Goal: Complete application form: Complete application form

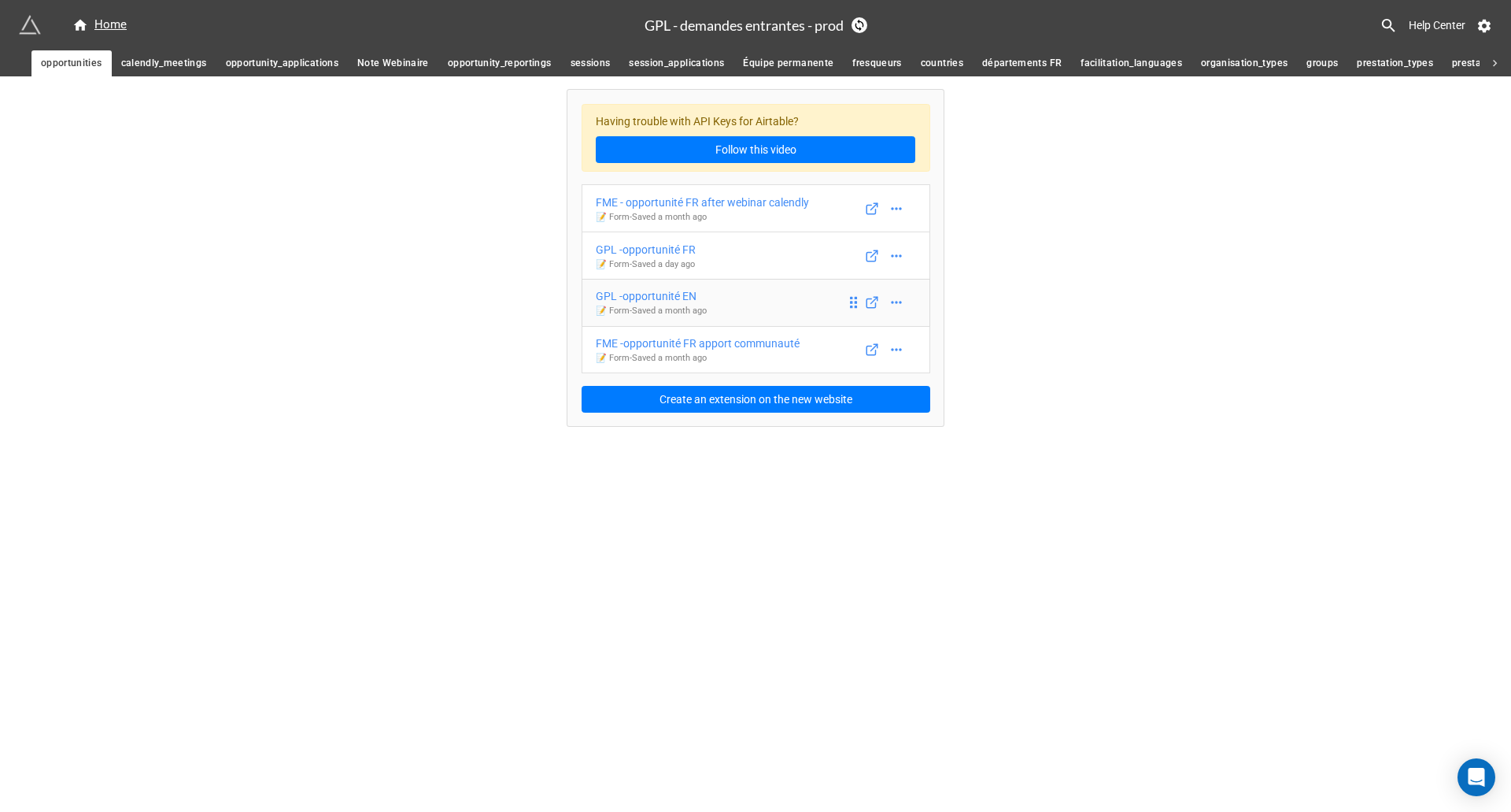
click at [680, 296] on div "GPL -opportunité EN" at bounding box center [651, 296] width 111 height 17
click at [871, 301] on icon at bounding box center [872, 302] width 14 height 14
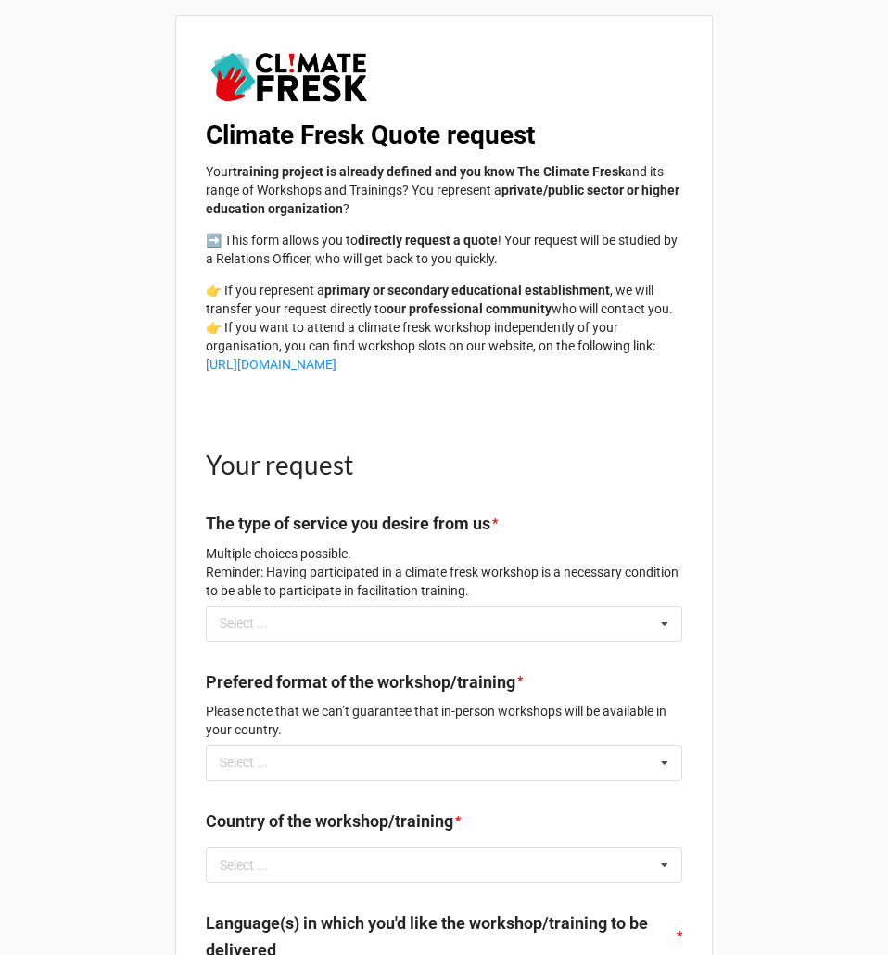
click at [436, 139] on b "Climate Fresk Quote request" at bounding box center [370, 135] width 329 height 31
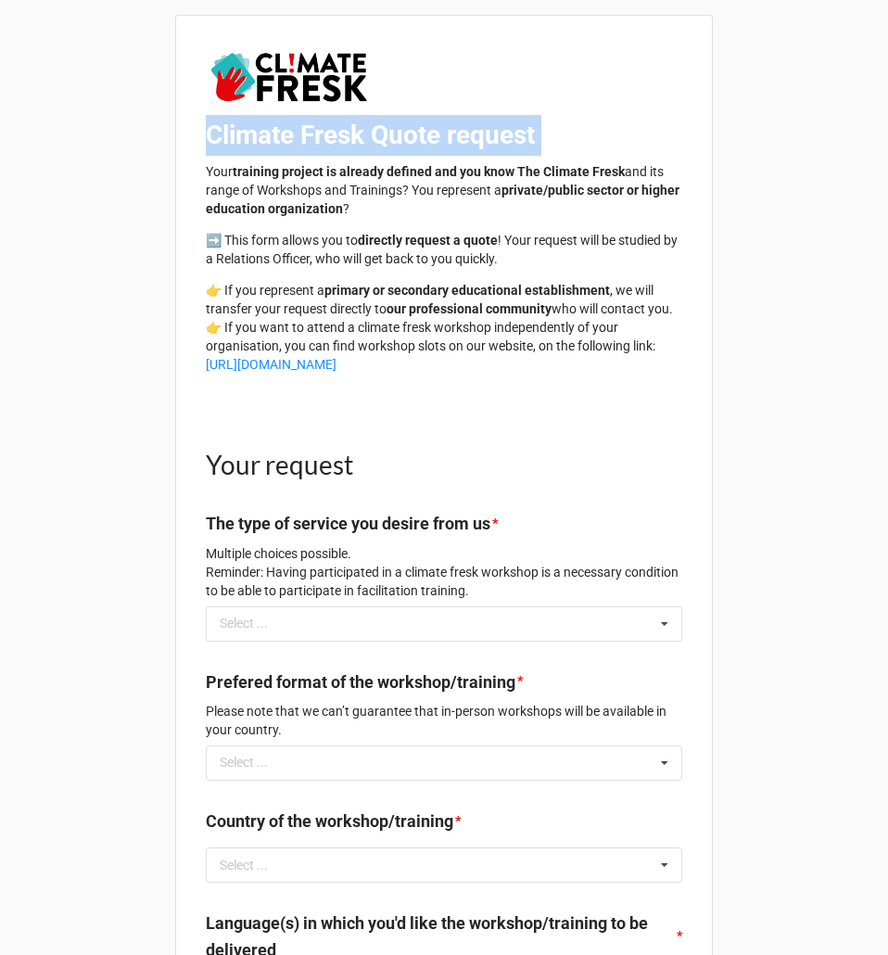
click at [436, 139] on b "Climate Fresk Quote request" at bounding box center [370, 135] width 329 height 31
copy b "Climate Fresk Quote request"
drag, startPoint x: 577, startPoint y: 388, endPoint x: 193, endPoint y: 170, distance: 442.5
copy div "Your training project is already defined and you know The Climate Fresk and its…"
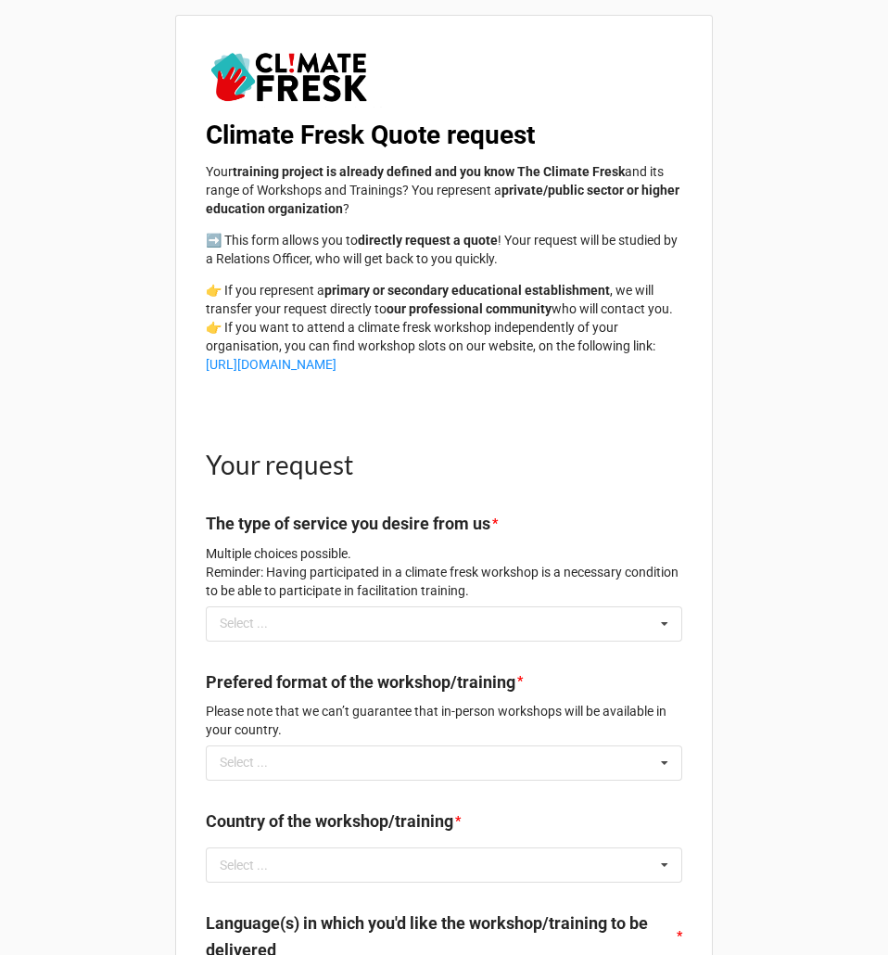
click at [413, 437] on div "Your request The type of service you desire from us * Multiple choices possible…" at bounding box center [444, 511] width 476 height 187
click at [309, 481] on h1 "Your request" at bounding box center [444, 464] width 476 height 33
click at [306, 481] on h1 "Your request" at bounding box center [444, 464] width 476 height 33
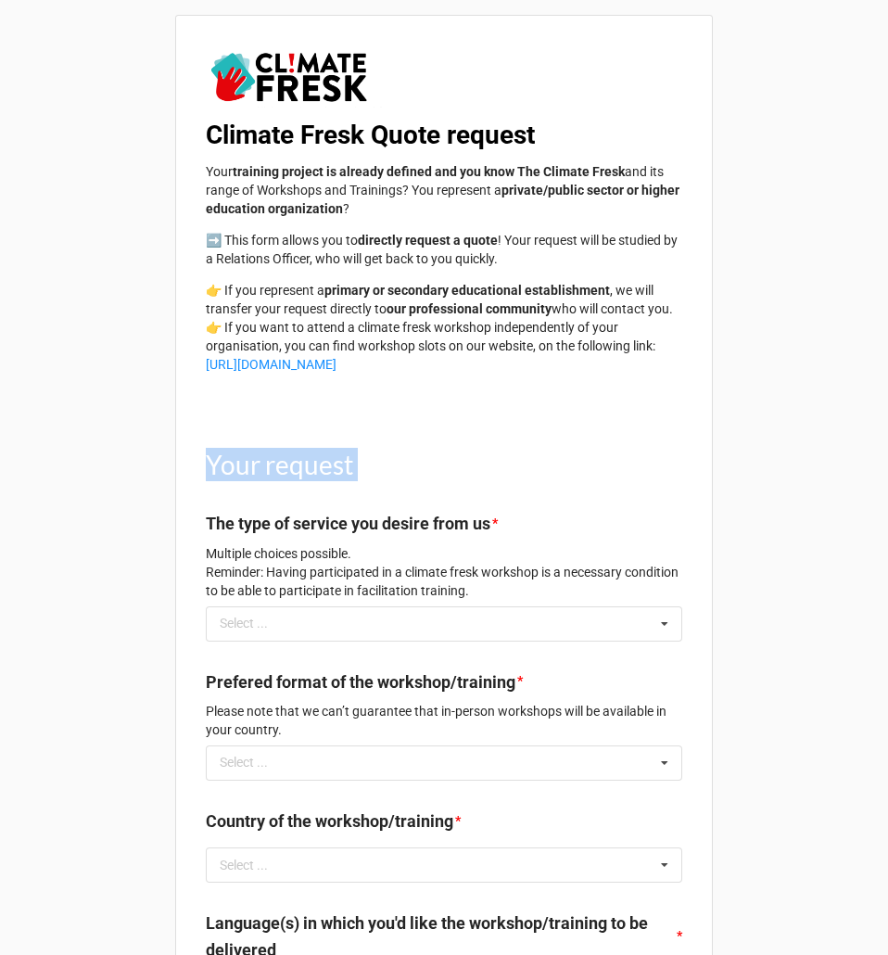
copy h1 "Your request"
click at [372, 537] on label "The type of service you desire from us" at bounding box center [348, 524] width 285 height 26
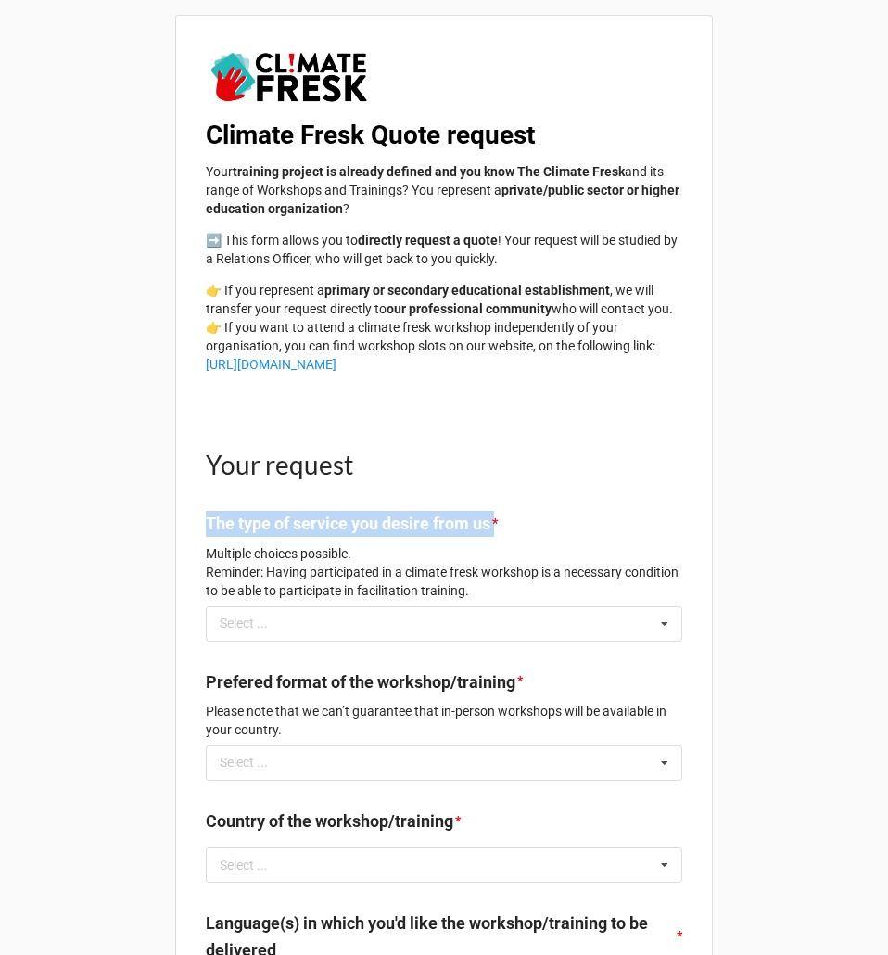
click at [372, 537] on label "The type of service you desire from us" at bounding box center [348, 524] width 285 height 26
copy label "The type of service you desire from us"
click at [378, 589] on p "Multiple choices possible. Reminder: Having participated in a climate fresk wor…" at bounding box center [444, 572] width 476 height 56
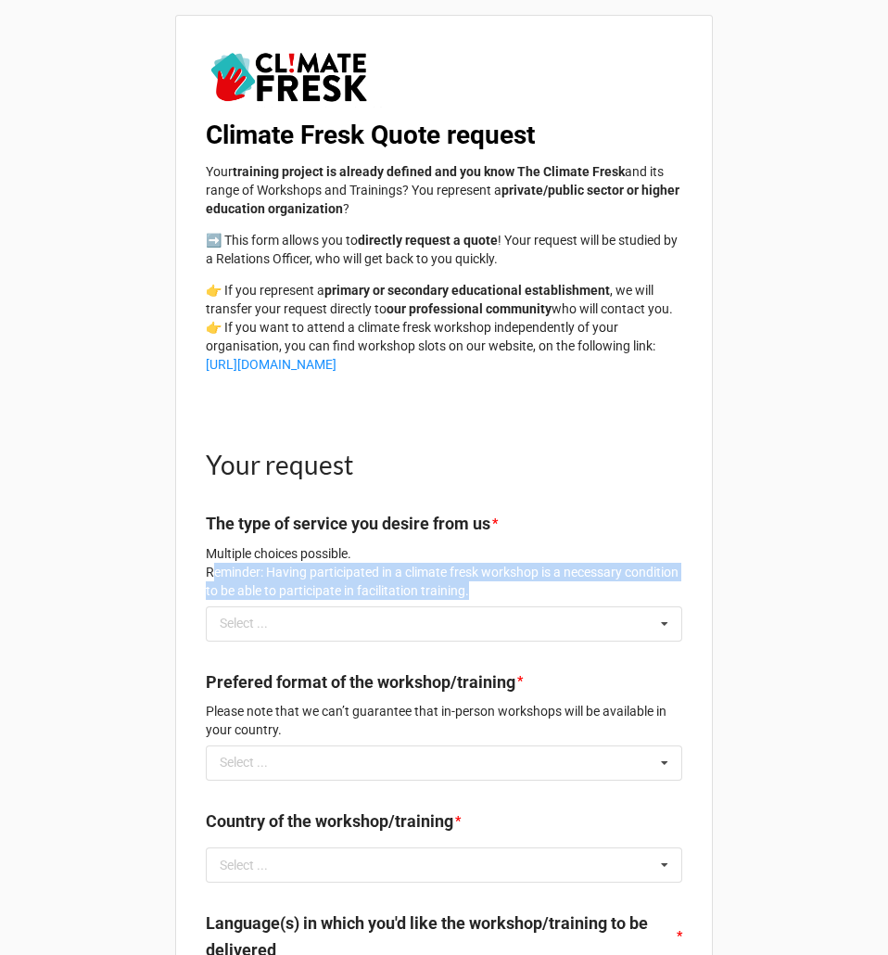
click at [378, 589] on p "Multiple choices possible. Reminder: Having participated in a climate fresk wor…" at bounding box center [444, 572] width 476 height 56
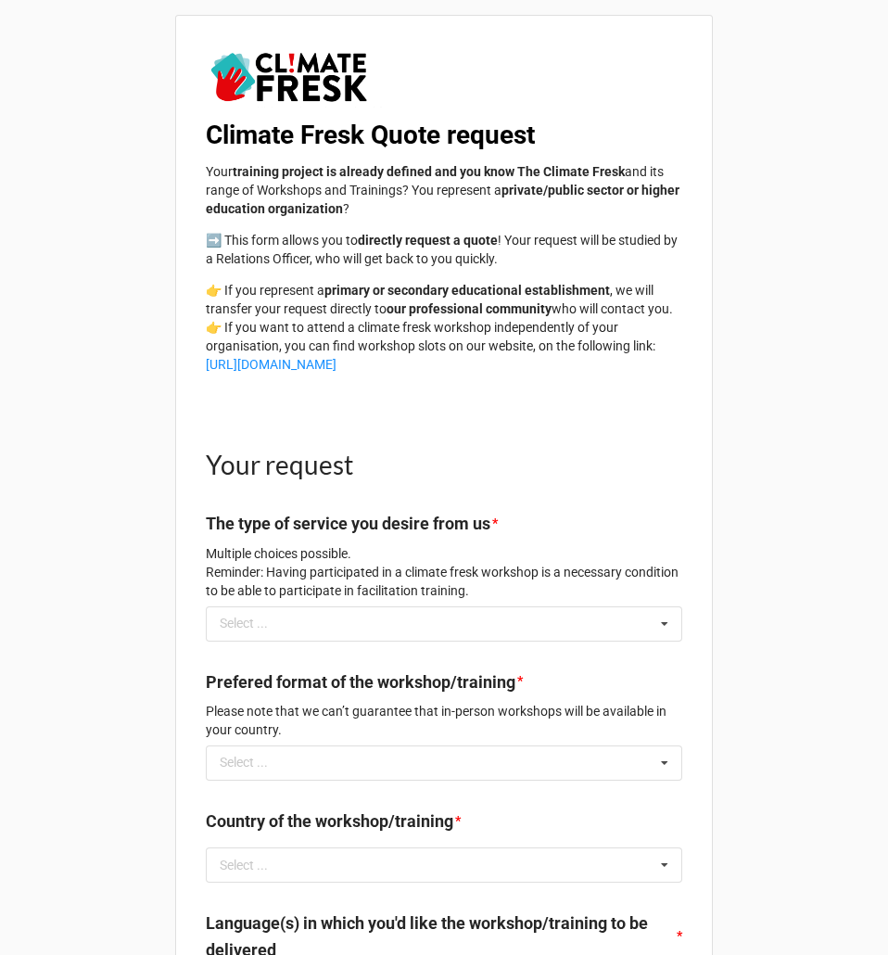
click at [207, 568] on p "Multiple choices possible. Reminder: Having participated in a climate fresk wor…" at bounding box center [444, 572] width 476 height 56
copy p "Multiple choices possible. Reminder: Having participated in a climate fresk wor…"
drag, startPoint x: 193, startPoint y: 577, endPoint x: 536, endPoint y: 614, distance: 344.8
click at [403, 641] on div "Select ... No results found." at bounding box center [444, 623] width 476 height 35
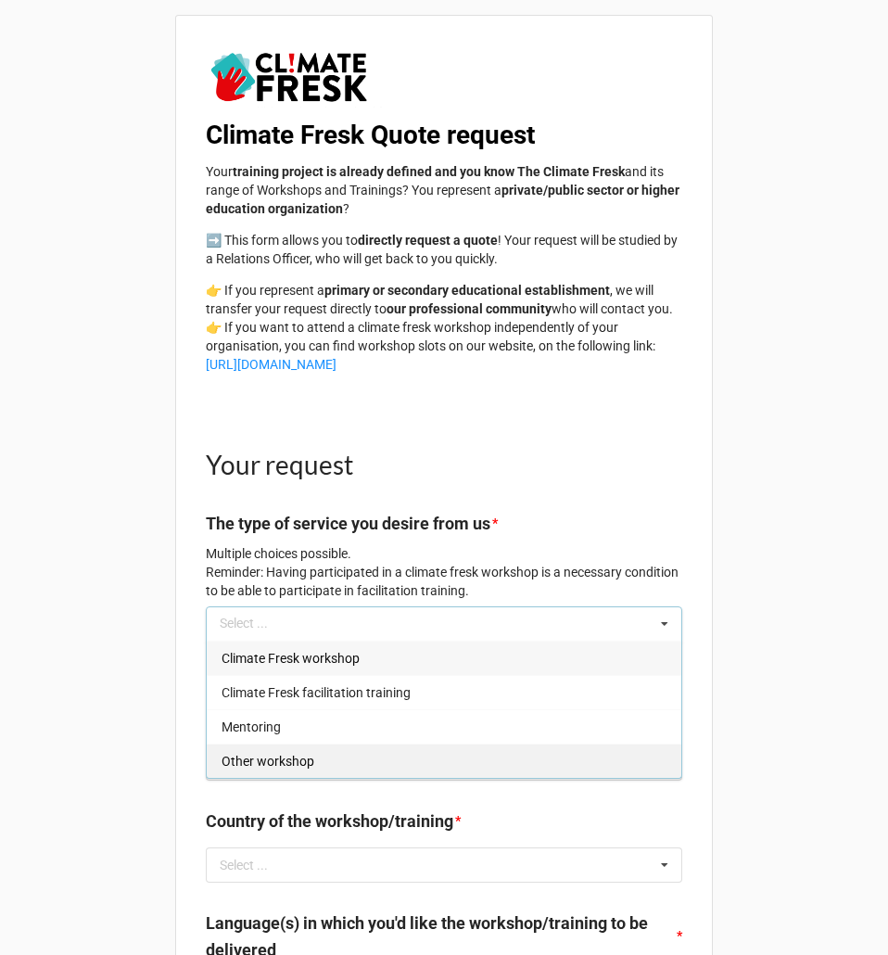
click at [363, 778] on div "Other workshop" at bounding box center [444, 760] width 475 height 34
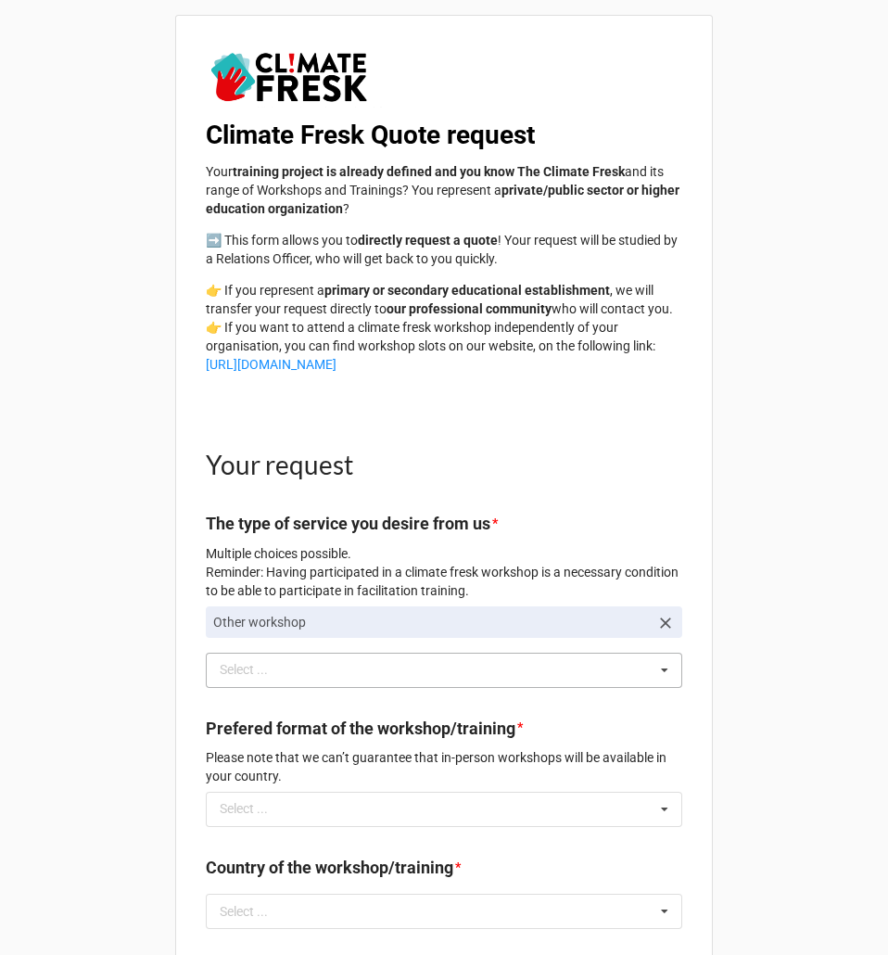
click at [519, 682] on div "Select ... Climate Fresk workshop Climate Fresk facilitation training Mentoring" at bounding box center [444, 669] width 476 height 35
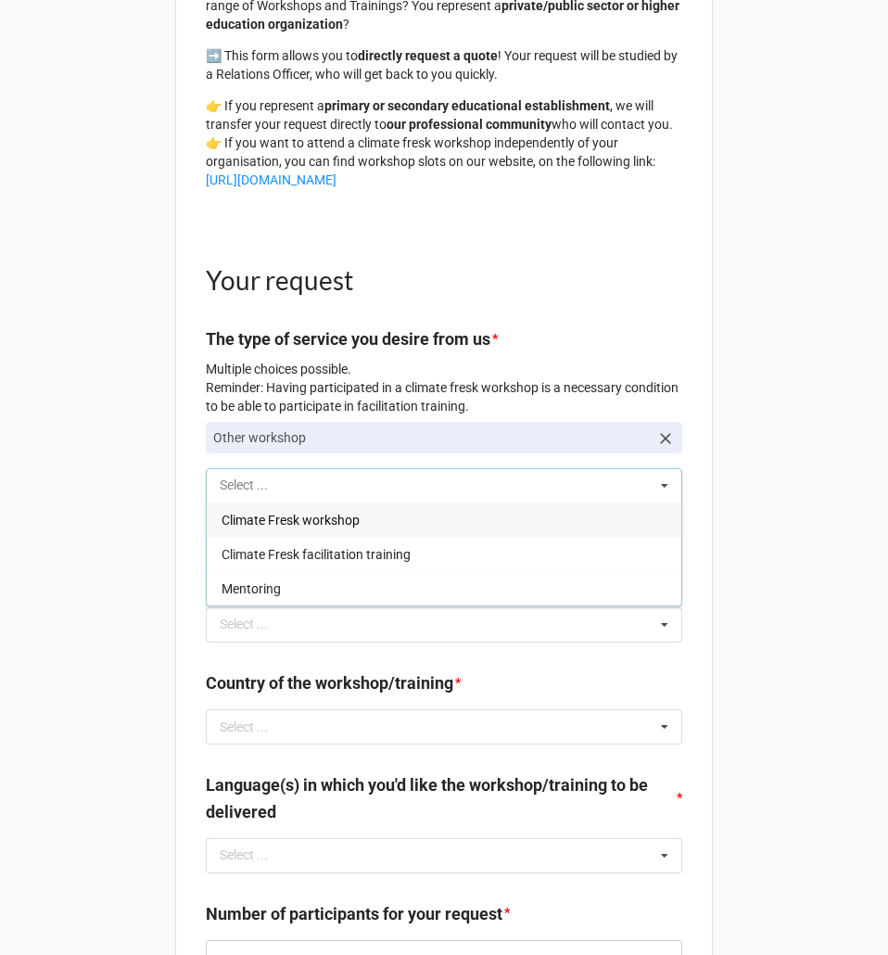
scroll to position [185, 0]
click at [620, 296] on h1 "Your request" at bounding box center [444, 278] width 476 height 33
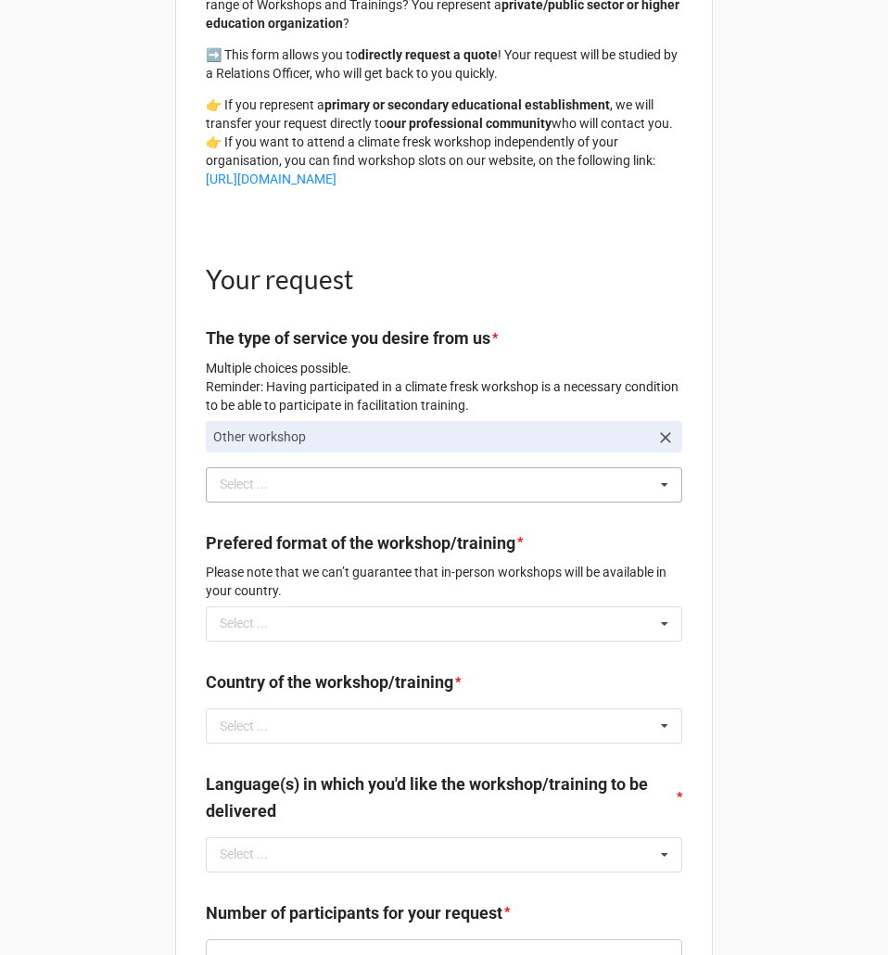
click at [307, 502] on div "Select ... Climate Fresk workshop Climate Fresk facilitation training Mentoring" at bounding box center [444, 484] width 476 height 35
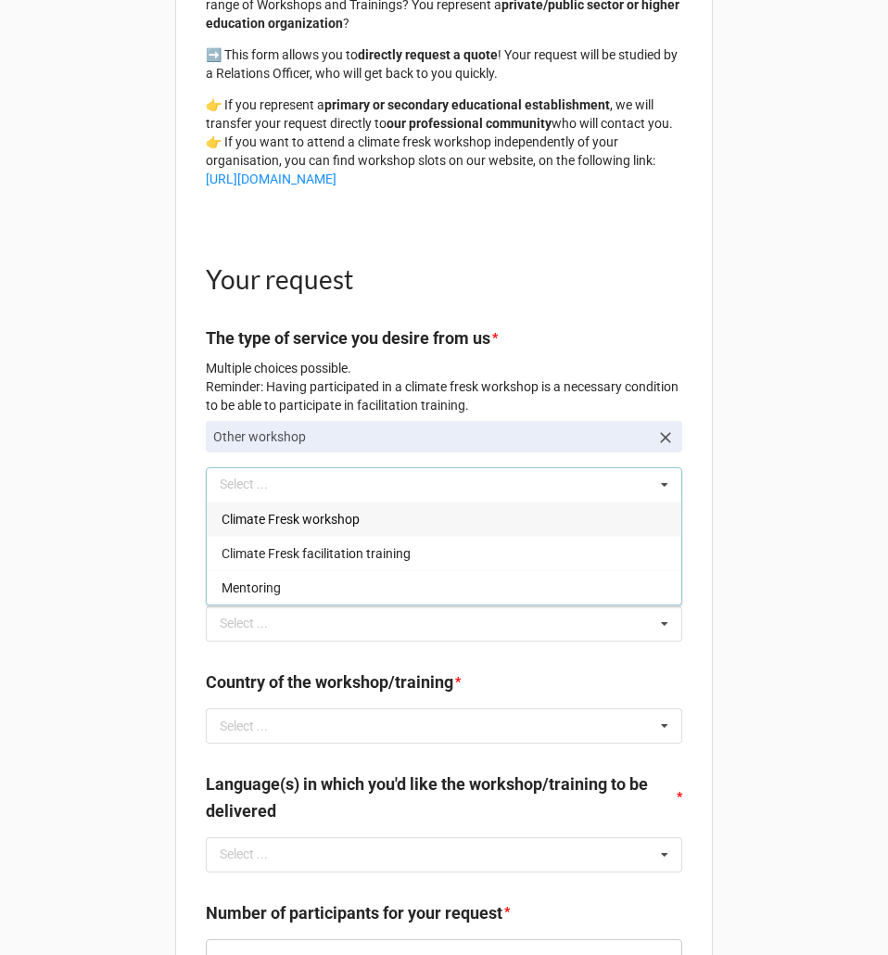
click at [291, 526] on span "Climate Fresk workshop" at bounding box center [291, 519] width 138 height 15
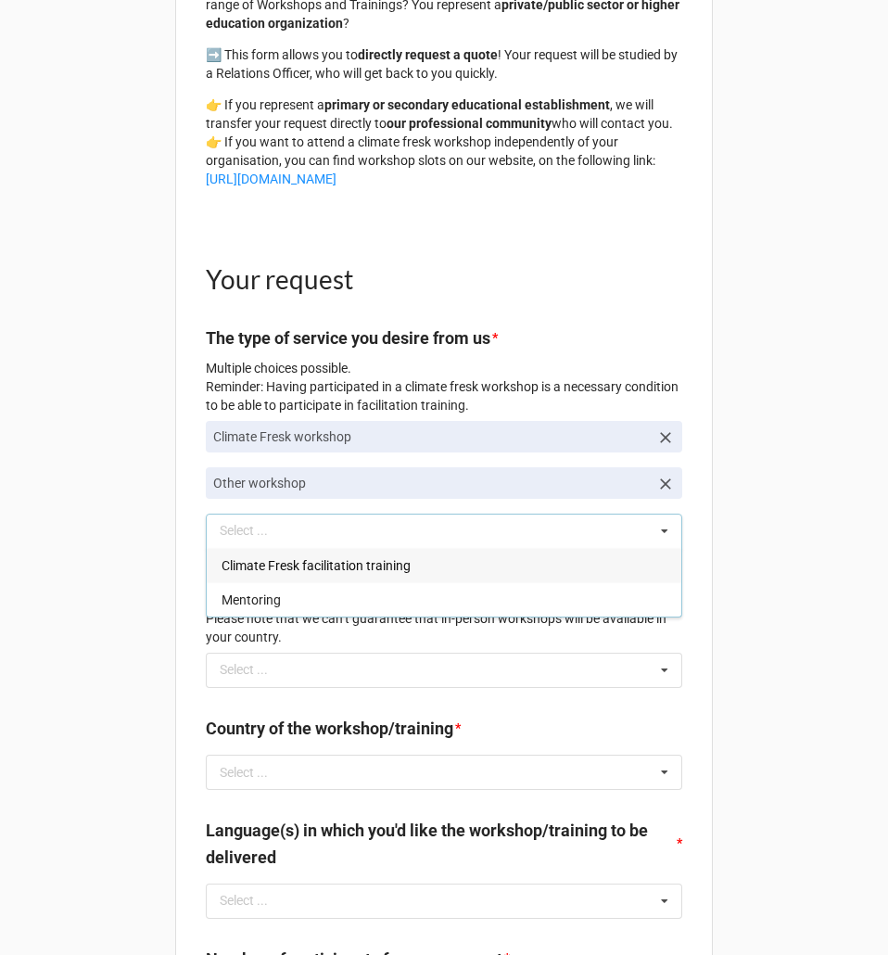
click at [598, 358] on b "The type of service you desire from us *" at bounding box center [444, 341] width 476 height 32
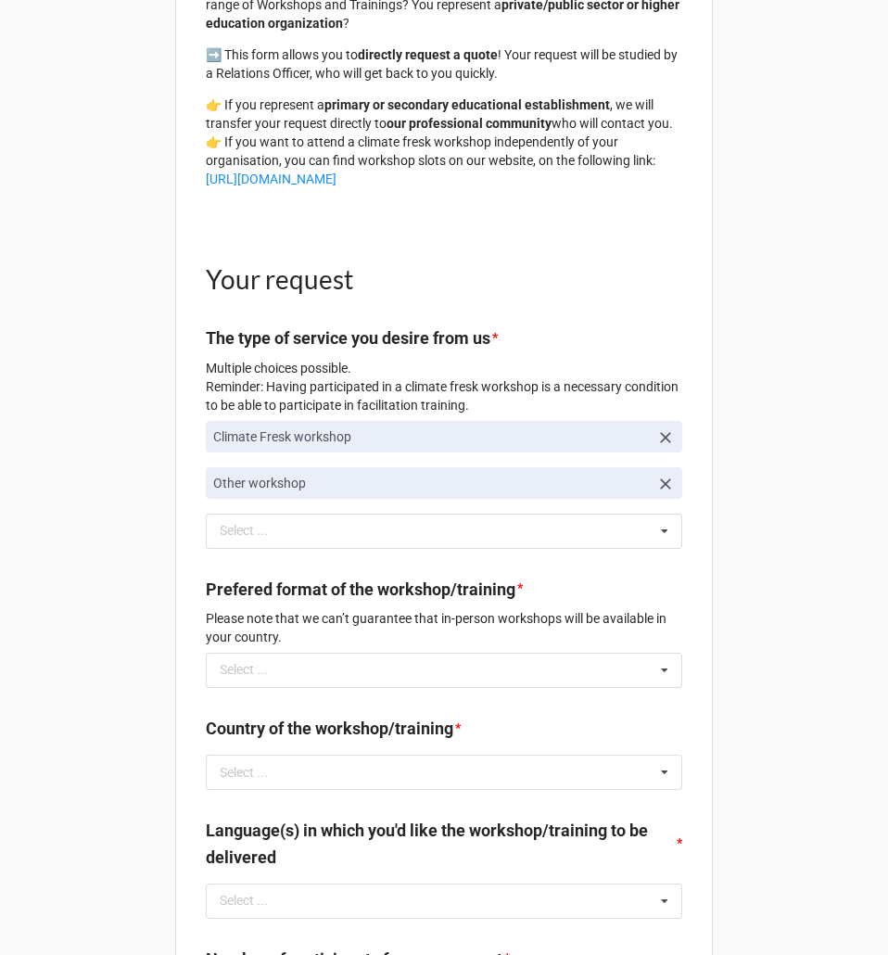
click at [422, 446] on p "Climate Fresk workshop" at bounding box center [431, 436] width 436 height 19
click at [394, 446] on p "Climate Fresk workshop" at bounding box center [431, 436] width 436 height 19
click at [656, 493] on icon at bounding box center [665, 484] width 19 height 19
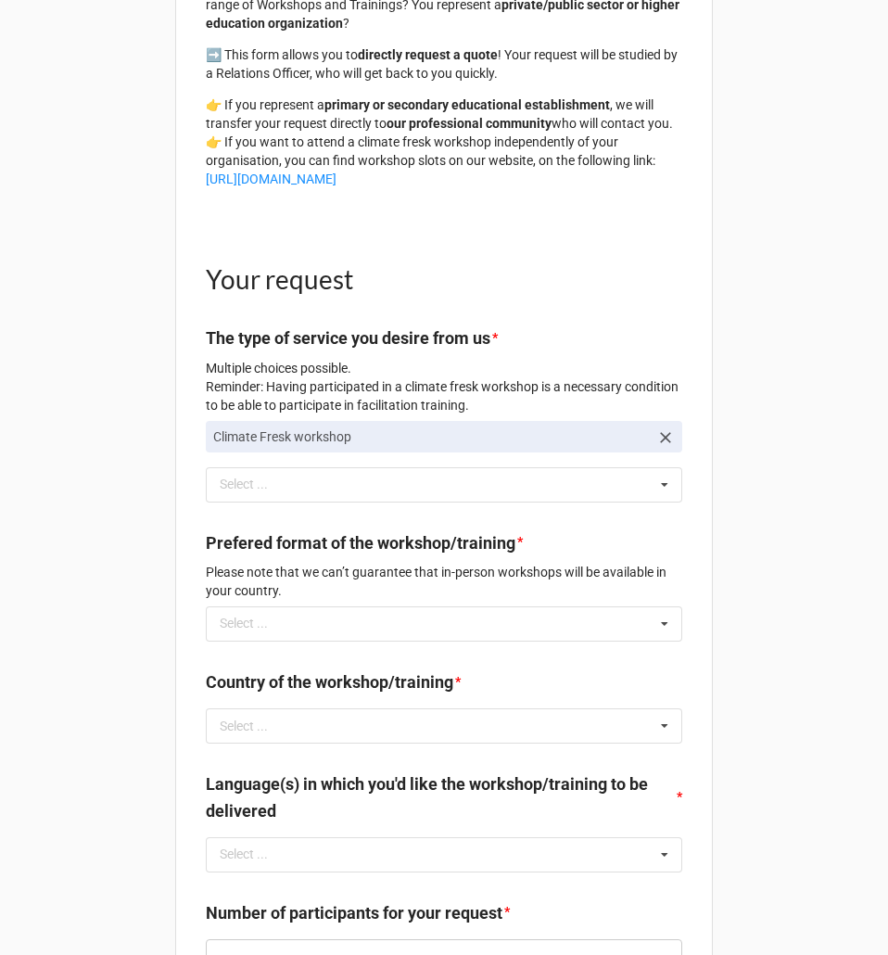
click at [660, 443] on icon at bounding box center [665, 437] width 11 height 11
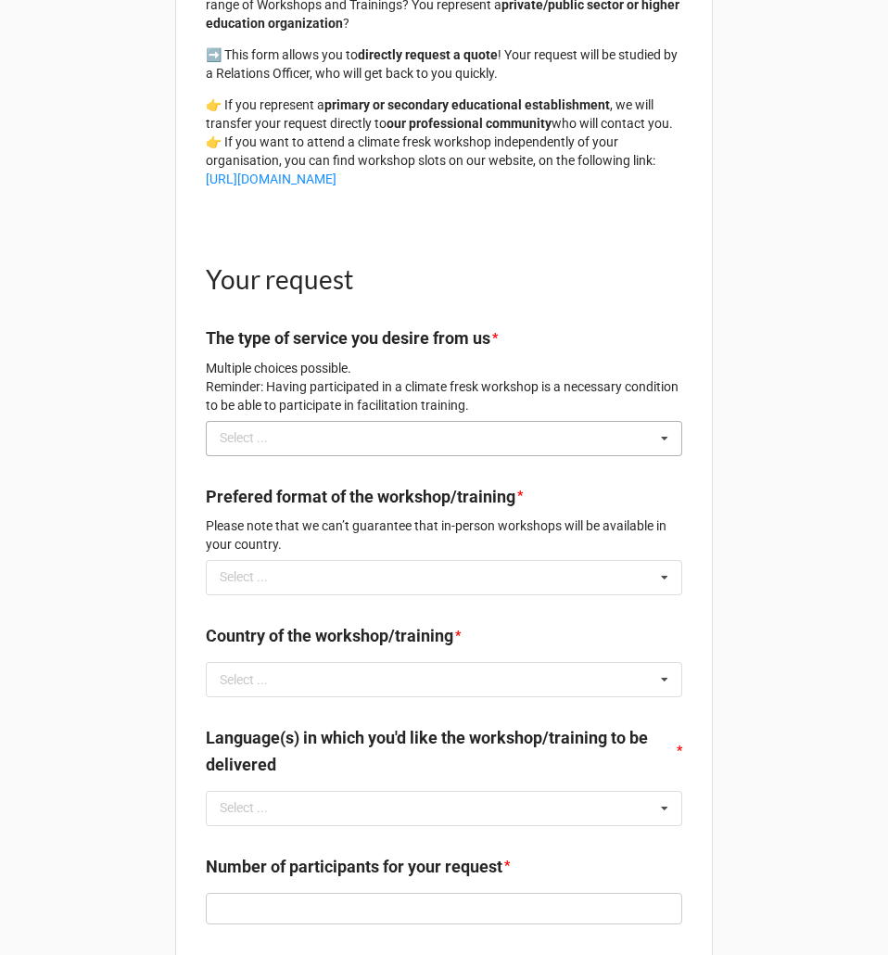
click at [651, 448] on icon at bounding box center [665, 439] width 28 height 34
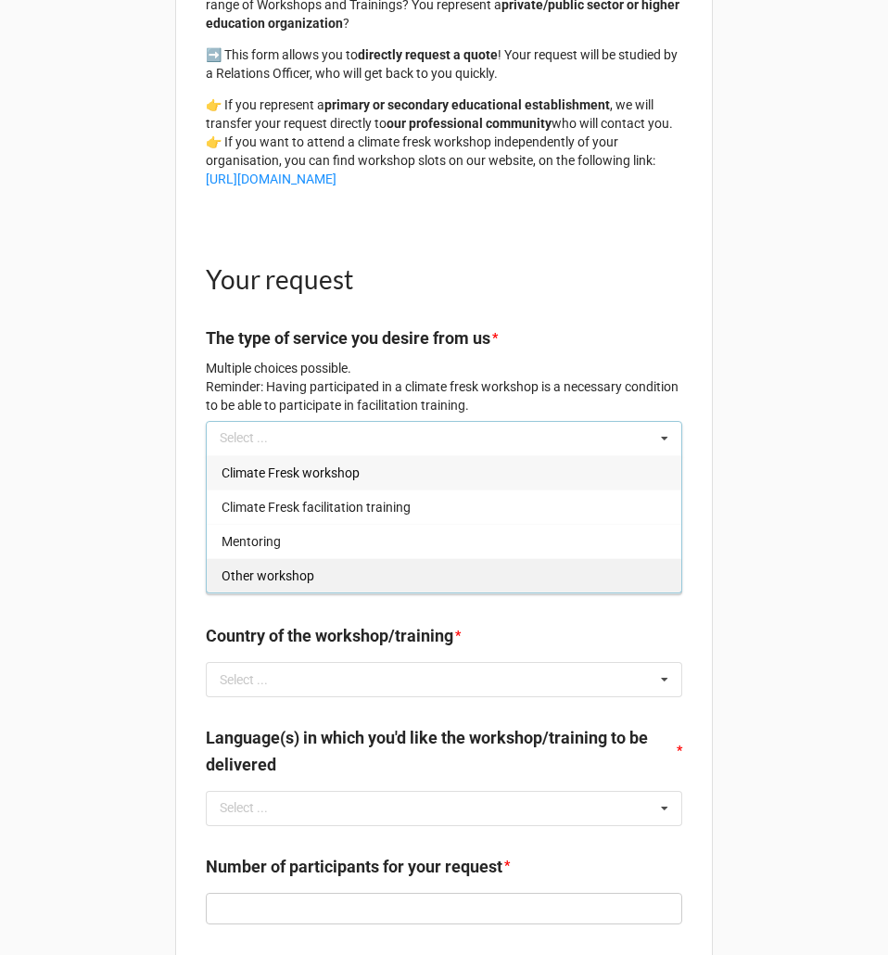
click at [286, 583] on span "Other workshop" at bounding box center [268, 575] width 93 height 15
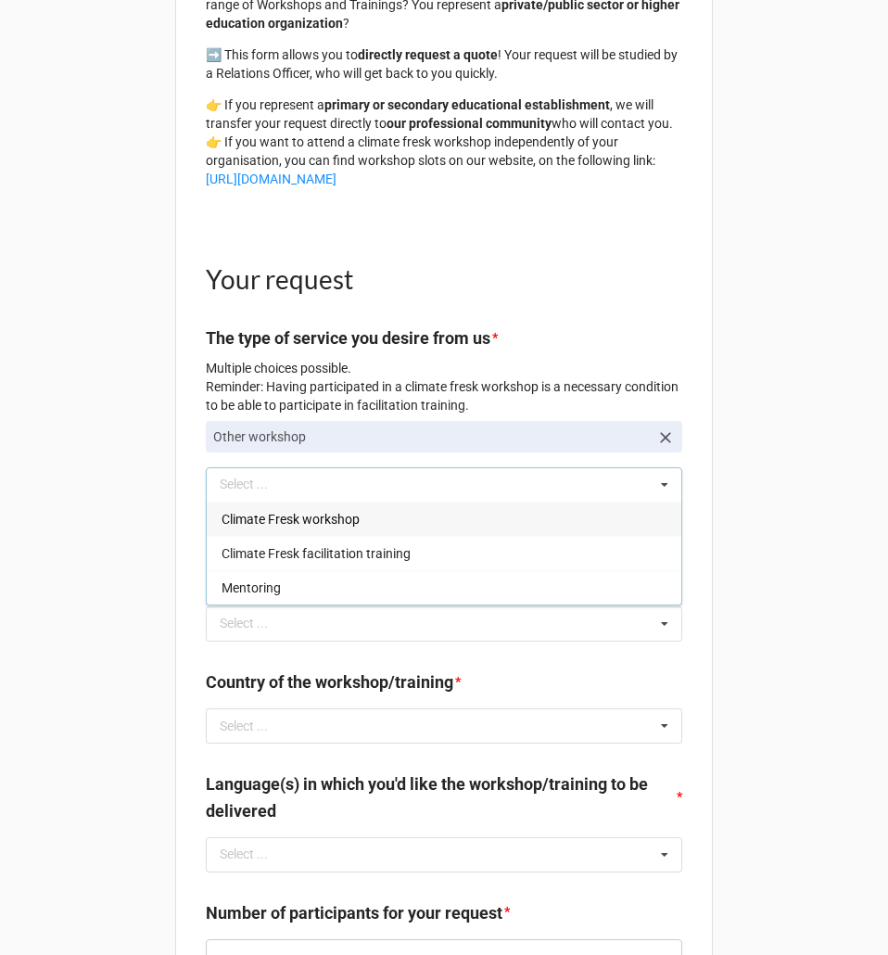
click at [650, 358] on b "The type of service you desire from us *" at bounding box center [444, 341] width 476 height 32
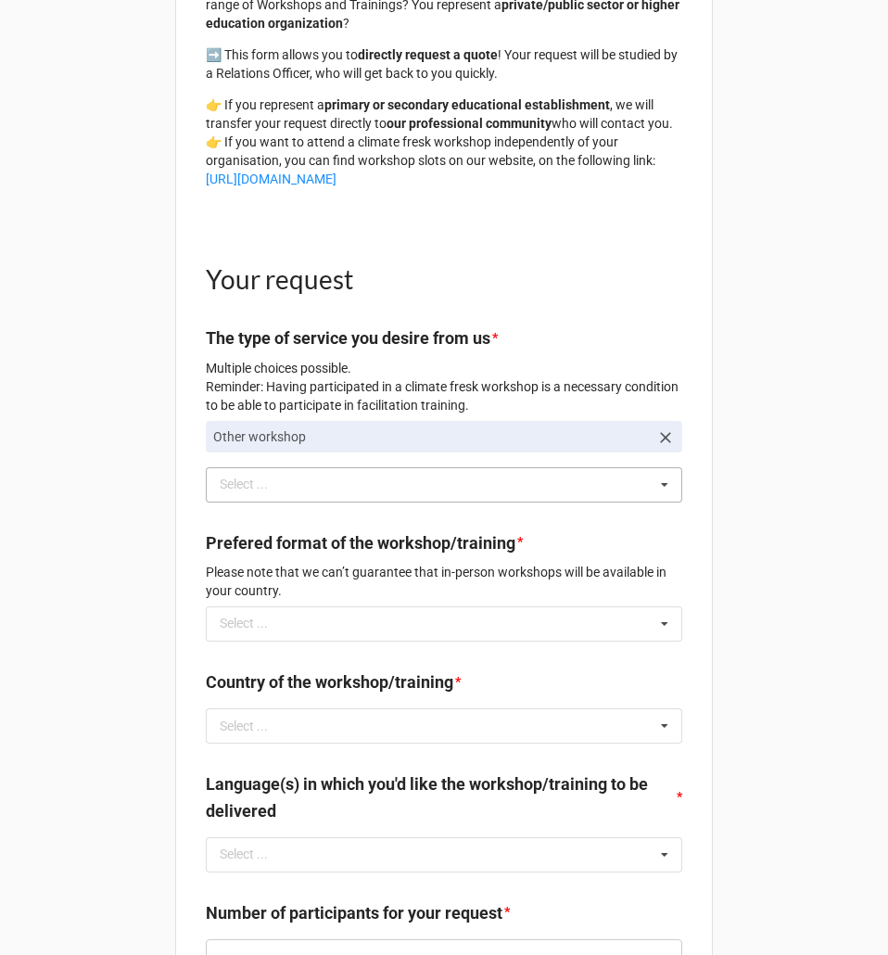
click at [424, 493] on div "Select ... Climate Fresk workshop Climate Fresk facilitation training Mentoring" at bounding box center [444, 484] width 476 height 35
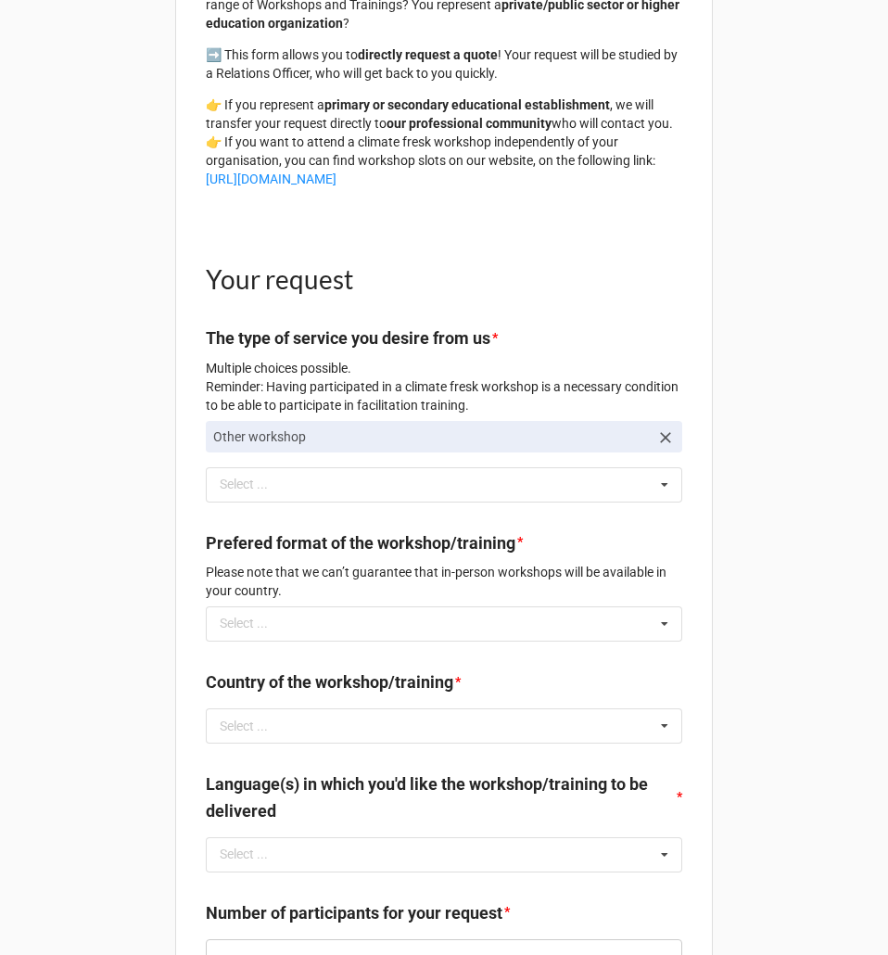
click at [436, 554] on label "Prefered format of the workshop/training" at bounding box center [361, 543] width 310 height 26
copy label "Prefered format of the workshop/training"
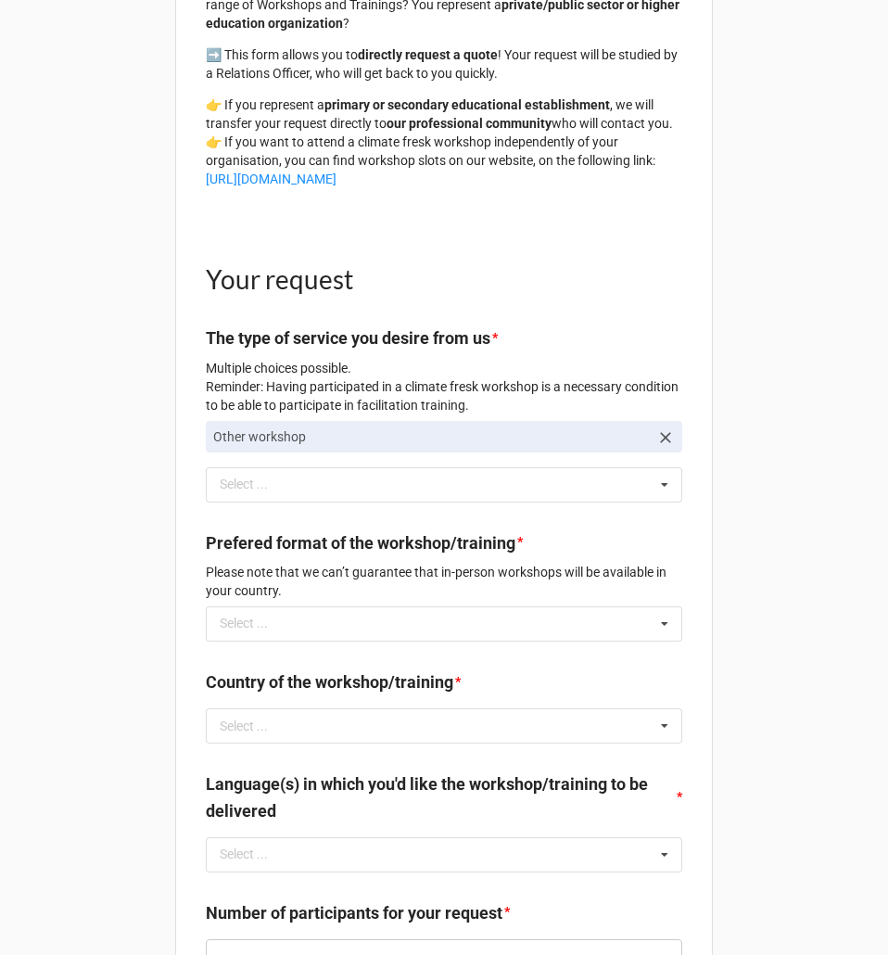
click at [547, 600] on p "Please note that we can’t guarantee that in-person workshops will be available …" at bounding box center [444, 581] width 476 height 37
click at [487, 593] on p "Please note that we can’t guarantee that in-person workshops will be available …" at bounding box center [444, 581] width 476 height 37
click at [483, 593] on p "Please note that we can’t guarantee that in-person workshops will be available …" at bounding box center [444, 581] width 476 height 37
click at [476, 589] on p "Please note that we can’t guarantee that in-person workshops will be available …" at bounding box center [444, 581] width 476 height 37
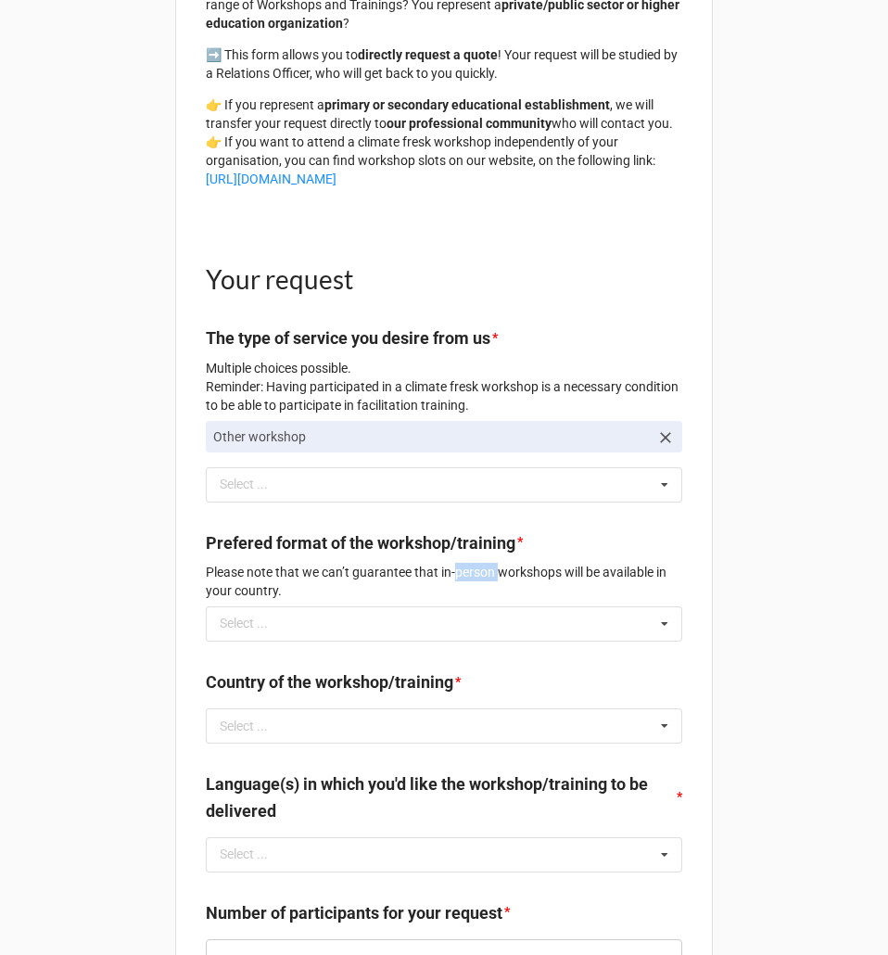
click at [476, 589] on p "Please note that we can’t guarantee that in-person workshops will be available …" at bounding box center [444, 581] width 476 height 37
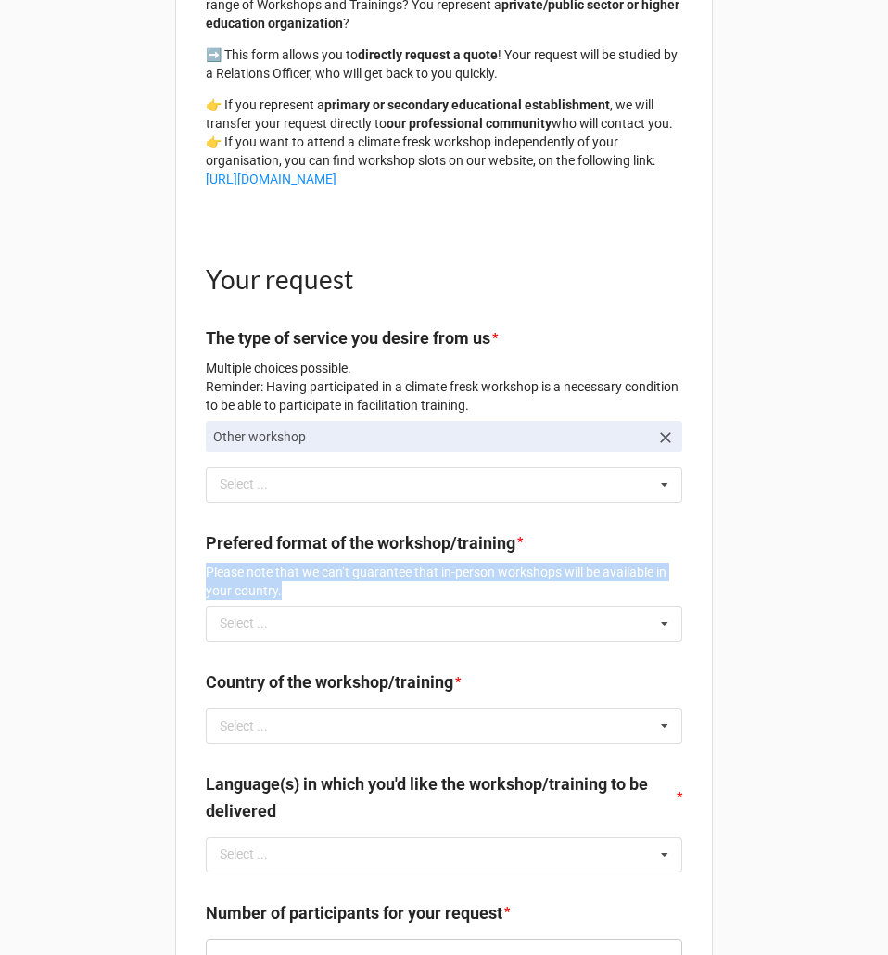
click at [476, 589] on p "Please note that we can’t guarantee that in-person workshops will be available …" at bounding box center [444, 581] width 476 height 37
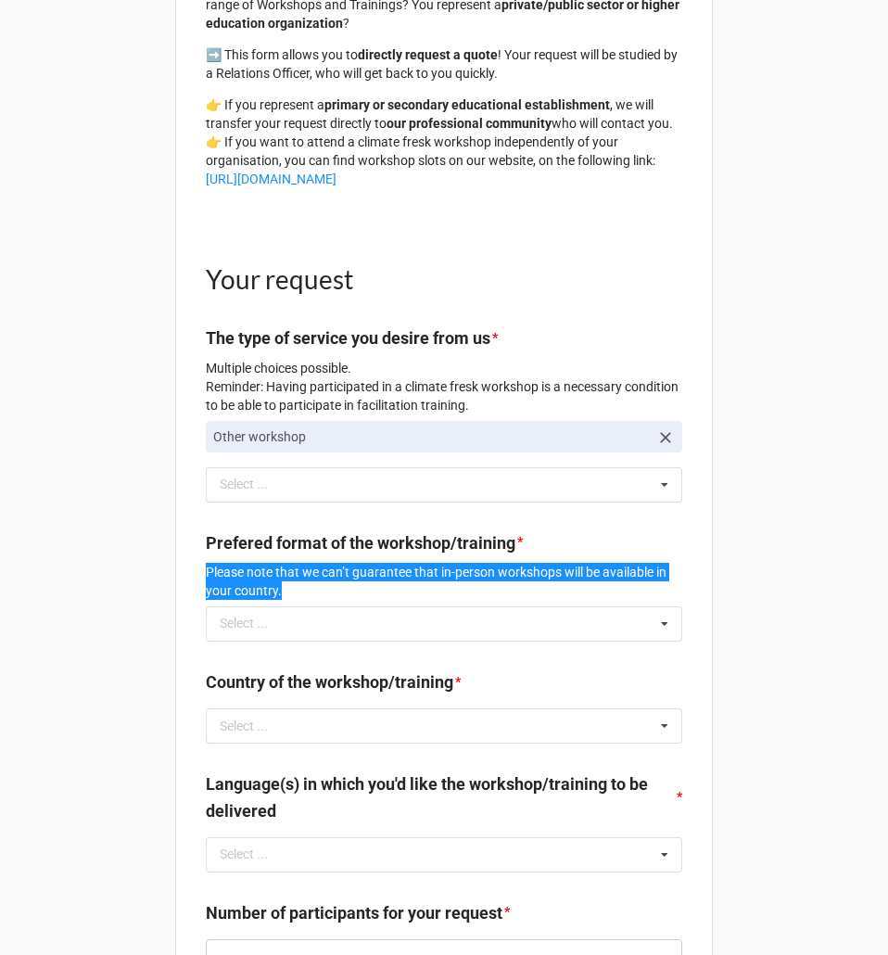
scroll to position [371, 0]
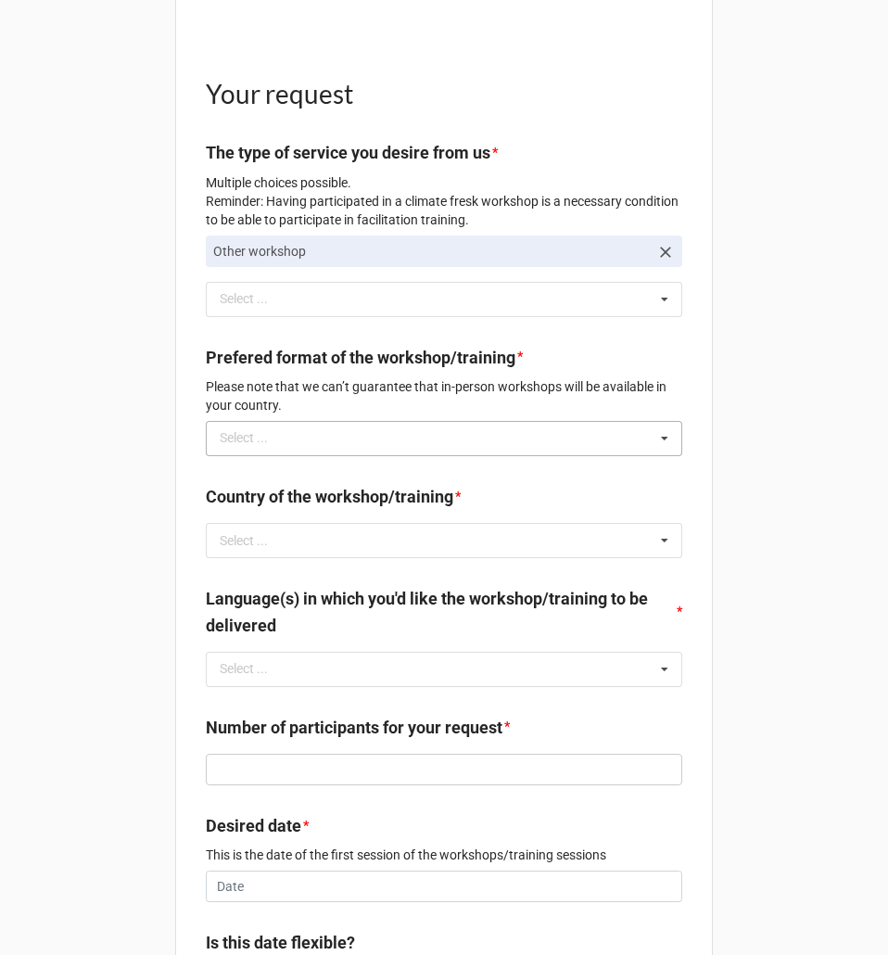
click at [449, 456] on div "Select ... No results found." at bounding box center [444, 438] width 476 height 35
click at [453, 448] on div "Select ... In person Online" at bounding box center [444, 438] width 476 height 35
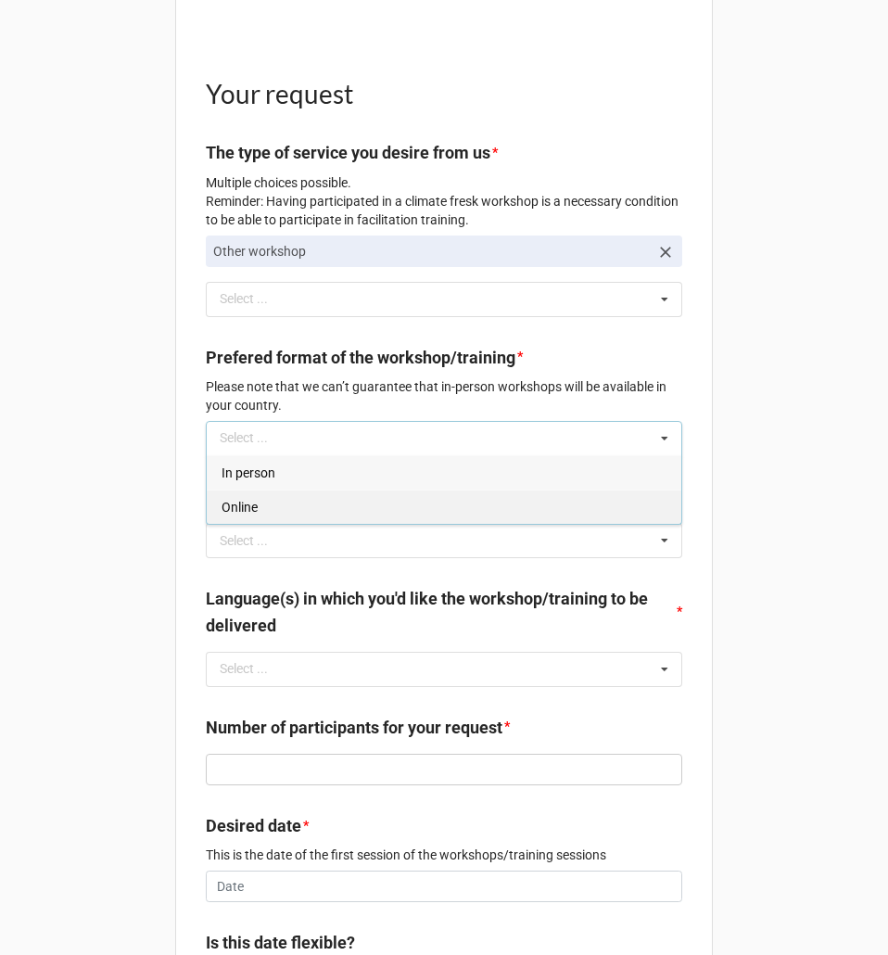
click at [316, 522] on div "Online" at bounding box center [444, 506] width 475 height 34
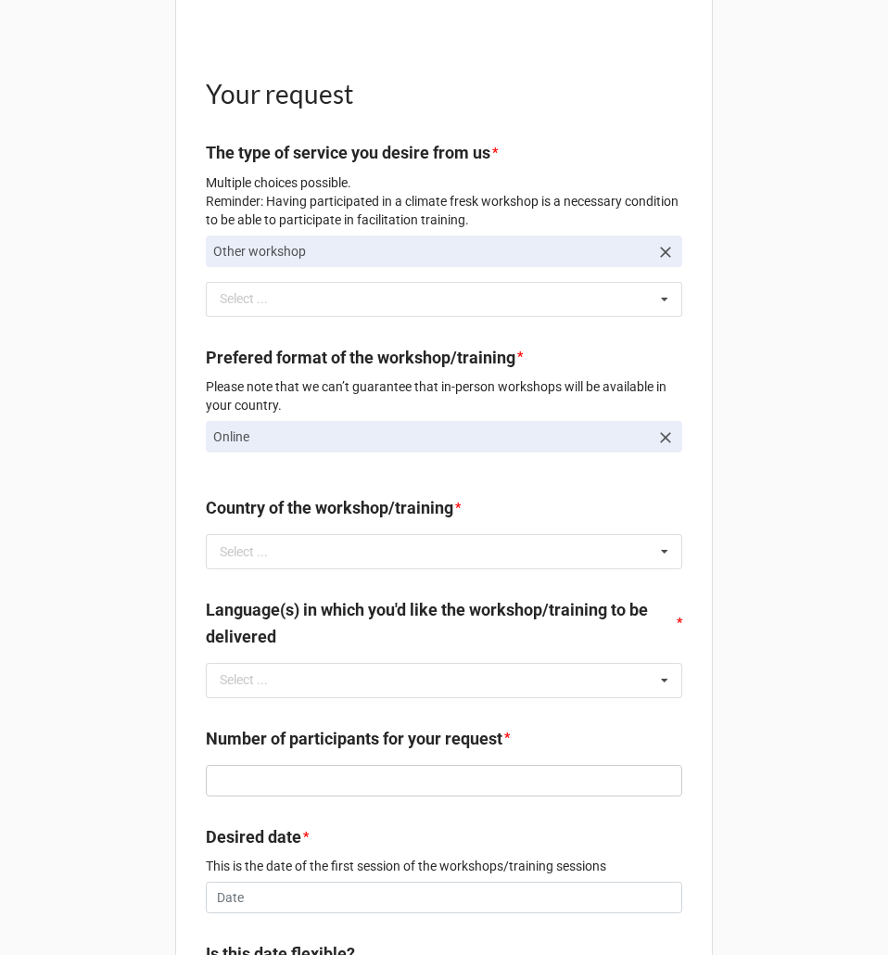
click at [325, 446] on p "Online" at bounding box center [431, 436] width 436 height 19
click at [337, 414] on p "Please note that we can’t guarantee that in-person workshops will be available …" at bounding box center [444, 395] width 476 height 37
click at [337, 446] on p "Online" at bounding box center [431, 436] width 436 height 19
click at [657, 447] on icon at bounding box center [665, 437] width 19 height 19
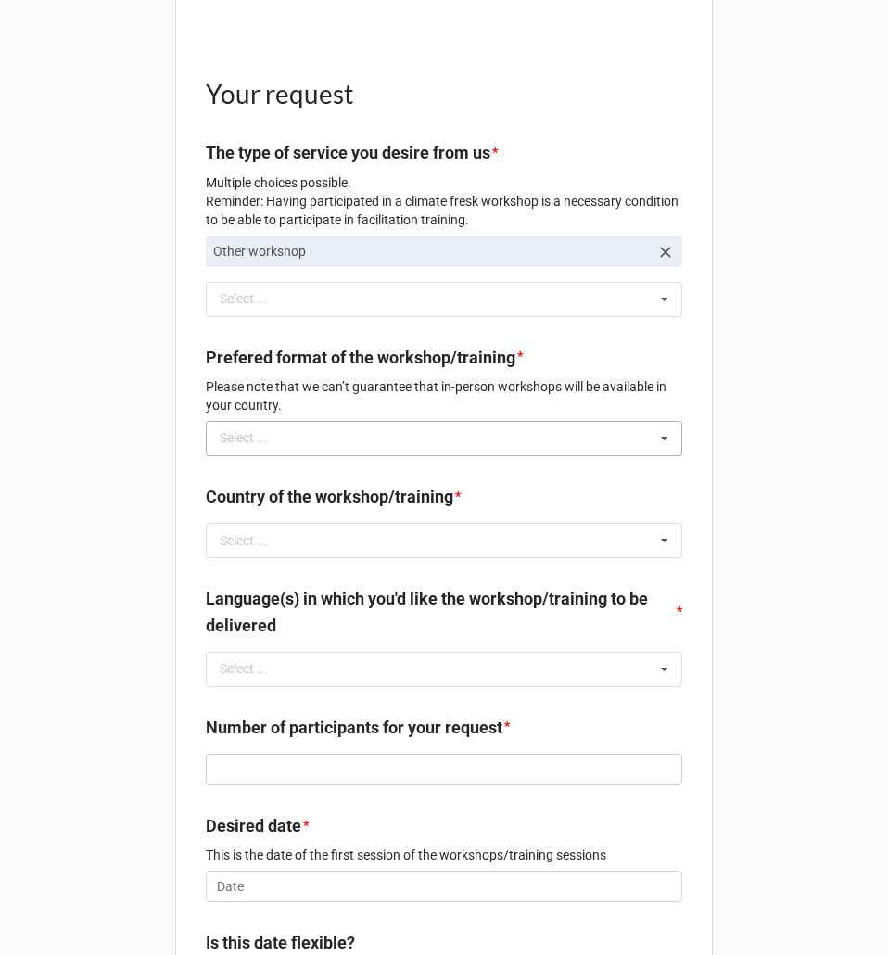
click at [622, 456] on div "Select ... In person Online" at bounding box center [444, 438] width 476 height 35
click at [259, 480] on span "In person" at bounding box center [249, 472] width 54 height 15
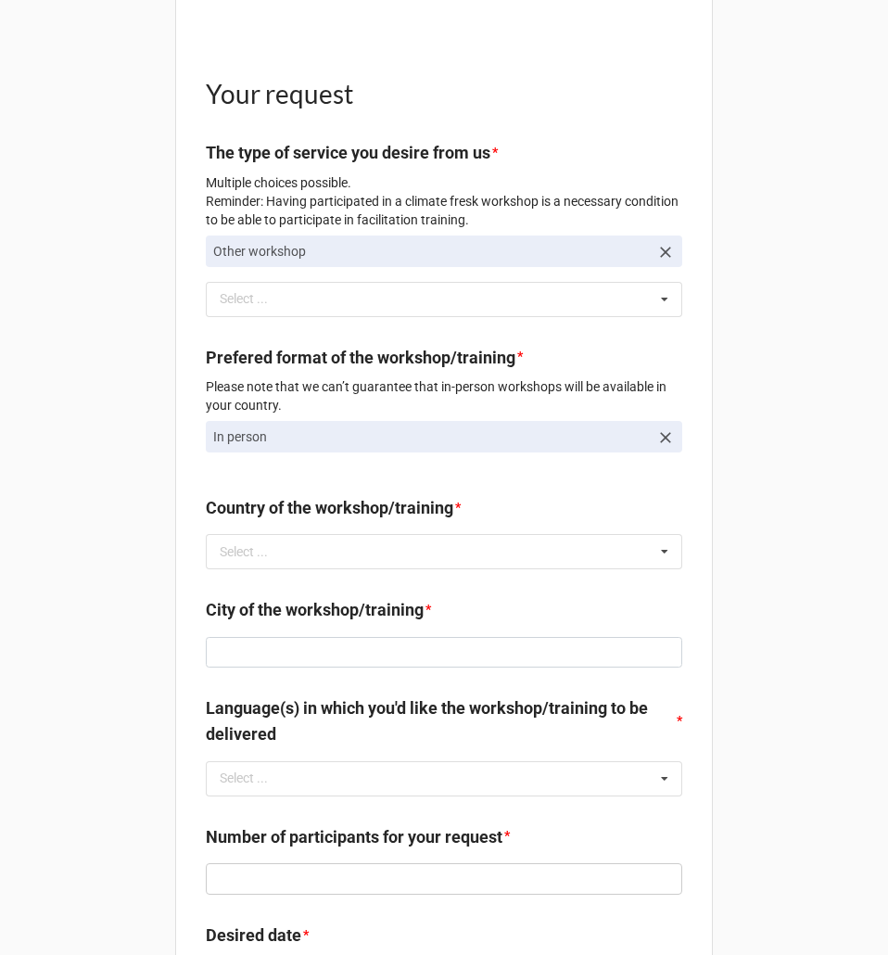
scroll to position [463, 0]
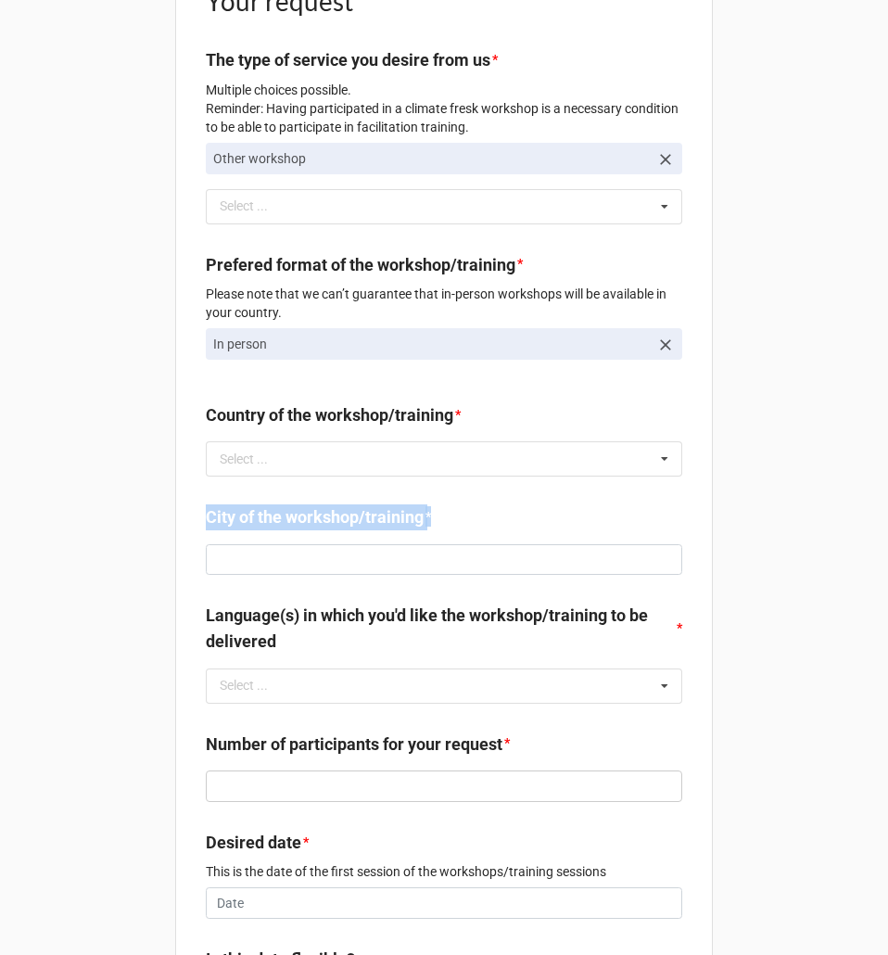
drag, startPoint x: 411, startPoint y: 530, endPoint x: 194, endPoint y: 541, distance: 218.1
copy b "City of the workshop/training *"
click at [296, 428] on label "Country of the workshop/training" at bounding box center [329, 415] width 247 height 26
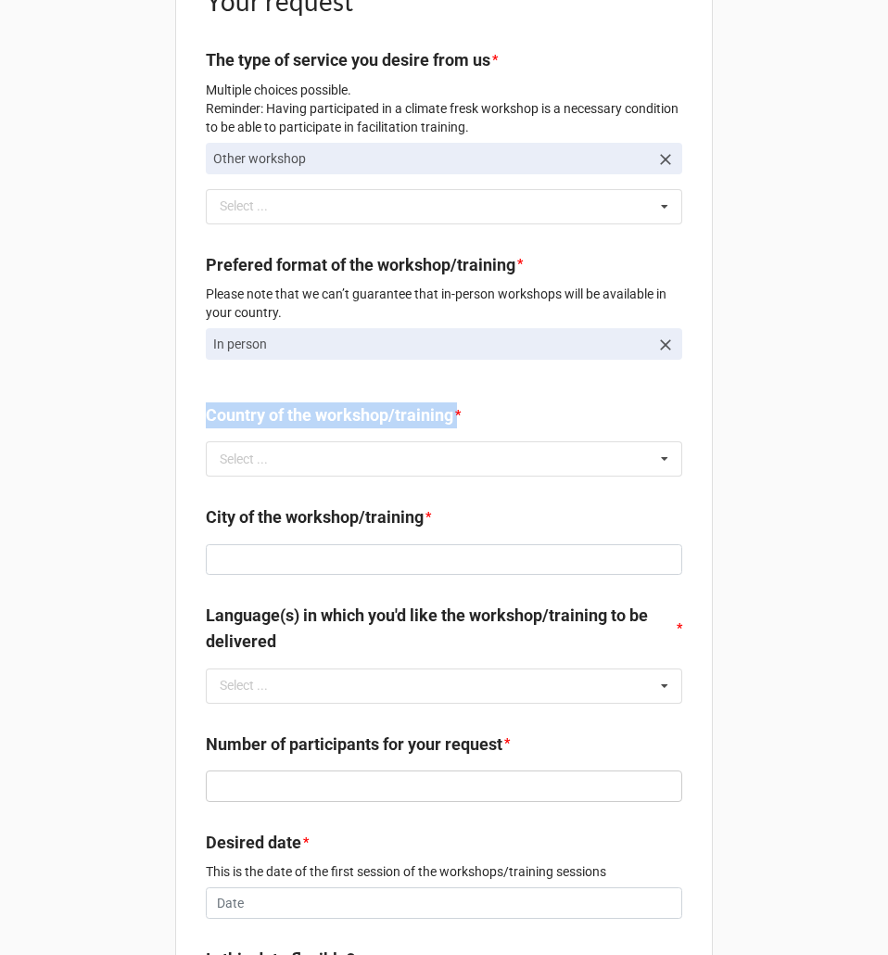
click at [296, 428] on label "Country of the workshop/training" at bounding box center [329, 415] width 247 height 26
copy label "Country of the workshop/training"
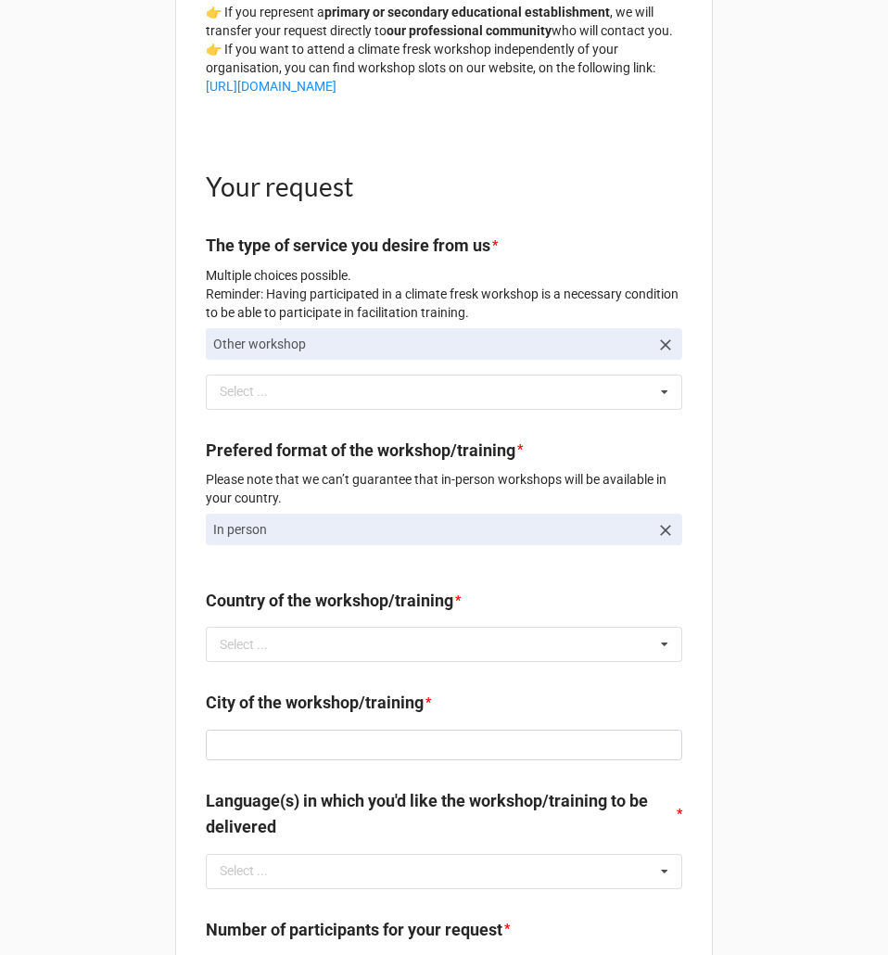
click at [590, 606] on b "Country of the workshop/training *" at bounding box center [444, 604] width 476 height 32
click at [573, 533] on link "In person" at bounding box center [444, 529] width 476 height 32
click at [581, 675] on div "Country of the workshop/training * Select ... No results found." at bounding box center [444, 631] width 476 height 87
click at [563, 653] on div "Select ... No results found." at bounding box center [444, 644] width 476 height 35
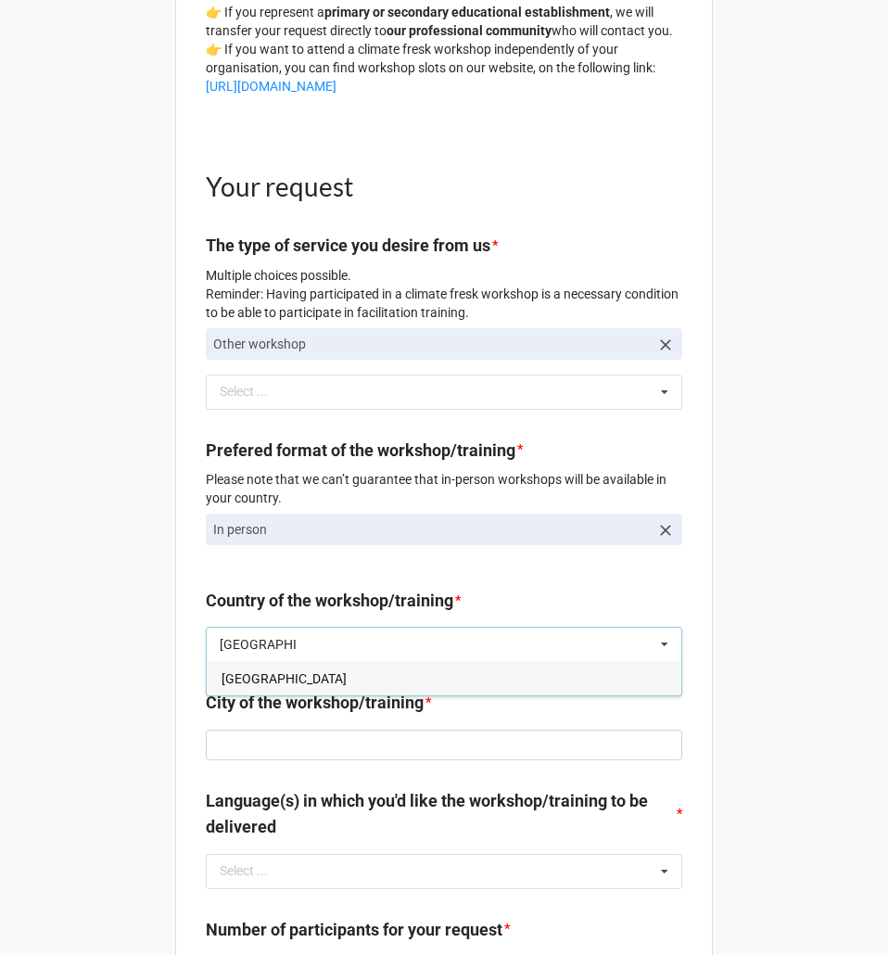
type input "france"
click at [334, 683] on div "France" at bounding box center [444, 678] width 475 height 34
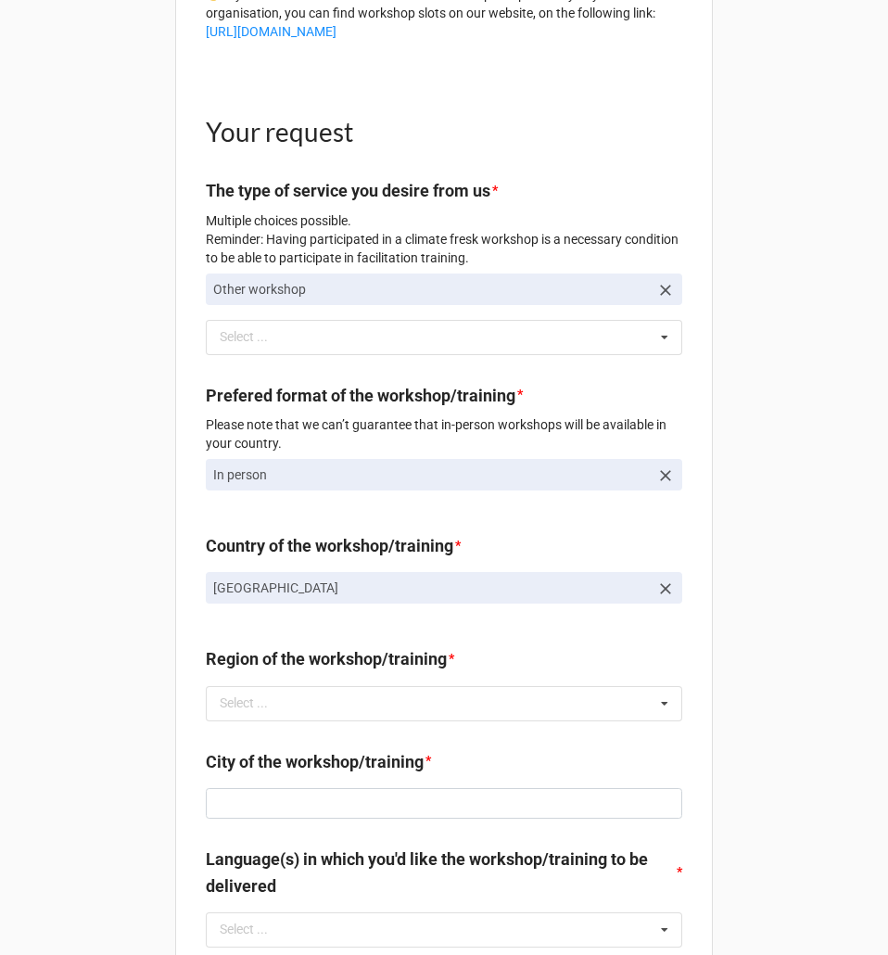
scroll to position [335, 0]
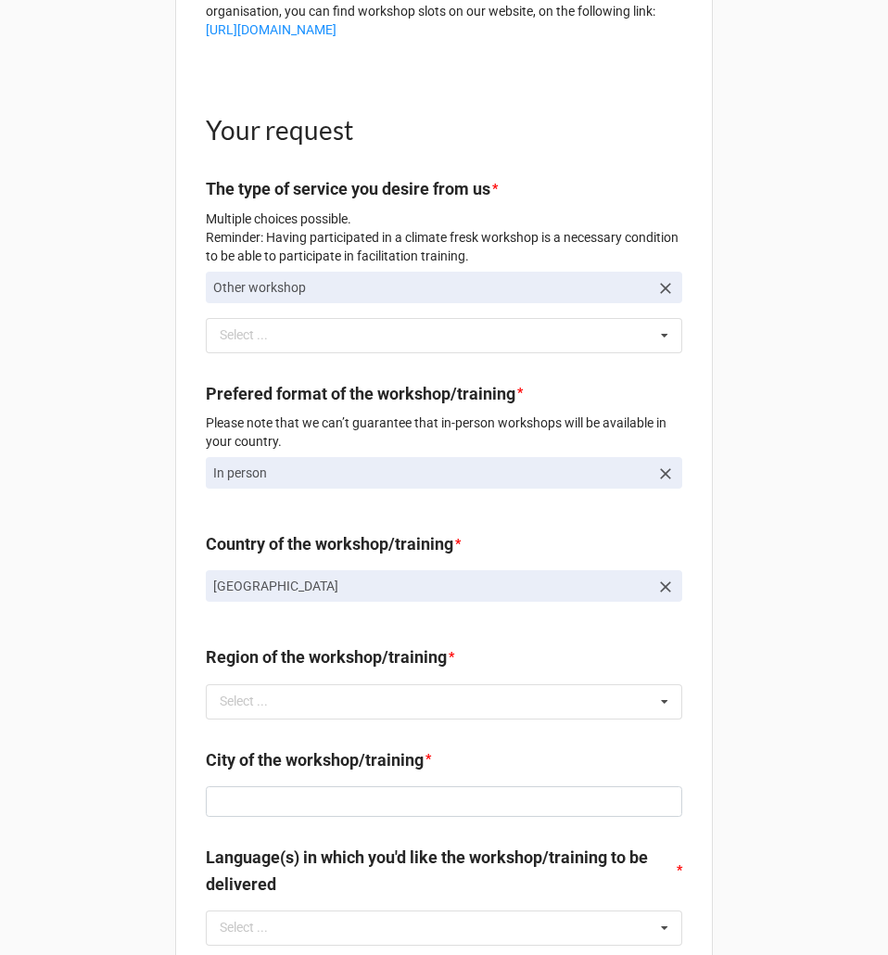
click at [367, 670] on label "Region of the workshop/training" at bounding box center [326, 657] width 241 height 26
click at [346, 670] on label "Region of the workshop/training" at bounding box center [326, 657] width 241 height 26
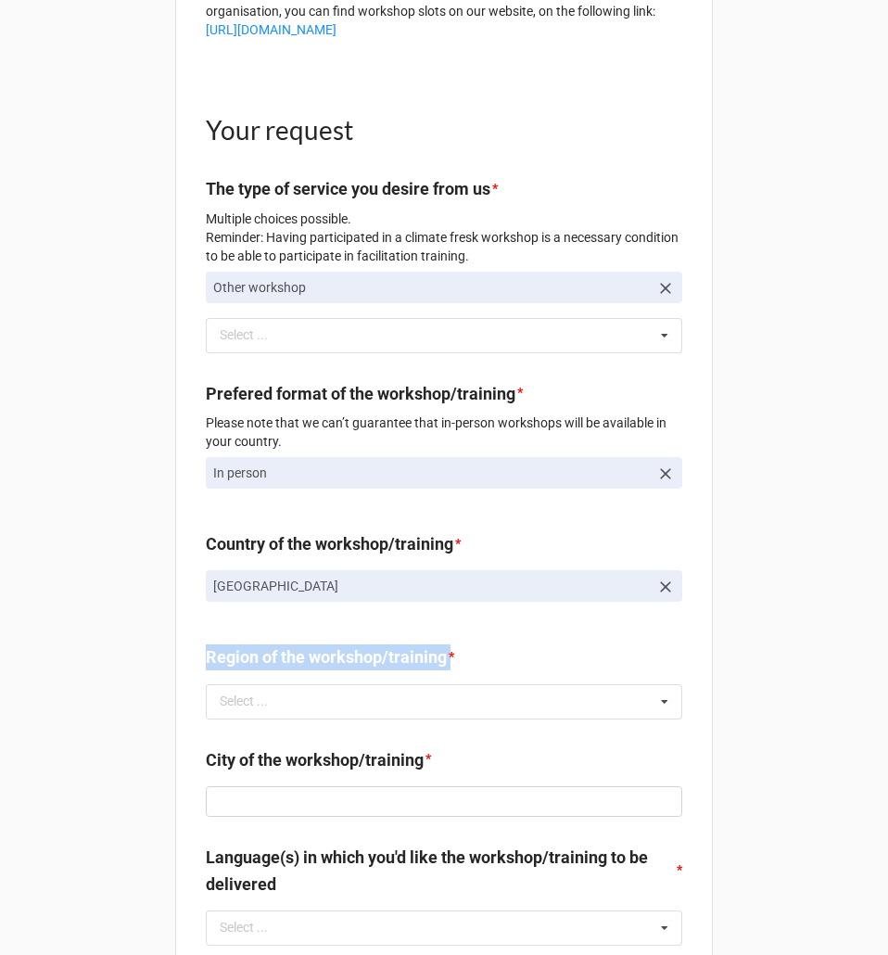
copy label "Region of the workshop/training"
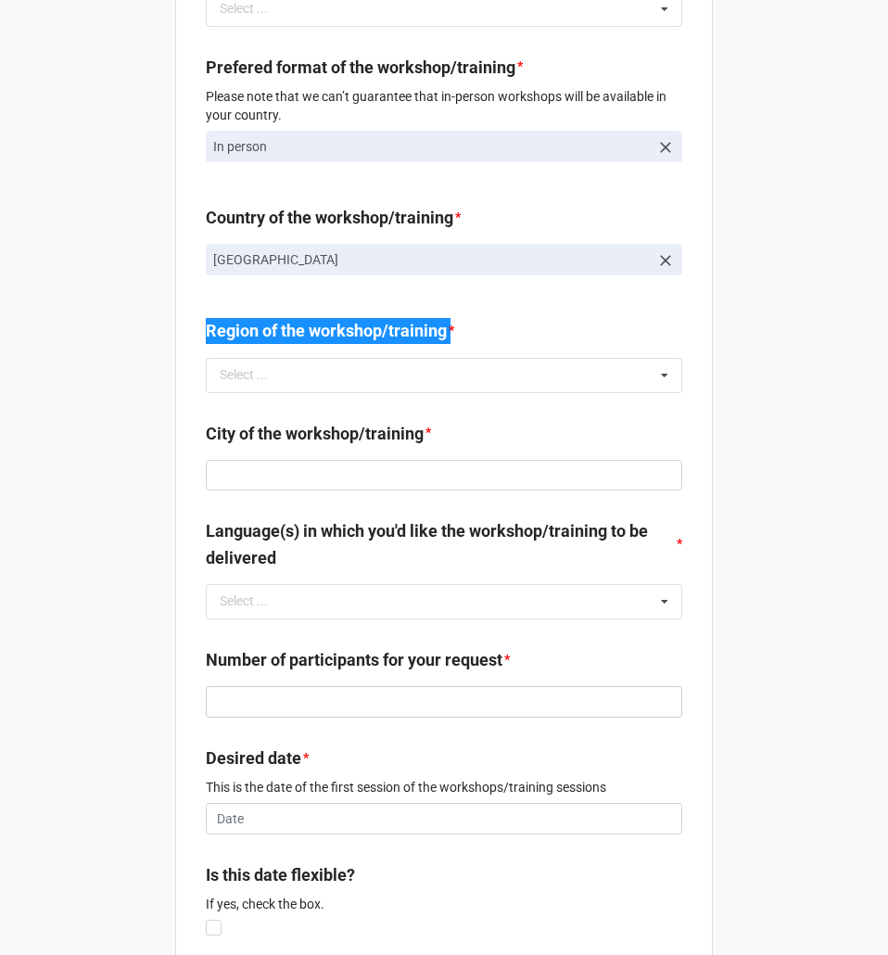
scroll to position [705, 0]
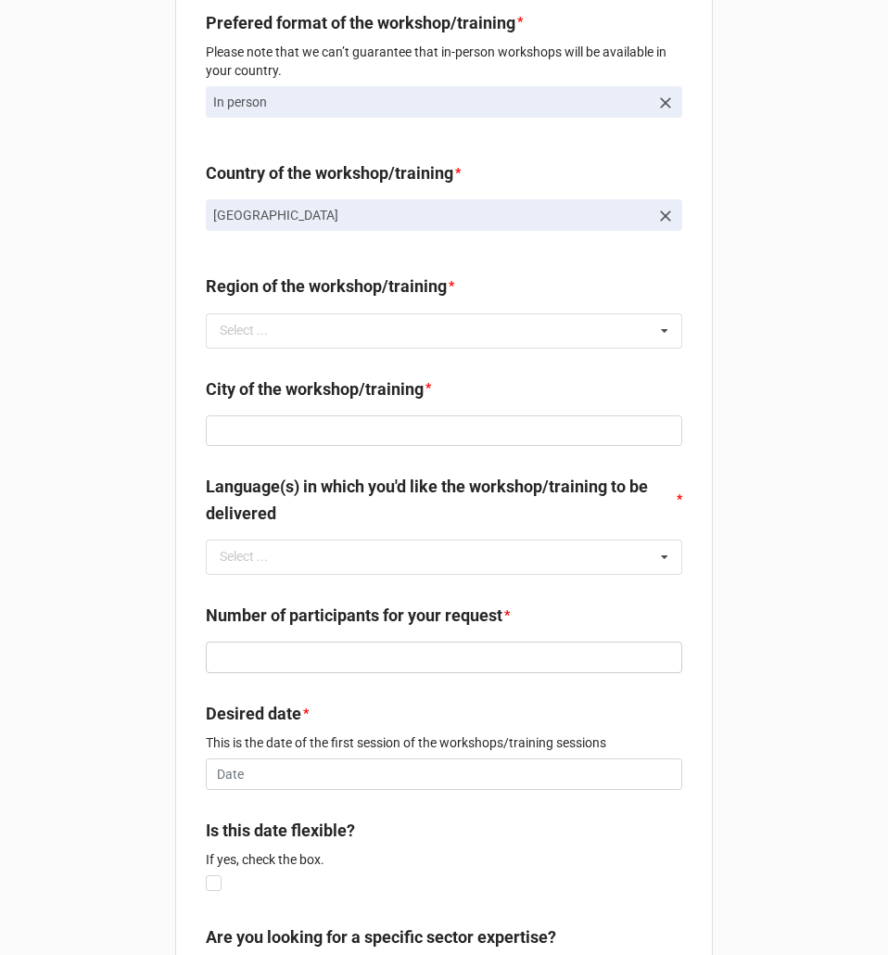
click at [423, 508] on label "Language(s) in which you'd like the workshop/training to be delivered" at bounding box center [440, 500] width 469 height 53
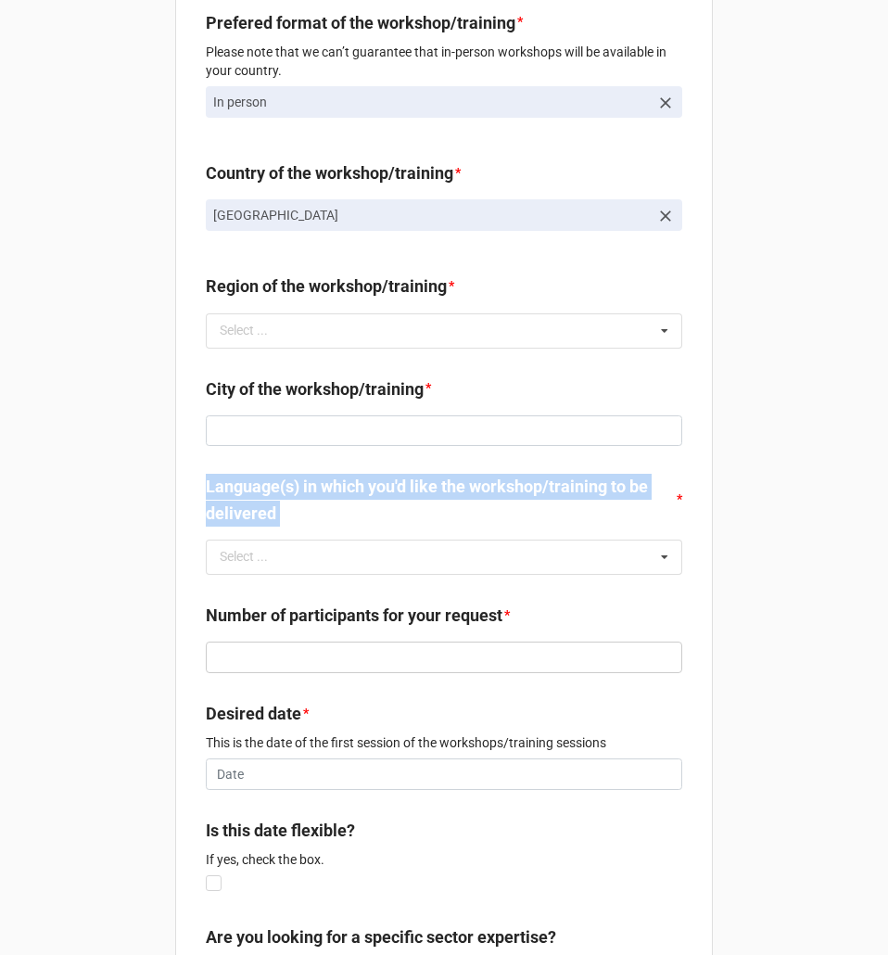
click at [423, 508] on label "Language(s) in which you'd like the workshop/training to be delivered" at bounding box center [440, 500] width 469 height 53
copy label "Language(s) in which you'd like the workshop/training to be delivered"
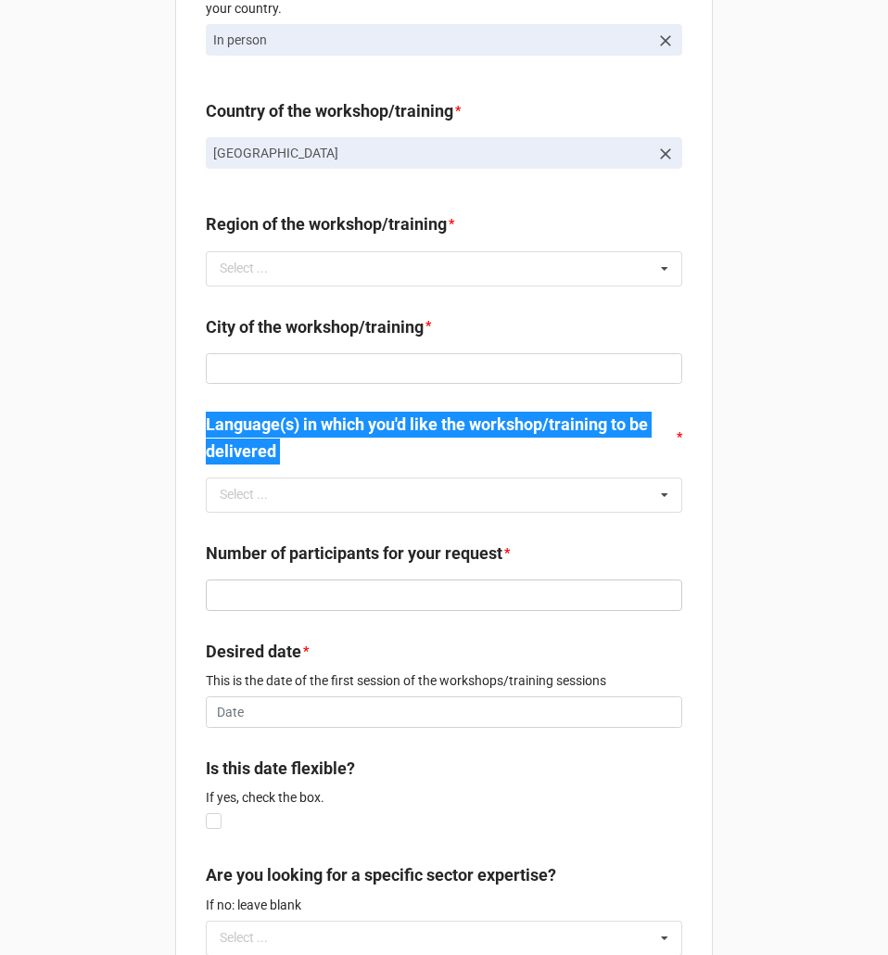
scroll to position [798, 0]
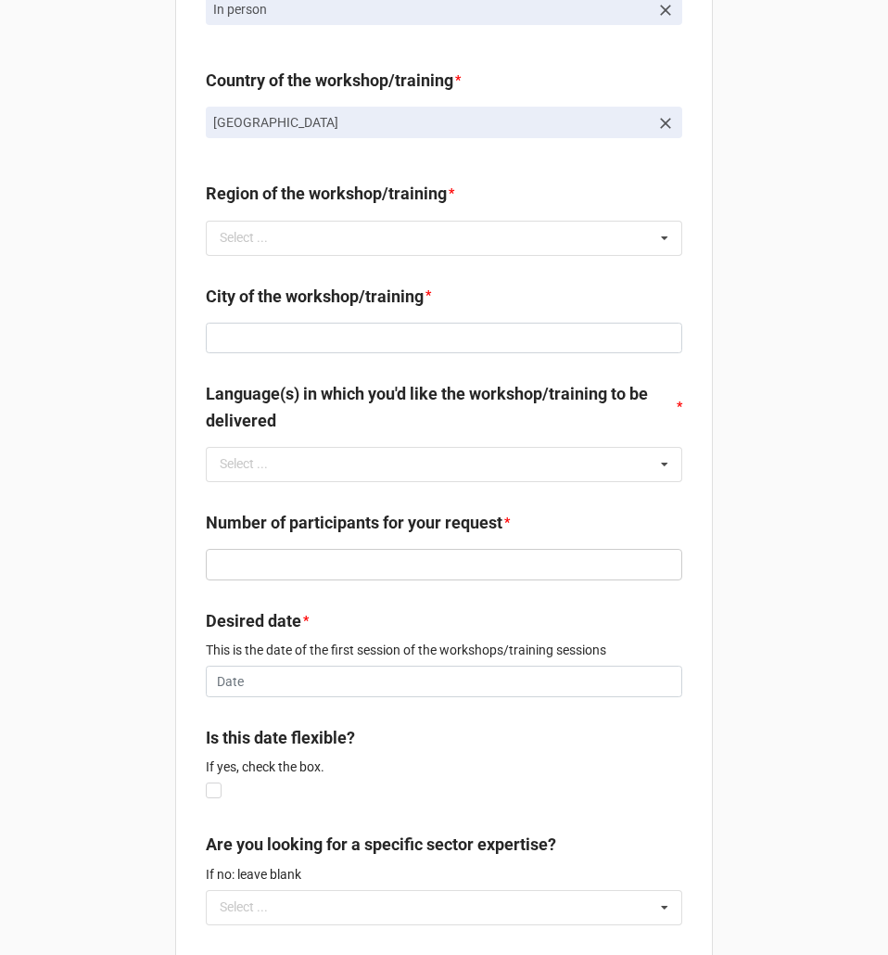
click at [377, 536] on label "Number of participants for your request" at bounding box center [354, 523] width 297 height 26
drag, startPoint x: 517, startPoint y: 563, endPoint x: 522, endPoint y: 577, distance: 14.7
click at [517, 549] on div "Number of participants for your request *" at bounding box center [444, 529] width 476 height 39
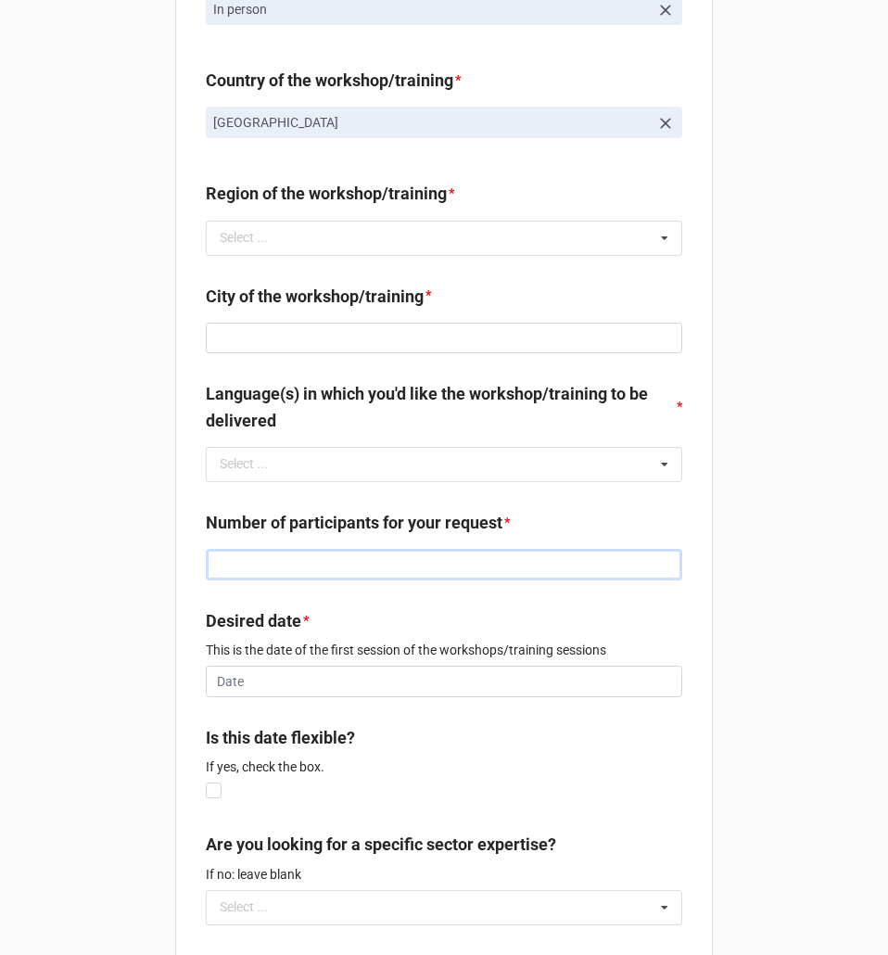
click at [523, 578] on input "text" at bounding box center [444, 565] width 476 height 32
click at [440, 473] on div "Select ... No results found." at bounding box center [444, 464] width 476 height 35
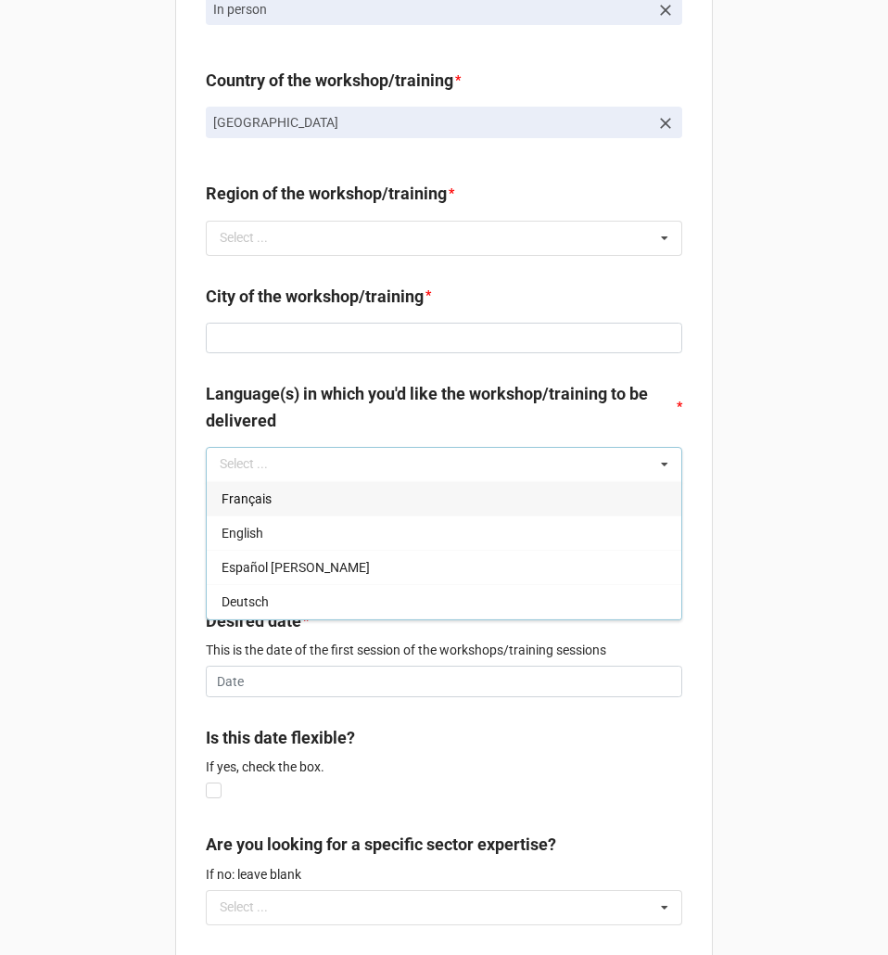
click at [717, 390] on div "Climate Fresk Quote request Your training project is already defined and you kn…" at bounding box center [444, 766] width 888 height 3129
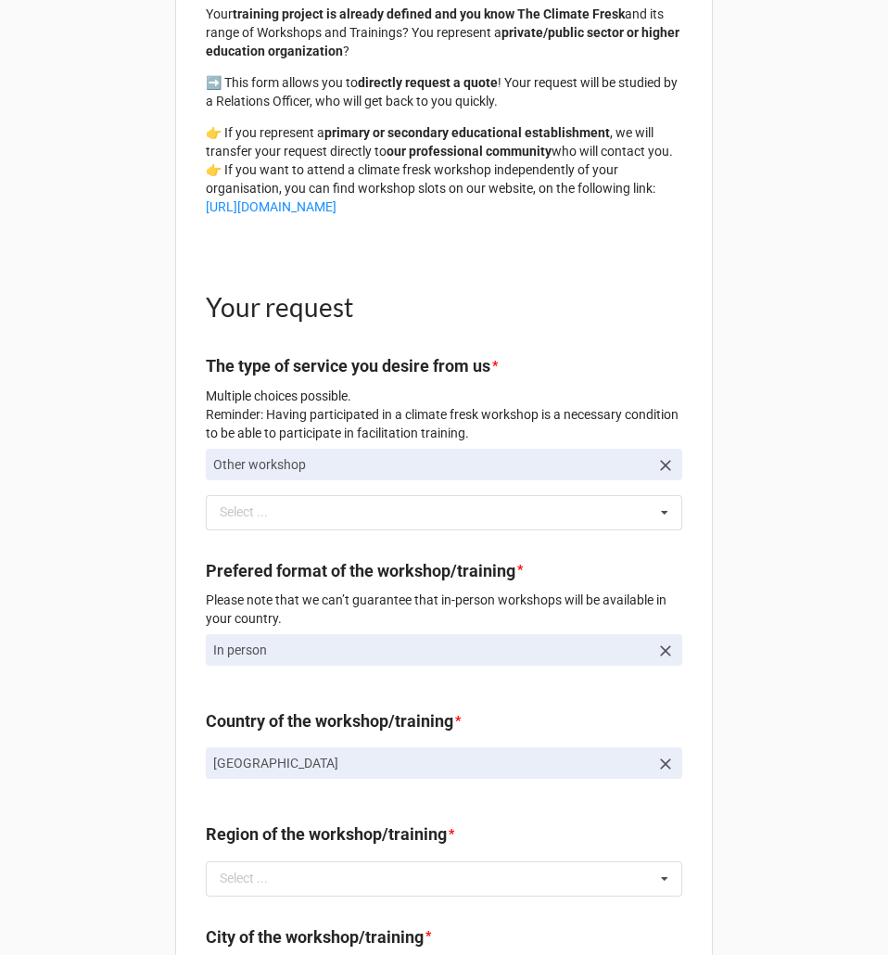
scroll to position [149, 0]
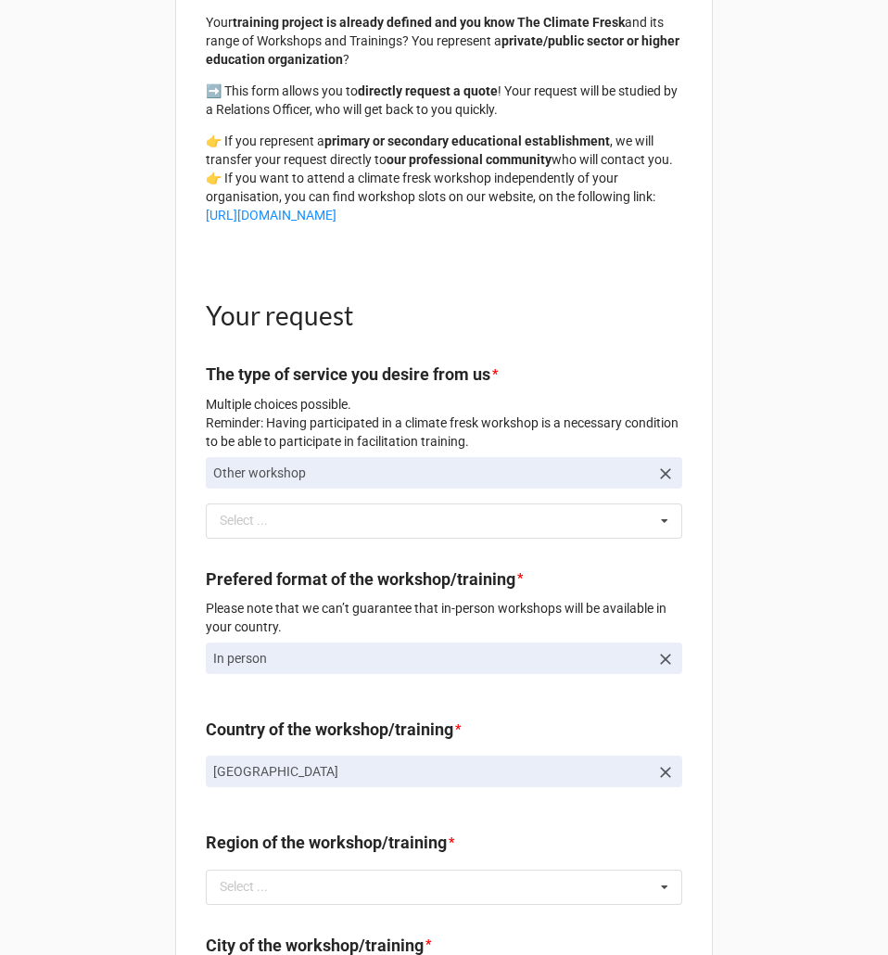
click at [429, 482] on p "Other workshop" at bounding box center [431, 472] width 436 height 19
click at [454, 482] on p "Other workshop" at bounding box center [431, 472] width 436 height 19
click at [658, 551] on div "Your request The type of service you desire from us * Multiple choices possible…" at bounding box center [444, 410] width 476 height 282
click at [642, 525] on div "Select ... Climate Fresk workshop Climate Fresk facilitation training Mentoring" at bounding box center [444, 520] width 476 height 35
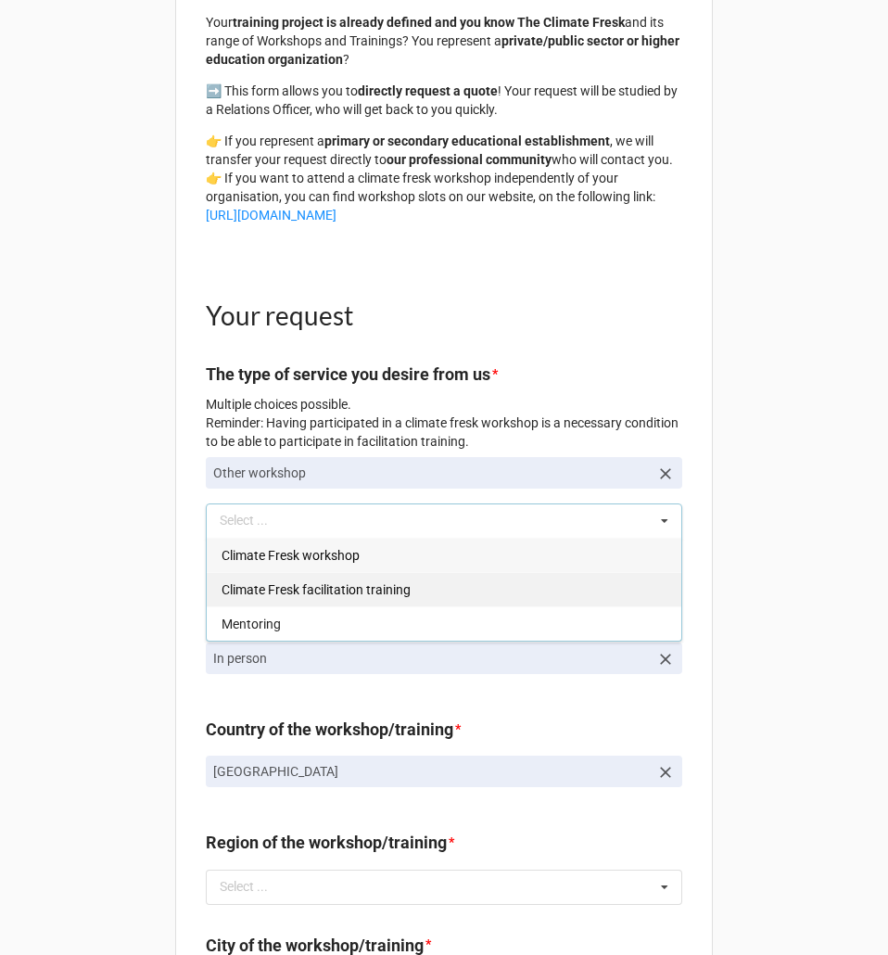
click at [416, 606] on div "Climate Fresk facilitation training" at bounding box center [444, 589] width 475 height 34
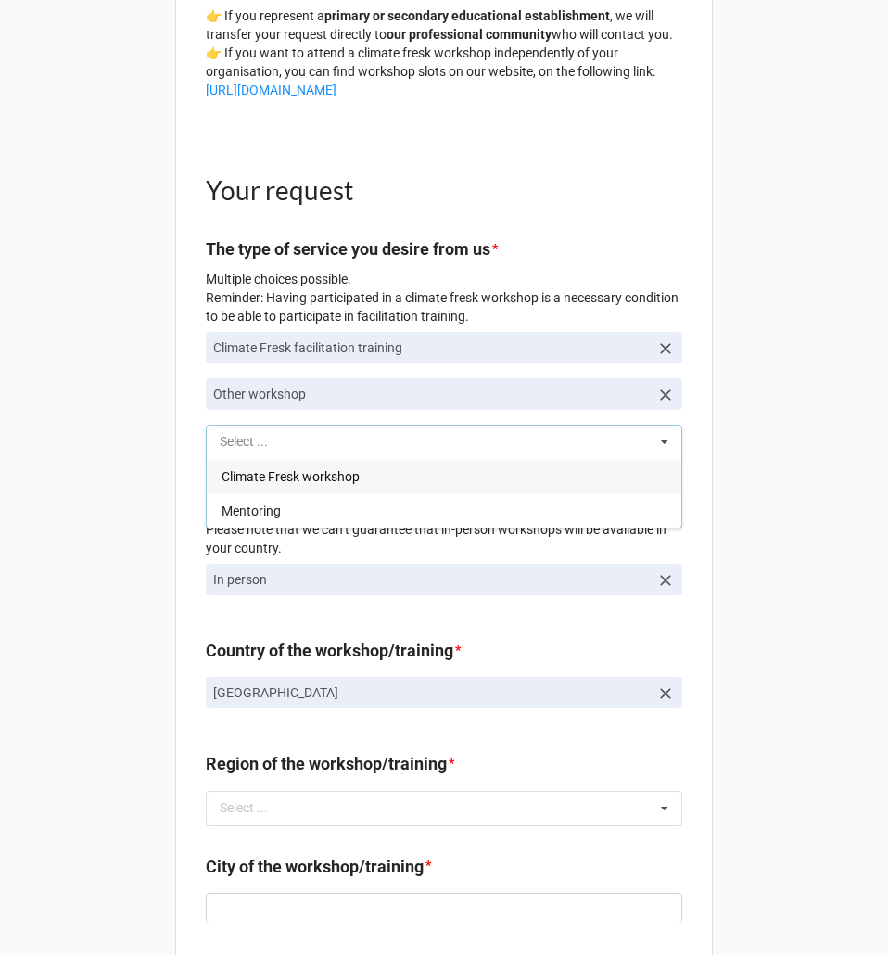
scroll to position [520, 0]
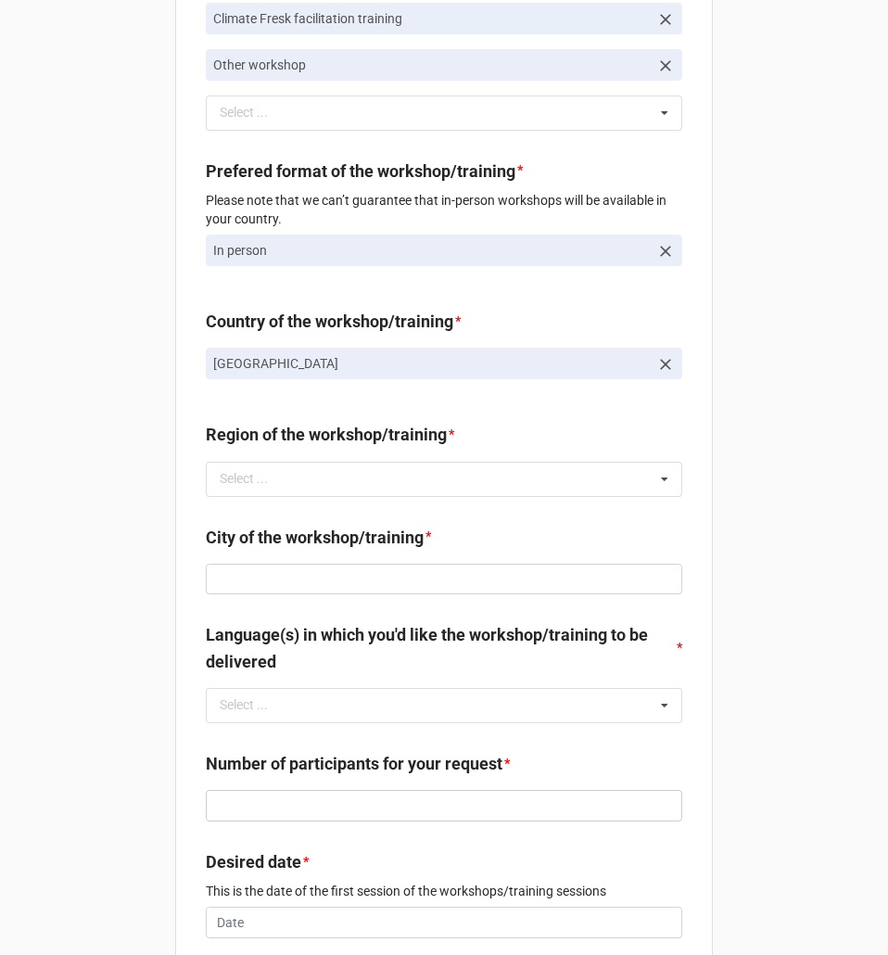
scroll to position [705, 0]
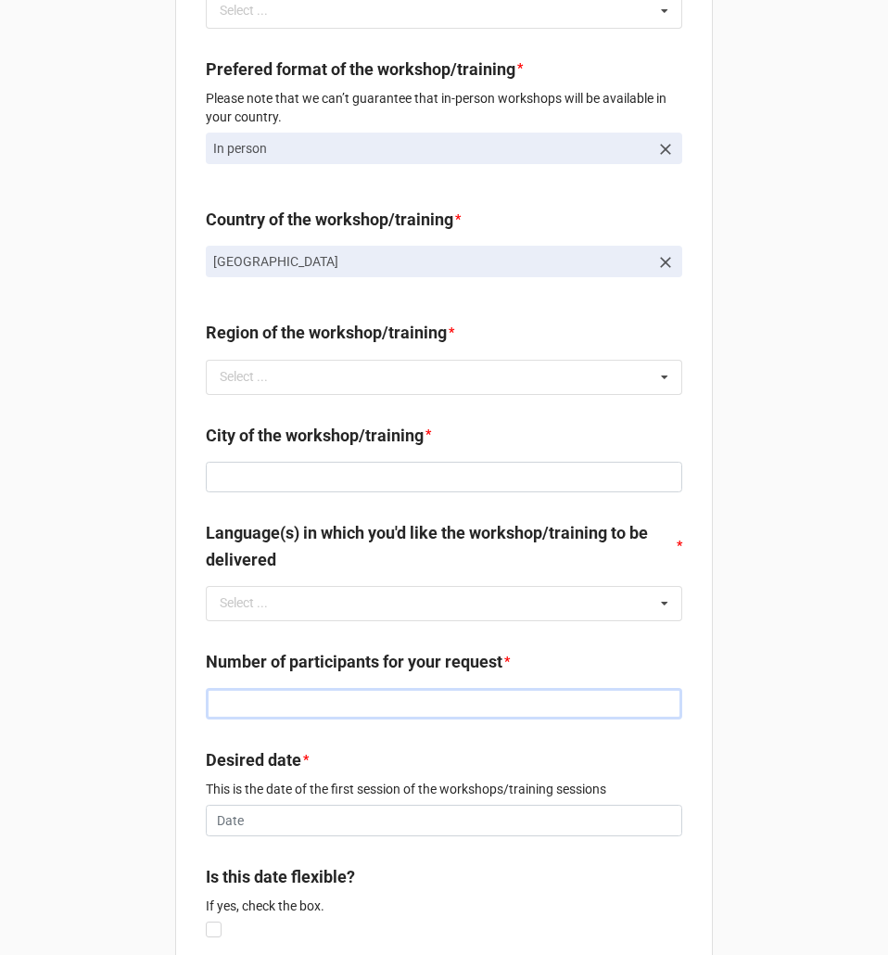
click at [515, 719] on input "text" at bounding box center [444, 704] width 476 height 32
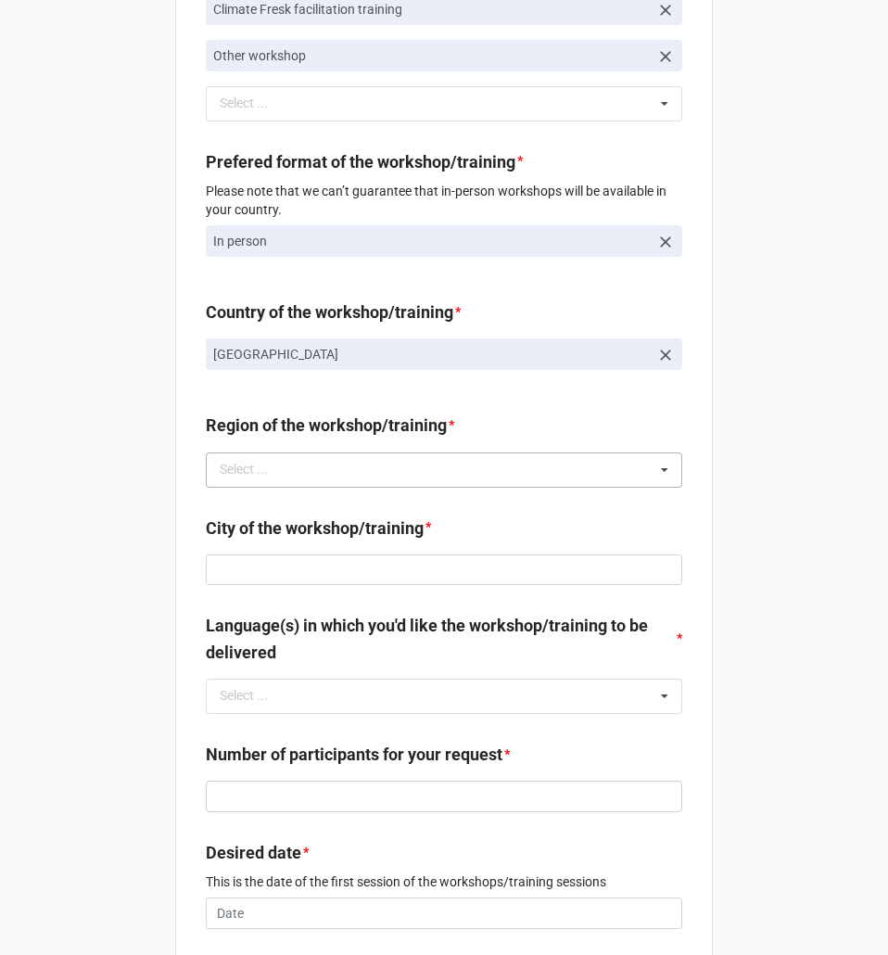
scroll to position [798, 0]
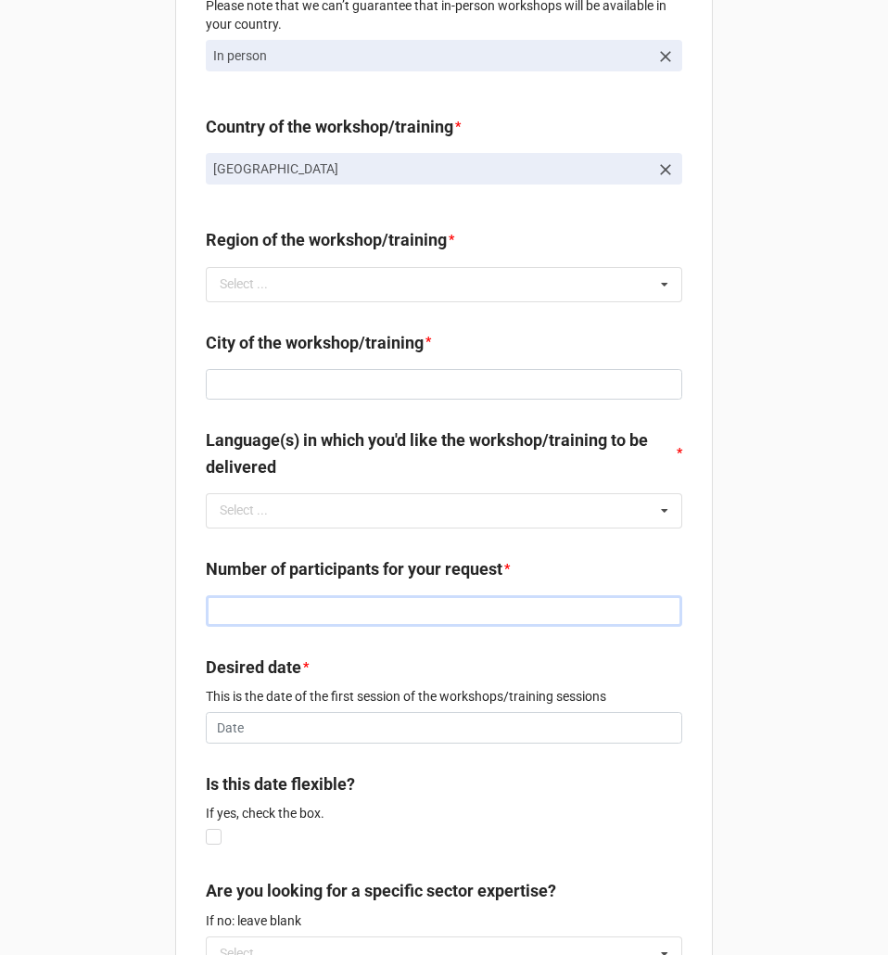
click at [475, 627] on input "text" at bounding box center [444, 611] width 476 height 32
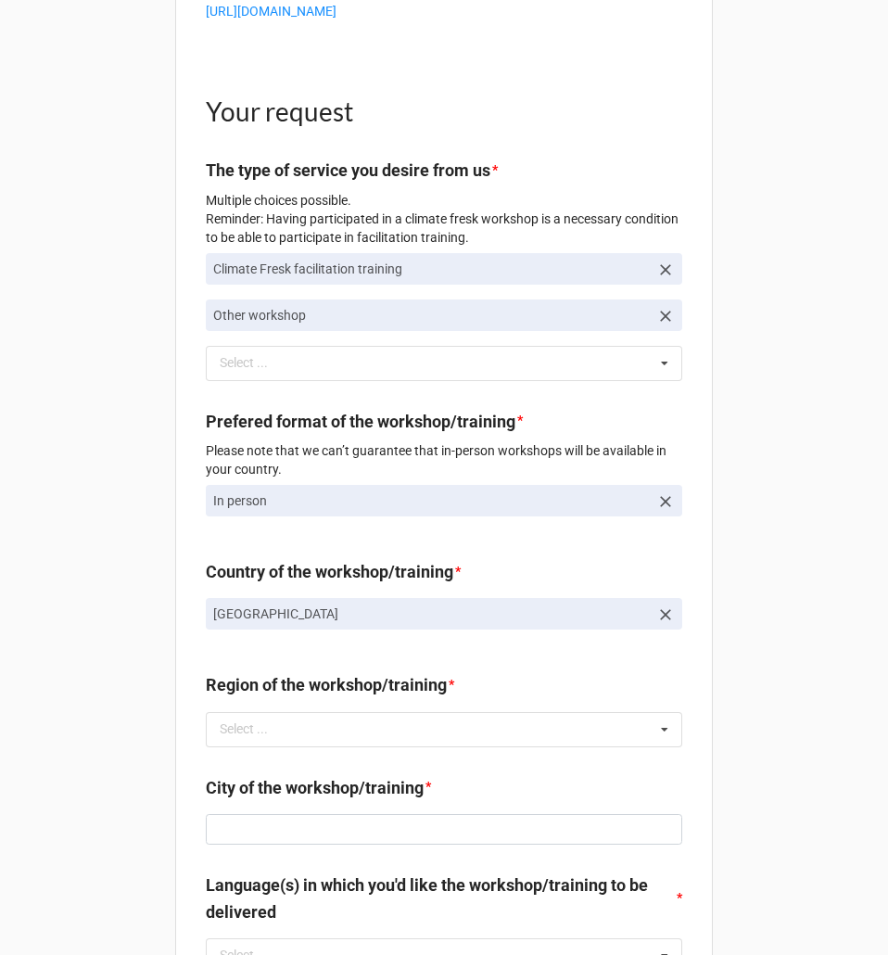
scroll to position [242, 0]
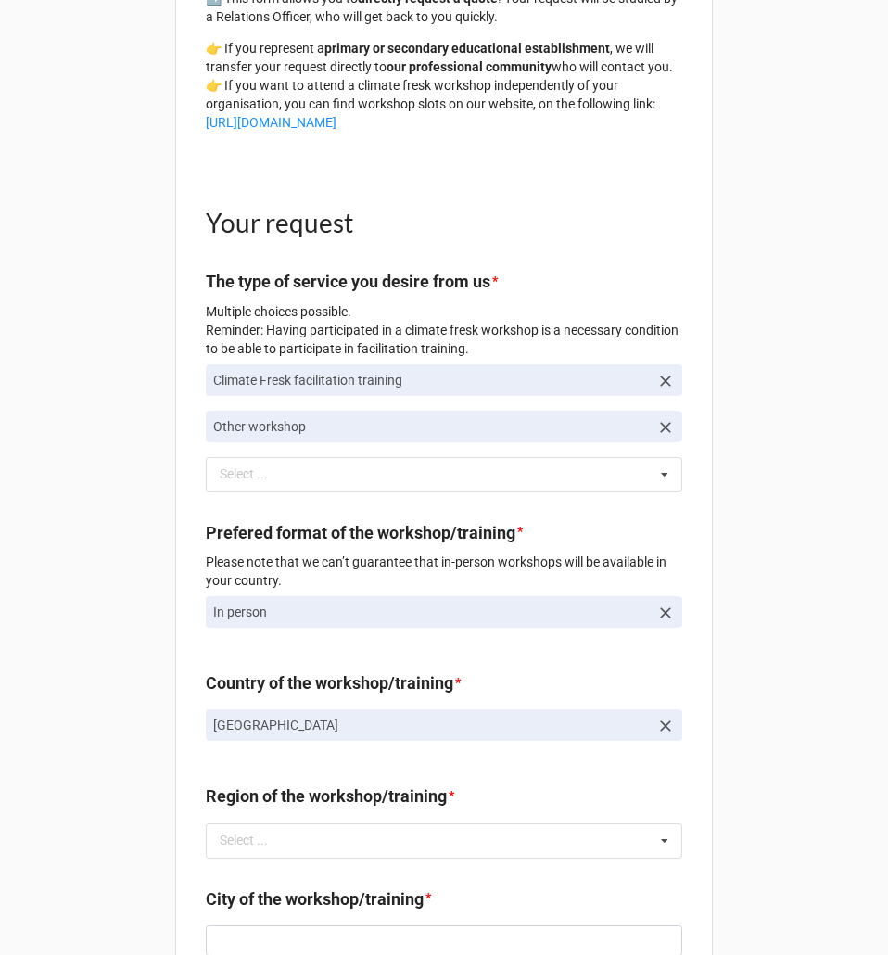
click at [668, 437] on icon at bounding box center [665, 427] width 19 height 19
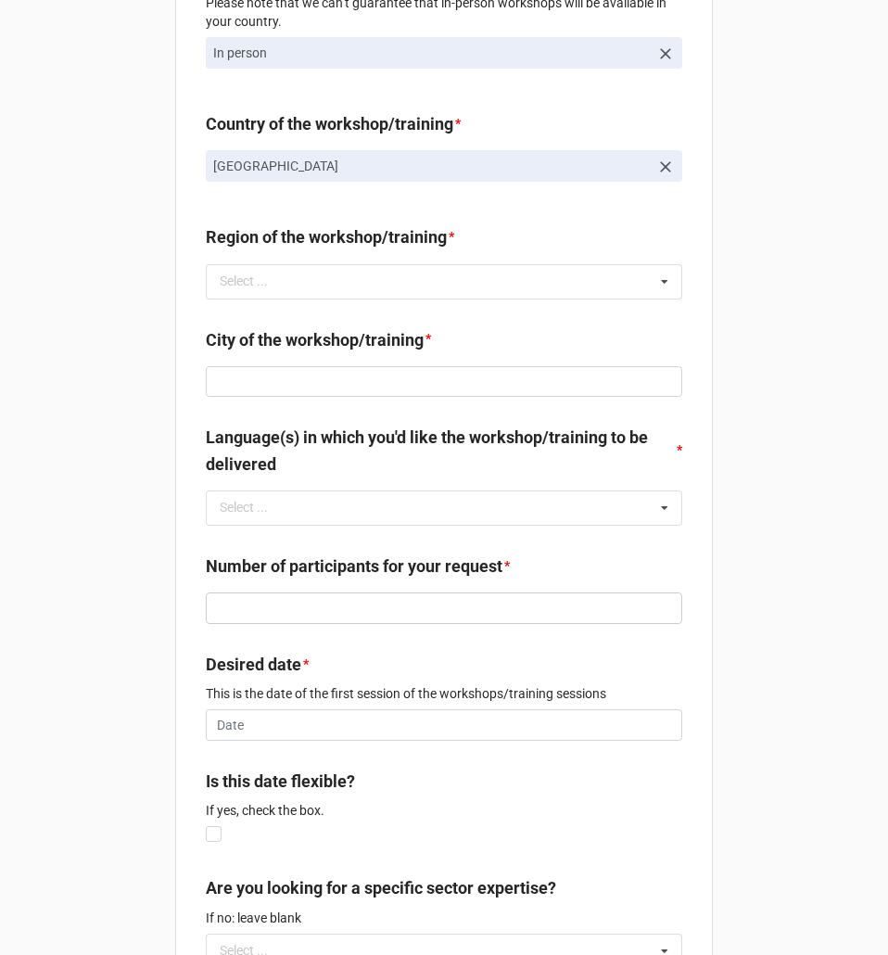
scroll to position [798, 0]
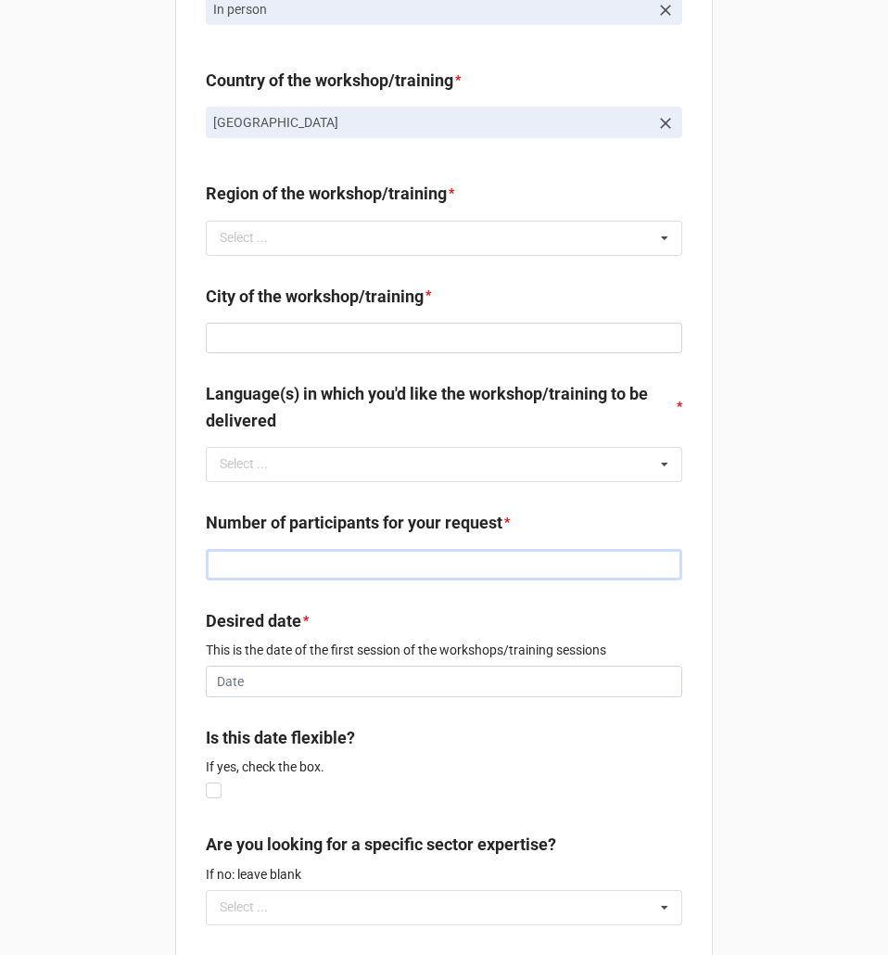
click at [571, 580] on input "text" at bounding box center [444, 565] width 476 height 32
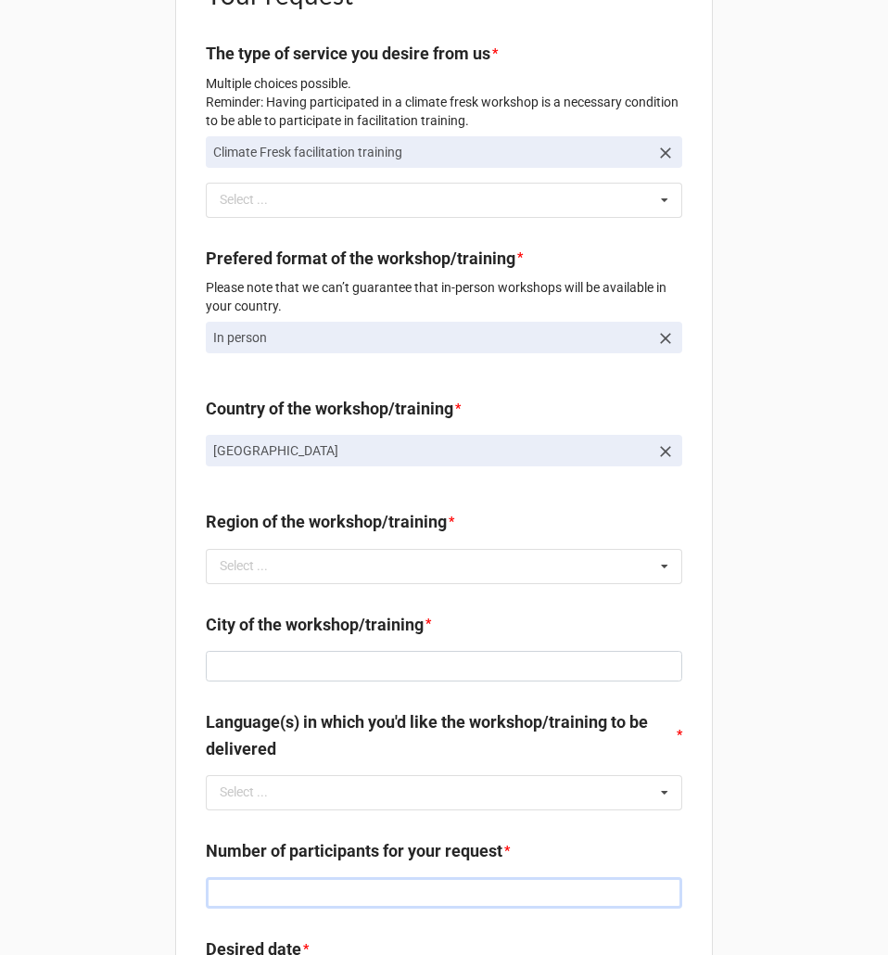
scroll to position [427, 0]
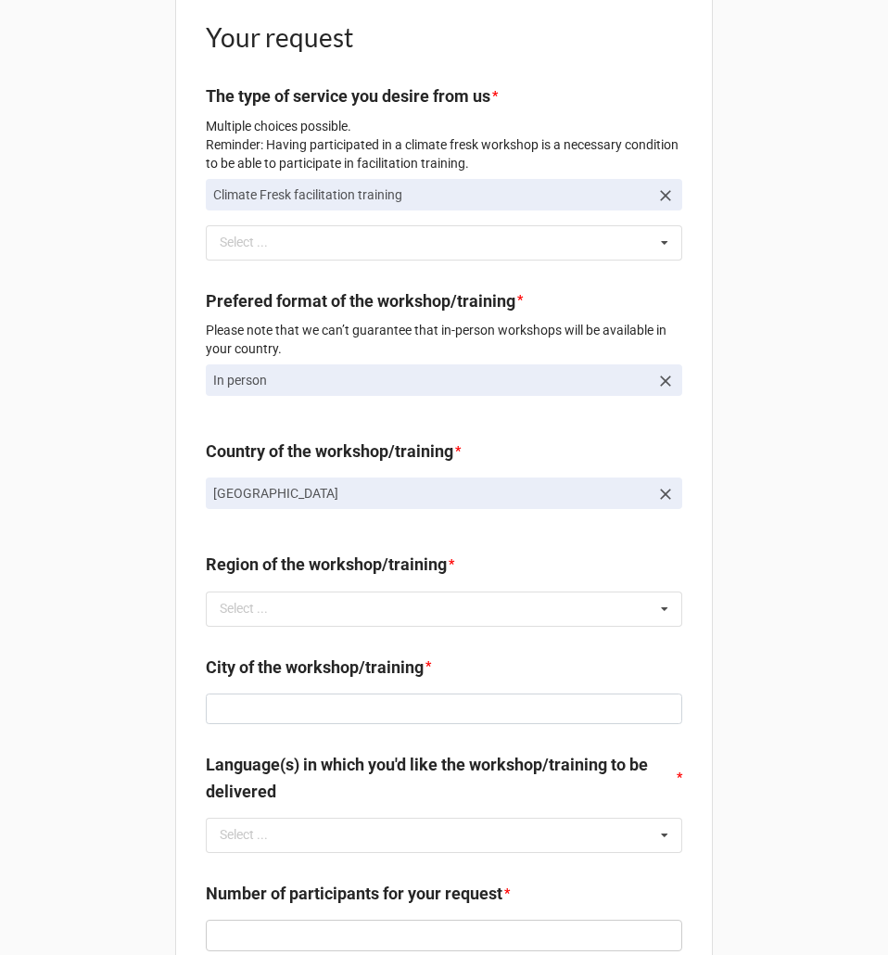
click at [659, 205] on icon at bounding box center [665, 195] width 19 height 19
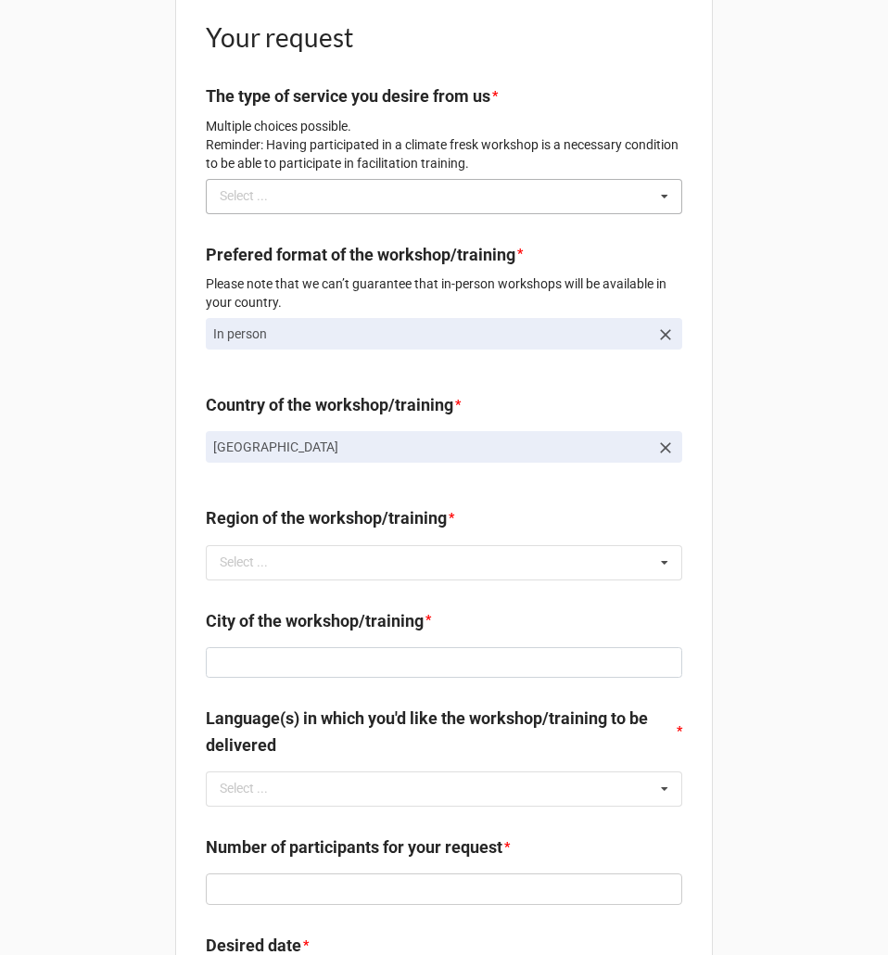
click at [601, 214] on div "Select ... Climate Fresk workshop Climate Fresk facilitation training Mentoring…" at bounding box center [444, 196] width 476 height 35
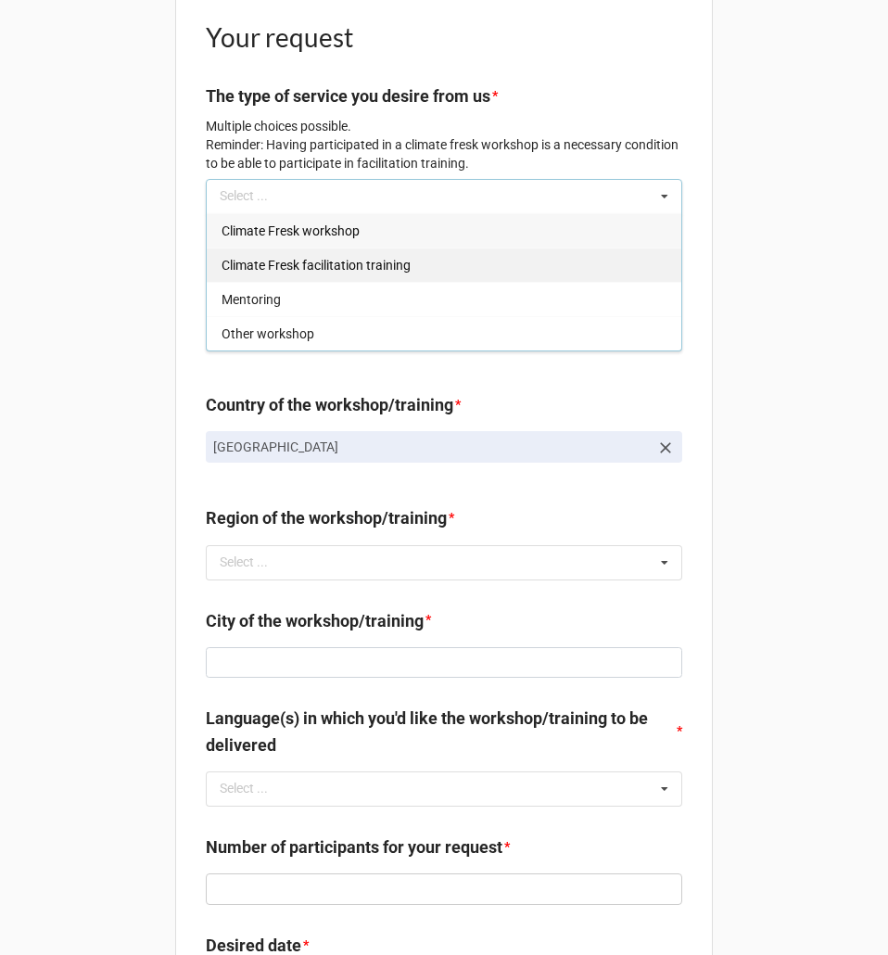
click at [487, 270] on div "Climate Fresk facilitation training" at bounding box center [444, 264] width 475 height 34
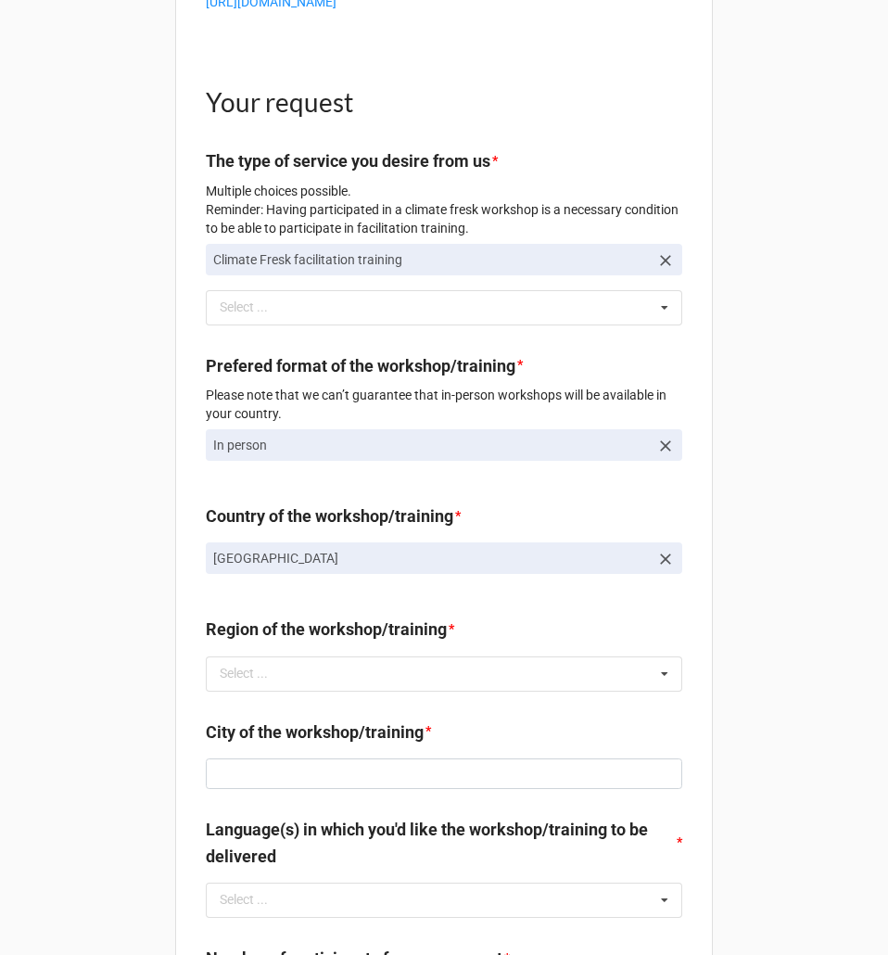
scroll to position [185, 0]
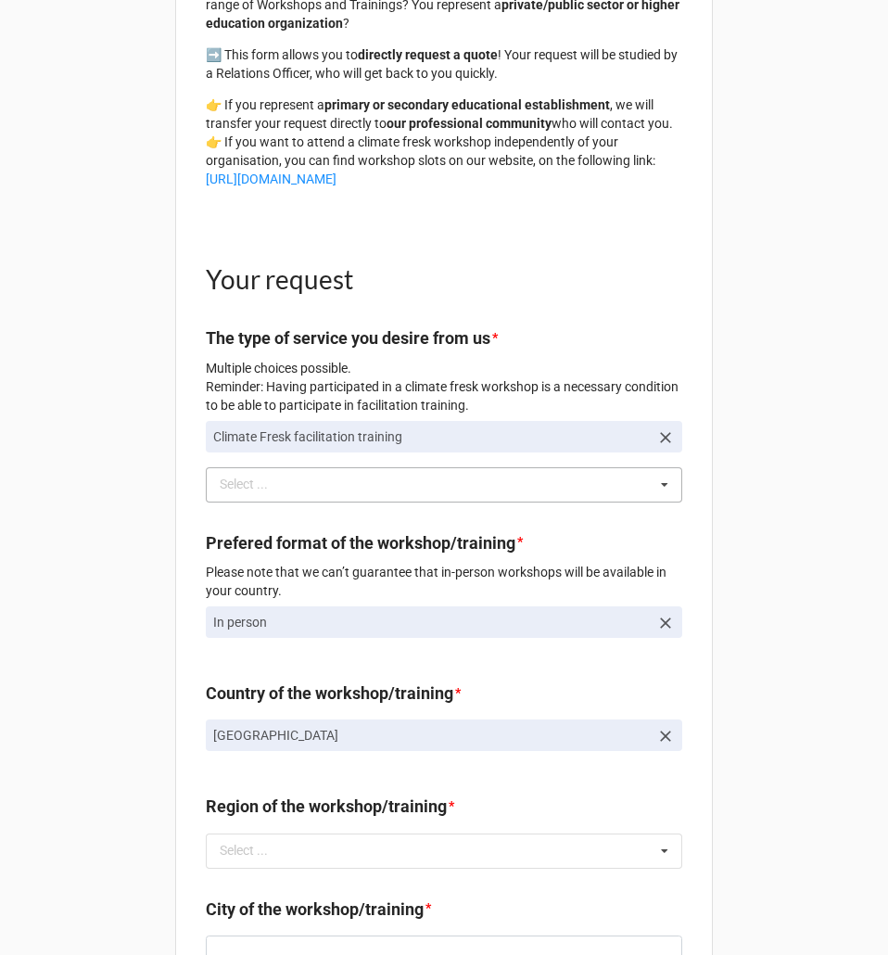
click at [398, 502] on div "Select ... Climate Fresk workshop Mentoring Other workshop" at bounding box center [444, 484] width 476 height 35
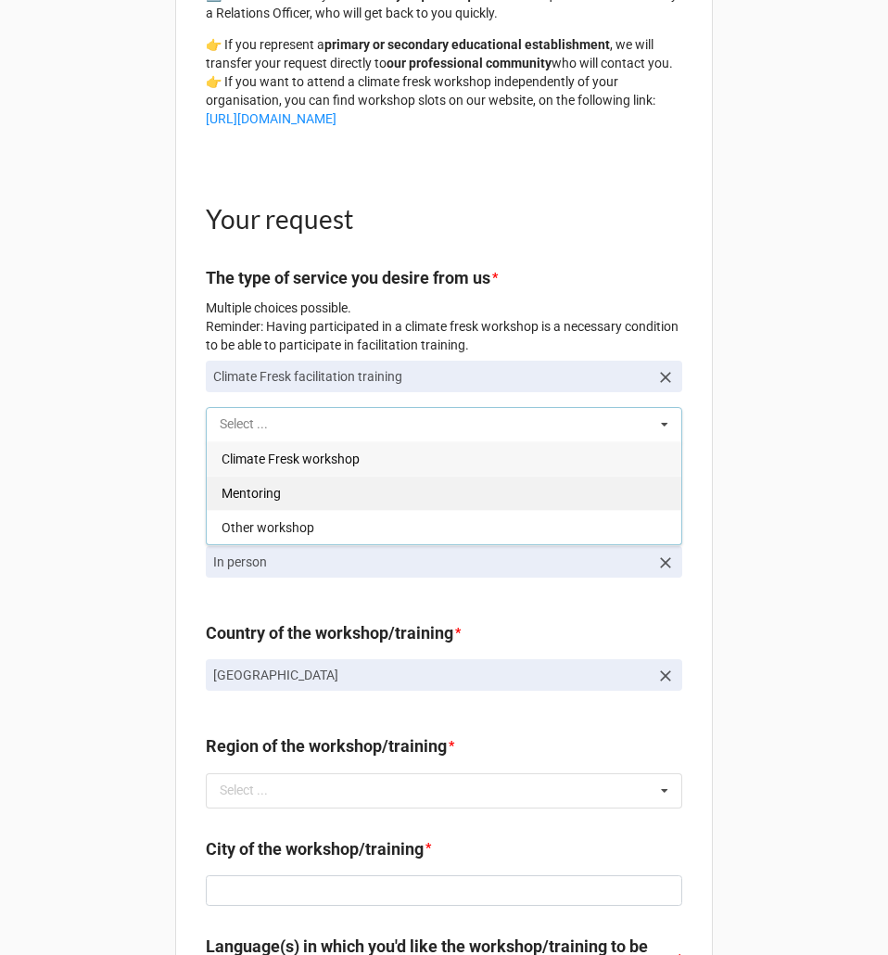
scroll to position [278, 0]
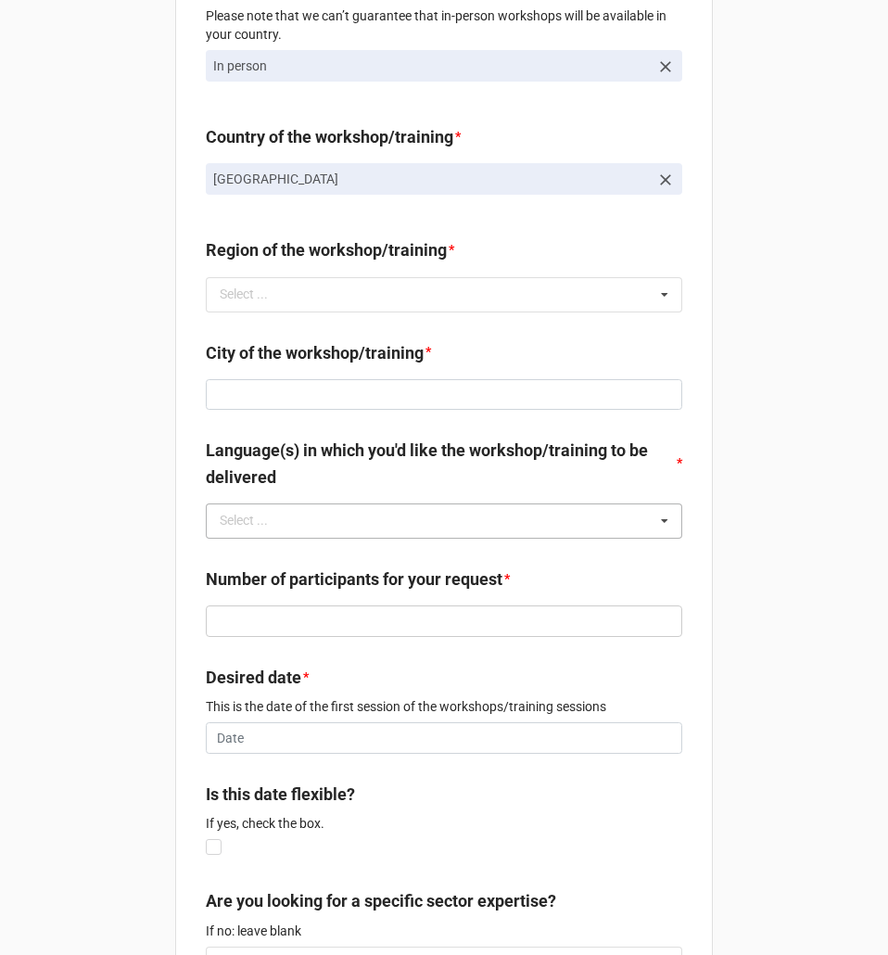
scroll to position [834, 0]
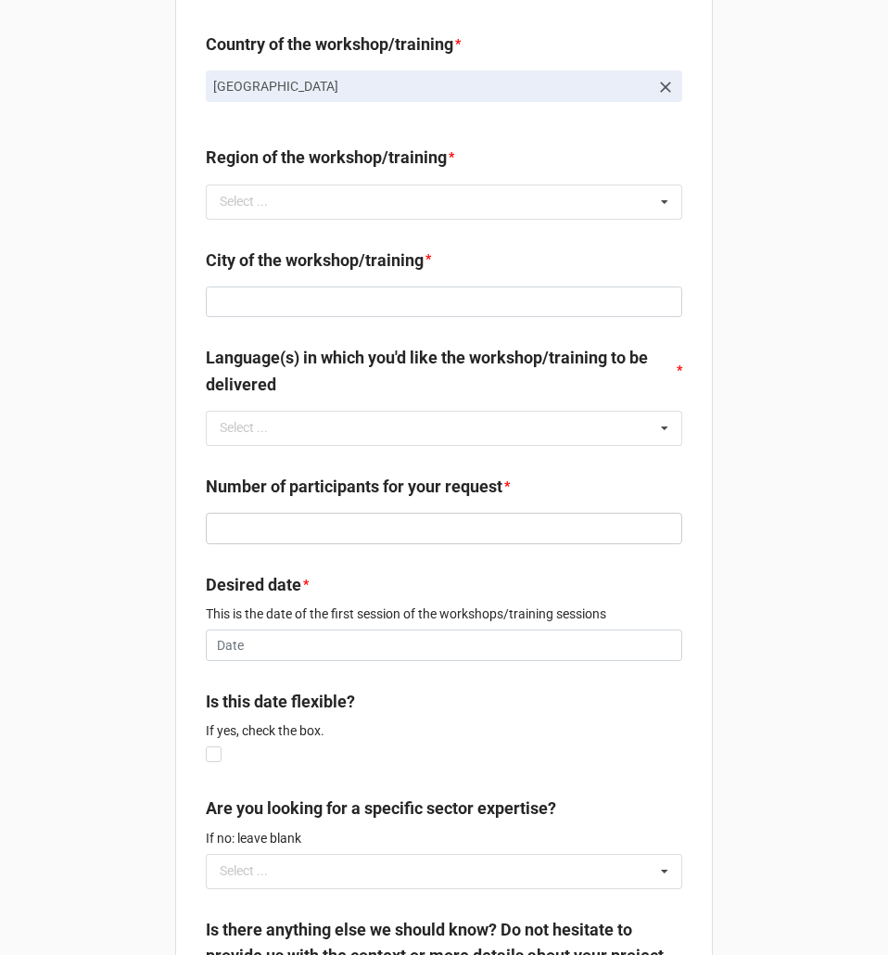
click at [253, 598] on label "Desired date" at bounding box center [253, 585] width 95 height 26
click at [254, 598] on label "Desired date" at bounding box center [253, 585] width 95 height 26
click at [461, 623] on p "This is the date of the first session of the workshops/training sessions" at bounding box center [444, 613] width 476 height 19
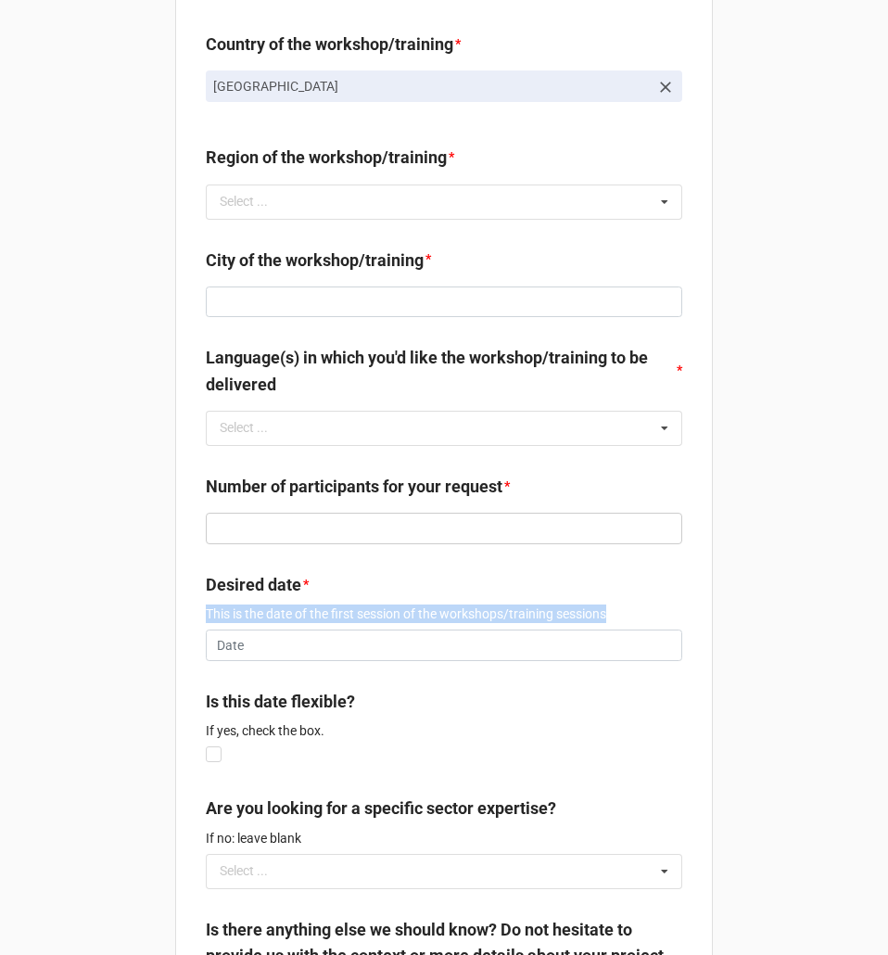
click at [461, 623] on p "This is the date of the first session of the workshops/training sessions" at bounding box center [444, 613] width 476 height 19
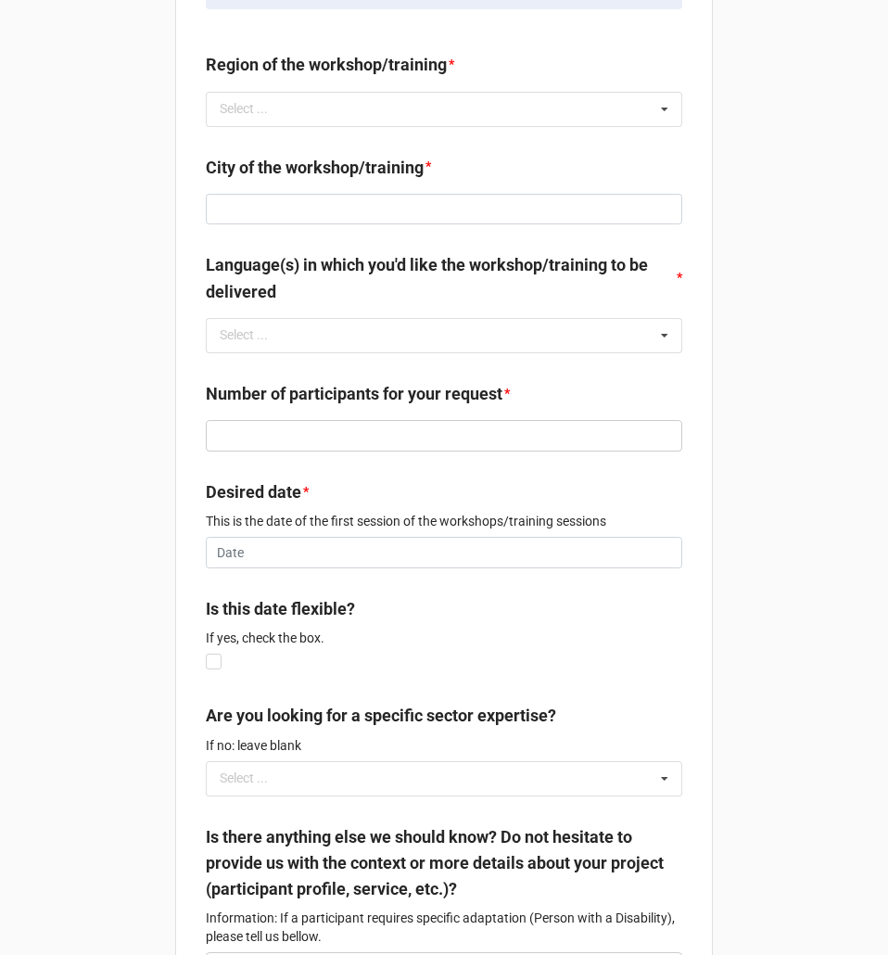
click at [325, 622] on label "Is this date flexible?" at bounding box center [280, 609] width 149 height 26
click at [290, 647] on p "If yes, check the box." at bounding box center [444, 637] width 476 height 19
click at [291, 647] on p "If yes, check the box." at bounding box center [444, 637] width 476 height 19
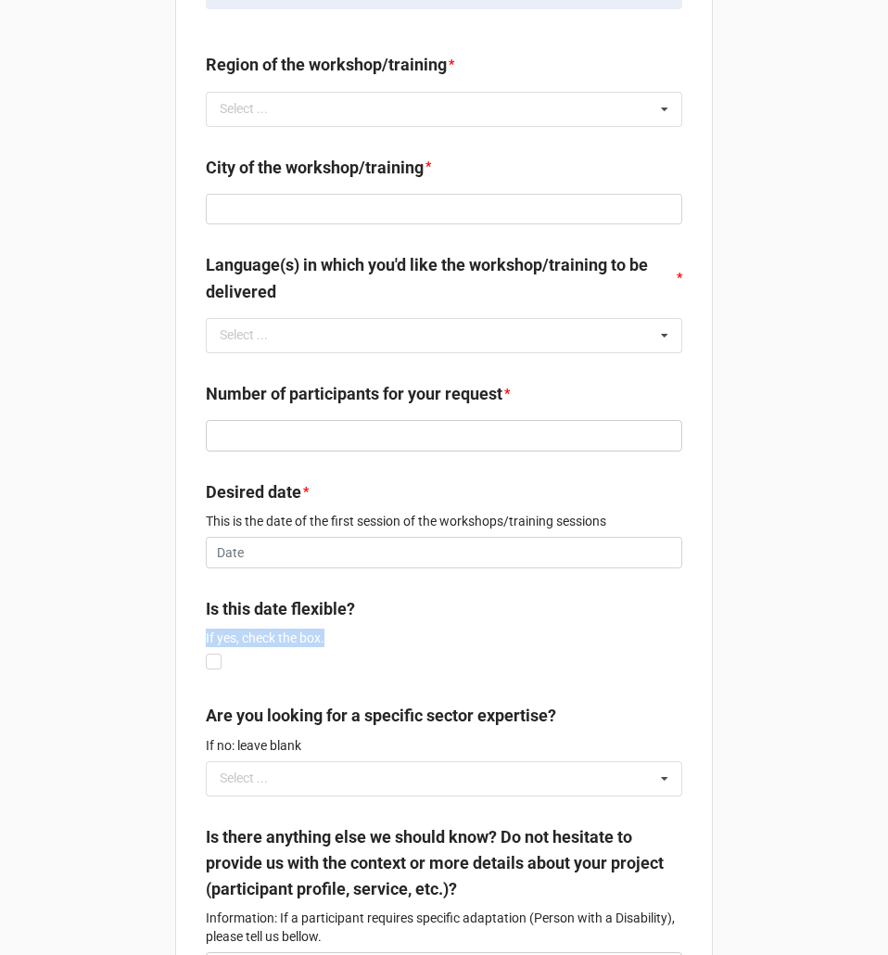
click at [291, 647] on p "If yes, check the box." at bounding box center [444, 637] width 476 height 19
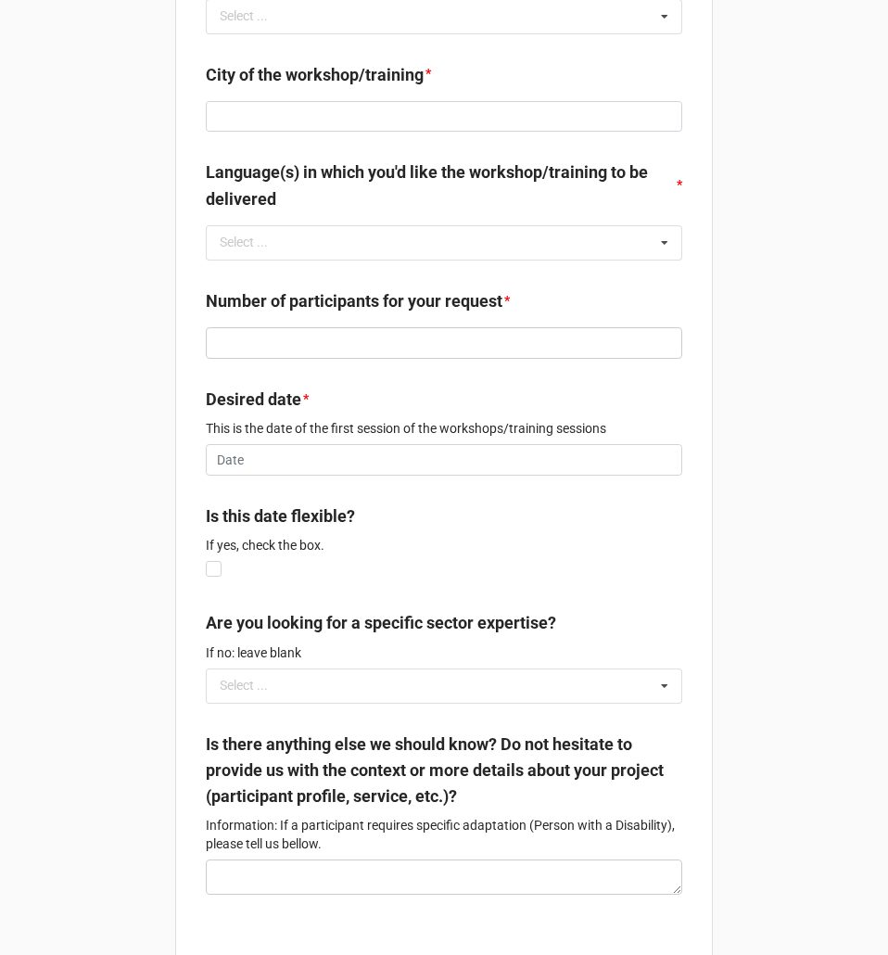
click at [377, 635] on label "Are you looking for a specific sector expertise?" at bounding box center [381, 623] width 350 height 26
click at [375, 636] on label "Are you looking for a specific sector expertise?" at bounding box center [381, 623] width 350 height 26
click at [296, 662] on p "If no: leave blank" at bounding box center [444, 652] width 476 height 19
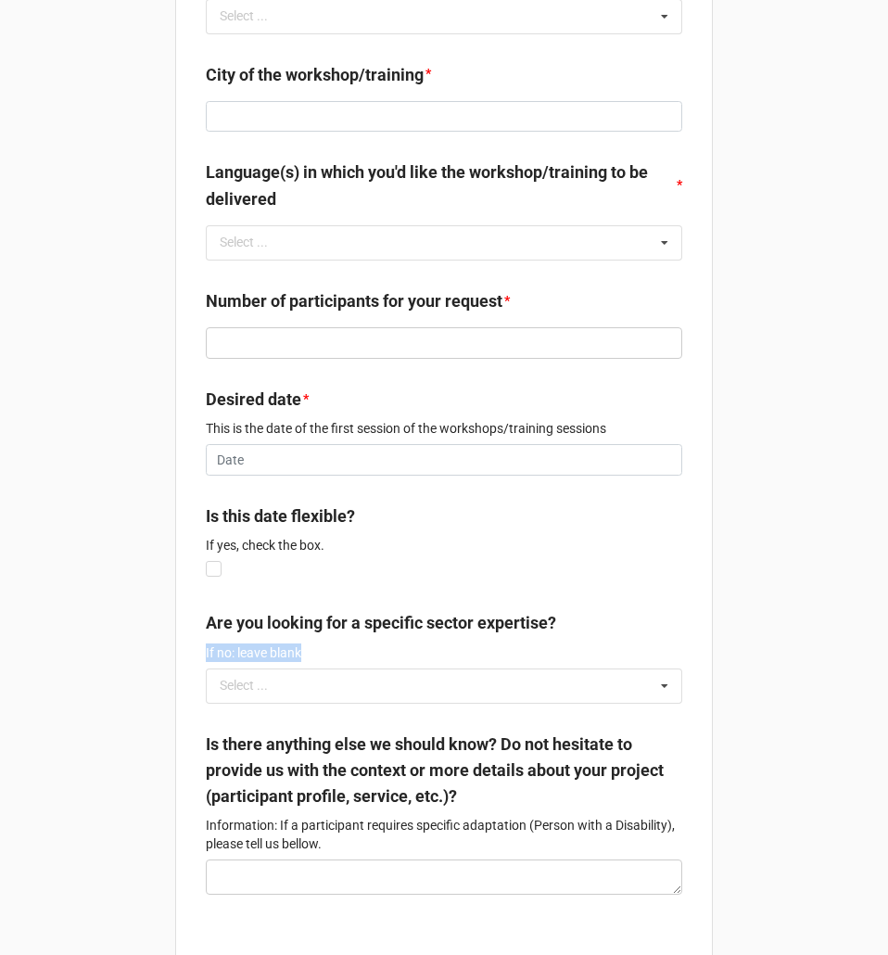
click at [296, 662] on p "If no: leave blank" at bounding box center [444, 652] width 476 height 19
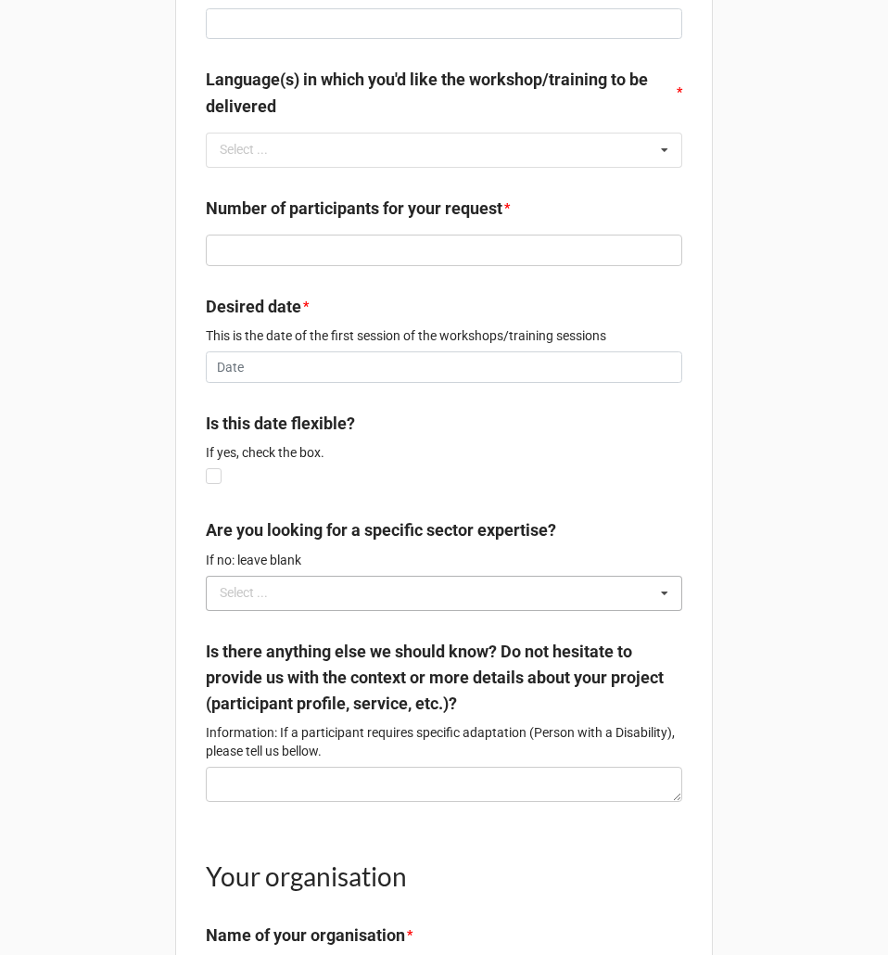
click at [565, 611] on div "Select ... No results found." at bounding box center [444, 593] width 476 height 35
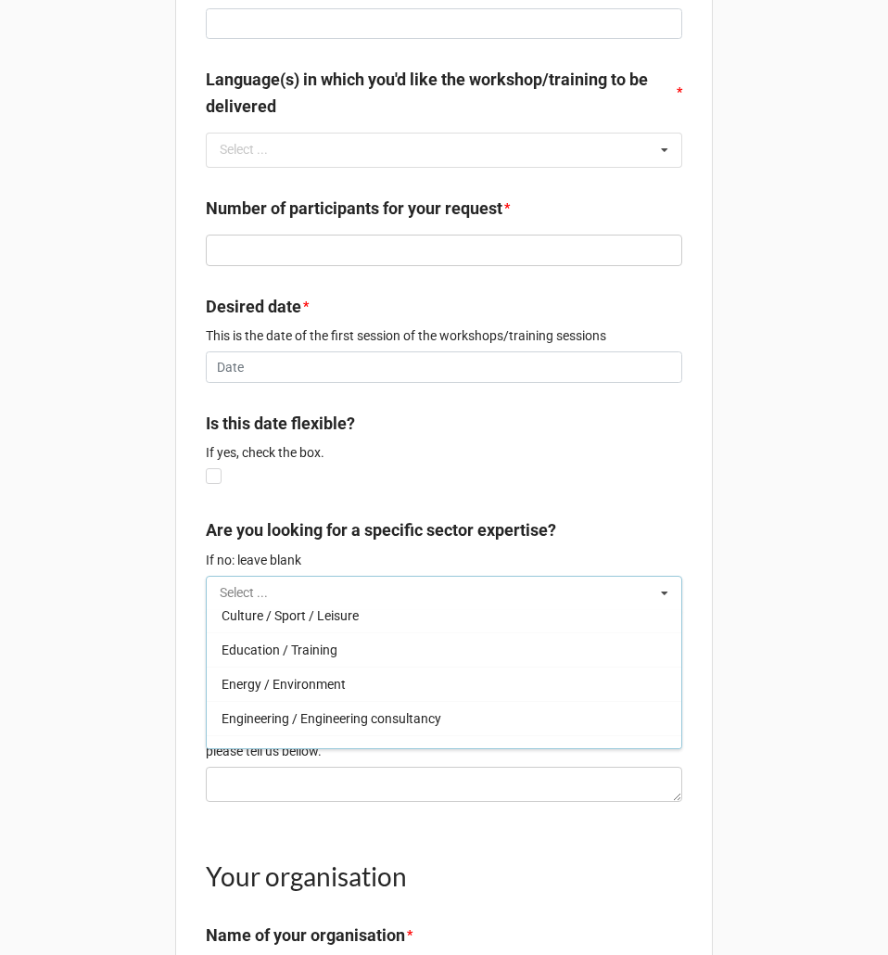
scroll to position [185, 0]
click at [791, 336] on div "Climate Fresk Quote request Your training project is already defined and you kn…" at bounding box center [444, 452] width 888 height 3129
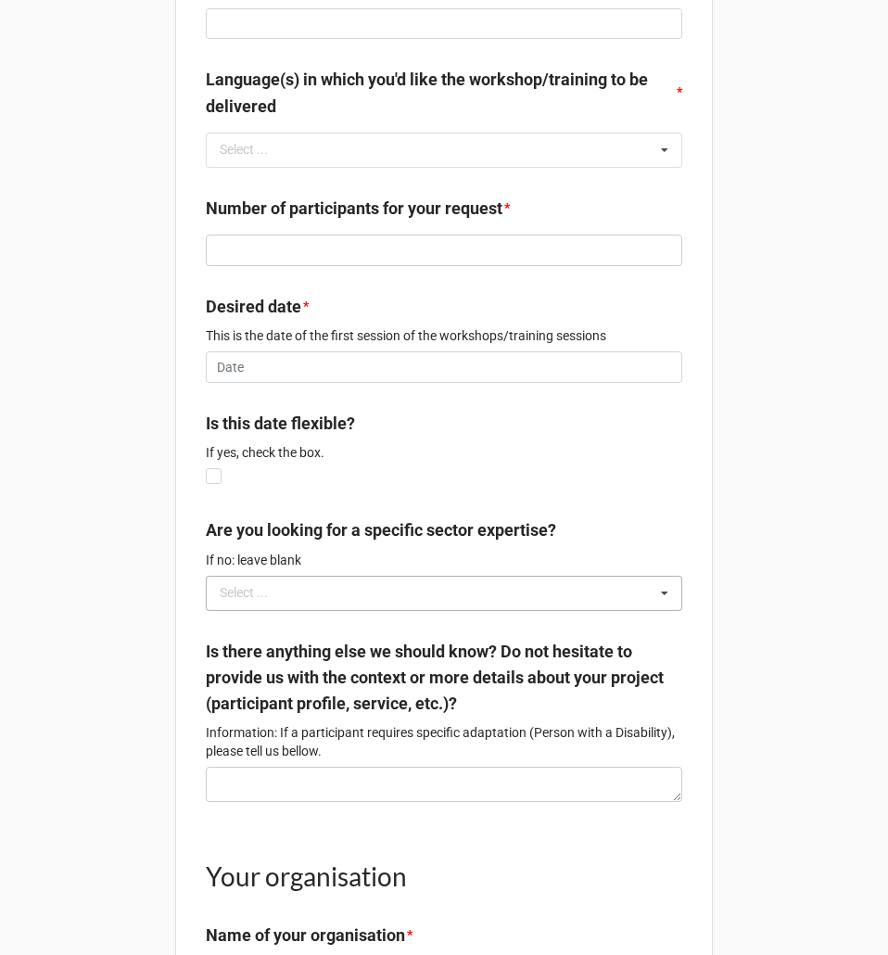
scroll to position [1298, 0]
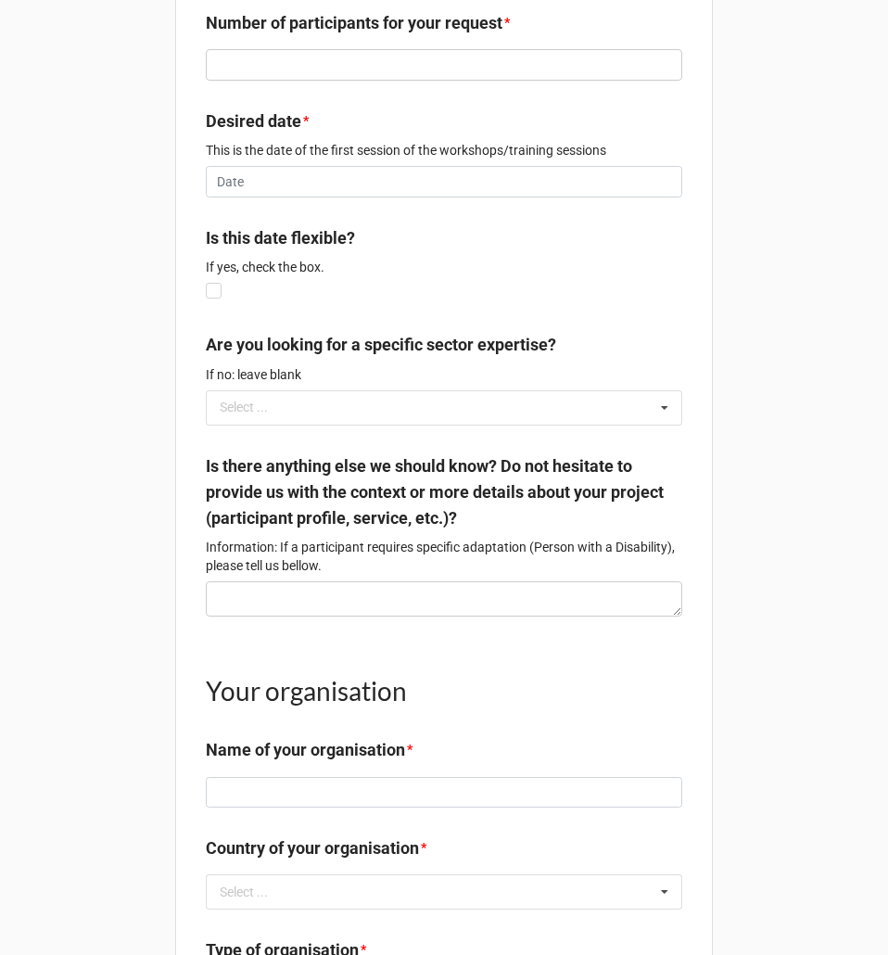
click at [339, 512] on label "Is there anything else we should know? Do not hesitate to provide us with the c…" at bounding box center [444, 492] width 476 height 79
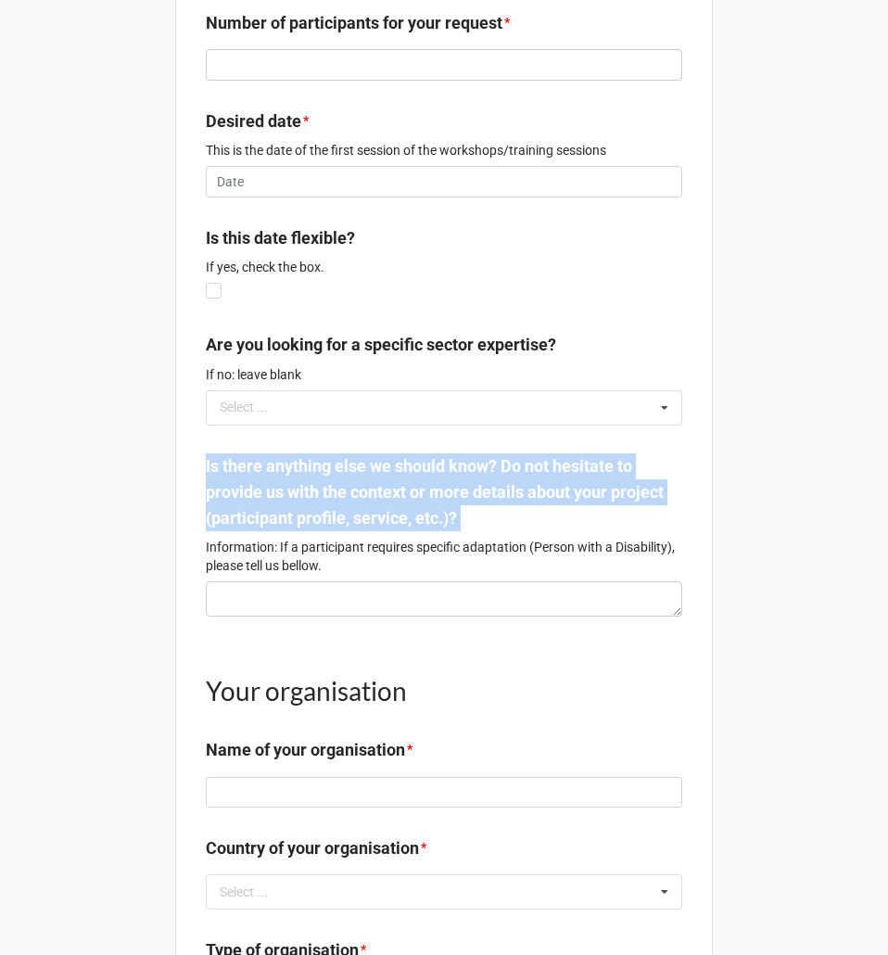
click at [339, 512] on label "Is there anything else we should know? Do not hesitate to provide us with the c…" at bounding box center [444, 492] width 476 height 79
click at [456, 538] on b "Is there anything else we should know? Do not hesitate to provide us with the c…" at bounding box center [444, 495] width 476 height 85
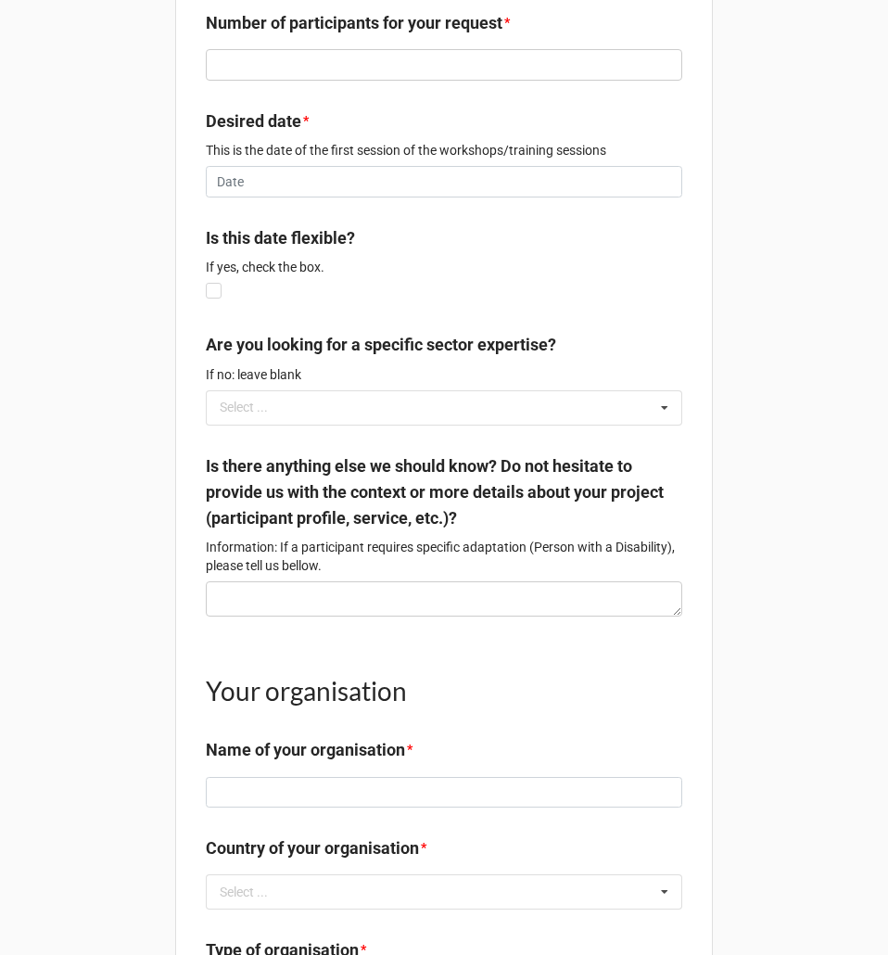
click at [458, 560] on p "Information: If a participant requires specific adaptation (Person with a Disab…" at bounding box center [444, 556] width 476 height 37
click at [459, 561] on p "Information: If a participant requires specific adaptation (Person with a Disab…" at bounding box center [444, 556] width 476 height 37
click at [459, 562] on p "Information: If a participant requires specific adaptation (Person with a Disab…" at bounding box center [444, 556] width 476 height 37
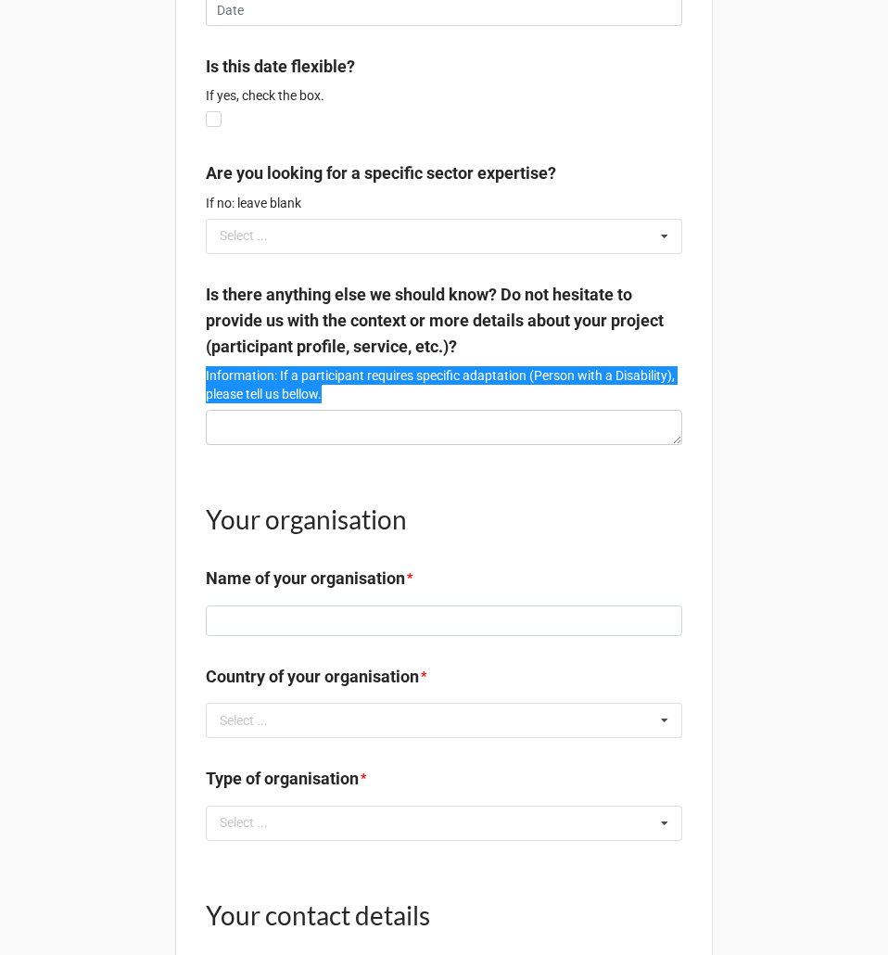
scroll to position [1483, 0]
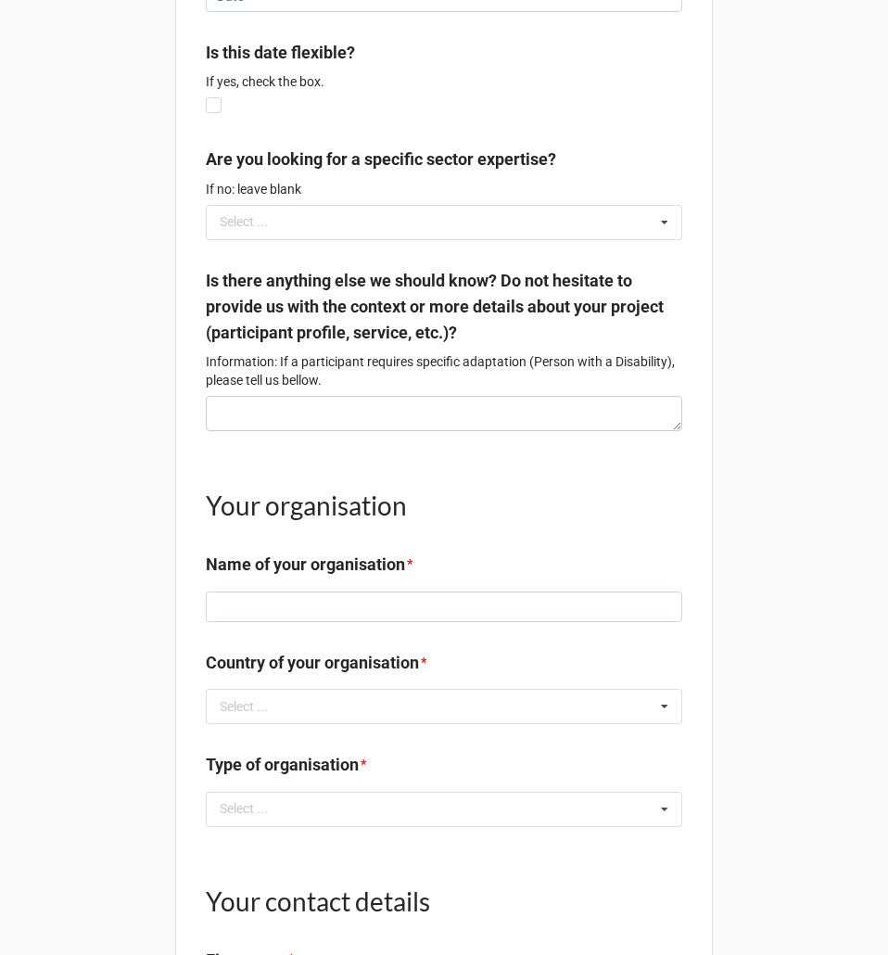
click at [342, 522] on h1 "Your organisation" at bounding box center [444, 504] width 476 height 33
click at [364, 567] on div "Your organisation Name of your organisation *" at bounding box center [444, 525] width 476 height 132
click at [366, 577] on label "Name of your organisation" at bounding box center [305, 564] width 199 height 26
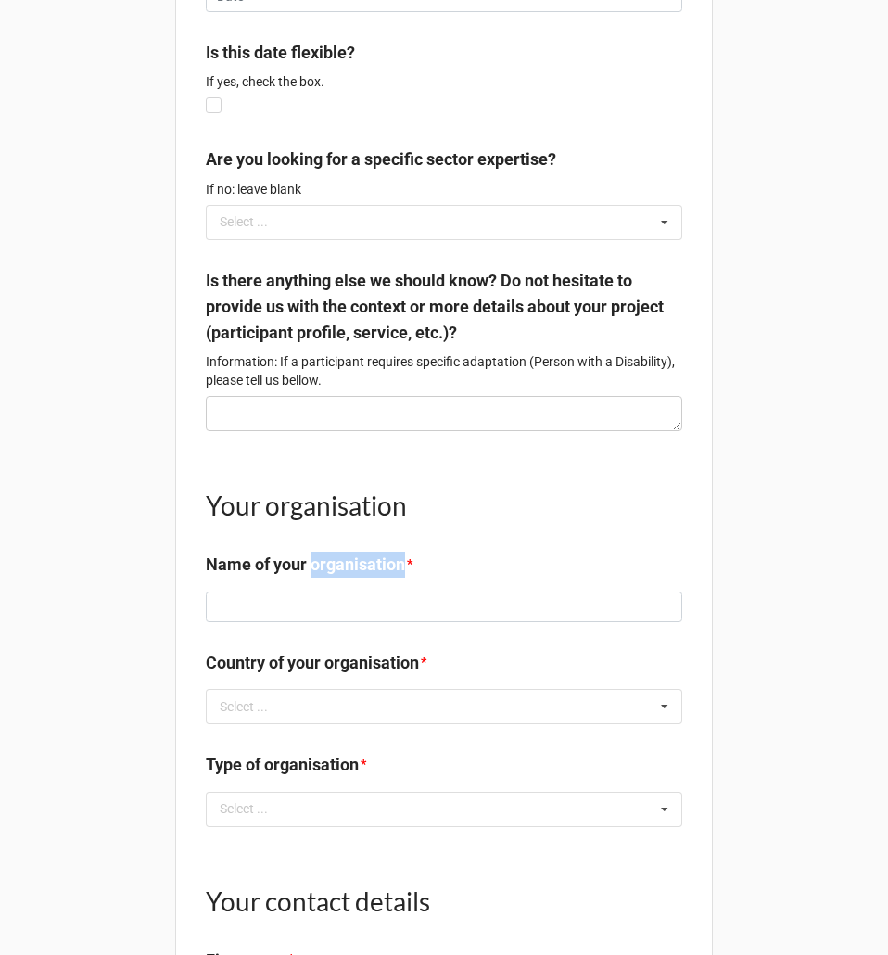
click at [366, 577] on label "Name of your organisation" at bounding box center [305, 564] width 199 height 26
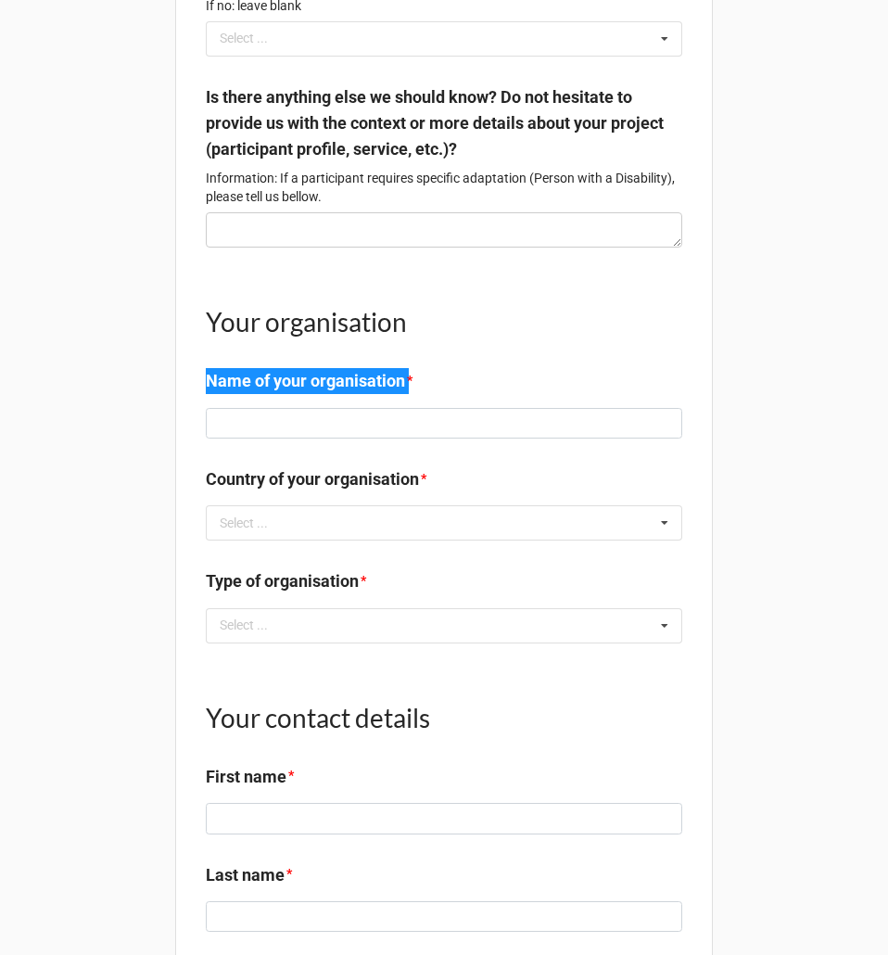
scroll to position [1668, 0]
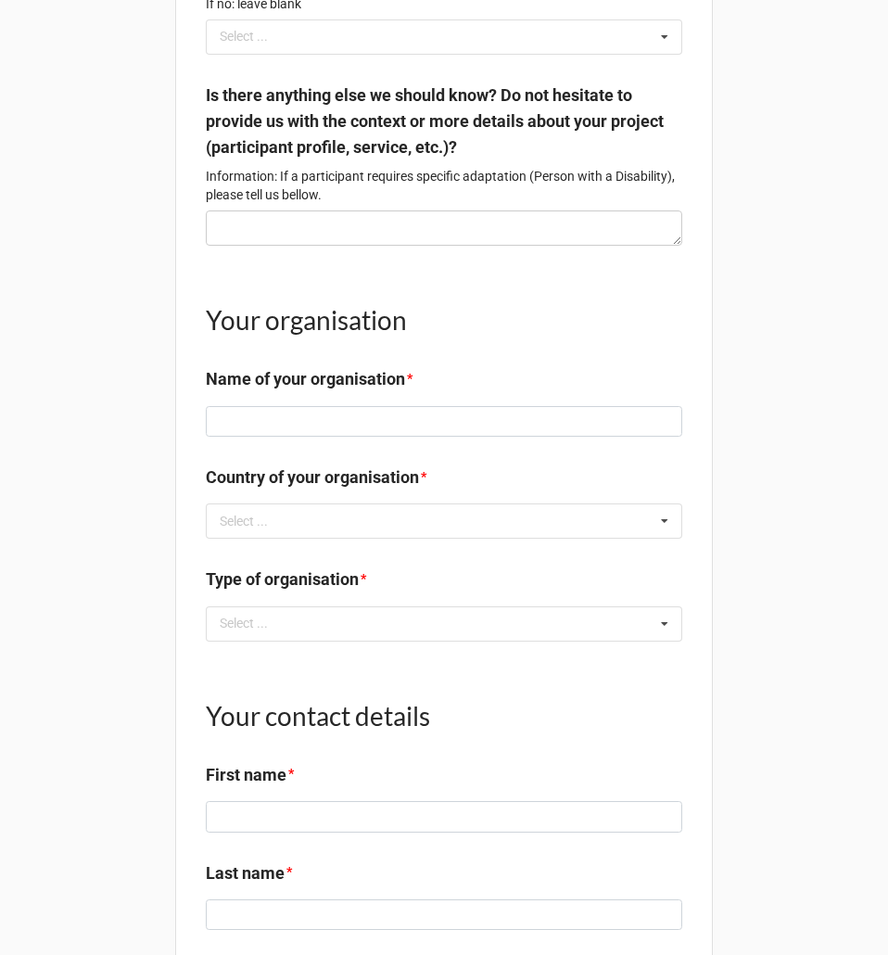
click at [390, 490] on label "Country of your organisation" at bounding box center [312, 477] width 213 height 26
click at [232, 588] on label "Type of organisation" at bounding box center [282, 579] width 153 height 26
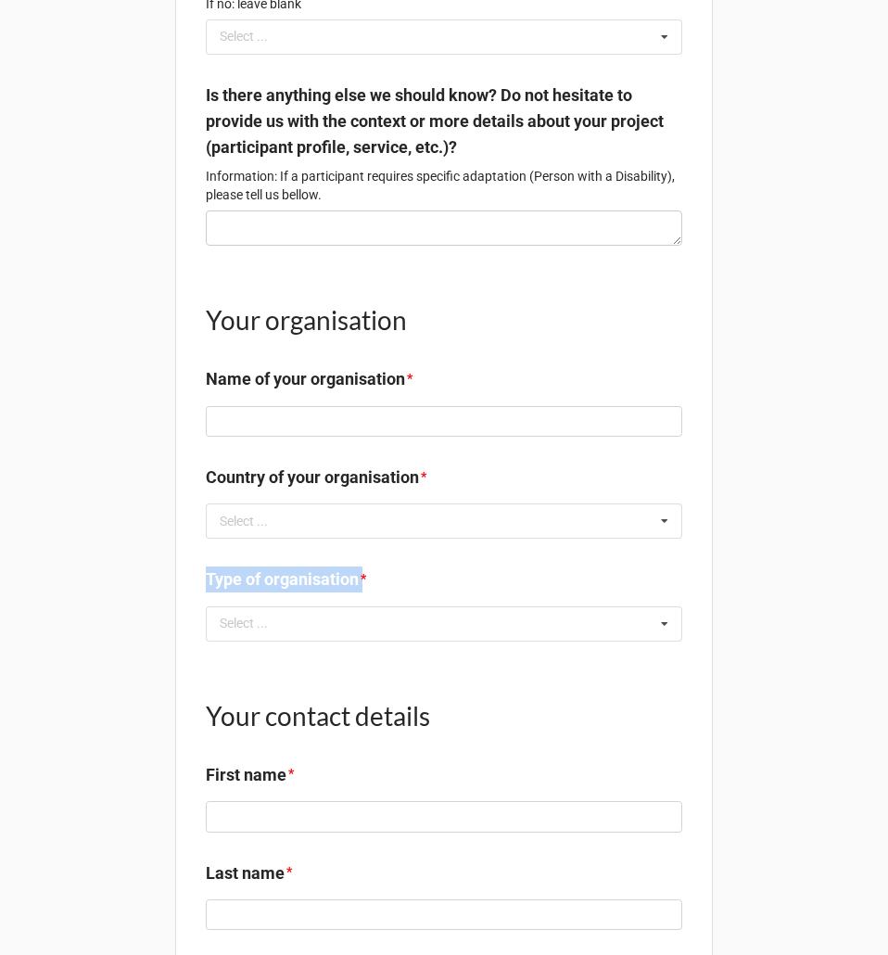
click at [233, 589] on label "Type of organisation" at bounding box center [282, 579] width 153 height 26
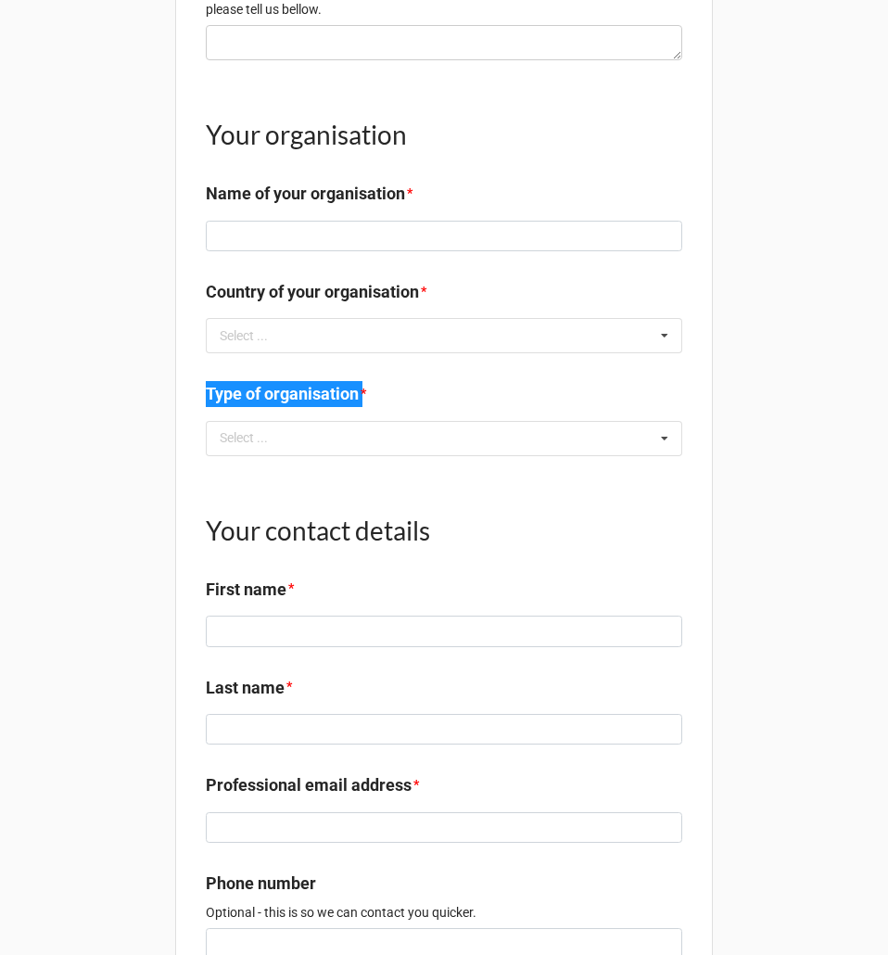
scroll to position [1761, 0]
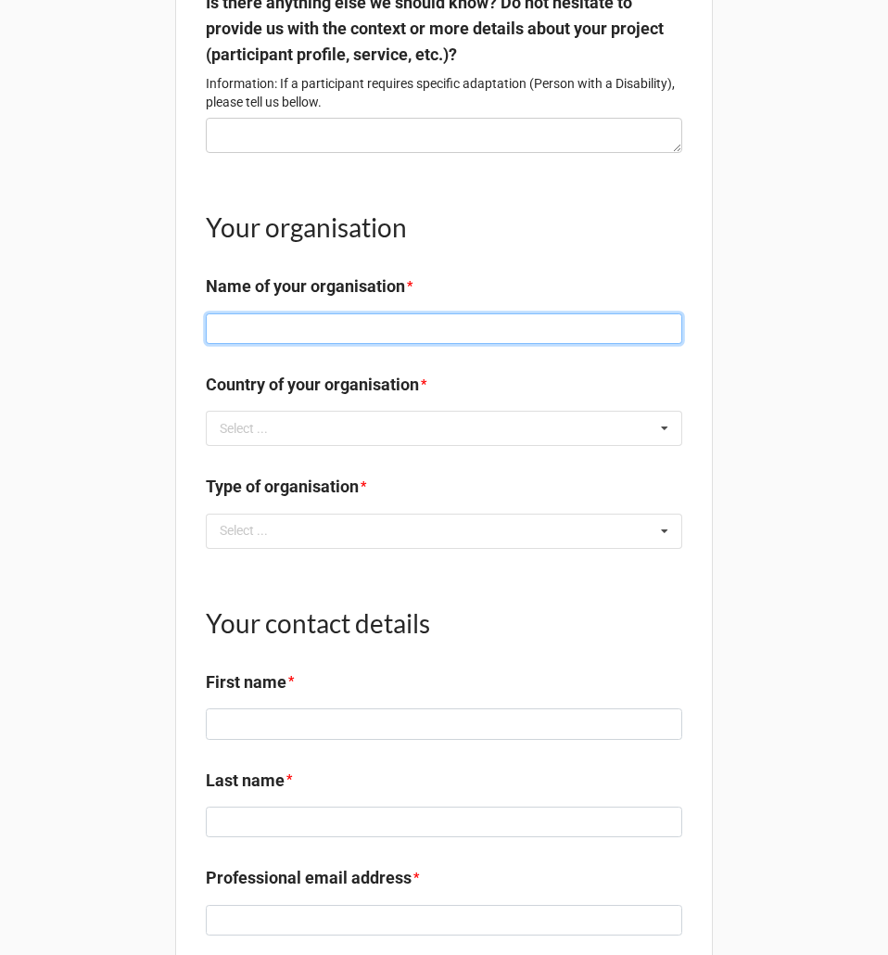
click at [487, 345] on input at bounding box center [444, 329] width 476 height 32
click at [464, 446] on div "Select ... No results found." at bounding box center [444, 428] width 476 height 35
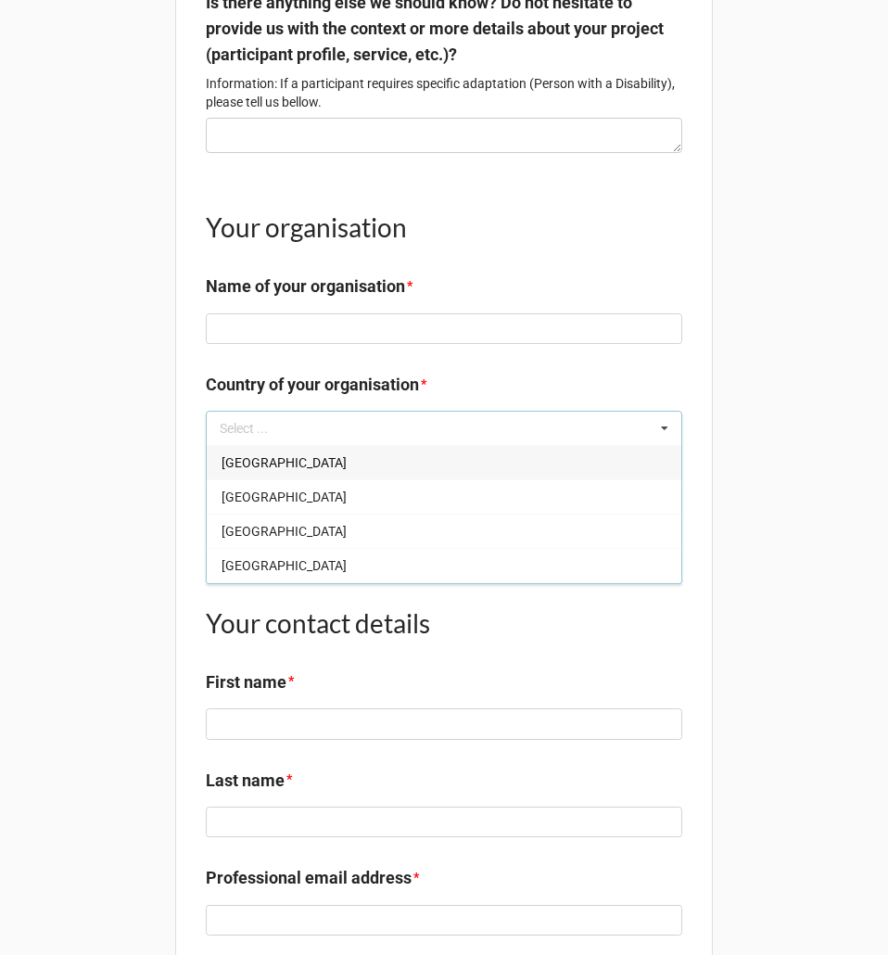
click at [525, 404] on b "Country of your organisation *" at bounding box center [444, 388] width 476 height 32
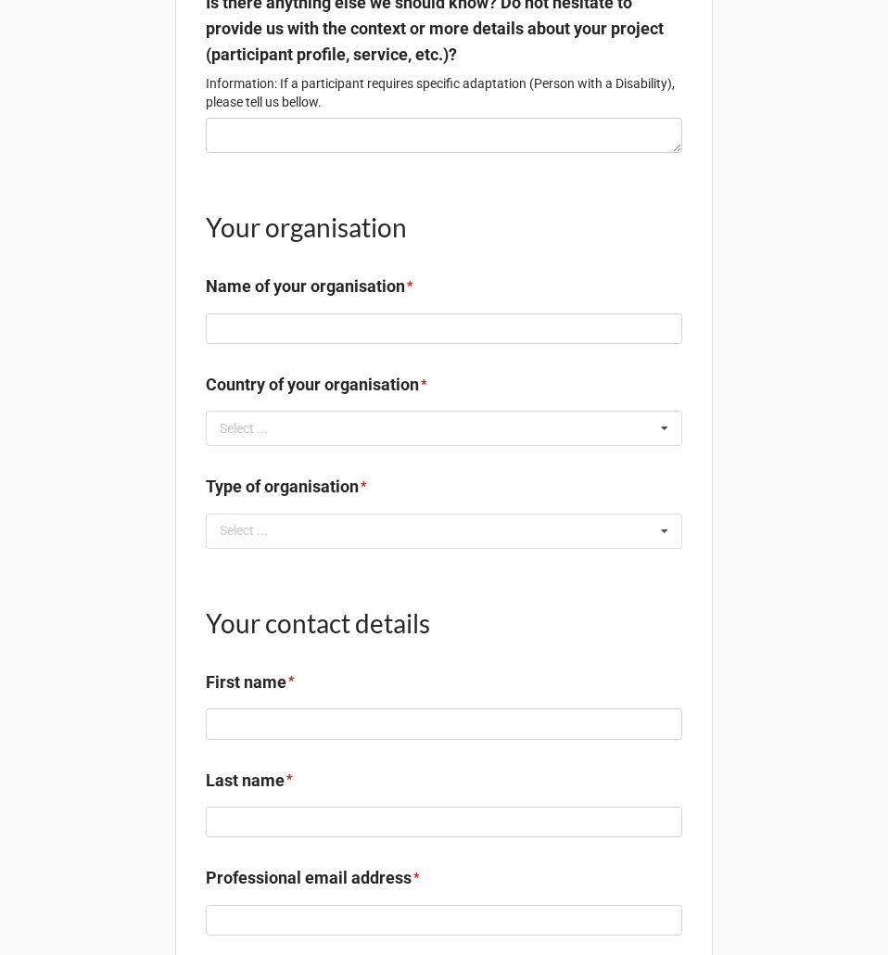
click at [425, 513] on div "Type of organisation *" at bounding box center [444, 493] width 476 height 39
click at [425, 549] on div "Select ... No results found." at bounding box center [444, 530] width 476 height 35
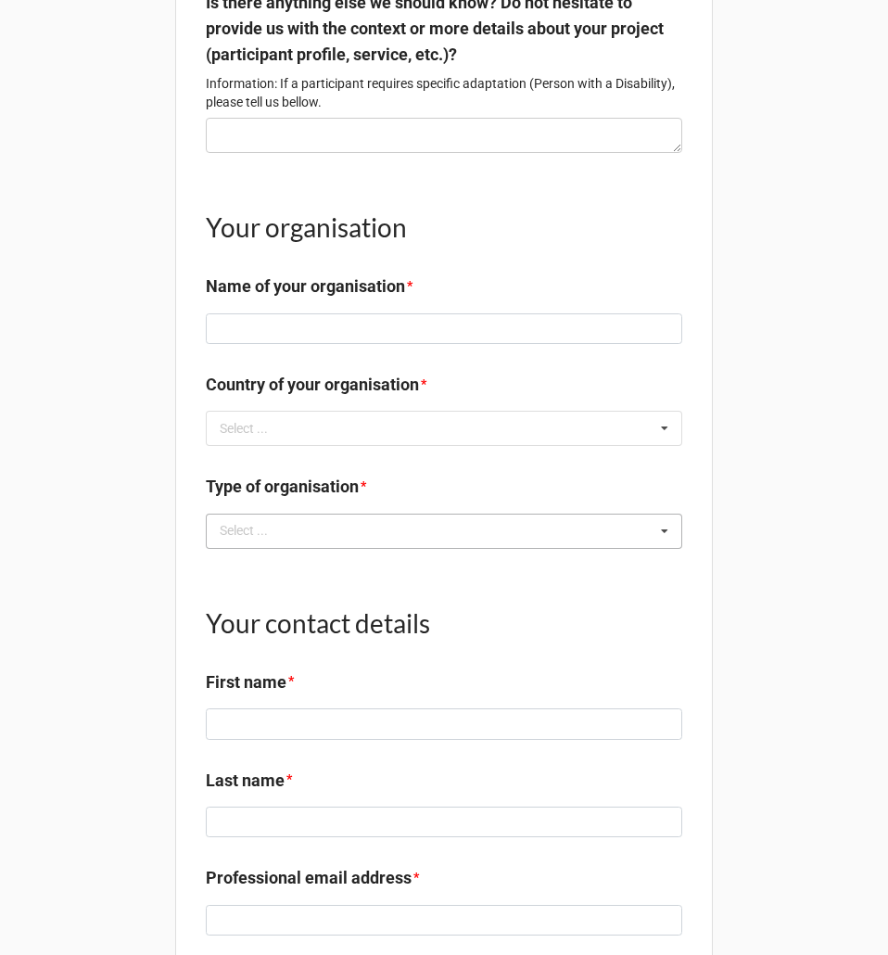
click at [491, 549] on div "Select ... Company NGO Education Public sector" at bounding box center [444, 530] width 476 height 35
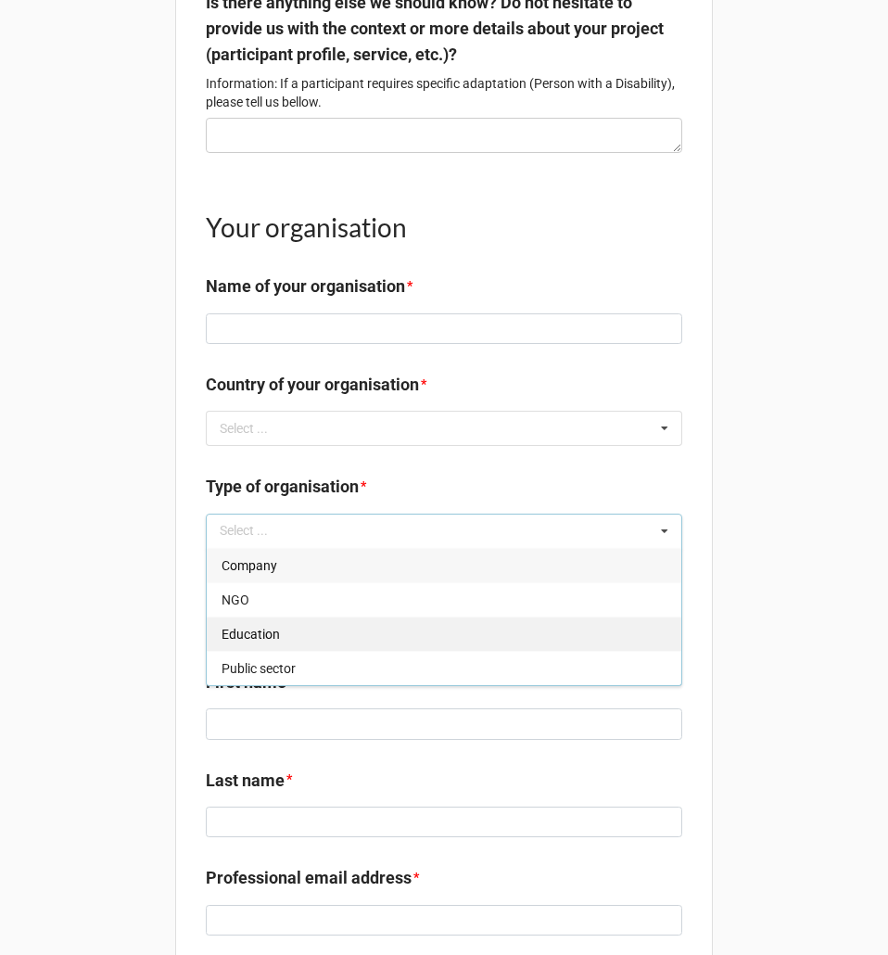
click at [340, 651] on div "Education" at bounding box center [444, 633] width 475 height 34
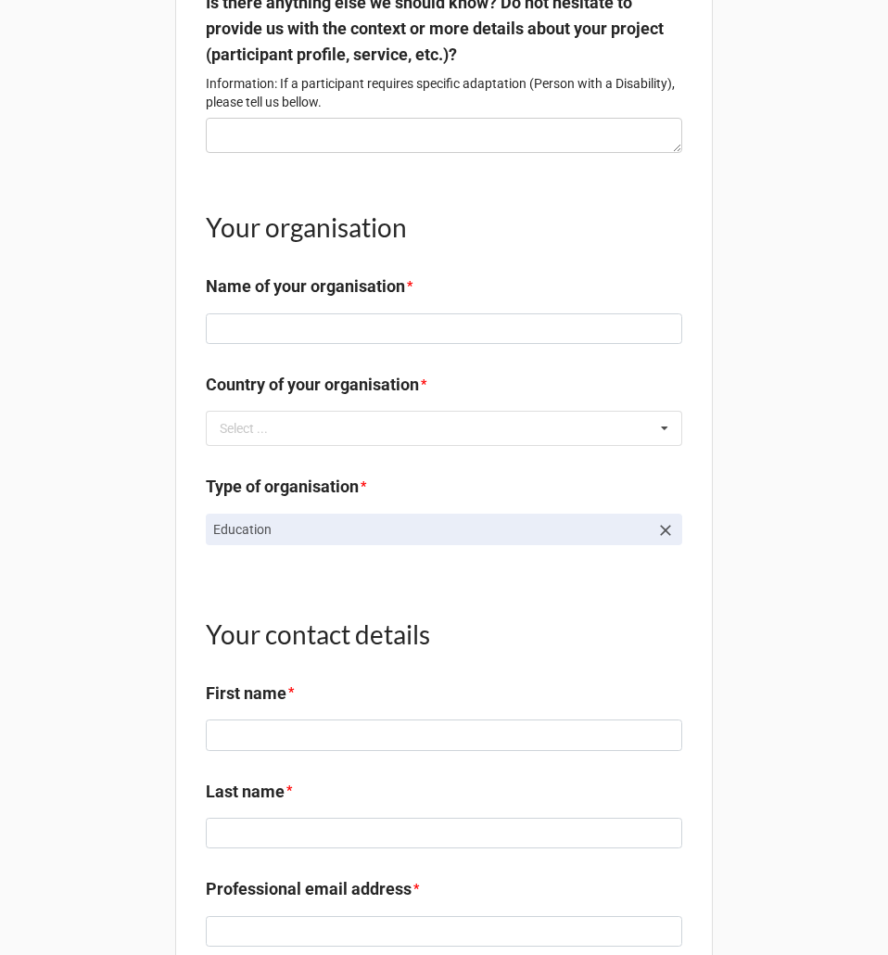
click at [553, 622] on div "Your contact details First name *" at bounding box center [444, 654] width 476 height 132
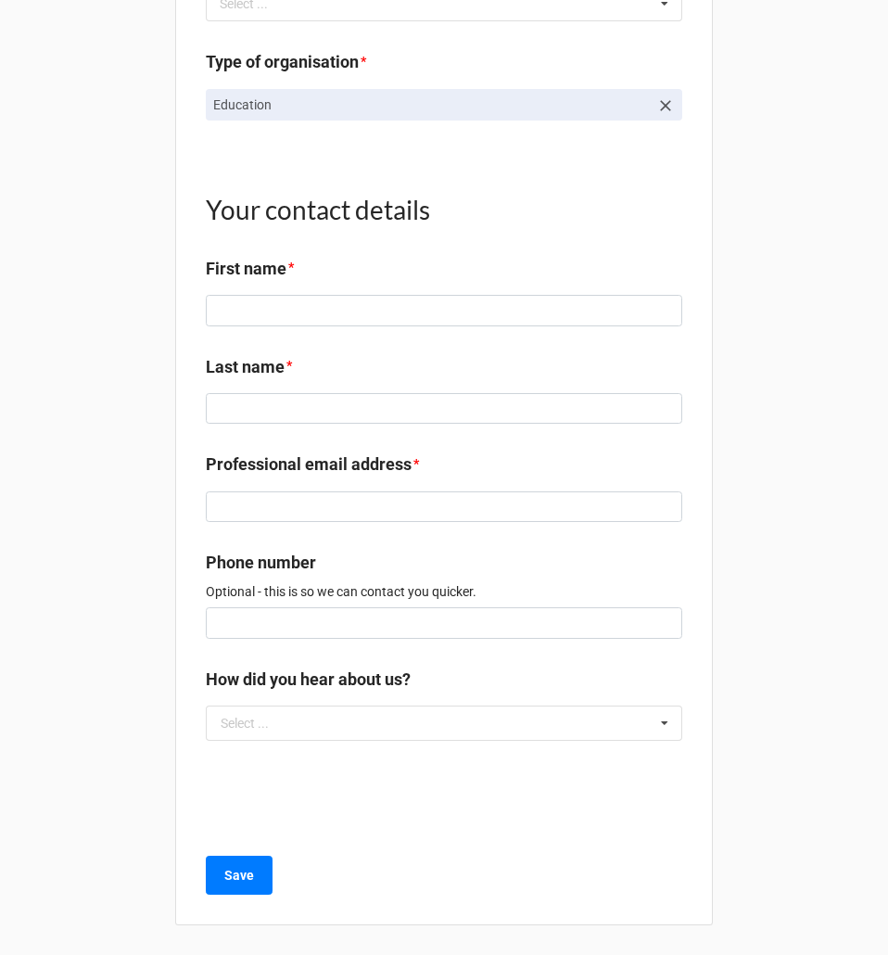
scroll to position [1833, 0]
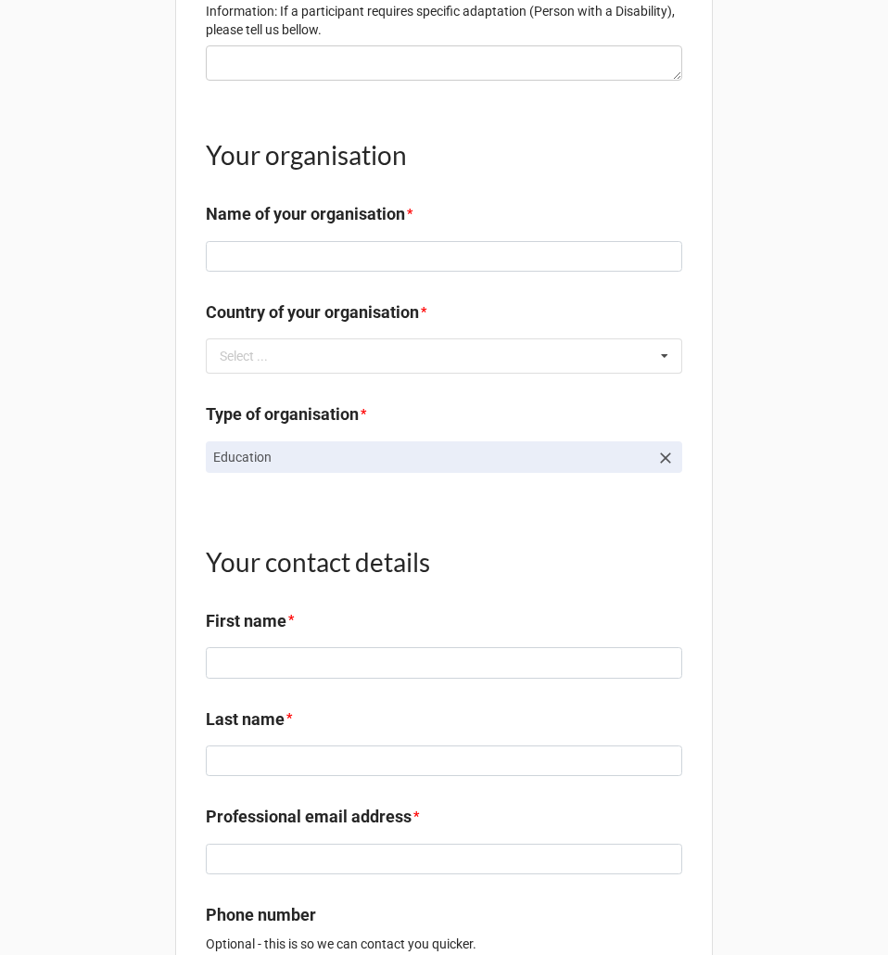
click at [484, 466] on p "Education" at bounding box center [431, 457] width 436 height 19
click at [457, 332] on b "Country of your organisation *" at bounding box center [444, 315] width 476 height 32
click at [484, 374] on div "Select ... Afghanistan Åland Islands Albania Algeria American Samoa Andorra Ang…" at bounding box center [444, 355] width 476 height 35
click at [568, 332] on b "Country of your organisation *" at bounding box center [444, 315] width 476 height 32
click at [547, 466] on p "Education" at bounding box center [431, 457] width 436 height 19
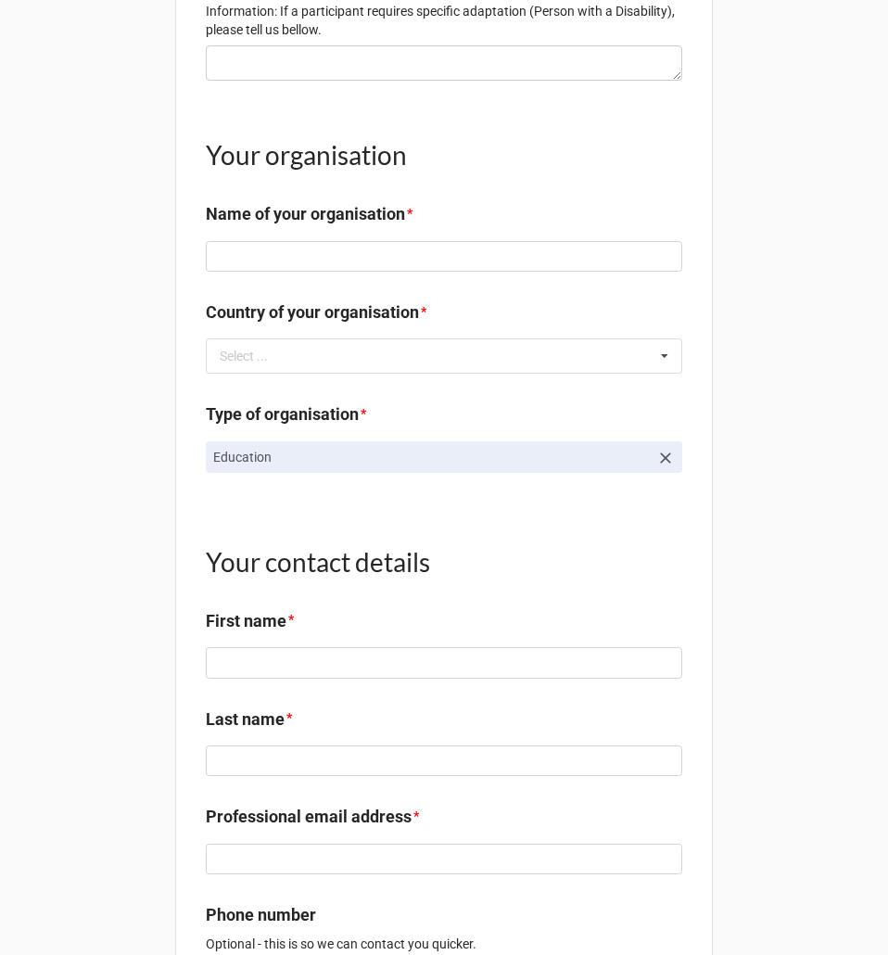
click at [666, 467] on icon at bounding box center [665, 458] width 19 height 19
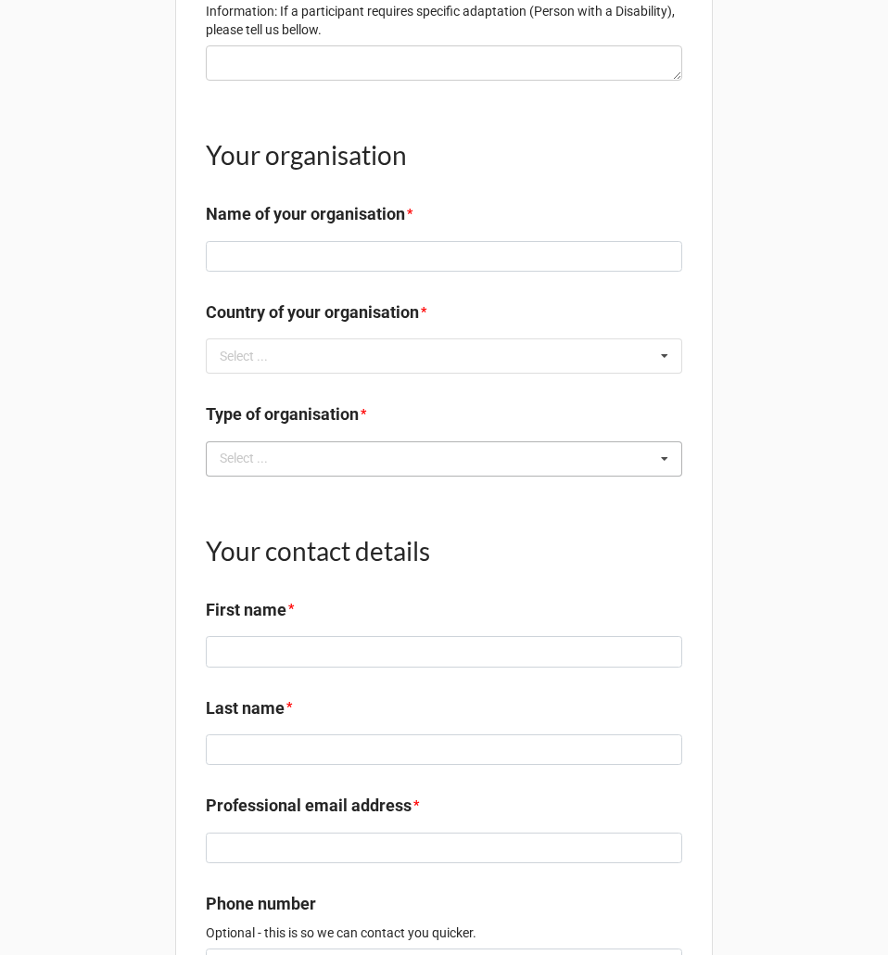
click at [555, 476] on div "Select ... Company NGO Education Public sector" at bounding box center [444, 458] width 476 height 35
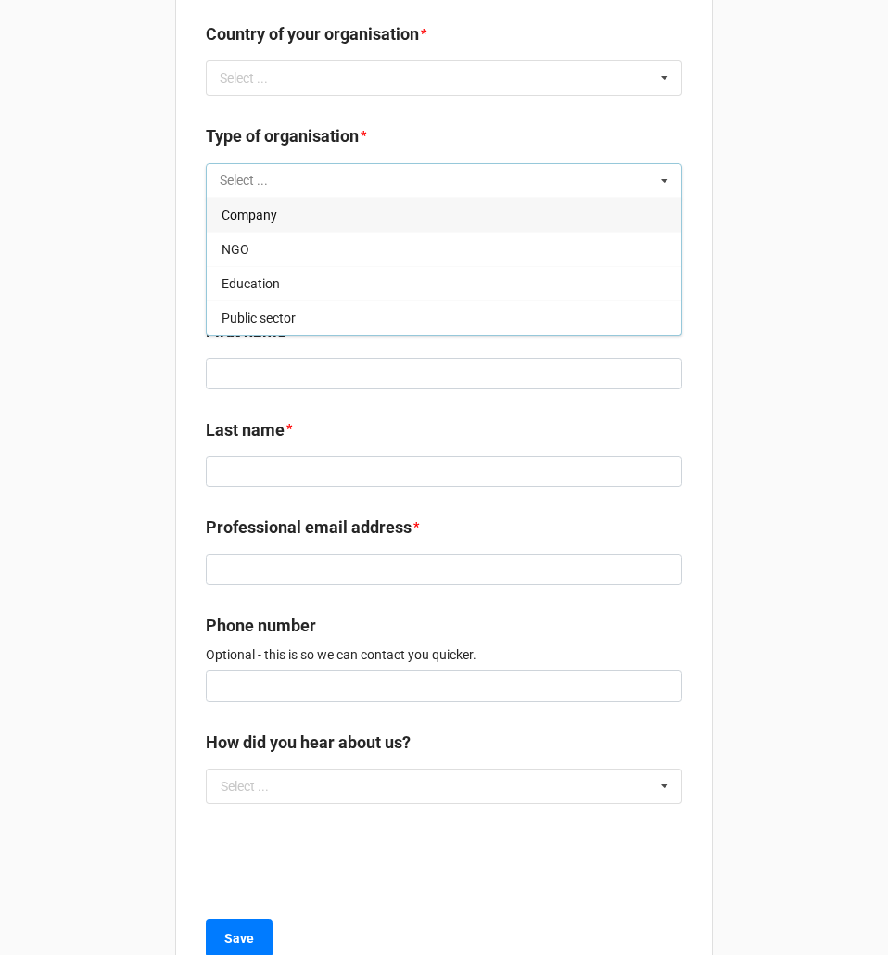
scroll to position [1926, 0]
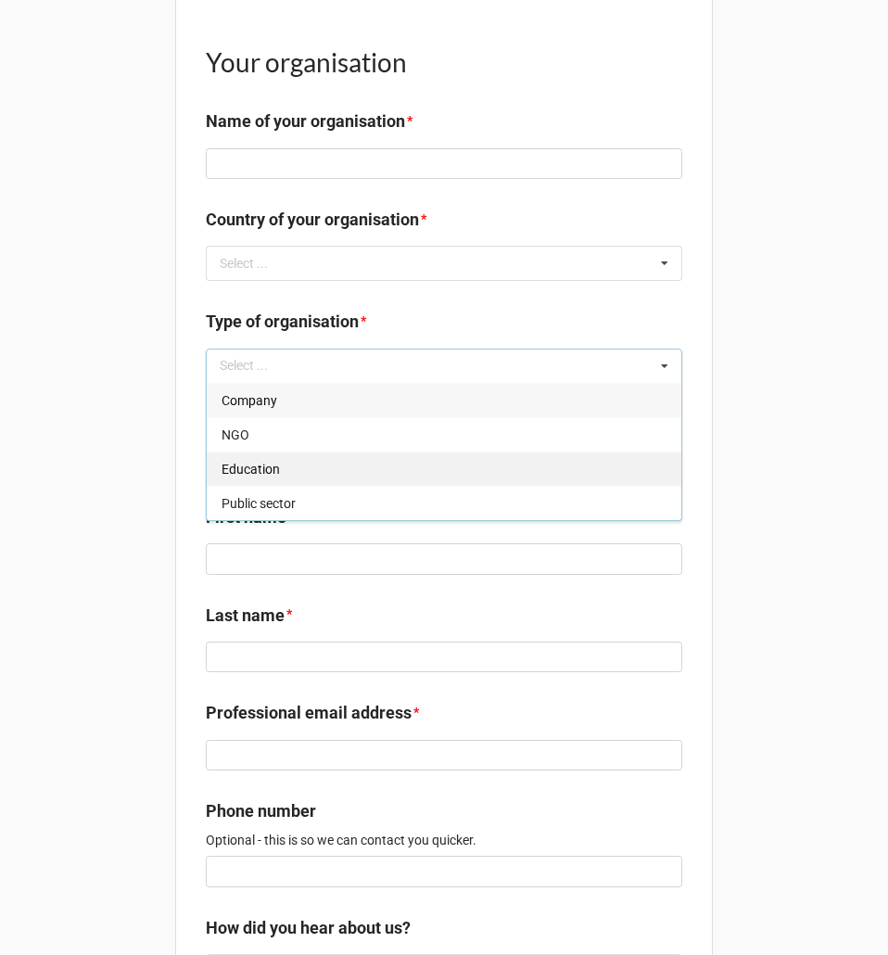
click at [300, 486] on div "Education" at bounding box center [444, 468] width 475 height 34
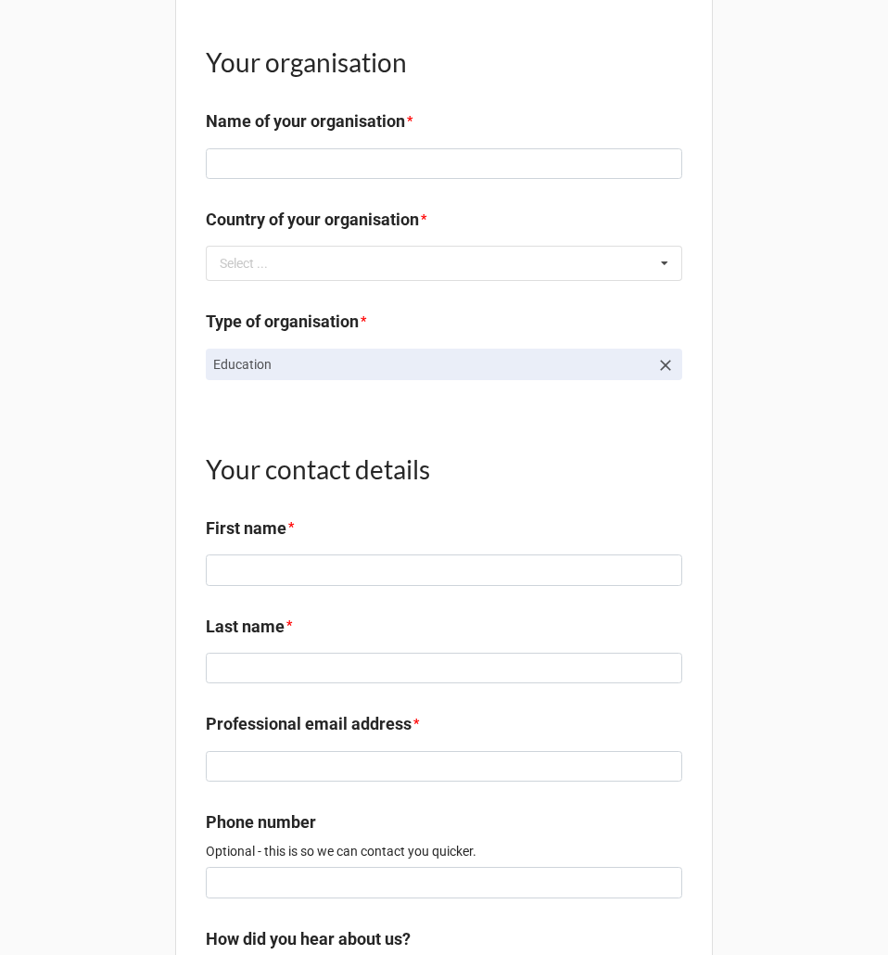
click at [481, 461] on div "Your contact details First name *" at bounding box center [444, 489] width 476 height 132
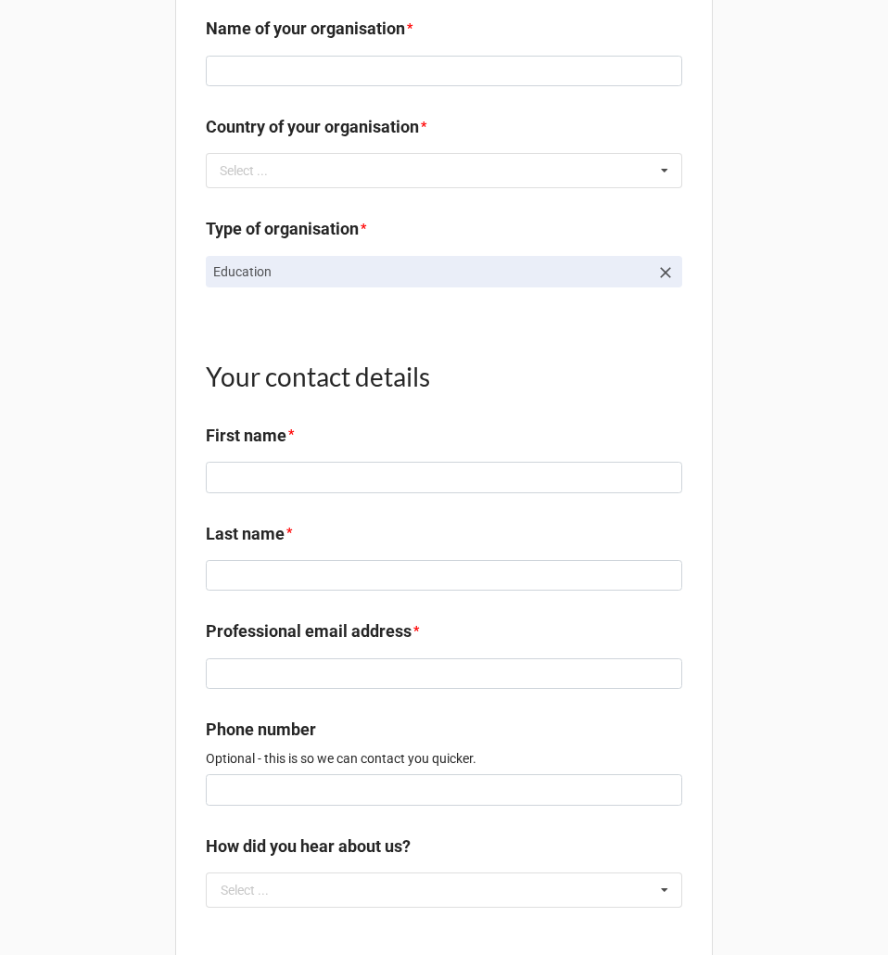
scroll to position [1833, 0]
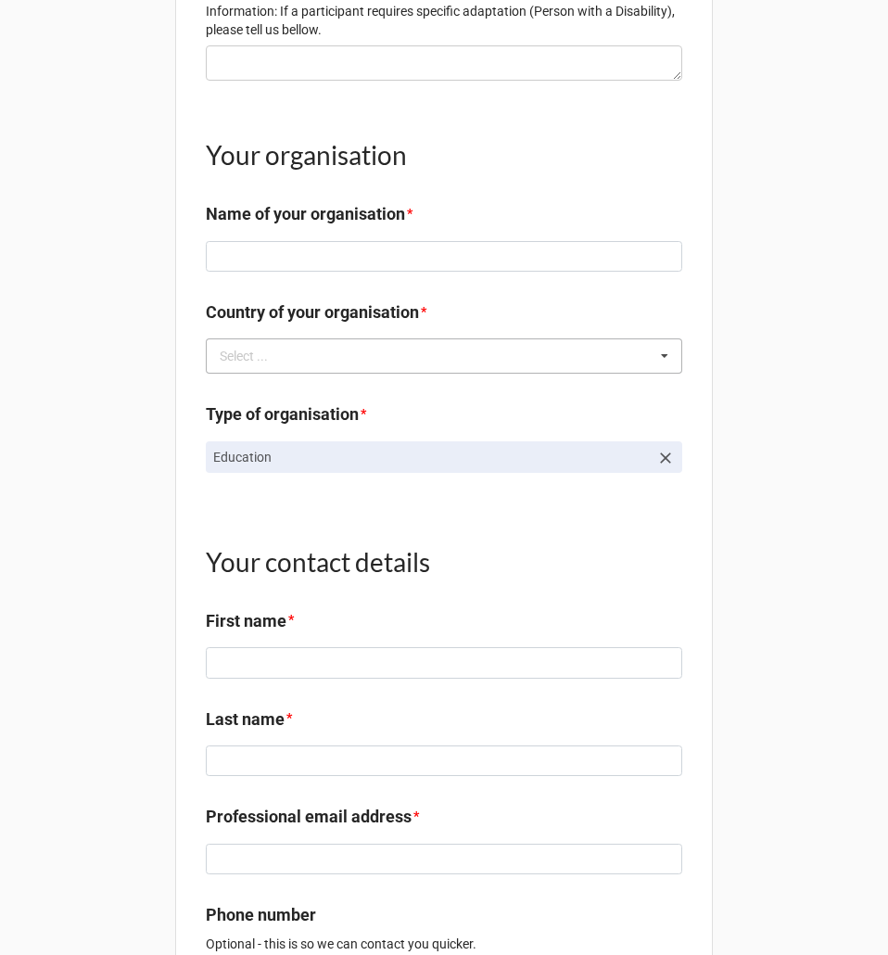
click at [465, 374] on div "Select ... Afghanistan Åland Islands Albania Algeria American Samoa Andorra Ang…" at bounding box center [444, 355] width 476 height 35
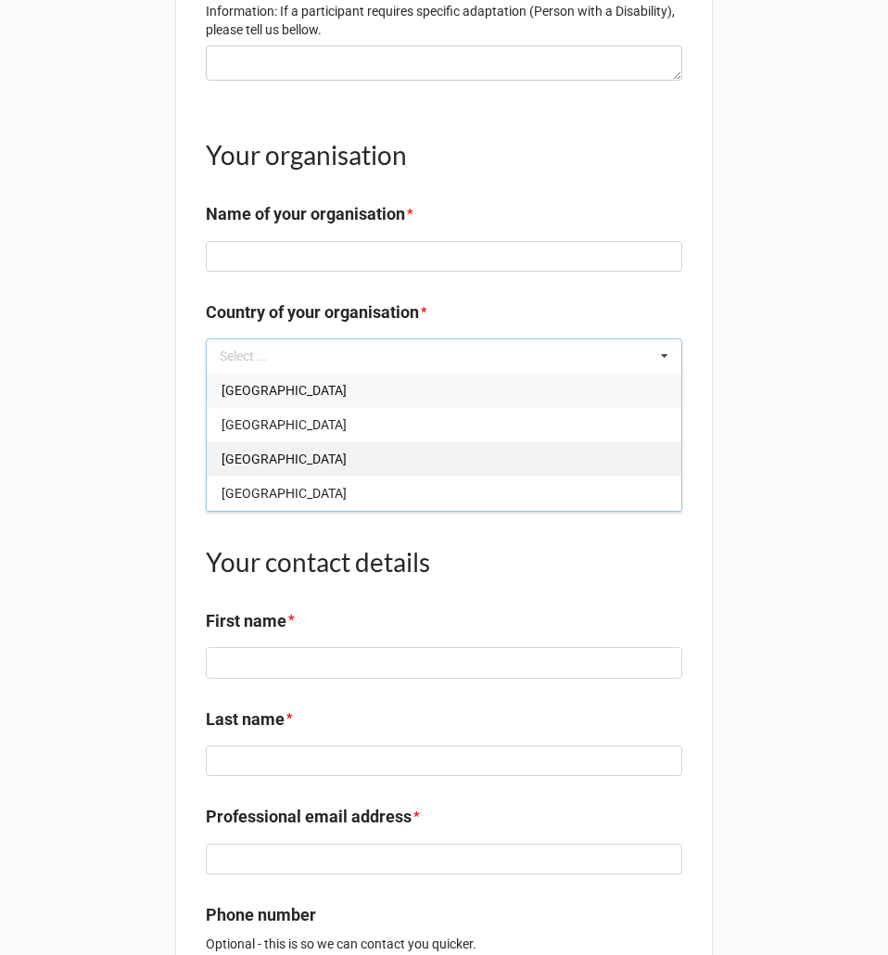
click at [323, 472] on div "Albania" at bounding box center [444, 458] width 475 height 34
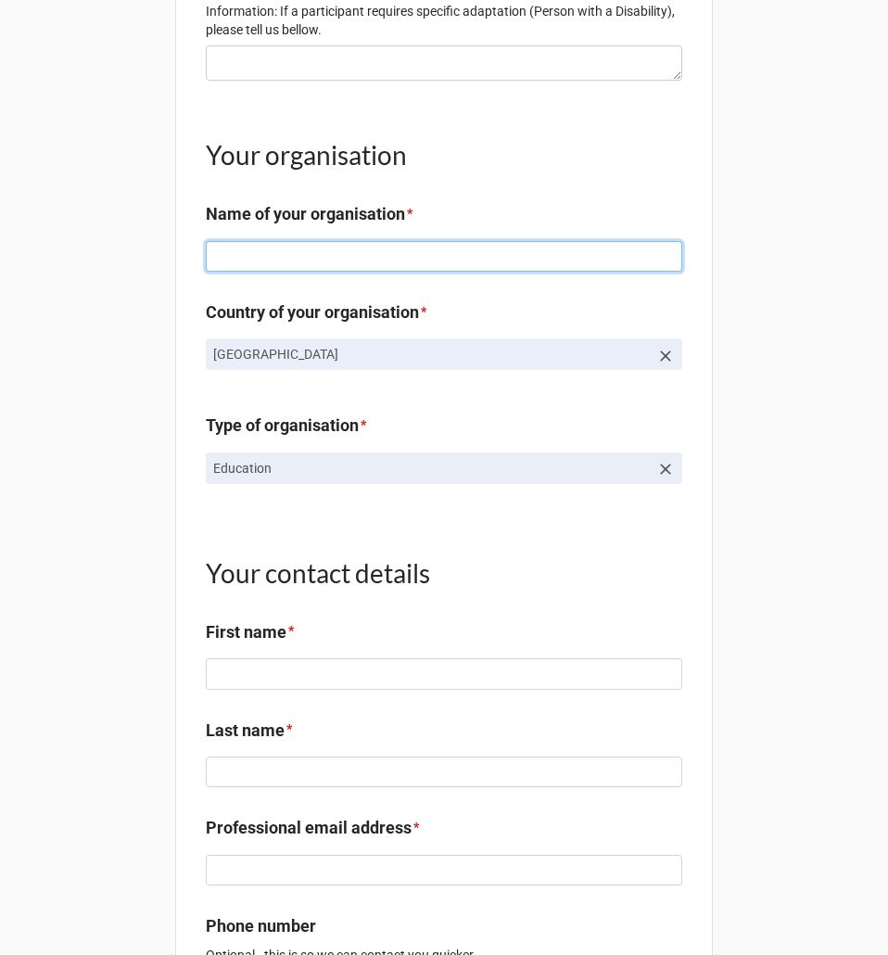
click at [479, 272] on input at bounding box center [444, 257] width 476 height 32
click at [619, 162] on h1 "Your organisation" at bounding box center [444, 154] width 476 height 33
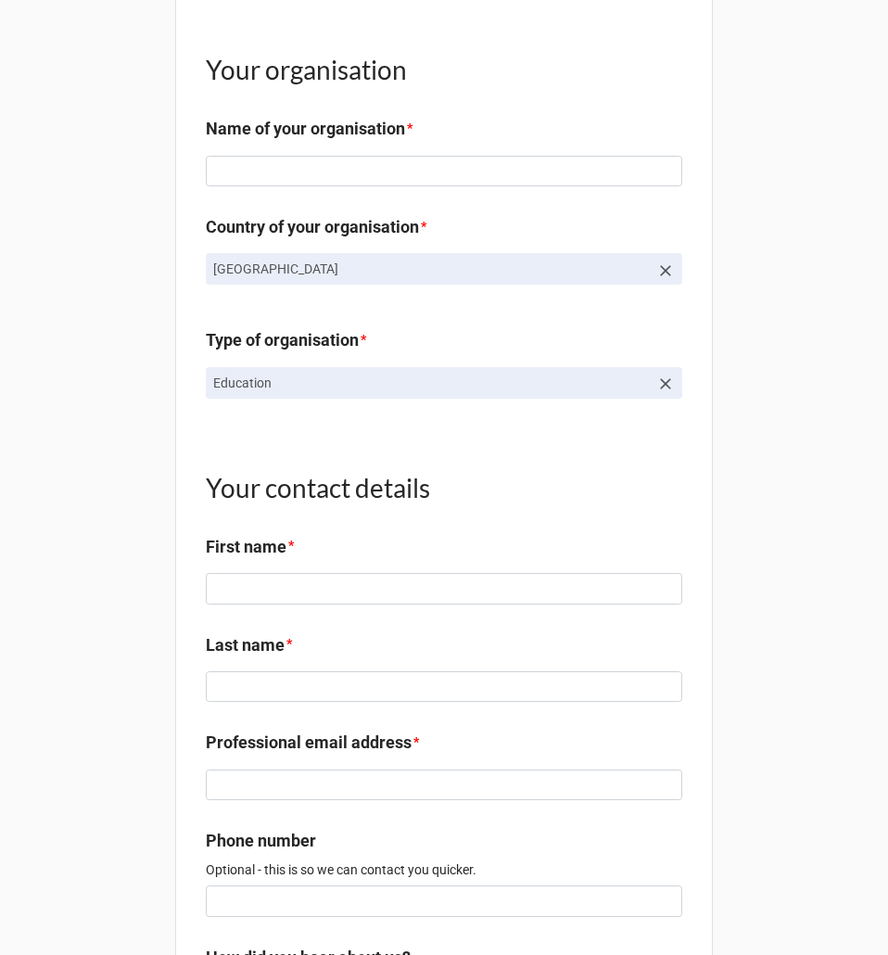
scroll to position [1926, 0]
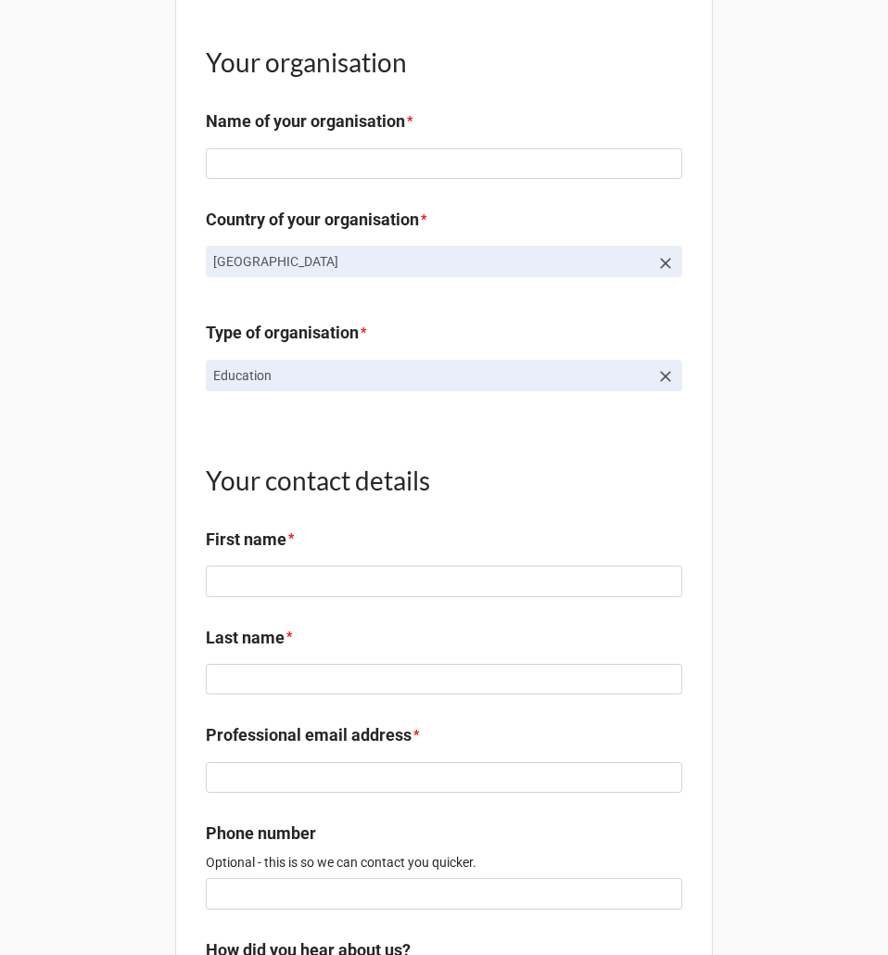
click at [507, 391] on link "Education" at bounding box center [444, 376] width 476 height 32
click at [509, 385] on p "Education" at bounding box center [431, 375] width 436 height 19
click at [522, 376] on div "Type of organisation * Education" at bounding box center [444, 362] width 476 height 85
click at [524, 385] on p "Education" at bounding box center [431, 375] width 436 height 19
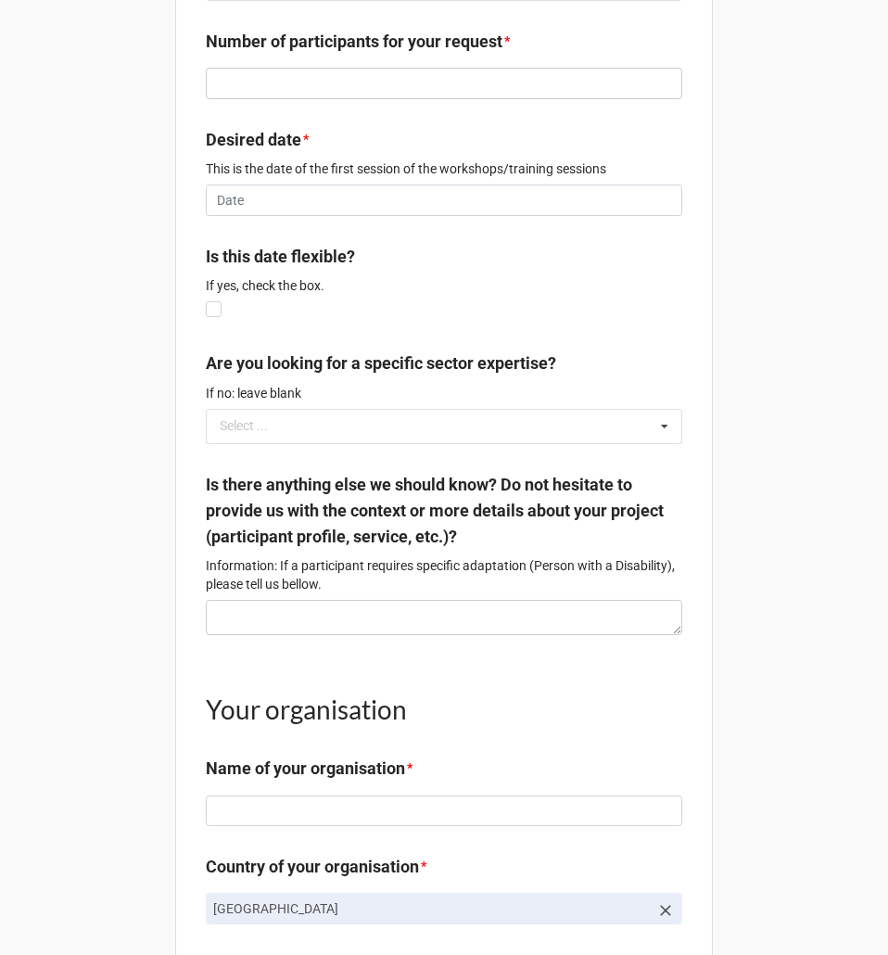
scroll to position [1277, 0]
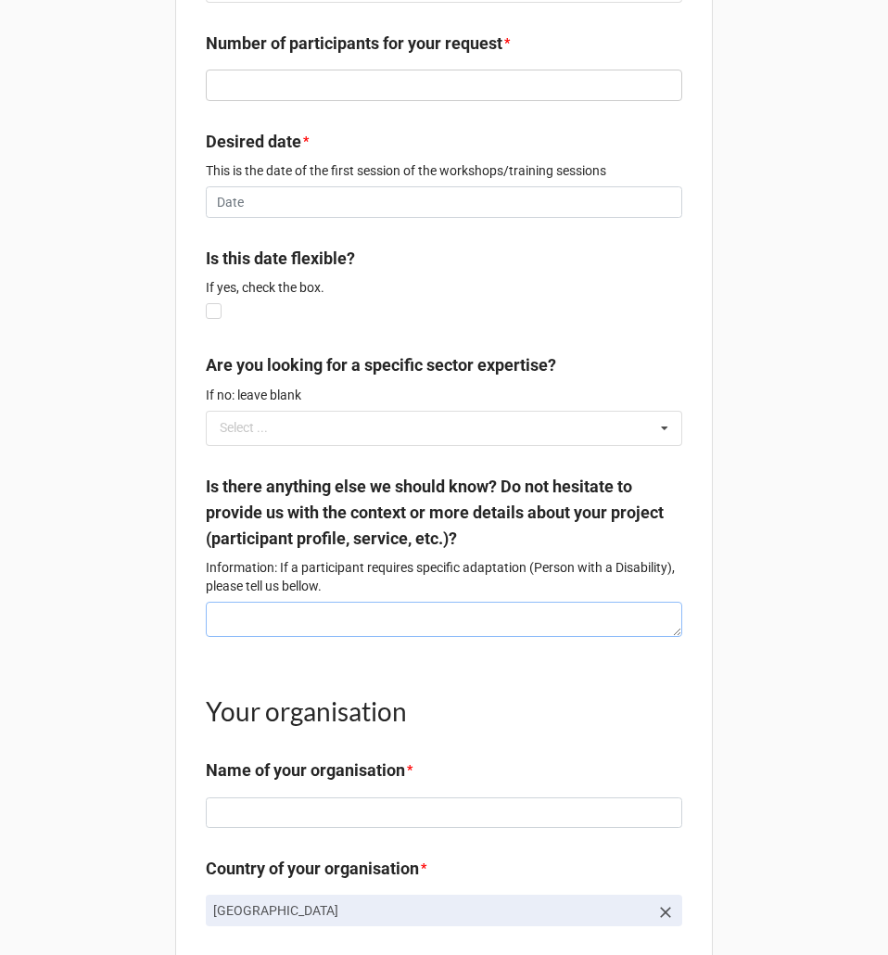
click at [553, 622] on textarea at bounding box center [444, 618] width 476 height 35
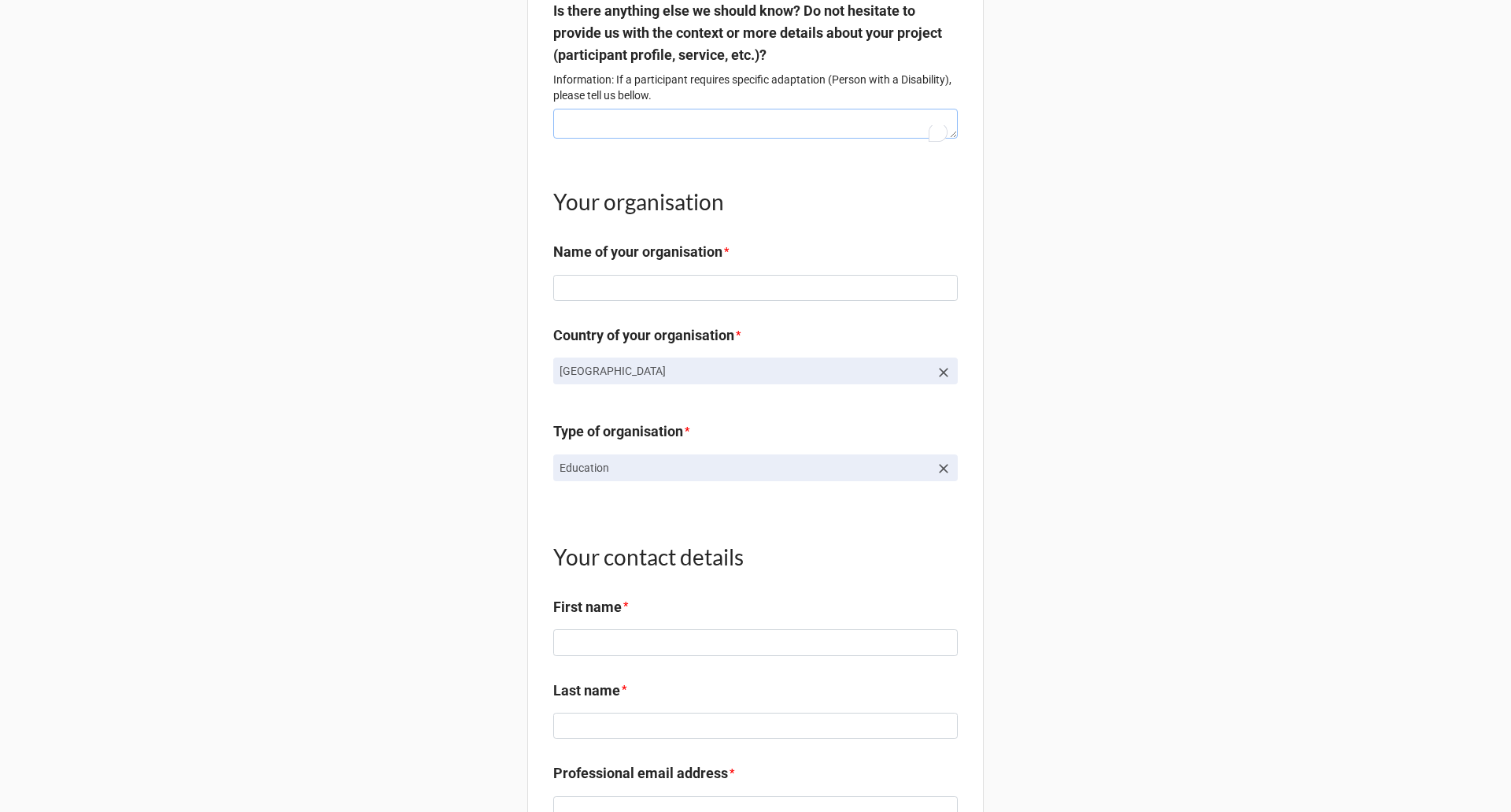
scroll to position [1653, 0]
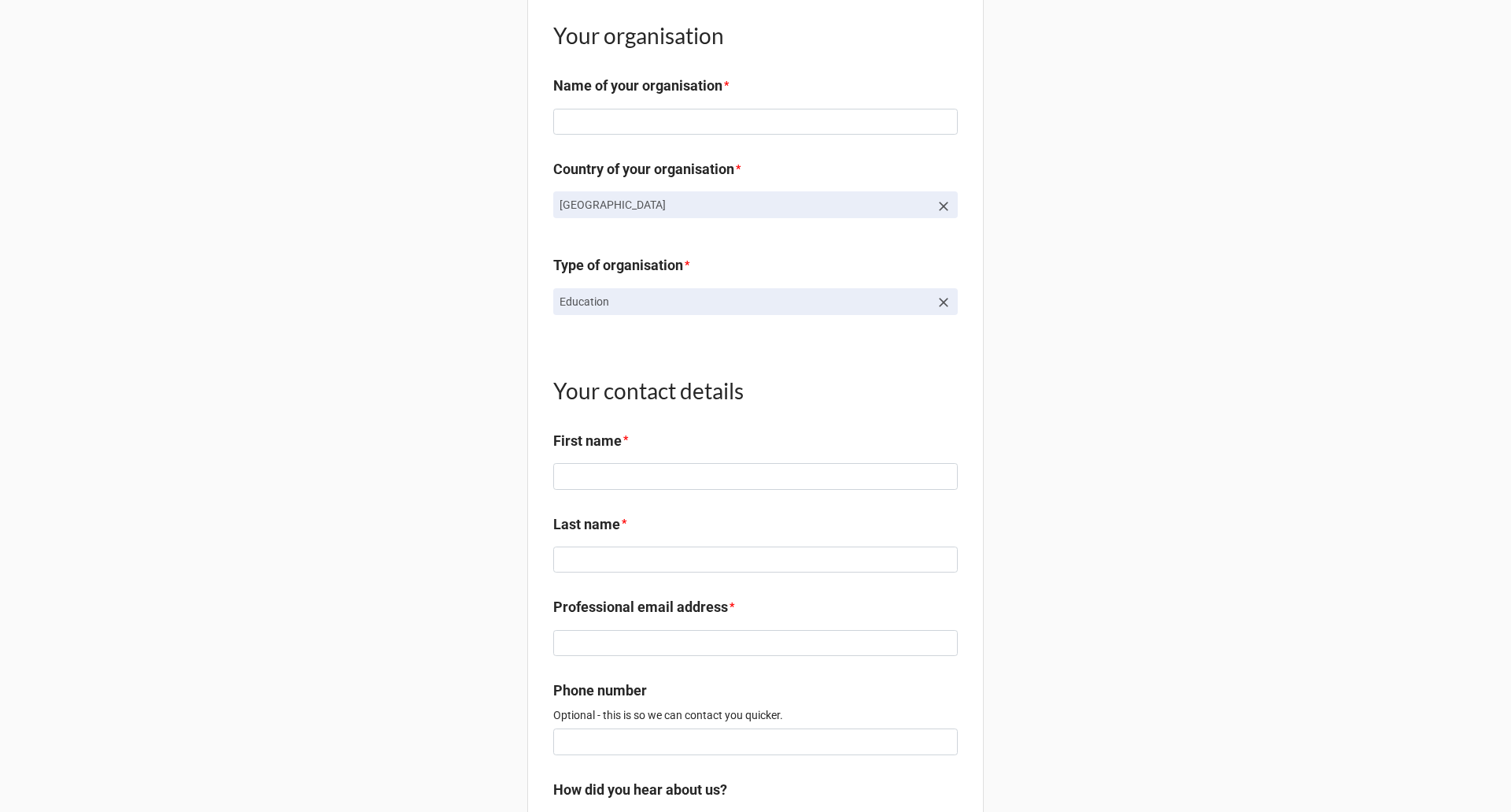
click at [664, 404] on h1 "Your contact details" at bounding box center [756, 390] width 404 height 28
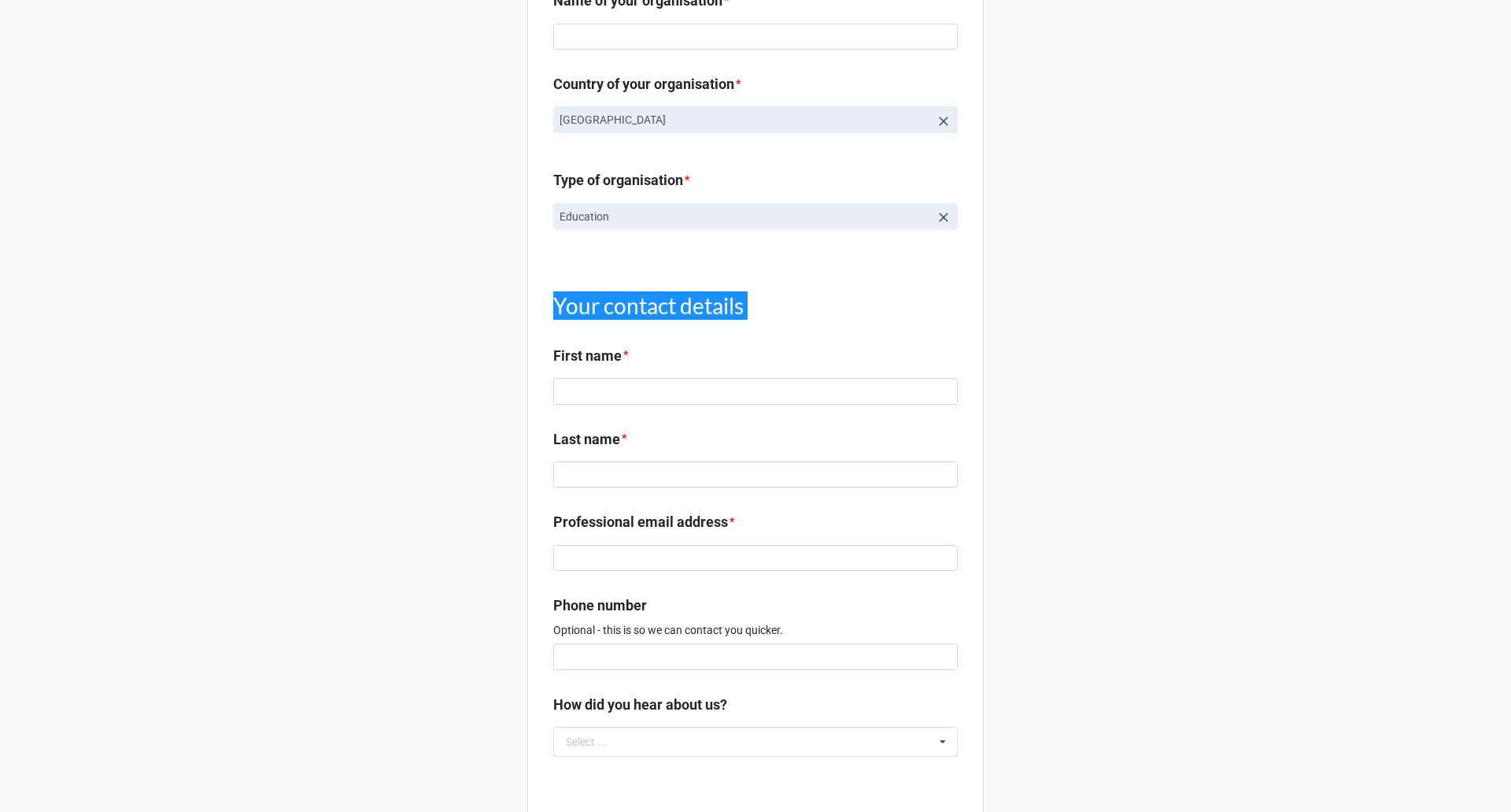
scroll to position [1740, 0]
click at [669, 532] on label "Professional email address" at bounding box center [641, 521] width 175 height 22
click at [661, 636] on p "Optional - this is so we can contact you quicker." at bounding box center [756, 628] width 404 height 16
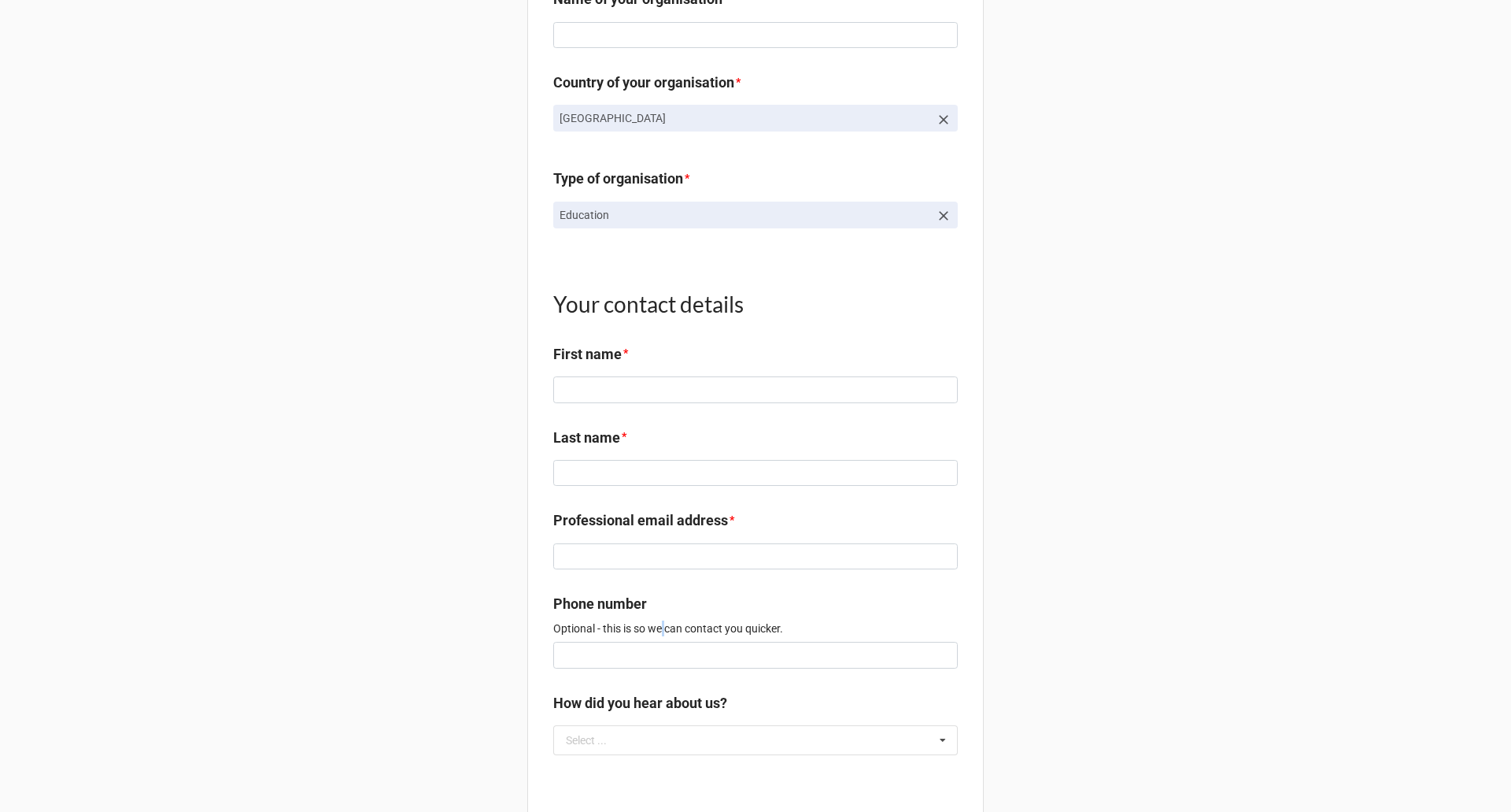
click at [661, 636] on p "Optional - this is so we can contact you quicker." at bounding box center [756, 628] width 404 height 16
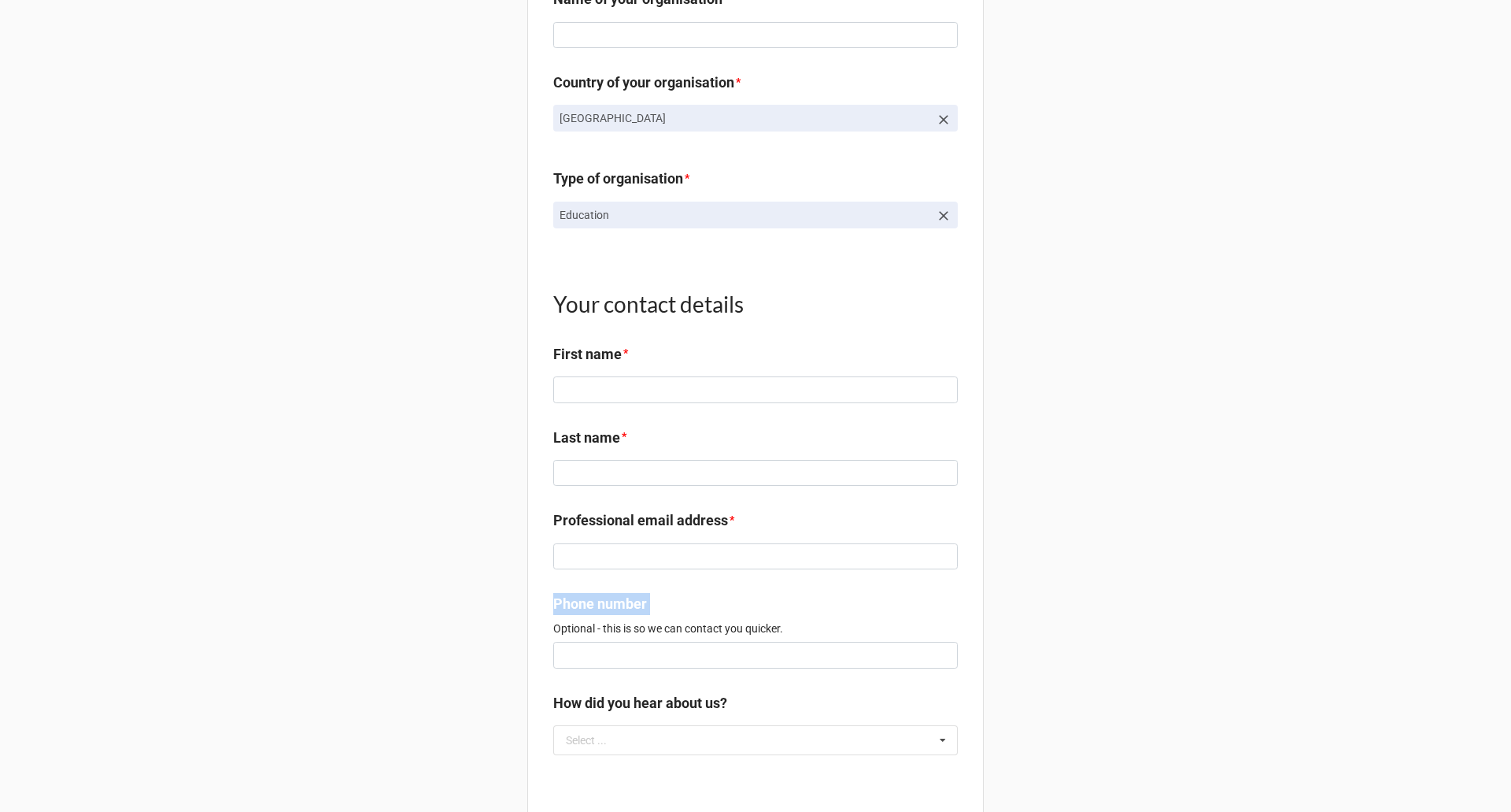
click at [661, 636] on p "Optional - this is so we can contact you quicker." at bounding box center [756, 628] width 404 height 16
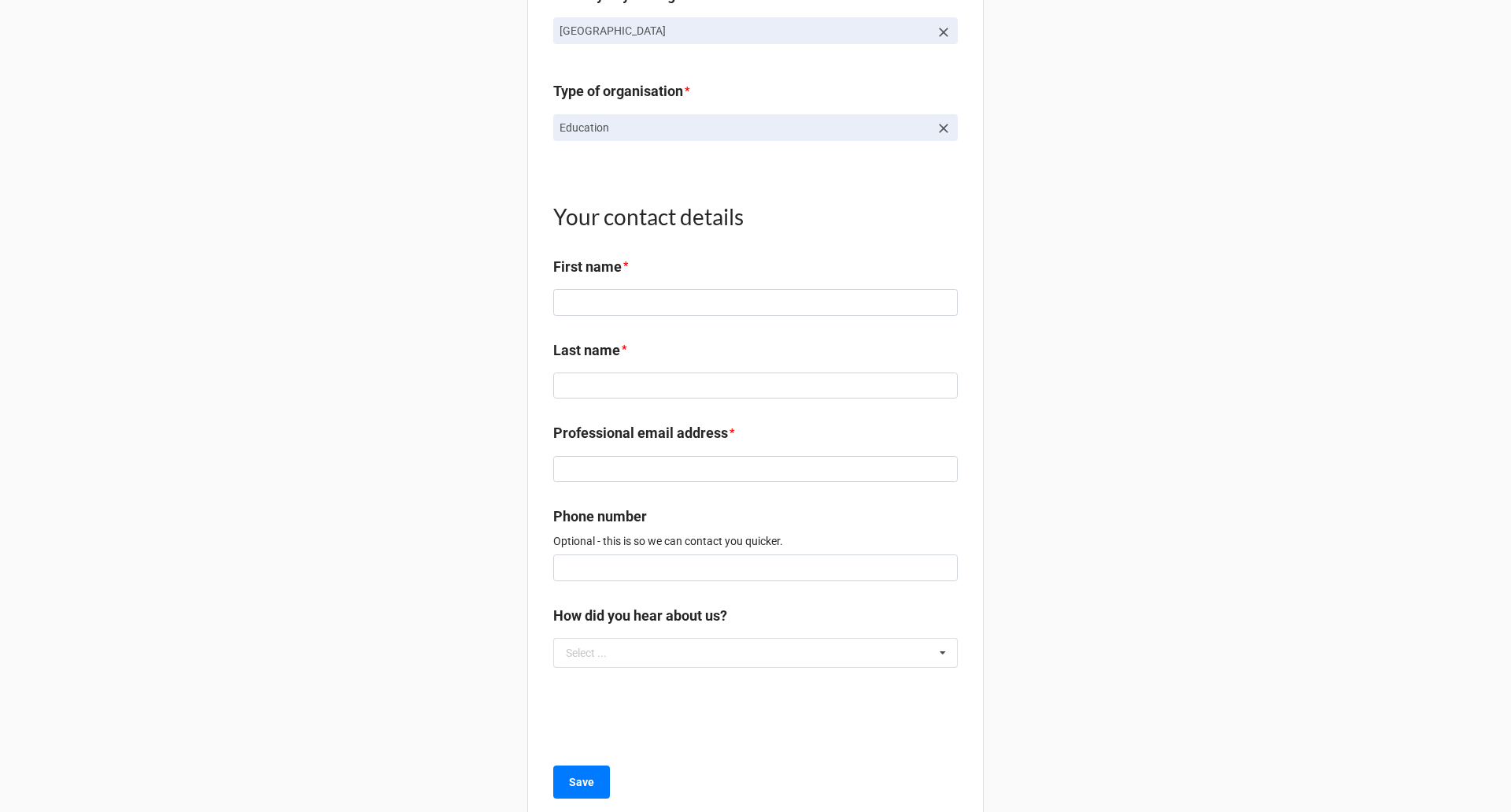
scroll to position [1838, 0]
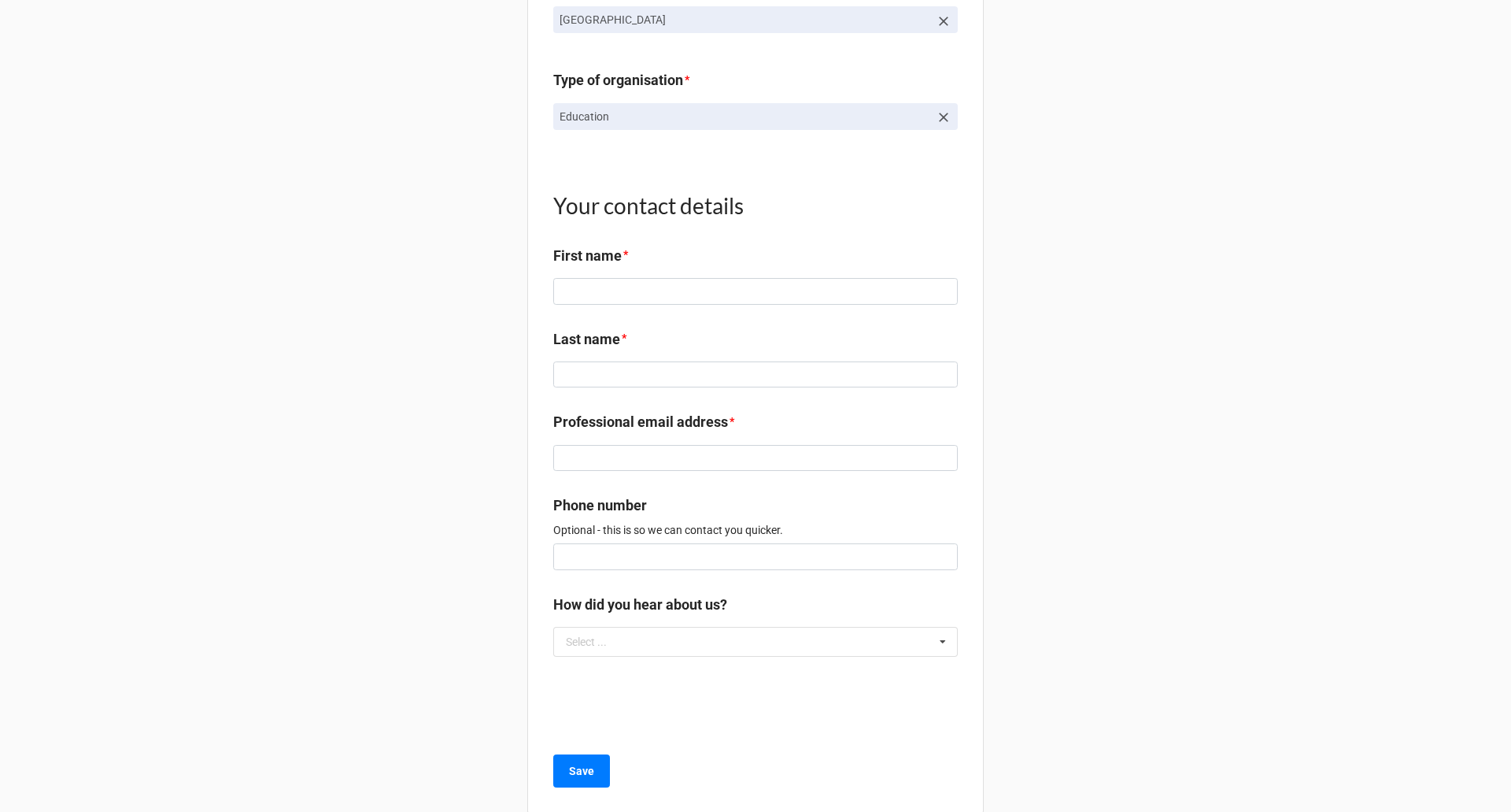
click at [627, 516] on label "Phone number" at bounding box center [600, 505] width 93 height 22
click at [662, 612] on label "How did you hear about us?" at bounding box center [640, 605] width 174 height 22
click at [669, 616] on label "How did you hear about us?" at bounding box center [640, 605] width 174 height 22
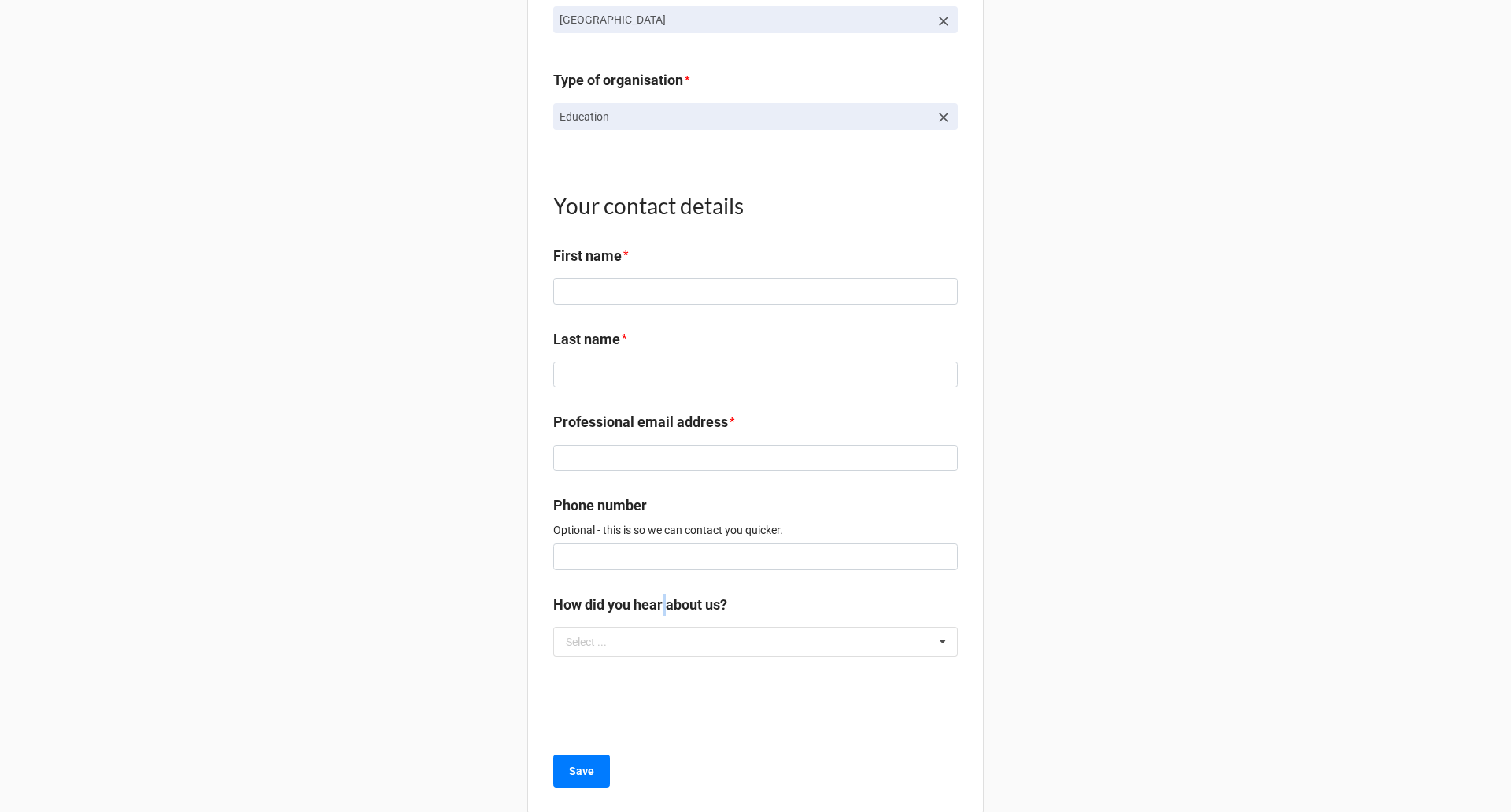
click at [669, 616] on label "How did you hear about us?" at bounding box center [640, 605] width 174 height 22
click at [822, 656] on input "text" at bounding box center [756, 641] width 403 height 28
click at [950, 729] on div at bounding box center [756, 698] width 404 height 61
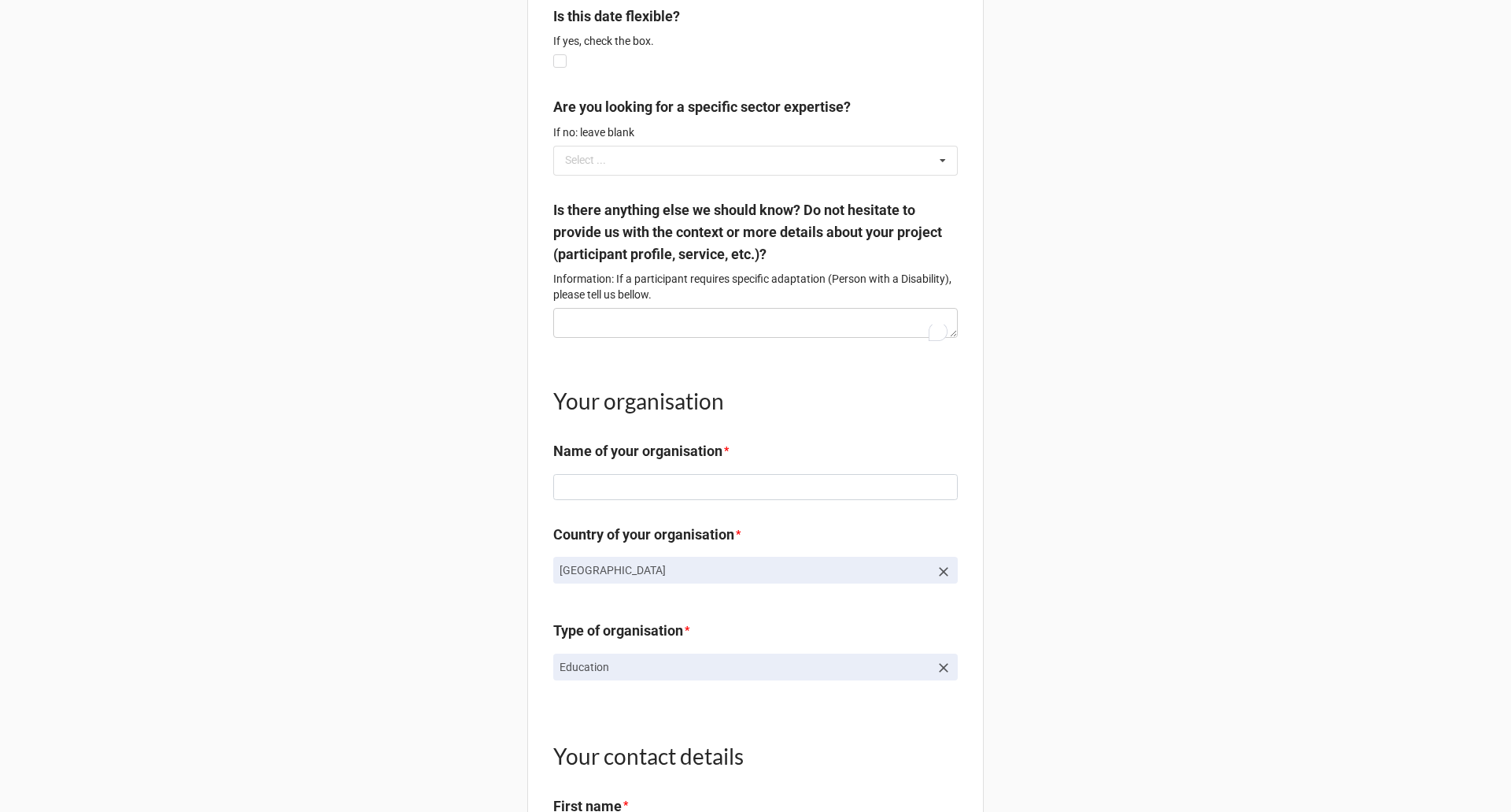
scroll to position [1287, 0]
click at [771, 273] on b "Is there anything else we should know? Do not hesitate to provide us with the c…" at bounding box center [756, 235] width 404 height 72
click at [780, 296] on p "Information: If a participant requires specific adaptation (Person with a Disab…" at bounding box center [756, 287] width 404 height 31
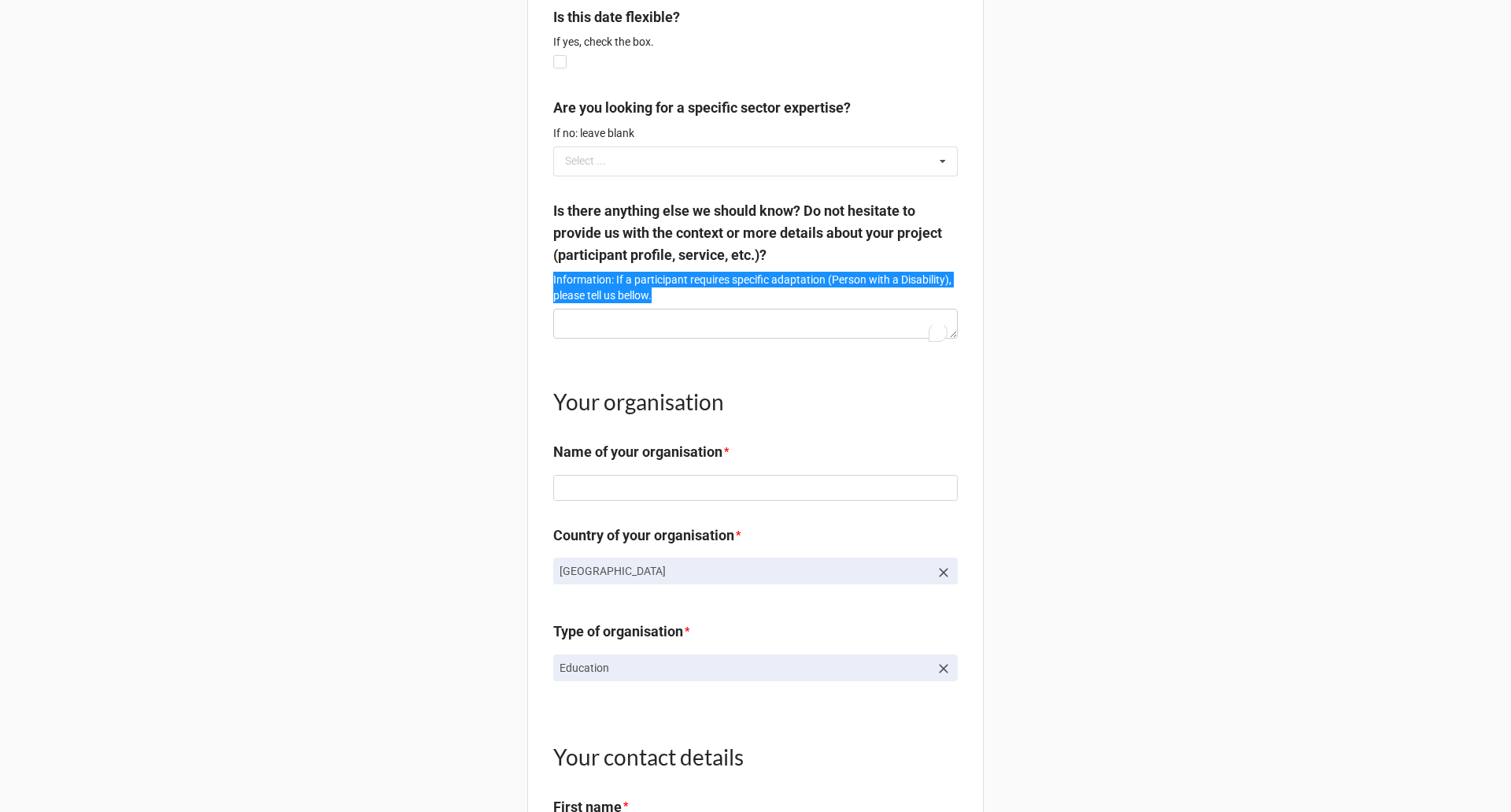
scroll to position [1366, 0]
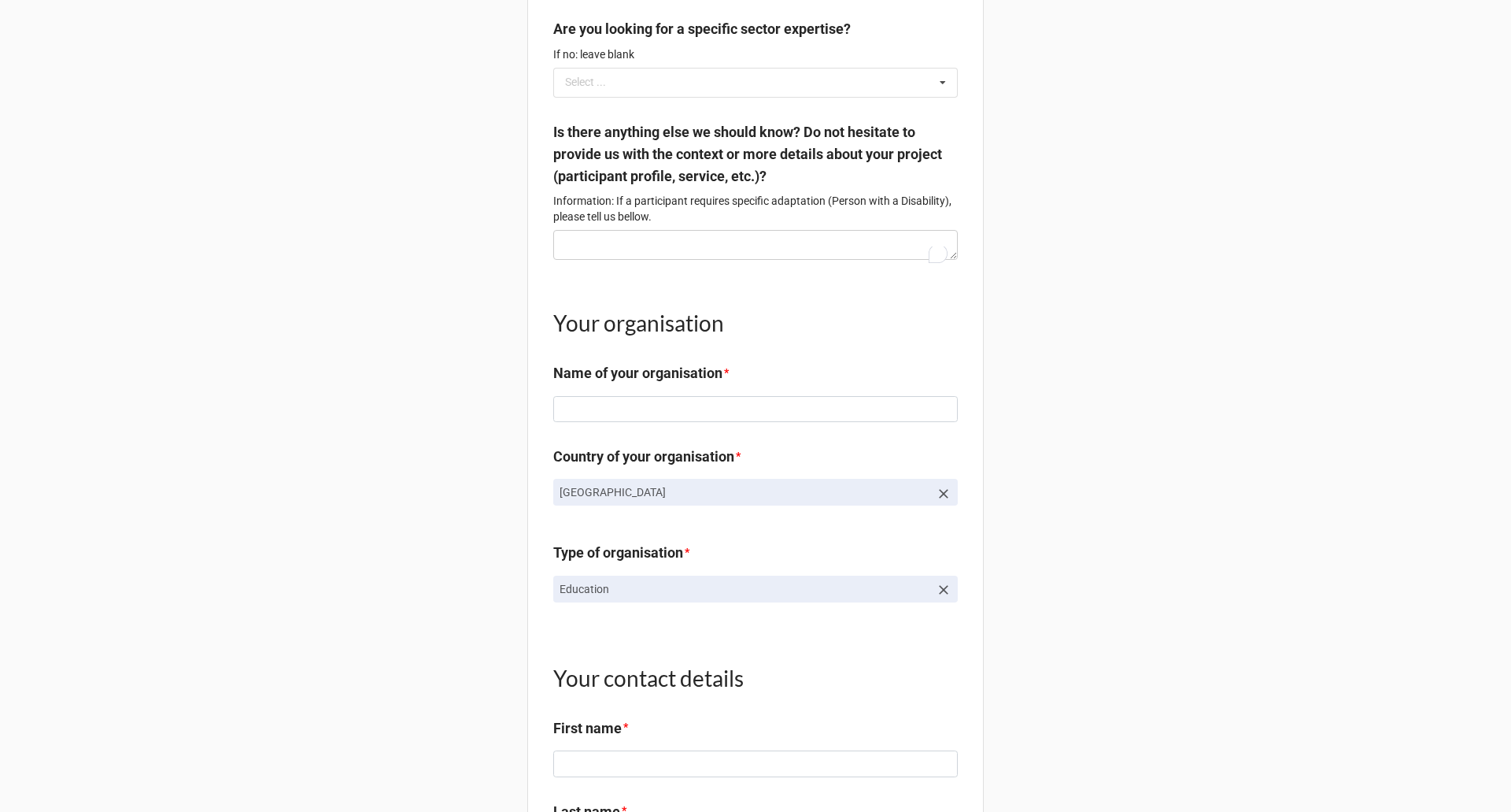
click at [772, 336] on h1 "Your organisation" at bounding box center [756, 322] width 404 height 28
click at [726, 249] on textarea "To enrich screen reader interactions, please activate Accessibility in Grammarl…" at bounding box center [756, 245] width 404 height 30
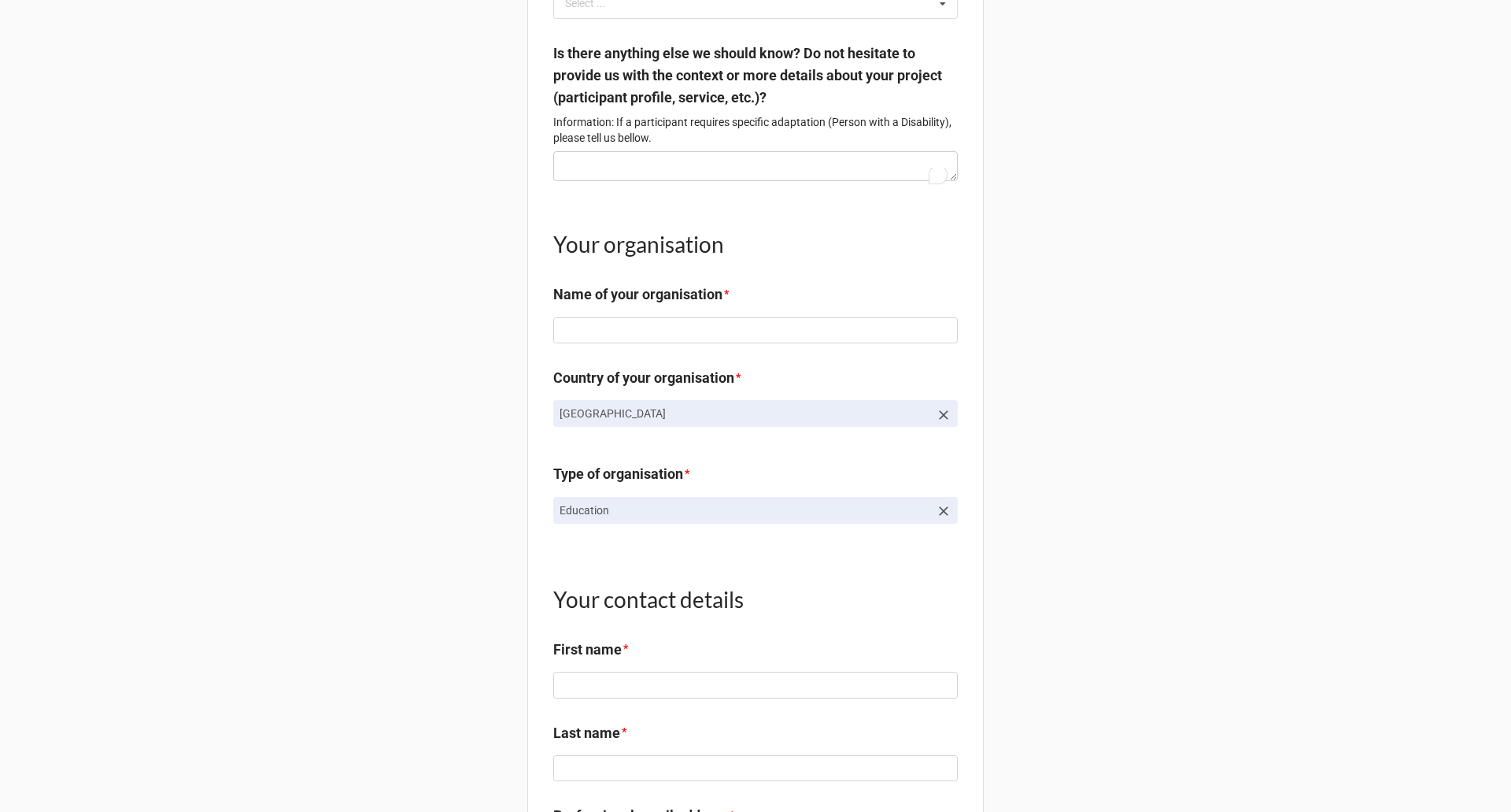
click at [780, 421] on p "Albania" at bounding box center [745, 413] width 370 height 16
click at [787, 426] on link "Albania" at bounding box center [756, 414] width 404 height 27
click at [902, 523] on link "Education" at bounding box center [756, 510] width 404 height 27
click at [943, 516] on icon at bounding box center [944, 510] width 9 height 9
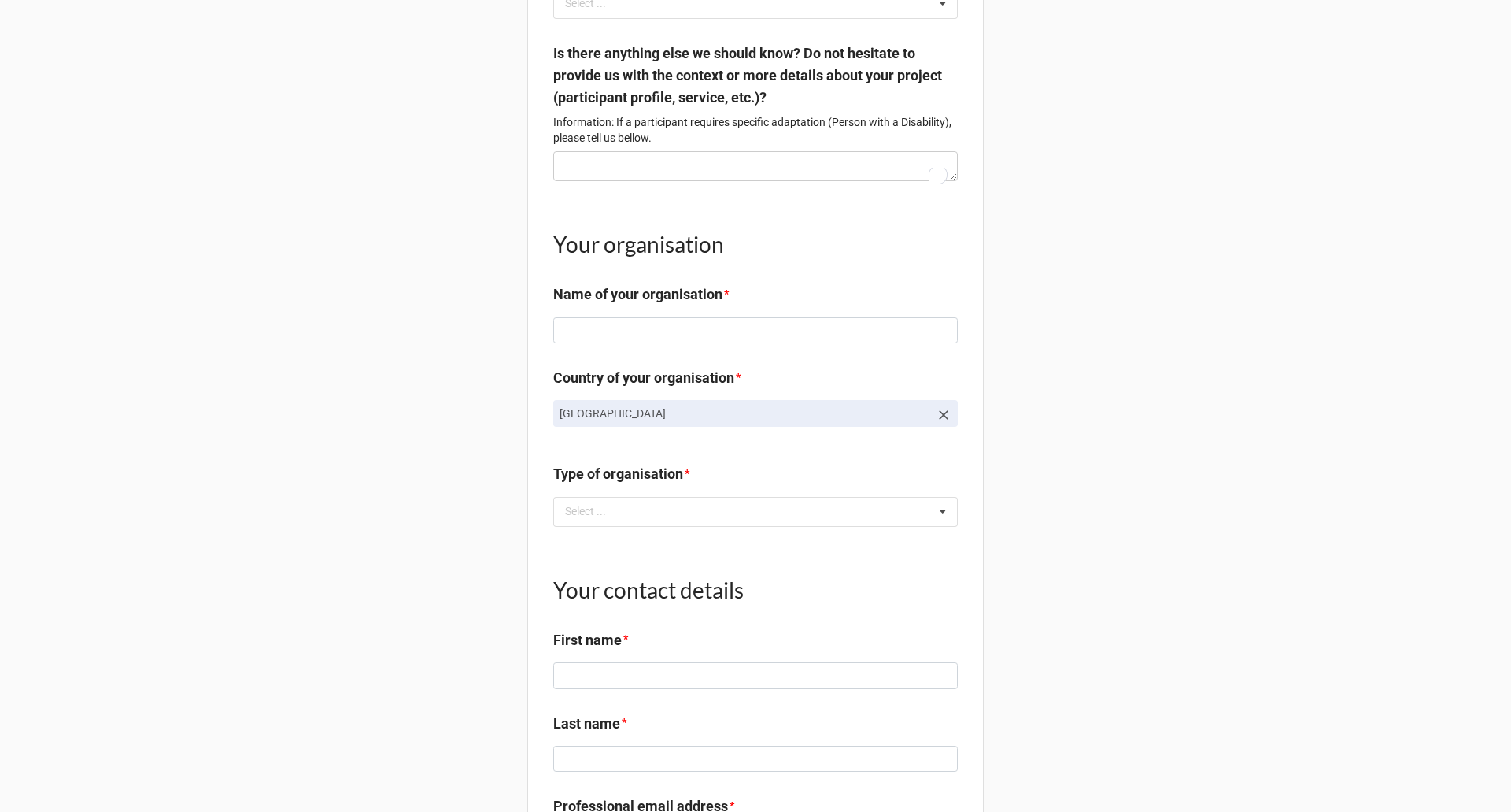
click at [939, 423] on icon at bounding box center [944, 414] width 16 height 16
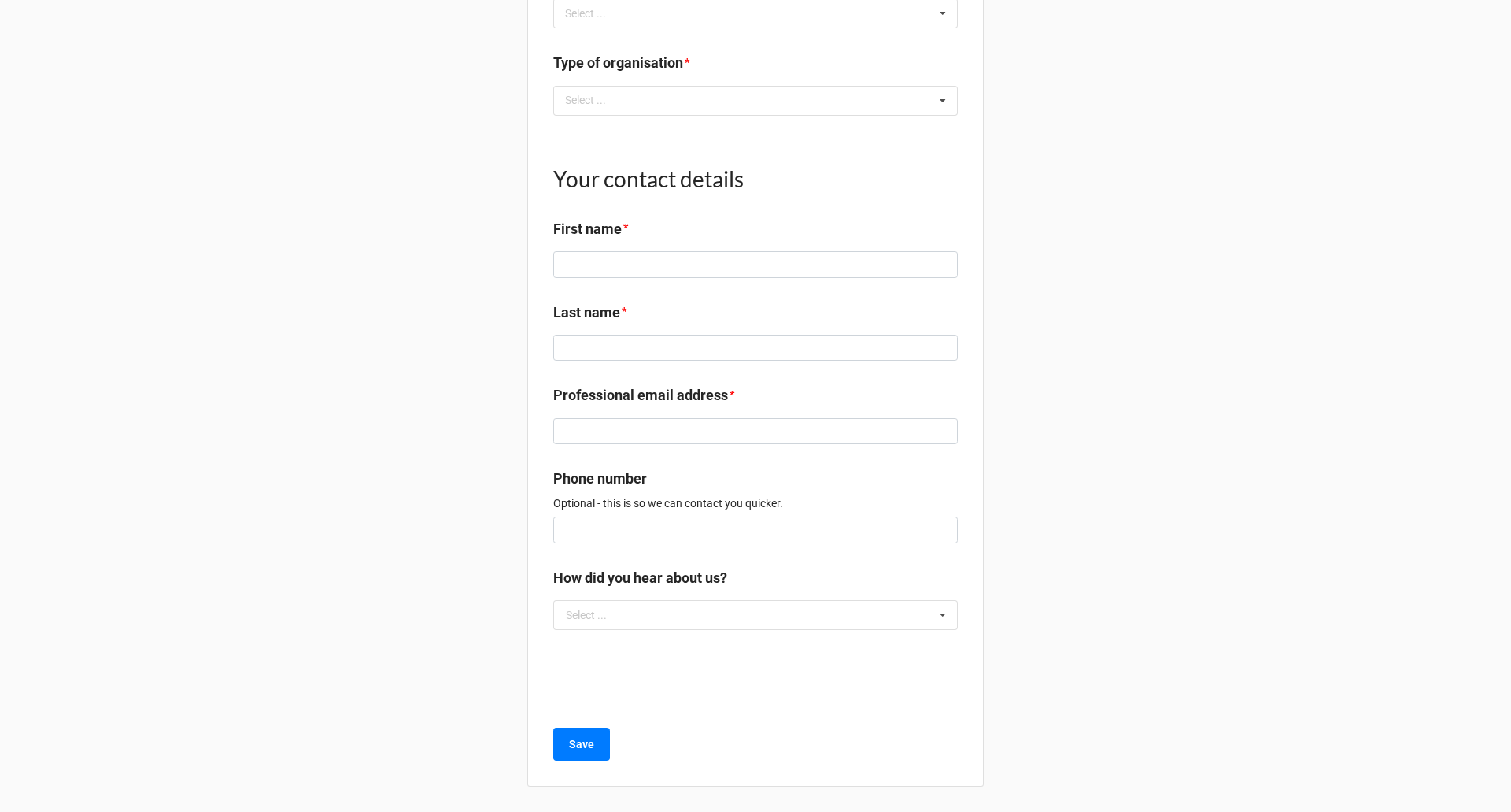
scroll to position [1862, 0]
click at [634, 614] on input "text" at bounding box center [756, 614] width 403 height 28
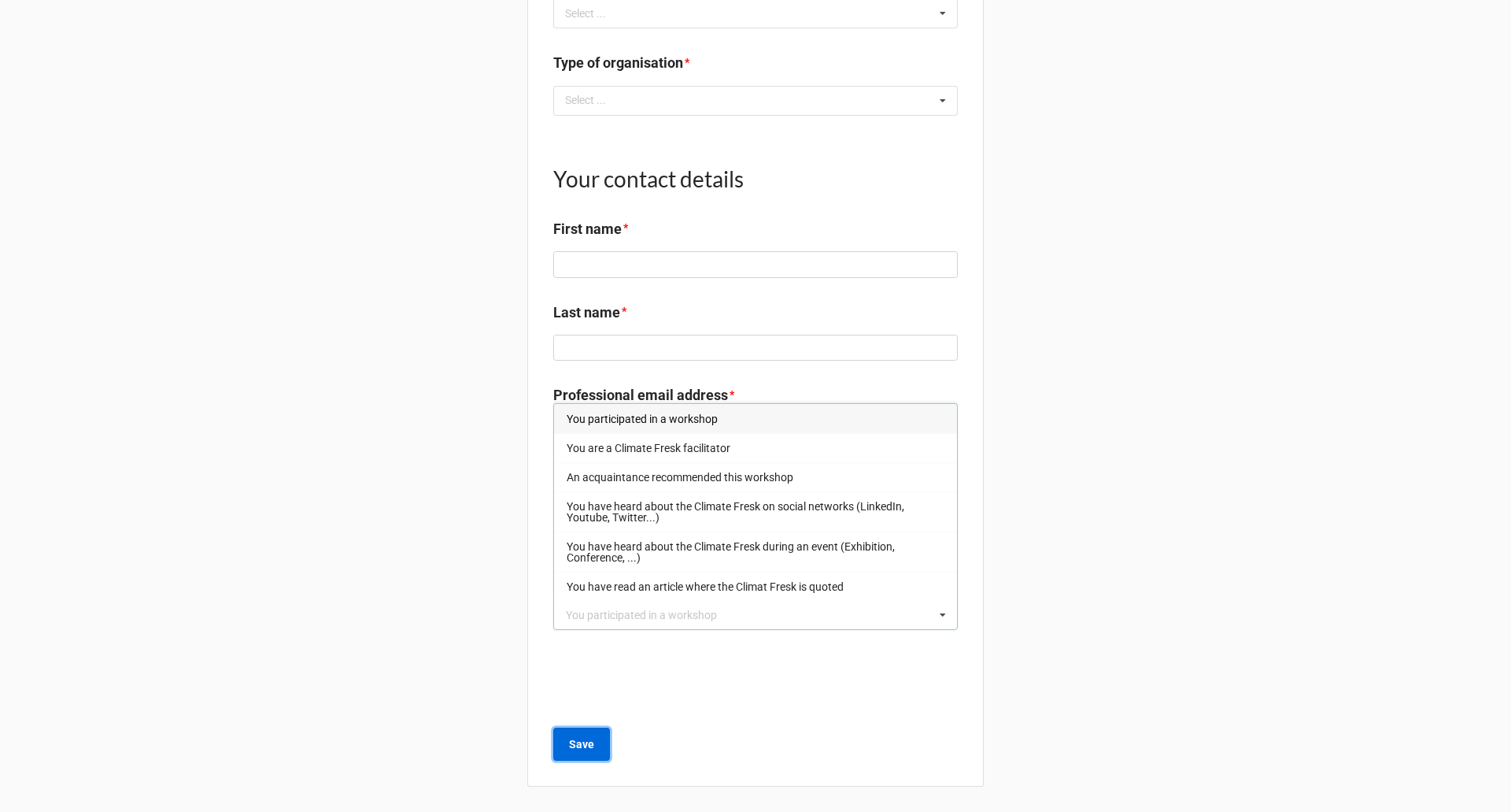
click at [573, 741] on b "Save" at bounding box center [582, 744] width 25 height 16
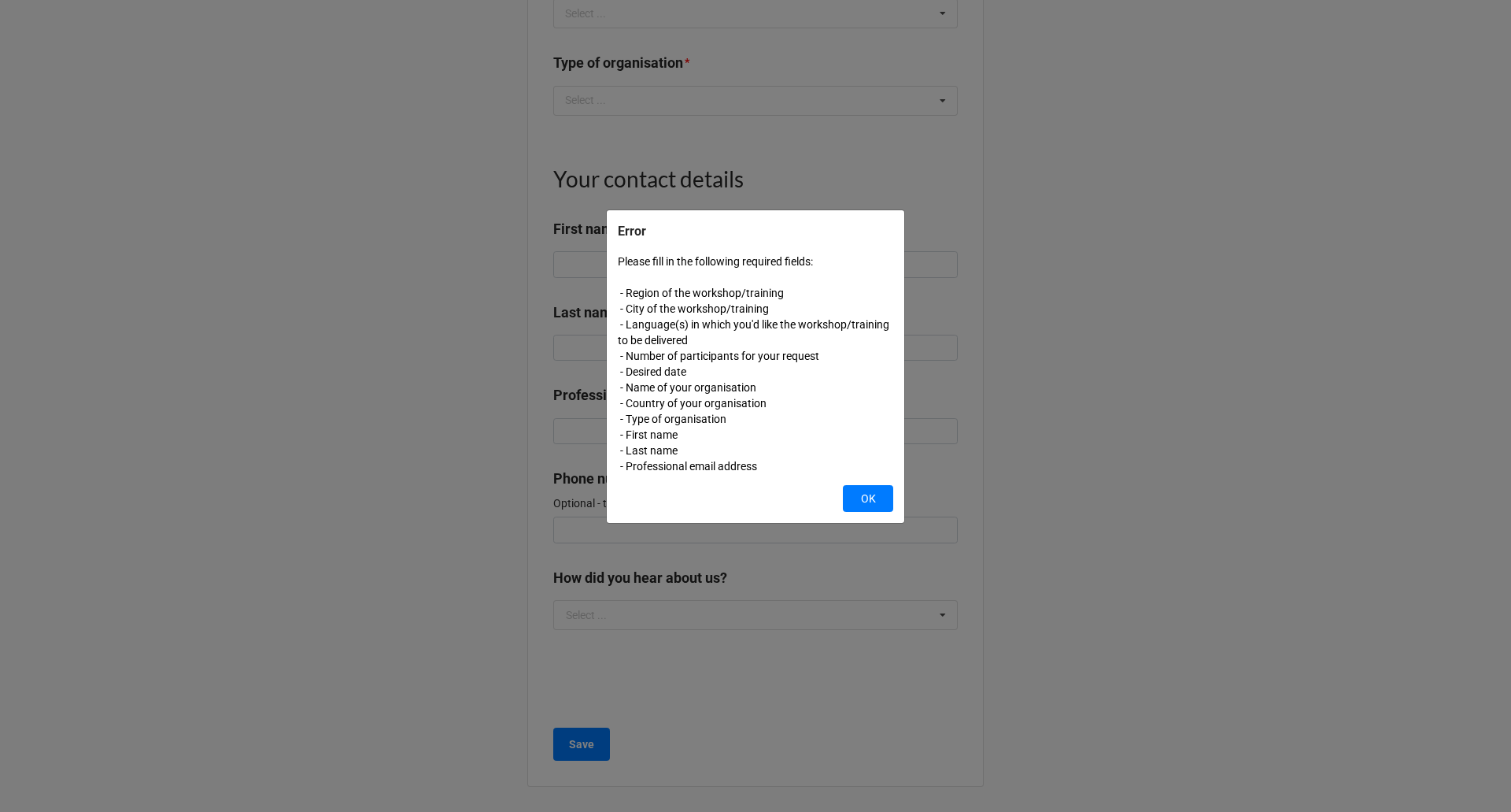
click at [1076, 158] on div "Error Please fill in the following required fields: - Region of the workshop/tr…" at bounding box center [755, 406] width 1511 height 812
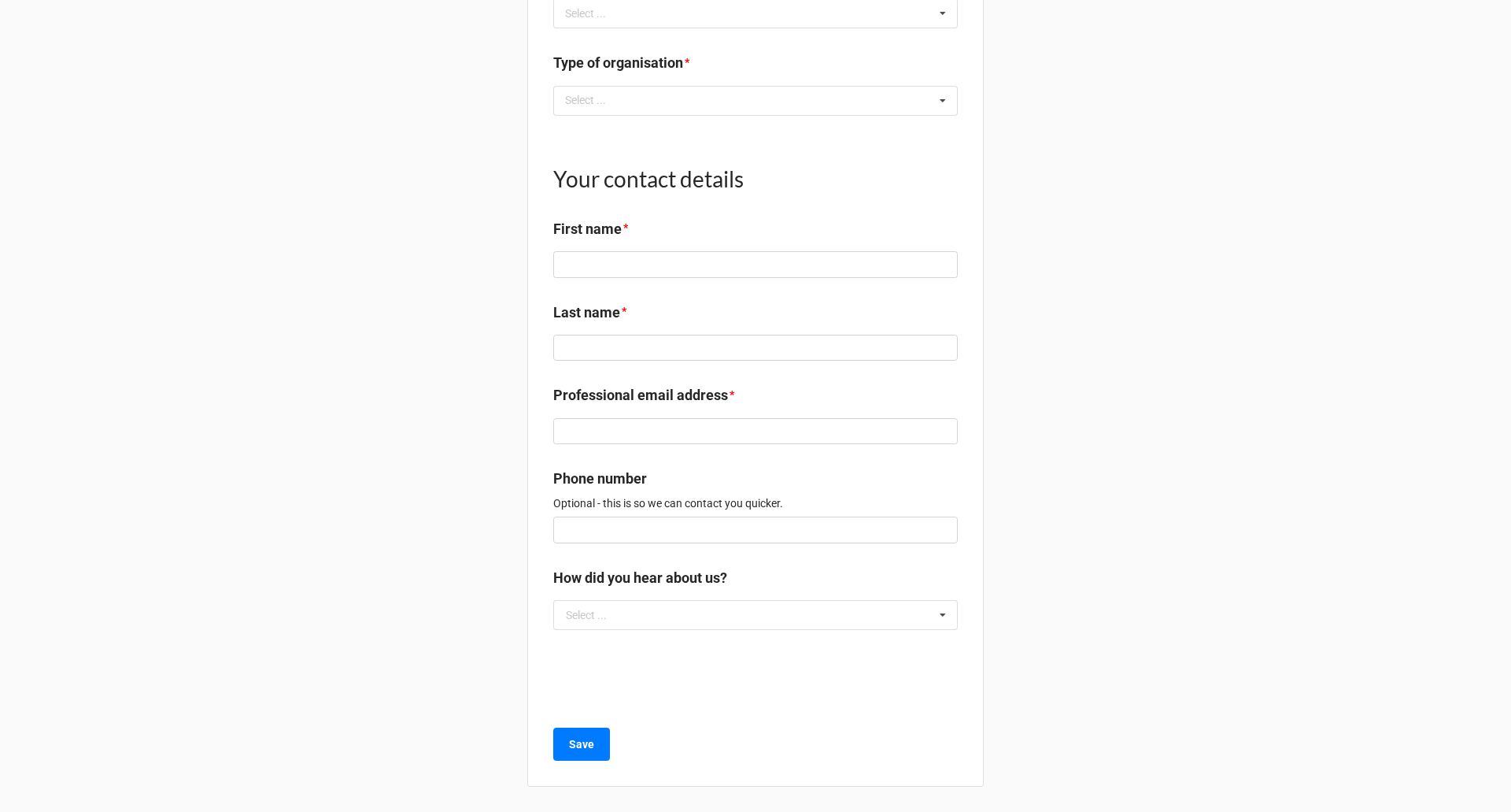
click at [700, 505] on p "Optional - this is so we can contact you quicker." at bounding box center [756, 503] width 404 height 16
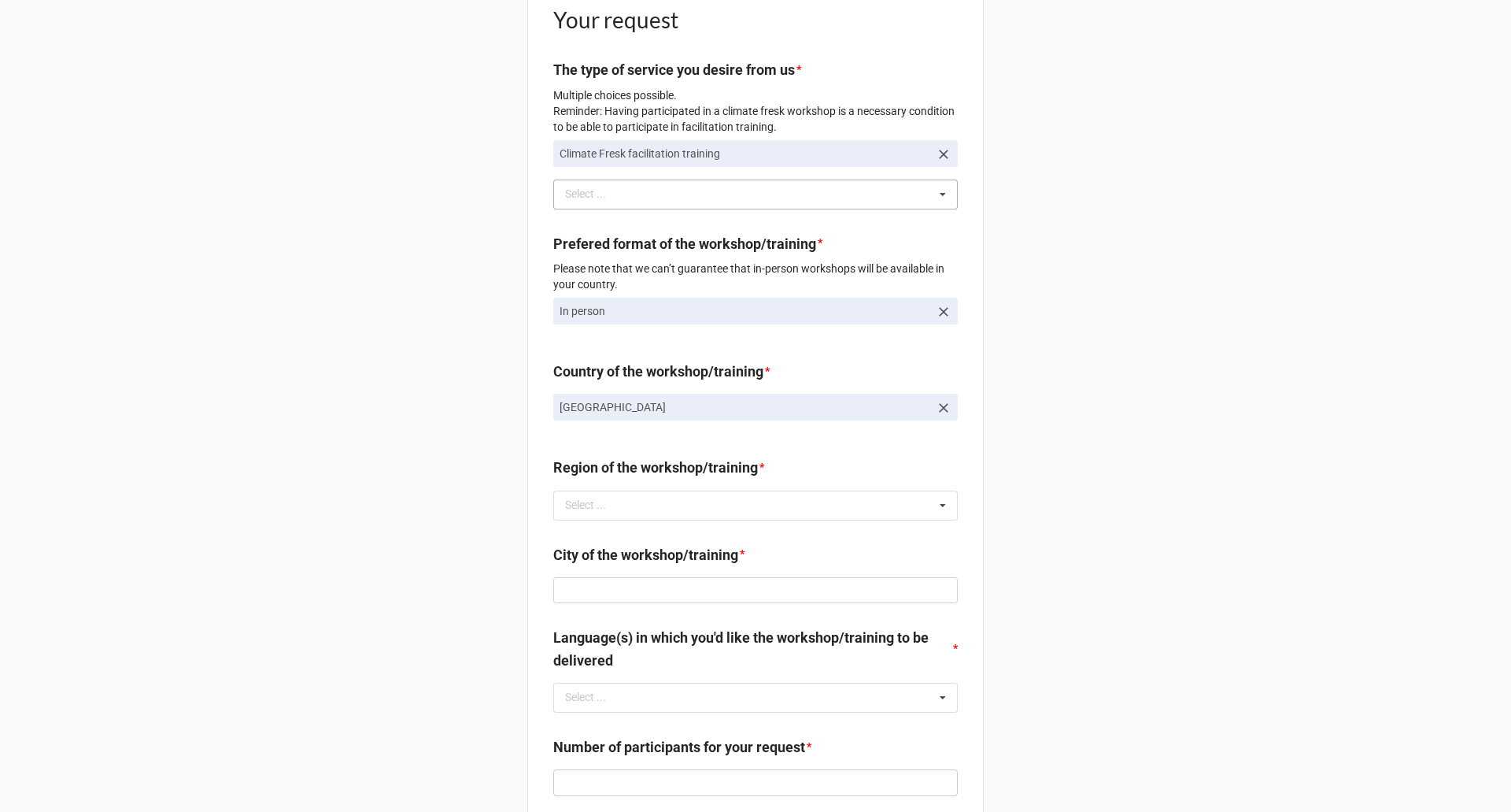
scroll to position [209, 0]
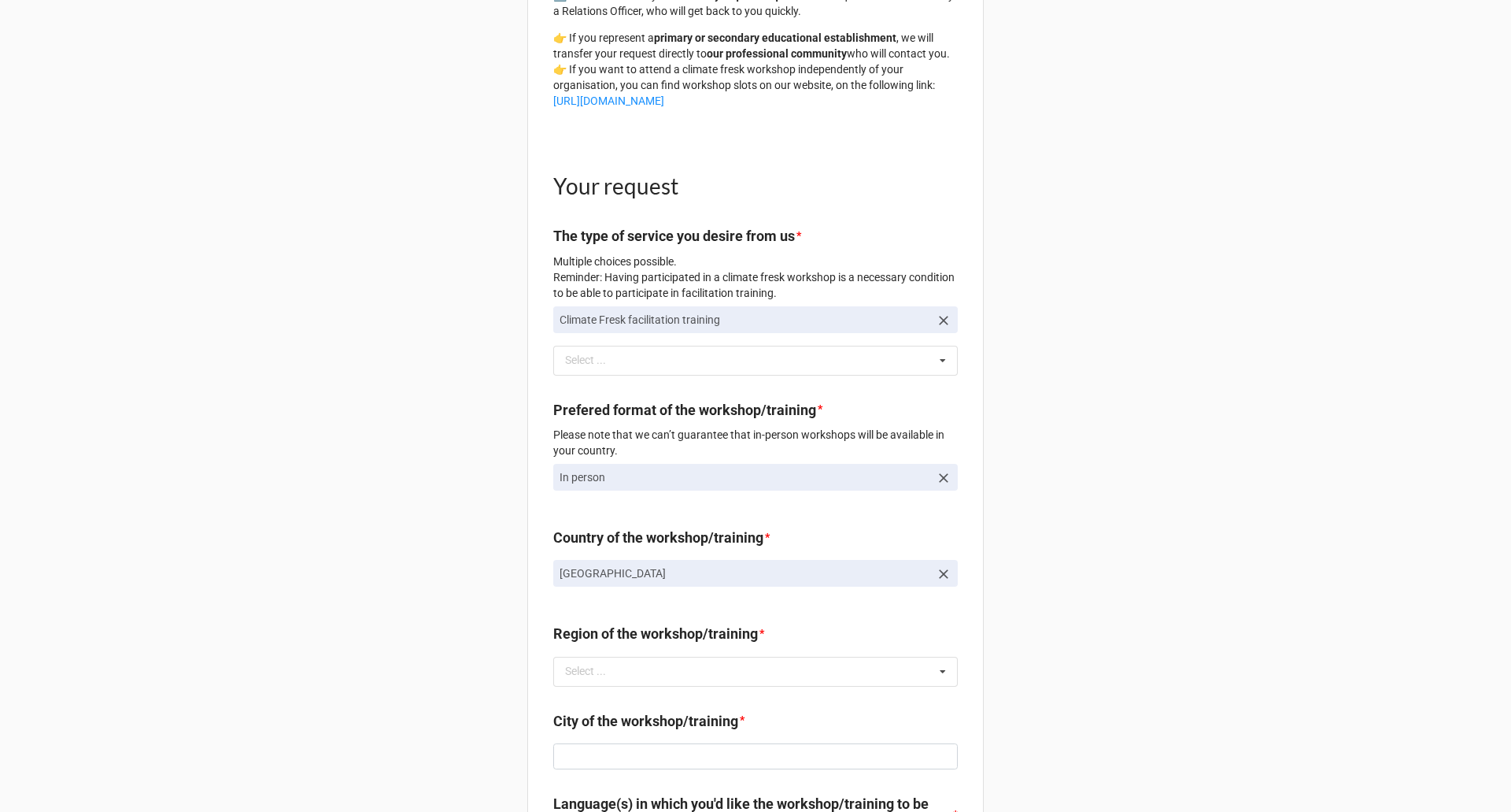
click at [749, 579] on link "France" at bounding box center [756, 573] width 404 height 27
click at [747, 581] on p "France" at bounding box center [745, 572] width 370 height 16
click at [943, 582] on icon at bounding box center [944, 573] width 16 height 16
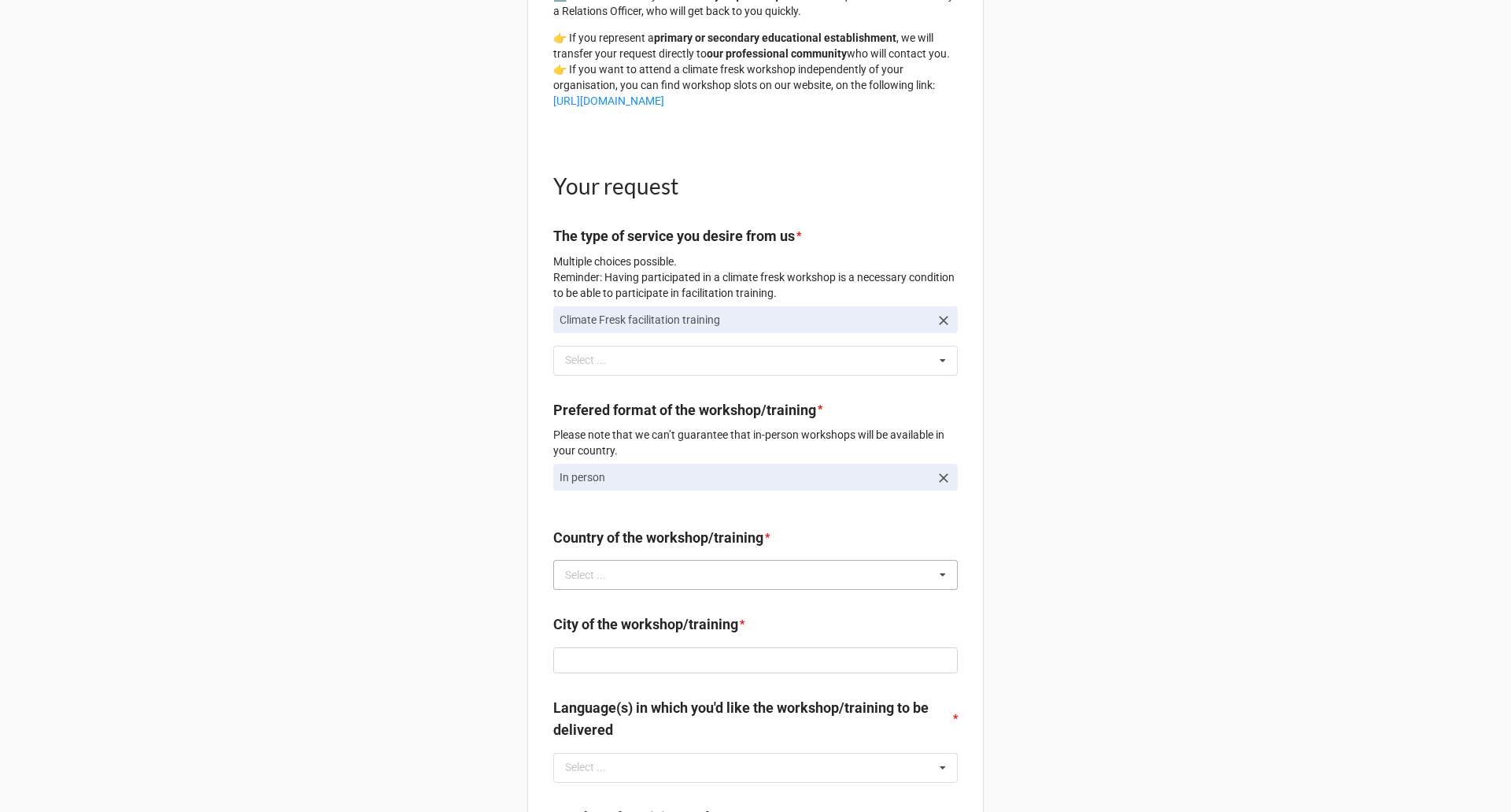
click at [918, 583] on div "Select ... Afghanistan Åland Islands Albania Algeria American Samoa Andorra Ang…" at bounding box center [756, 574] width 404 height 30
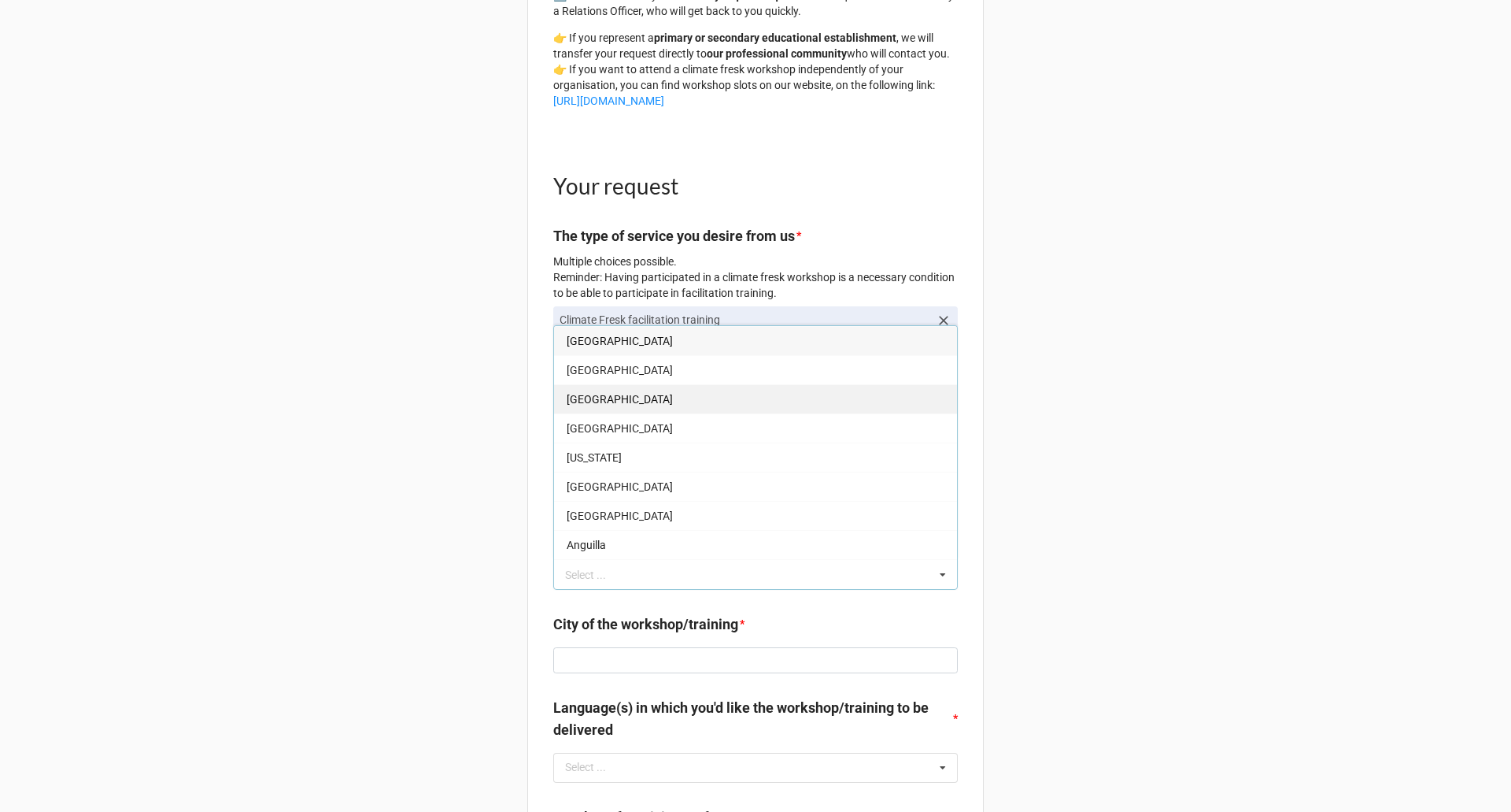
click at [607, 414] on div "Albania" at bounding box center [755, 398] width 403 height 29
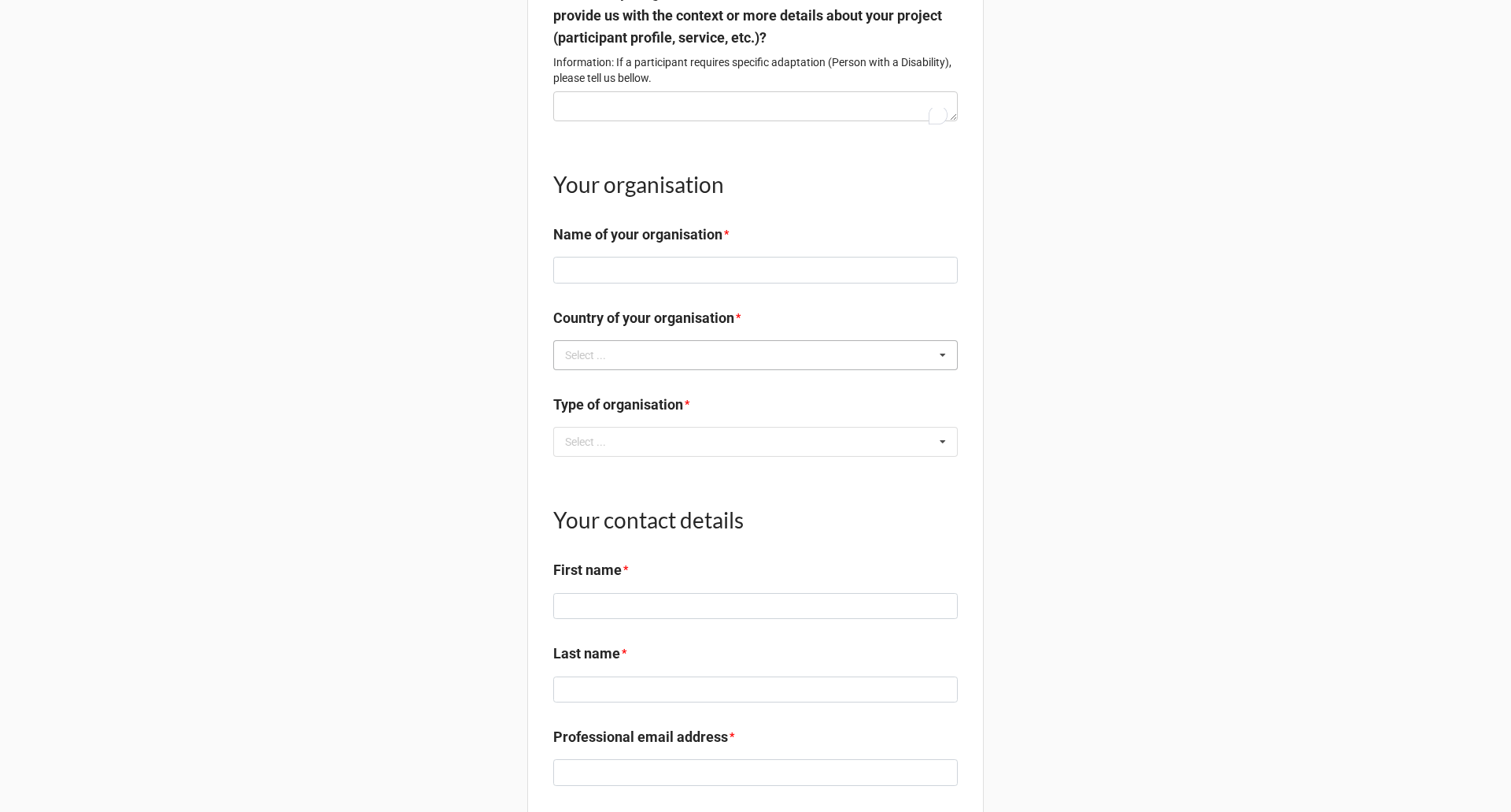
scroll to position [1382, 0]
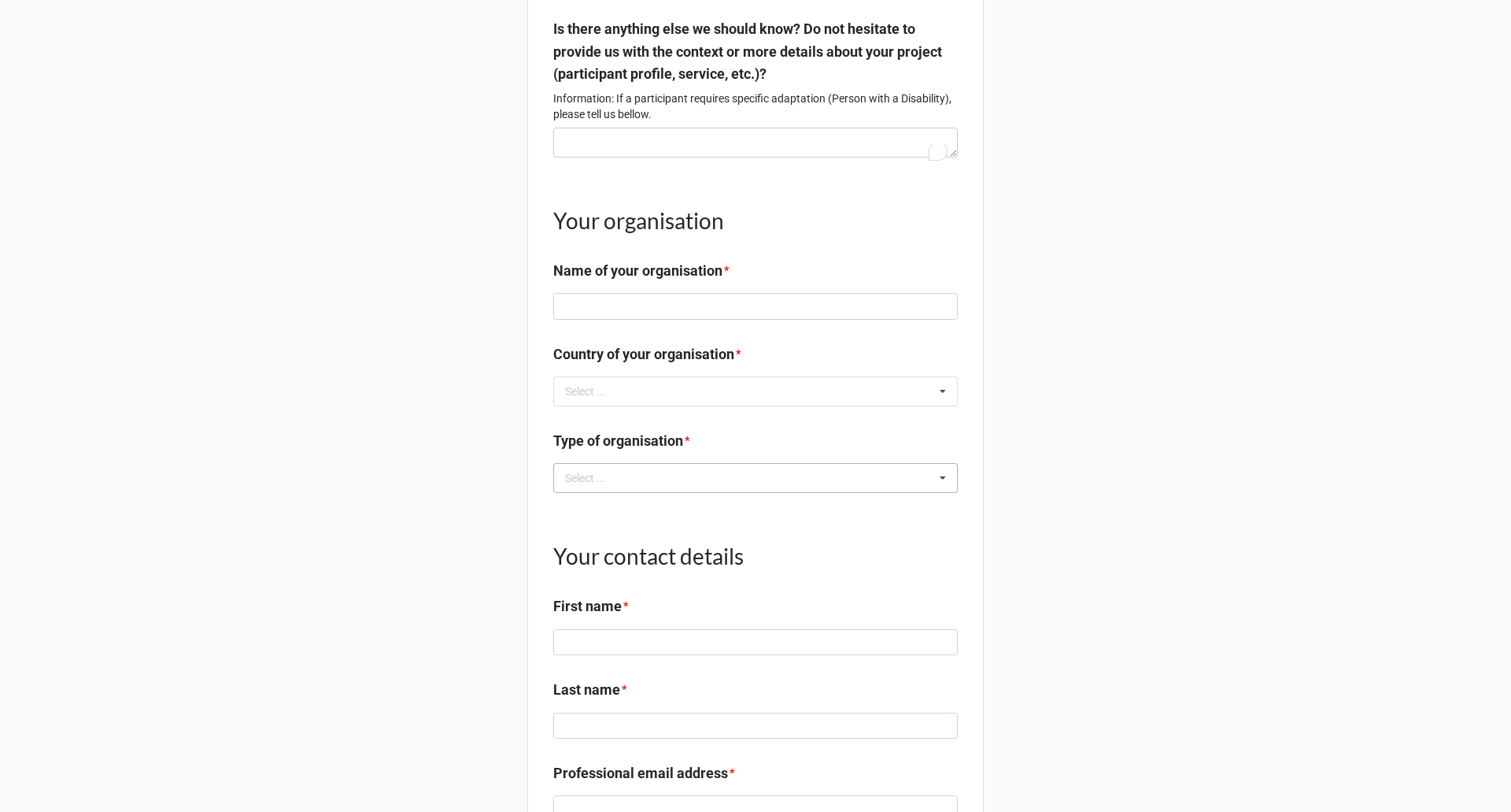
click at [759, 488] on div "Select ... Company NGO Education Public sector" at bounding box center [756, 477] width 404 height 30
click at [775, 319] on input at bounding box center [756, 307] width 404 height 27
click at [772, 371] on b "Country of your organisation *" at bounding box center [756, 357] width 404 height 27
click at [773, 406] on div "Select ... Afghanistan Åland Islands Albania Algeria American Samoa Andorra Ang…" at bounding box center [756, 391] width 404 height 30
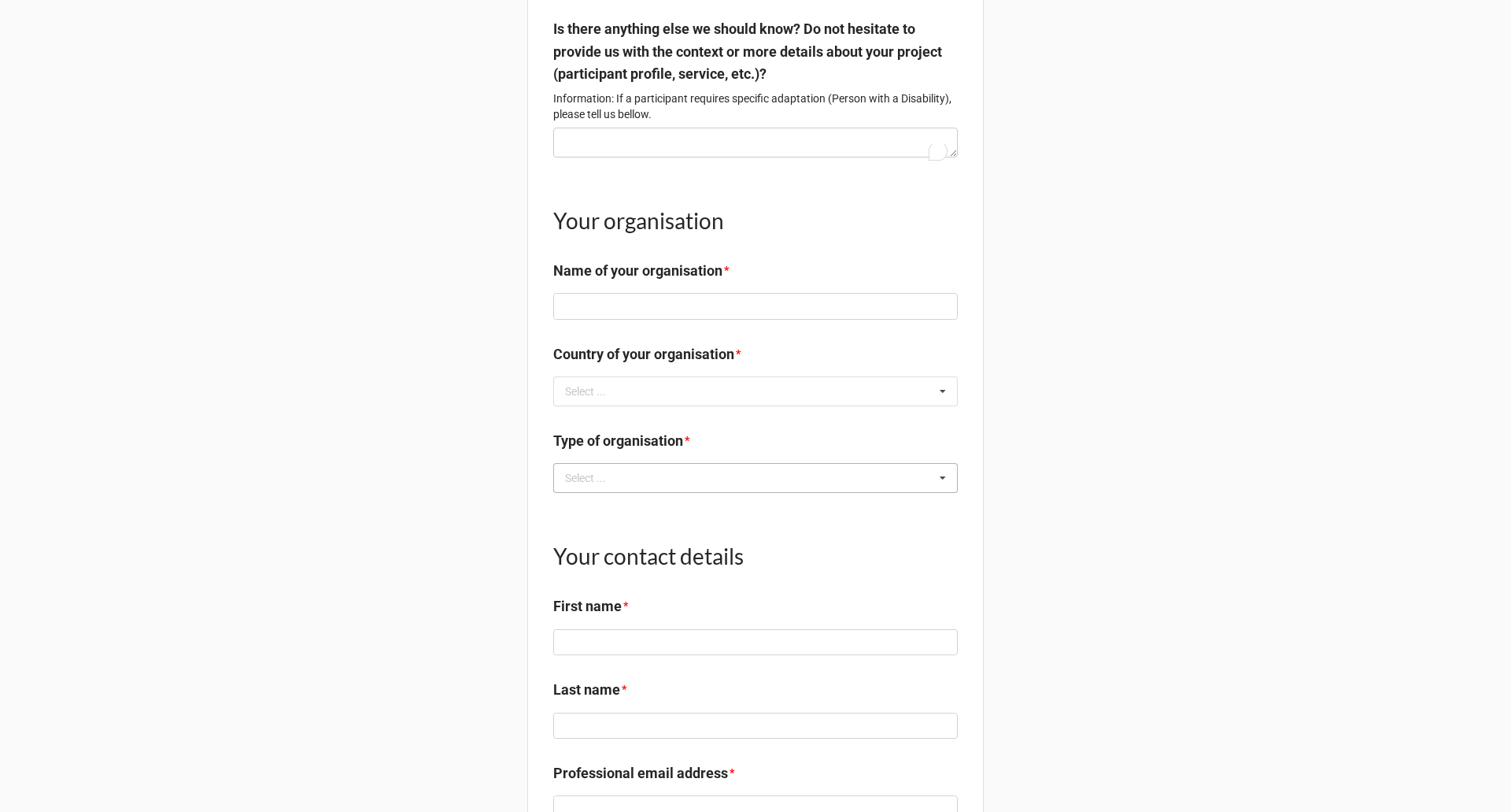
click at [752, 488] on div "Select ... Company NGO Education Public sector" at bounding box center [756, 477] width 404 height 30
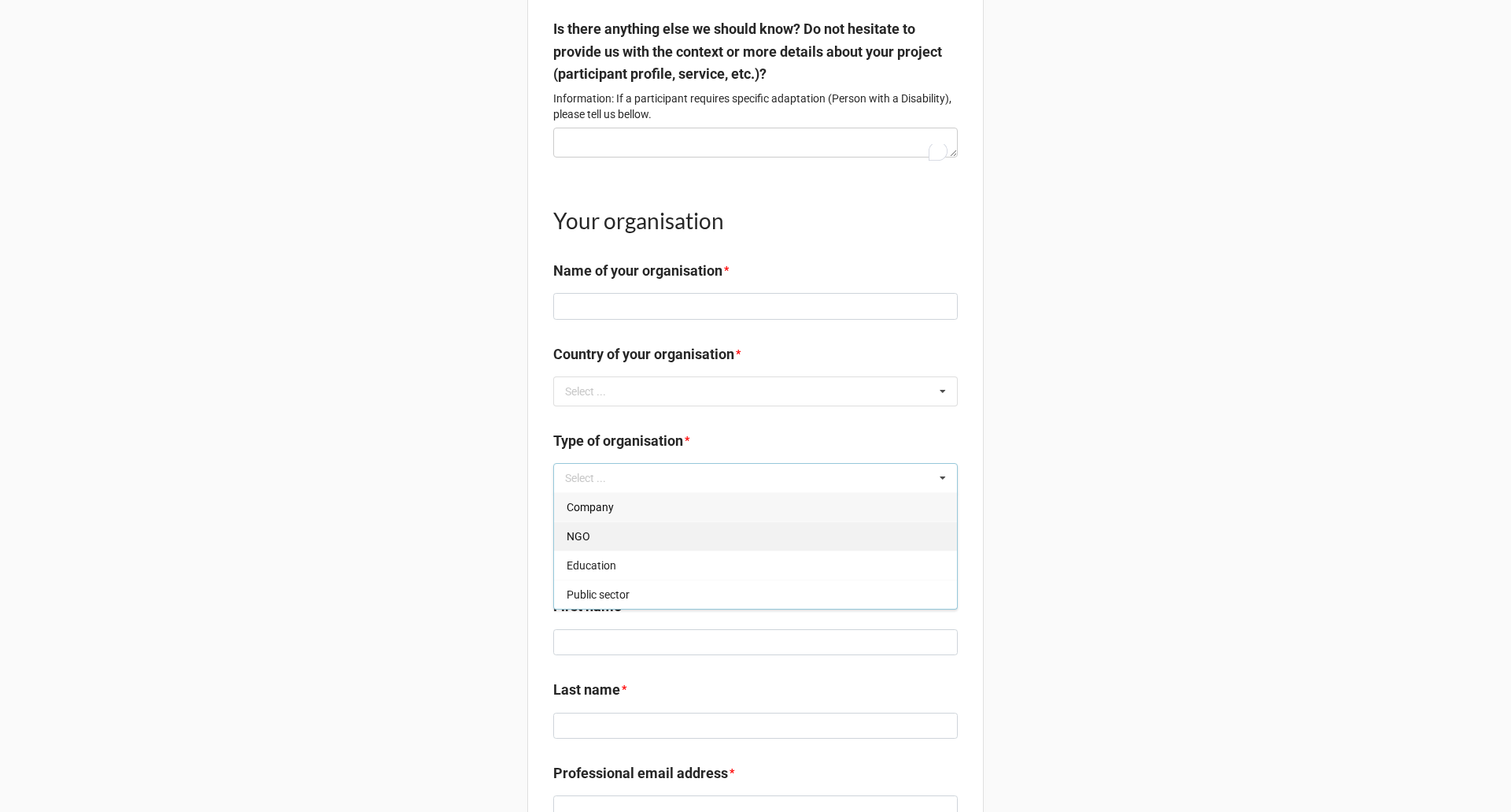
click at [613, 550] on div "NGO" at bounding box center [755, 536] width 403 height 29
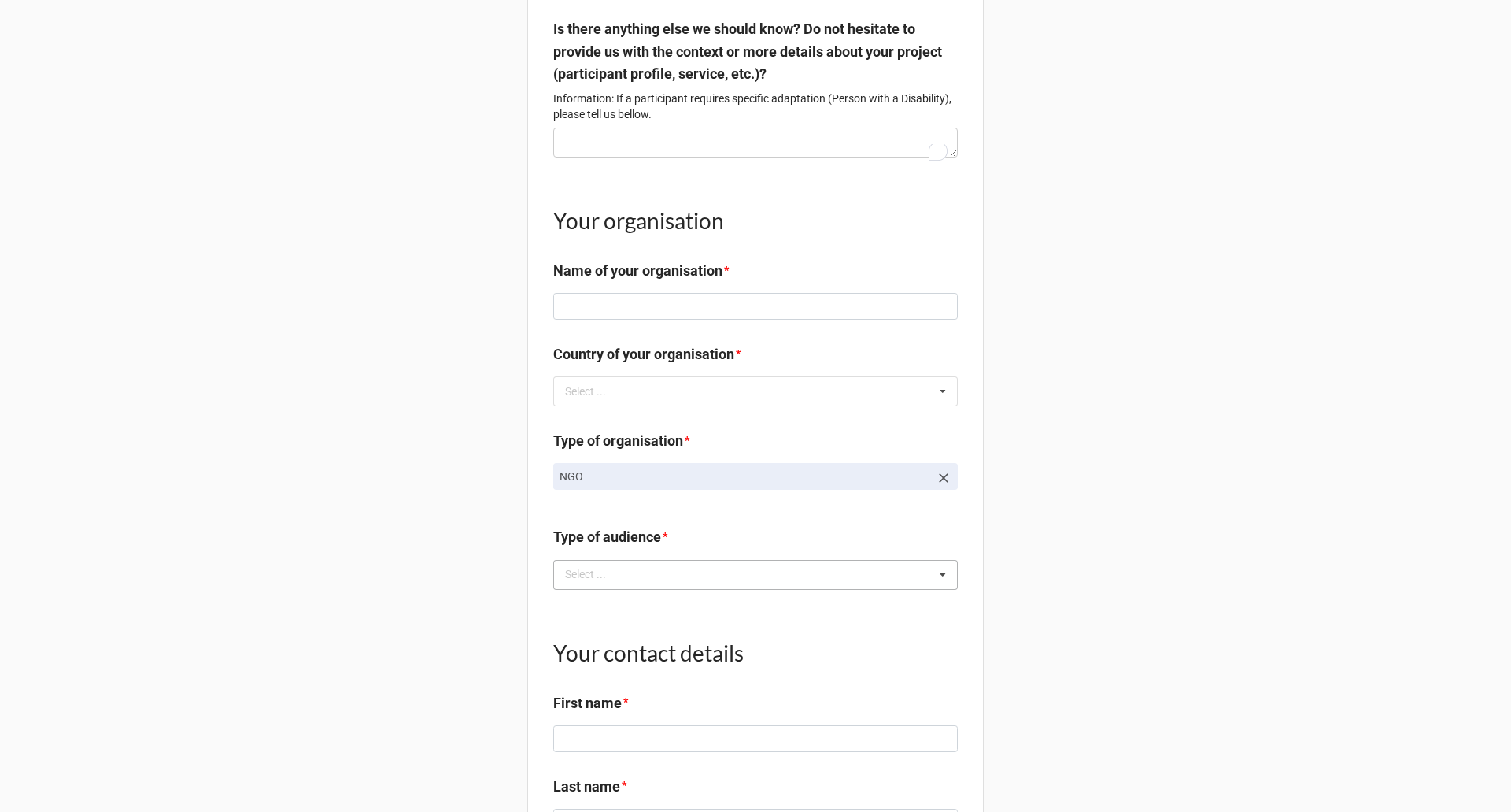
click at [814, 577] on div "Select ... No results found." at bounding box center [756, 574] width 404 height 30
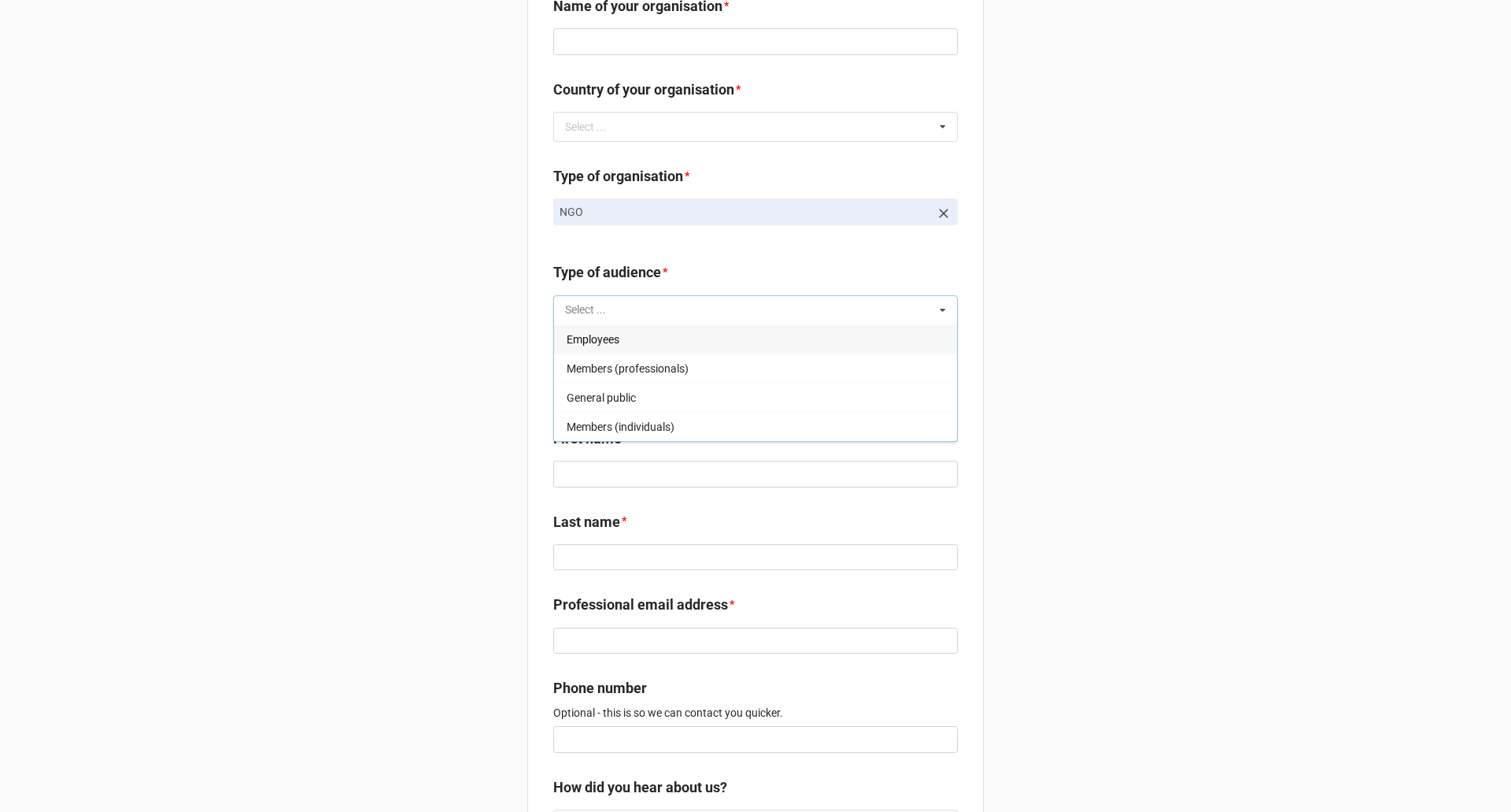
scroll to position [1618, 0]
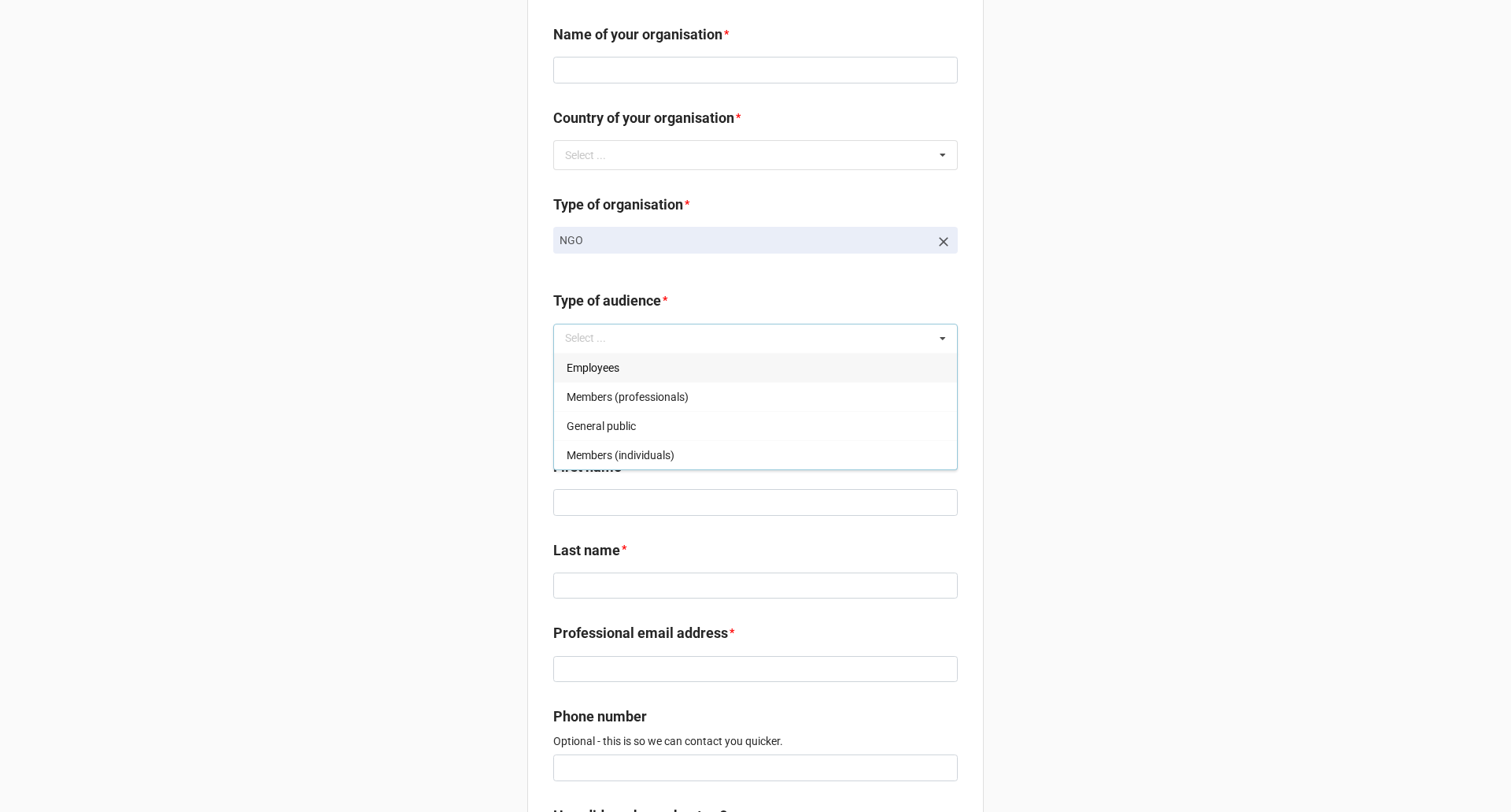
click at [640, 312] on label "Type of audience" at bounding box center [607, 301] width 108 height 22
click at [634, 312] on label "Type of audience" at bounding box center [607, 301] width 108 height 22
click at [664, 248] on p "NGO" at bounding box center [745, 240] width 370 height 16
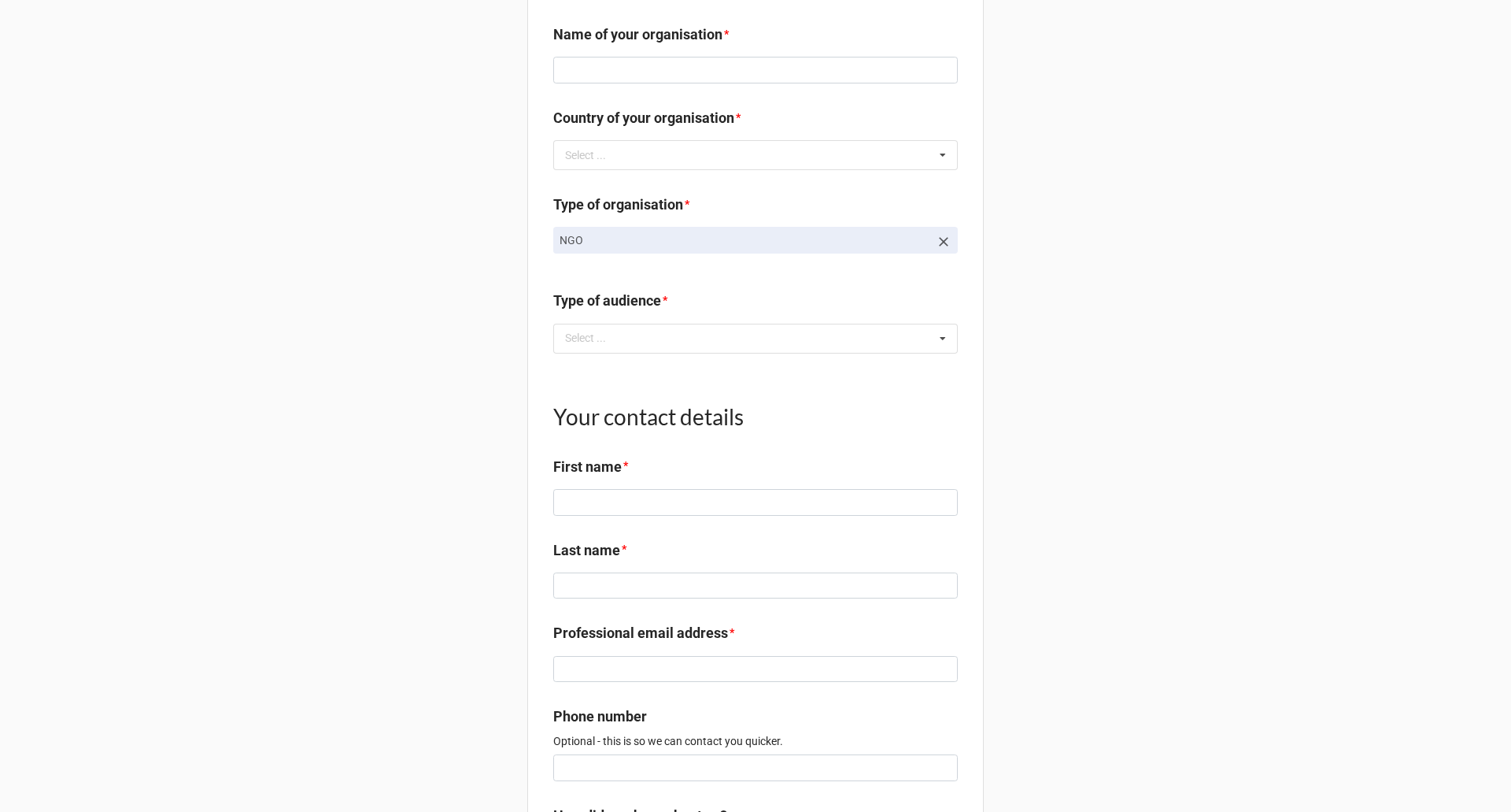
click at [651, 248] on p "NGO" at bounding box center [745, 240] width 370 height 16
click at [589, 245] on link "NGO" at bounding box center [756, 240] width 404 height 27
click at [597, 248] on p "NGO" at bounding box center [745, 240] width 370 height 16
drag, startPoint x: 645, startPoint y: 169, endPoint x: 673, endPoint y: 211, distance: 50.5
click at [647, 168] on div "Select ... Afghanistan Åland Islands Albania Algeria American Samoa Andorra Ang…" at bounding box center [756, 155] width 404 height 30
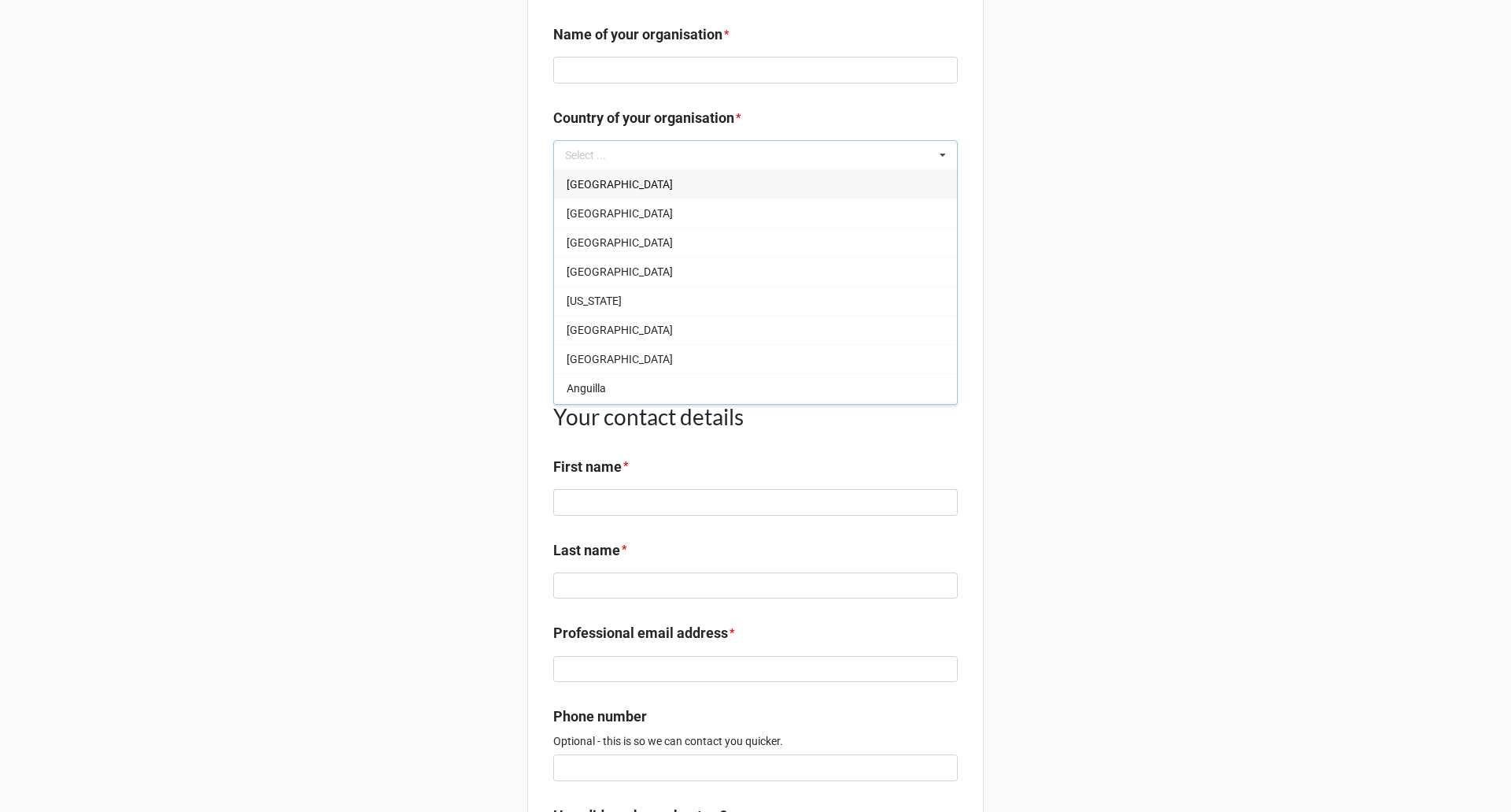
click at [918, 134] on b "Country of your organisation *" at bounding box center [756, 121] width 404 height 27
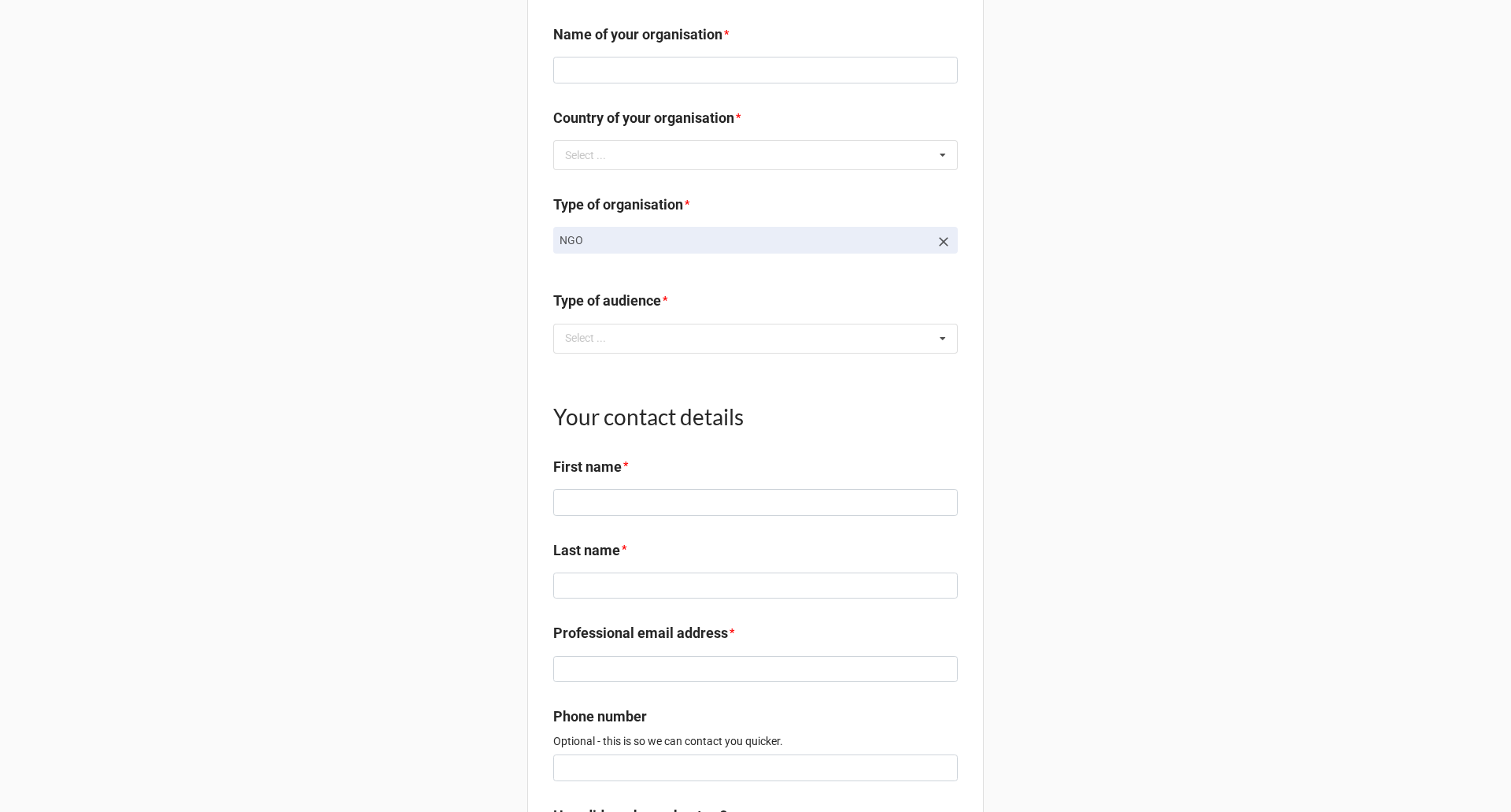
click at [944, 253] on link "NGO" at bounding box center [756, 240] width 404 height 27
click at [942, 246] on icon at bounding box center [944, 241] width 9 height 9
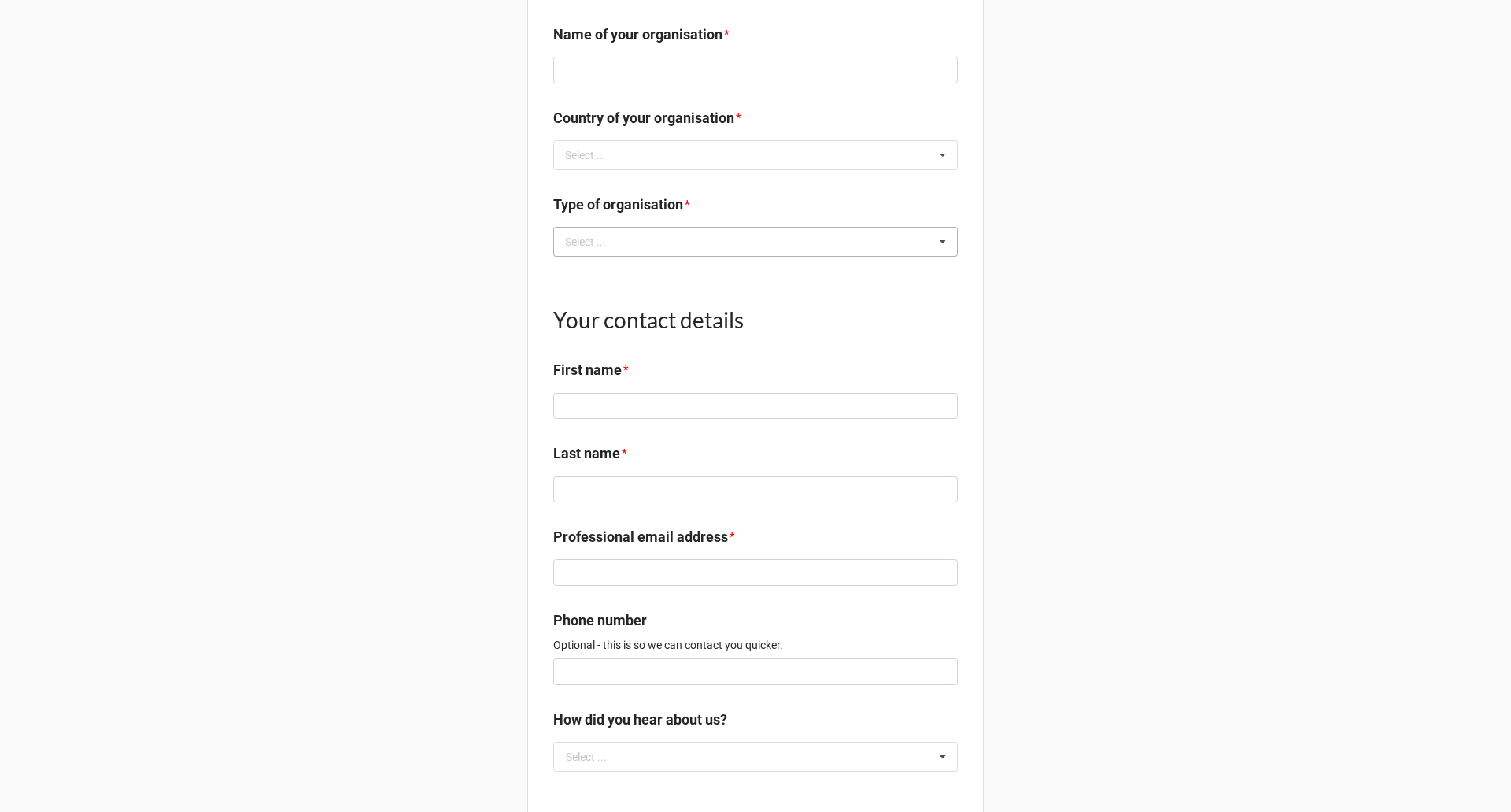
click at [820, 251] on div "Select ... Company NGO Education Public sector" at bounding box center [756, 241] width 404 height 30
click at [602, 336] on span "Education" at bounding box center [591, 329] width 49 height 13
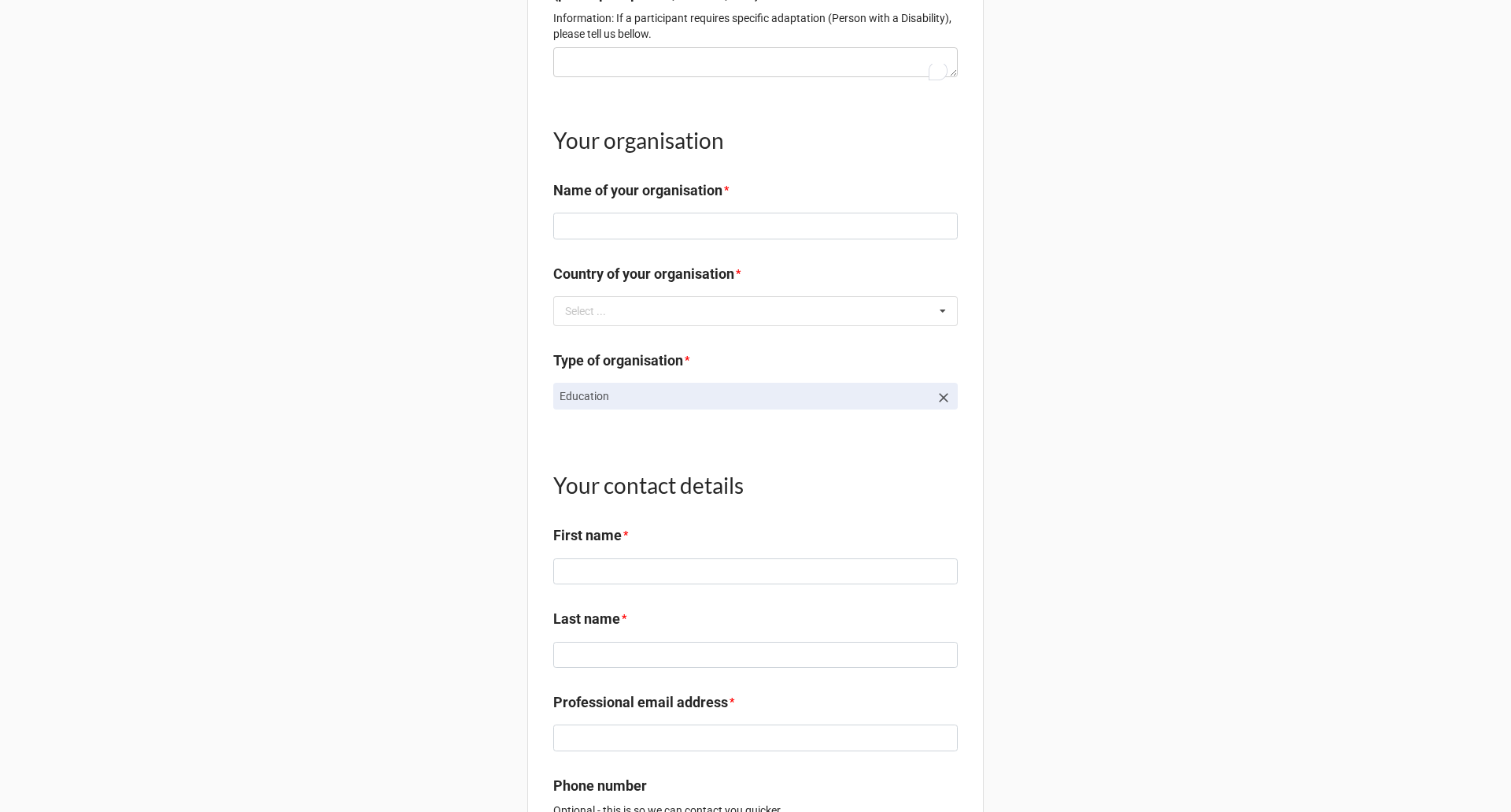
scroll to position [1460, 0]
click at [776, 411] on link "Education" at bounding box center [756, 398] width 404 height 27
click at [808, 500] on h1 "Your contact details" at bounding box center [756, 486] width 404 height 28
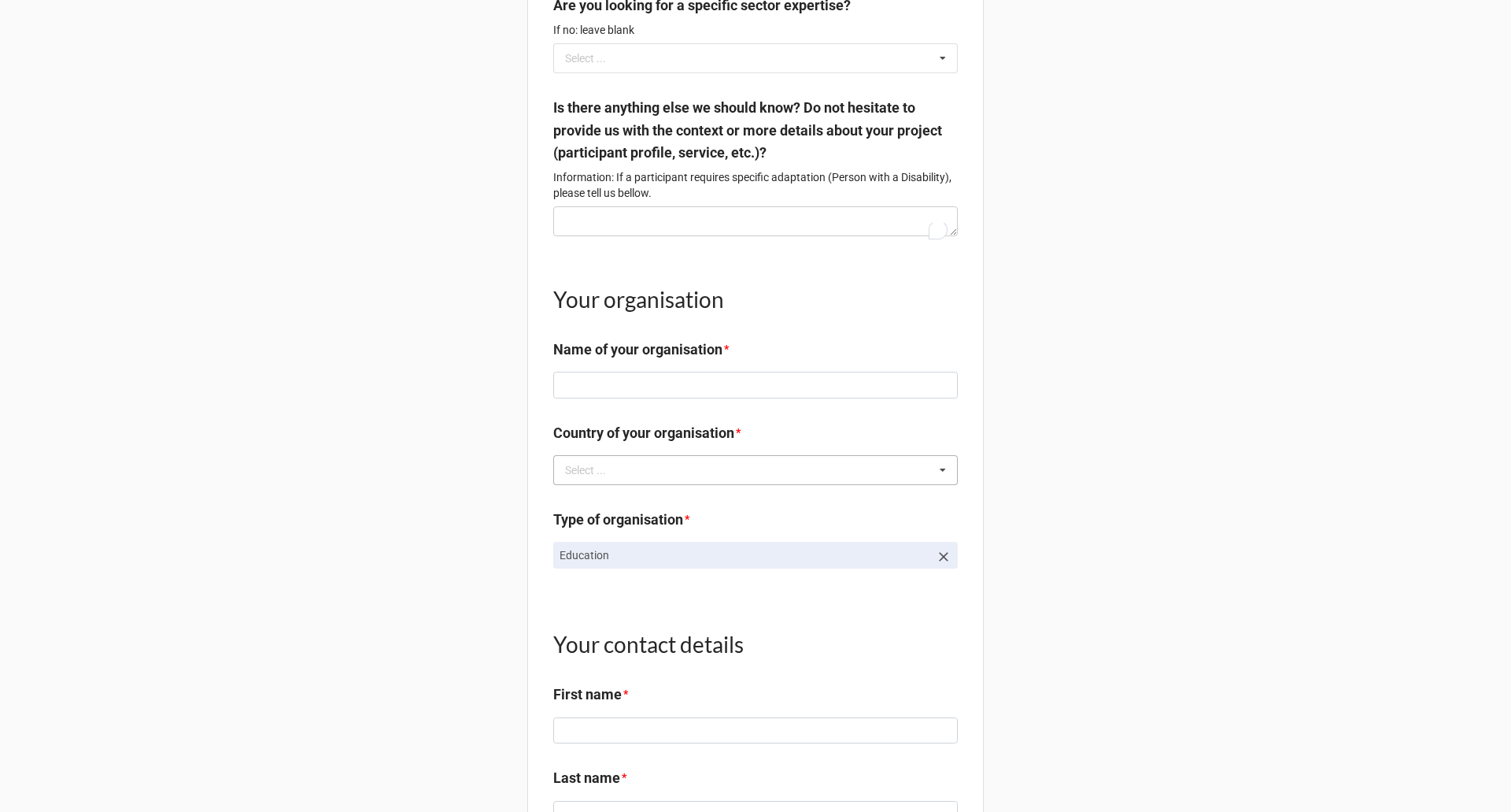
click at [790, 482] on div "Select ... Afghanistan Åland Islands Albania Algeria American Samoa Andorra Ang…" at bounding box center [756, 470] width 404 height 30
click at [798, 437] on b "Country of your organisation *" at bounding box center [756, 436] width 404 height 27
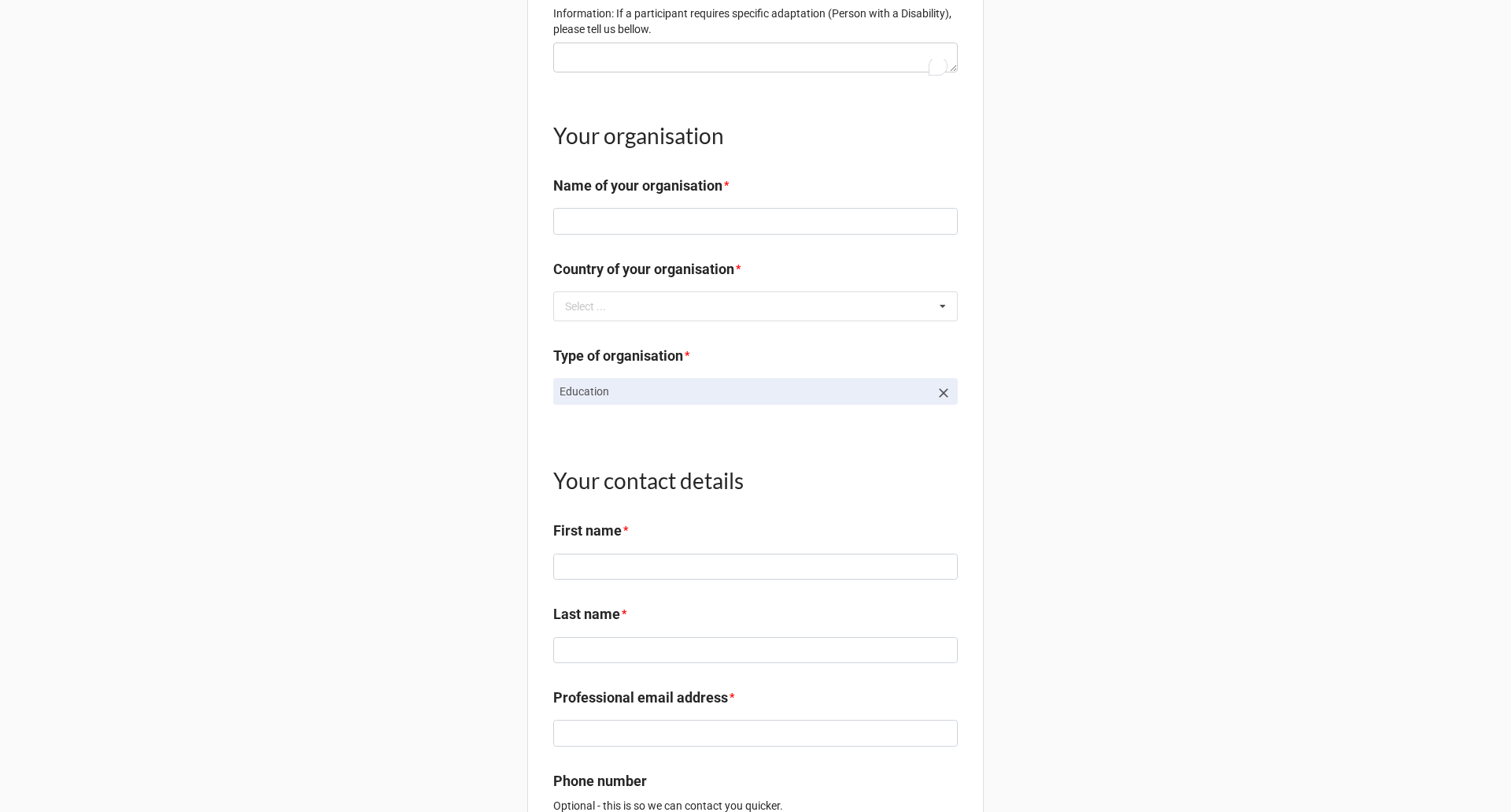
scroll to position [1460, 0]
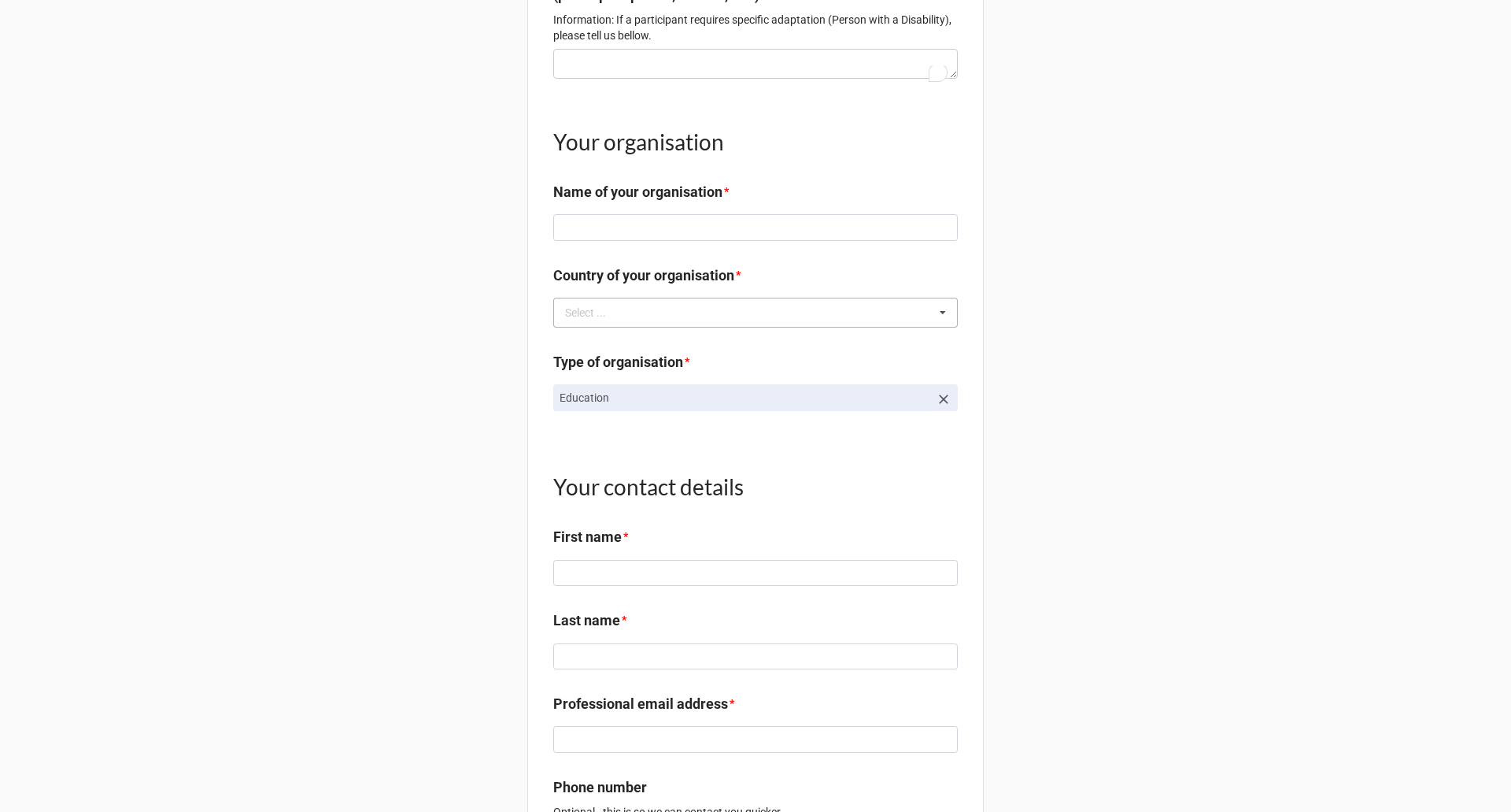
click at [736, 319] on div "Select ... Afghanistan Åland Islands Albania Algeria American Samoa Andorra Ang…" at bounding box center [756, 312] width 404 height 30
click at [730, 214] on div "Your organisation Name of your organisation *" at bounding box center [756, 158] width 404 height 112
click at [749, 241] on input at bounding box center [756, 228] width 404 height 27
click at [788, 192] on div "Your organisation Name of your organisation *" at bounding box center [756, 158] width 404 height 112
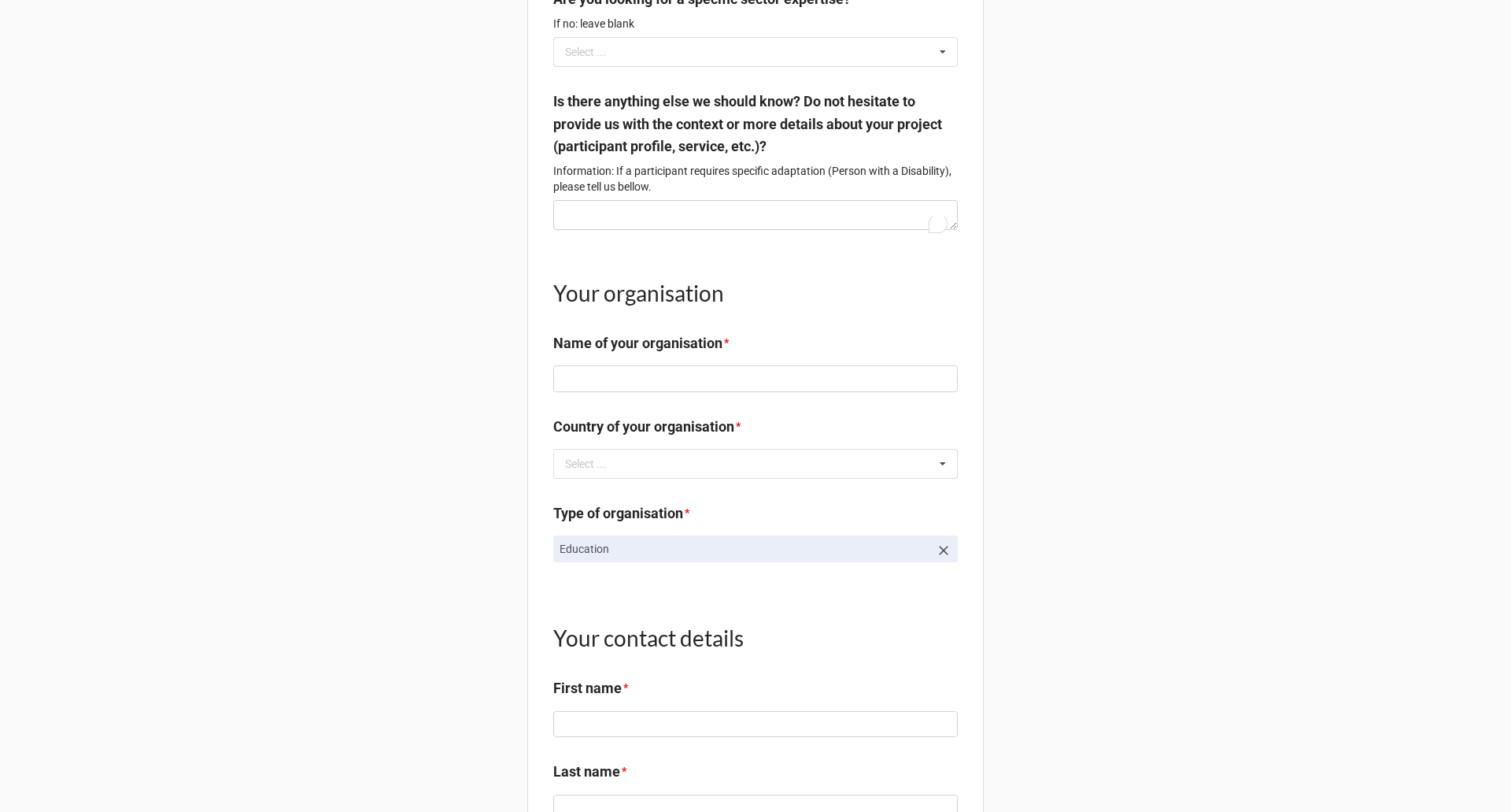
scroll to position [1303, 0]
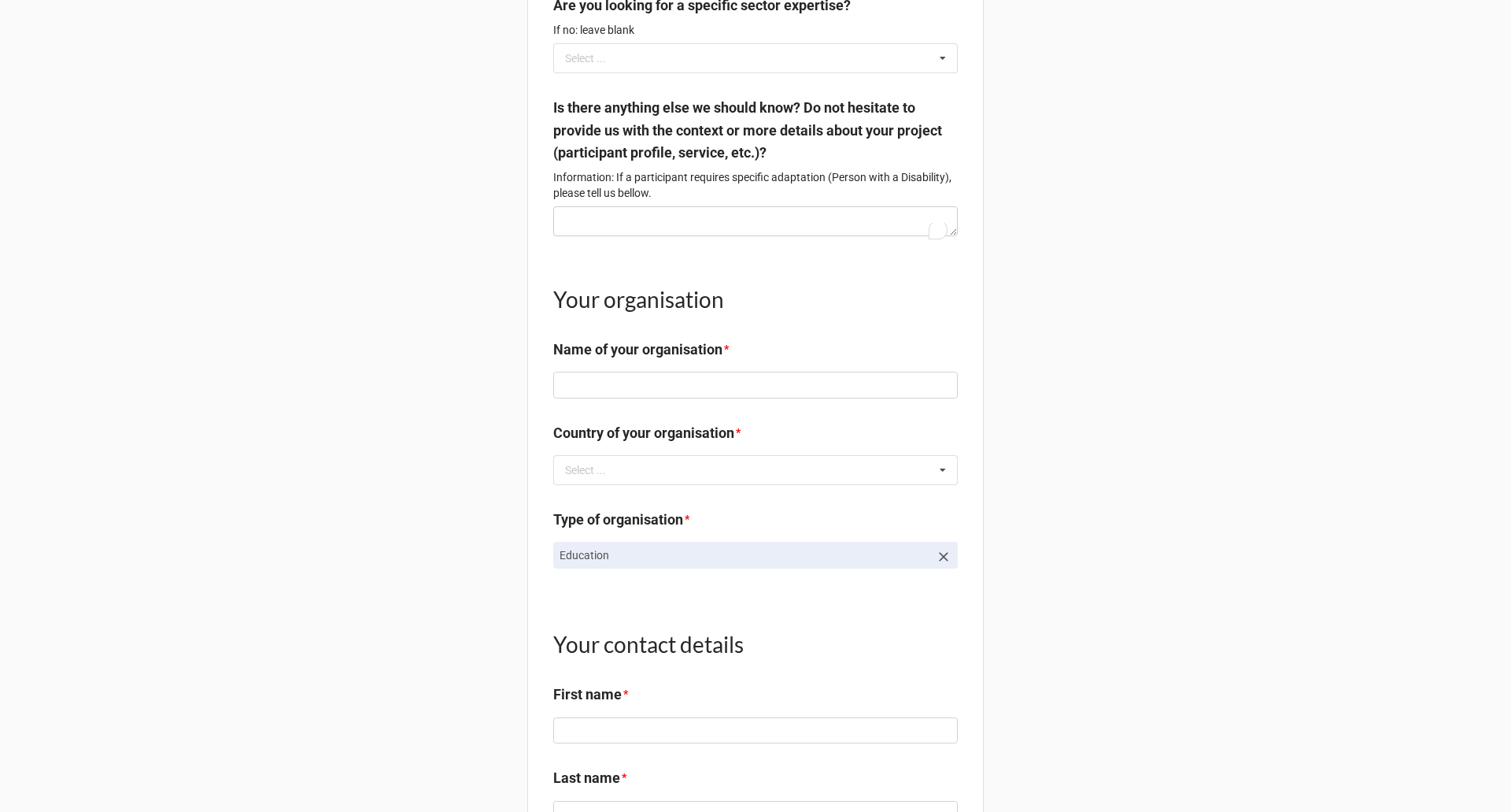
click at [679, 563] on p "Education" at bounding box center [745, 555] width 370 height 16
click at [693, 563] on p "Education" at bounding box center [745, 555] width 370 height 16
click at [923, 563] on p "Education" at bounding box center [745, 555] width 370 height 16
click at [944, 565] on icon at bounding box center [944, 556] width 16 height 16
click at [891, 572] on div "Select ... Company NGO Education Public sector" at bounding box center [756, 556] width 404 height 30
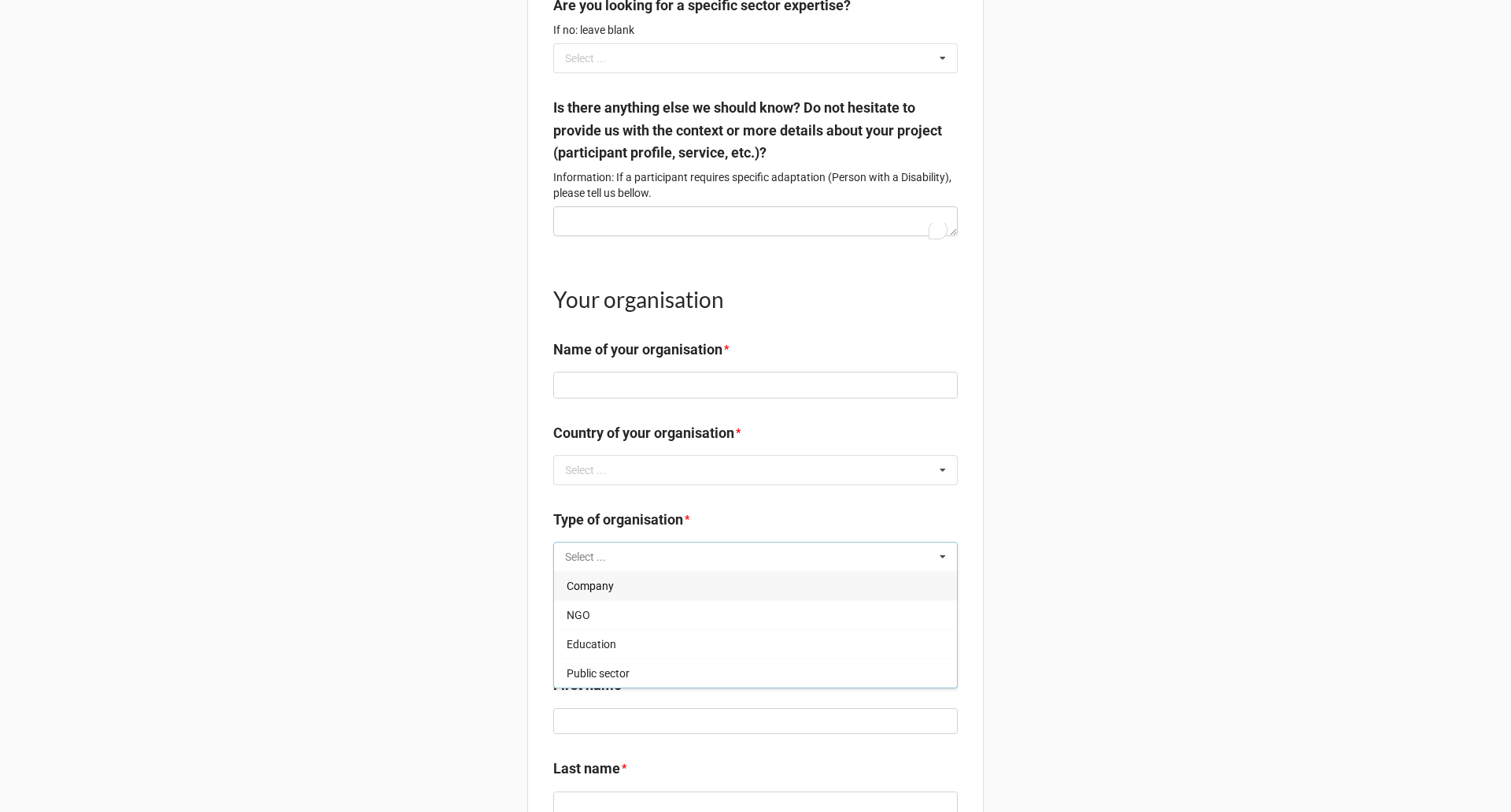
scroll to position [1618, 0]
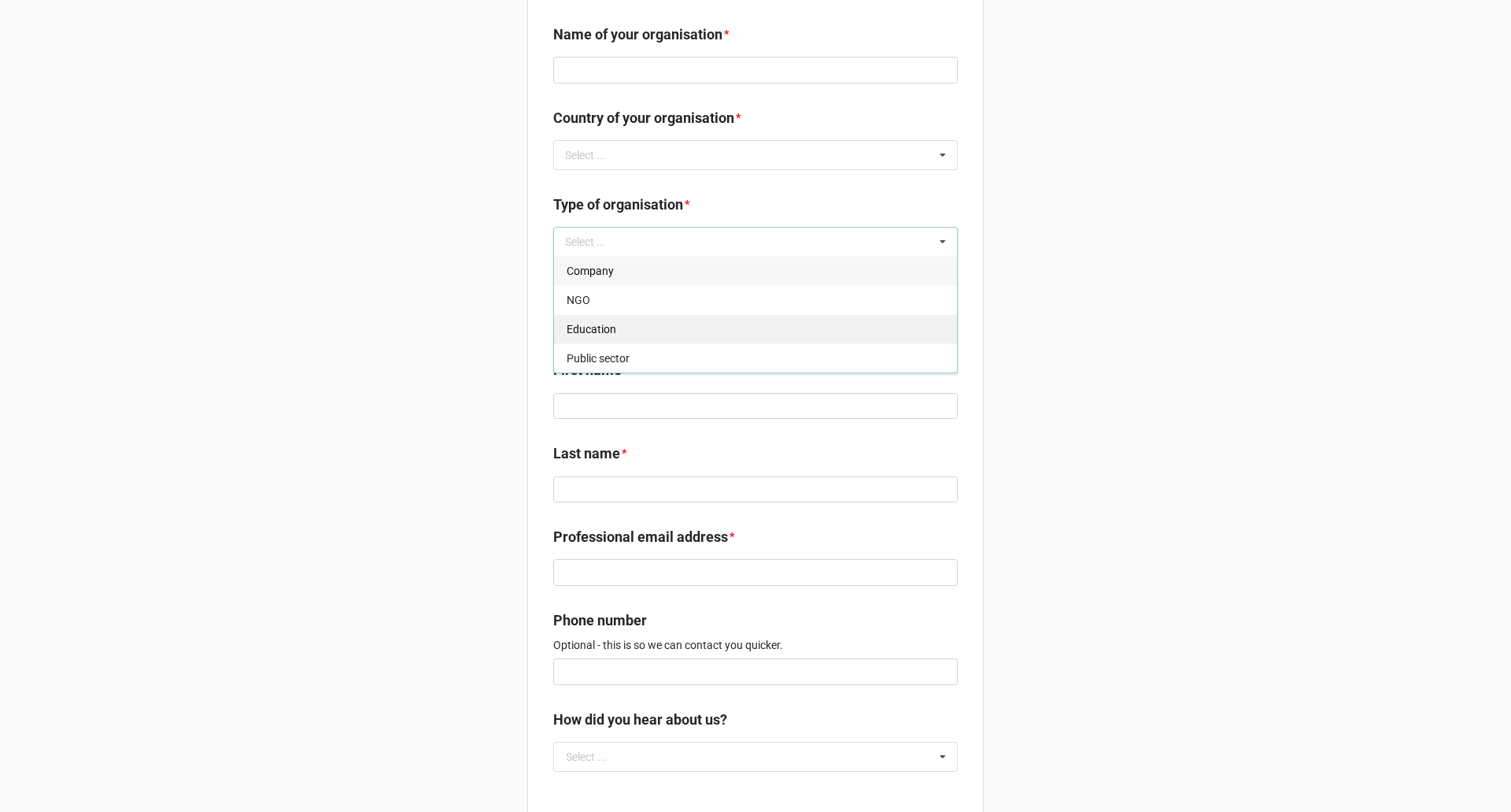
click at [586, 336] on span "Education" at bounding box center [591, 329] width 49 height 13
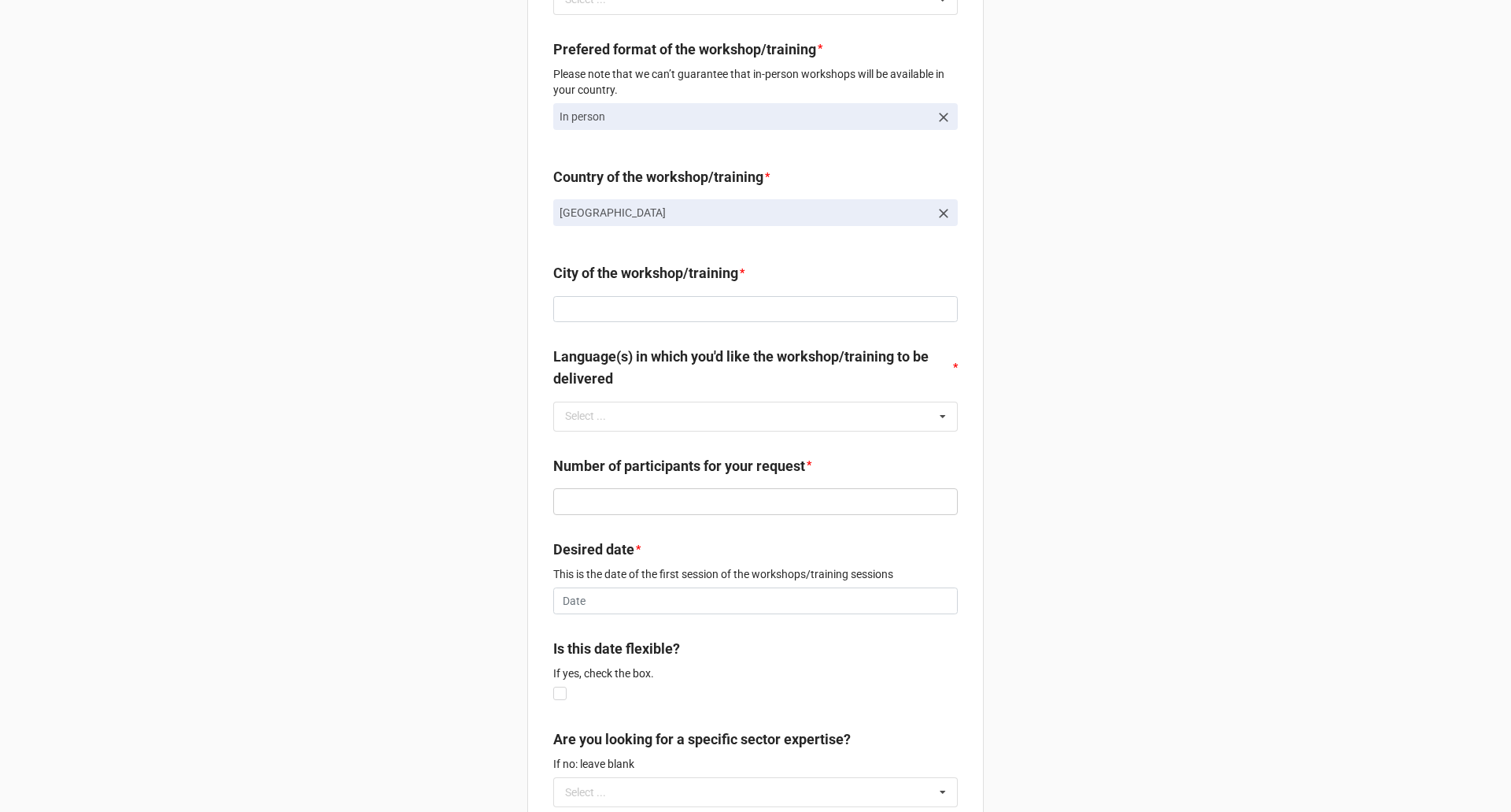
scroll to position [437, 0]
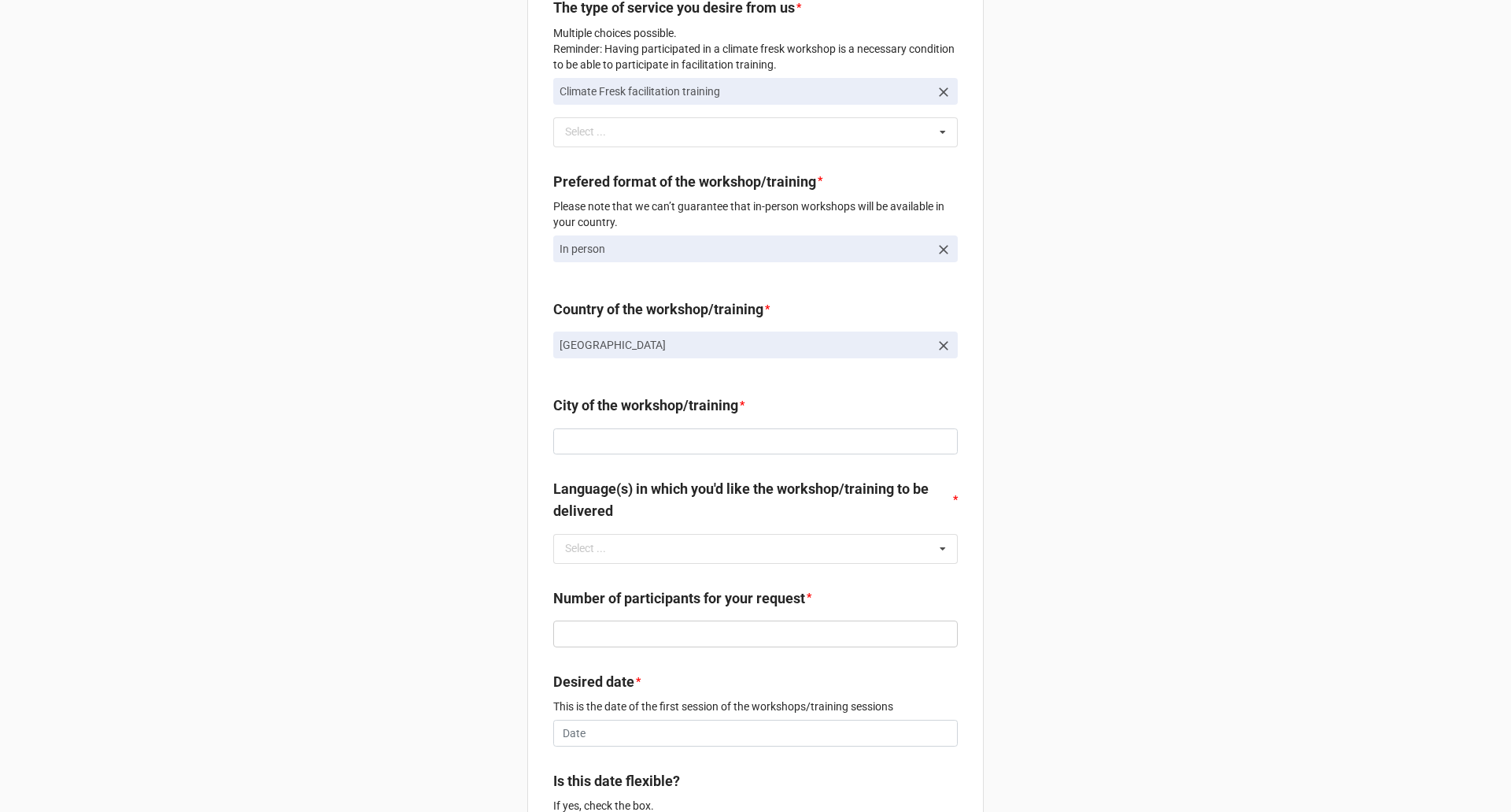
click at [724, 352] on p "Albania" at bounding box center [745, 345] width 370 height 16
click at [726, 352] on p "Albania" at bounding box center [745, 345] width 370 height 16
click at [941, 353] on icon at bounding box center [944, 346] width 16 height 16
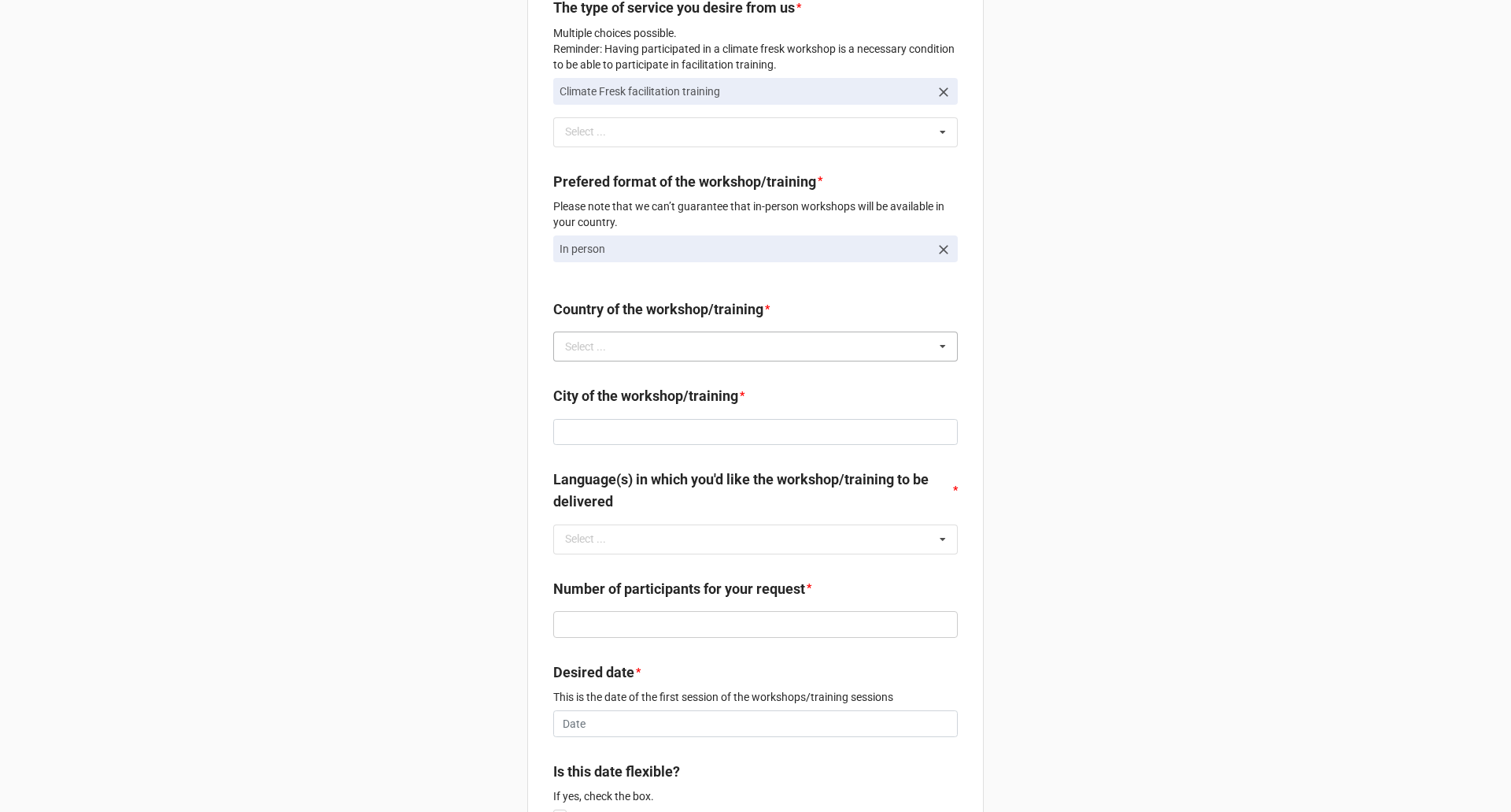
click at [808, 360] on div "Select ... Afghanistan Åland Islands Albania Algeria American Samoa Andorra Ang…" at bounding box center [756, 346] width 404 height 30
type input "fra"
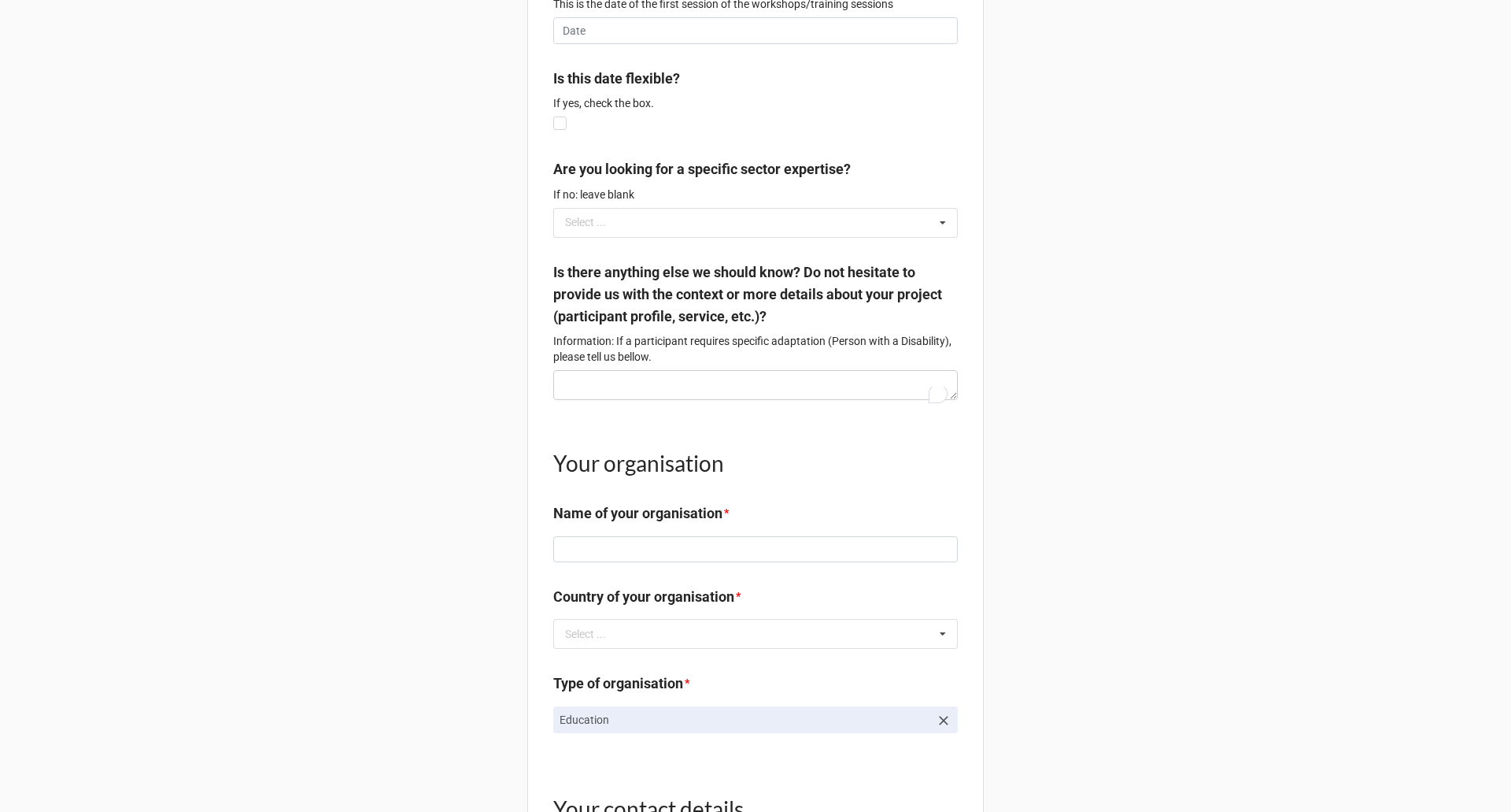
scroll to position [1303, 0]
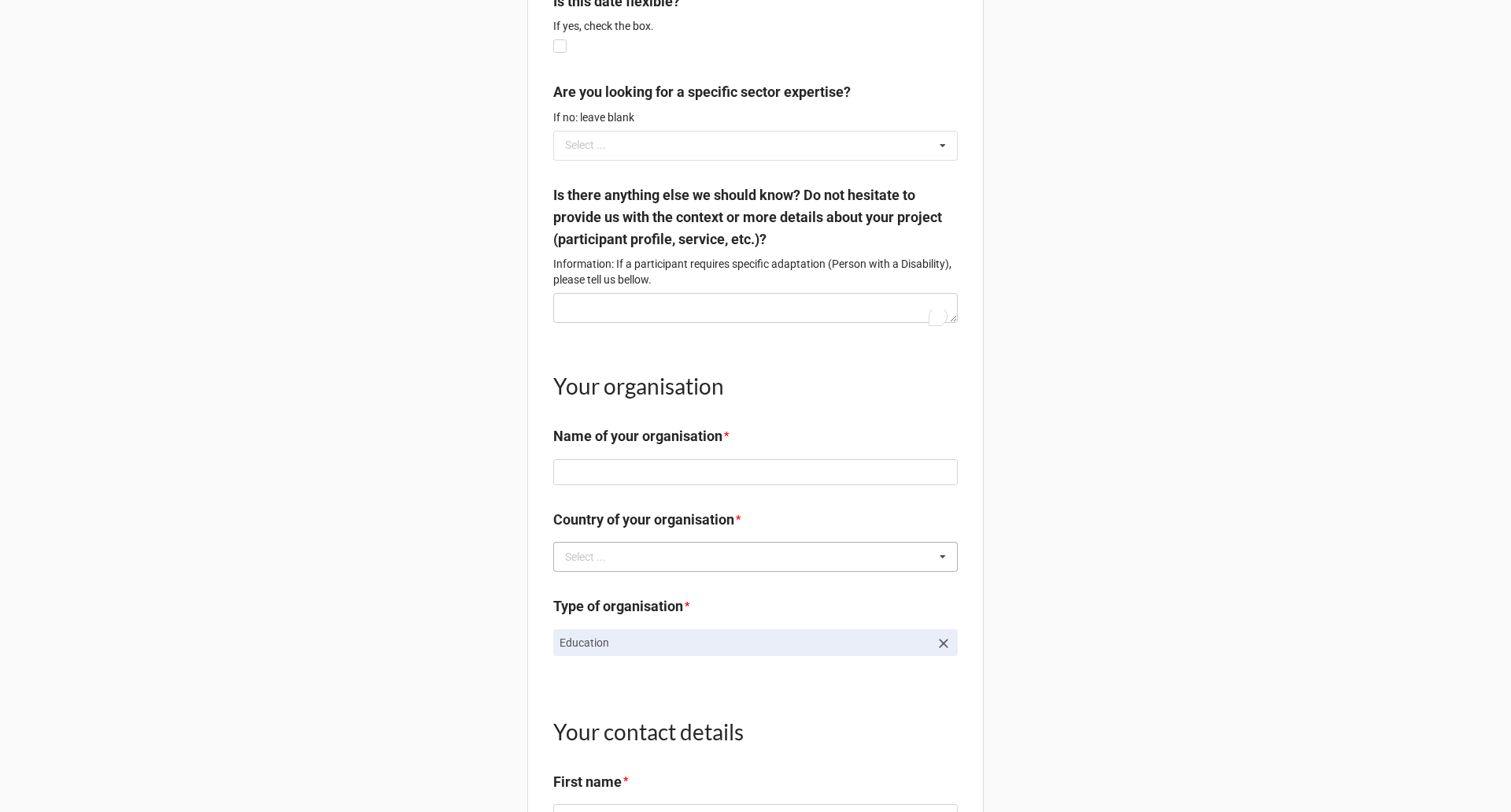
click at [758, 572] on div "Select ... Afghanistan Åland Islands Albania Algeria American Samoa Andorra Ang…" at bounding box center [756, 556] width 404 height 30
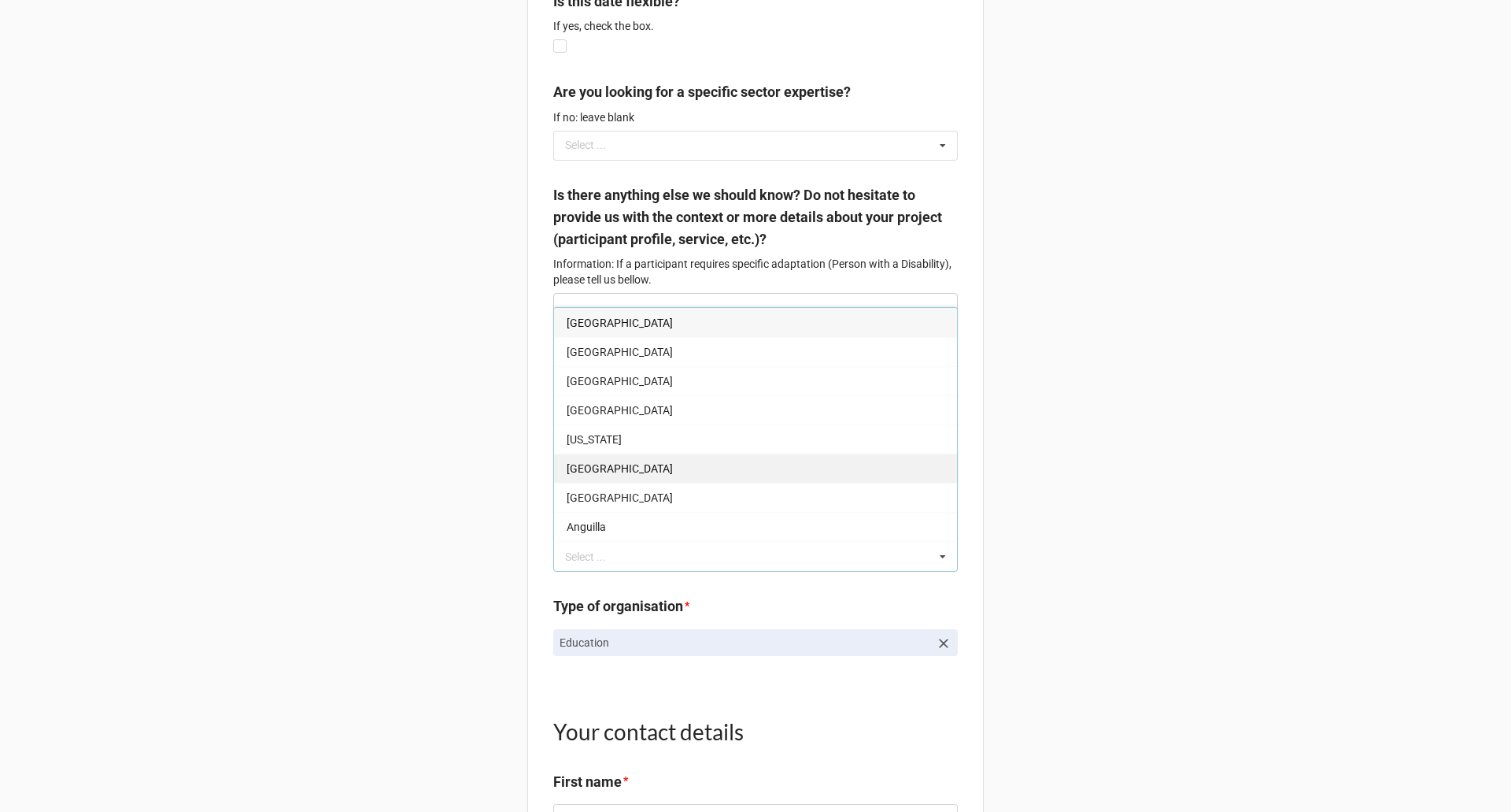
click at [651, 479] on div "Andorra" at bounding box center [755, 468] width 403 height 29
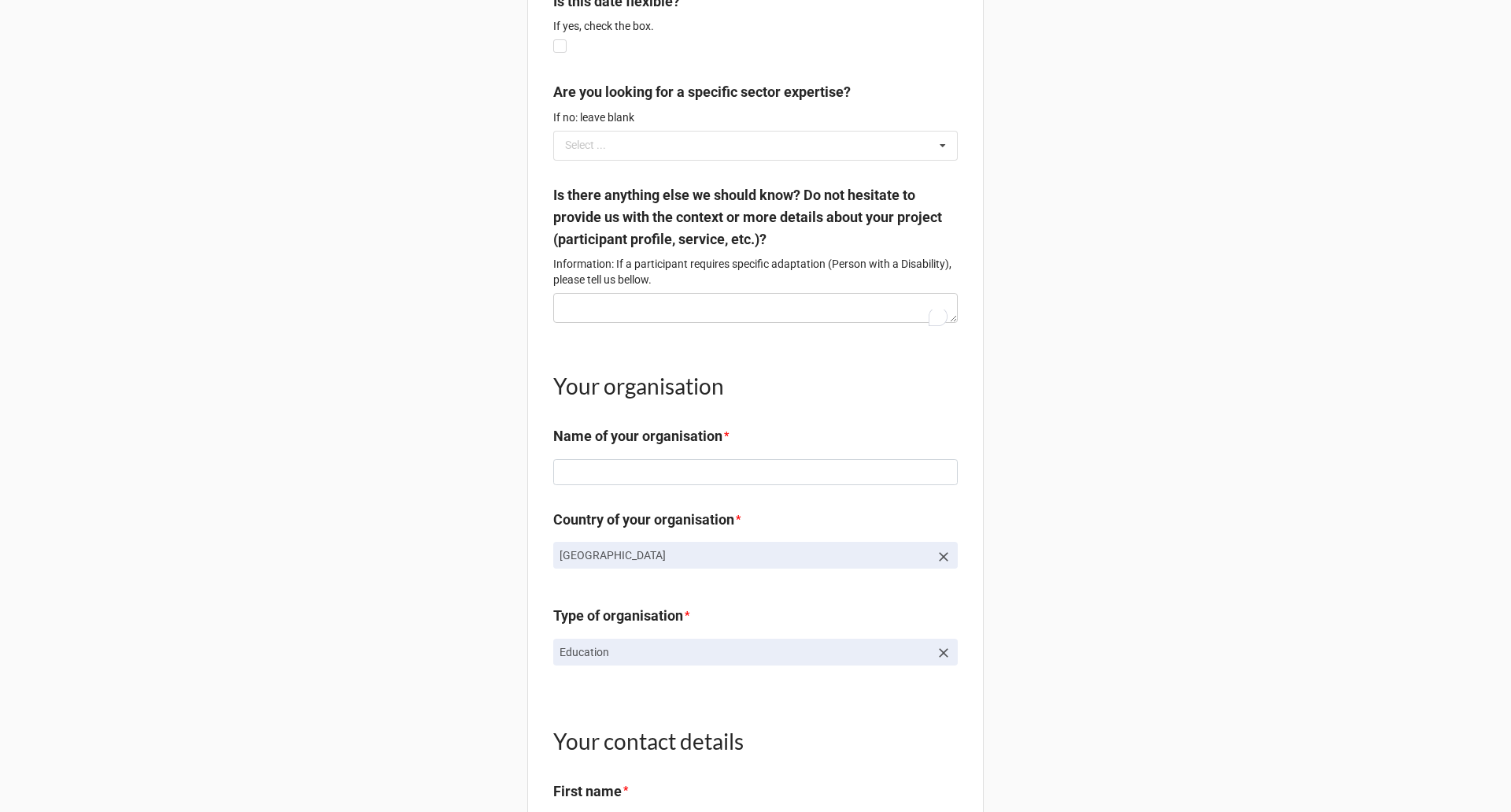
click at [681, 563] on p "Andorra" at bounding box center [745, 555] width 370 height 16
click at [693, 563] on p "Andorra" at bounding box center [745, 555] width 370 height 16
click at [944, 565] on icon at bounding box center [944, 556] width 16 height 16
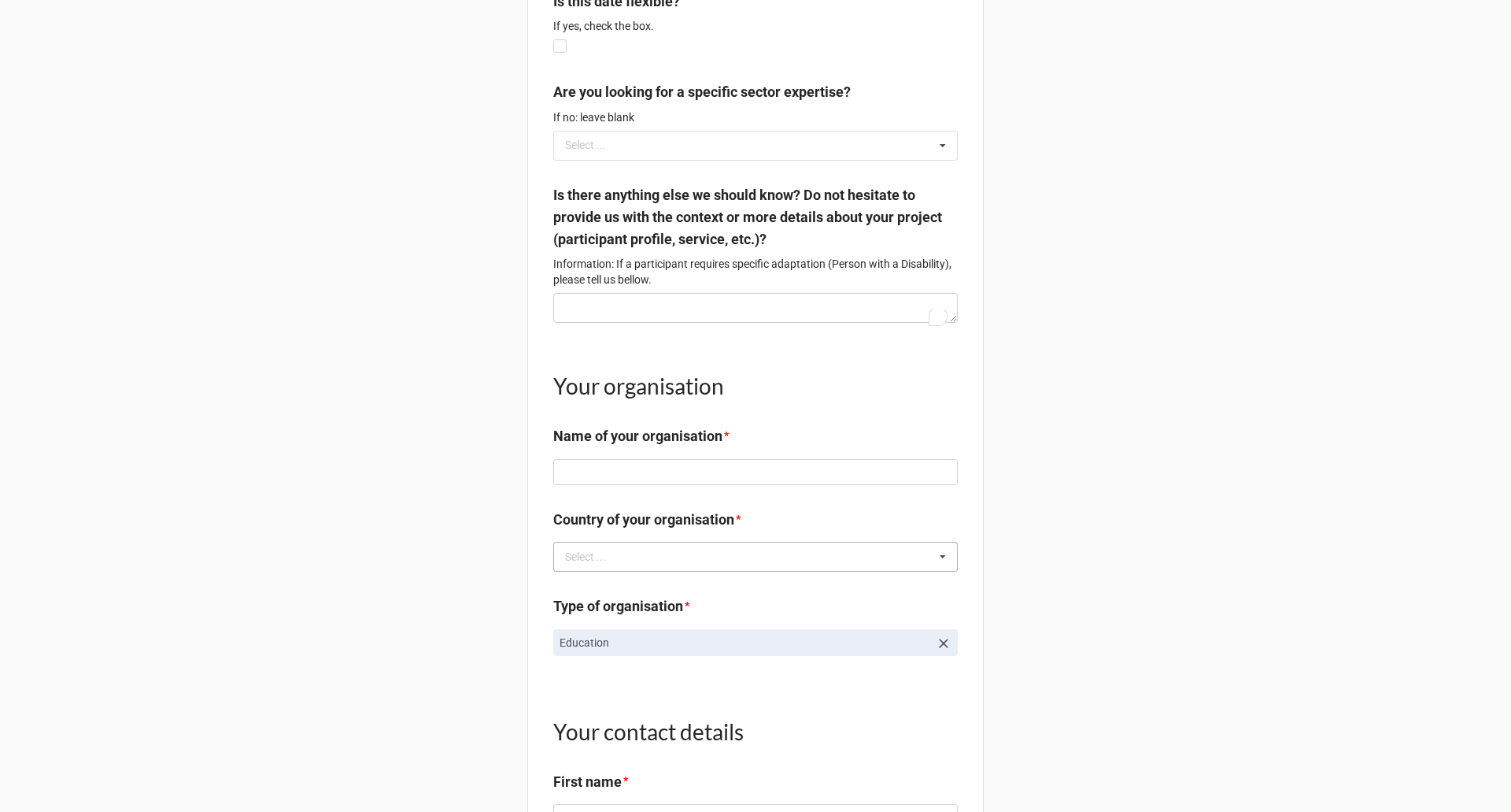
click at [836, 558] on div "Select ... Afghanistan Åland Islands Albania Algeria American Samoa Andorra Ang…" at bounding box center [756, 556] width 404 height 30
type input "france"
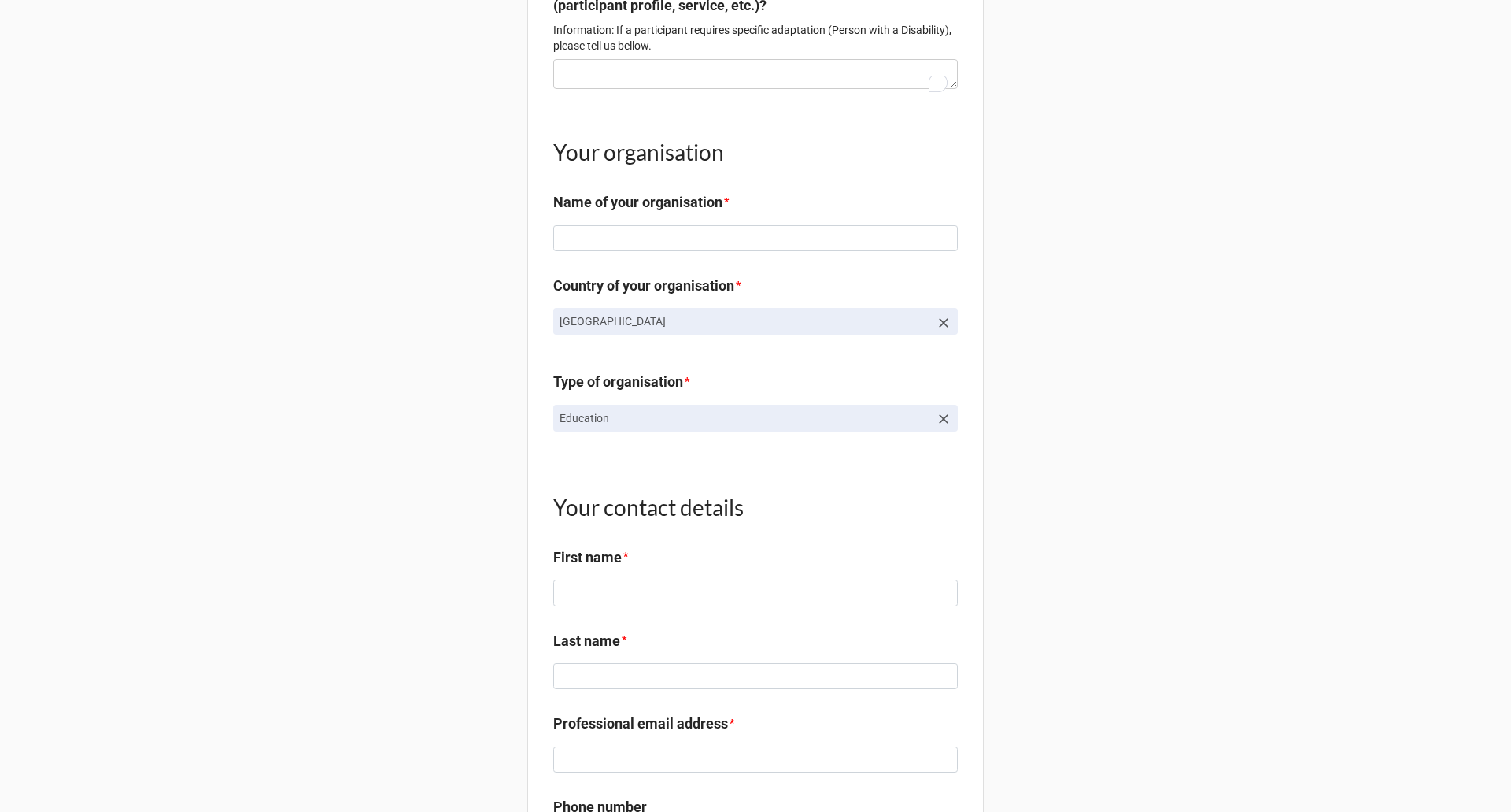
scroll to position [1539, 0]
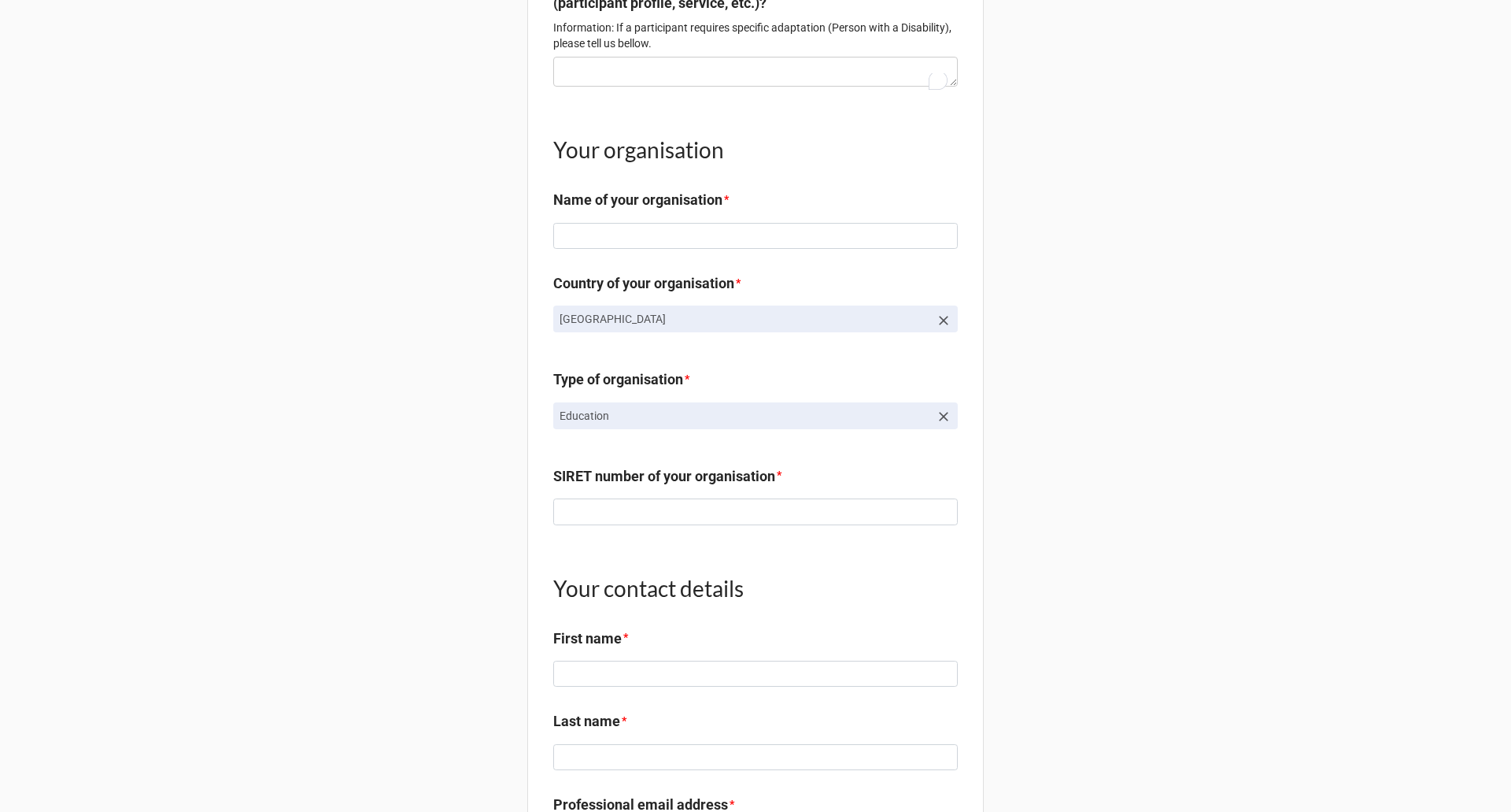
click at [719, 452] on div "Type of organisation * Education" at bounding box center [756, 410] width 404 height 83
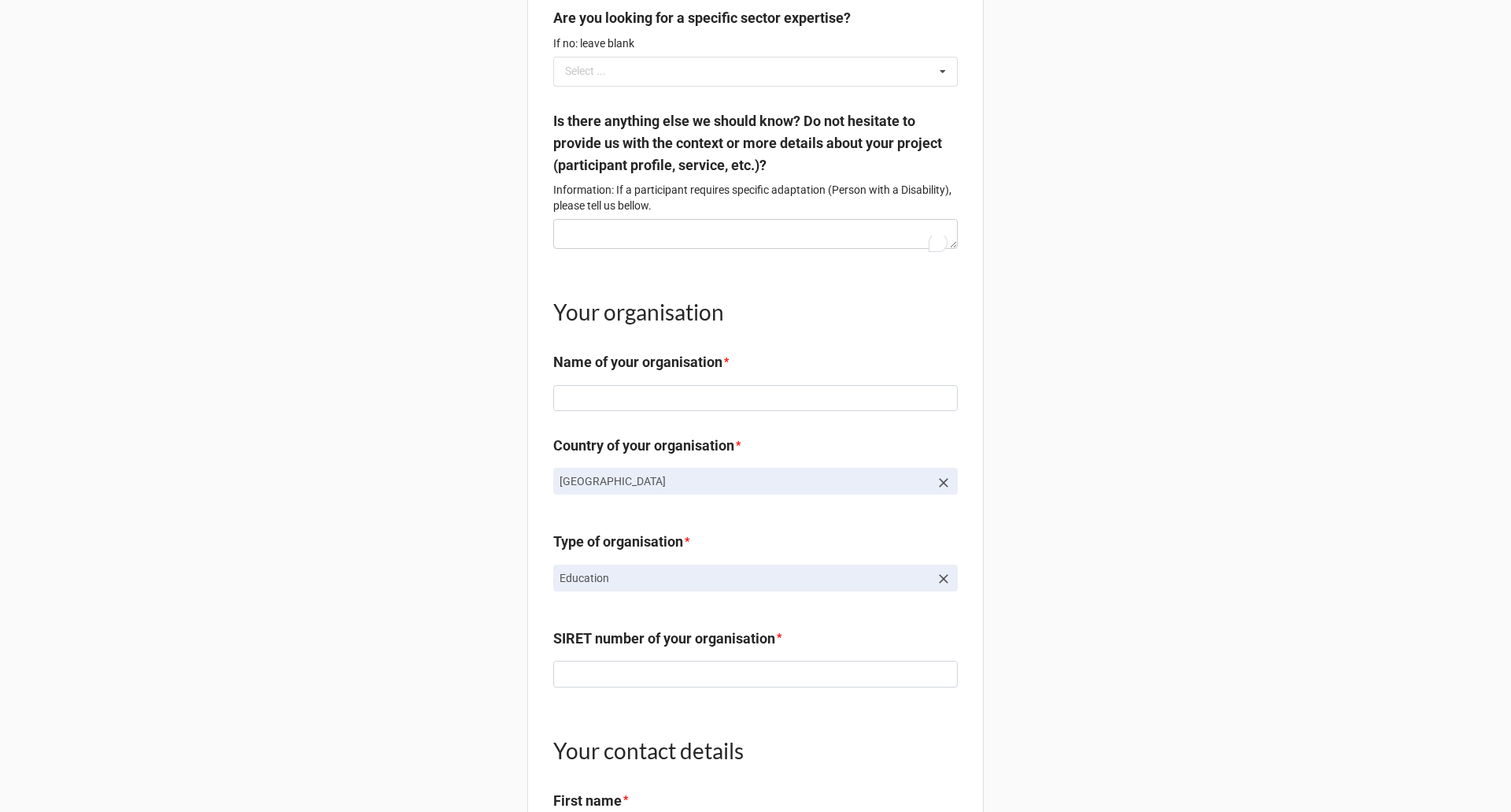
scroll to position [1376, 0]
click at [937, 491] on icon at bounding box center [944, 483] width 16 height 16
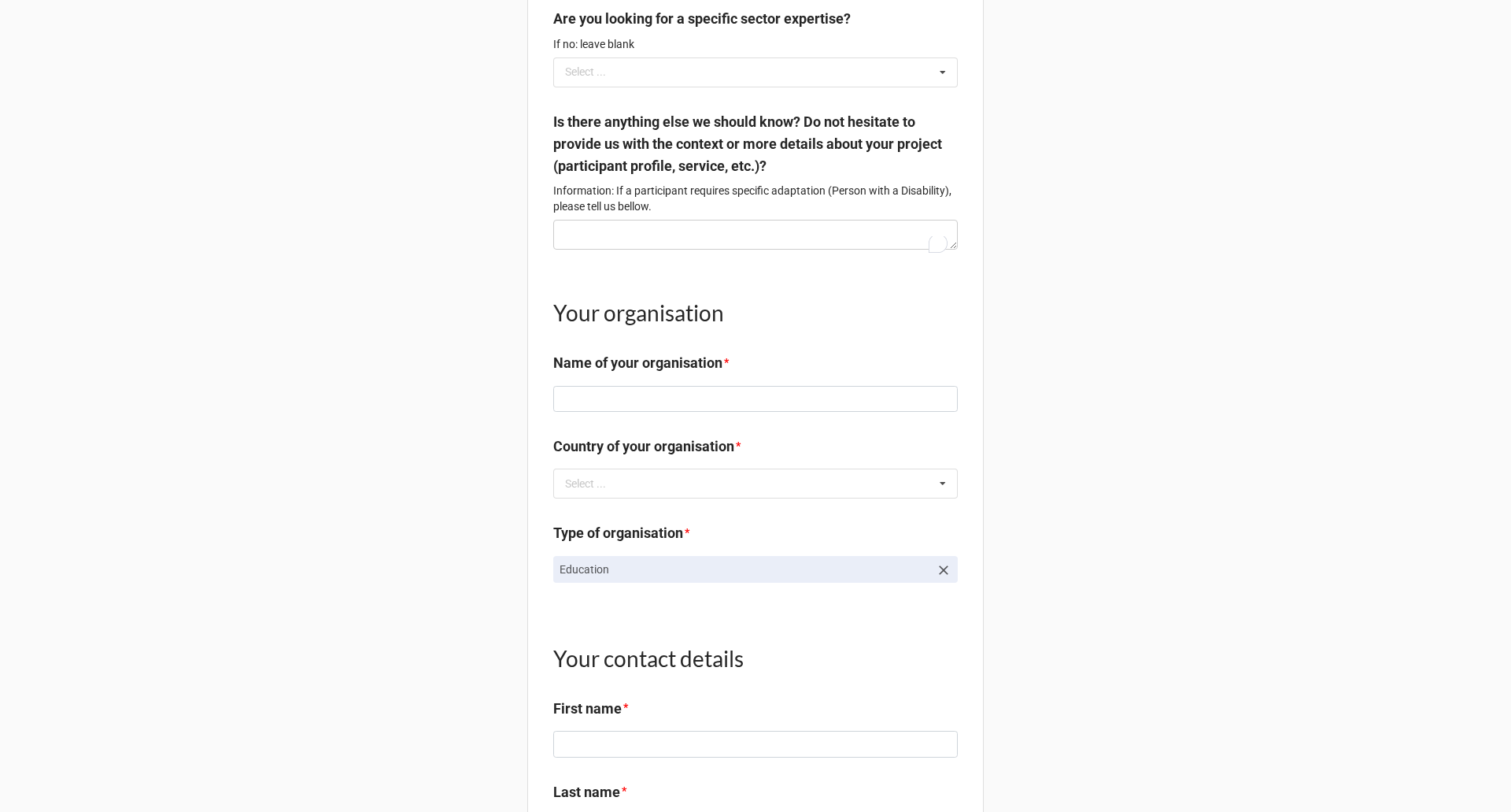
click at [764, 576] on p "Education" at bounding box center [745, 569] width 370 height 16
click at [760, 577] on p "Education" at bounding box center [745, 569] width 370 height 16
click at [933, 580] on link "Education" at bounding box center [756, 569] width 404 height 27
click at [944, 578] on icon at bounding box center [944, 570] width 16 height 16
click at [938, 586] on icon at bounding box center [943, 571] width 24 height 29
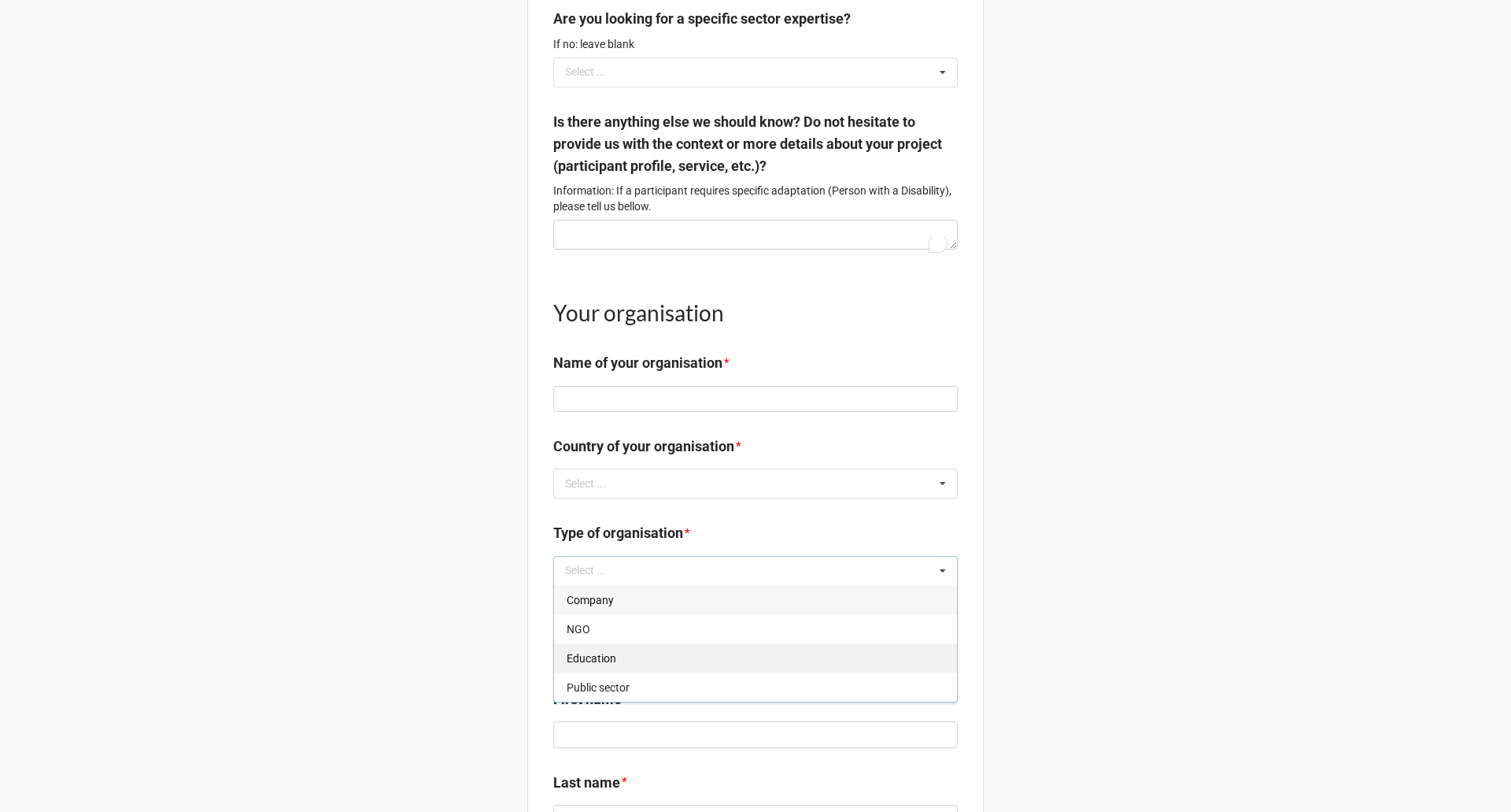
click at [676, 672] on div "Education" at bounding box center [755, 657] width 403 height 29
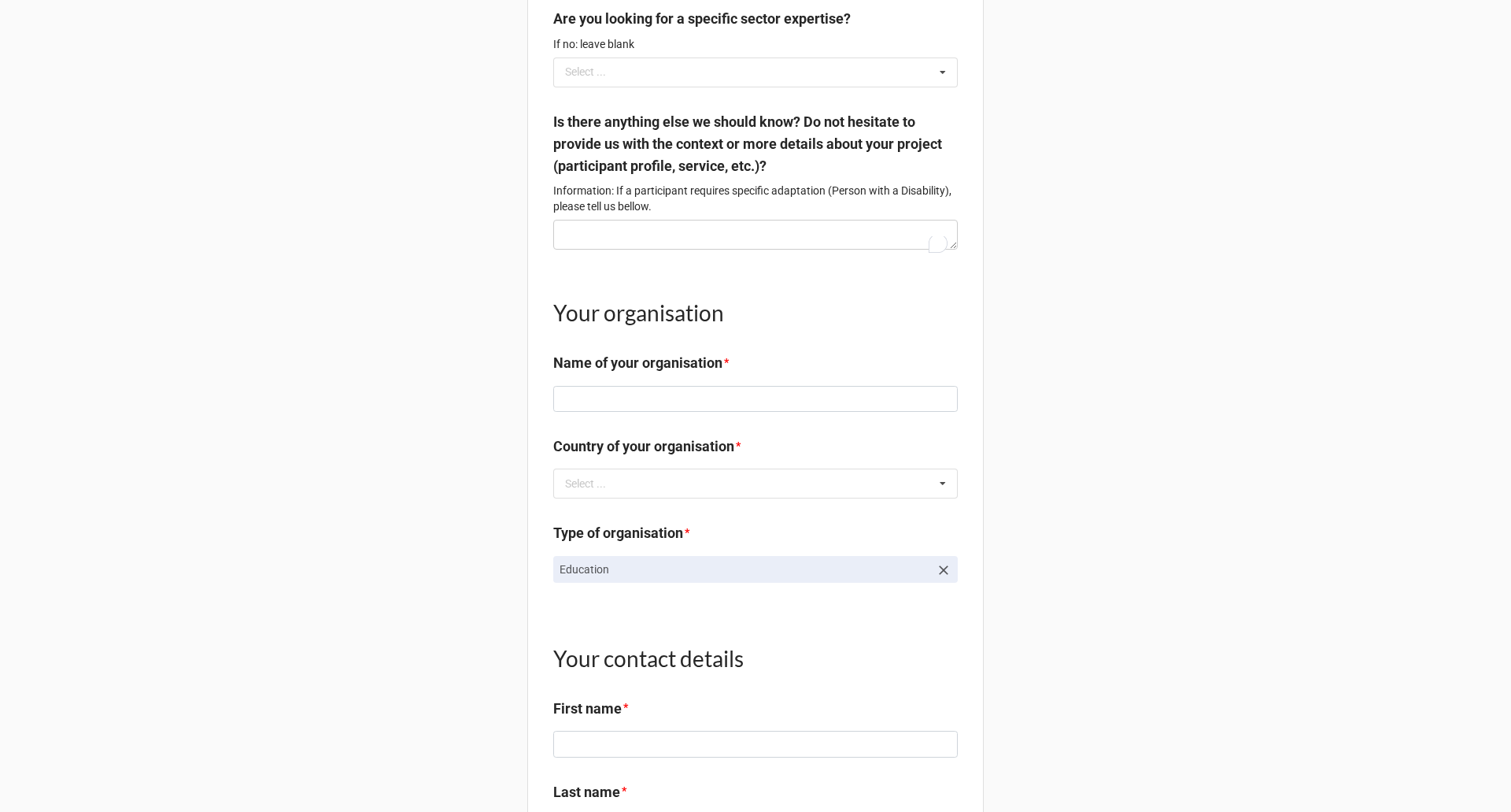
click at [776, 555] on div "Type of organisation *" at bounding box center [756, 538] width 404 height 33
click at [936, 578] on icon at bounding box center [944, 570] width 16 height 16
click at [940, 586] on icon at bounding box center [943, 571] width 24 height 29
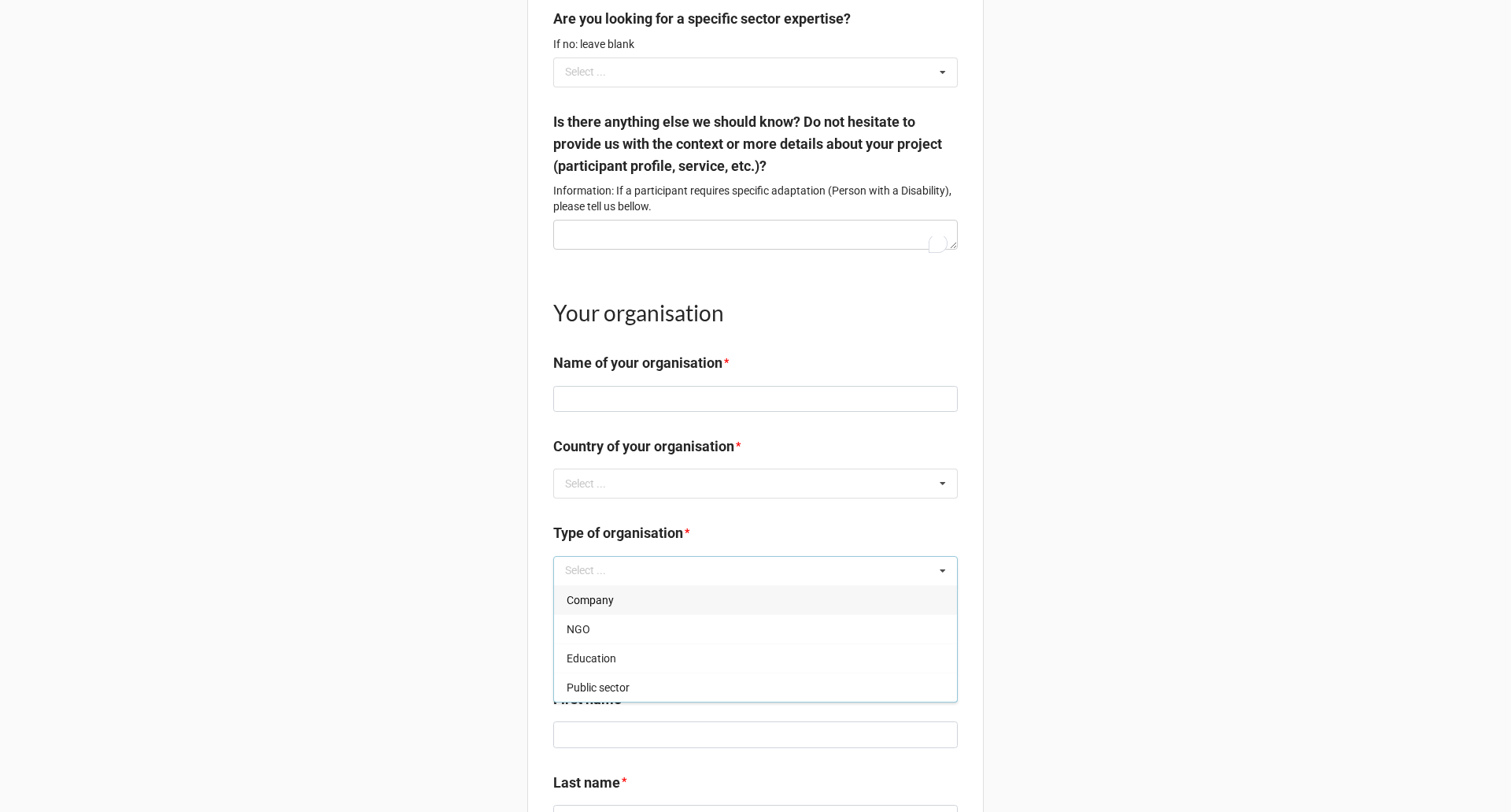
click at [686, 700] on div "Public sector" at bounding box center [755, 686] width 403 height 29
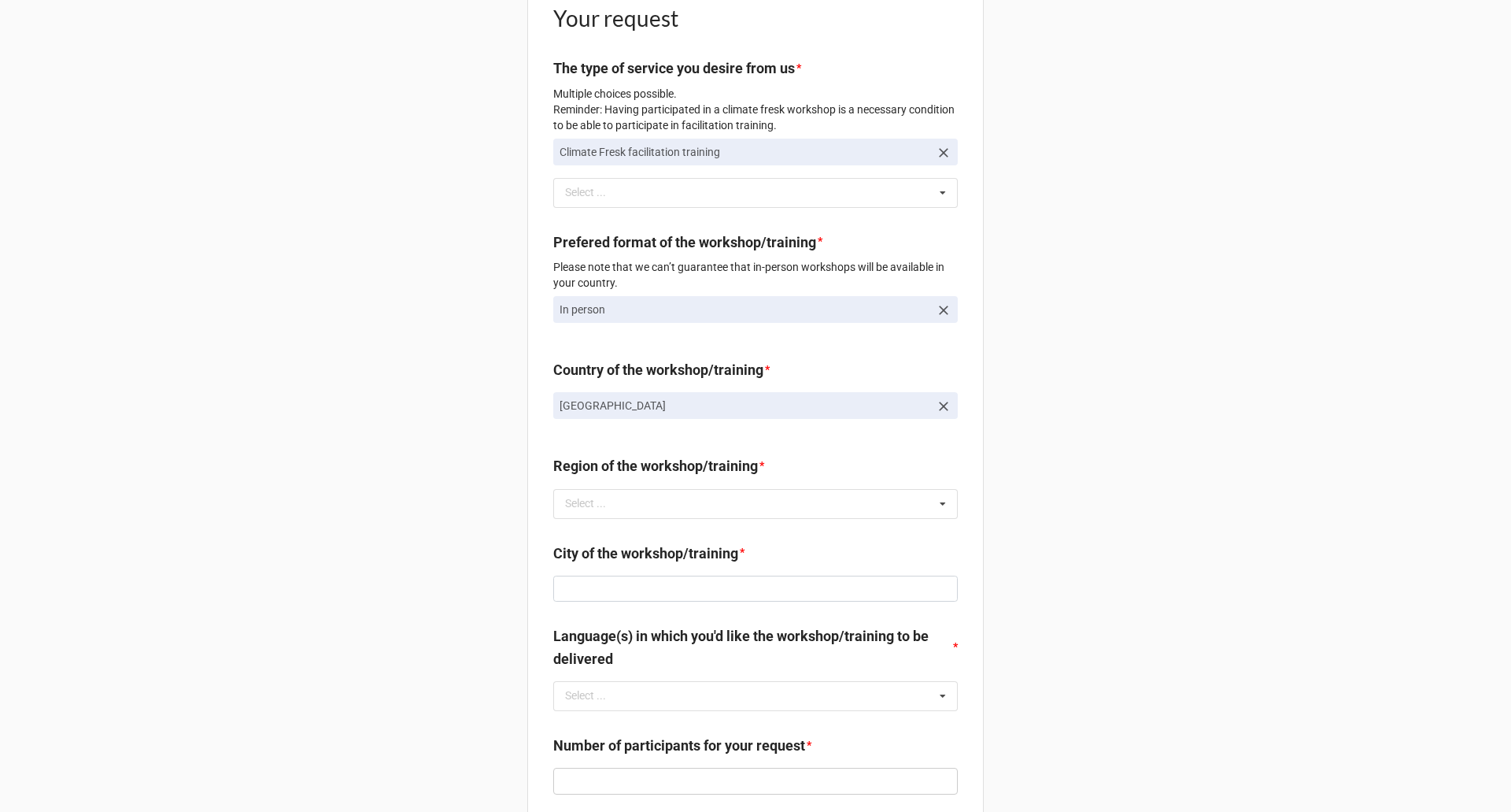
scroll to position [393, 0]
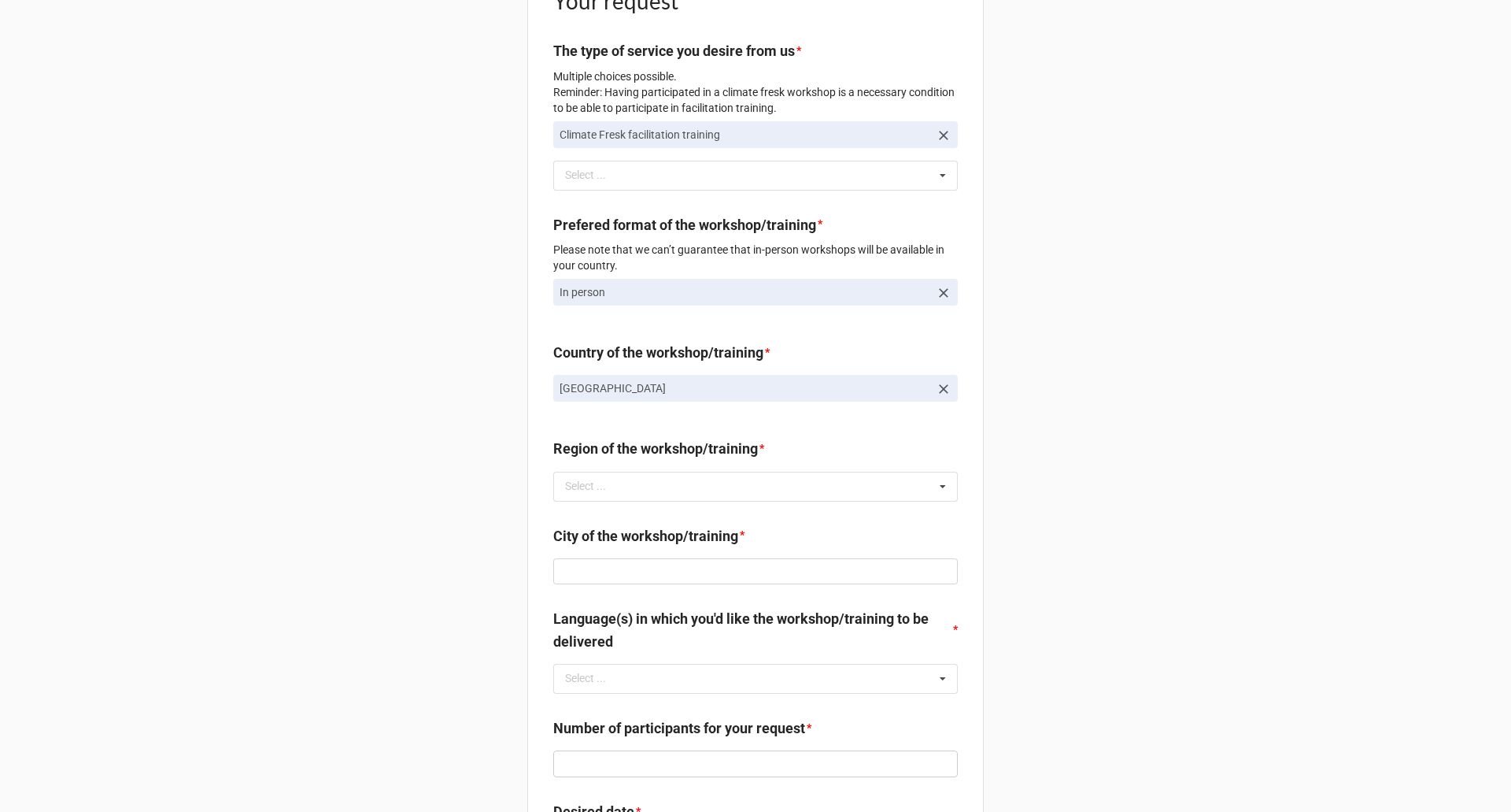
click at [790, 402] on link "France" at bounding box center [756, 388] width 404 height 27
click at [936, 397] on icon at bounding box center [944, 389] width 16 height 16
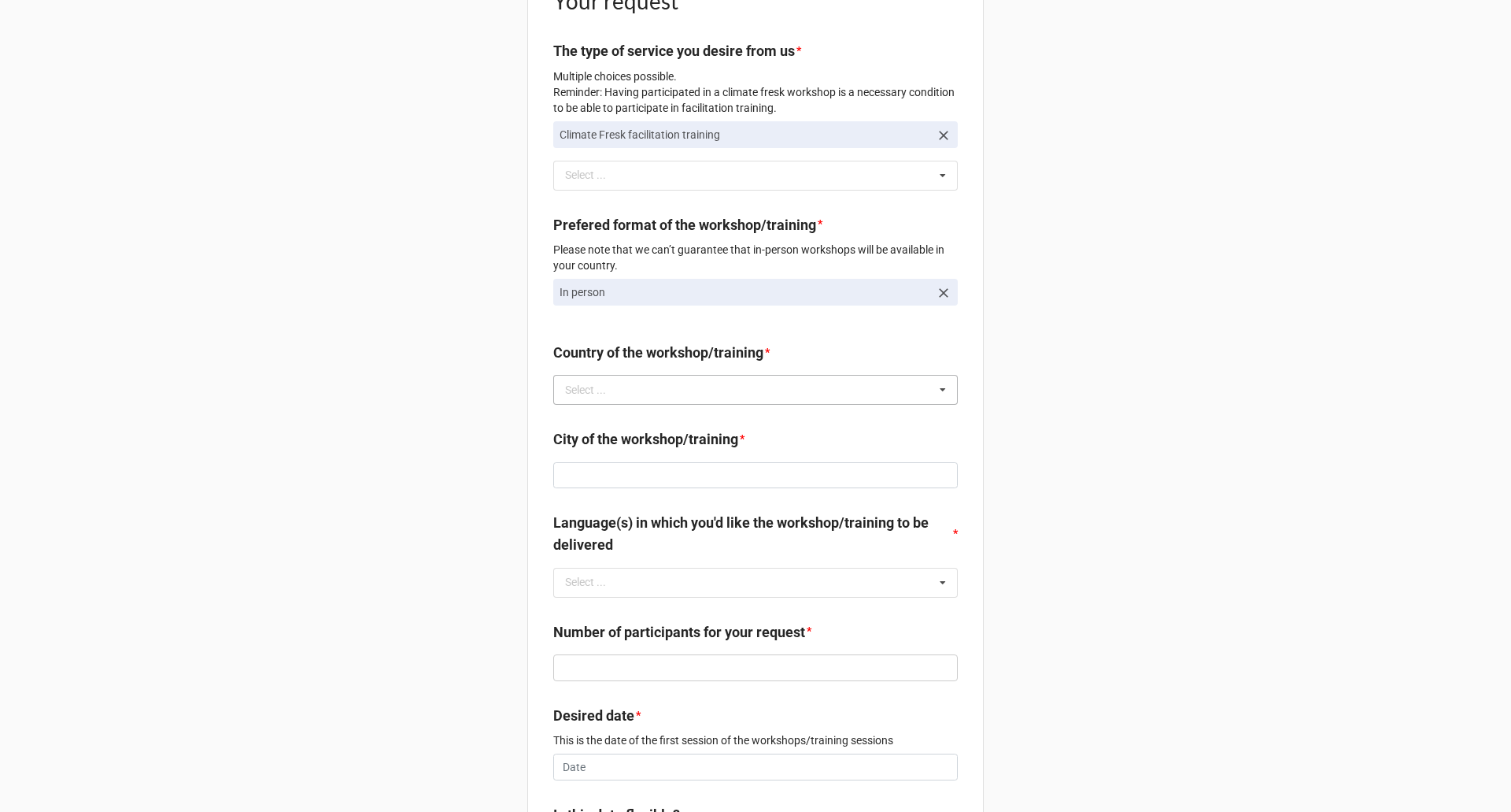
click at [833, 404] on div "Select ... Afghanistan Åland Islands Albania Algeria American Samoa Andorra Ang…" at bounding box center [756, 389] width 404 height 30
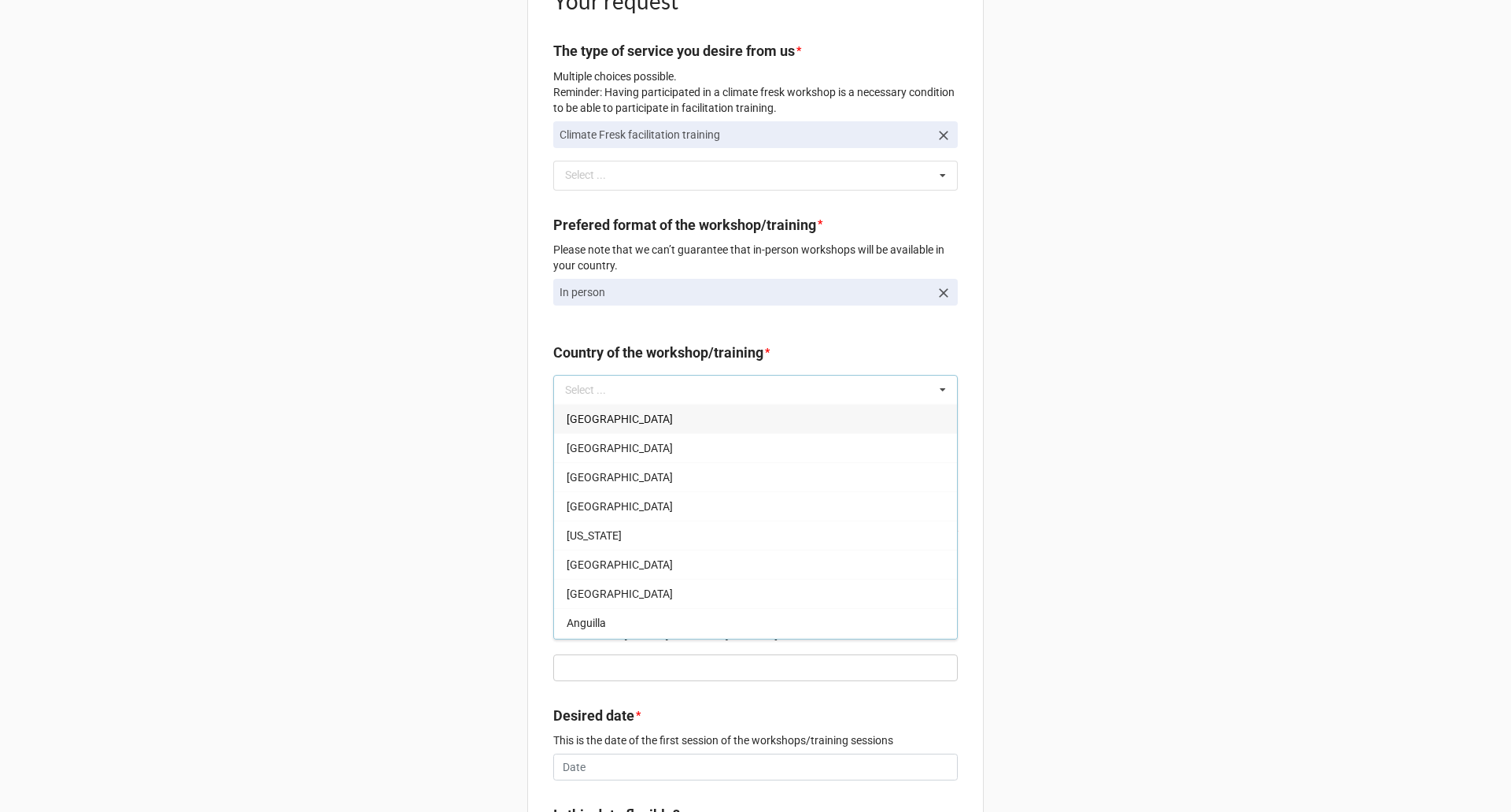
click at [672, 433] on div "Afghanistan" at bounding box center [755, 418] width 403 height 29
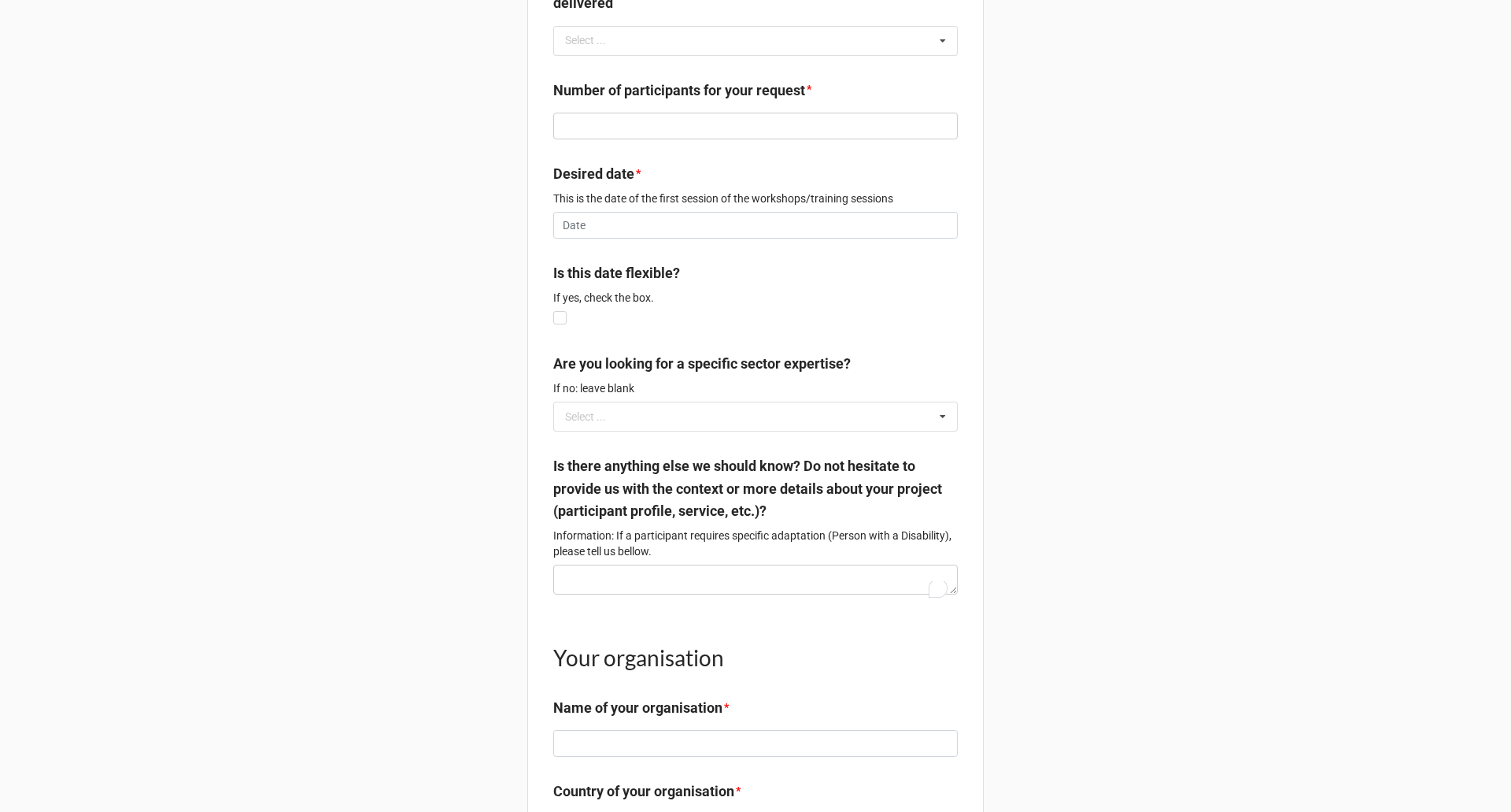
scroll to position [1417, 0]
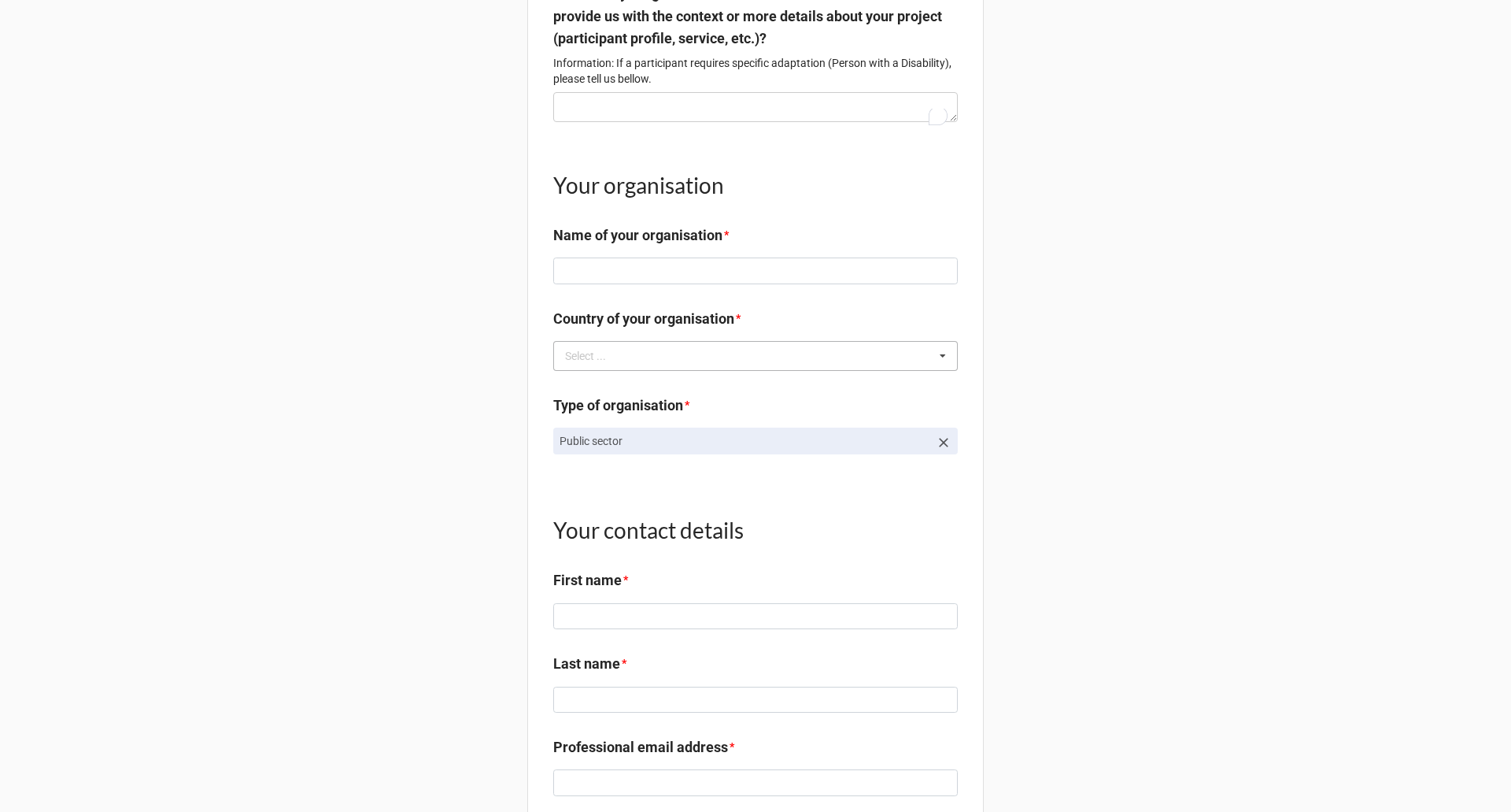
click at [724, 361] on div "Select ... Afghanistan Åland Islands Albania Algeria American Samoa Andorra Ang…" at bounding box center [756, 355] width 404 height 30
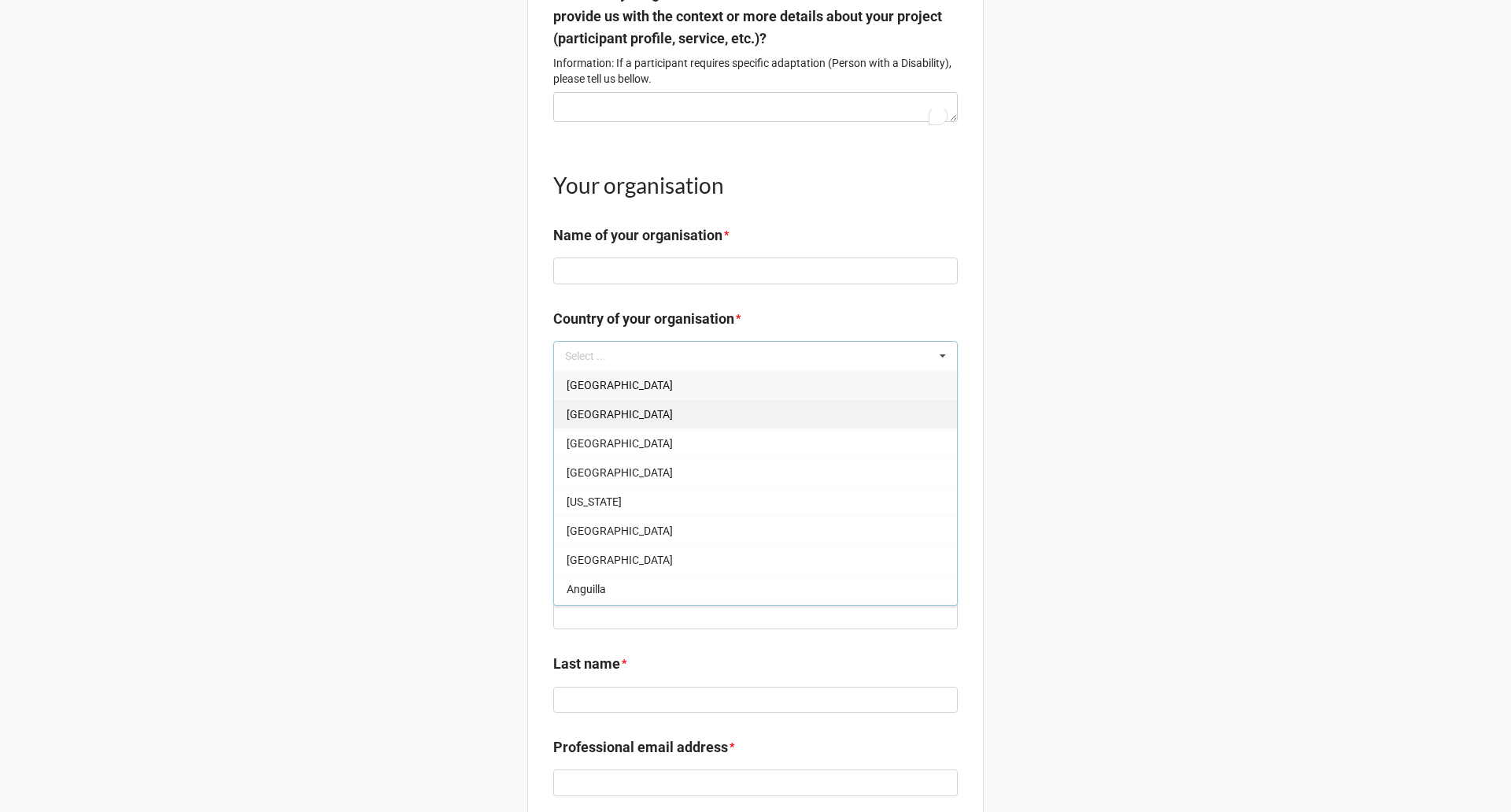
click at [668, 428] on div "Åland Islands" at bounding box center [755, 414] width 403 height 29
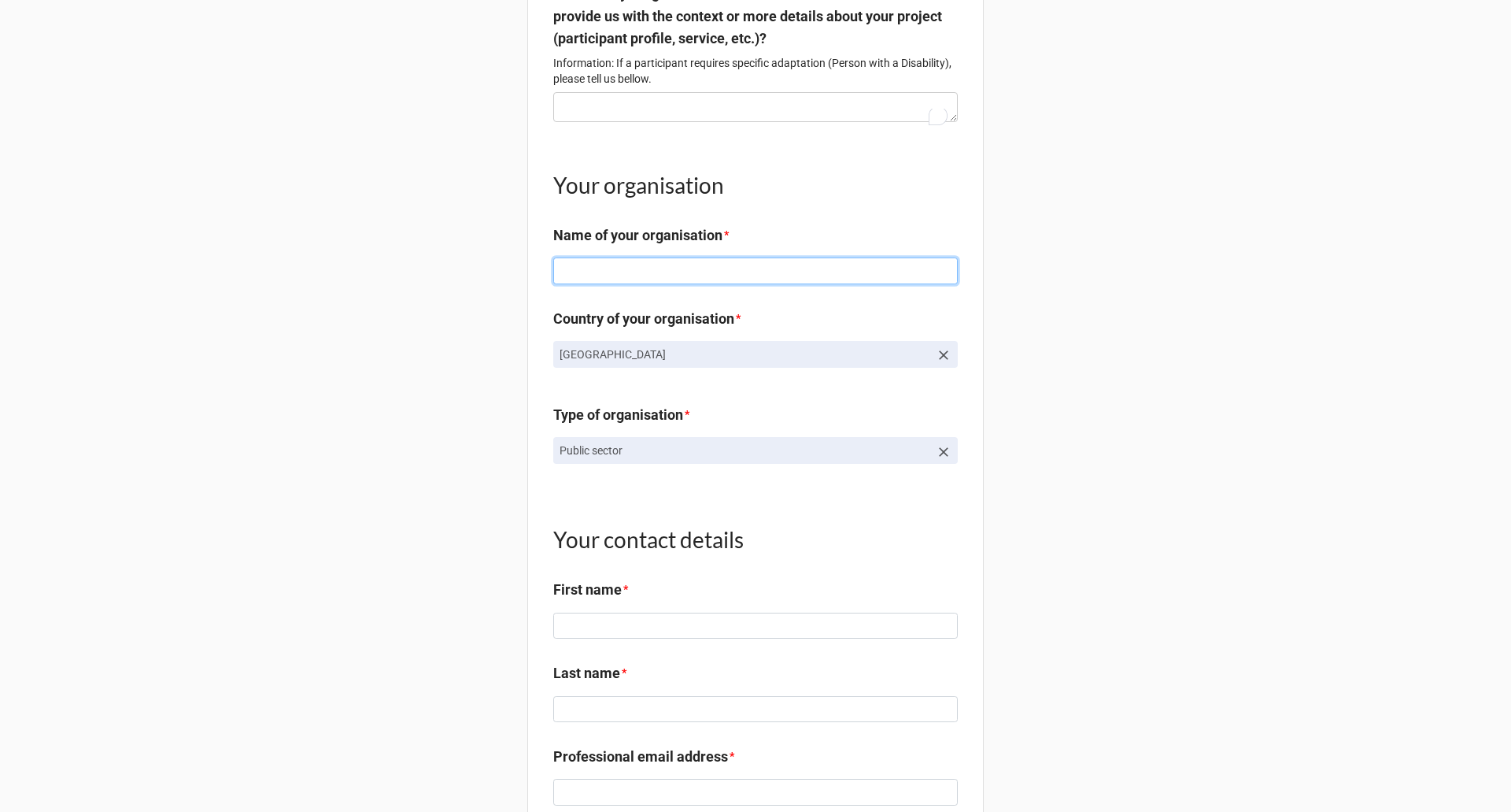
click at [835, 285] on input at bounding box center [756, 271] width 404 height 27
type input "Rémi Scheer"
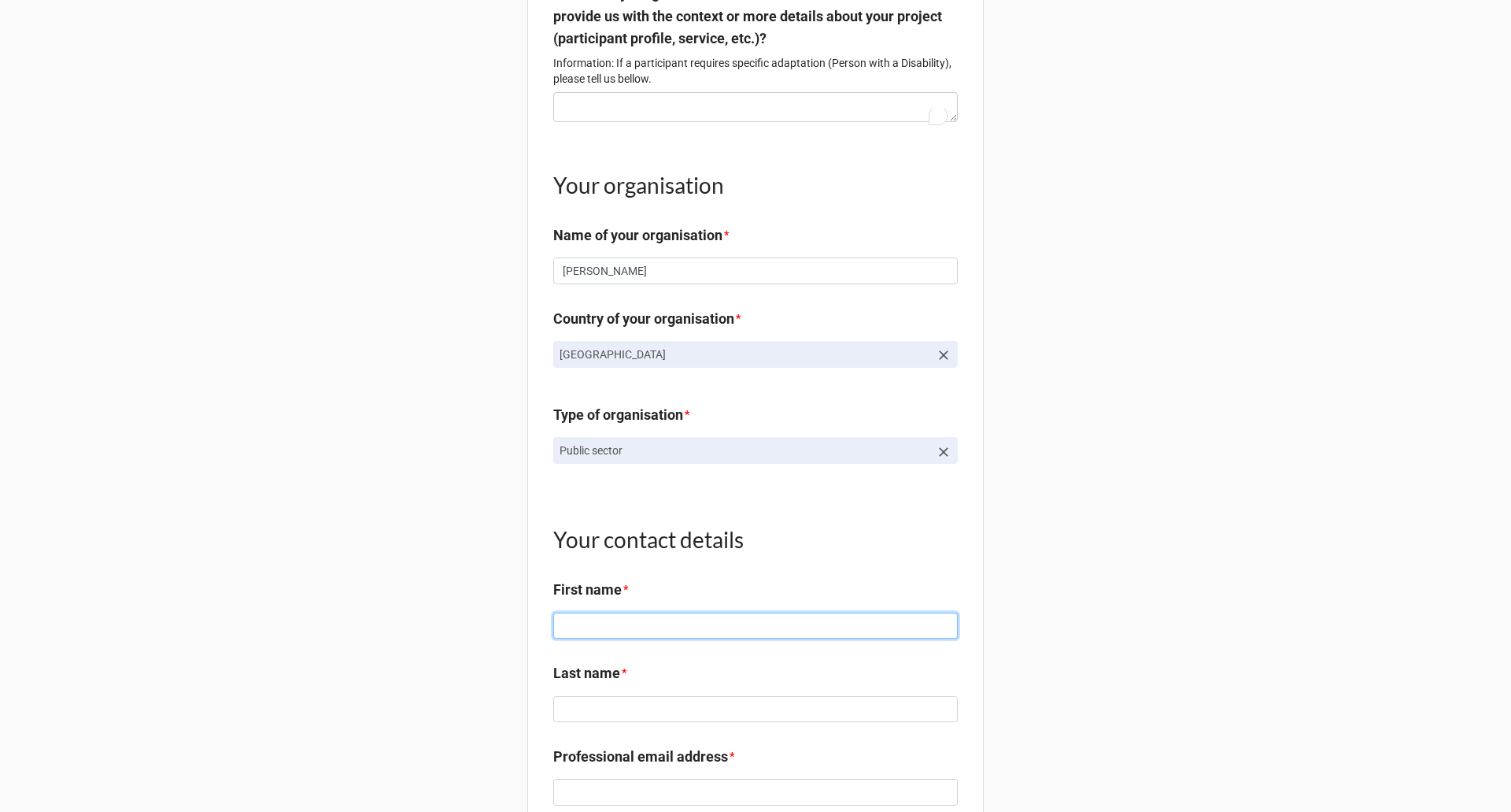
type input "Rémi"
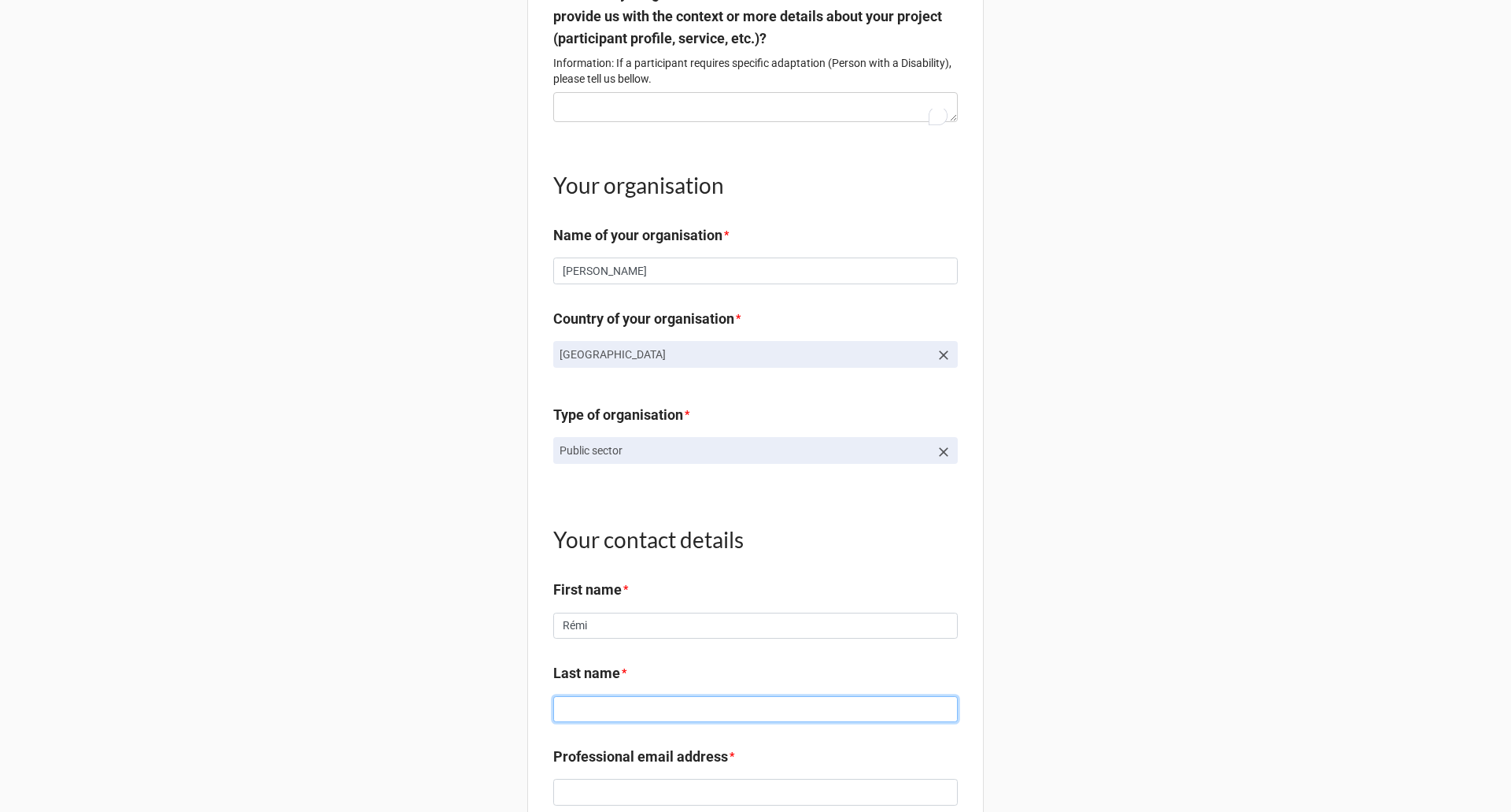
type input "Scheer"
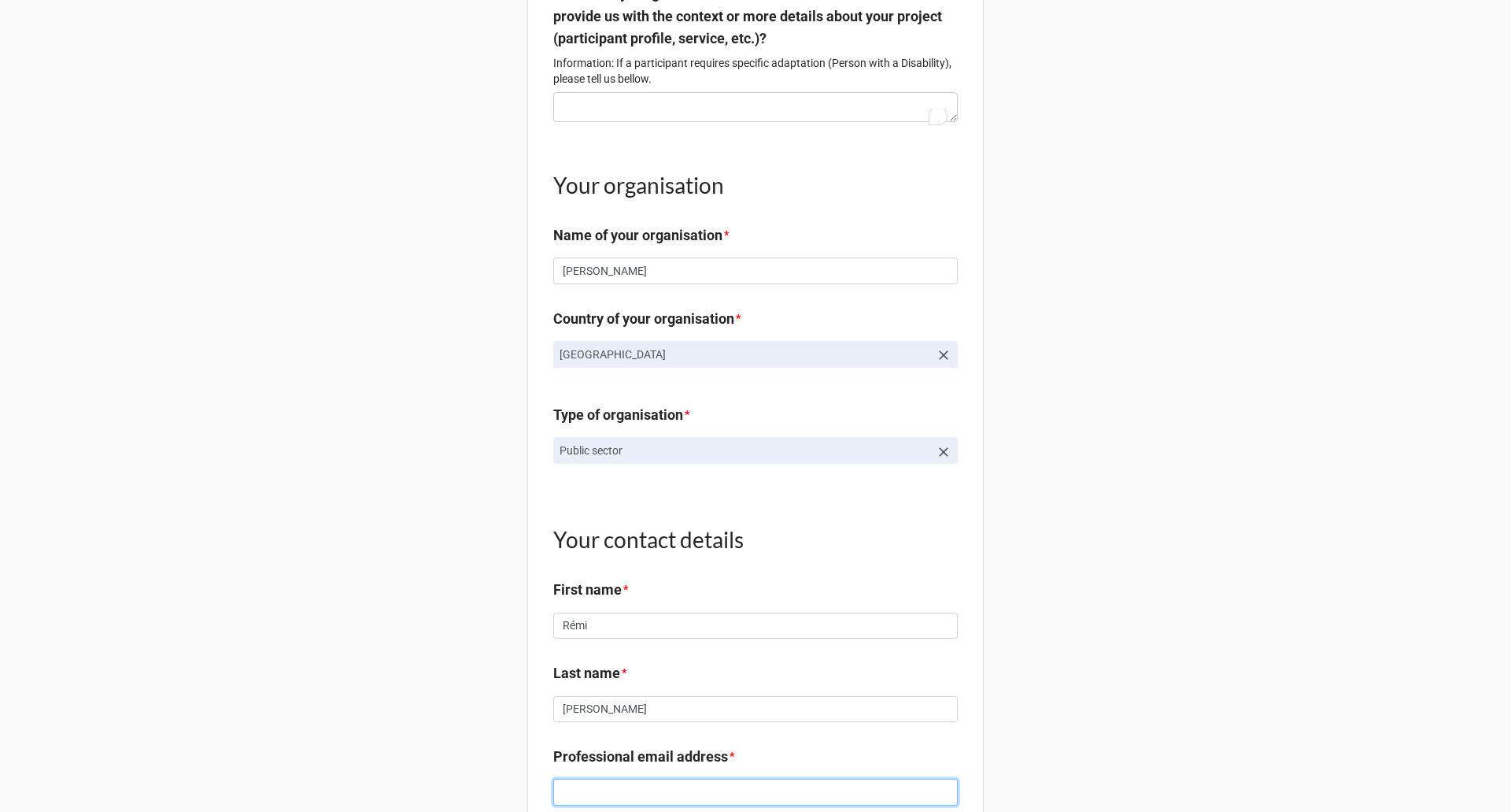
type input "remi.scheer@fresqueduclimat.org"
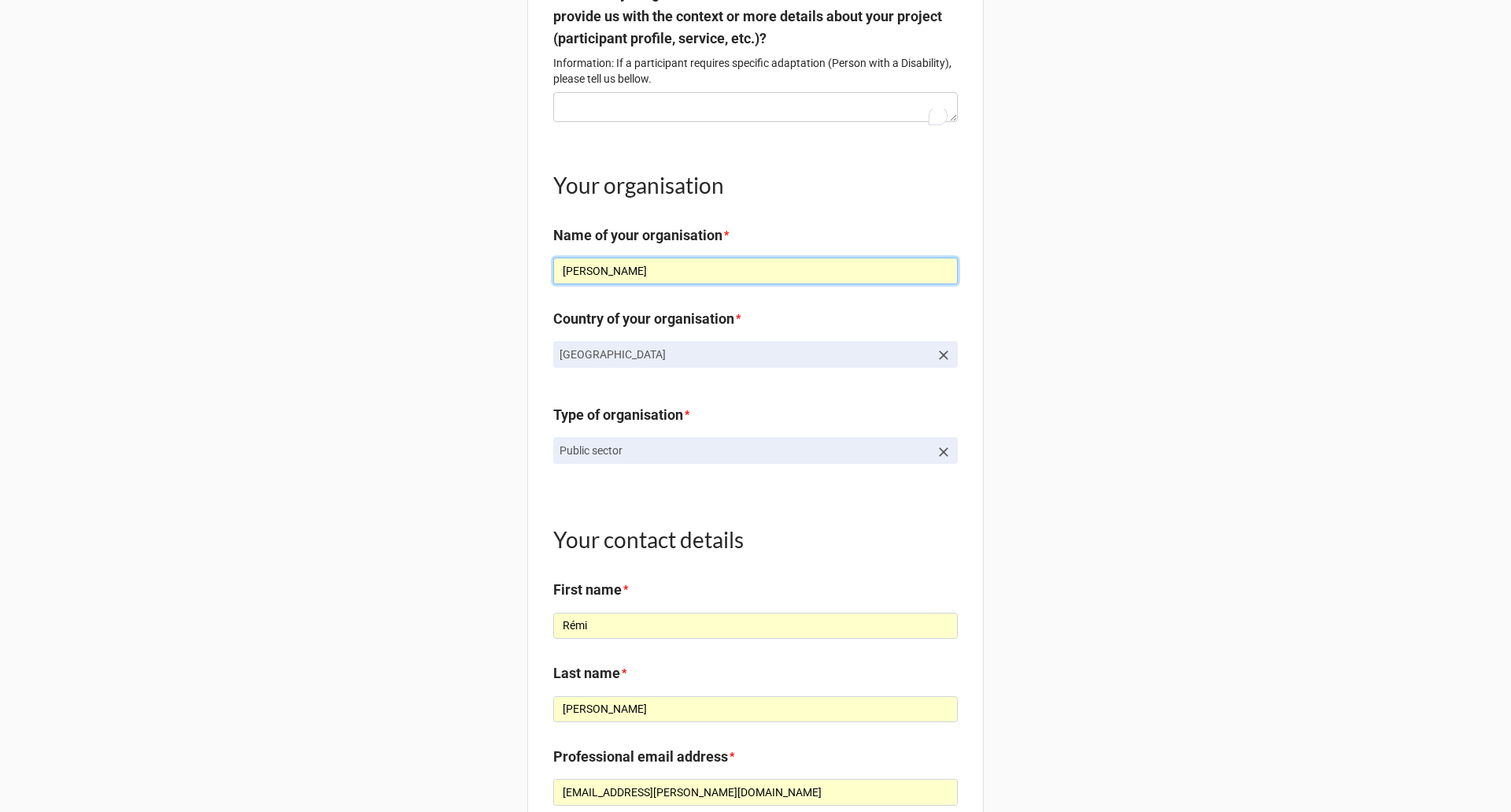
click at [882, 285] on input "Rémi Scheer" at bounding box center [756, 271] width 404 height 27
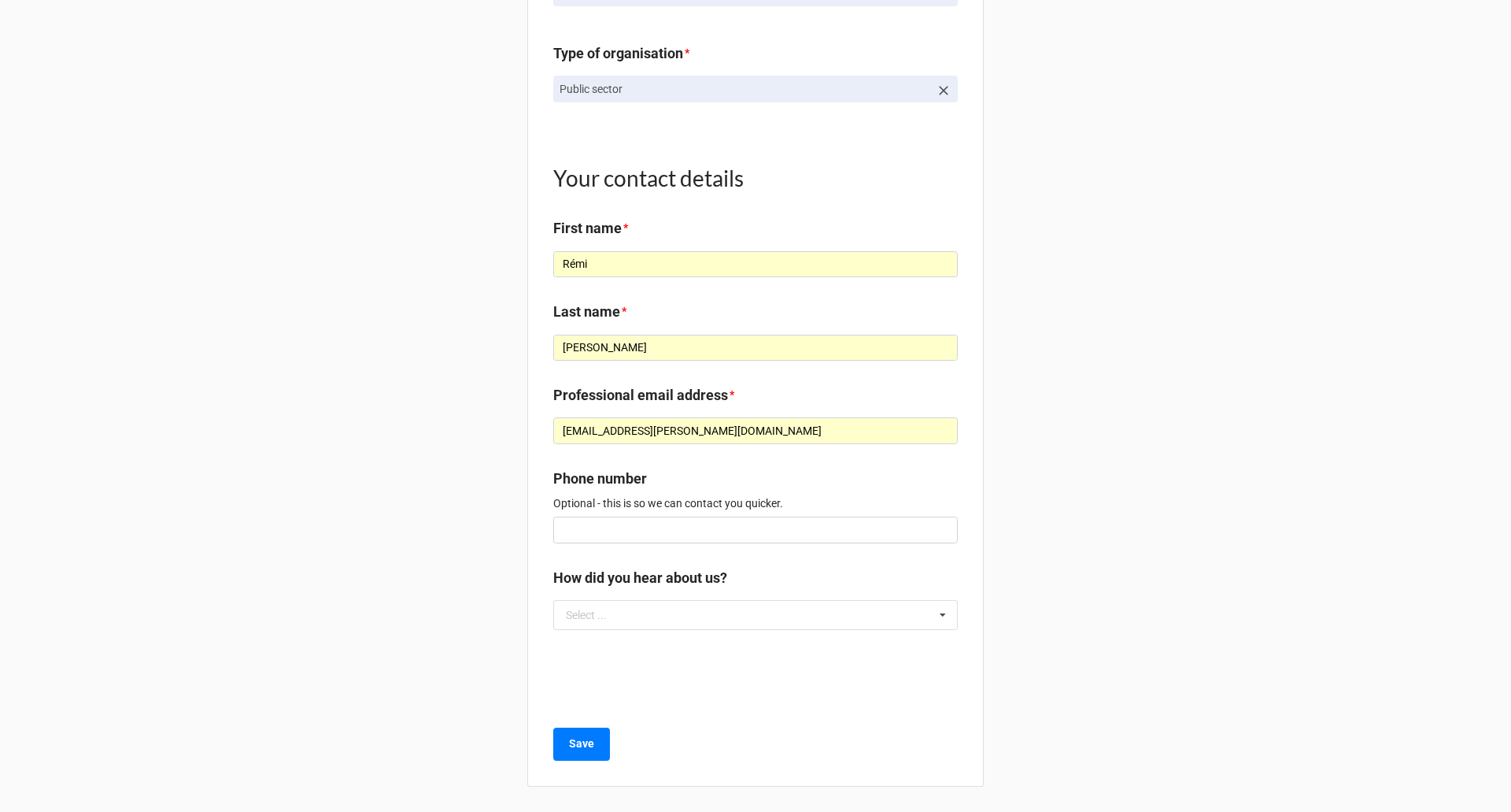
scroll to position [1715, 0]
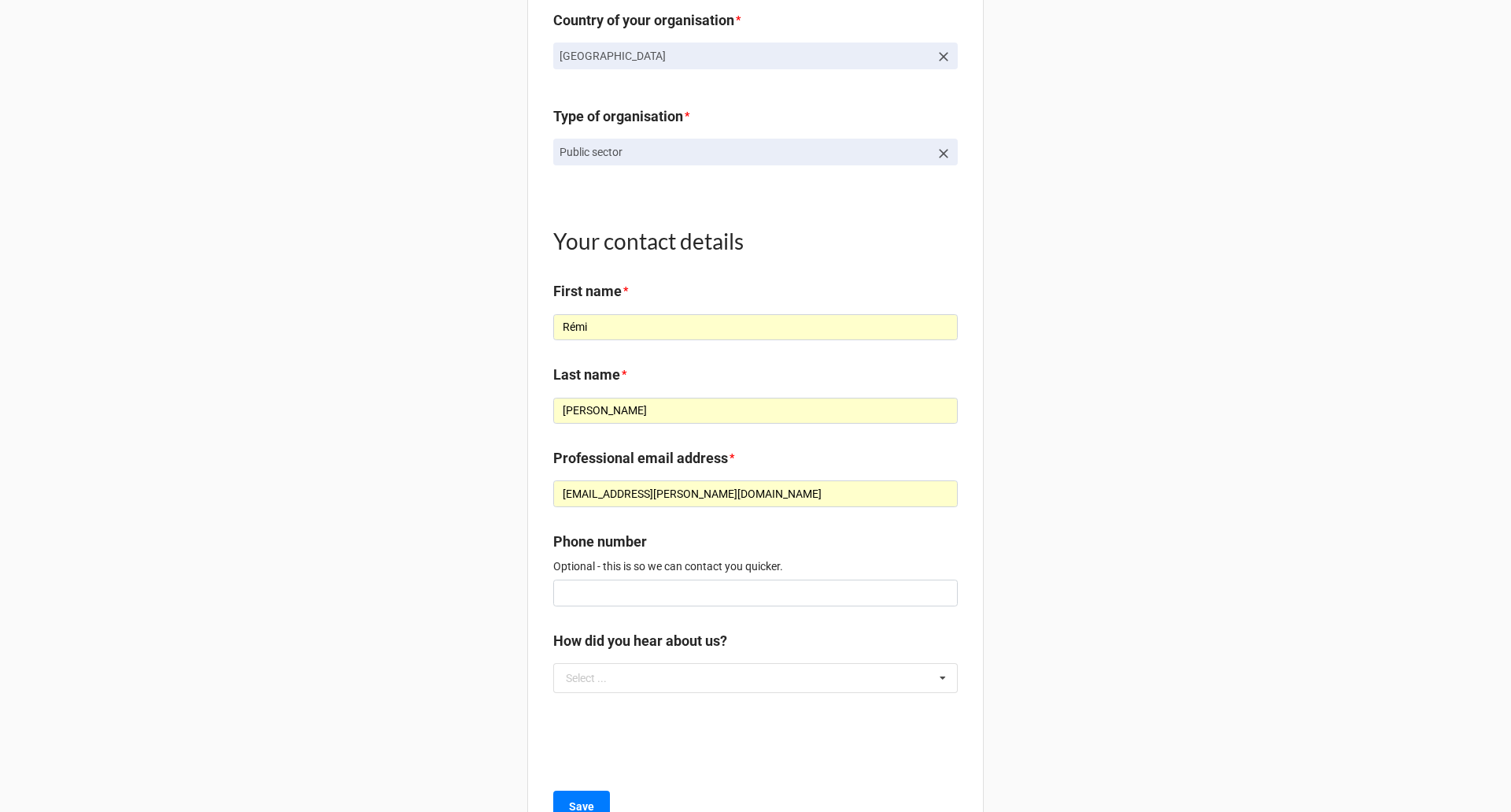
click at [878, 299] on b "First name *" at bounding box center [756, 294] width 404 height 27
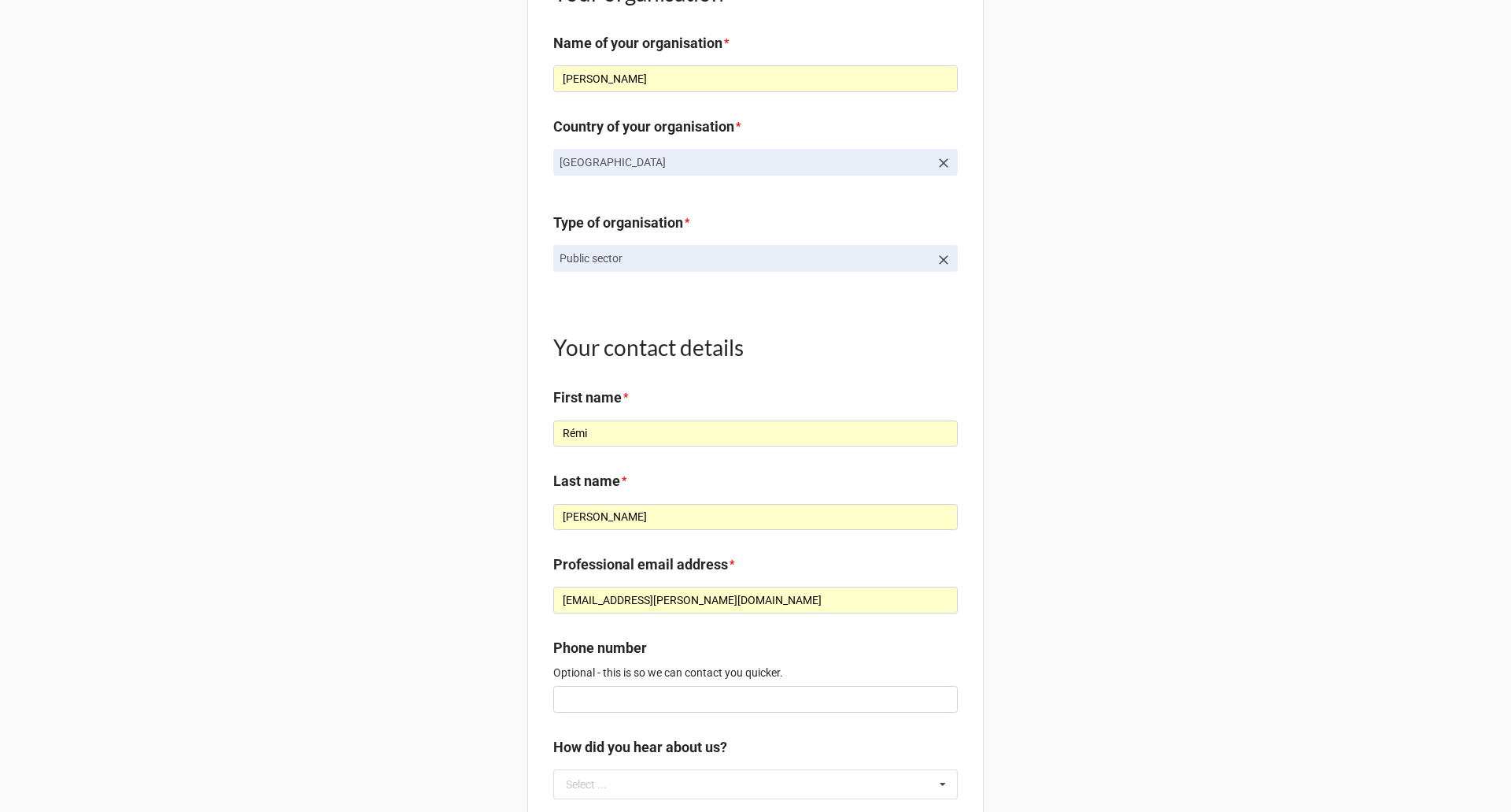
scroll to position [1401, 0]
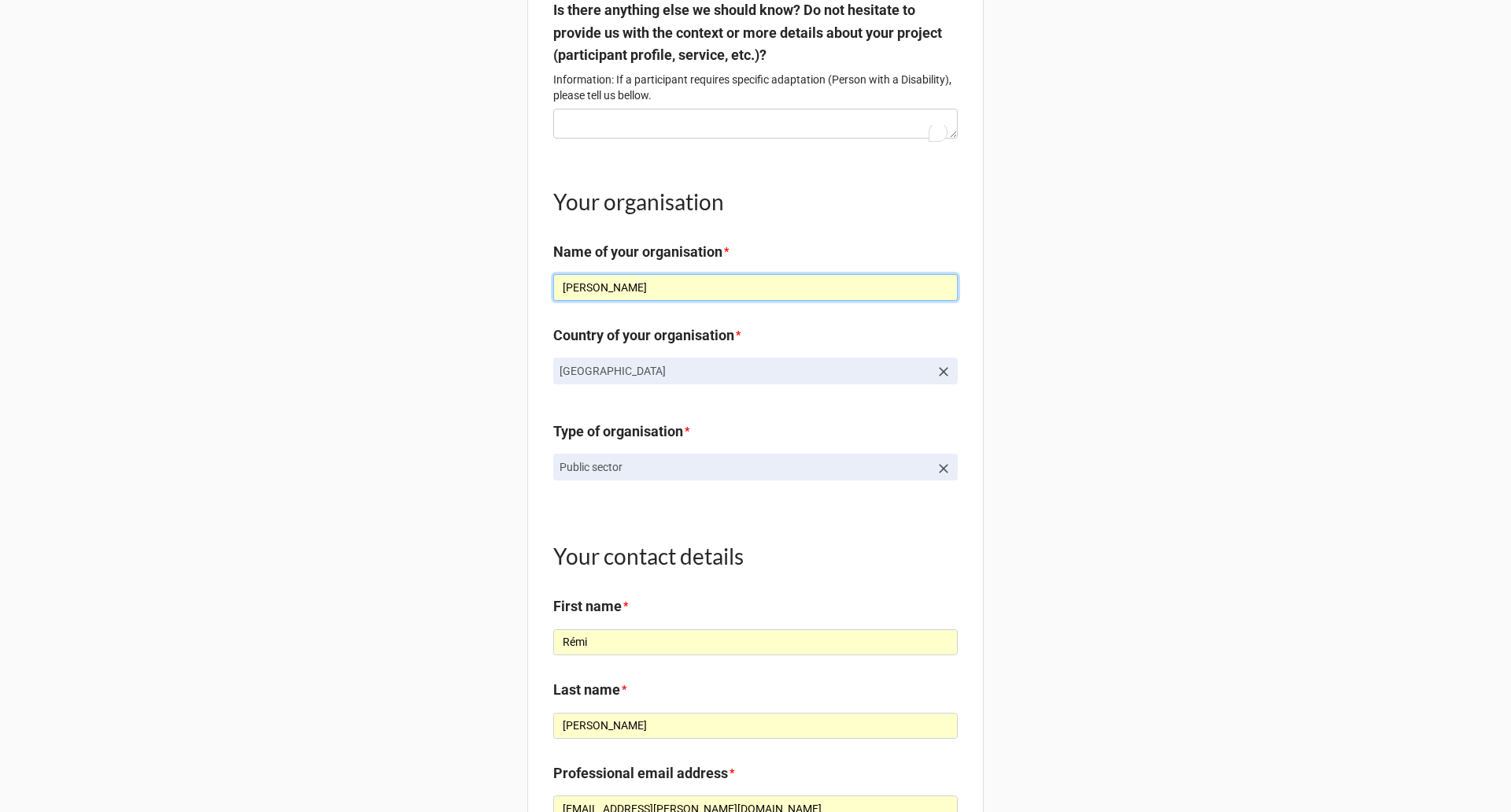
click at [713, 301] on input "Rémi Scheer" at bounding box center [756, 288] width 404 height 27
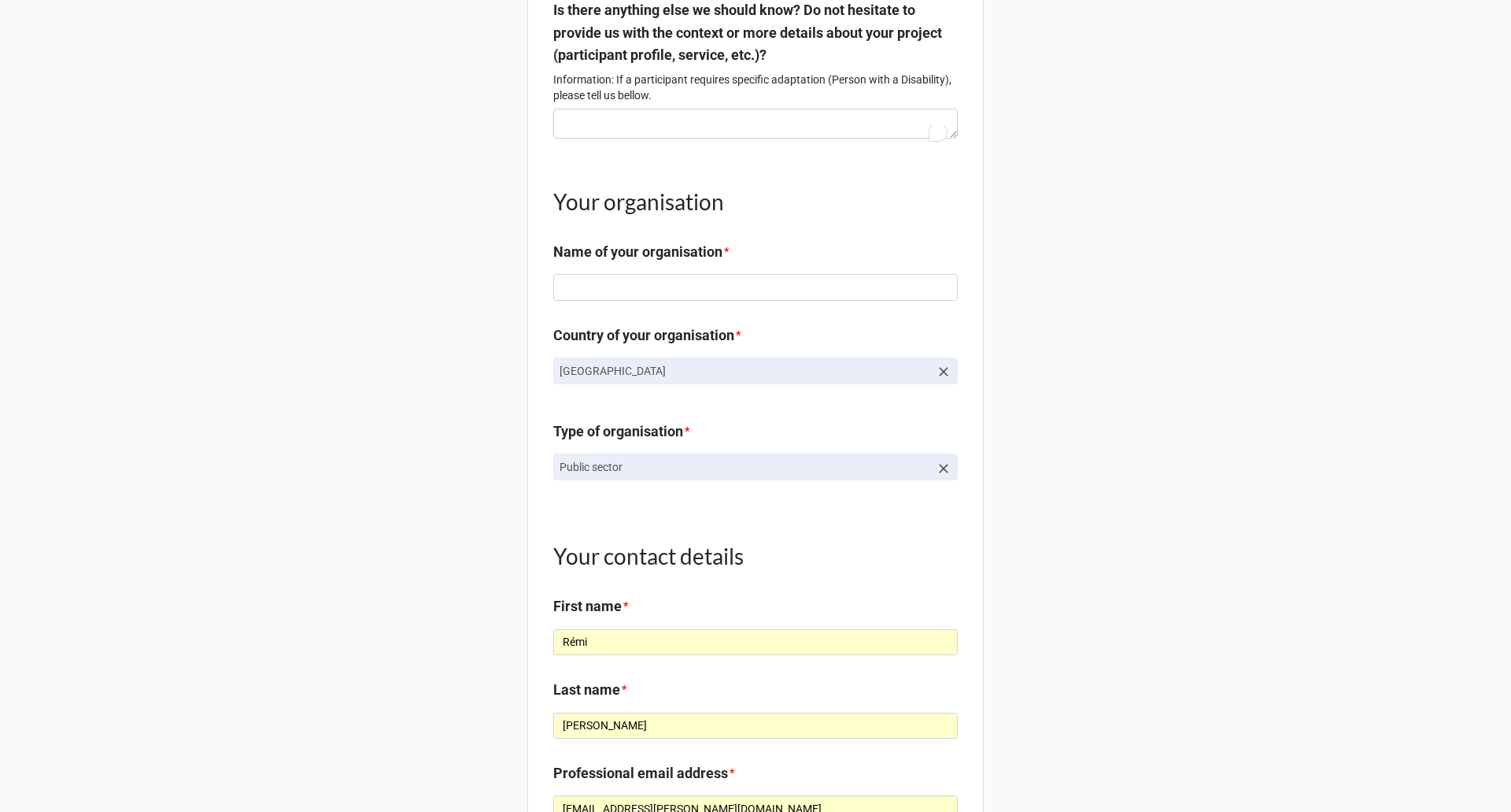
click at [854, 216] on h1 "Your organisation" at bounding box center [756, 201] width 404 height 28
click at [794, 646] on input "Rémi" at bounding box center [756, 643] width 404 height 27
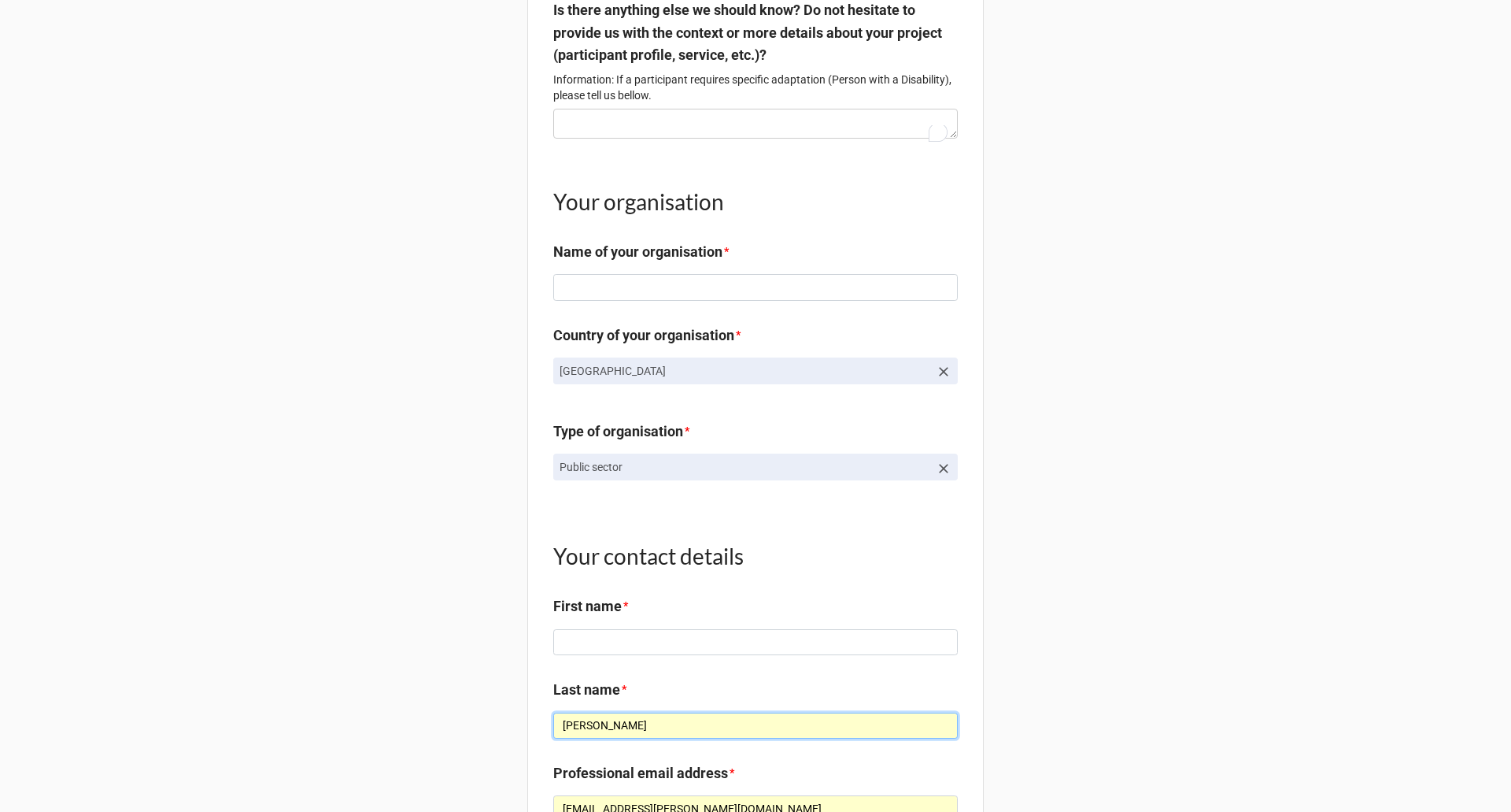
click at [765, 737] on input "Scheer" at bounding box center [756, 726] width 404 height 27
click at [764, 736] on input "Scheer" at bounding box center [756, 726] width 404 height 27
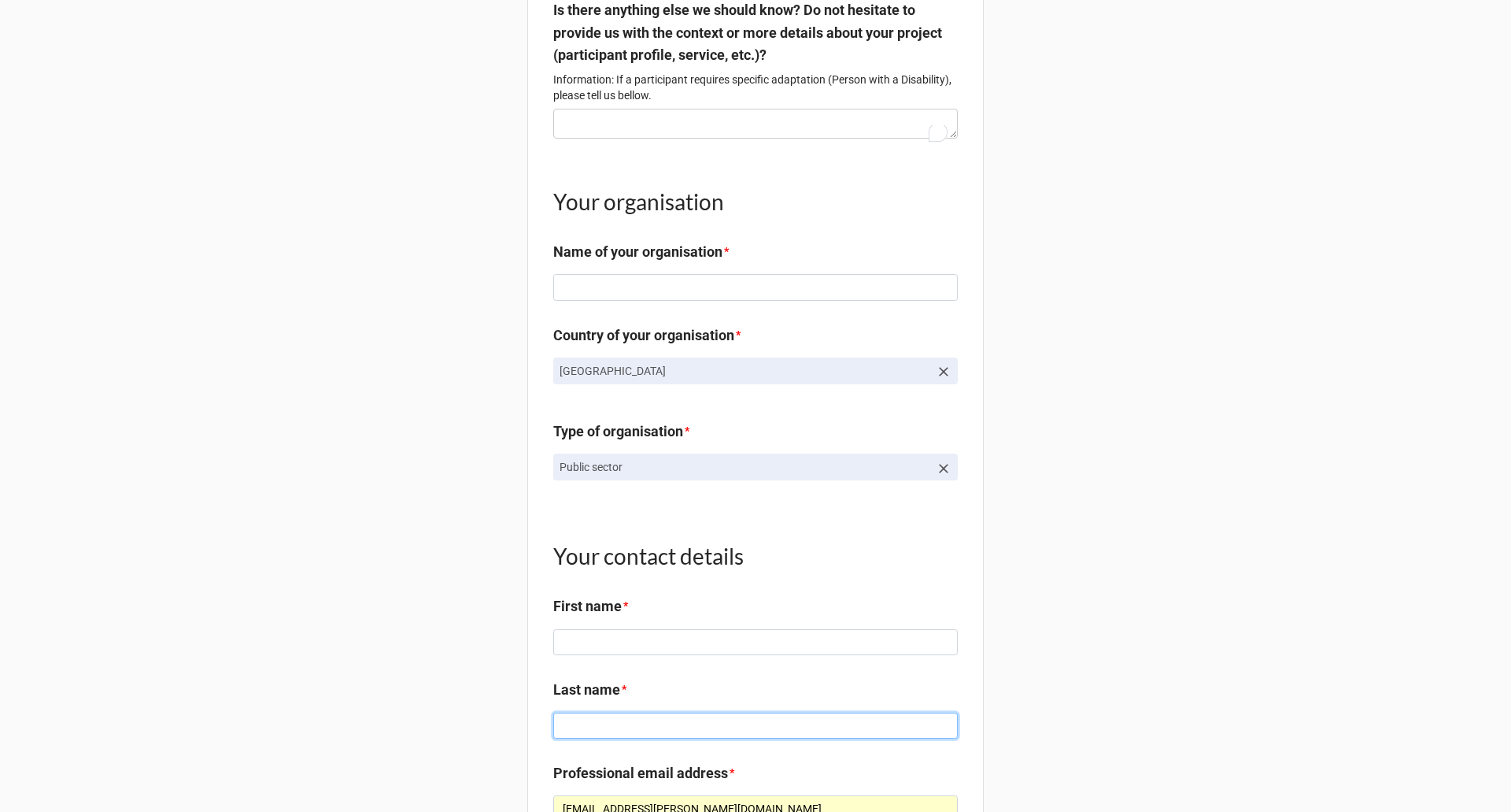
scroll to position [1637, 0]
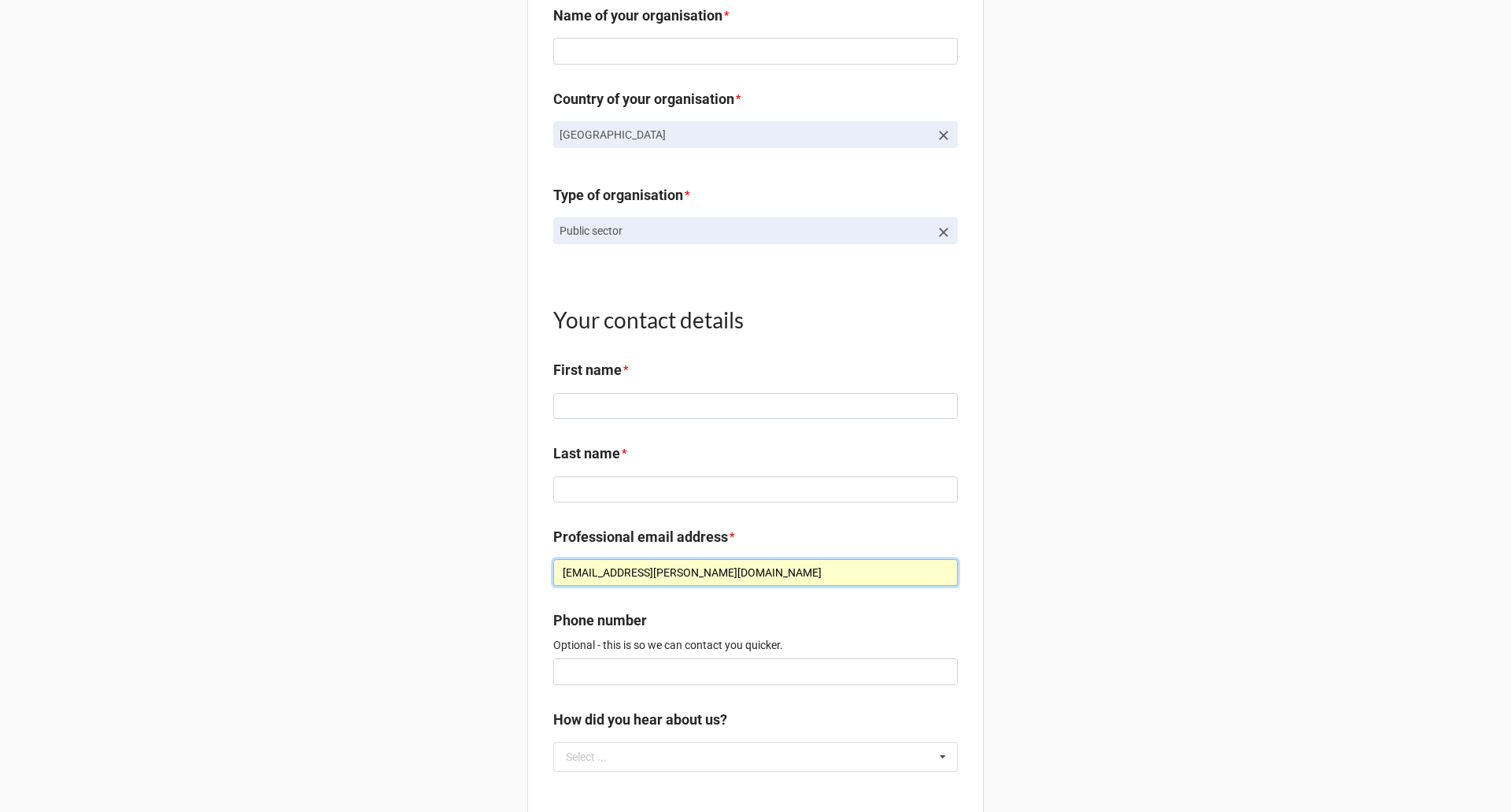
click at [761, 586] on input "remi.scheer@fresqueduclimat.org" at bounding box center [756, 572] width 404 height 27
click at [758, 586] on input "remi.scheer@fresqueduclimat.org" at bounding box center [756, 572] width 404 height 27
type input "remi.scheer@fresqueduclimat.or"
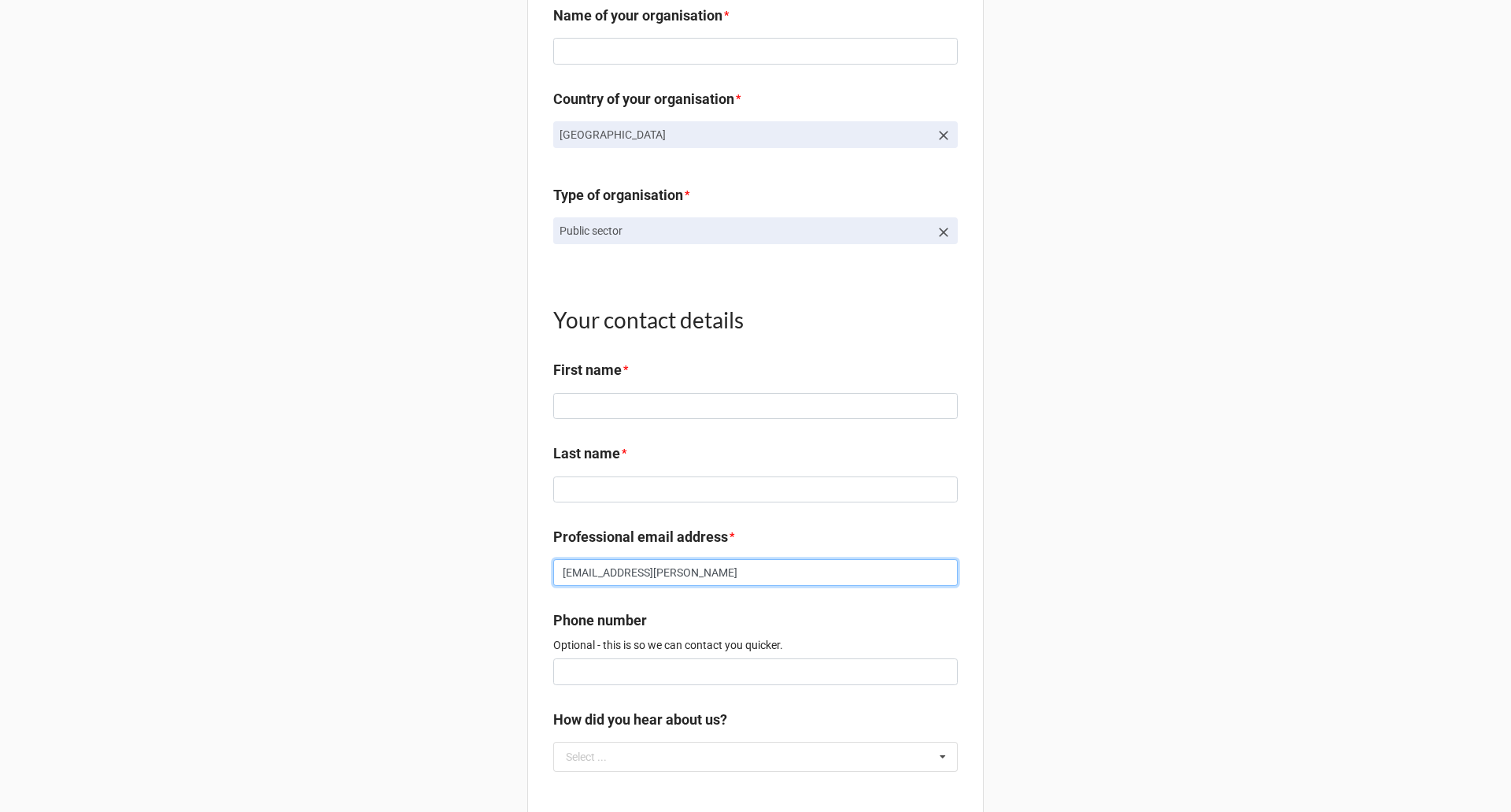
click at [758, 586] on input "remi.scheer@fresqueduclimat.or" at bounding box center [756, 572] width 404 height 27
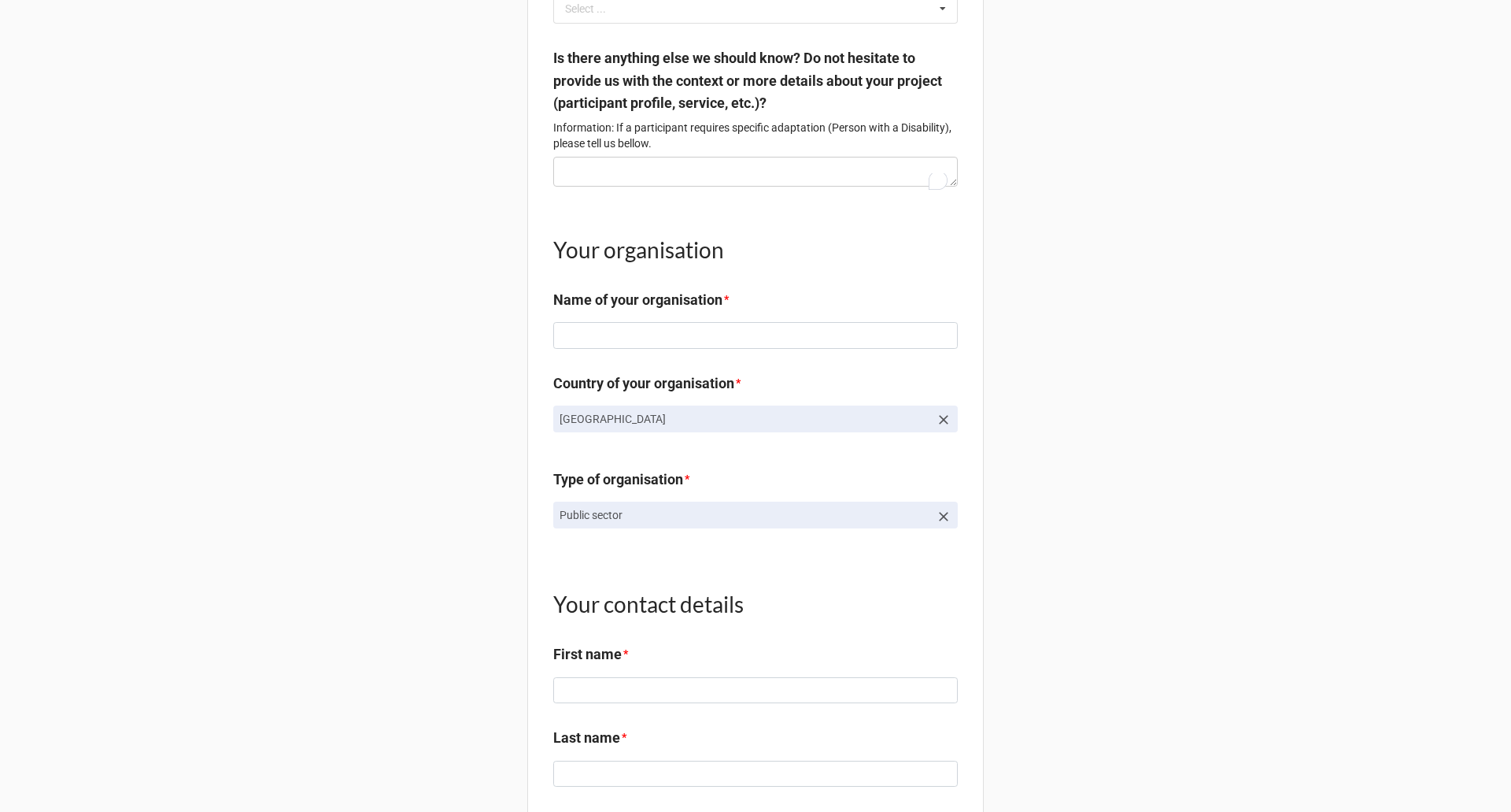
scroll to position [1243, 0]
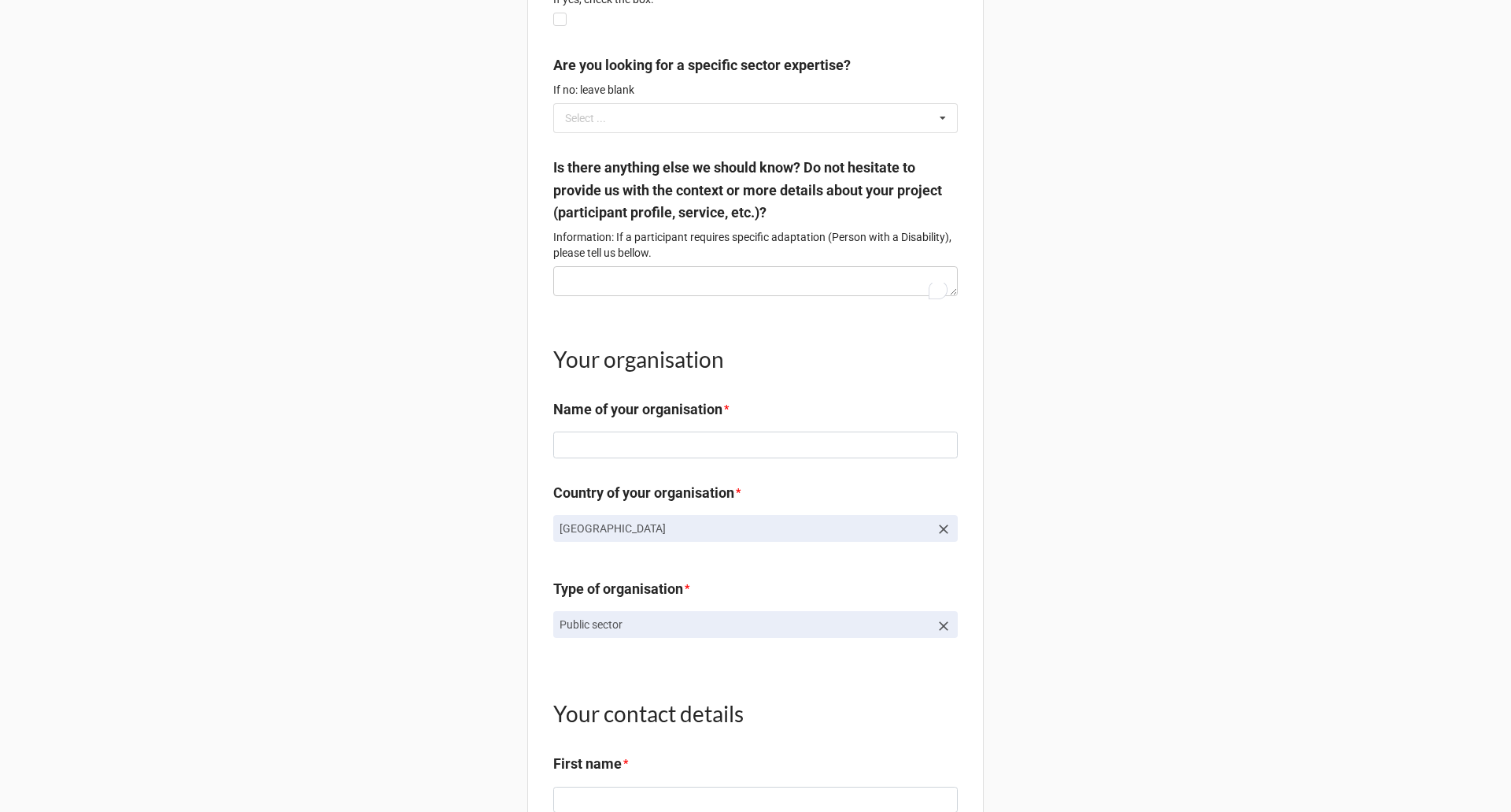
click at [850, 632] on p "Public sector" at bounding box center [745, 624] width 370 height 16
click at [927, 638] on link "Public sector" at bounding box center [756, 624] width 404 height 27
click at [939, 634] on icon at bounding box center [944, 626] width 16 height 16
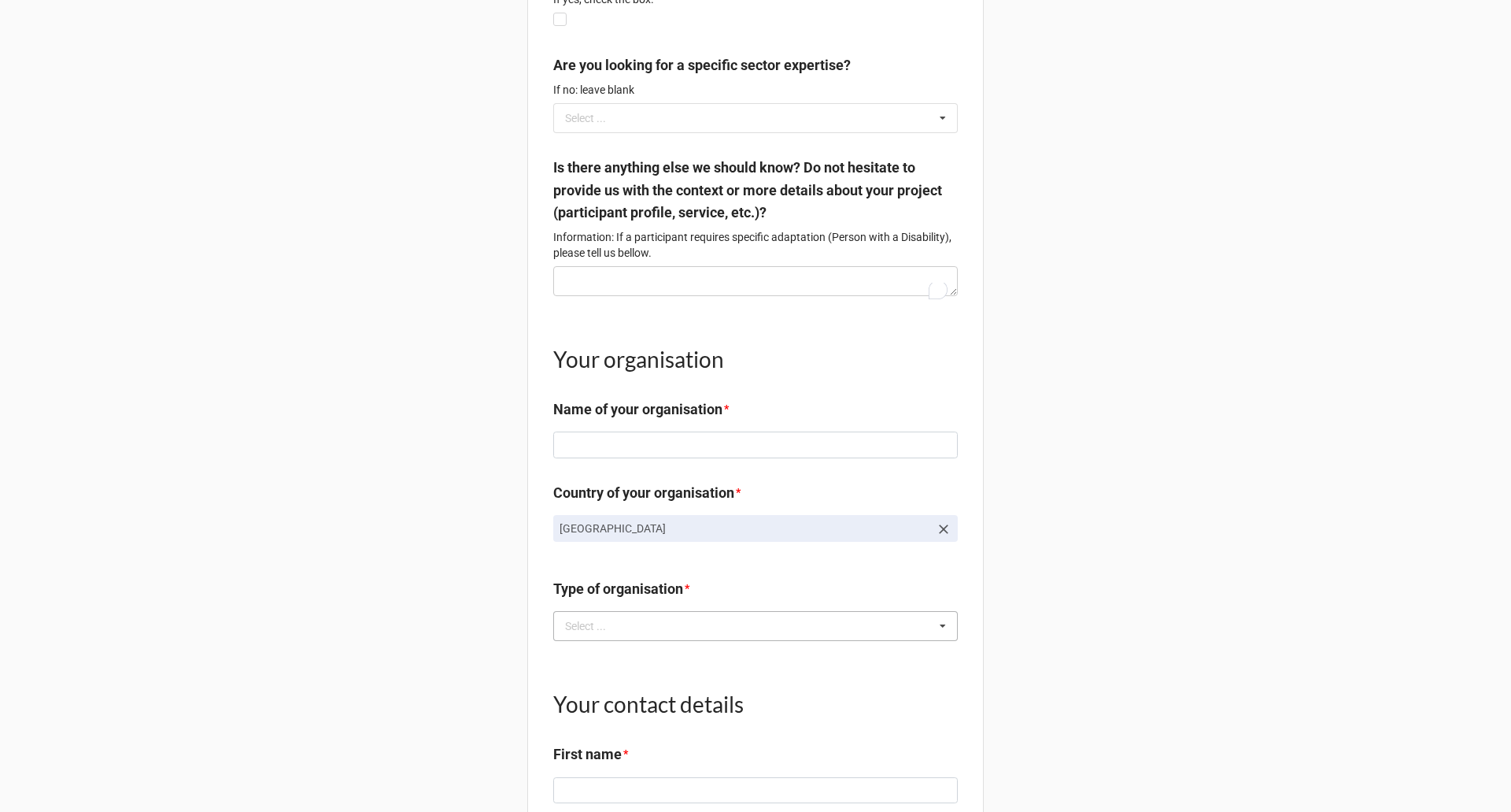
click at [931, 640] on icon at bounding box center [943, 626] width 24 height 29
click at [663, 725] on div "Education" at bounding box center [755, 713] width 403 height 29
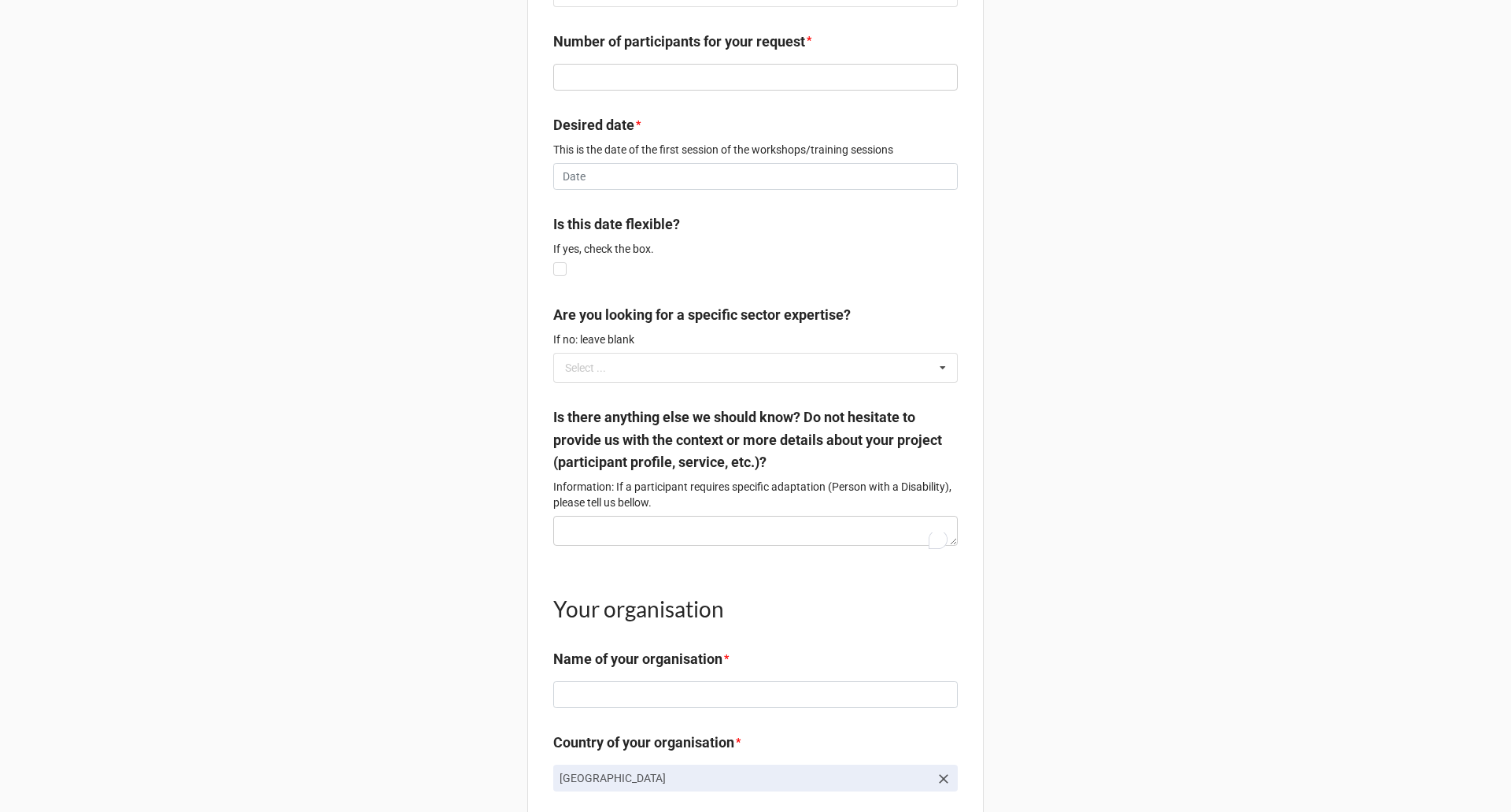
scroll to position [849, 0]
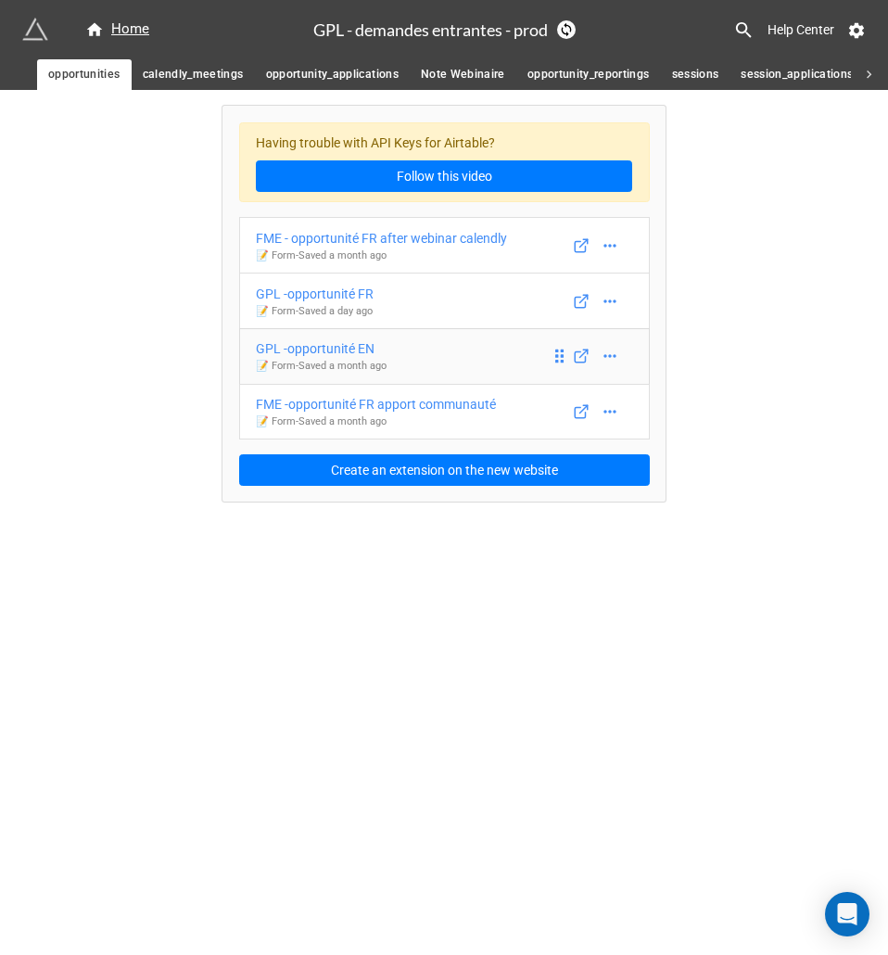
click at [336, 358] on div "GPL -opportunité EN" at bounding box center [321, 348] width 131 height 20
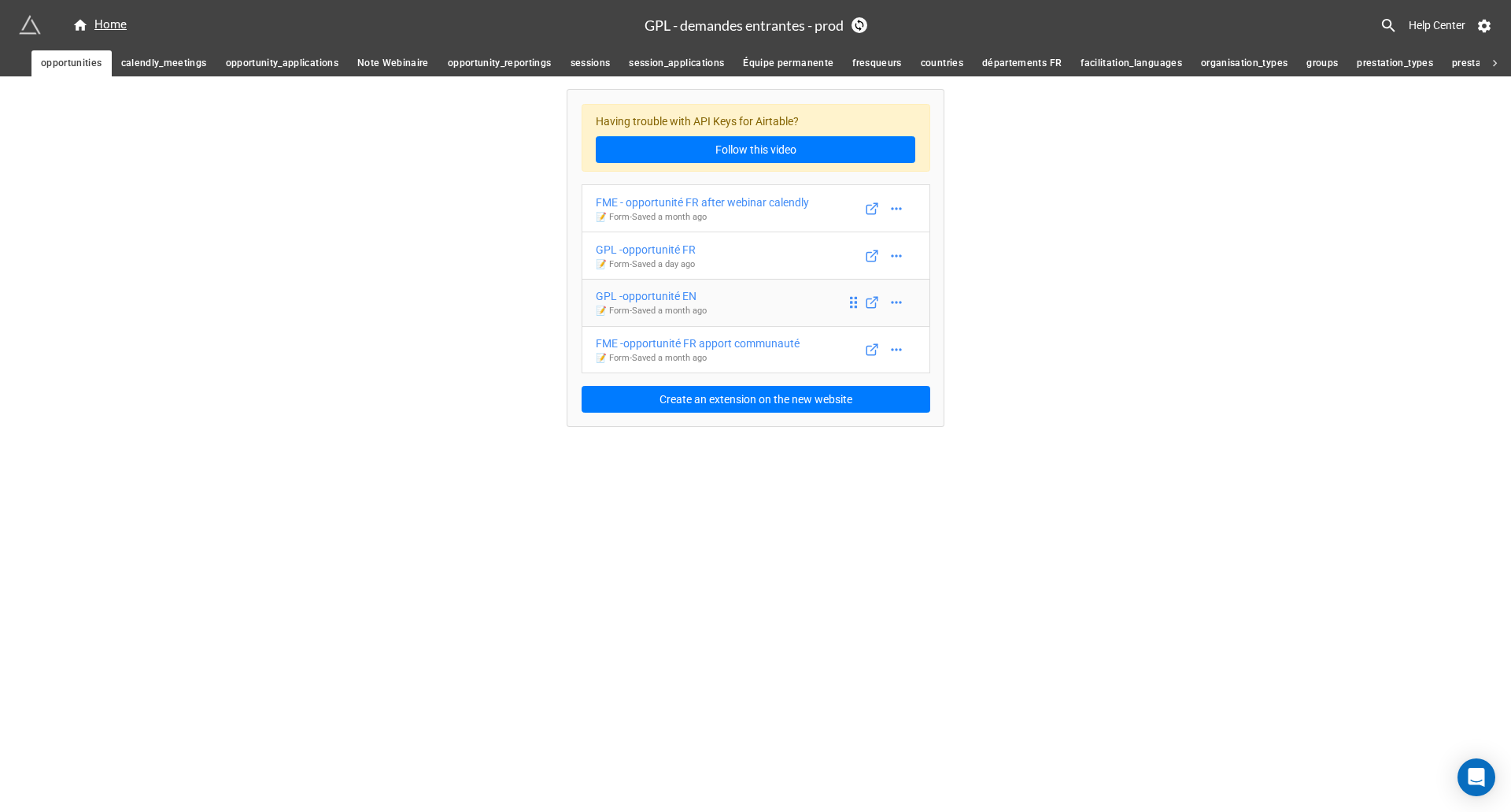
click at [670, 304] on div "GPL -opportunité EN" at bounding box center [651, 296] width 111 height 17
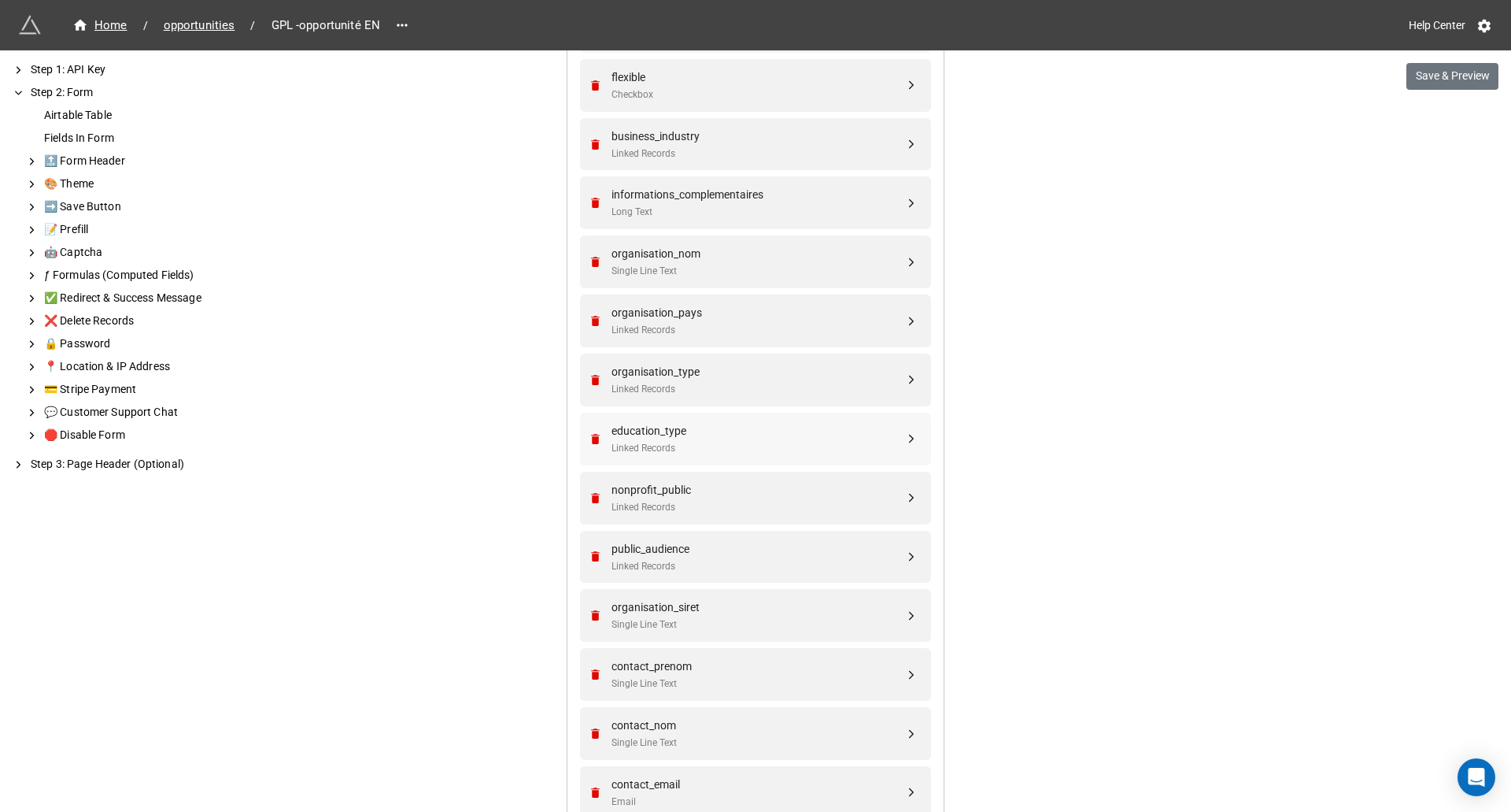
scroll to position [1181, 0]
click at [770, 490] on div "nonprofit_public" at bounding box center [758, 488] width 293 height 17
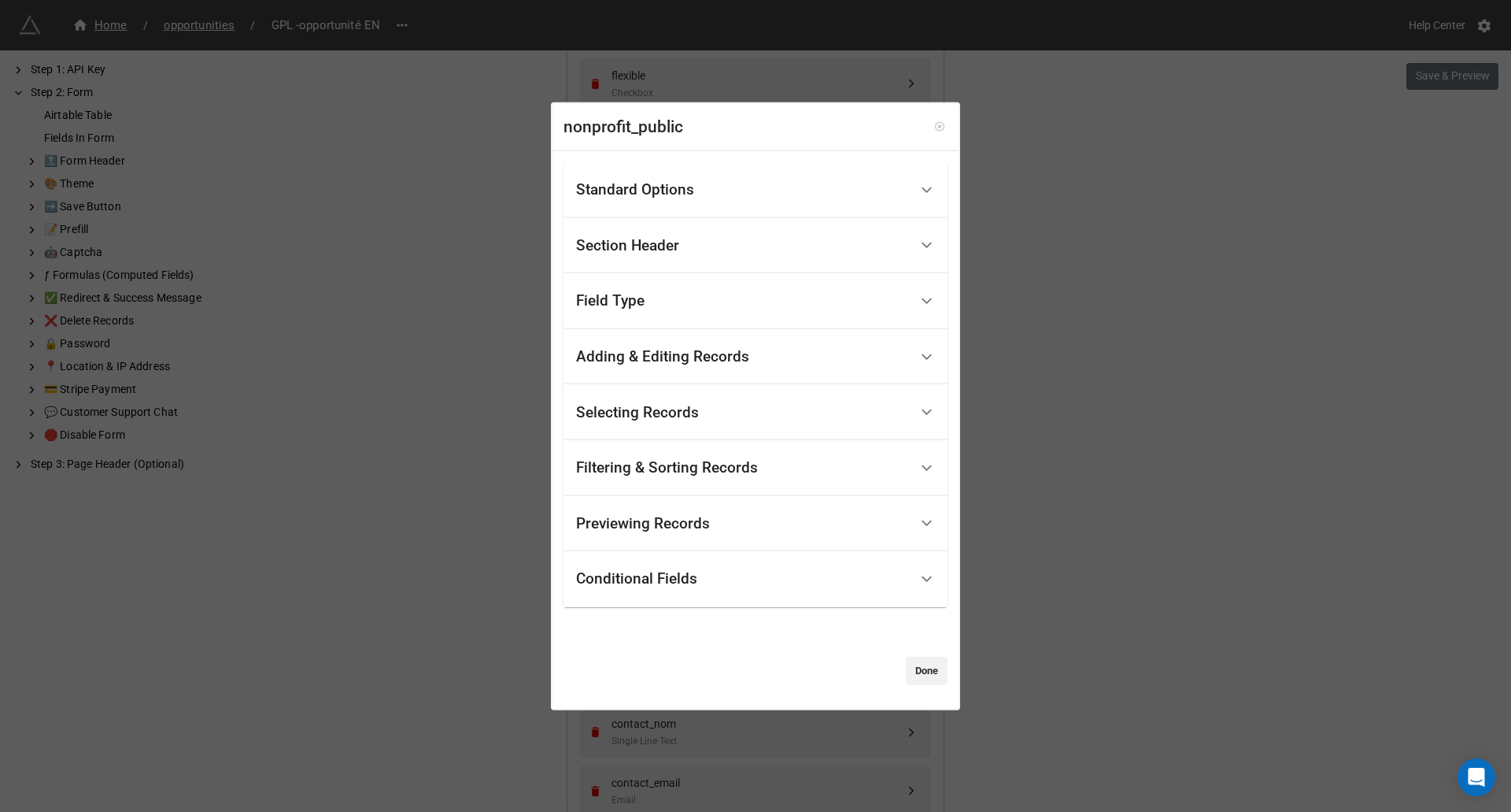
click at [935, 126] on icon at bounding box center [939, 127] width 11 height 11
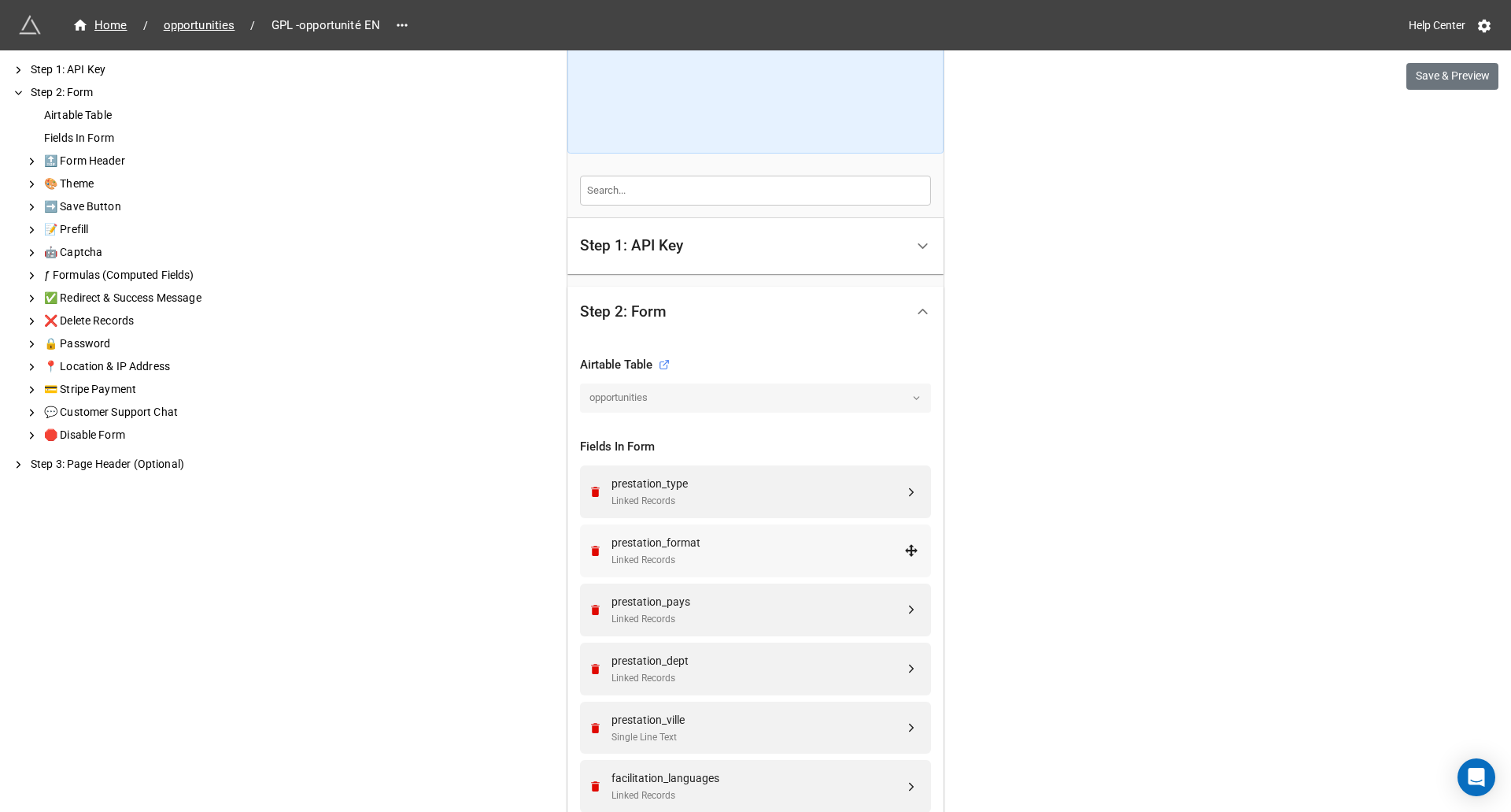
scroll to position [0, 0]
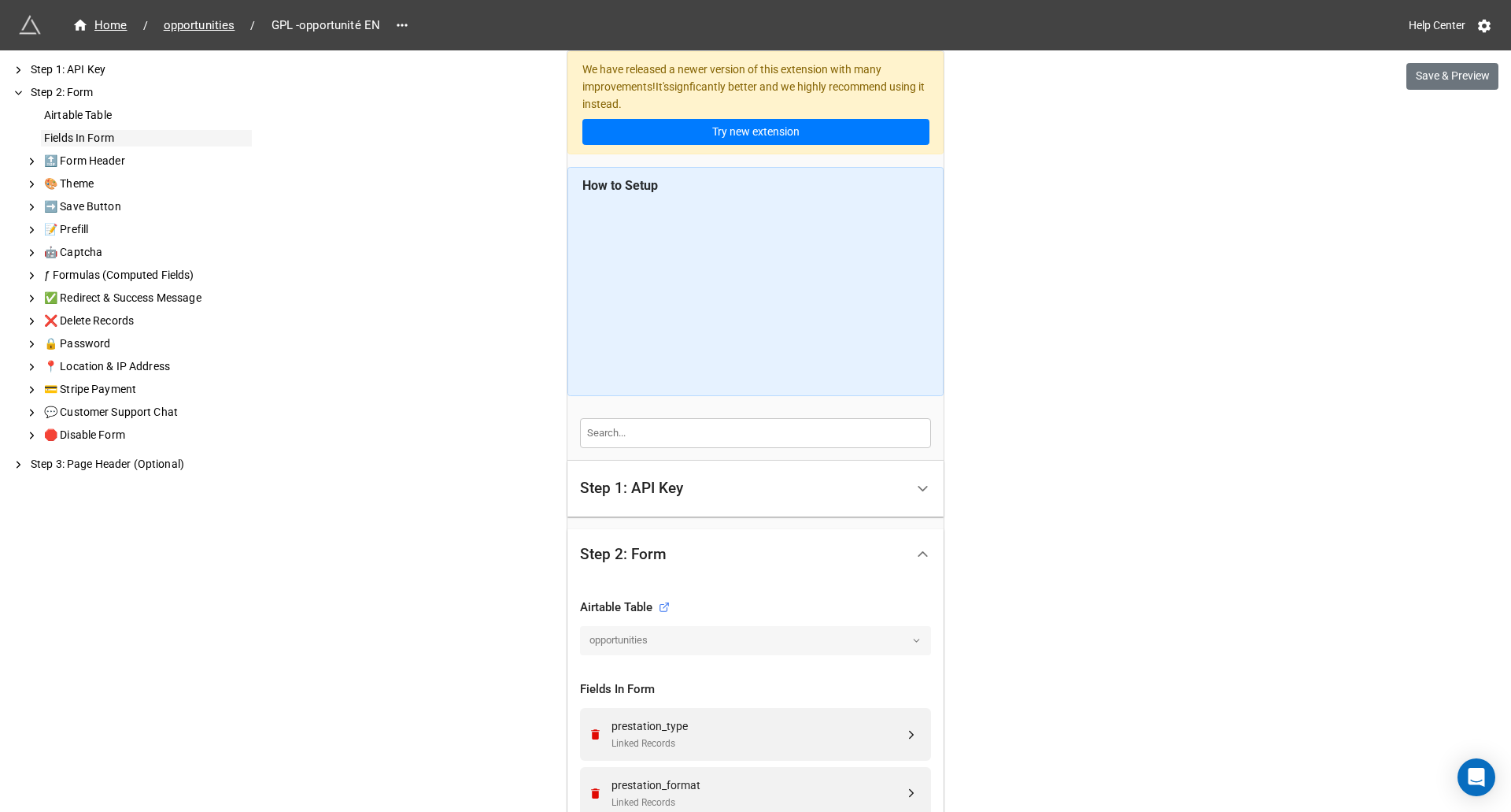
click at [183, 136] on div "Fields In Form" at bounding box center [146, 138] width 211 height 16
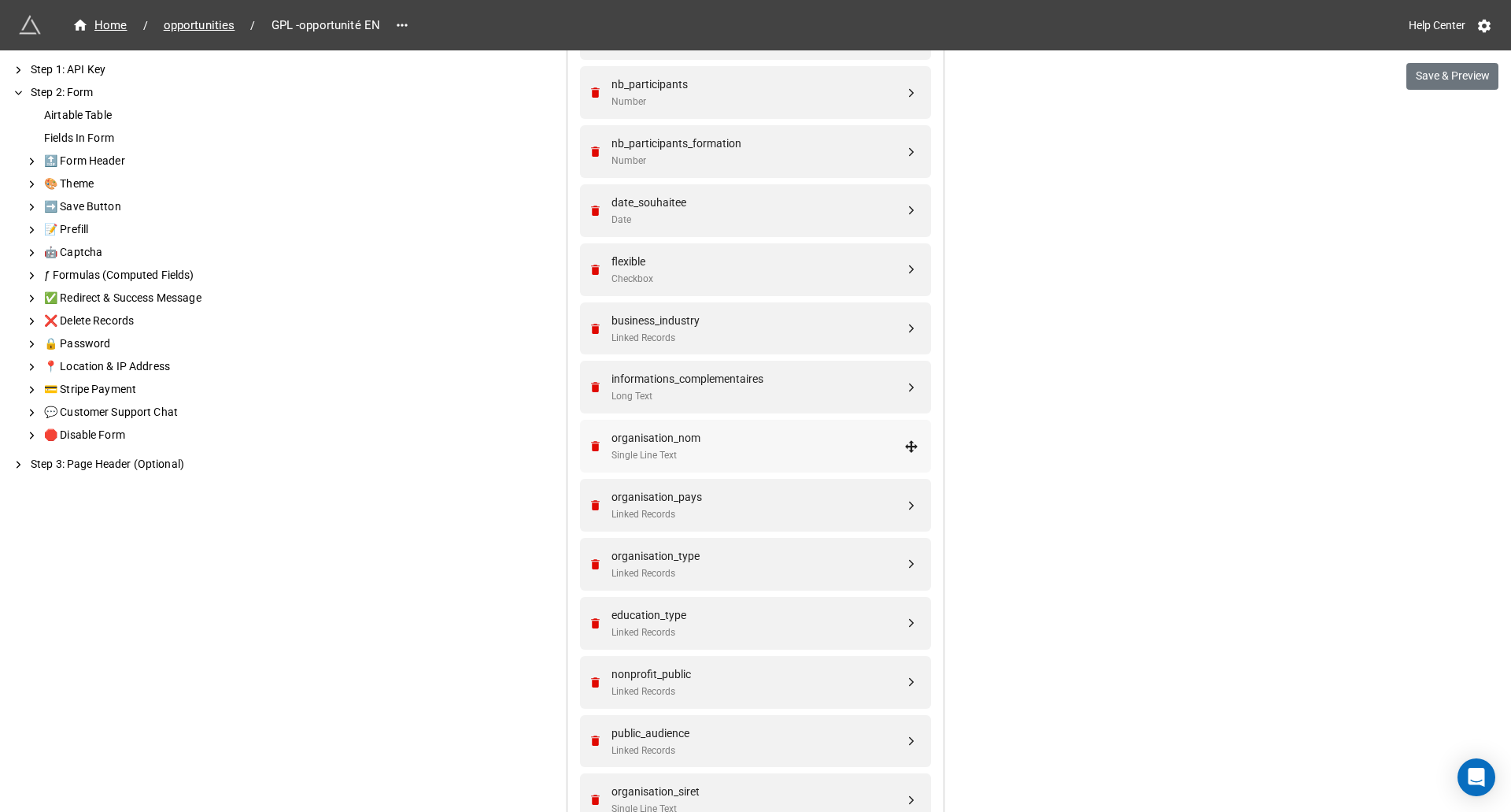
scroll to position [1007, 0]
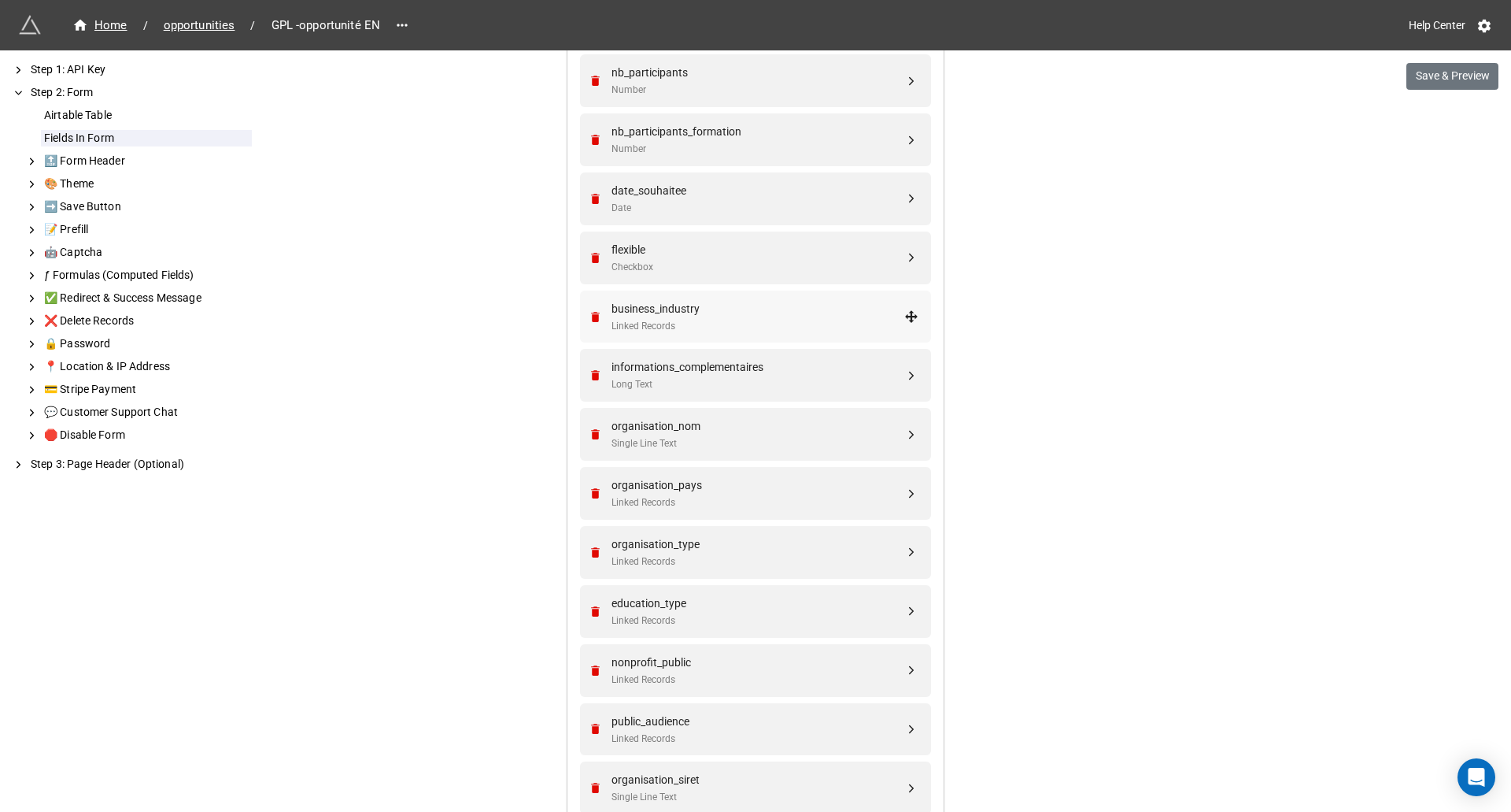
click at [753, 315] on div "business_industry" at bounding box center [758, 308] width 293 height 17
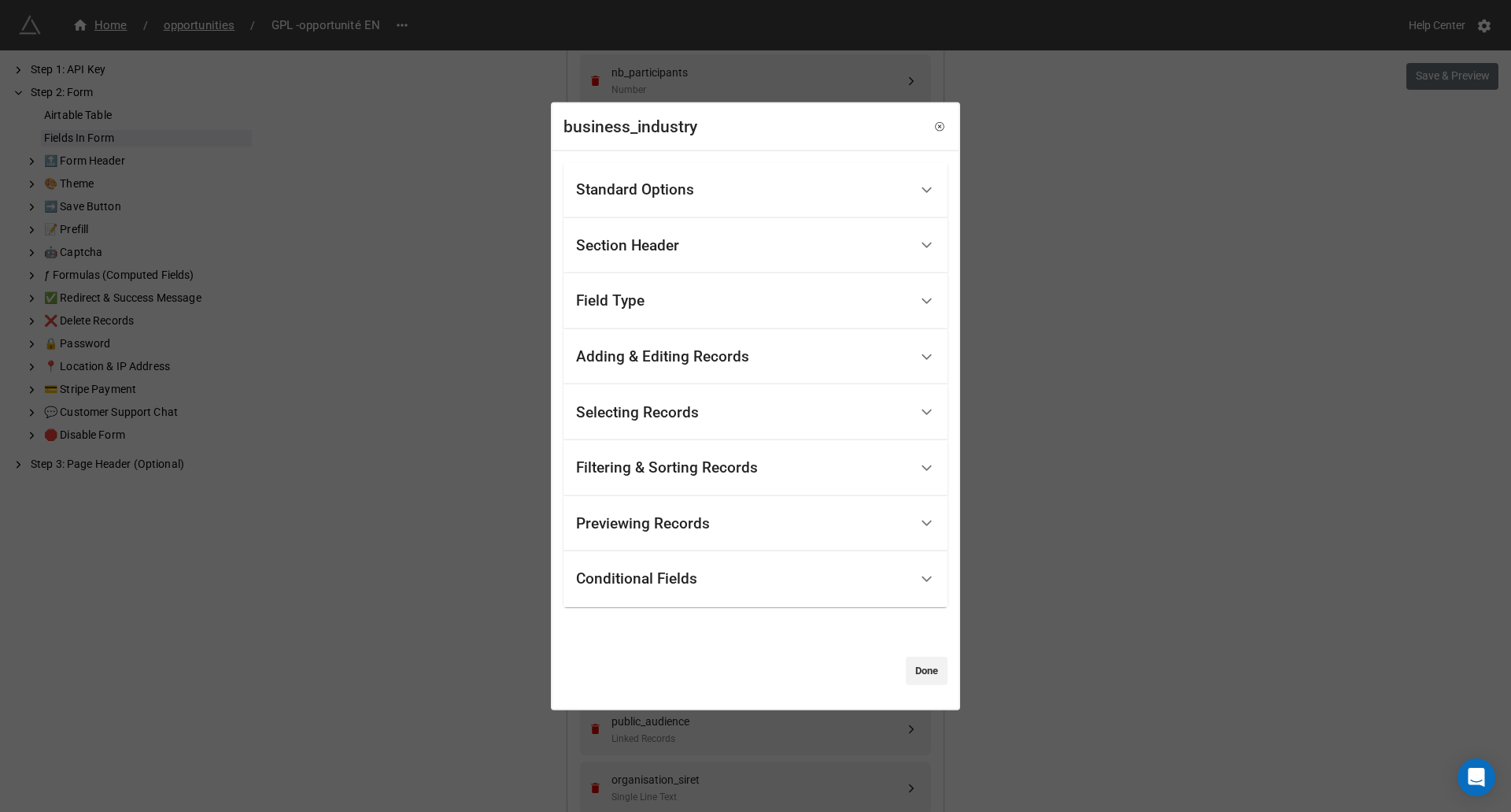
click at [724, 319] on div "Field Type" at bounding box center [742, 302] width 333 height 37
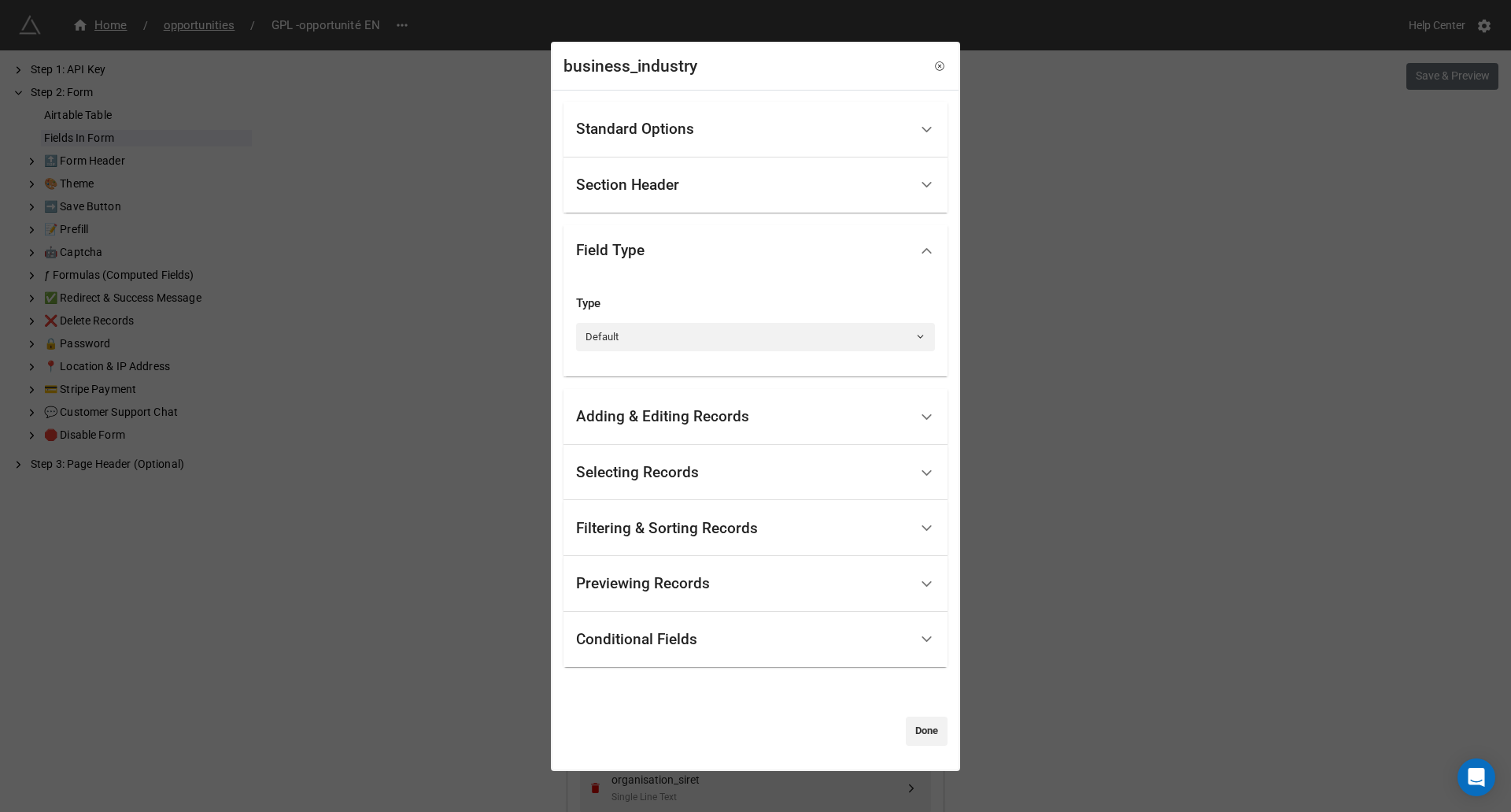
click at [751, 259] on div "Field Type" at bounding box center [742, 251] width 333 height 37
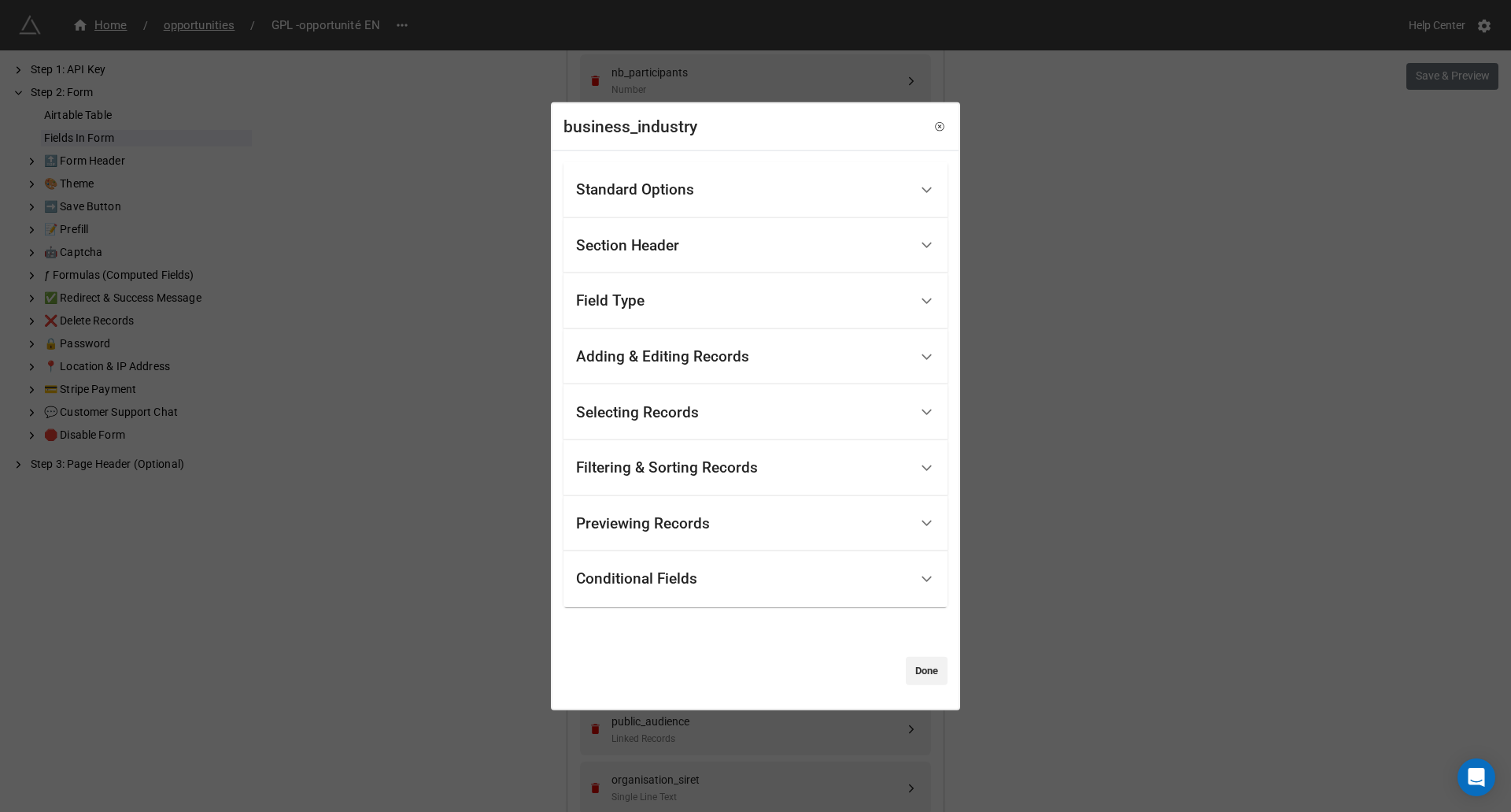
click at [747, 360] on div "Adding & Editing Records" at bounding box center [662, 357] width 173 height 16
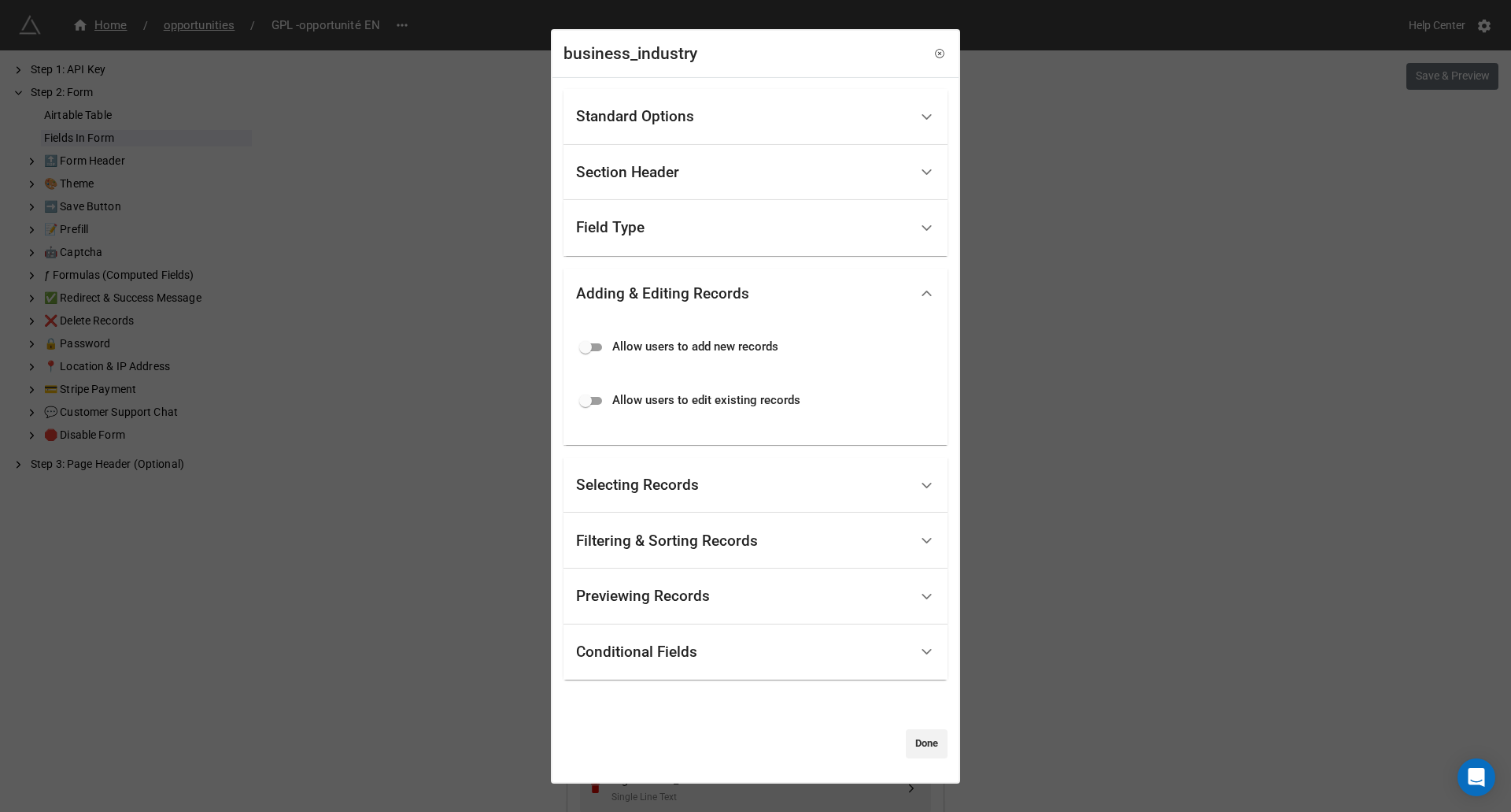
click at [770, 294] on div "Adding & Editing Records" at bounding box center [742, 293] width 333 height 37
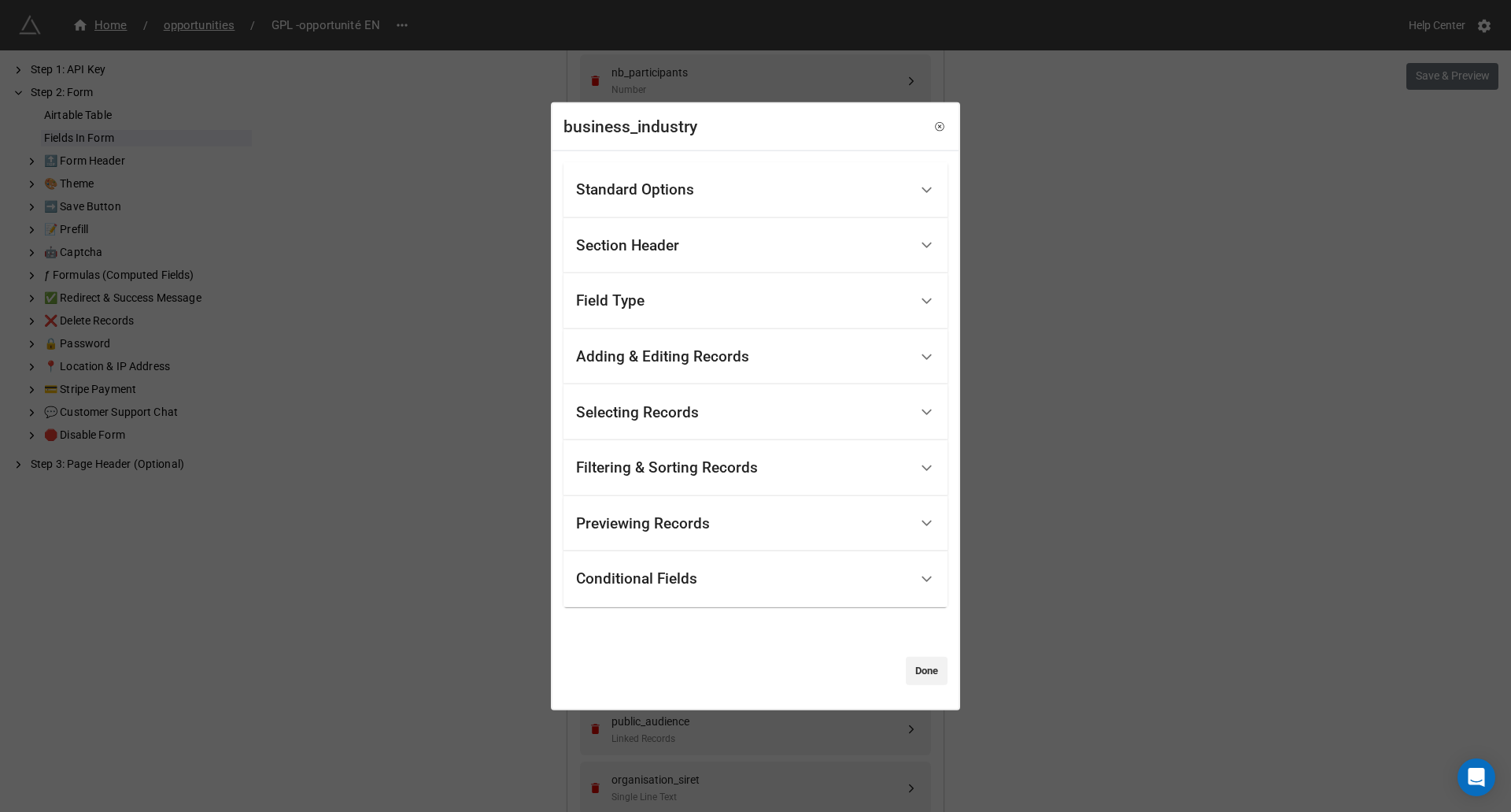
click at [743, 417] on div "Selecting Records" at bounding box center [742, 412] width 333 height 37
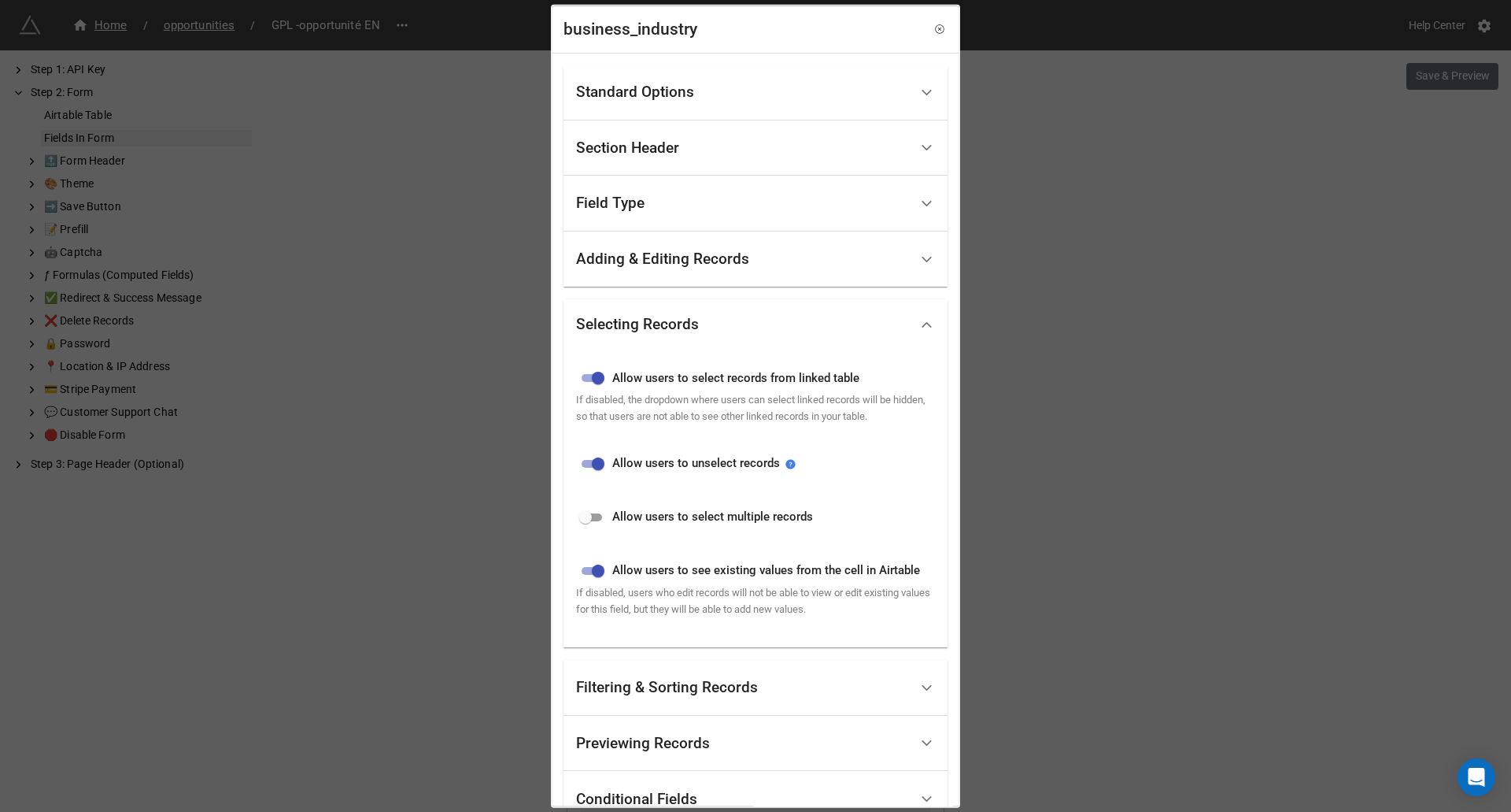
click at [769, 321] on div "Selecting Records" at bounding box center [742, 325] width 333 height 37
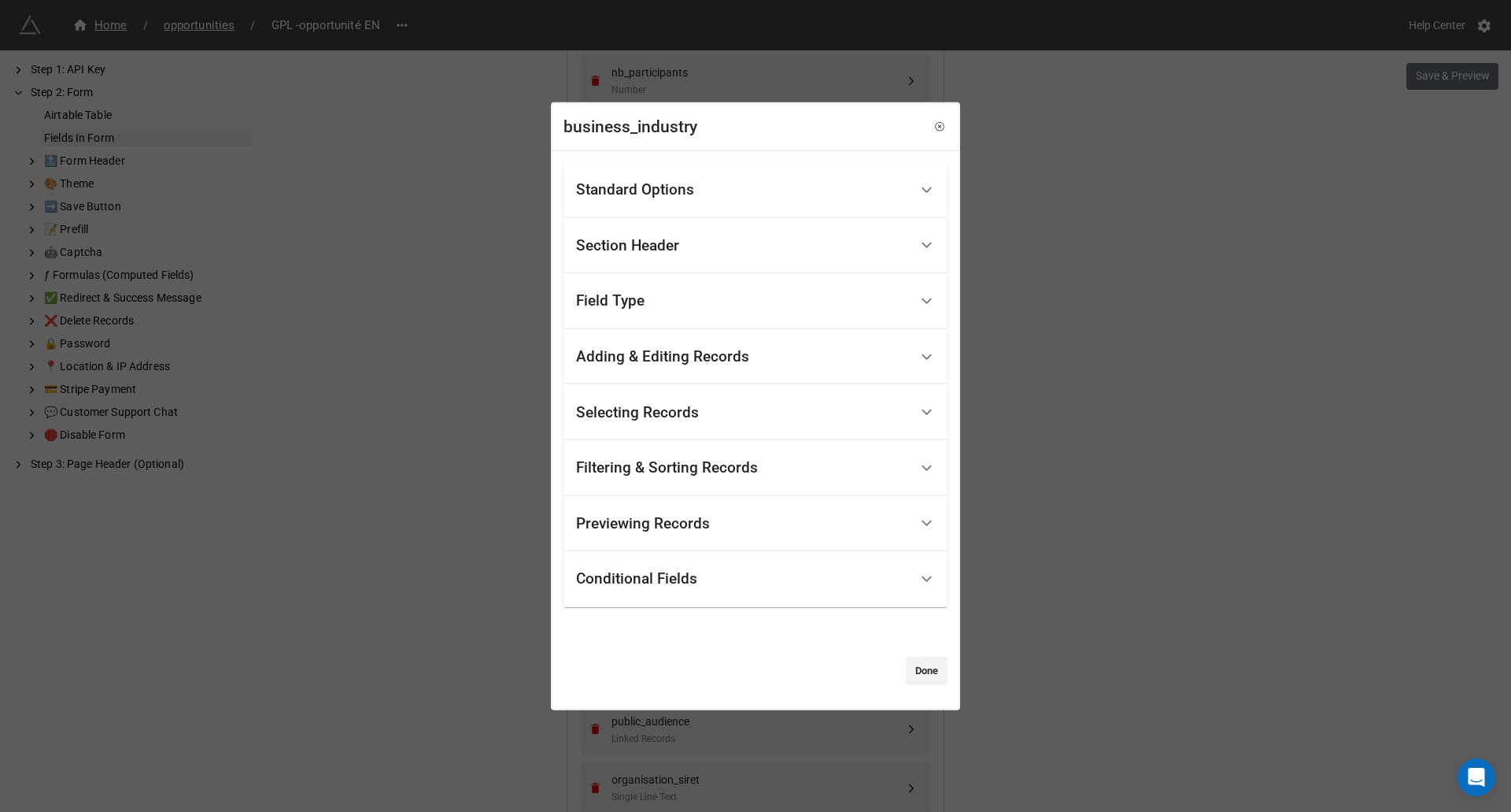
click at [754, 586] on div "Conditional Fields" at bounding box center [742, 579] width 333 height 37
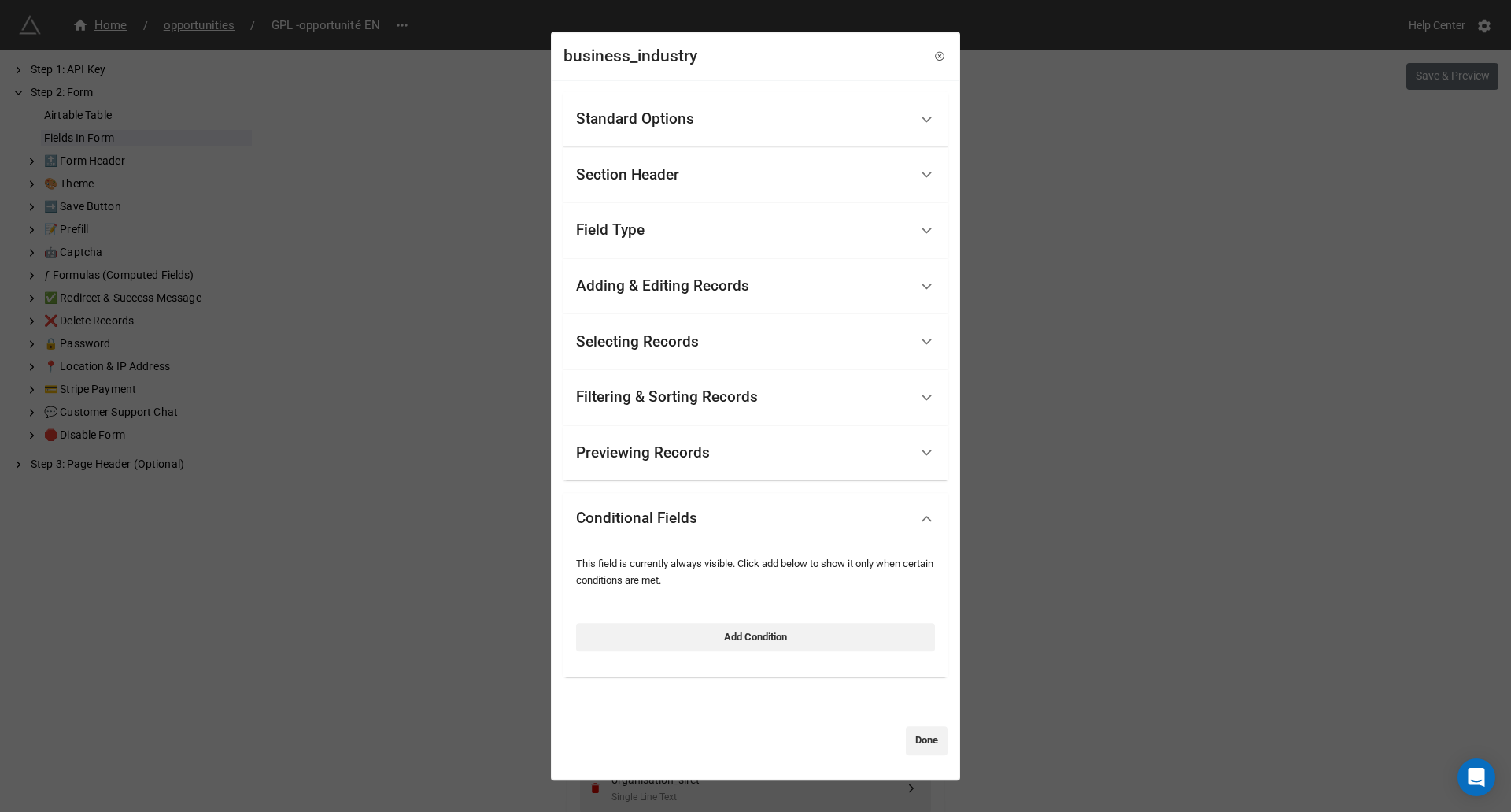
click at [767, 510] on div "Conditional Fields" at bounding box center [742, 519] width 333 height 37
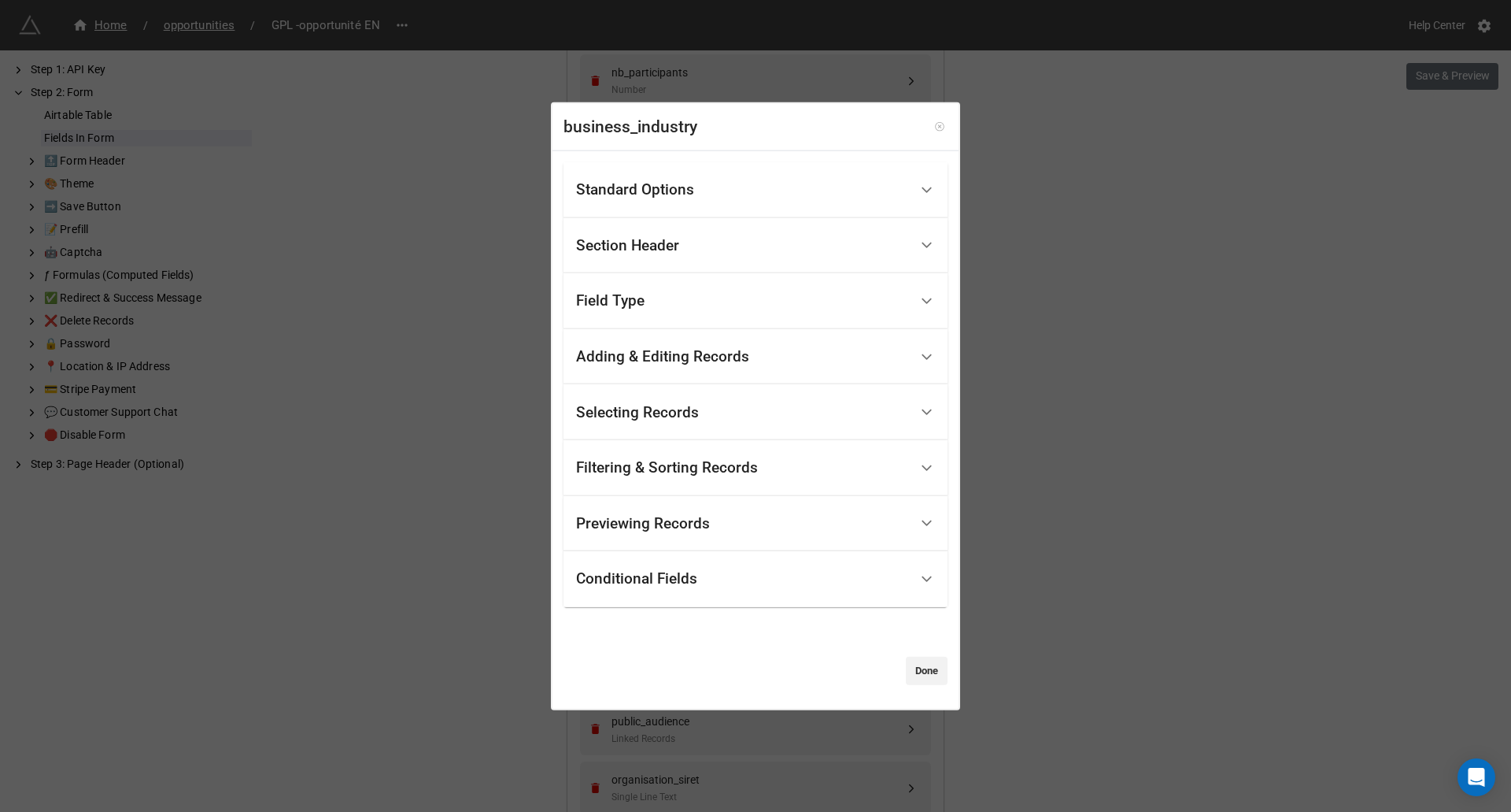
click at [938, 128] on link at bounding box center [939, 127] width 16 height 16
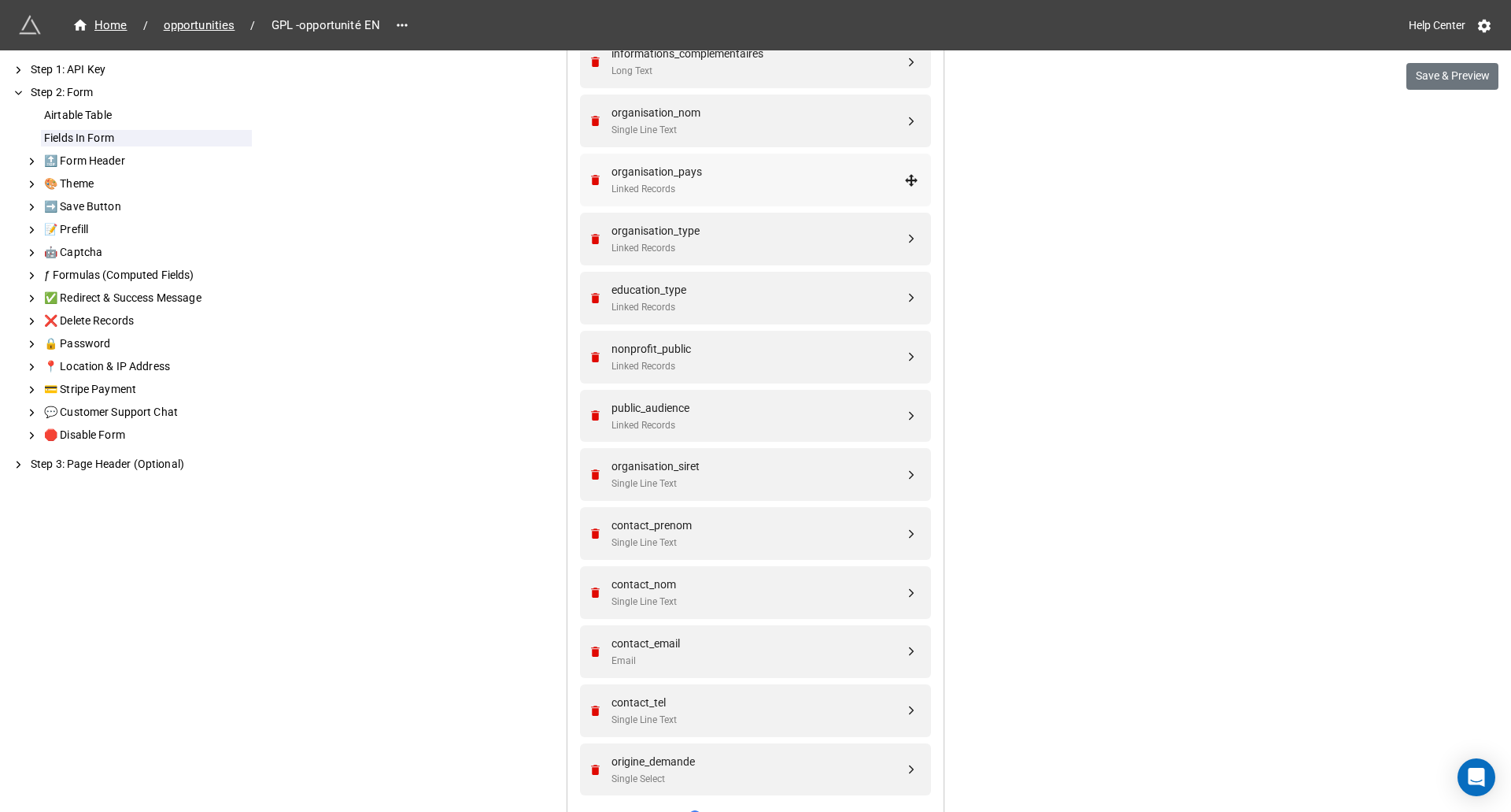
scroll to position [1322, 0]
click at [739, 295] on div "education_type" at bounding box center [758, 288] width 293 height 17
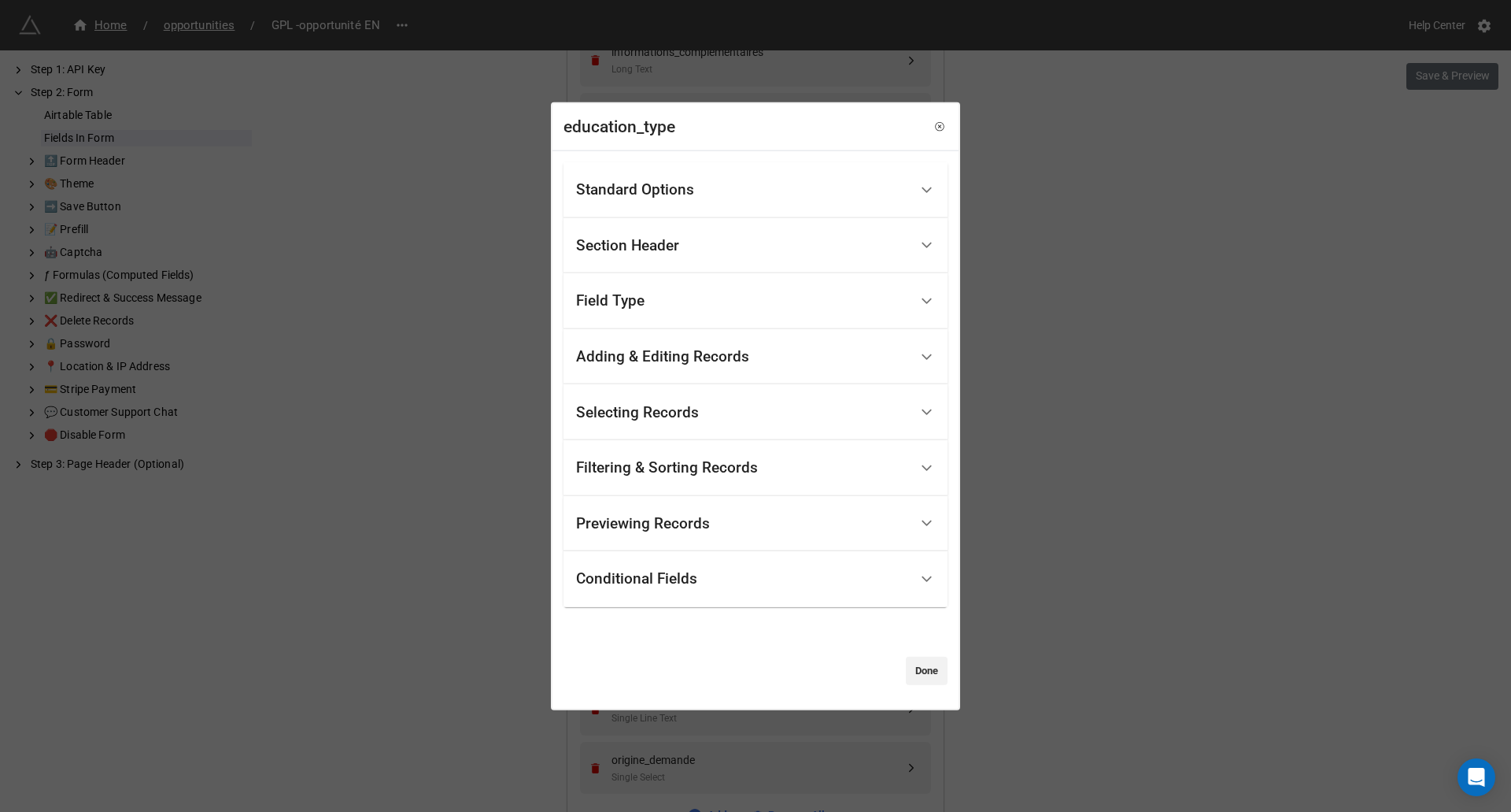
click at [758, 601] on div "Conditional Fields" at bounding box center [756, 579] width 384 height 56
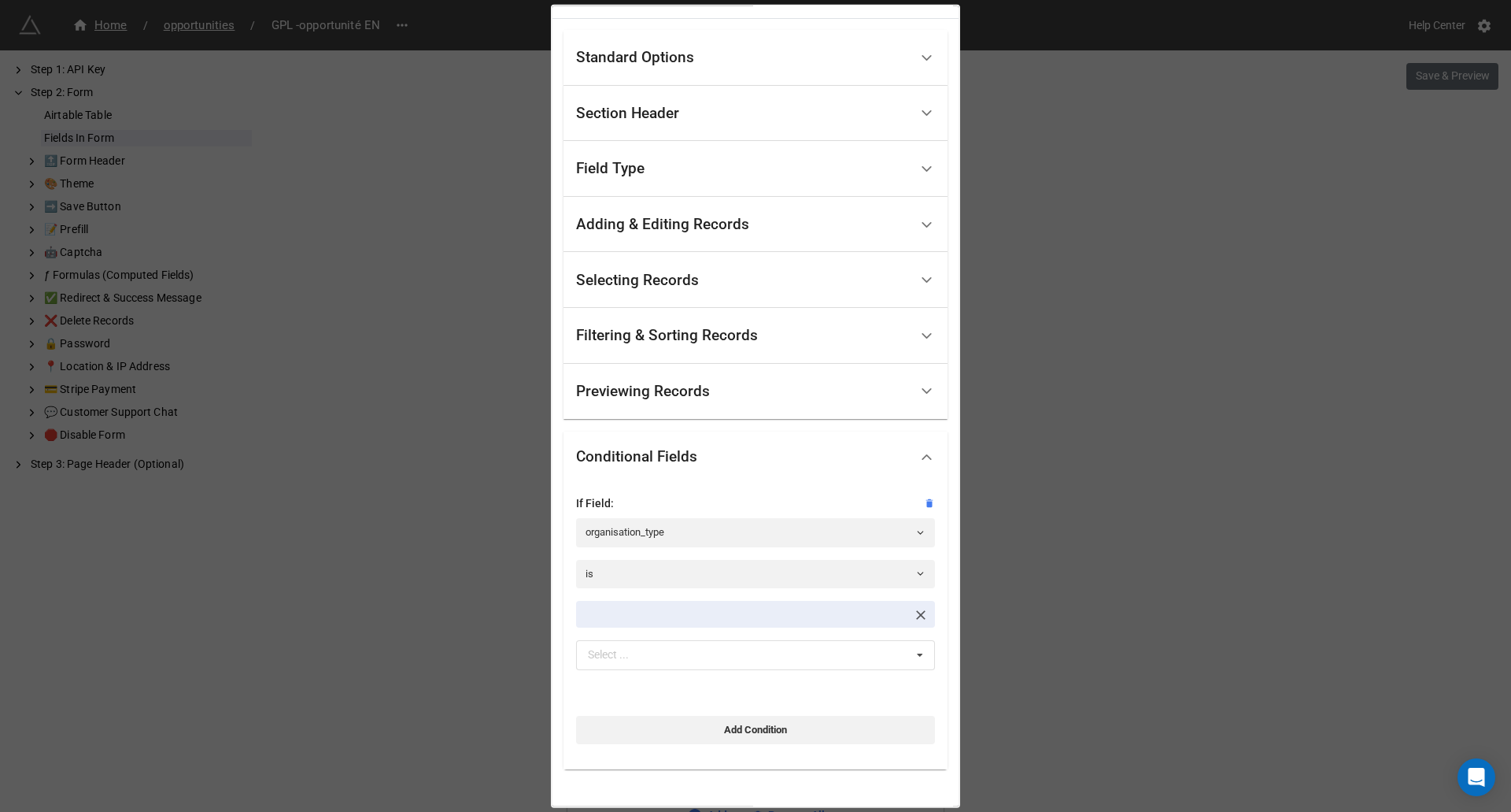
scroll to position [0, 0]
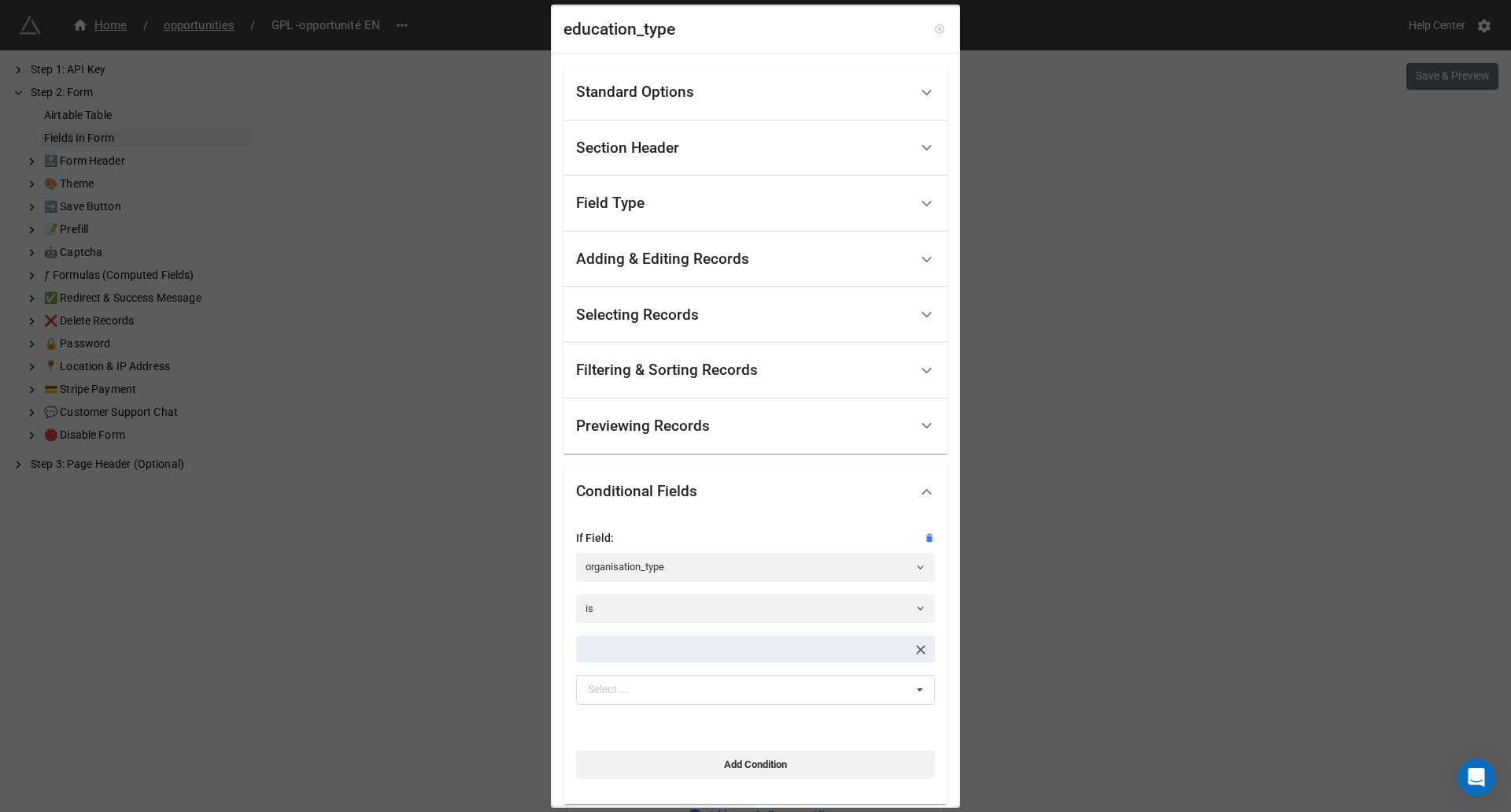
click at [937, 25] on icon at bounding box center [939, 29] width 11 height 11
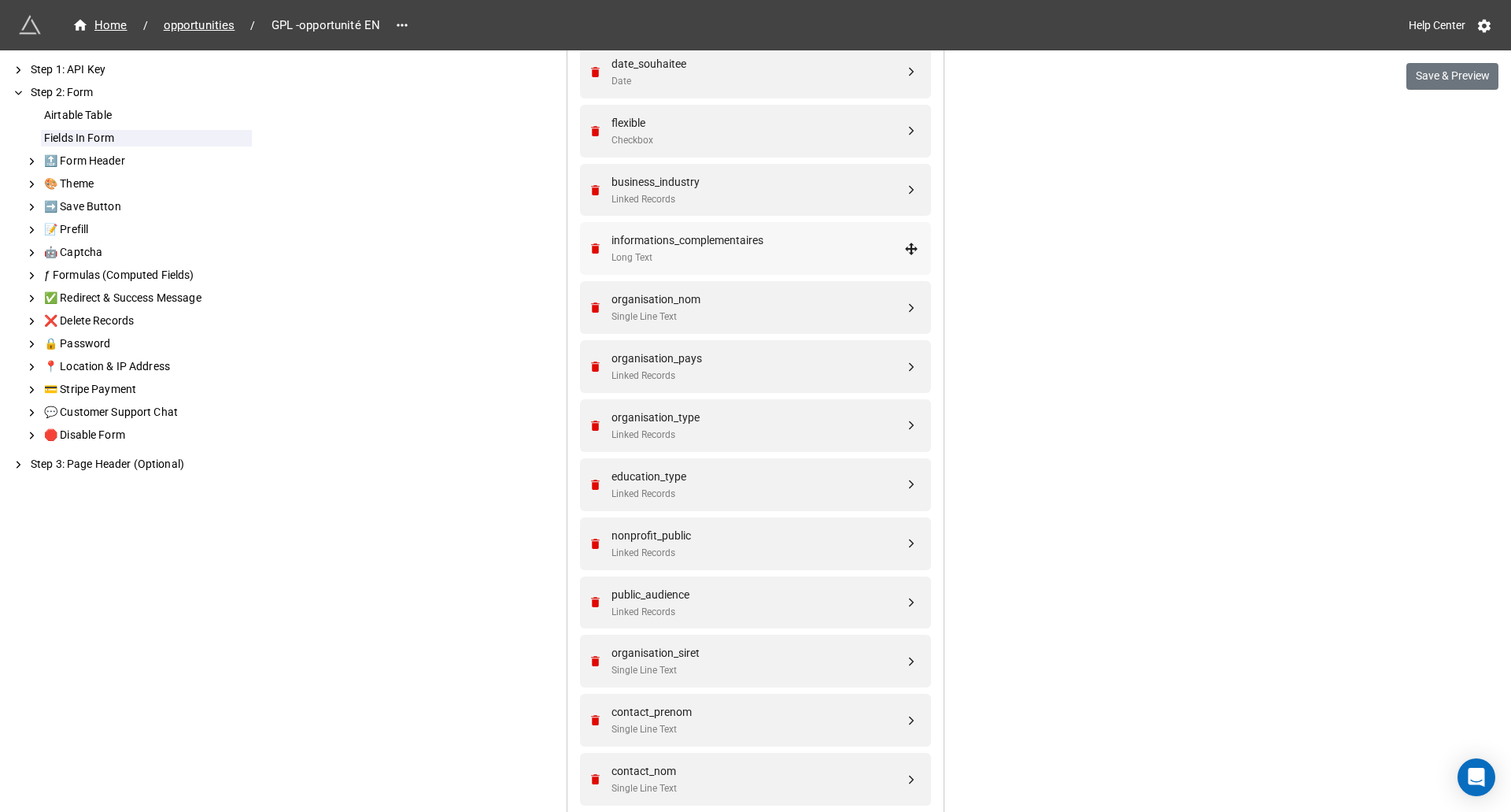
scroll to position [1007, 0]
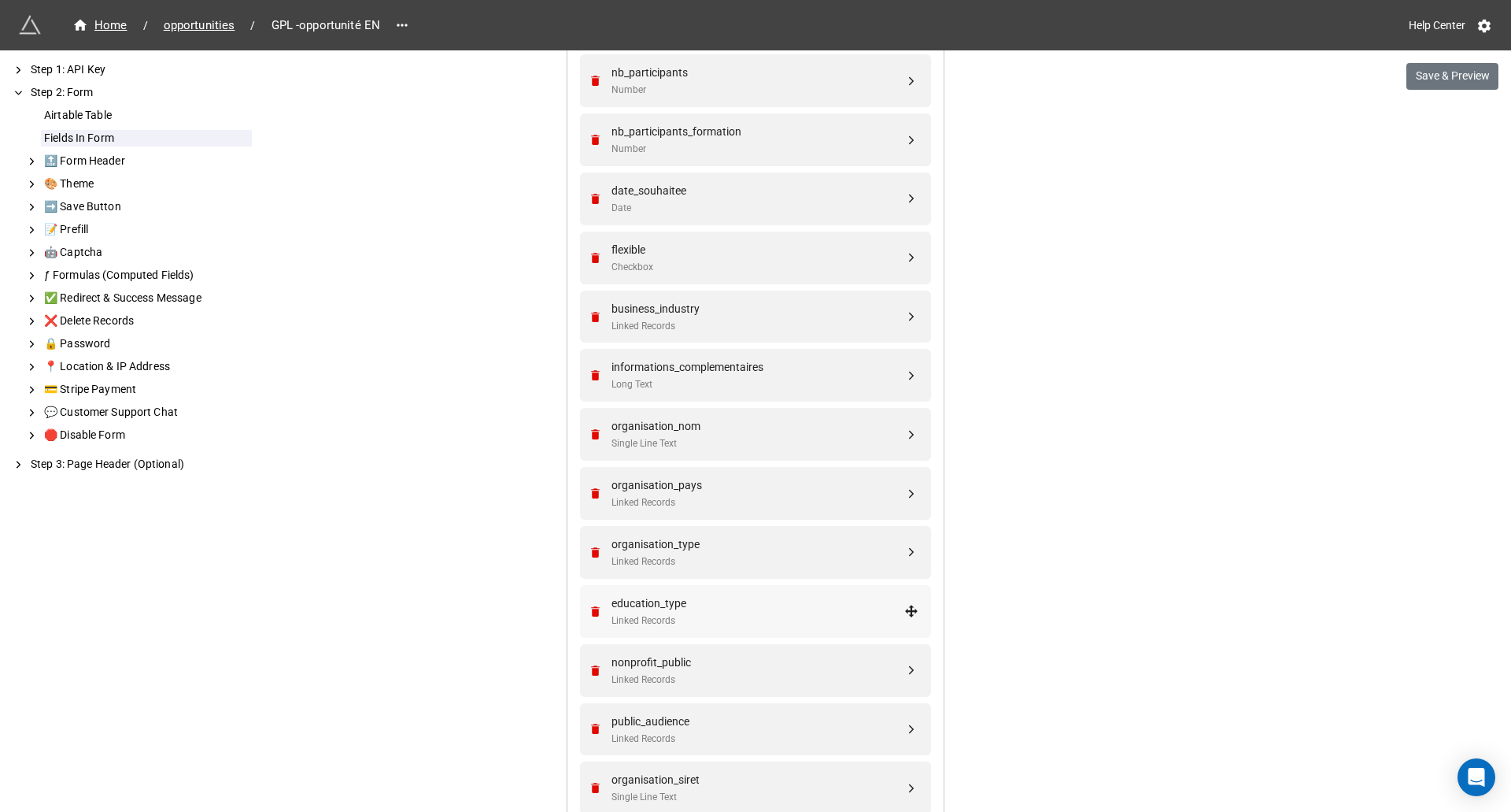
click at [777, 611] on div "education_type" at bounding box center [758, 603] width 293 height 17
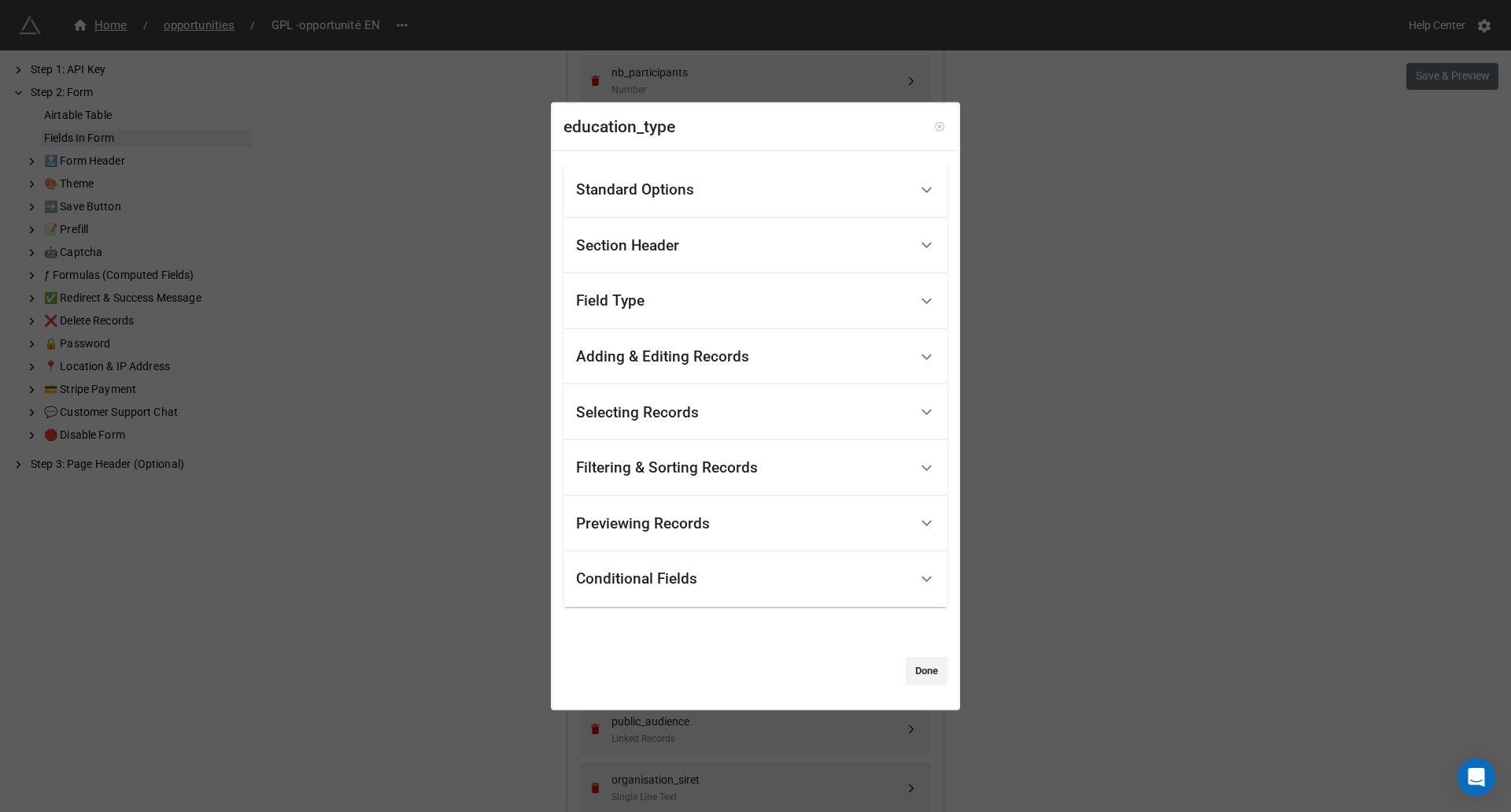
click at [934, 129] on icon at bounding box center [939, 127] width 11 height 11
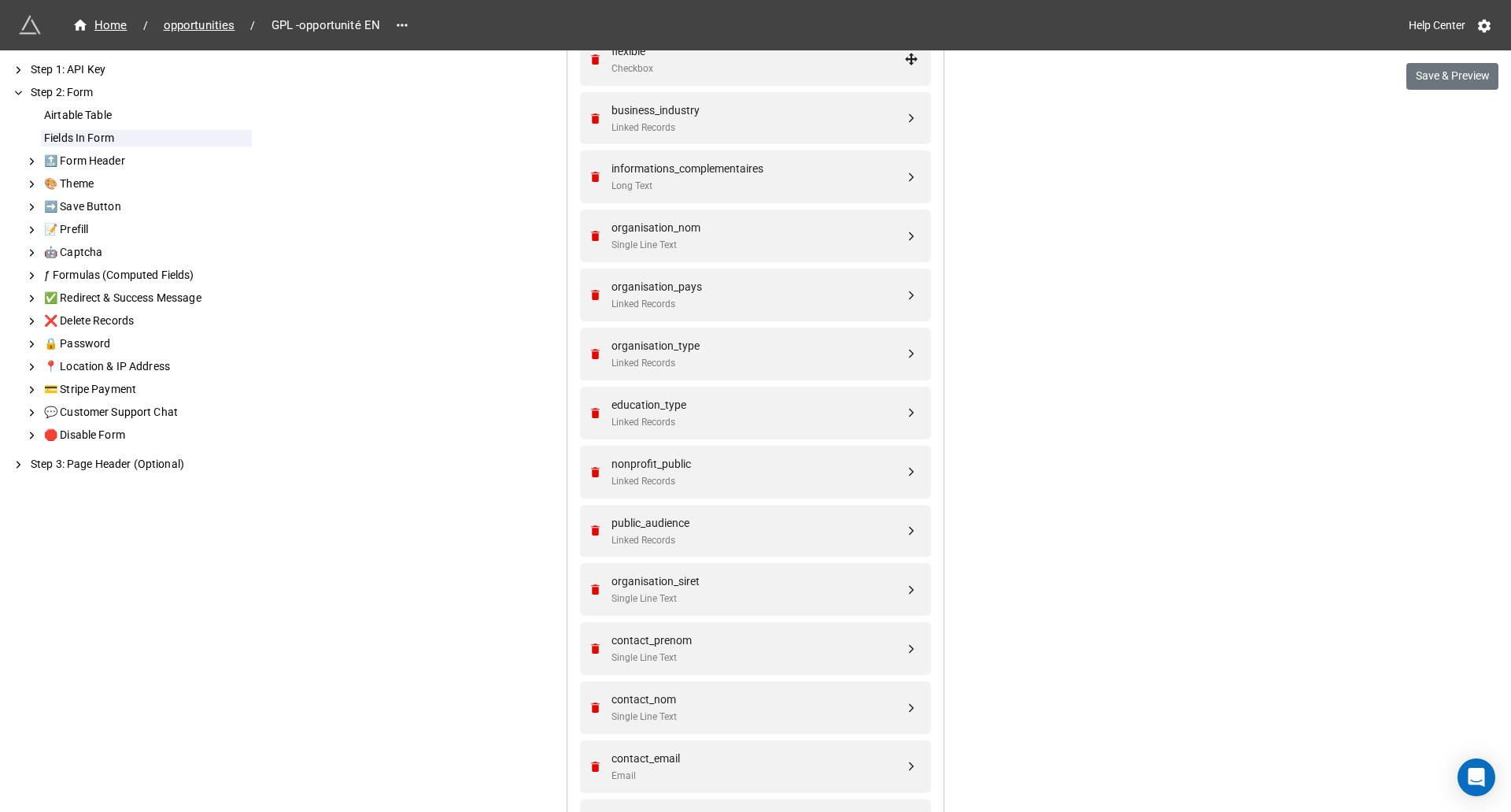
scroll to position [1243, 0]
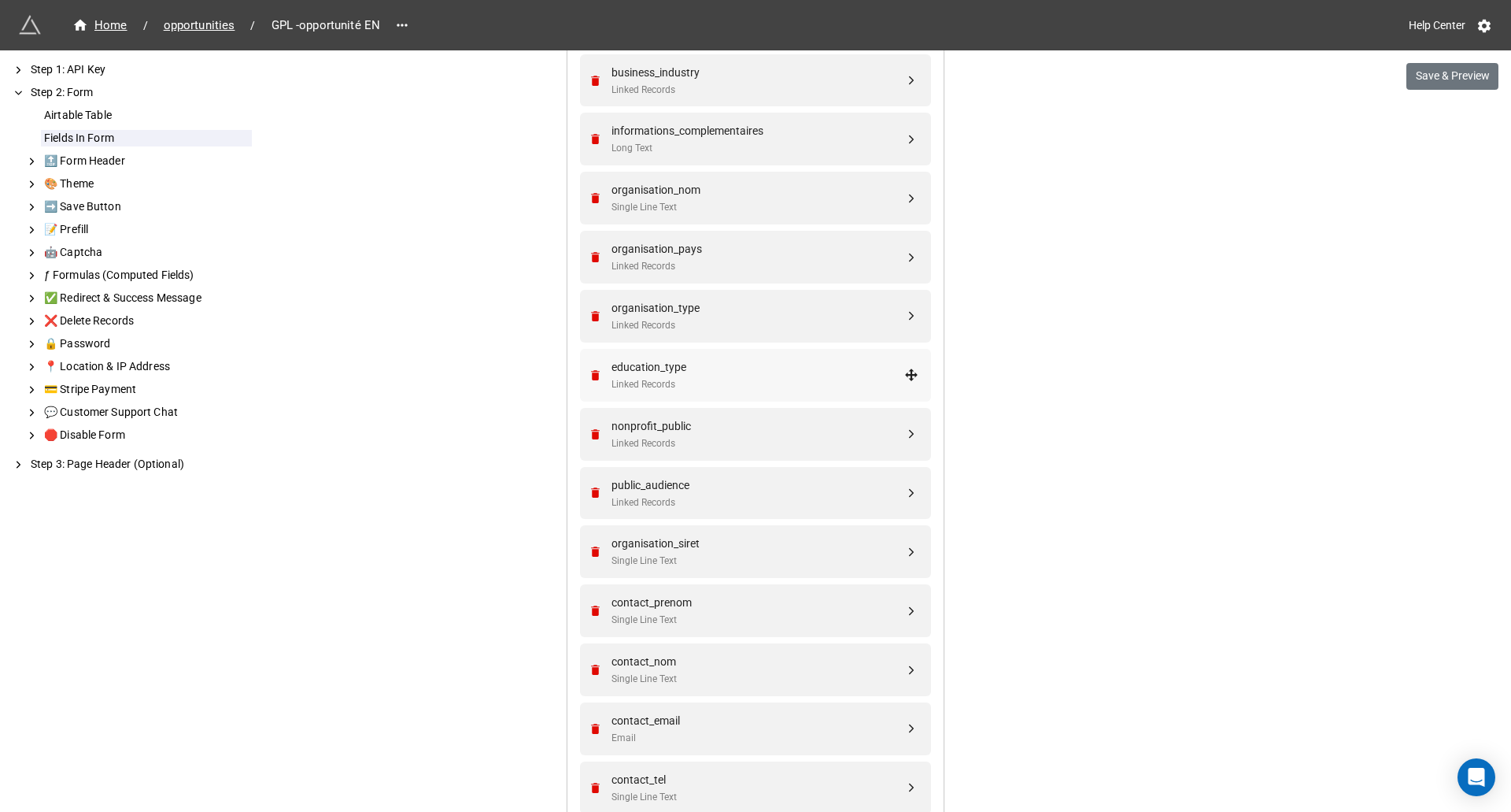
click at [777, 381] on div "Linked Records" at bounding box center [758, 385] width 293 height 15
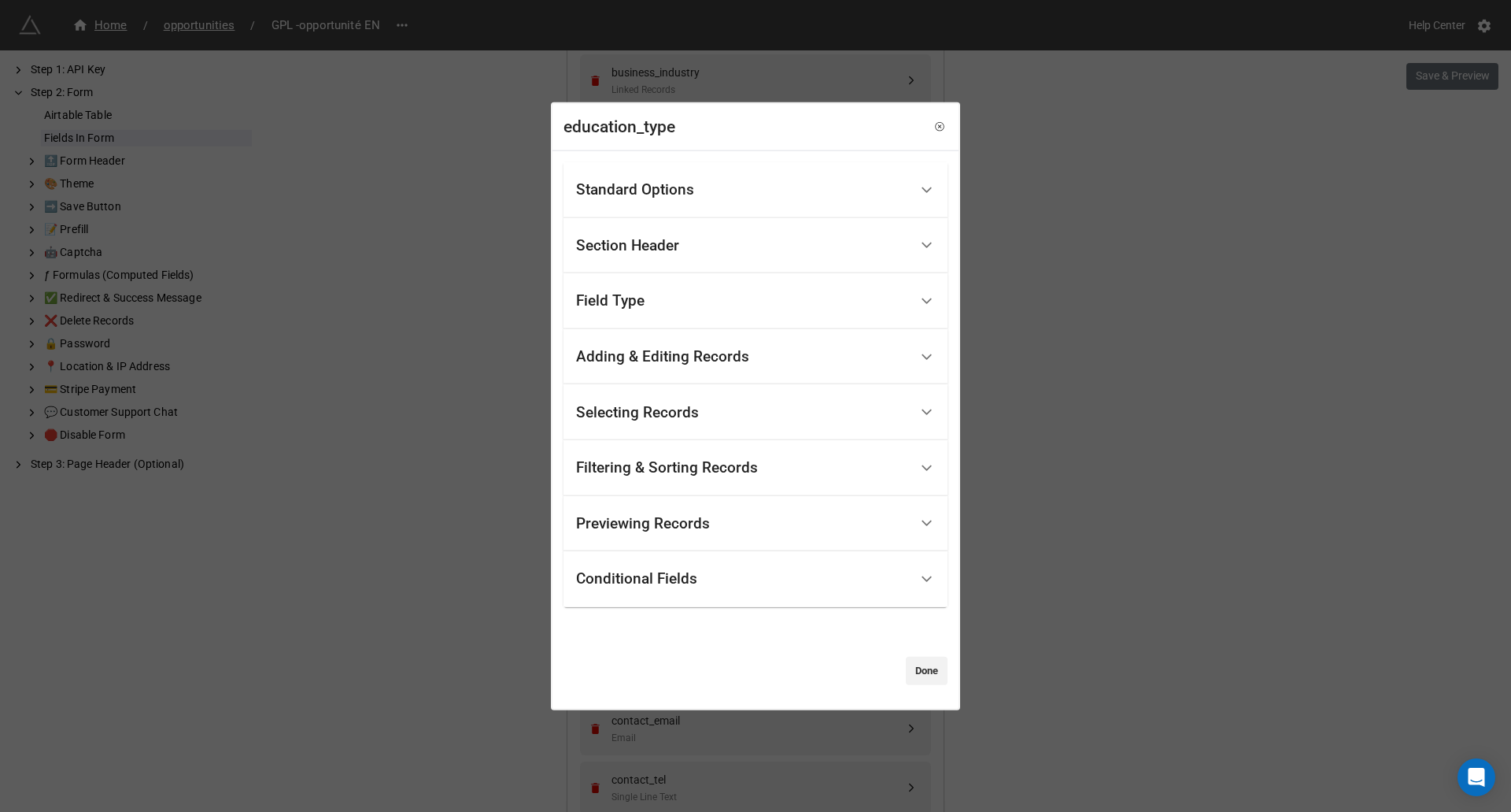
click at [736, 577] on div "Conditional Fields" at bounding box center [742, 579] width 333 height 37
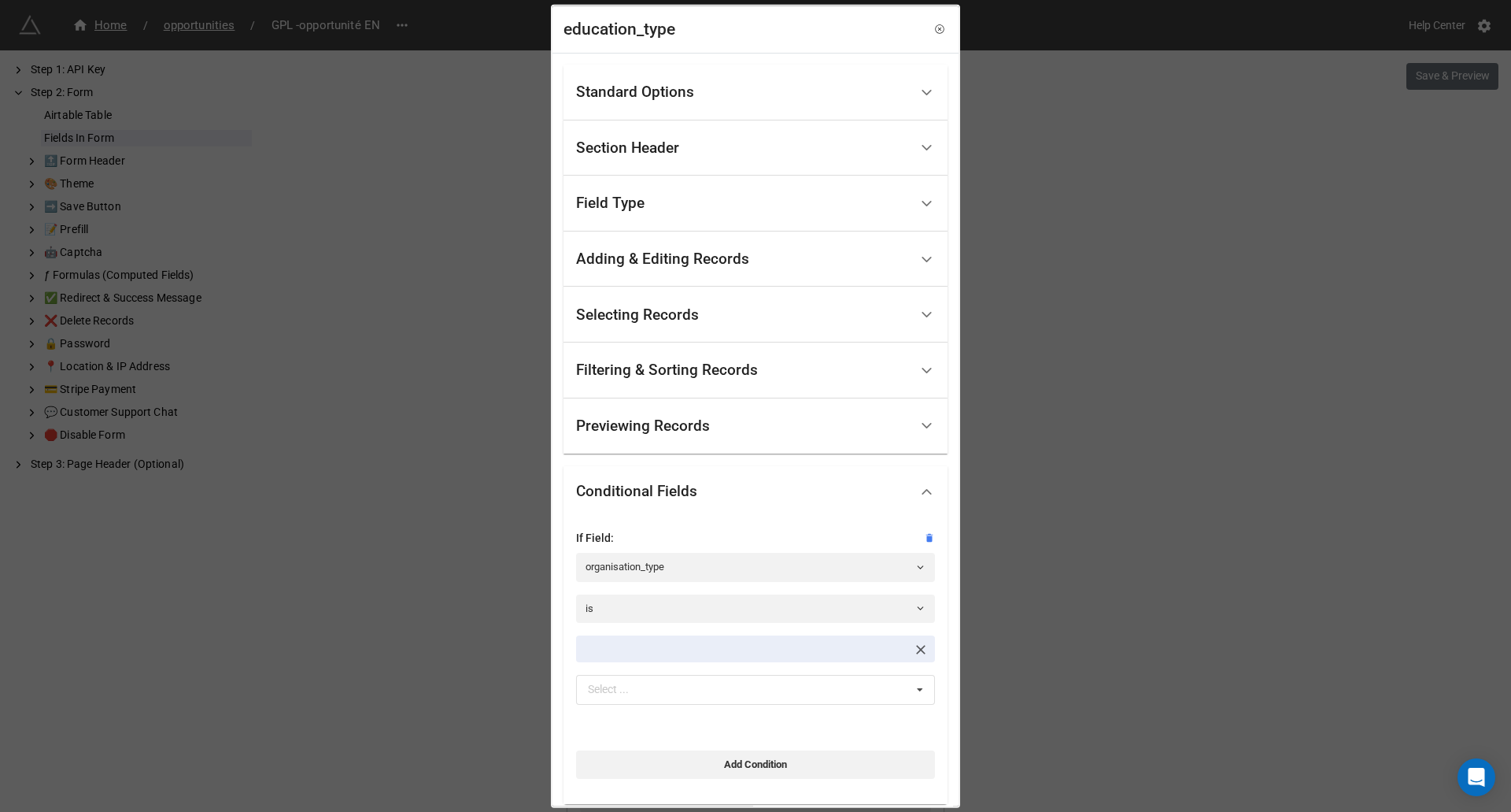
click at [878, 649] on link at bounding box center [755, 649] width 359 height 27
click at [849, 646] on link at bounding box center [755, 649] width 359 height 27
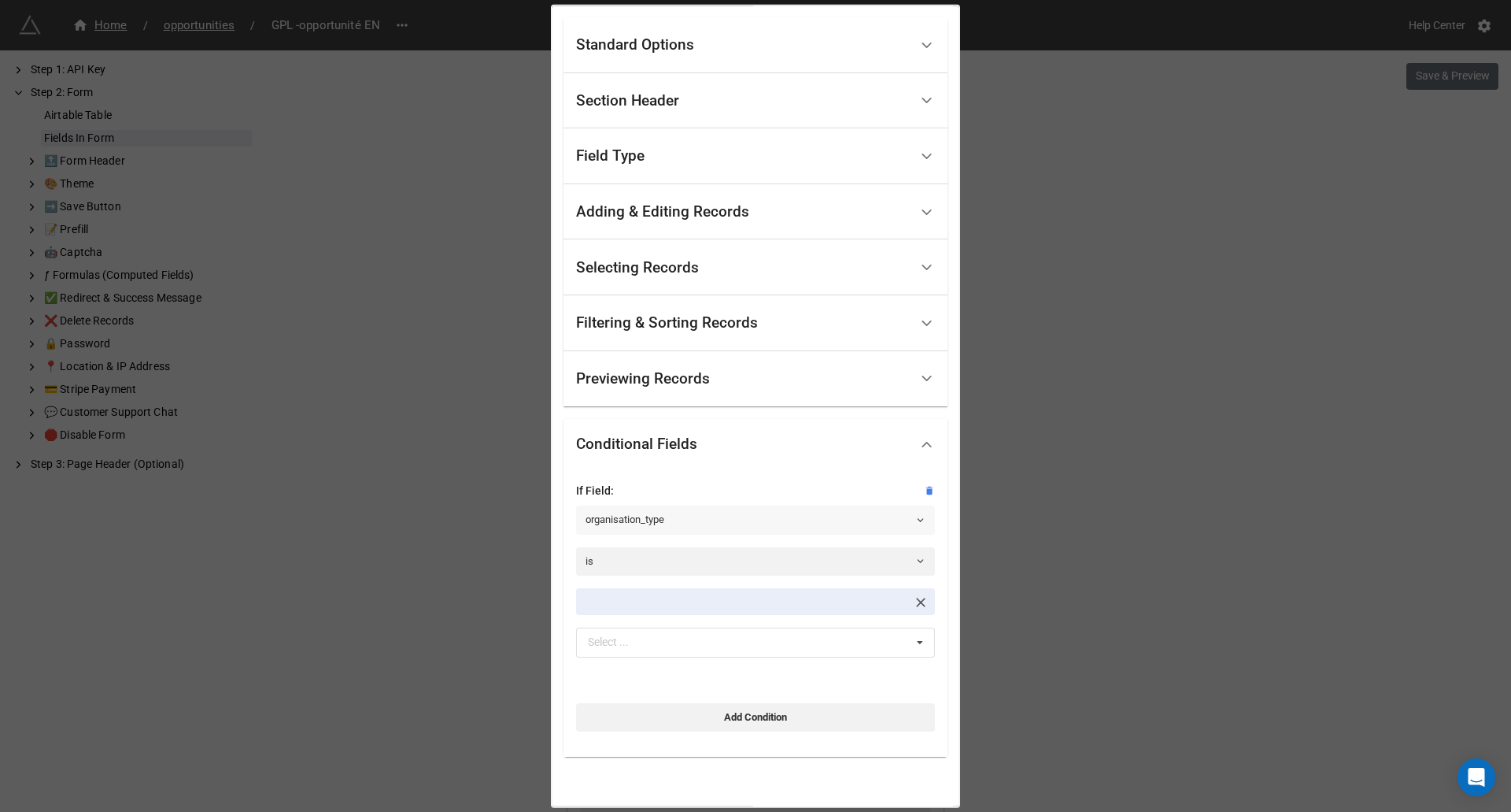
scroll to position [99, 0]
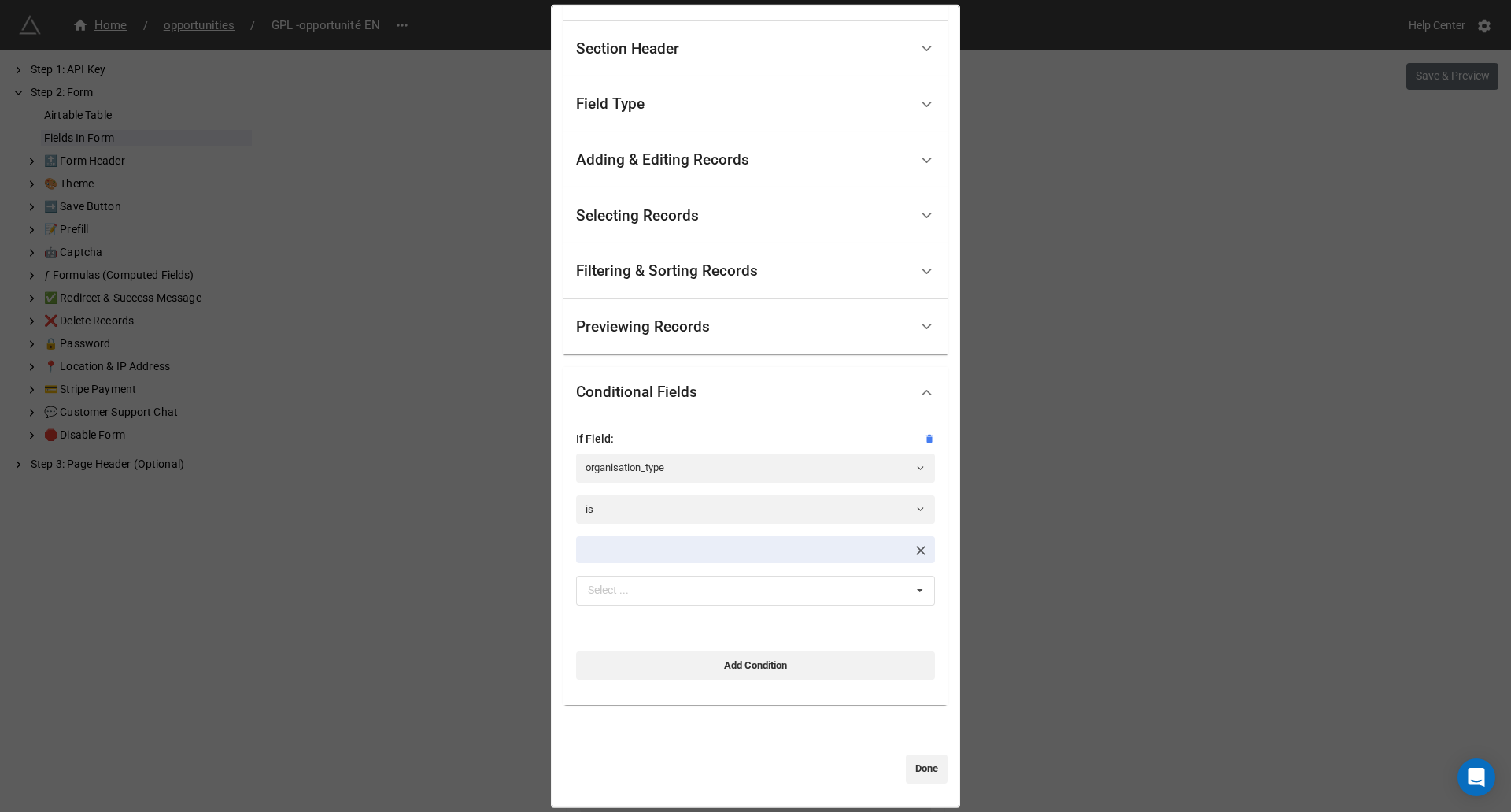
click at [765, 552] on link at bounding box center [755, 550] width 359 height 27
click at [788, 611] on div "Select ... No results found." at bounding box center [755, 576] width 359 height 81
click at [778, 590] on div "Select ... No results found." at bounding box center [755, 589] width 359 height 30
click at [919, 392] on icon at bounding box center [927, 391] width 16 height 16
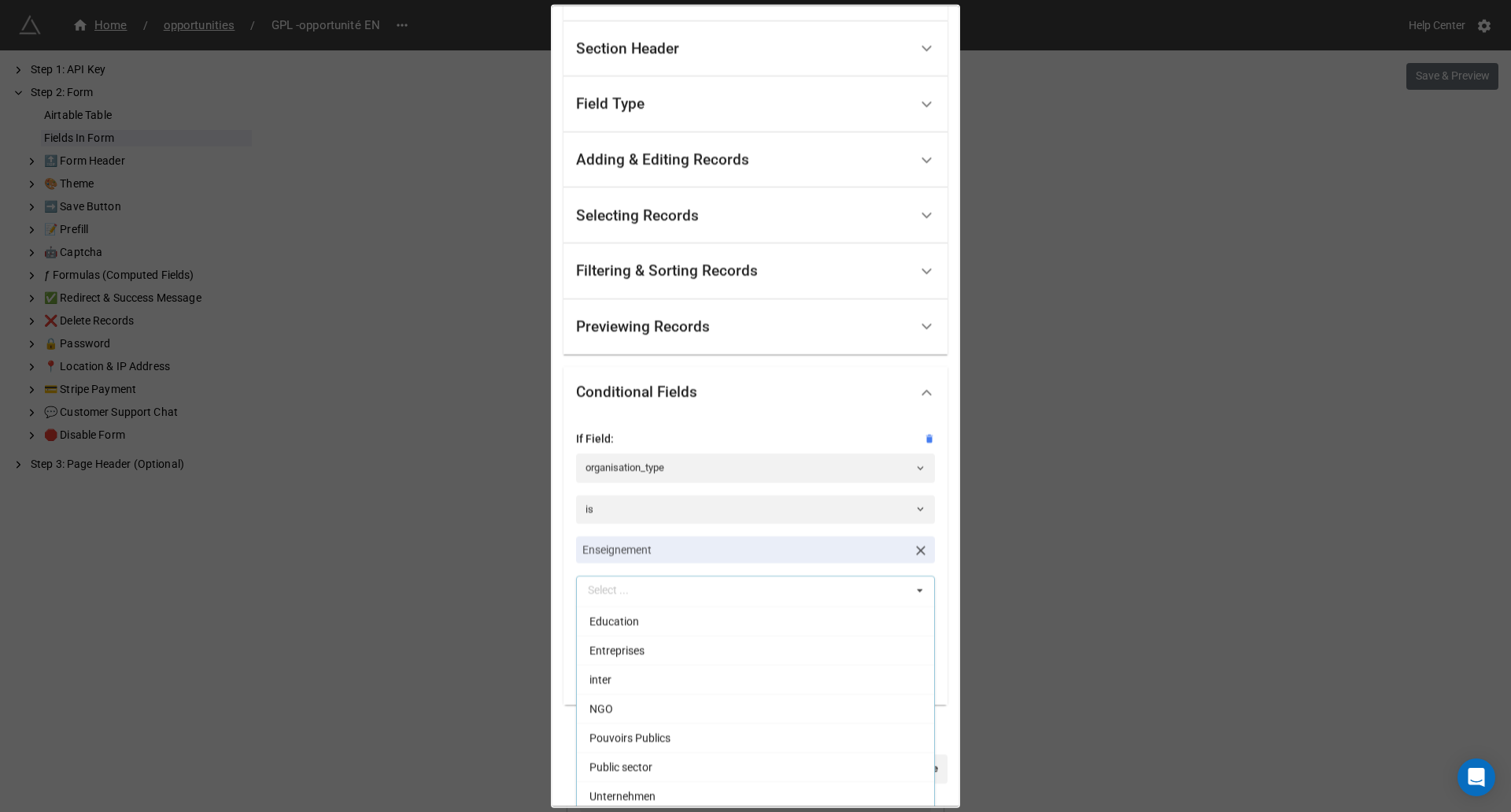
scroll to position [0, 0]
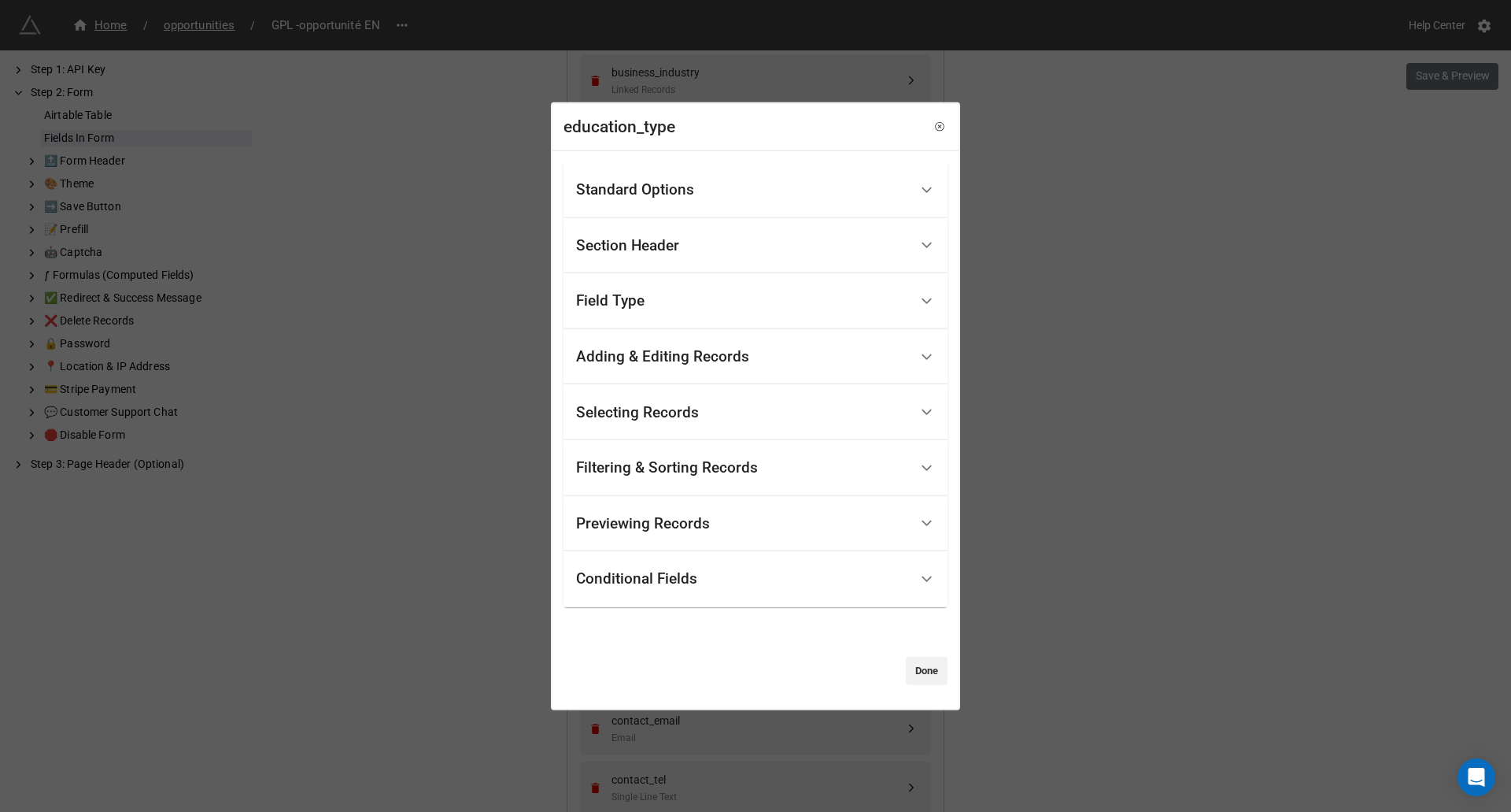
click at [762, 479] on div "Filtering & Sorting Records" at bounding box center [742, 468] width 333 height 37
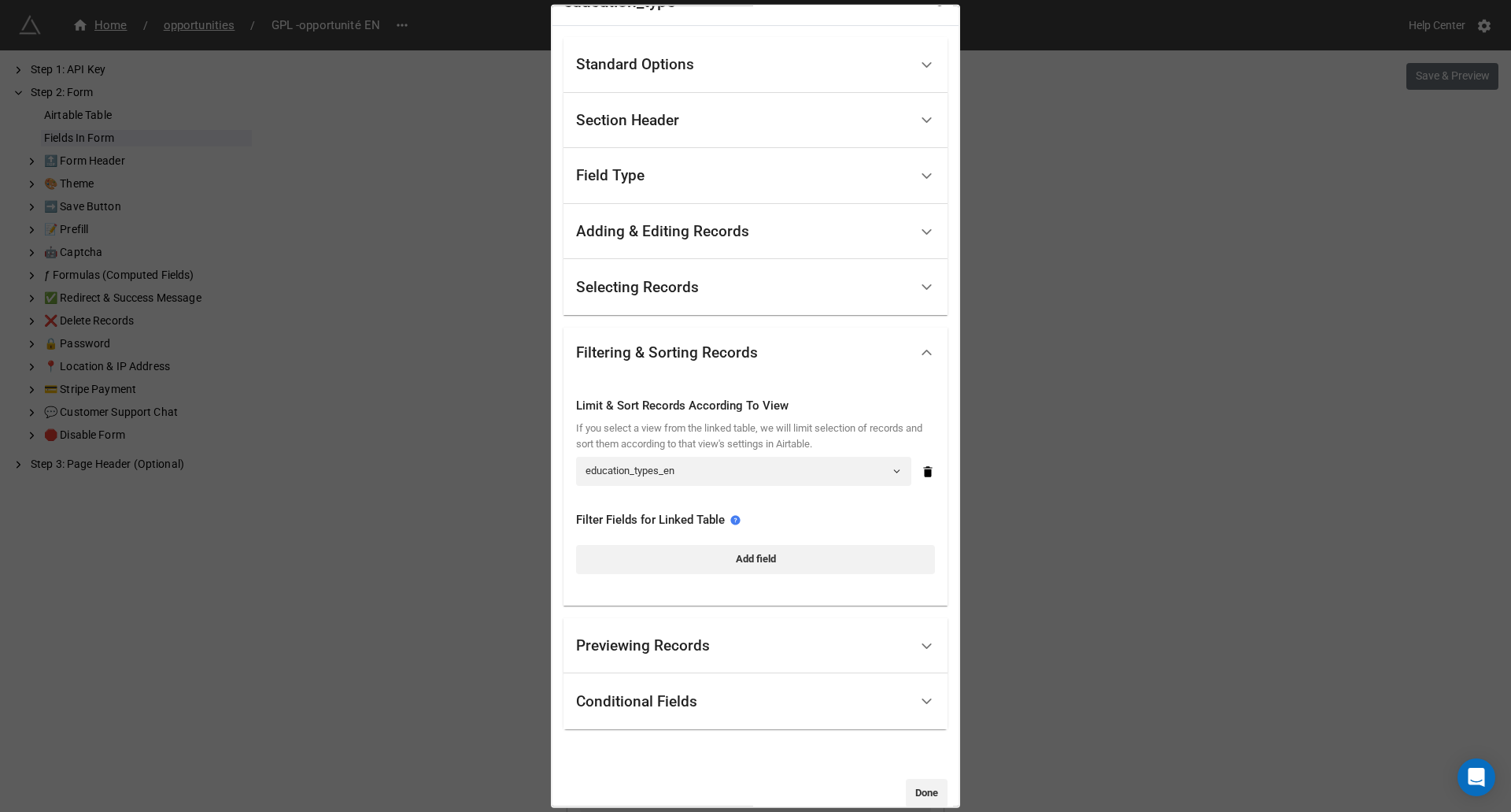
scroll to position [52, 0]
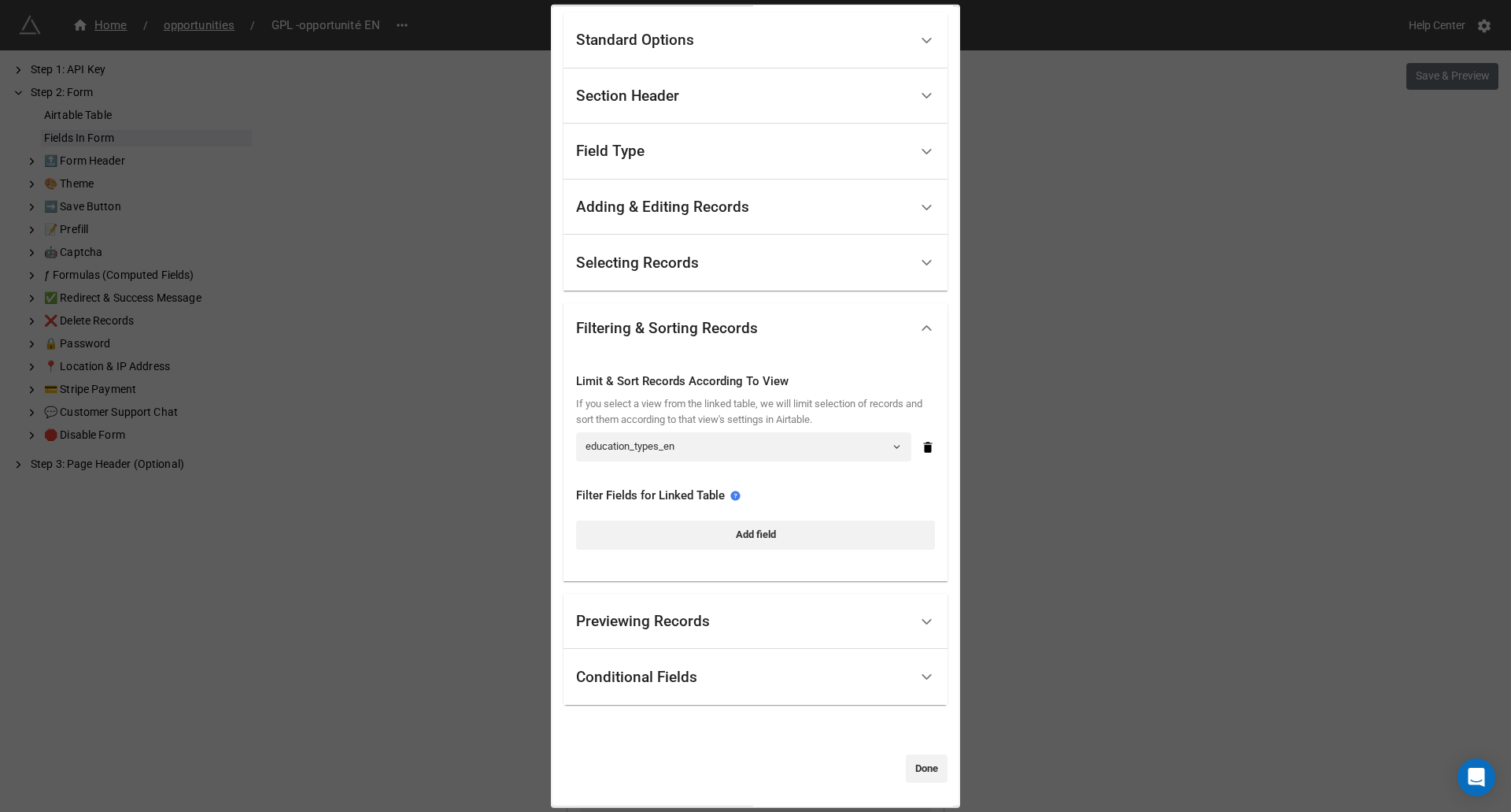
click at [730, 685] on div "Conditional Fields" at bounding box center [742, 677] width 333 height 37
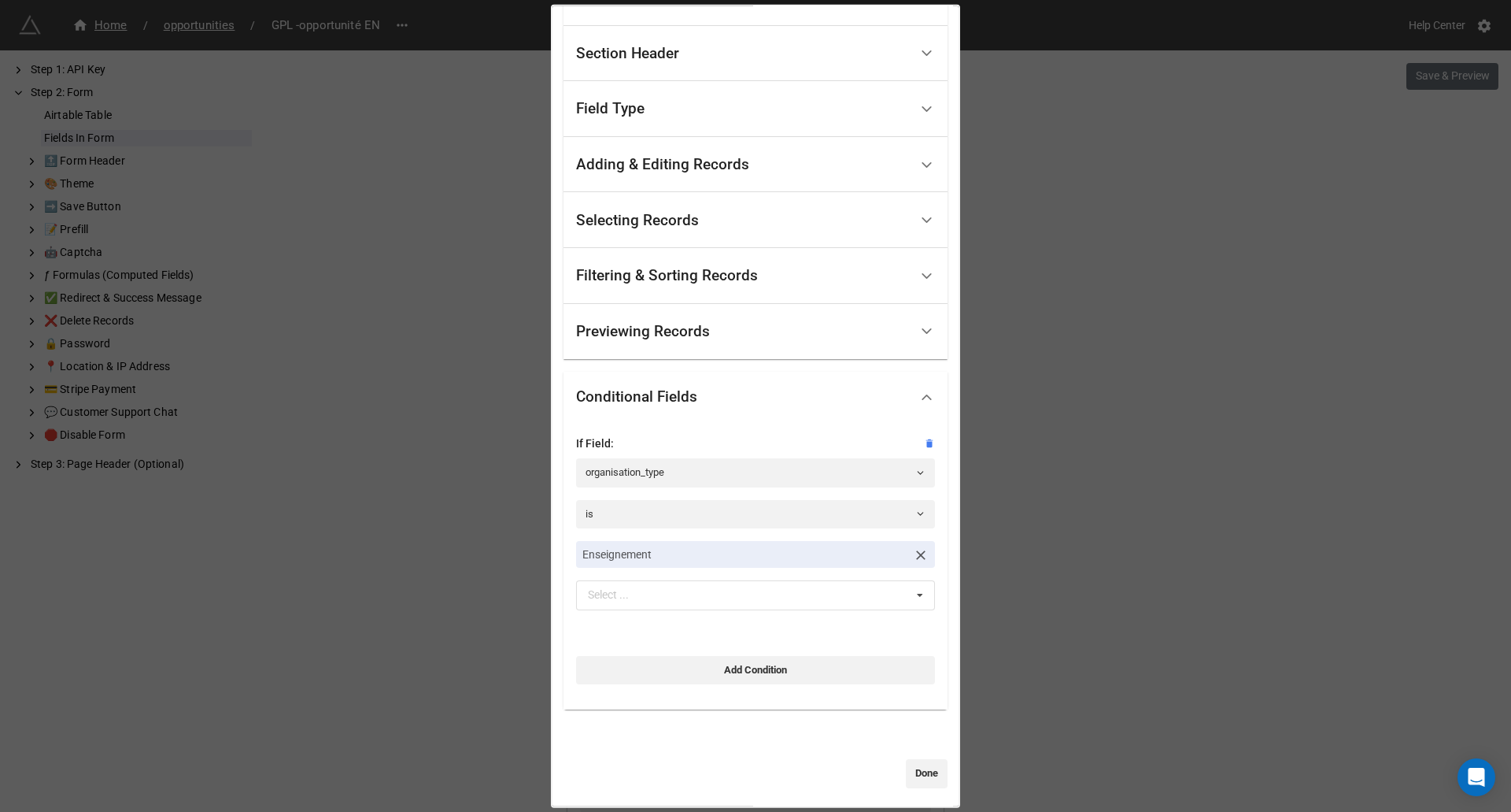
scroll to position [99, 0]
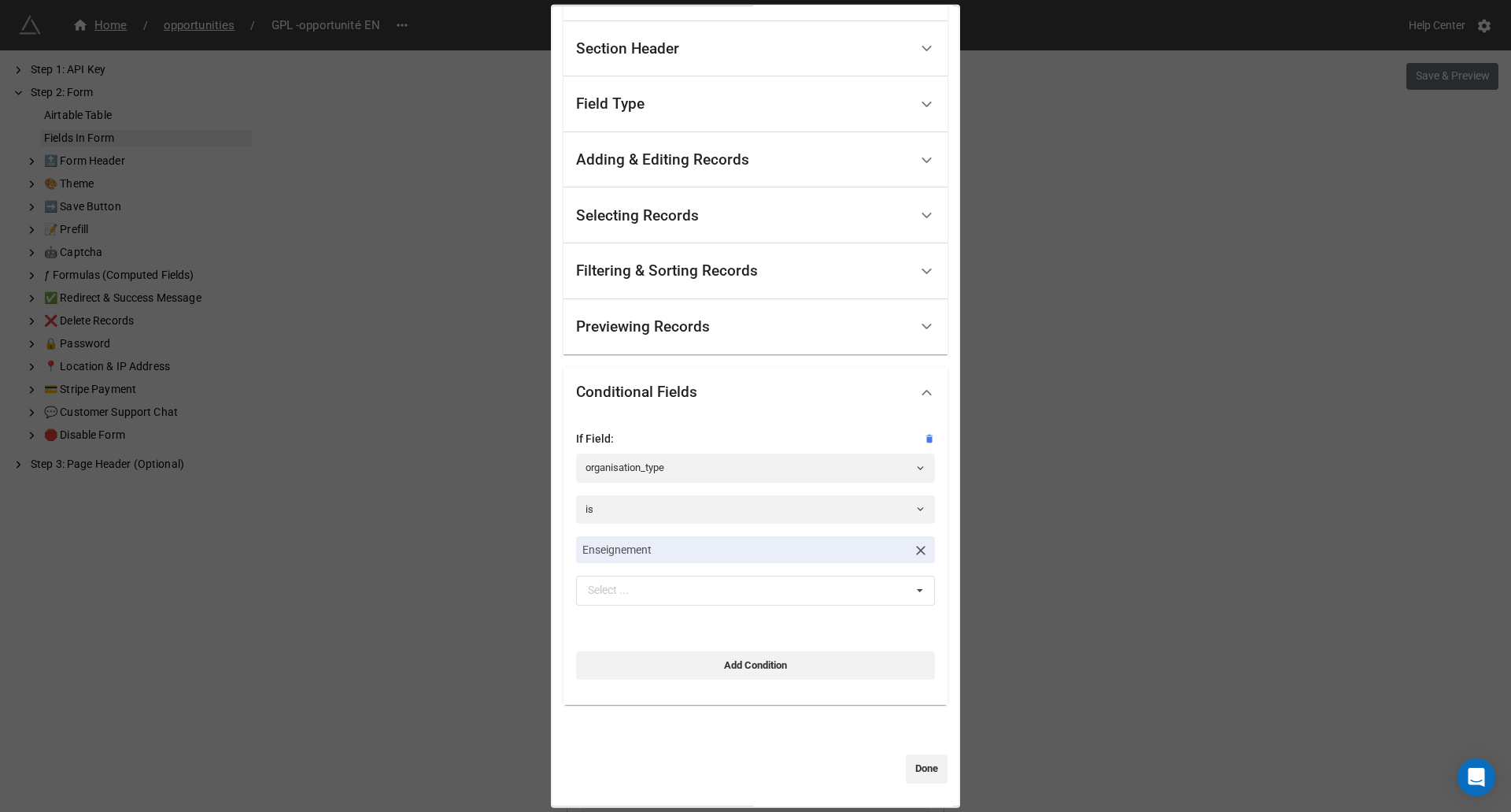
click at [749, 552] on p "Enseignement" at bounding box center [745, 550] width 324 height 16
click at [726, 539] on link "Enseignement" at bounding box center [755, 550] width 359 height 27
click at [916, 550] on icon at bounding box center [921, 550] width 9 height 9
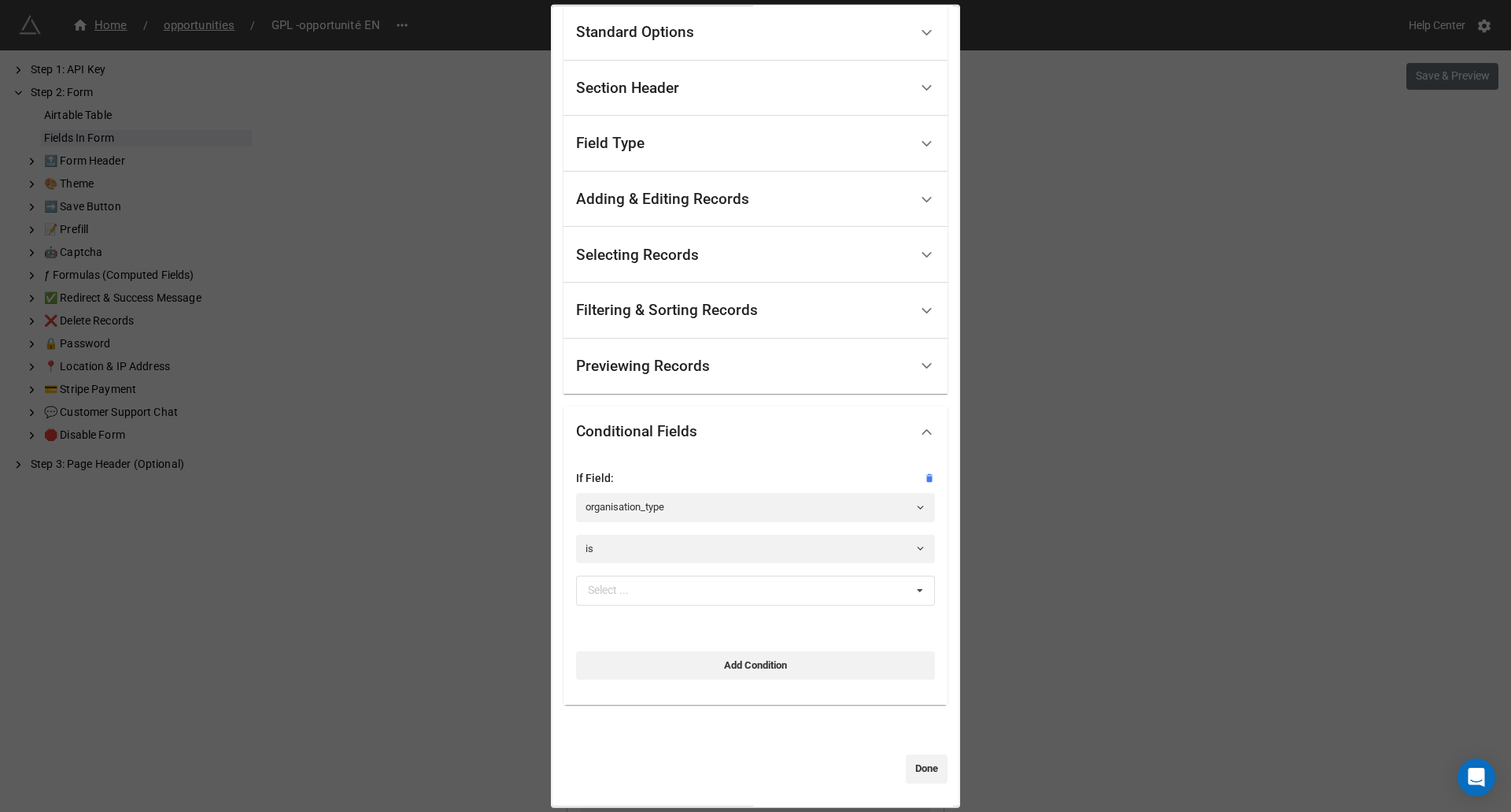
click at [916, 550] on icon at bounding box center [921, 548] width 10 height 10
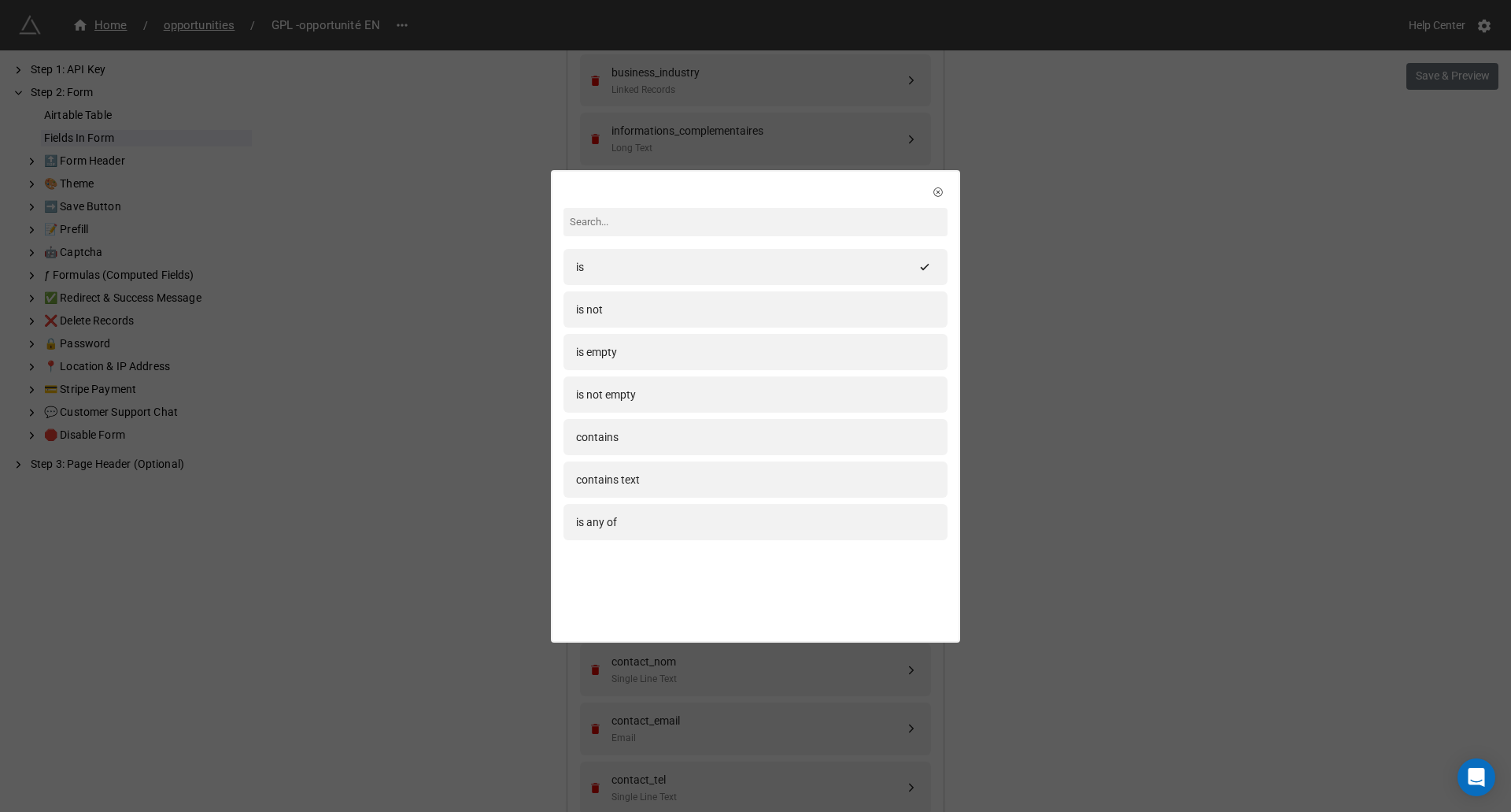
click at [916, 189] on div "is is not is empty is not empty contains contains text is any of" at bounding box center [756, 402] width 406 height 461
click at [933, 192] on icon at bounding box center [938, 192] width 11 height 11
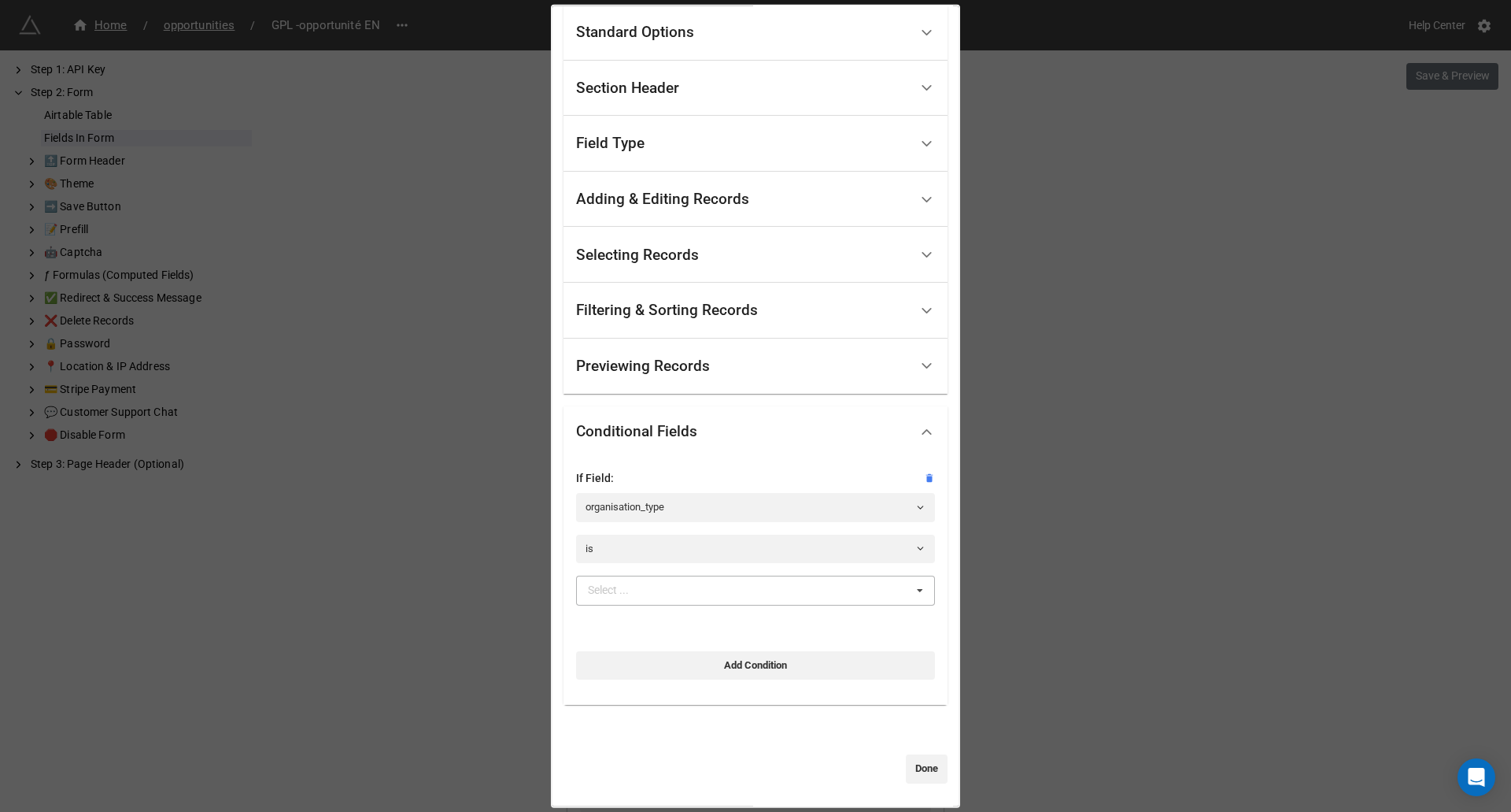
drag, startPoint x: 802, startPoint y: 589, endPoint x: 803, endPoint y: 607, distance: 18.0
click at [803, 589] on div "Select ... Association Behörden - Öffentliche Einrichtung / Verwaltung Bildungs…" at bounding box center [755, 589] width 359 height 30
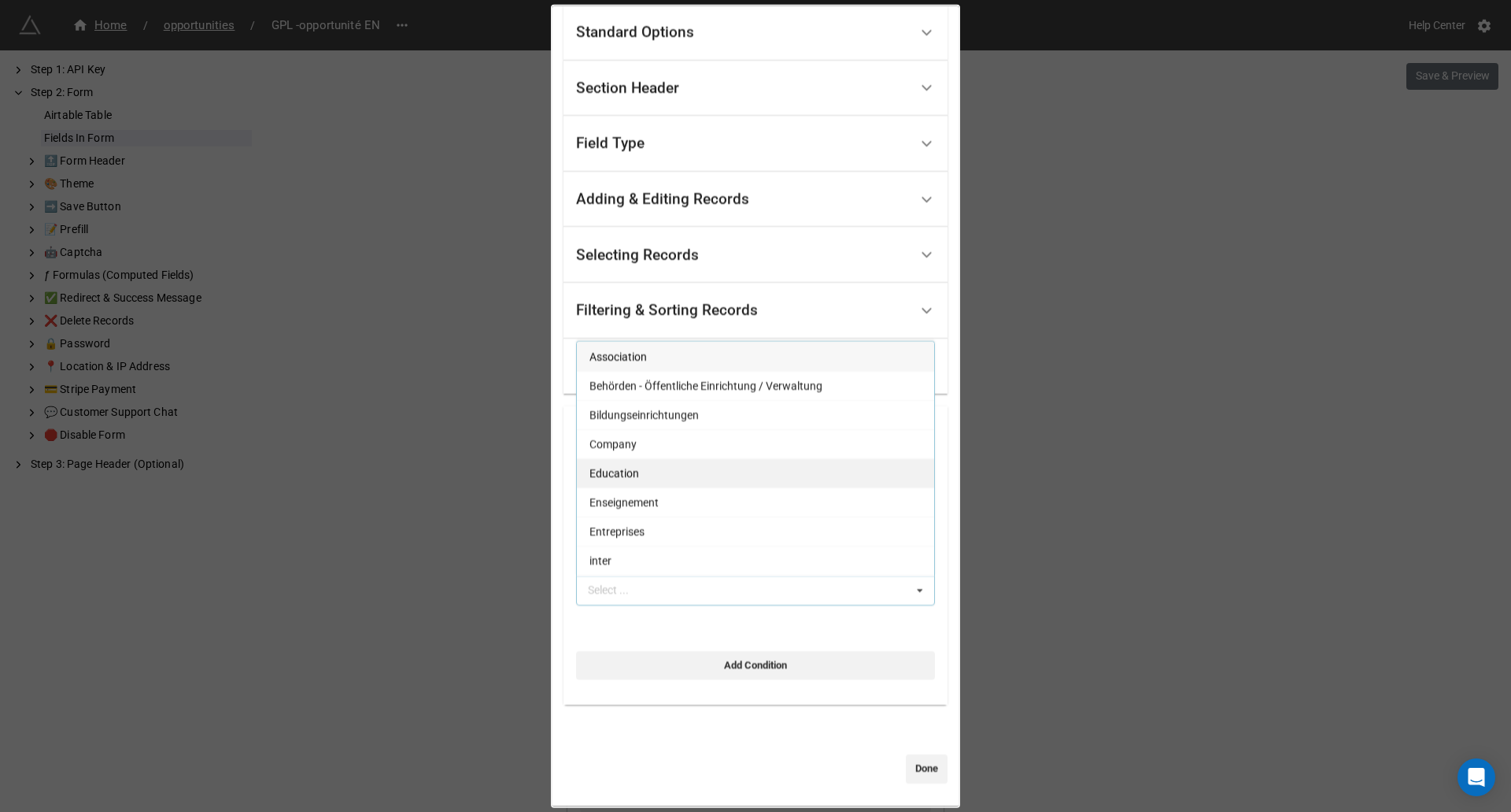
click at [692, 478] on div "Education" at bounding box center [755, 471] width 358 height 29
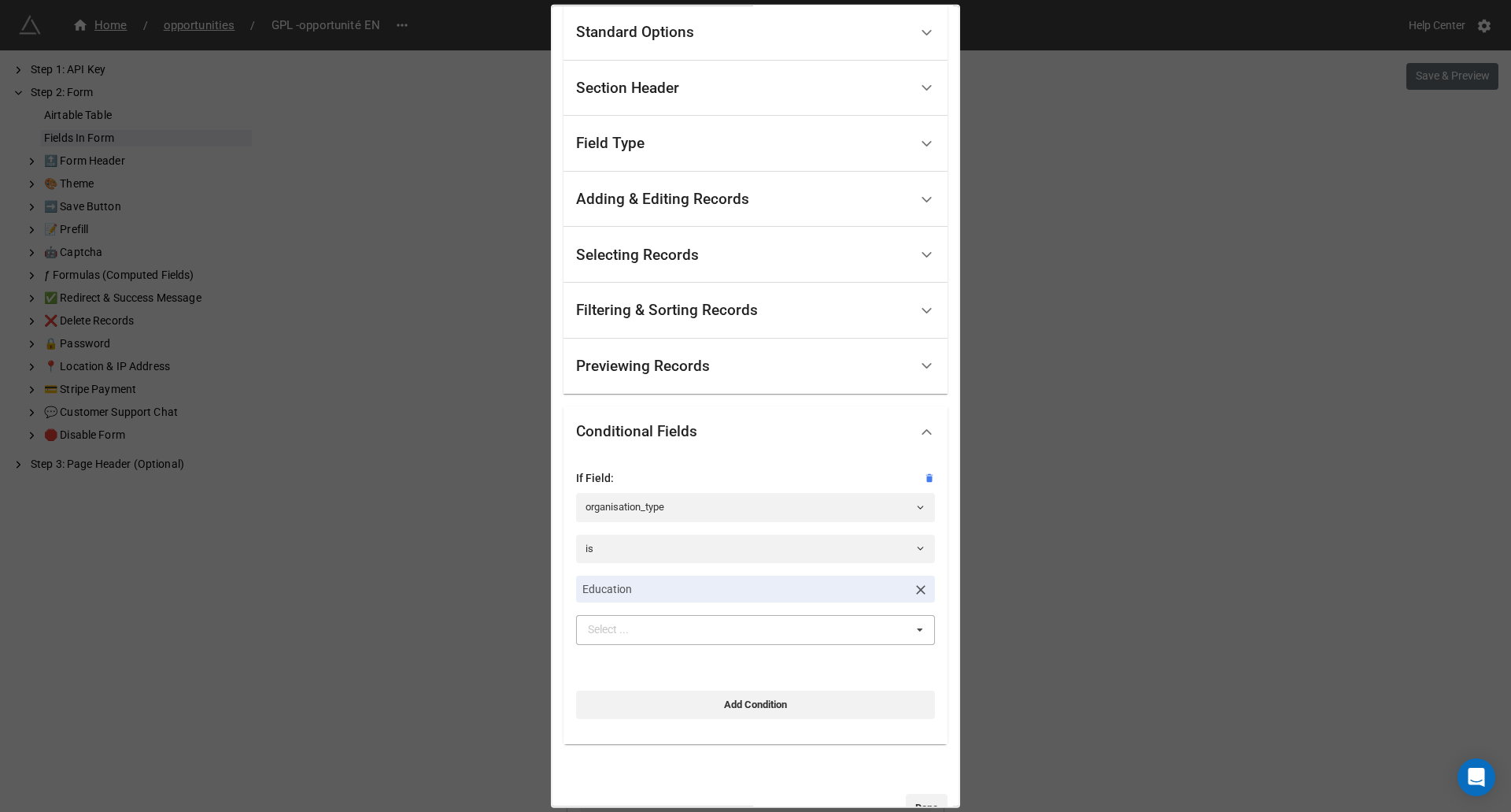
click at [865, 676] on div "If Field: organisation_type is Education Select ... Association Behörden - Öffe…" at bounding box center [755, 594] width 359 height 250
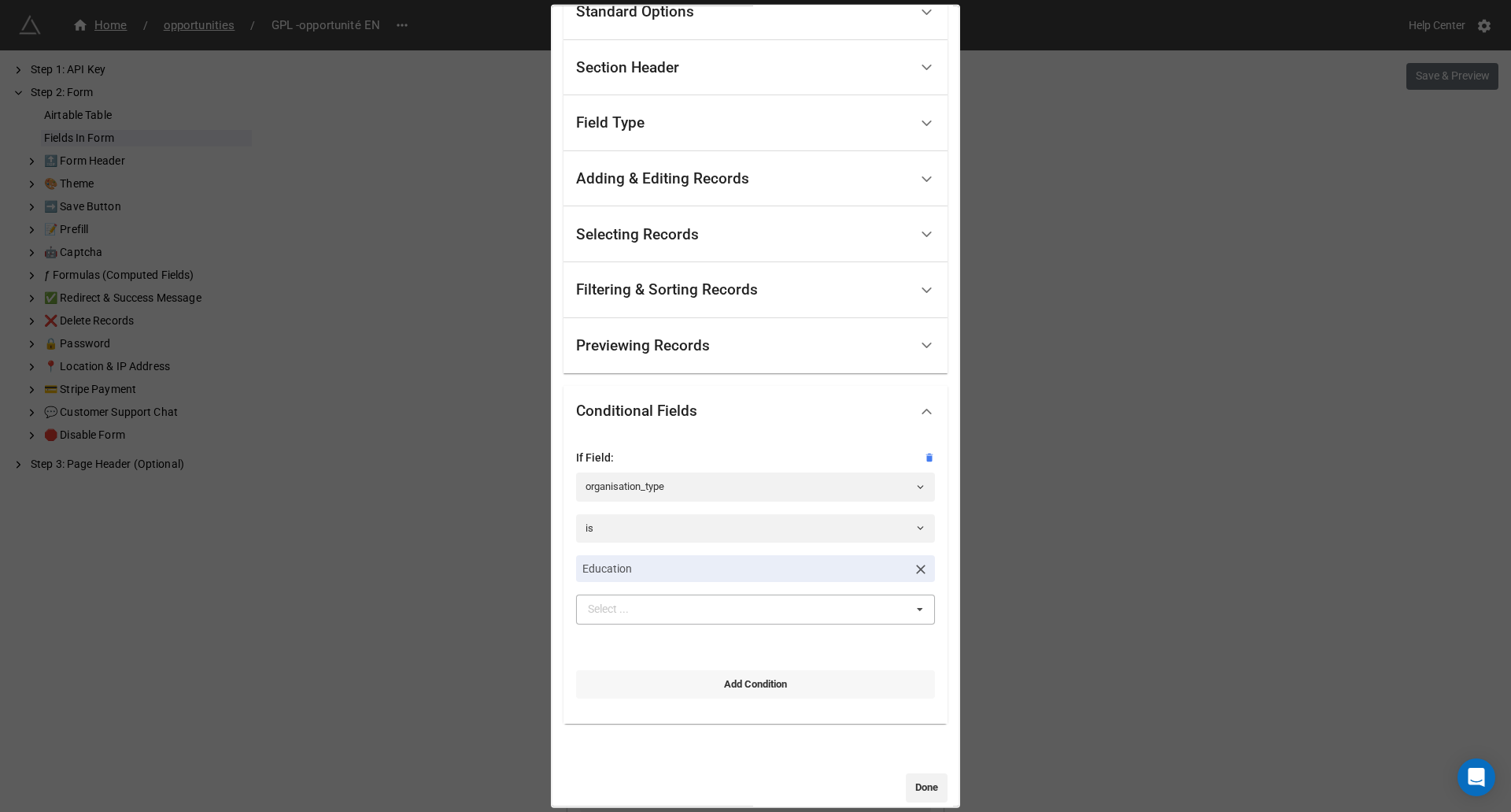
scroll to position [99, 0]
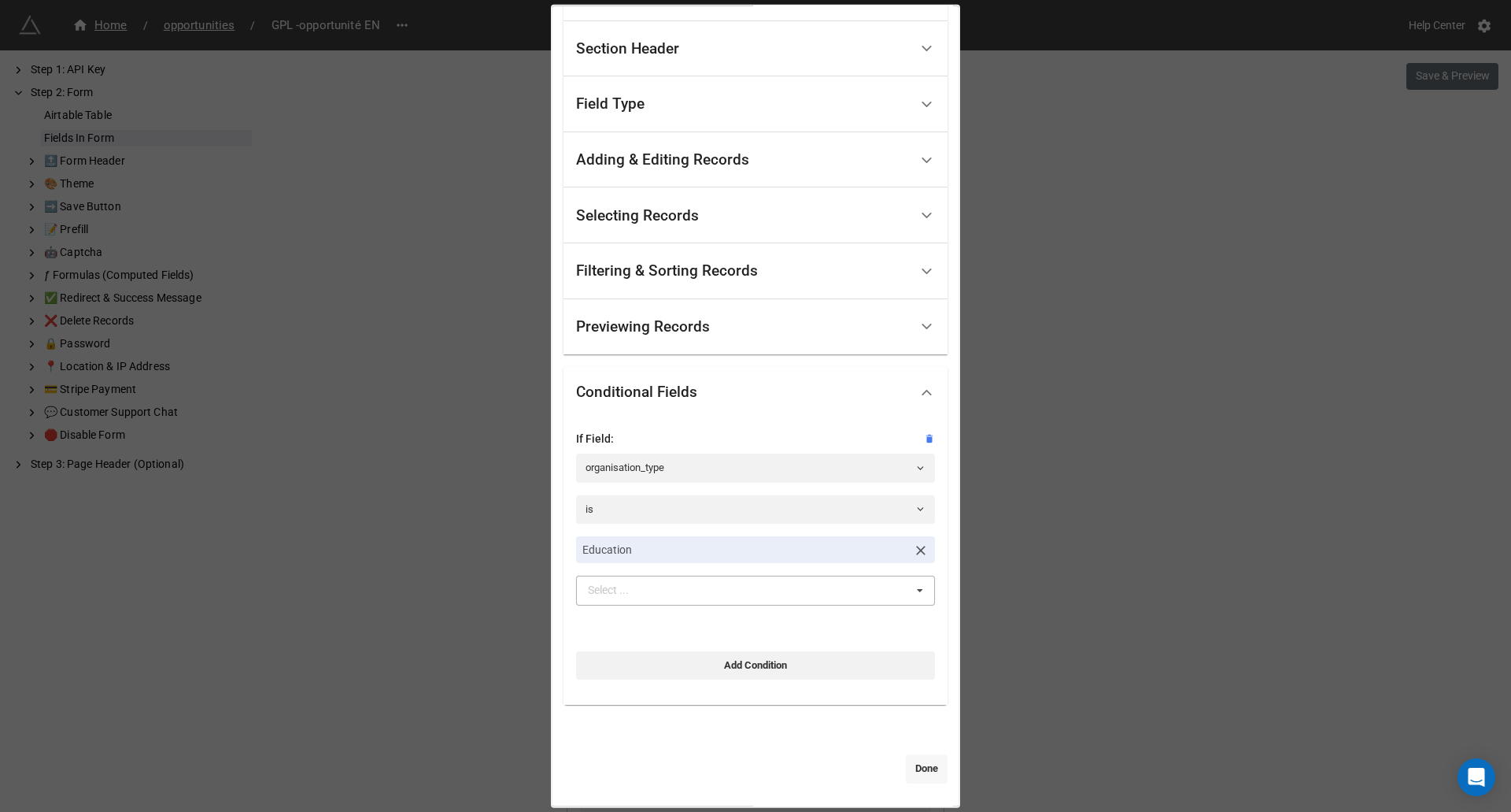
click at [932, 769] on link "Done" at bounding box center [927, 768] width 42 height 28
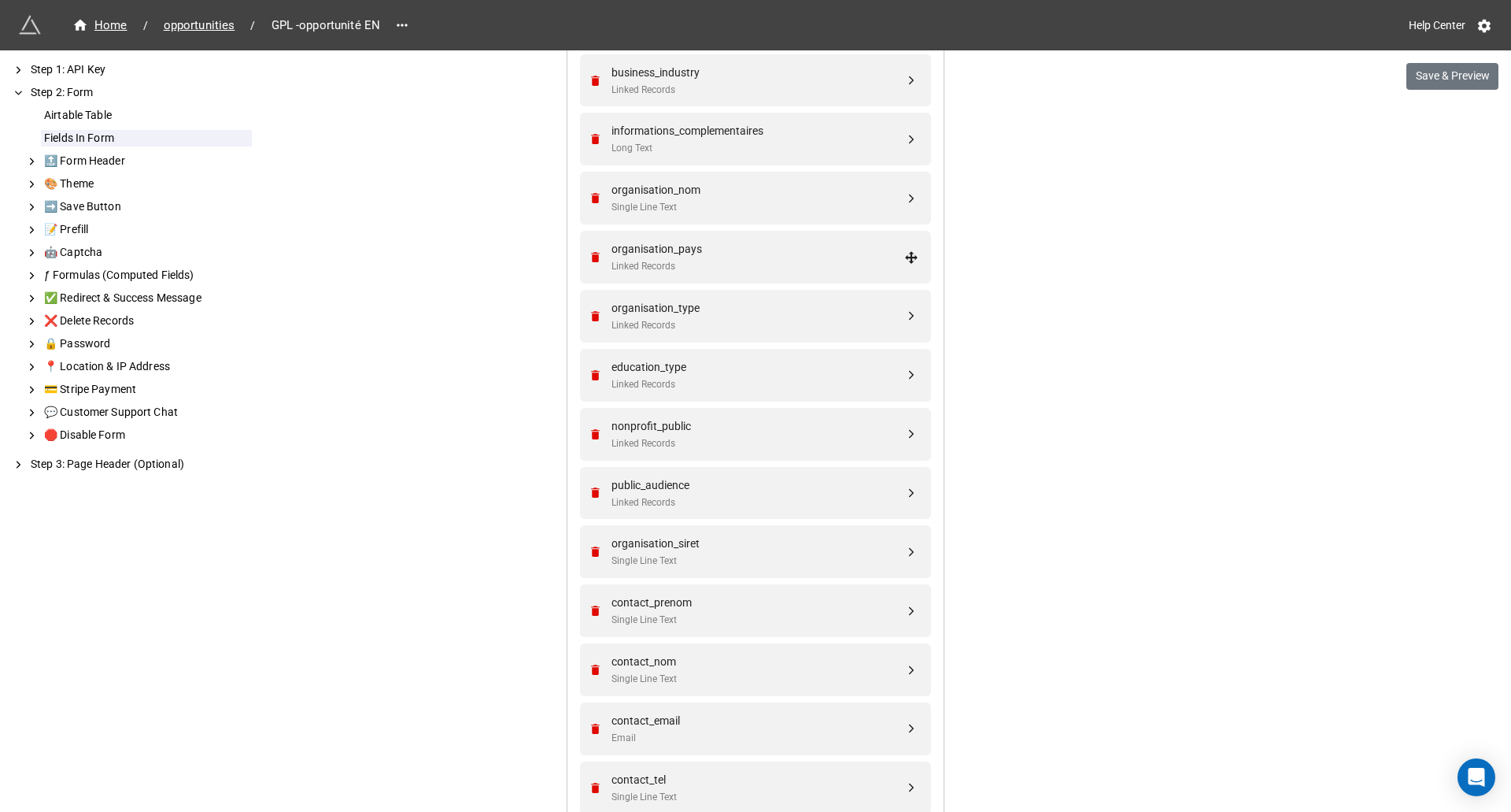
scroll to position [849, 0]
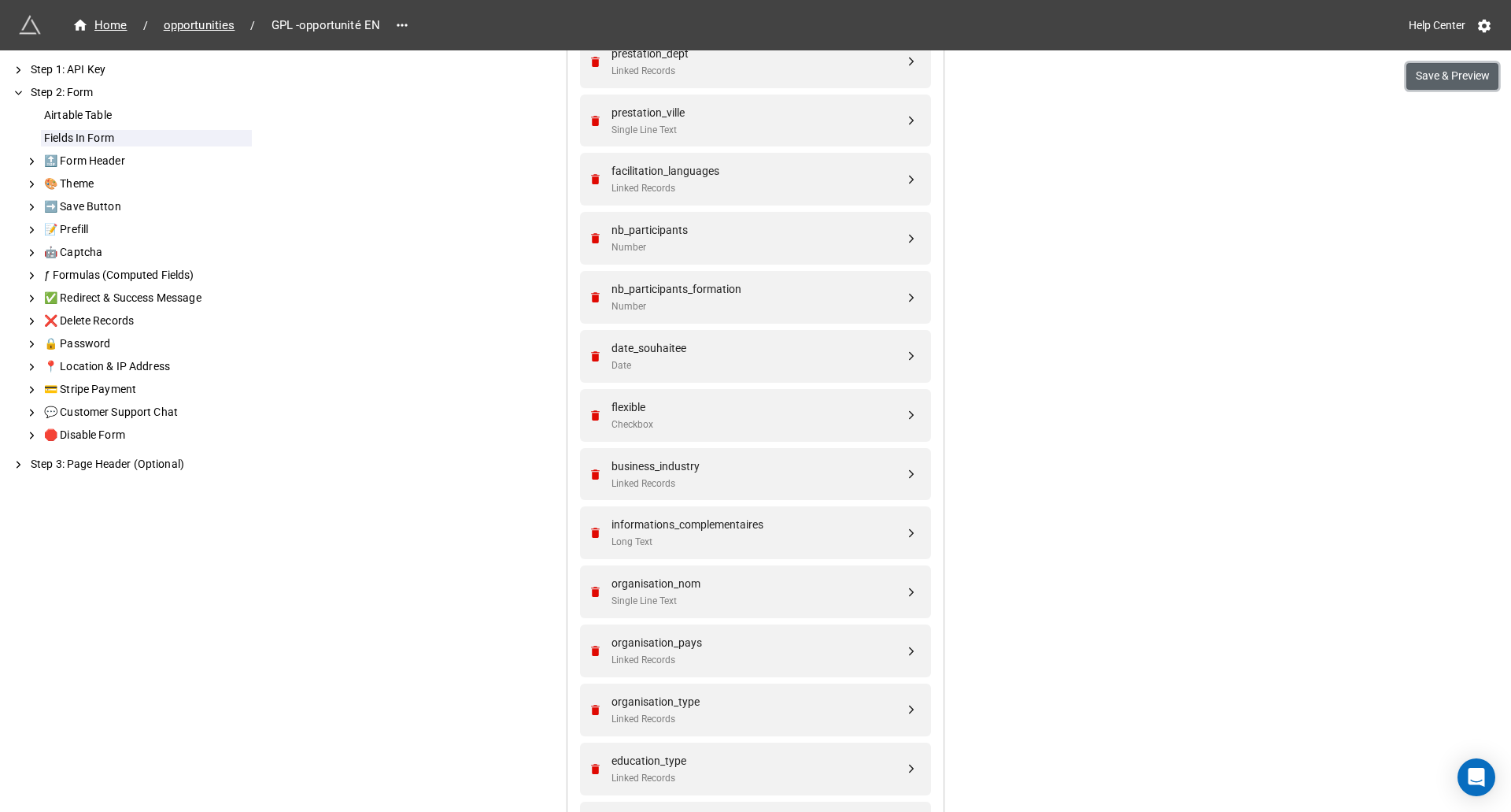
click at [1454, 78] on button "Save & Preview" at bounding box center [1452, 76] width 92 height 27
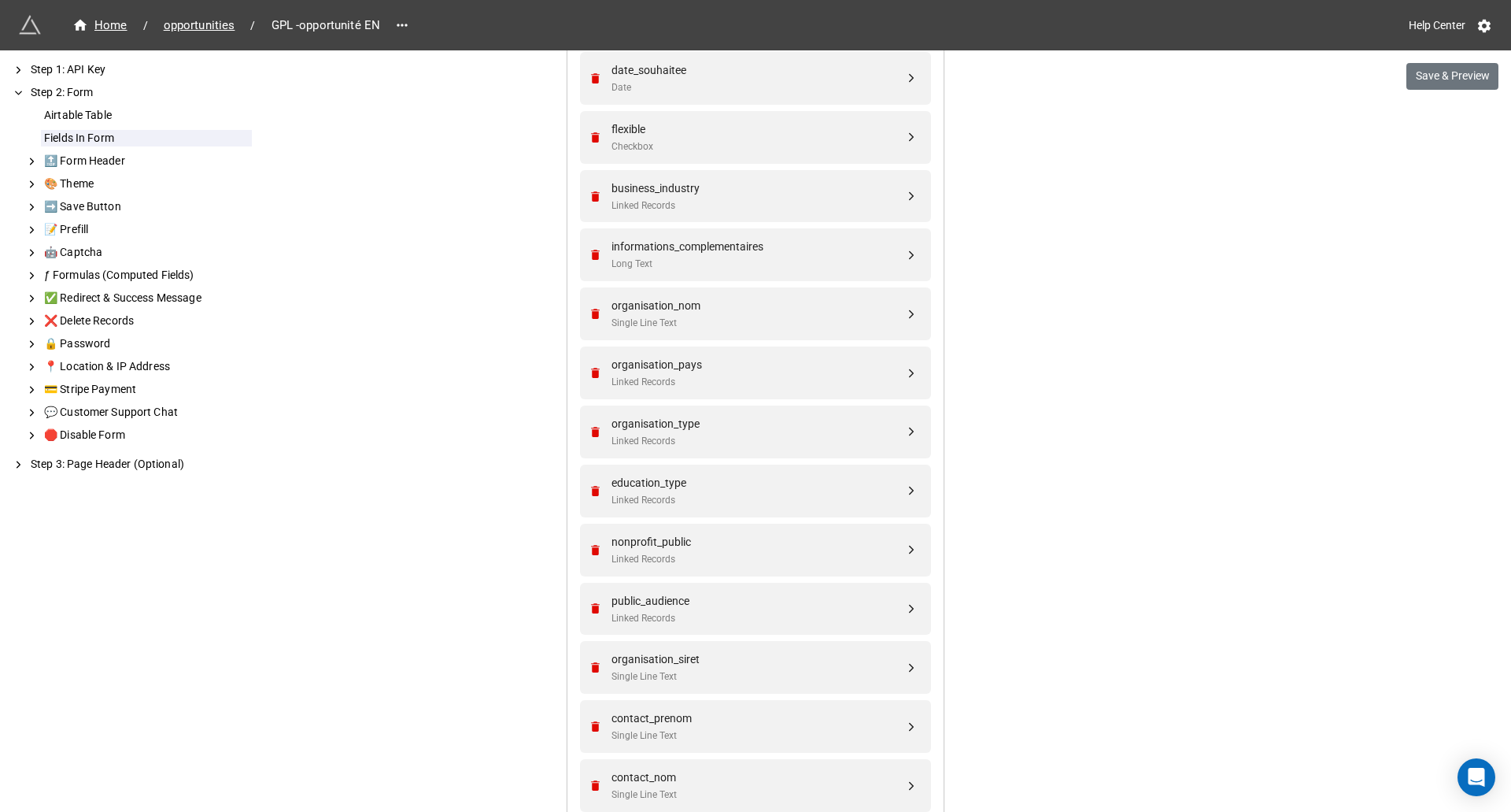
scroll to position [1164, 0]
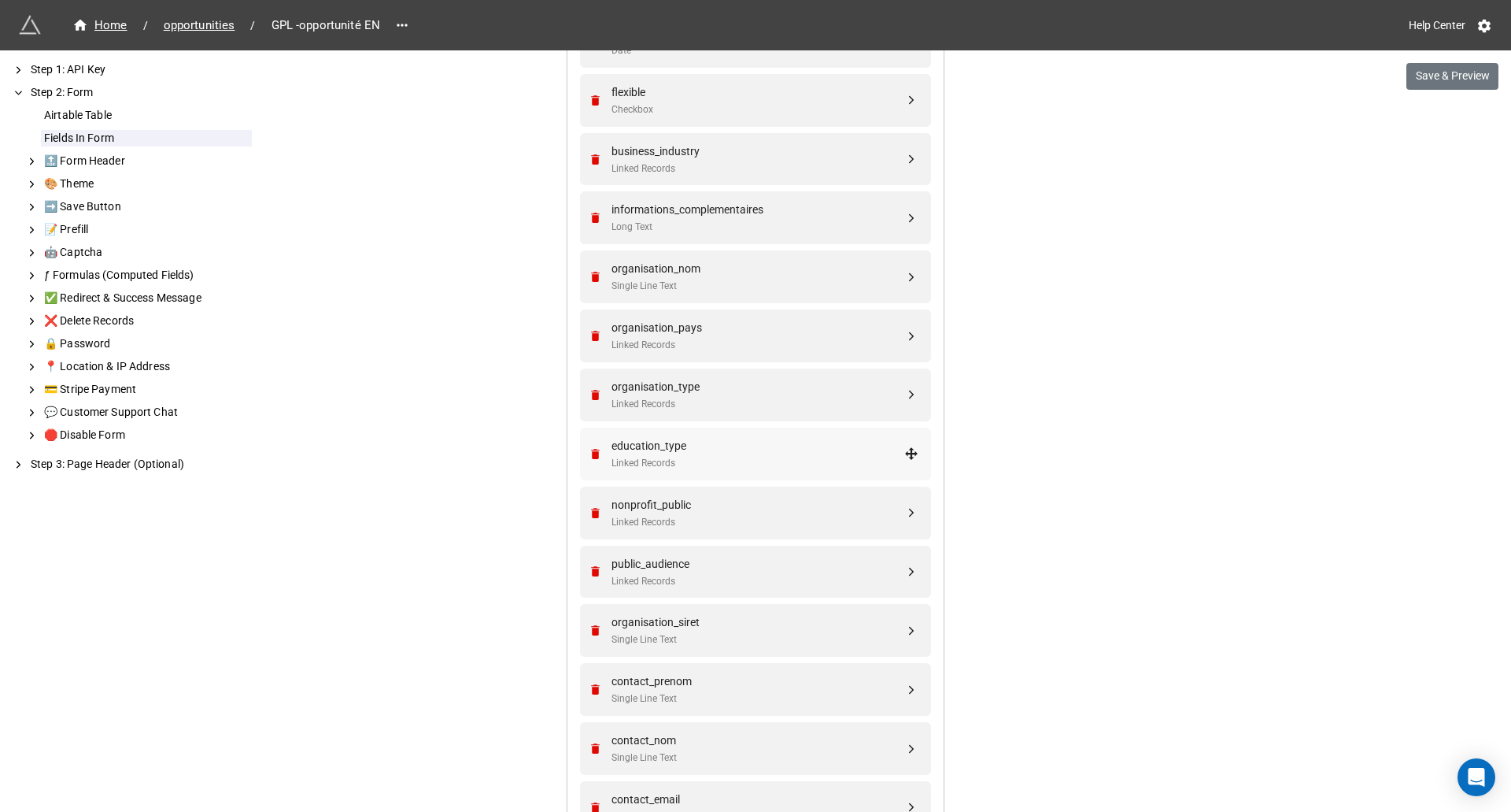
click at [786, 454] on div "education_type Linked Records" at bounding box center [758, 454] width 293 height 34
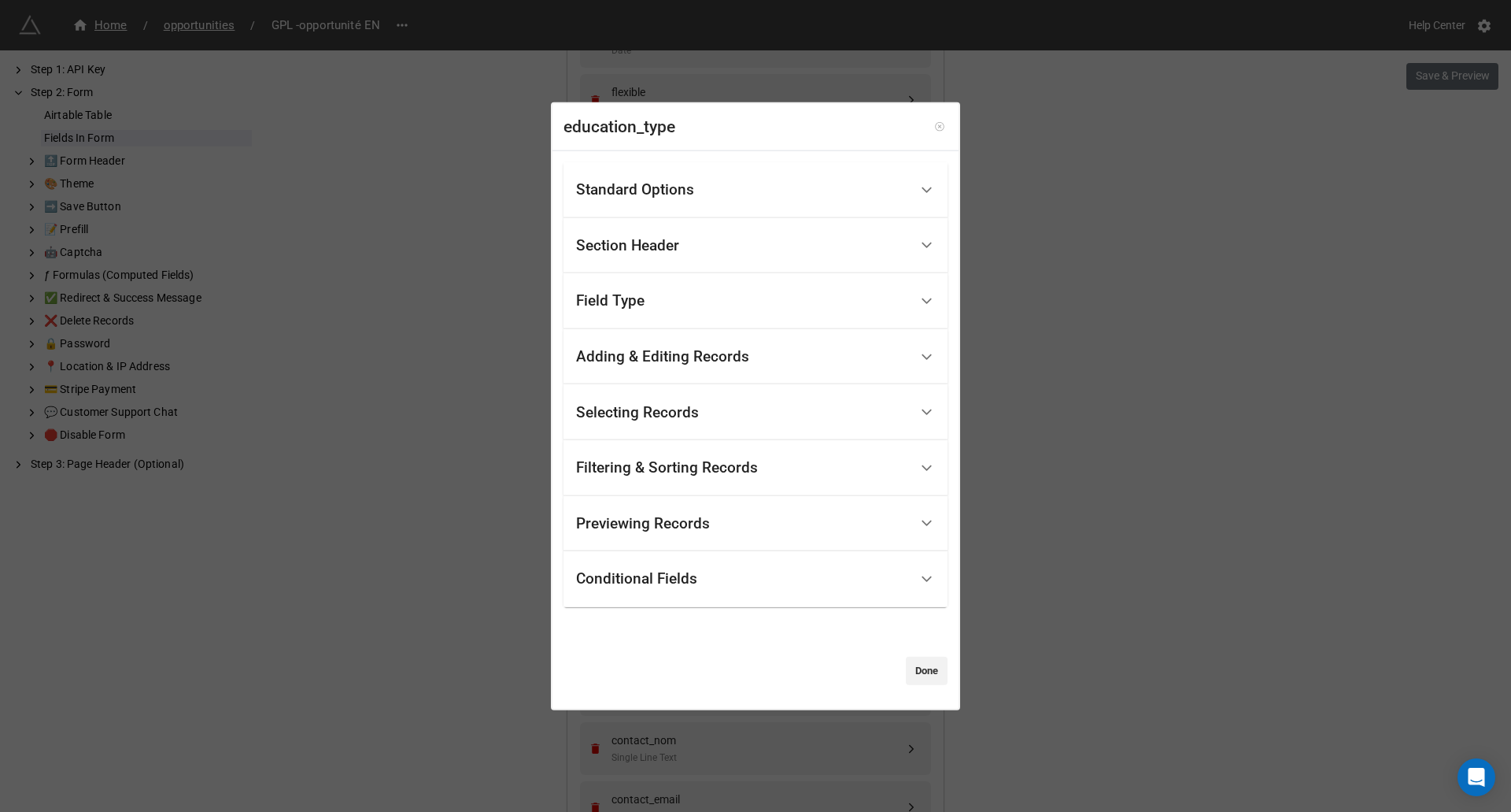
click at [937, 132] on icon at bounding box center [939, 127] width 11 height 11
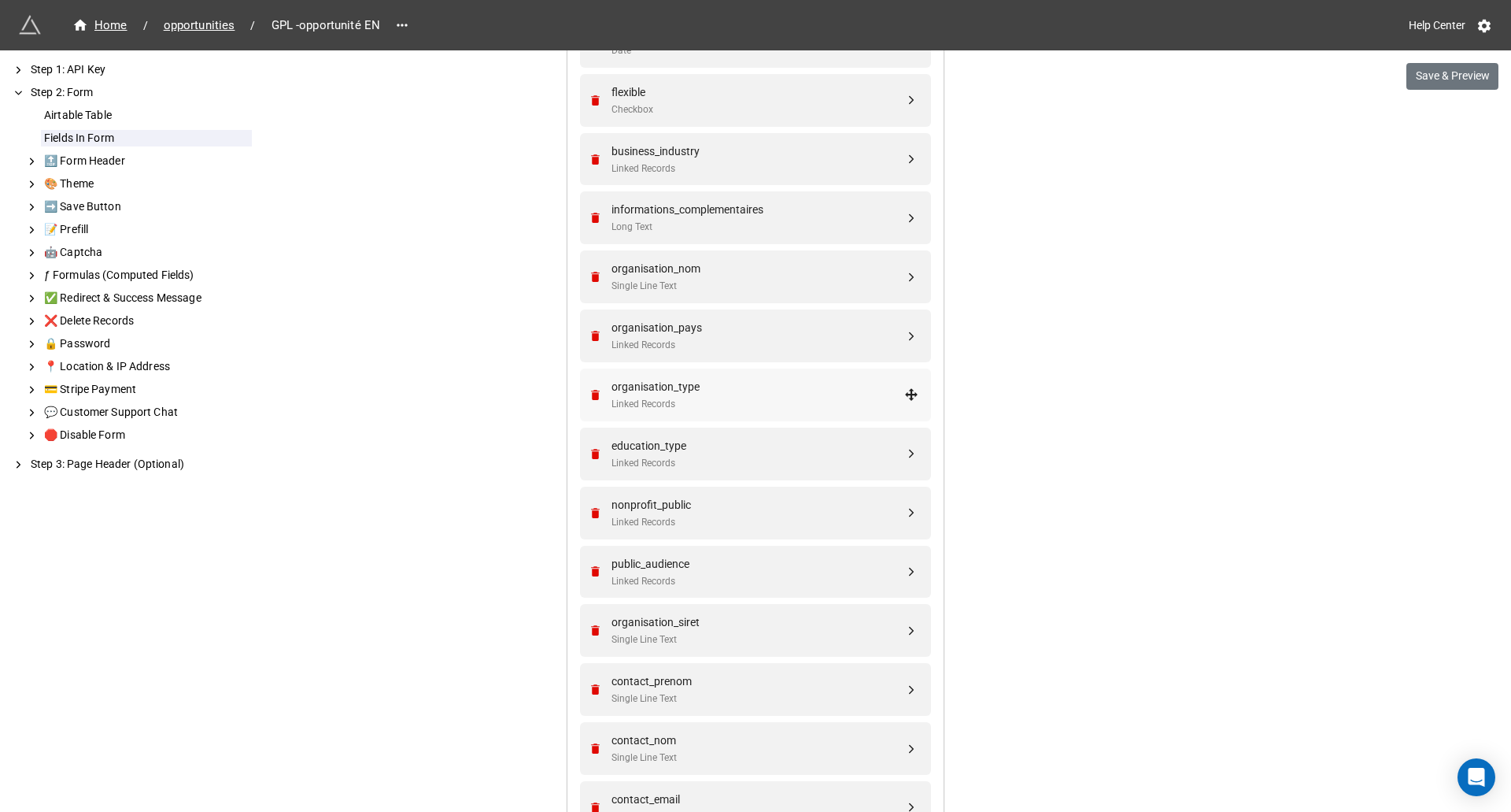
click at [736, 388] on div "organisation_type" at bounding box center [758, 386] width 293 height 17
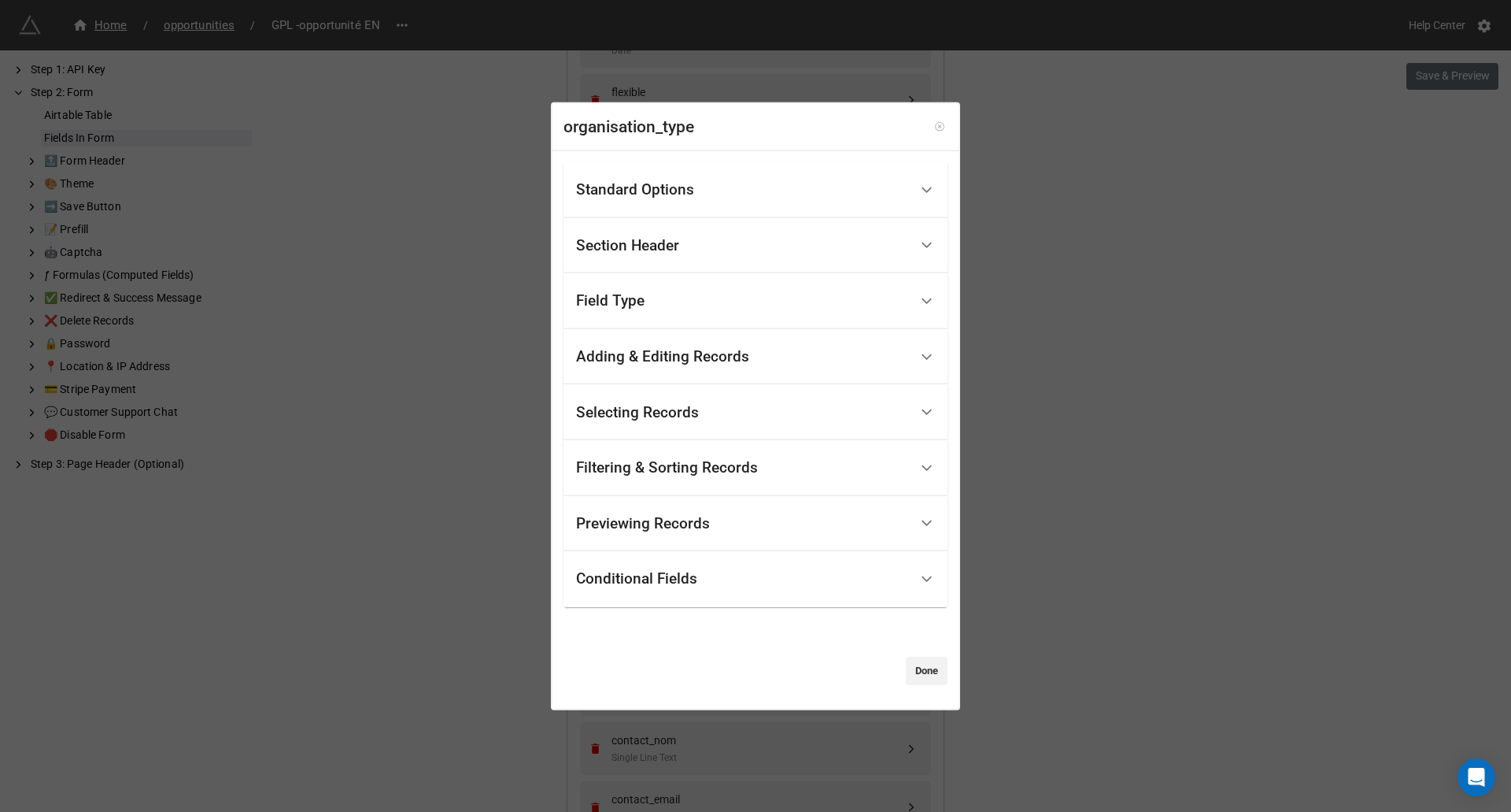
click at [934, 124] on icon at bounding box center [939, 127] width 11 height 11
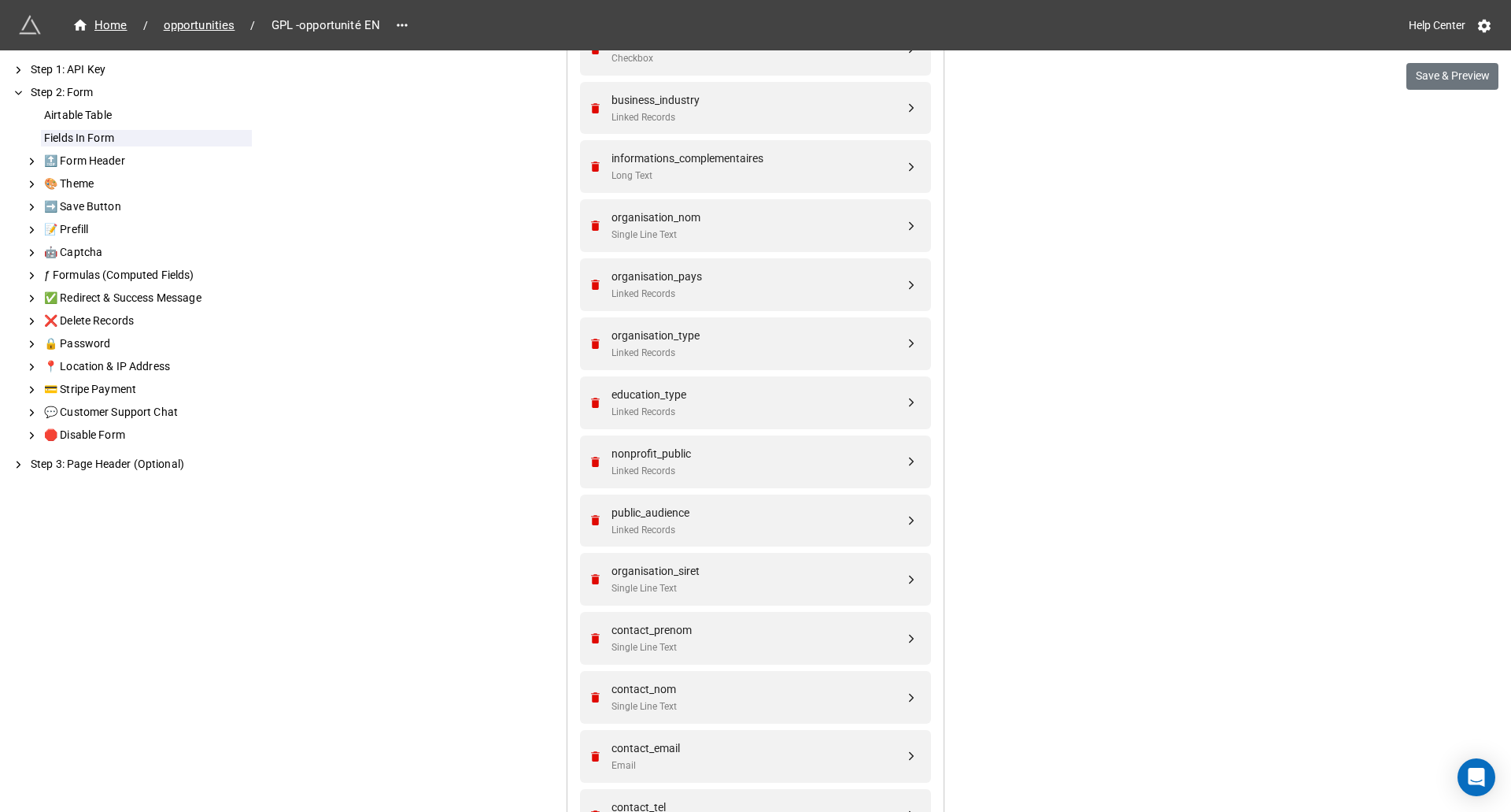
scroll to position [1243, 0]
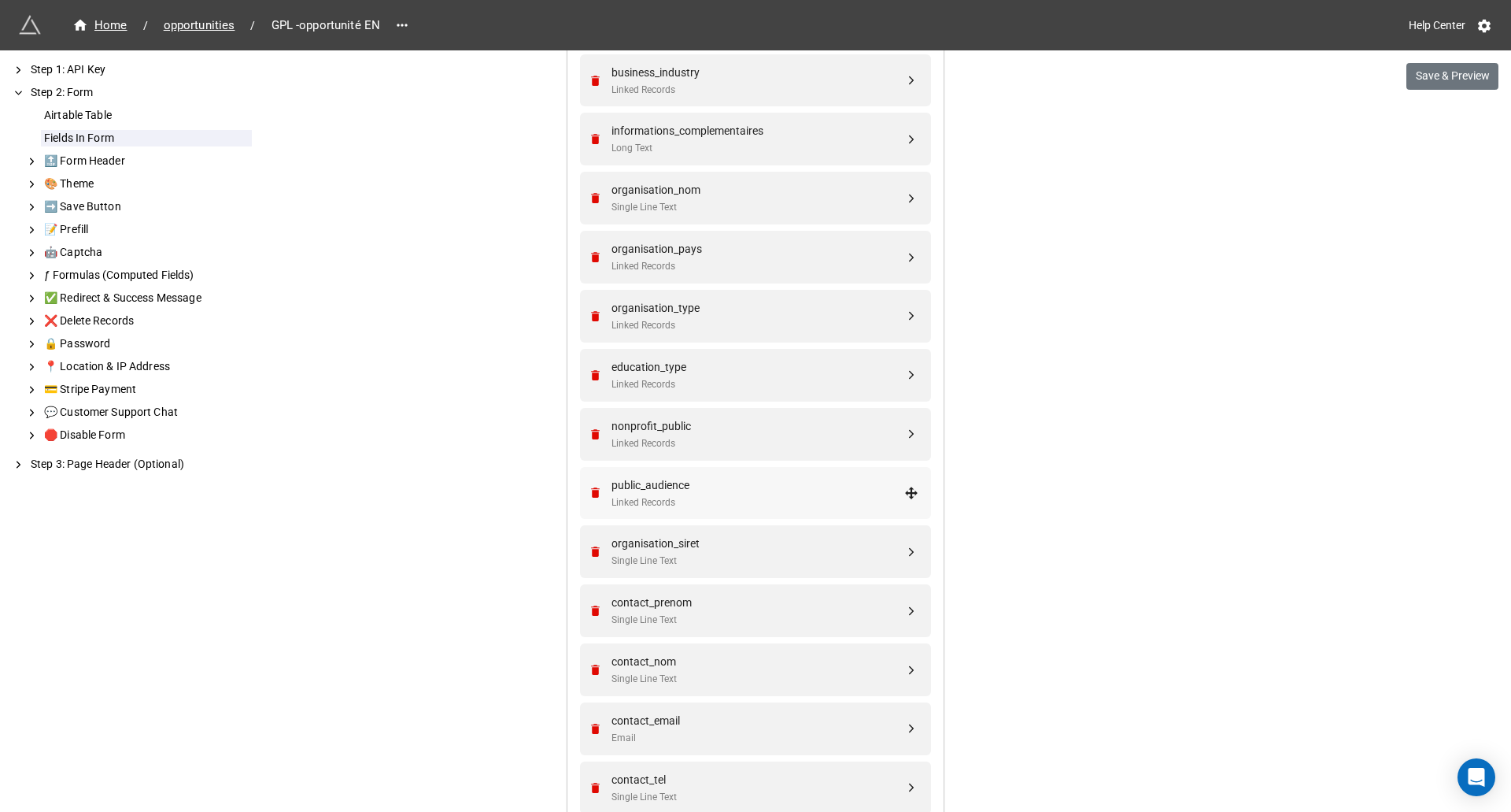
click at [780, 510] on div "public_audience Linked Records" at bounding box center [753, 493] width 330 height 53
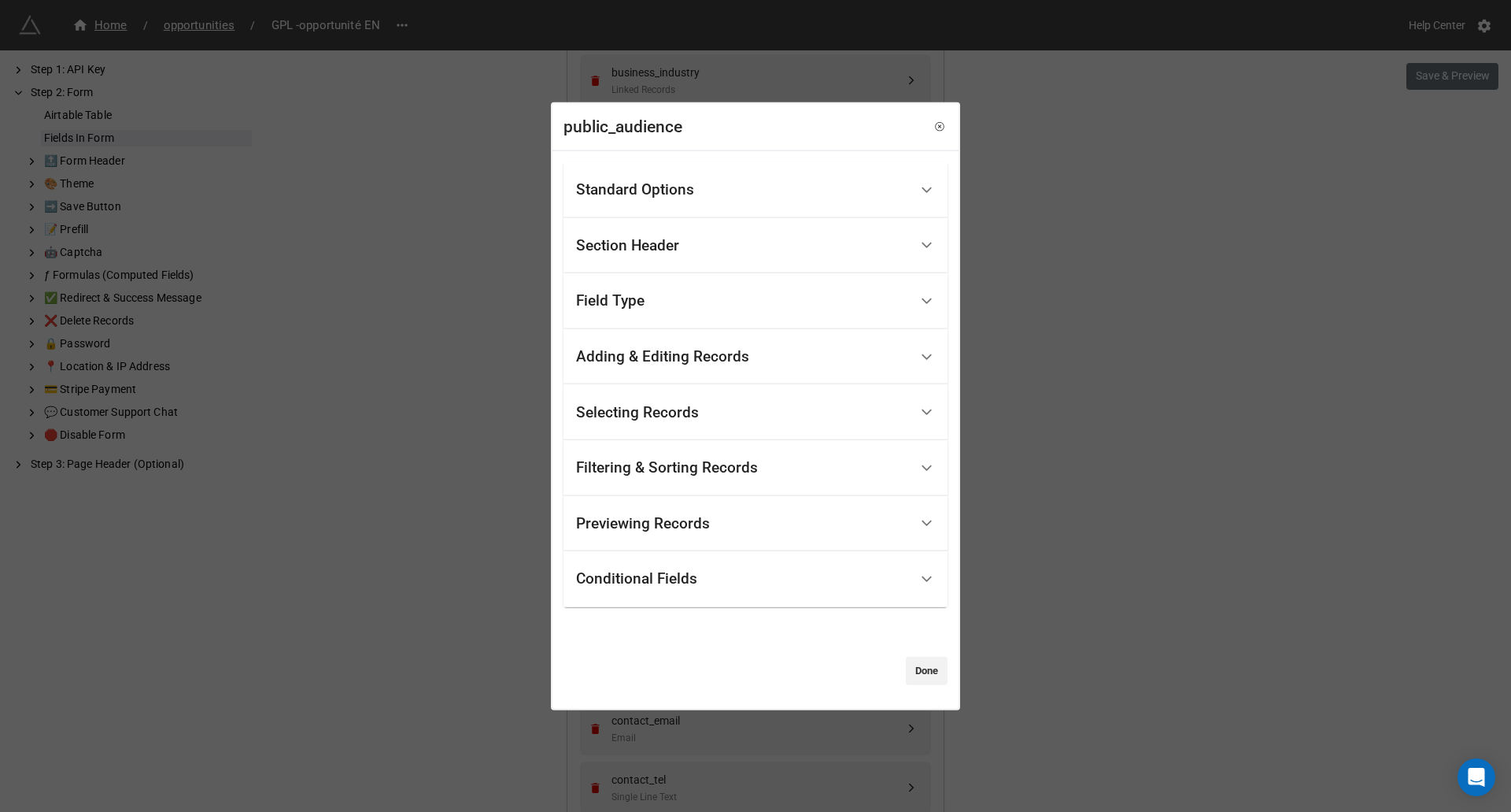
click at [730, 590] on div "Conditional Fields" at bounding box center [742, 579] width 333 height 37
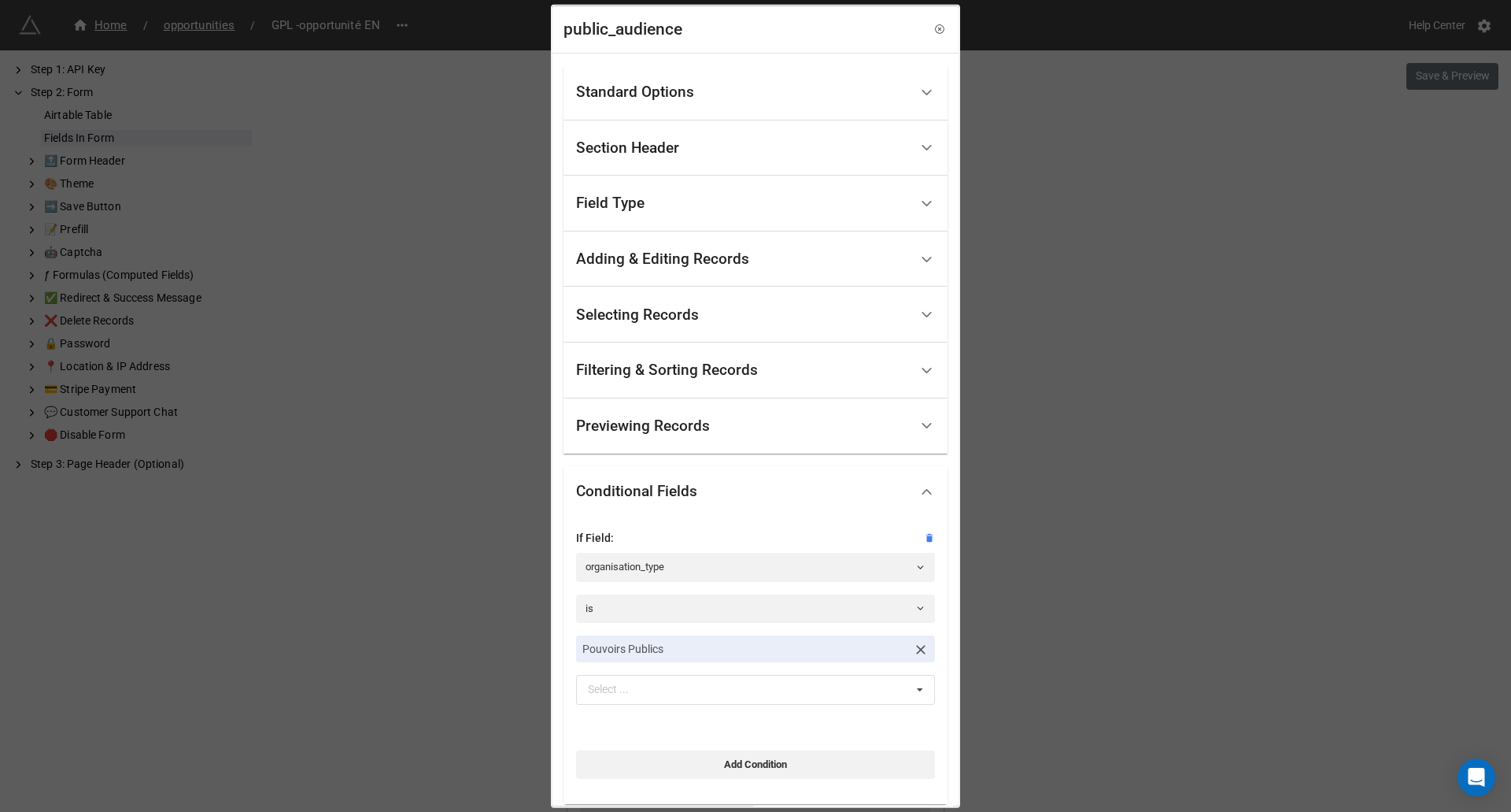
click at [780, 663] on div "Pouvoirs Publics Select ... No results found." at bounding box center [755, 670] width 359 height 70
click at [916, 647] on icon at bounding box center [921, 649] width 9 height 9
click at [896, 650] on div "Select ... No results found." at bounding box center [755, 650] width 359 height 30
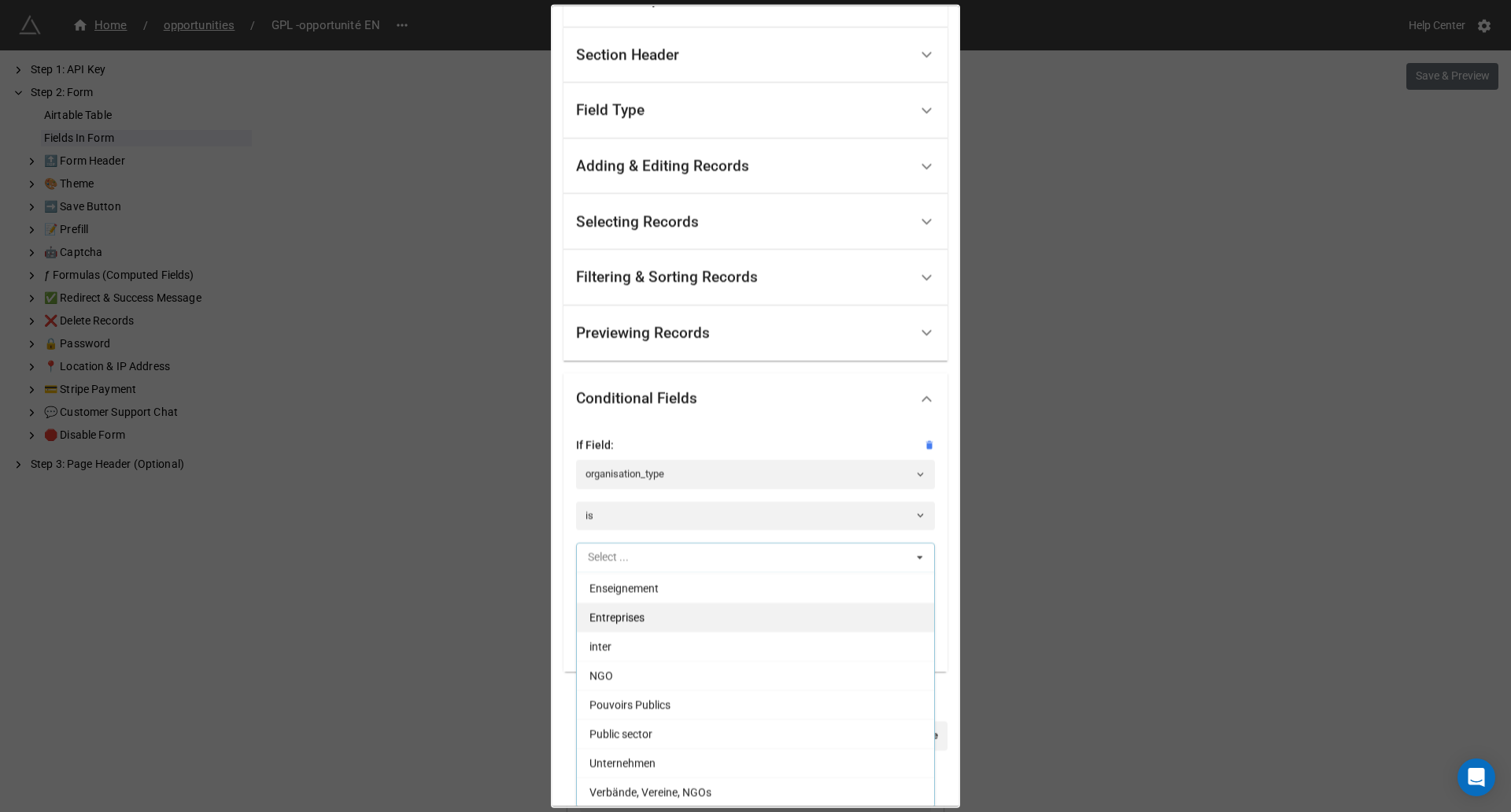
scroll to position [93, 0]
click at [689, 737] on div "Public sector" at bounding box center [755, 732] width 358 height 29
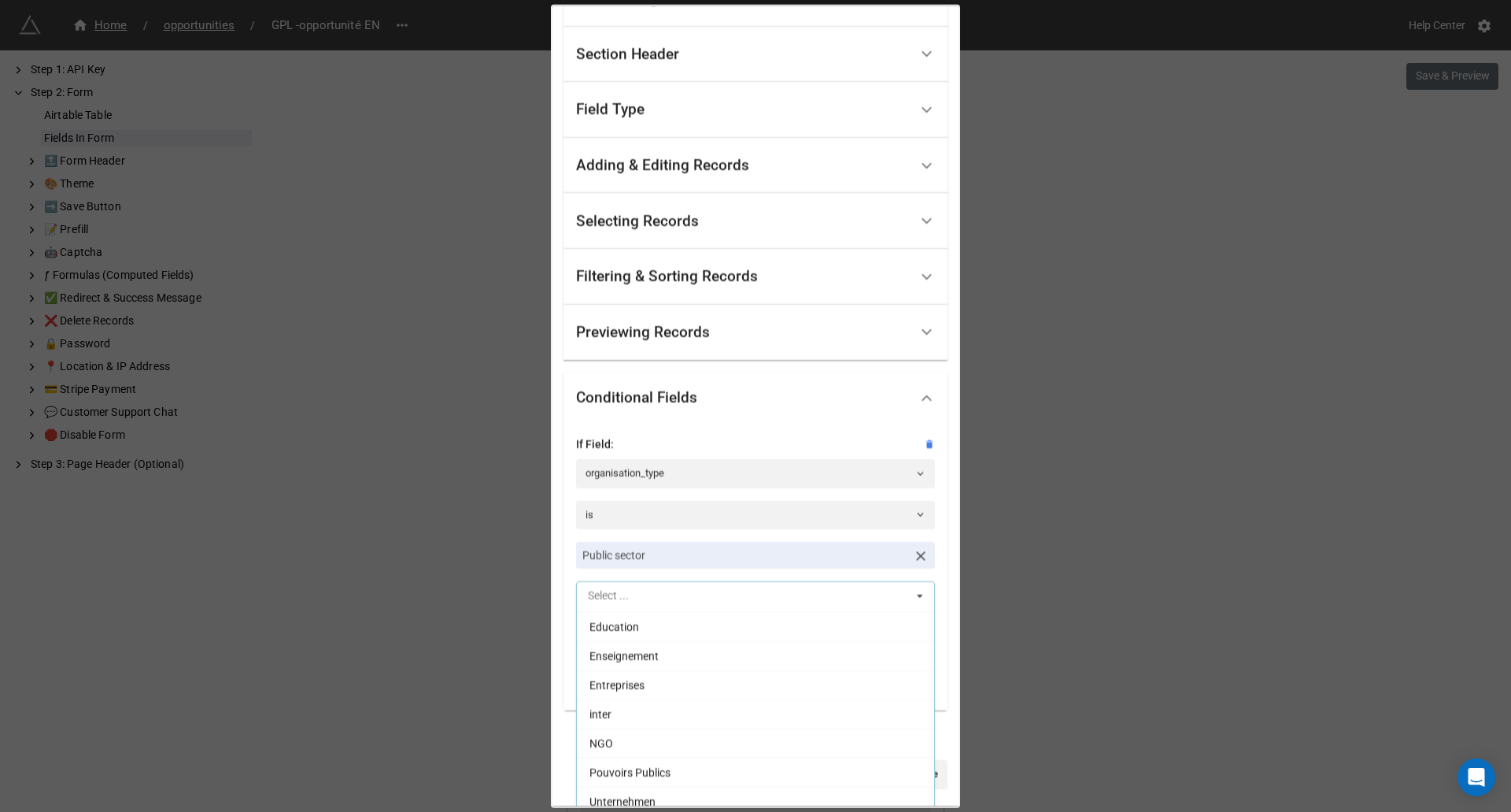
scroll to position [115, 0]
click at [1044, 495] on div "public_audience Standard Options Title (Optional) Type of audience Description …" at bounding box center [755, 406] width 1511 height 812
click at [909, 769] on link "Done" at bounding box center [927, 773] width 42 height 28
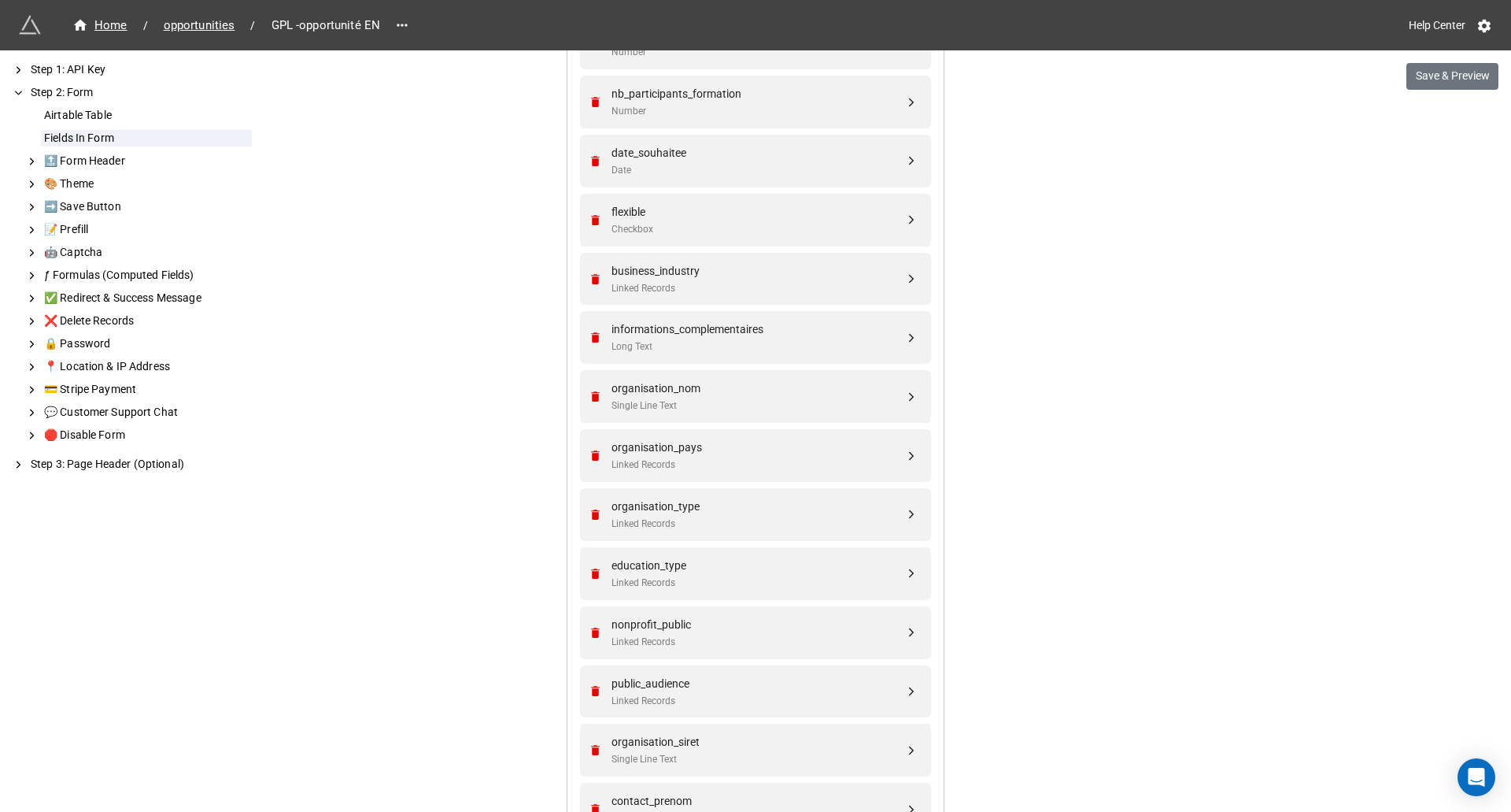
scroll to position [692, 0]
click at [1464, 85] on button "Save & Preview" at bounding box center [1452, 76] width 92 height 27
click at [720, 451] on div "nb_participants_formation" at bounding box center [758, 446] width 293 height 17
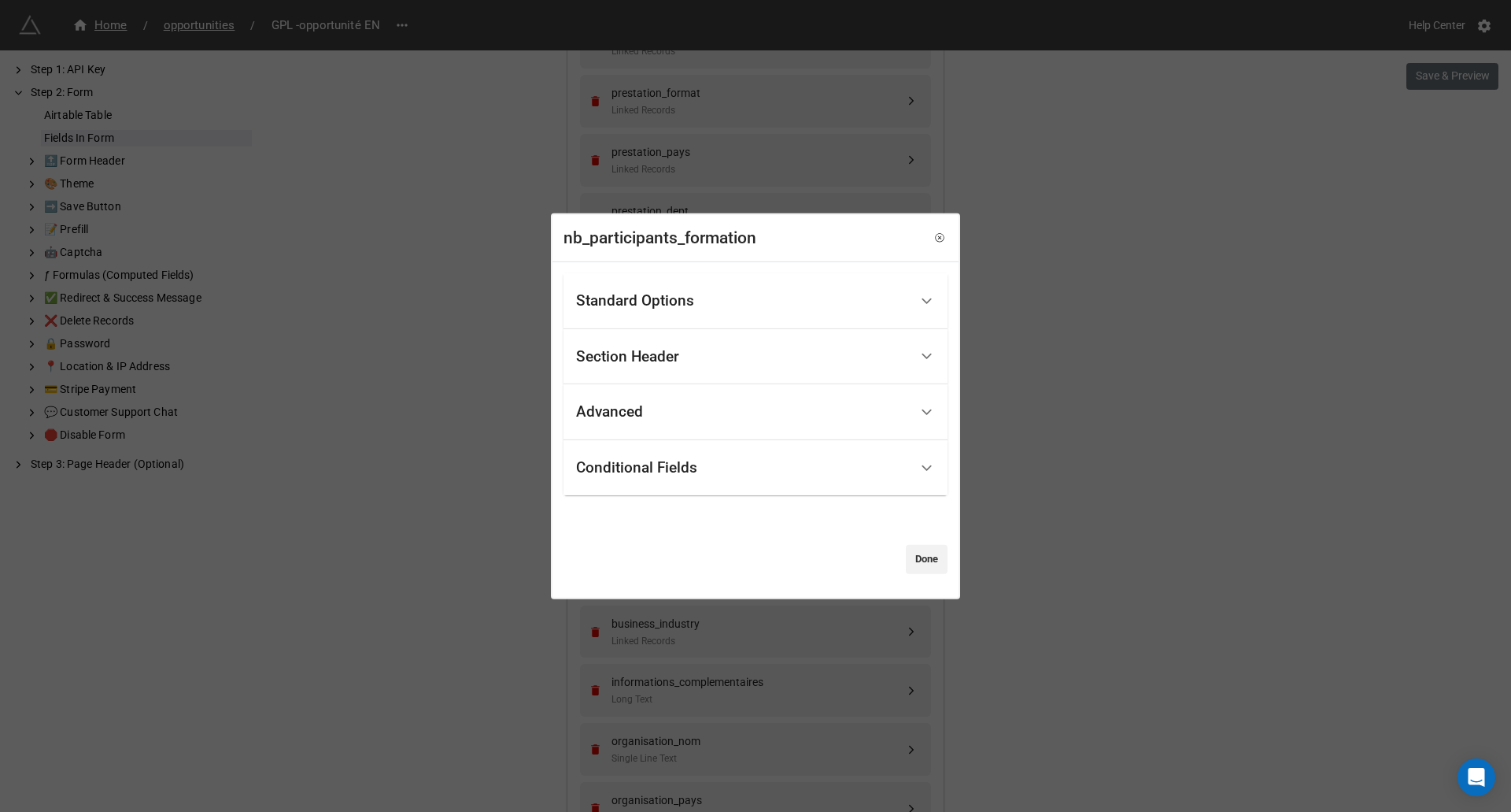
click at [691, 474] on div "Conditional Fields" at bounding box center [636, 467] width 121 height 16
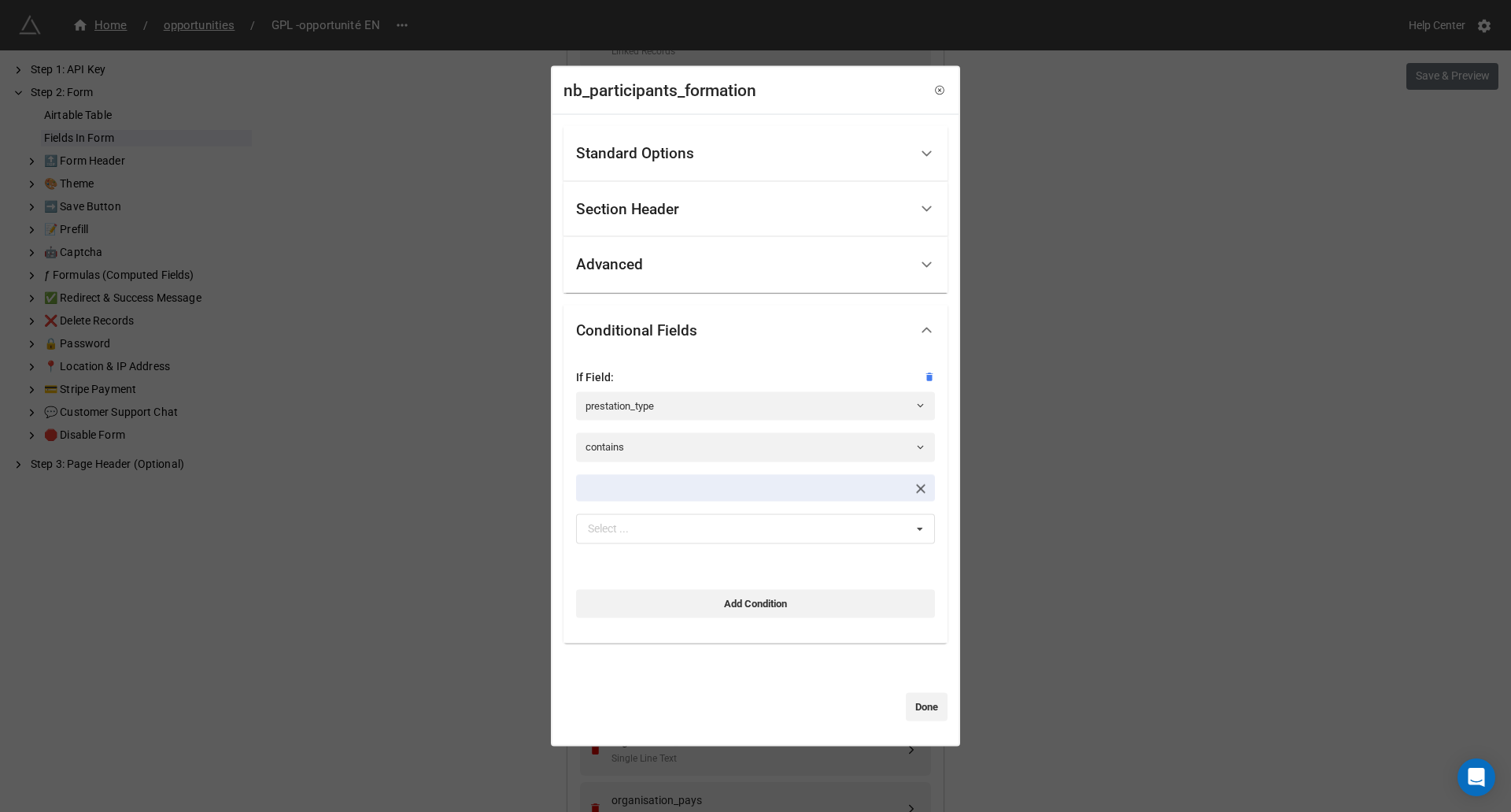
click at [694, 483] on link at bounding box center [755, 488] width 359 height 27
click at [748, 540] on div "Select ... No results found." at bounding box center [755, 527] width 359 height 30
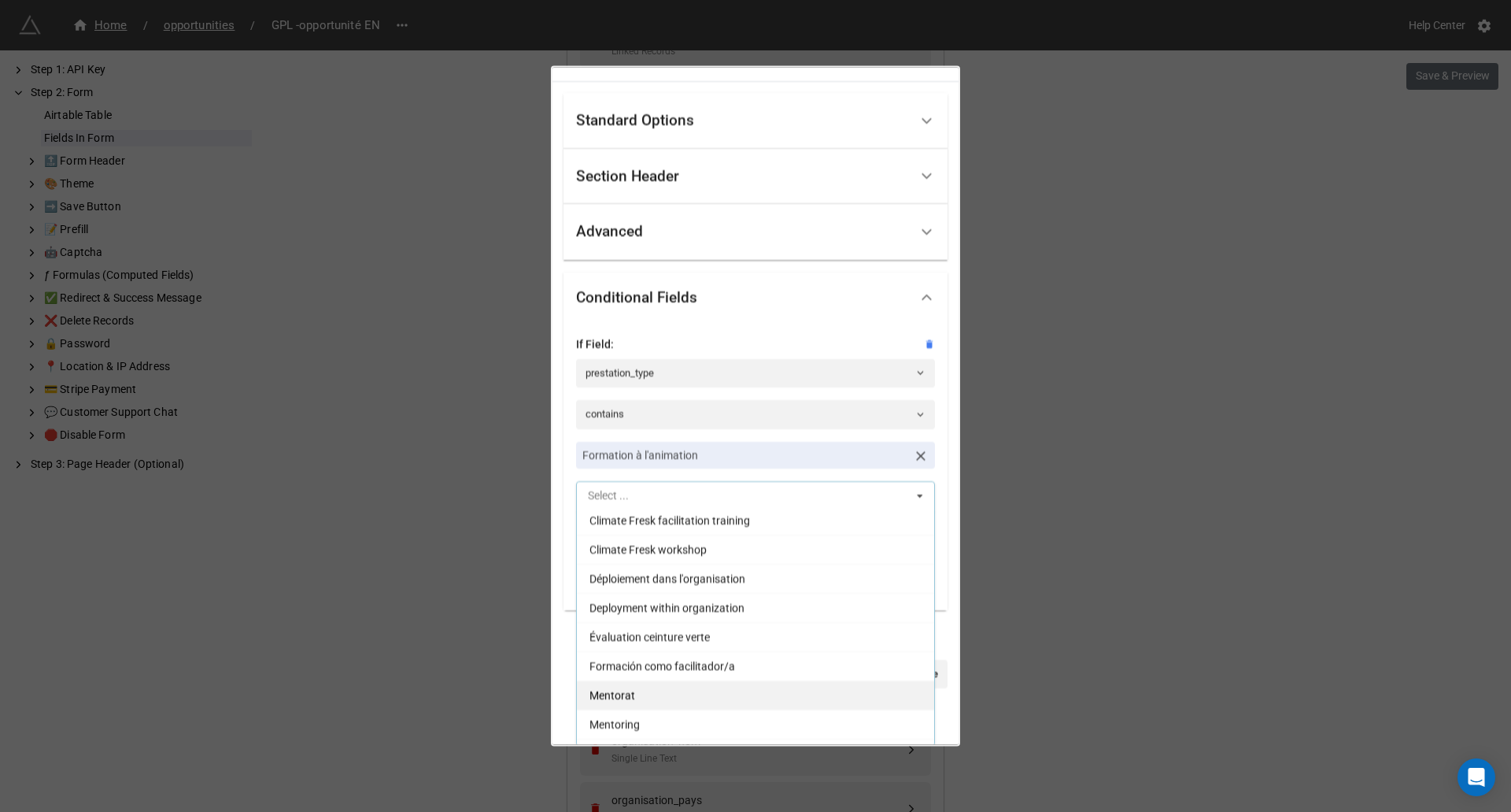
scroll to position [598, 0]
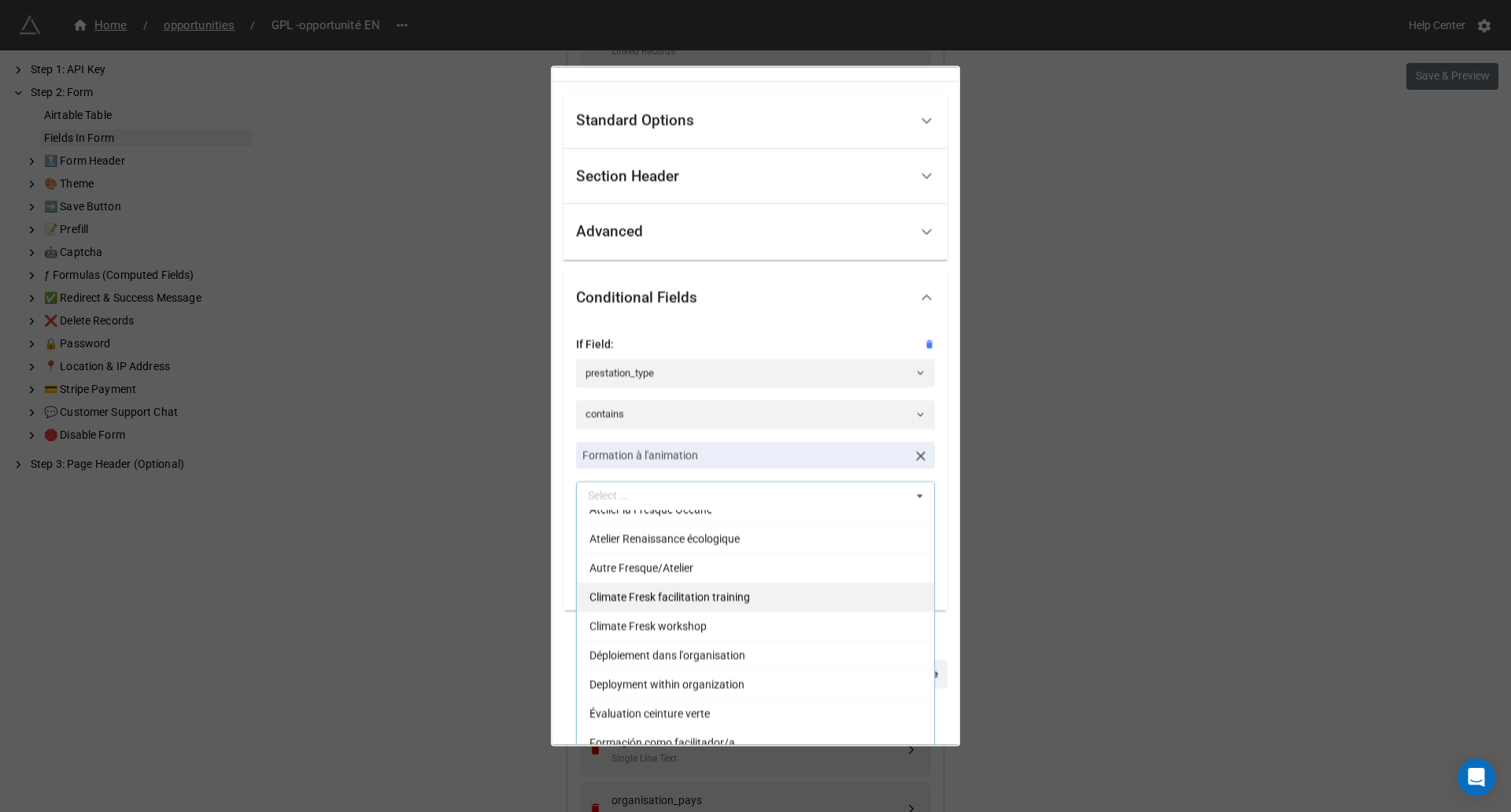
click at [694, 601] on span "Climate Fresk facilitation training" at bounding box center [669, 595] width 161 height 13
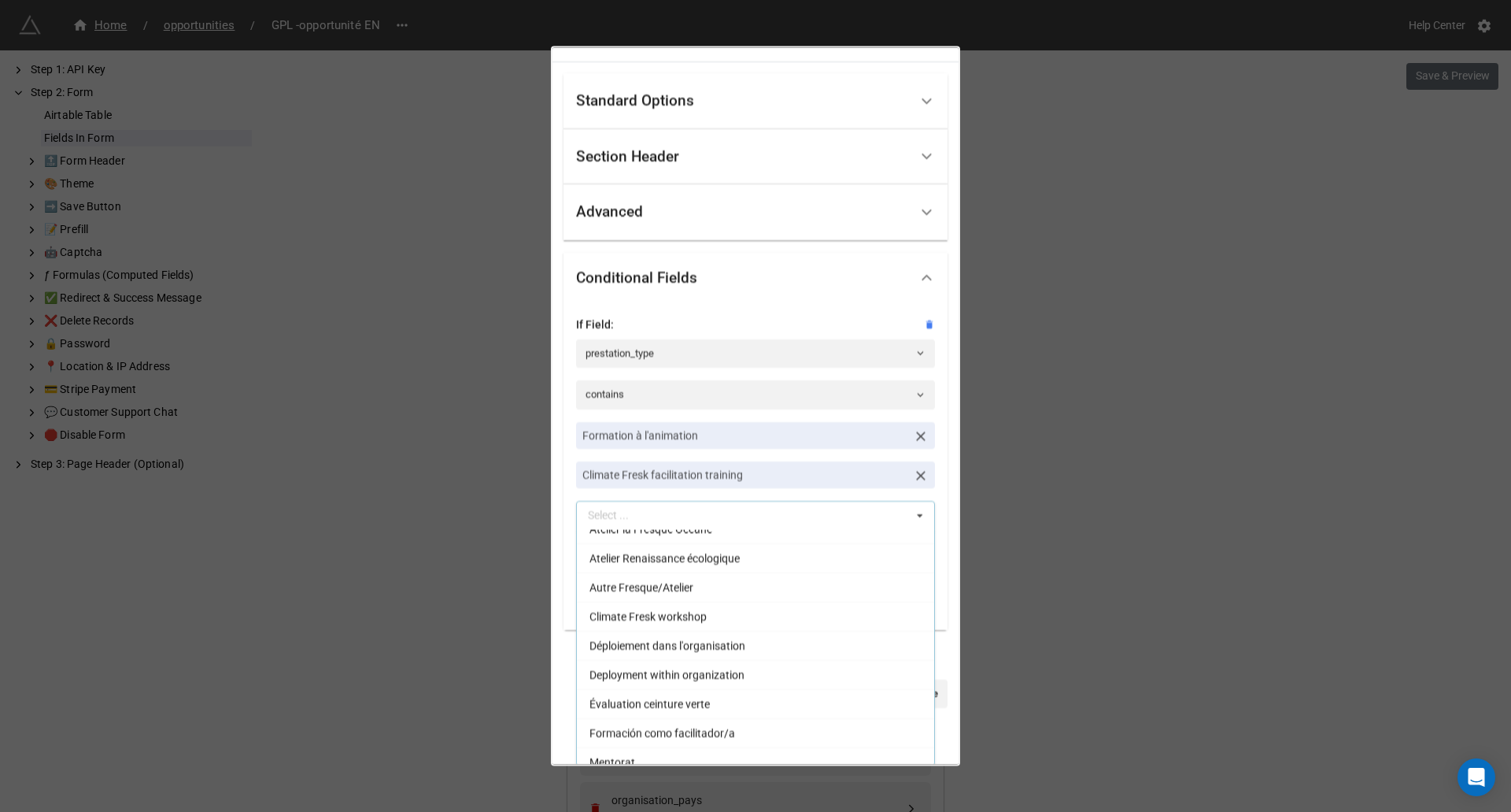
click at [1109, 511] on div "nb_participants_formation Standard Options Title (Optional) Number of participa…" at bounding box center [755, 406] width 1511 height 812
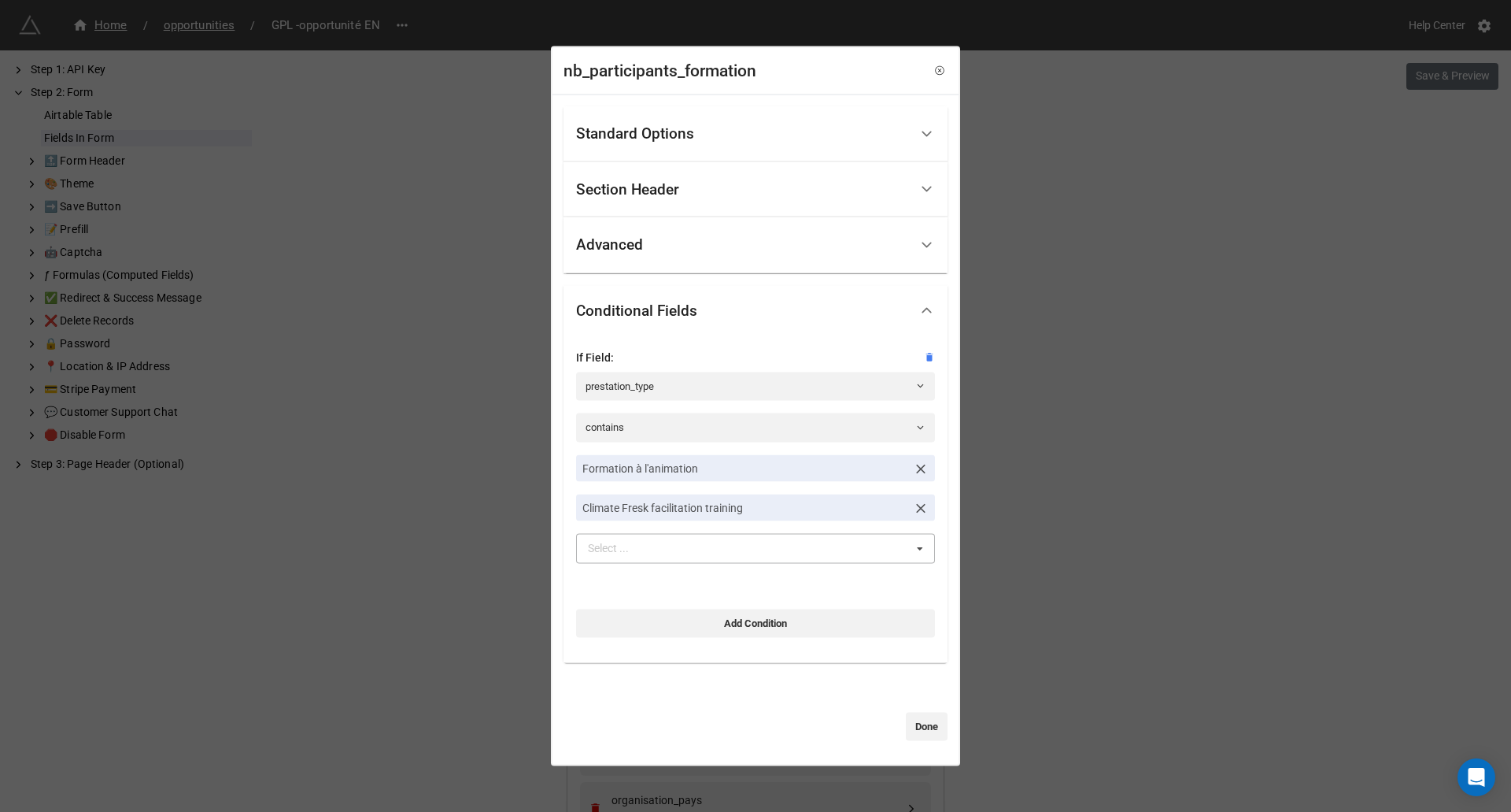
scroll to position [0, 0]
click at [913, 468] on icon at bounding box center [921, 468] width 16 height 16
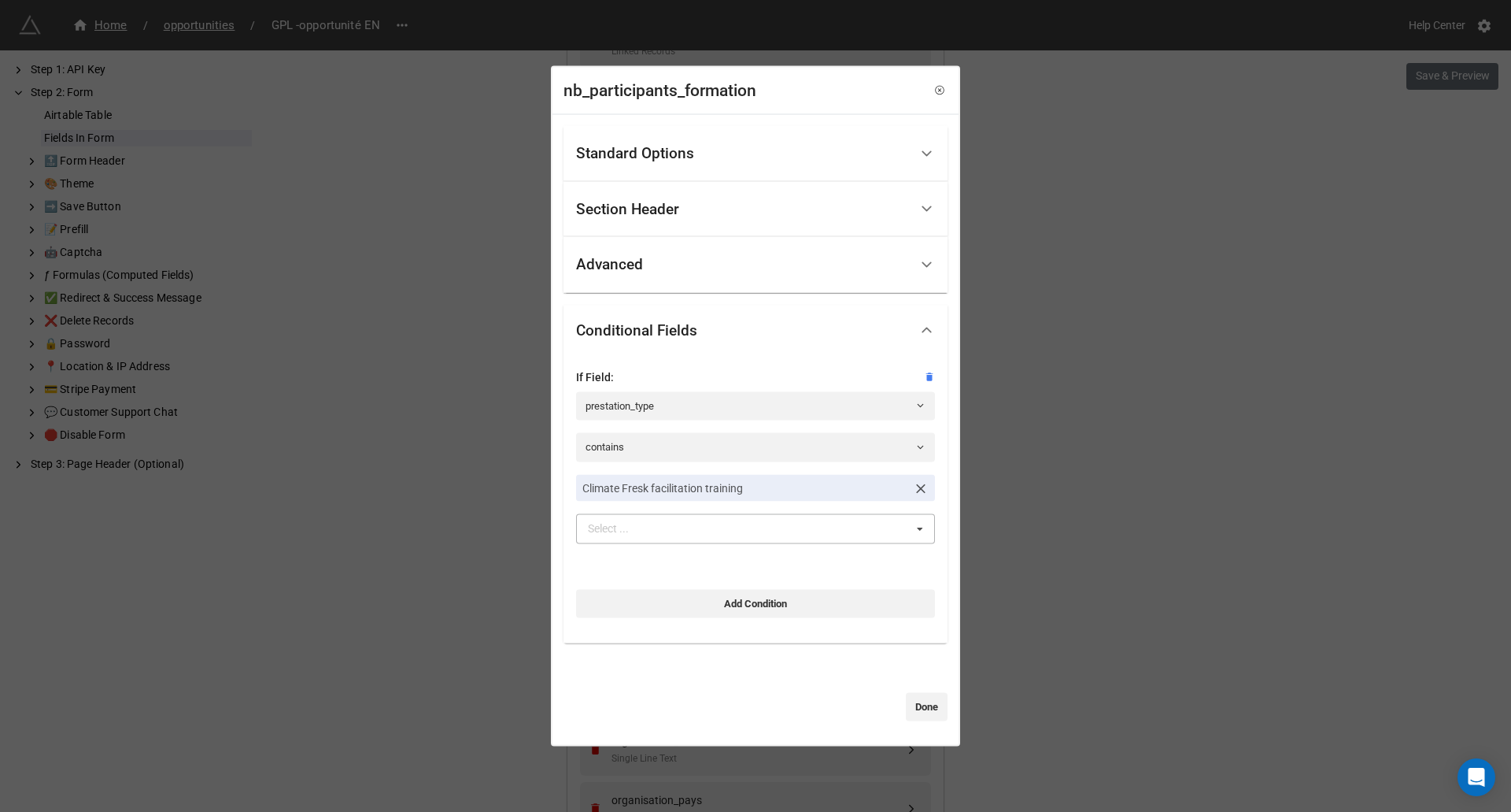
click at [909, 710] on link "Done" at bounding box center [927, 707] width 42 height 28
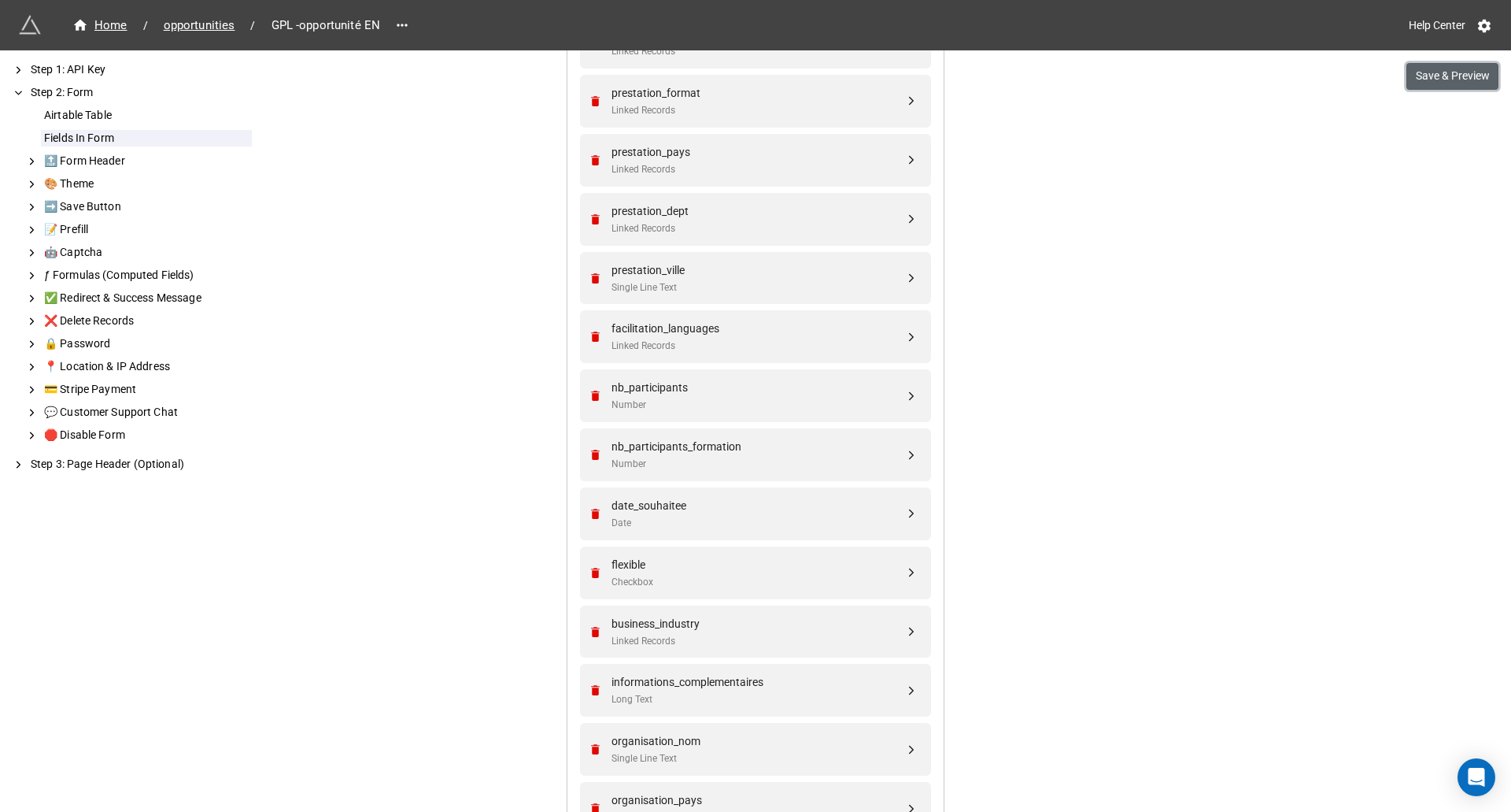
click at [1466, 82] on button "Save & Preview" at bounding box center [1452, 76] width 92 height 27
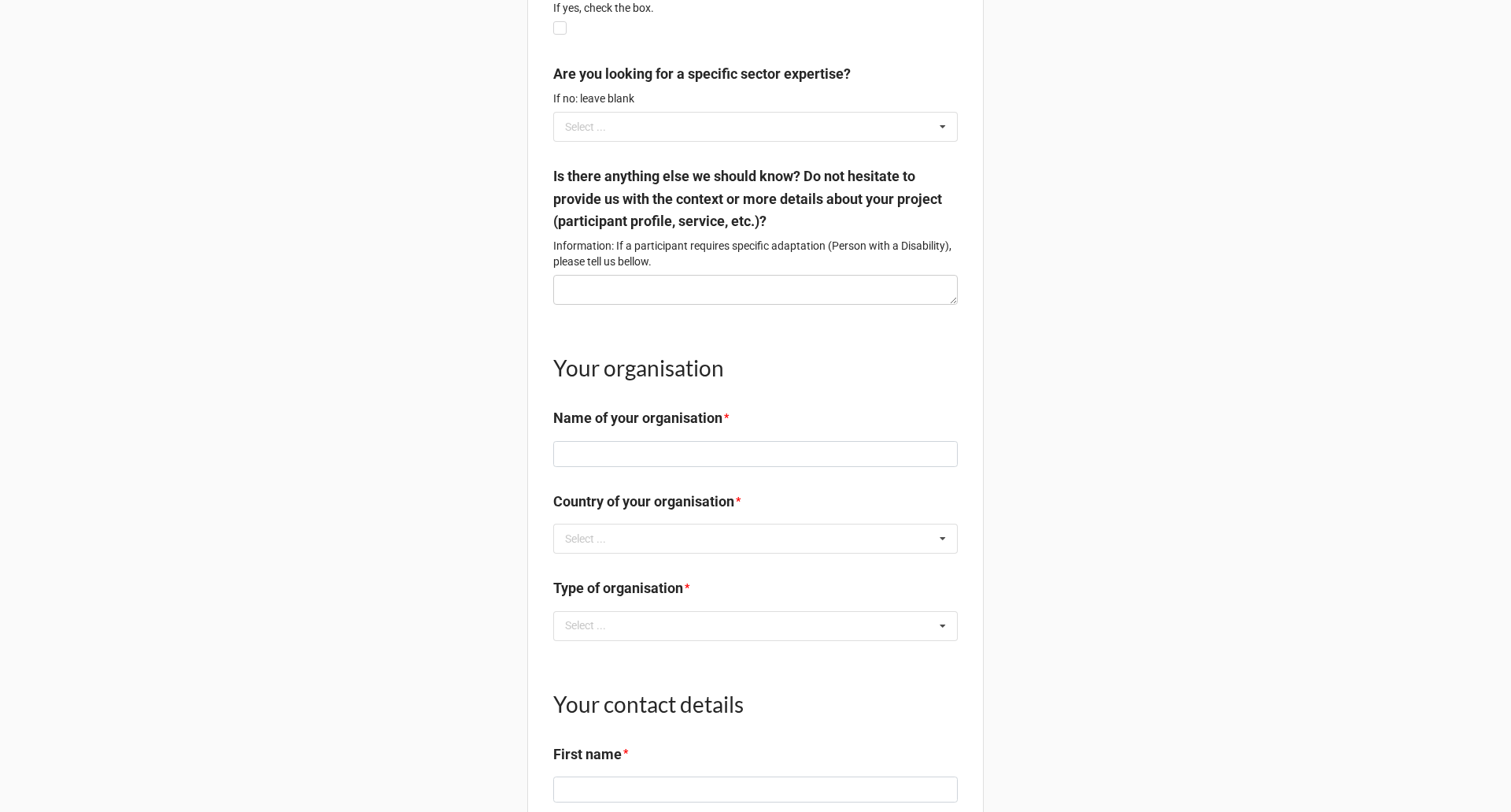
scroll to position [1102, 0]
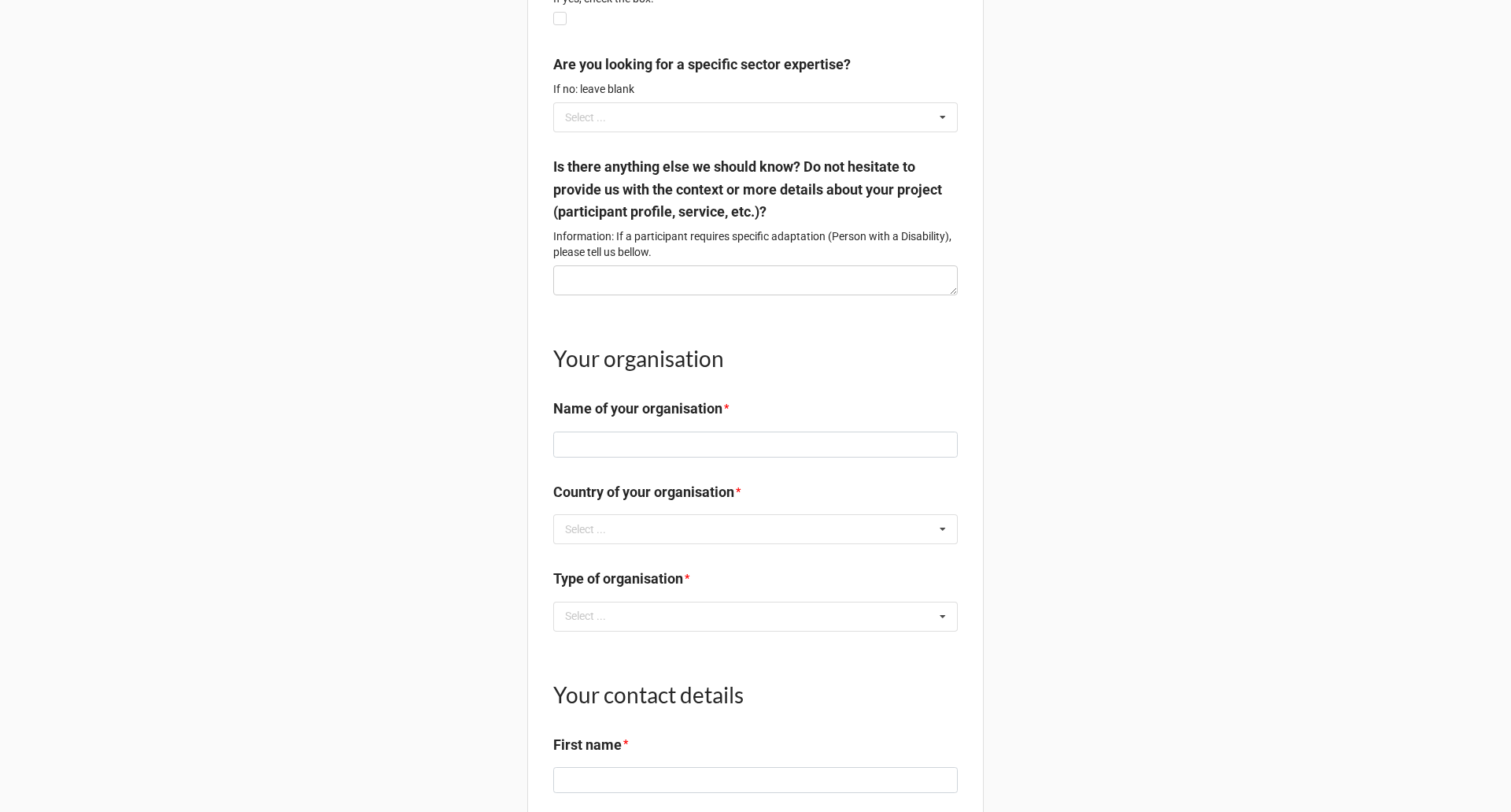
click at [724, 601] on div "Type of organisation *" at bounding box center [756, 584] width 404 height 33
click at [719, 629] on div "Select ... No results found." at bounding box center [756, 616] width 404 height 30
click at [617, 717] on div "Education" at bounding box center [755, 703] width 403 height 29
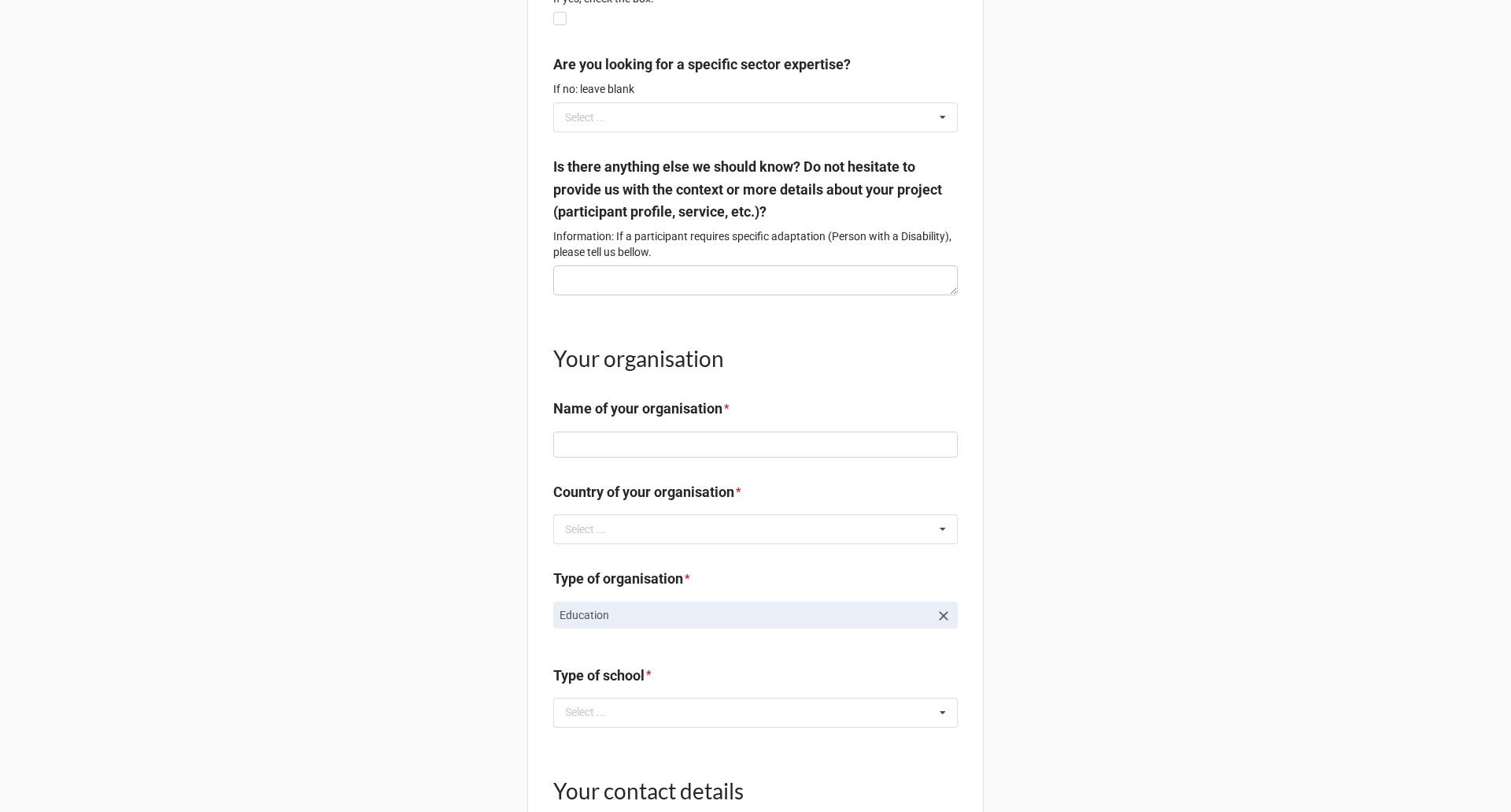
scroll to position [1260, 0]
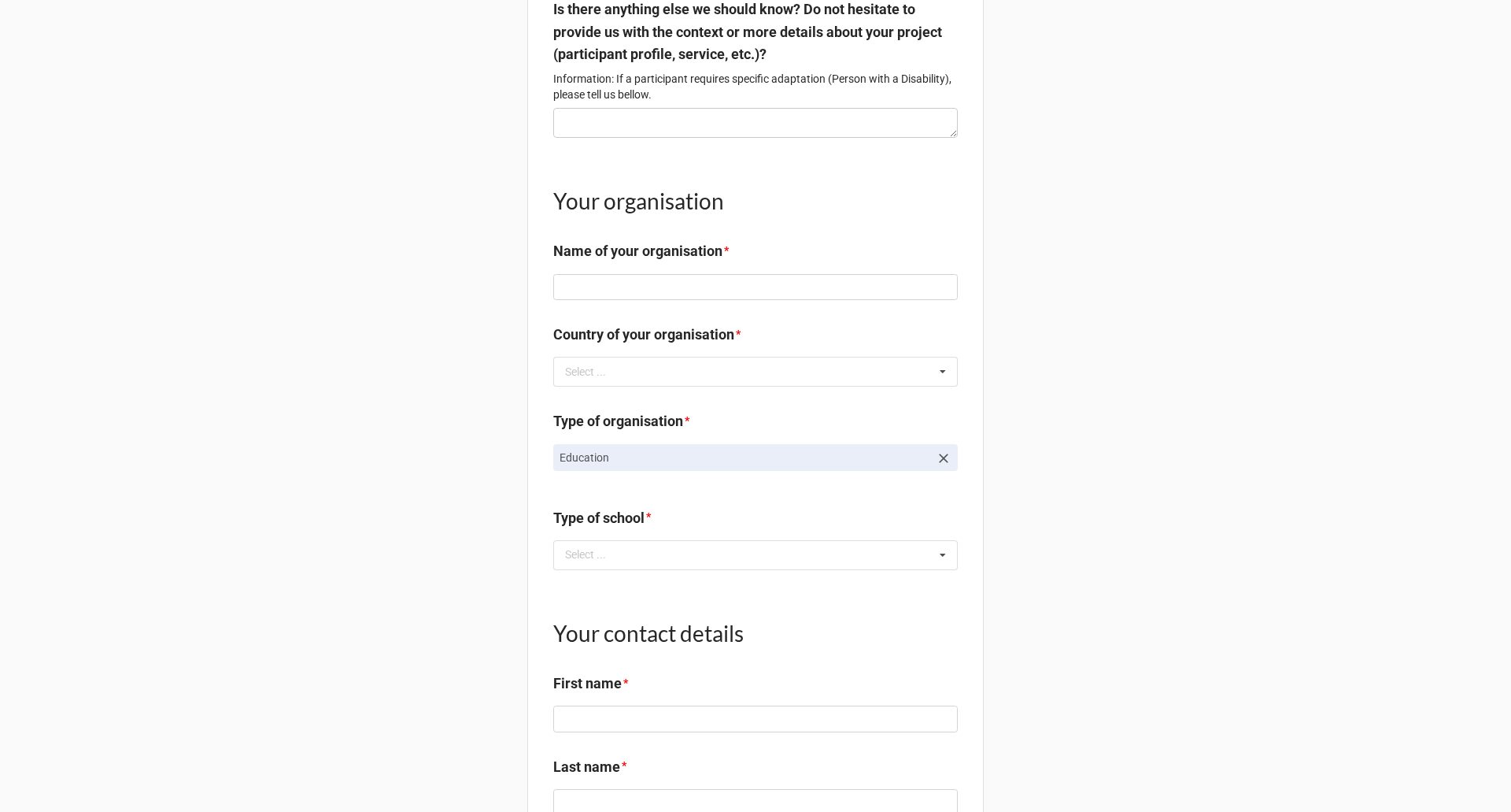
click at [627, 527] on label "Type of school" at bounding box center [600, 518] width 92 height 22
click at [627, 529] on label "Type of school" at bounding box center [600, 518] width 92 height 22
click at [629, 529] on label "Type of school" at bounding box center [600, 518] width 92 height 22
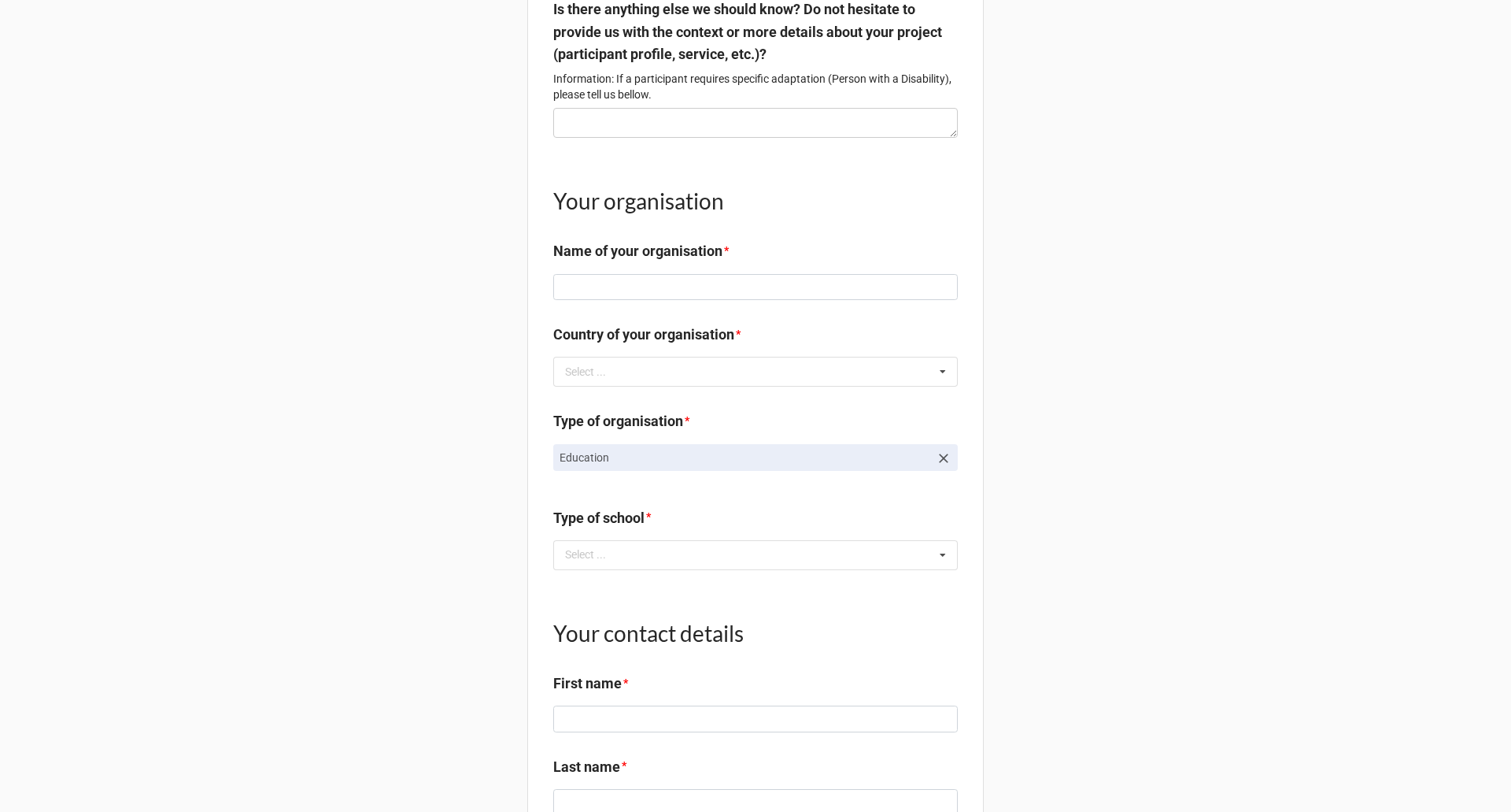
click at [656, 465] on p "Education" at bounding box center [745, 457] width 370 height 16
click at [938, 466] on icon at bounding box center [944, 458] width 16 height 16
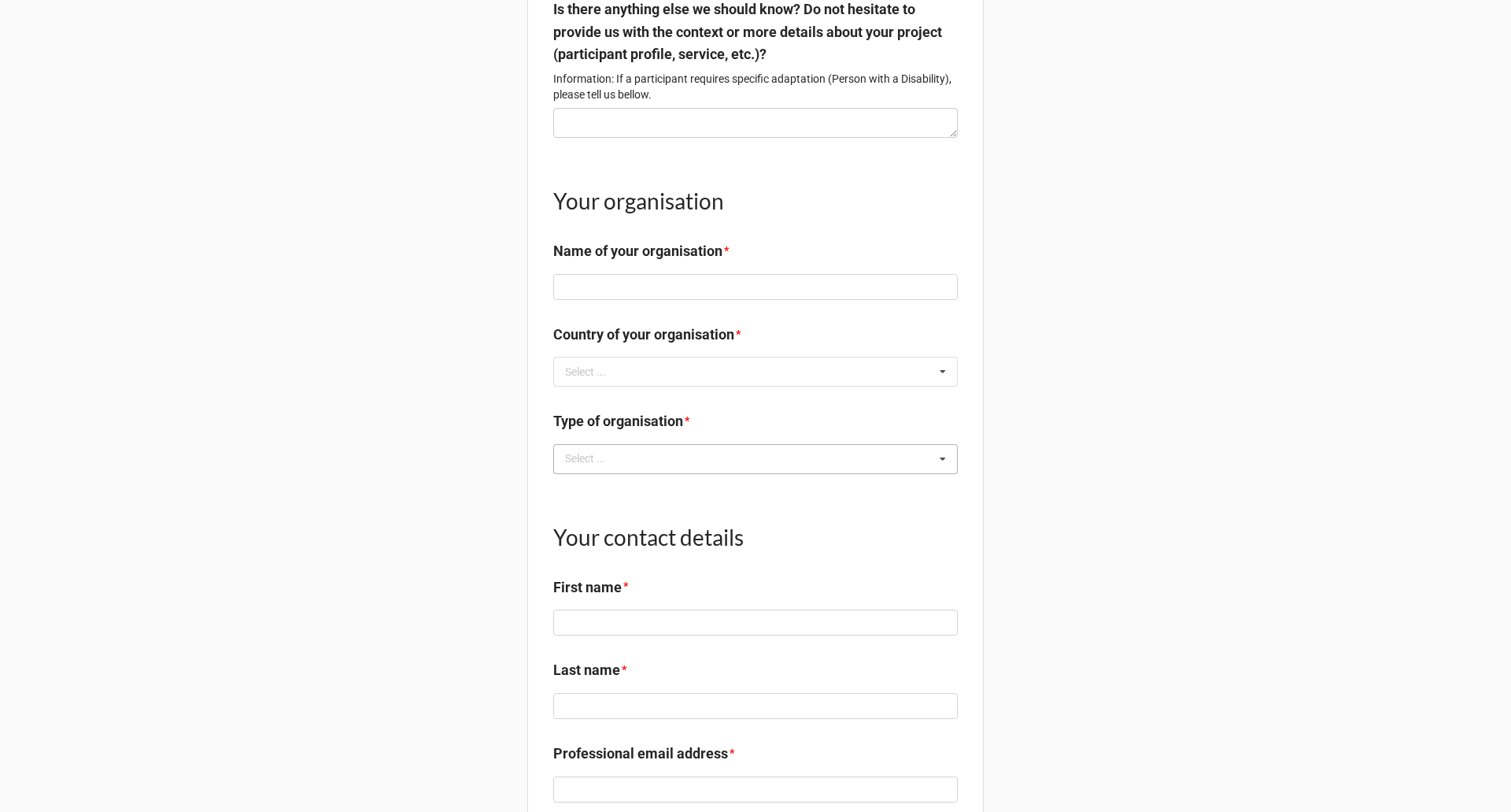
click at [803, 474] on div "Select ... Company NGO Education Public sector" at bounding box center [756, 459] width 404 height 30
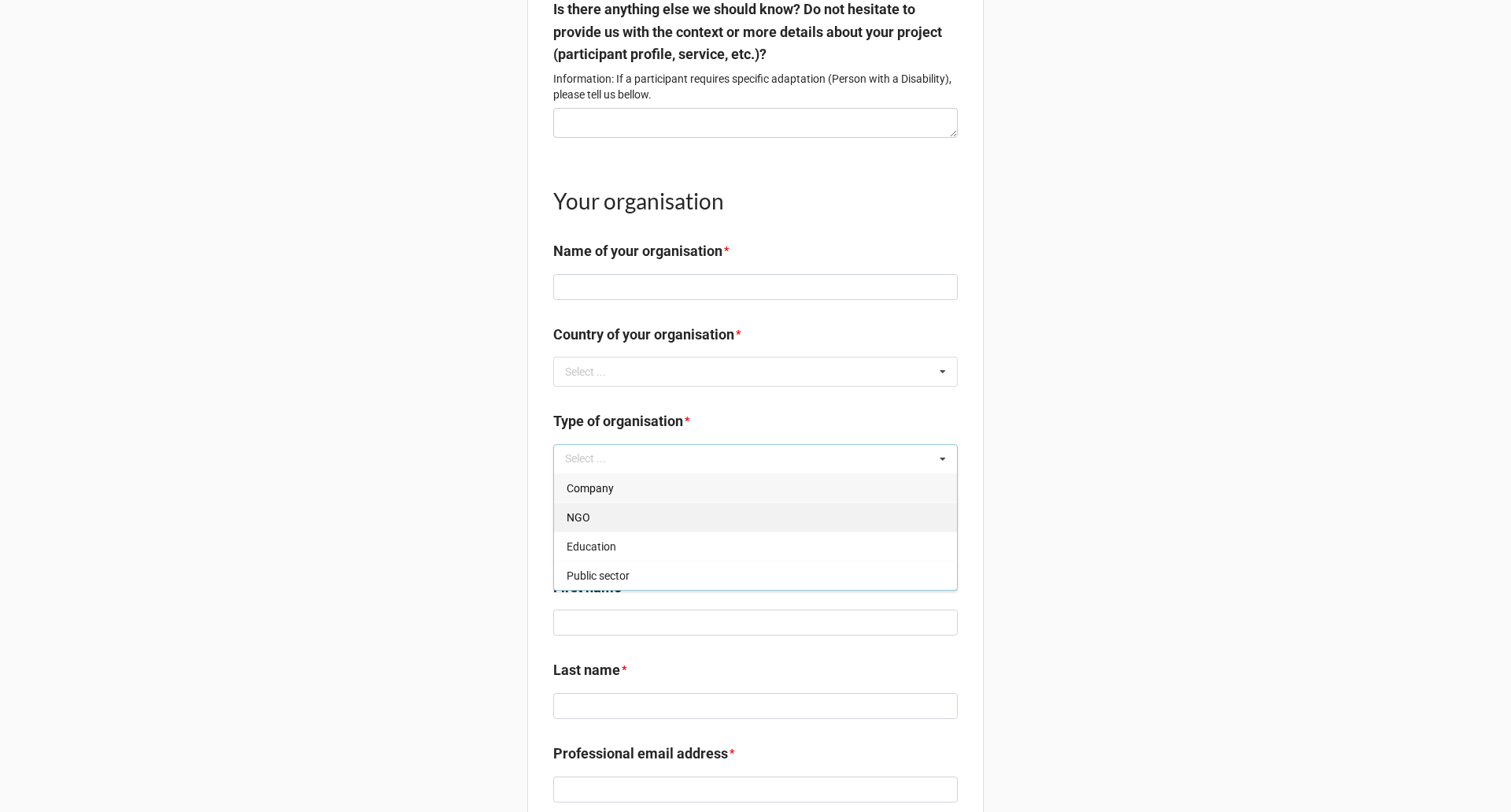
click at [647, 522] on div "NGO" at bounding box center [755, 516] width 403 height 29
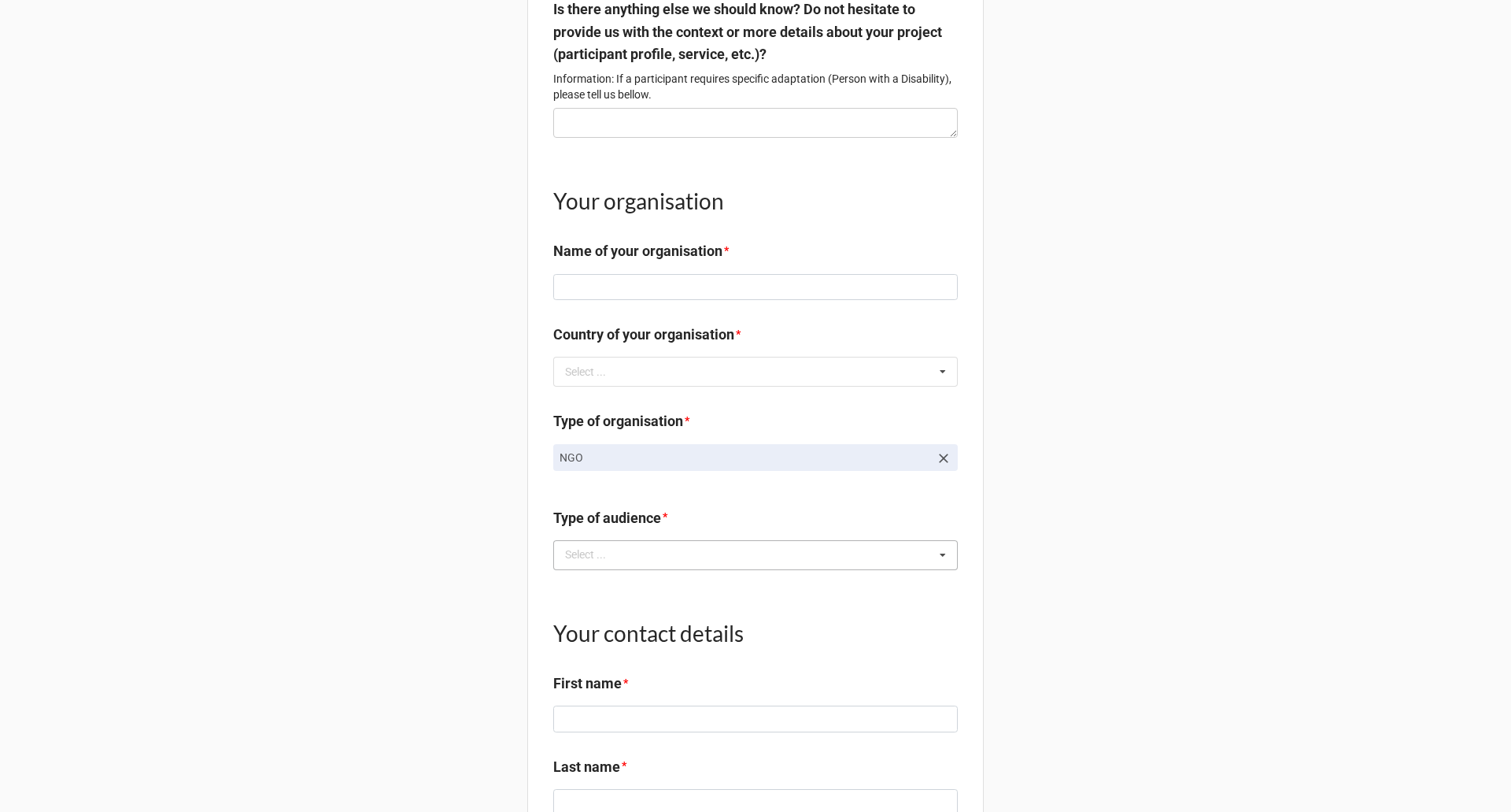
click at [812, 559] on div "Select ... No results found." at bounding box center [756, 555] width 404 height 30
click at [606, 534] on b "Type of audience *" at bounding box center [756, 521] width 404 height 27
copy label "Type of audience"
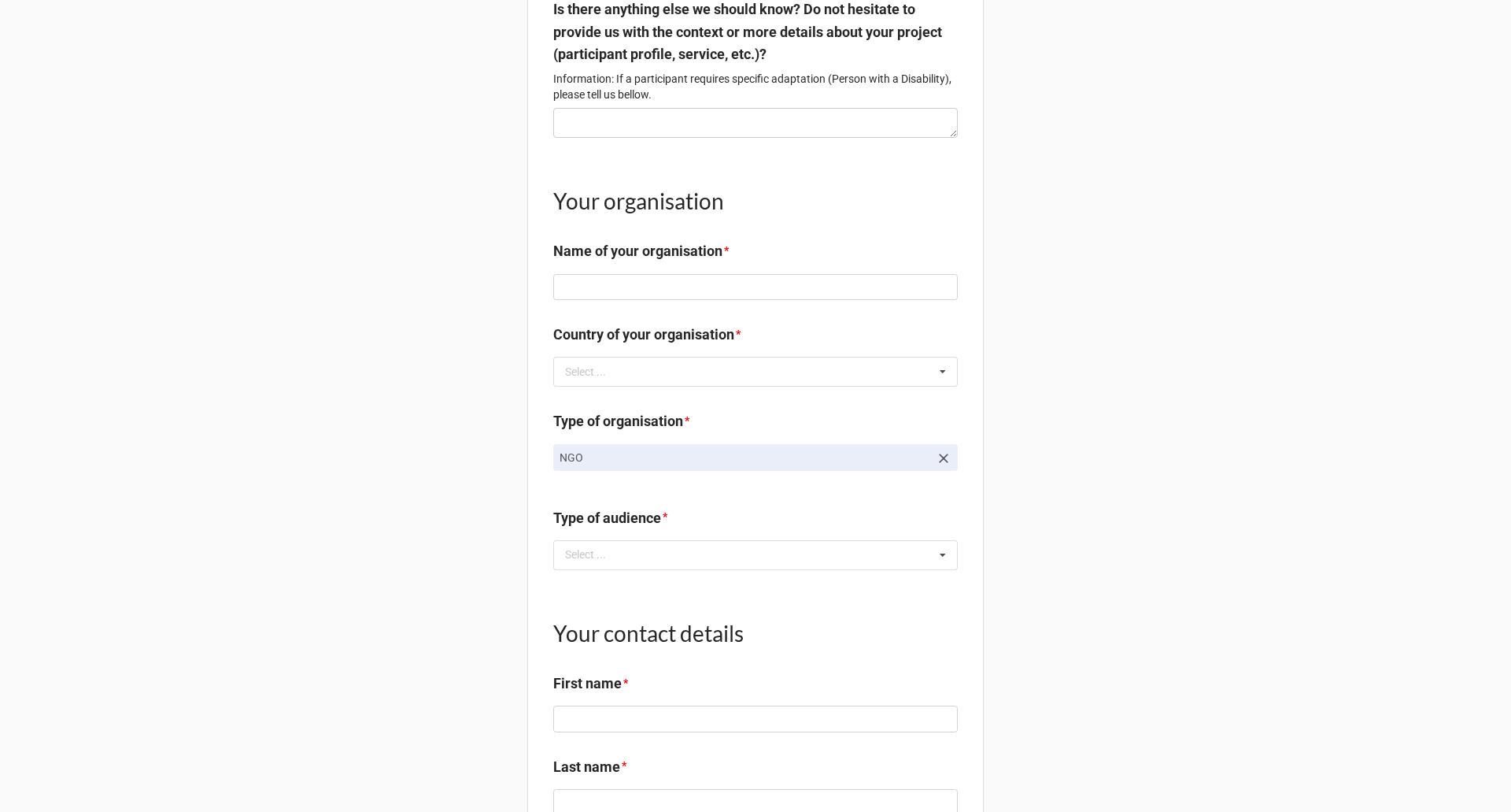
click at [730, 461] on div "Type of organisation * NGO" at bounding box center [756, 446] width 404 height 72
click at [944, 463] on link "NGO" at bounding box center [756, 458] width 404 height 27
click at [943, 466] on icon at bounding box center [944, 458] width 16 height 16
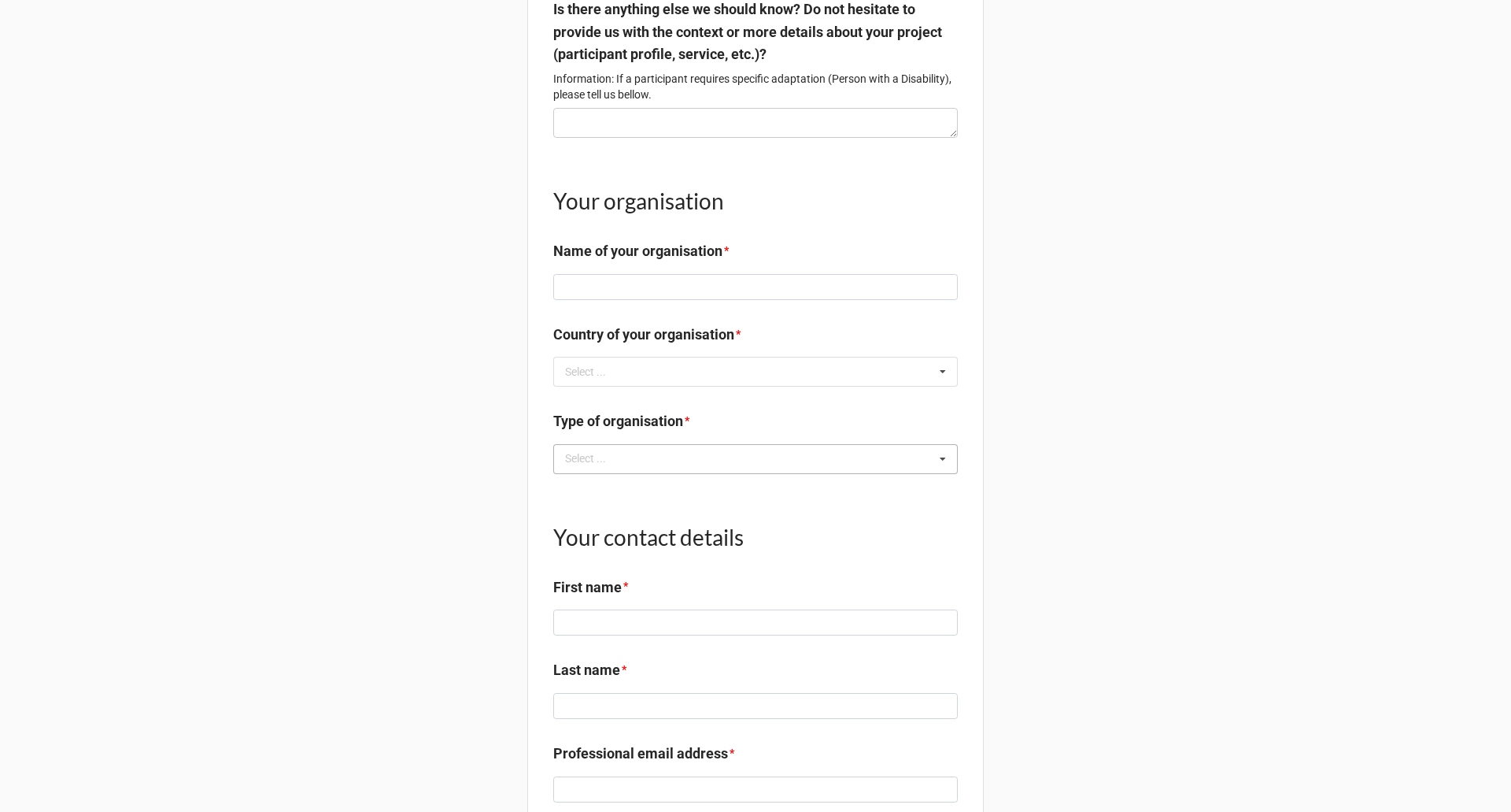
click at [757, 474] on div "Select ... Company NGO Education Public sector" at bounding box center [756, 459] width 404 height 30
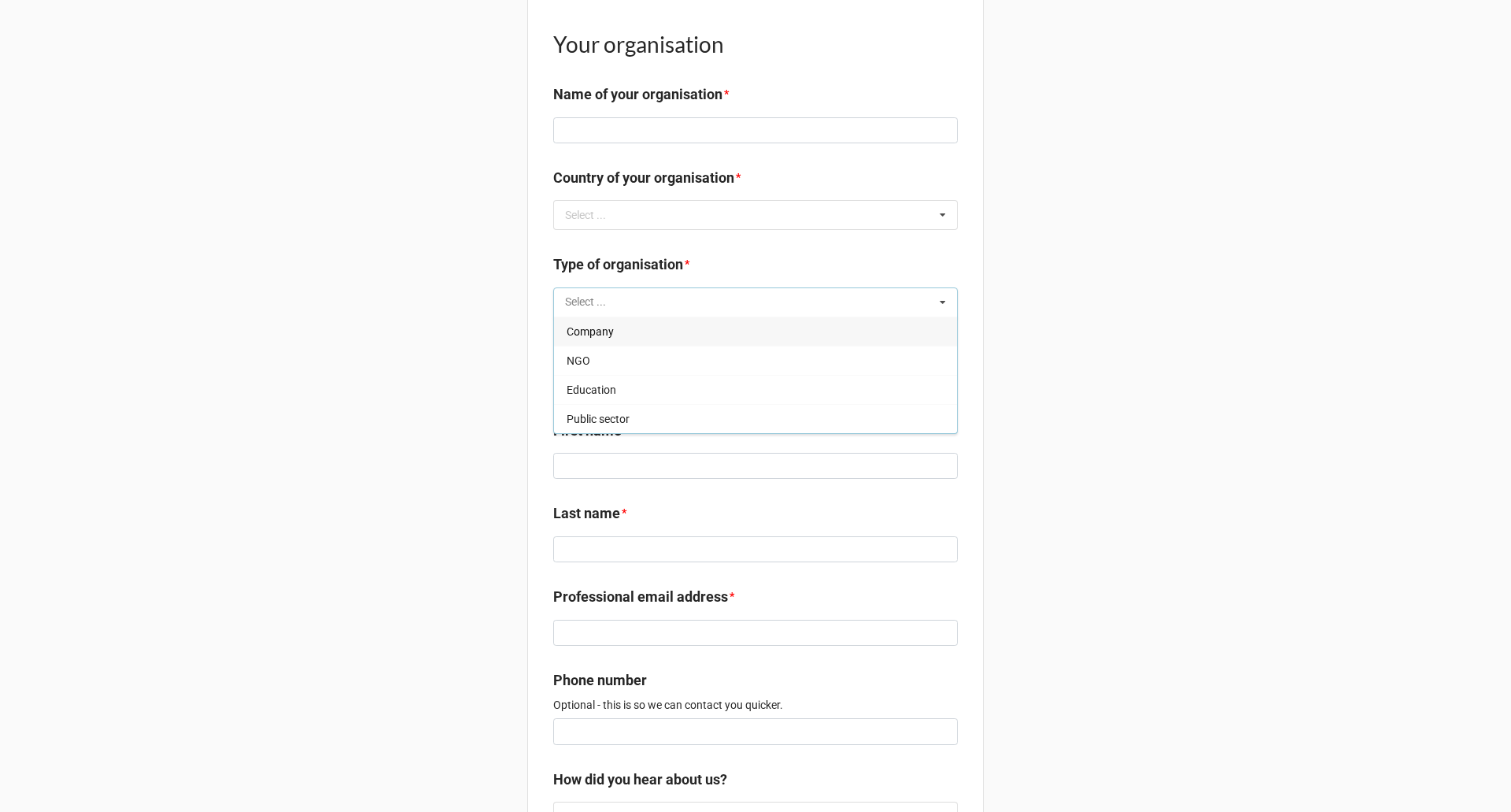
scroll to position [1417, 0]
click at [618, 432] on div "Public sector" at bounding box center [755, 418] width 403 height 29
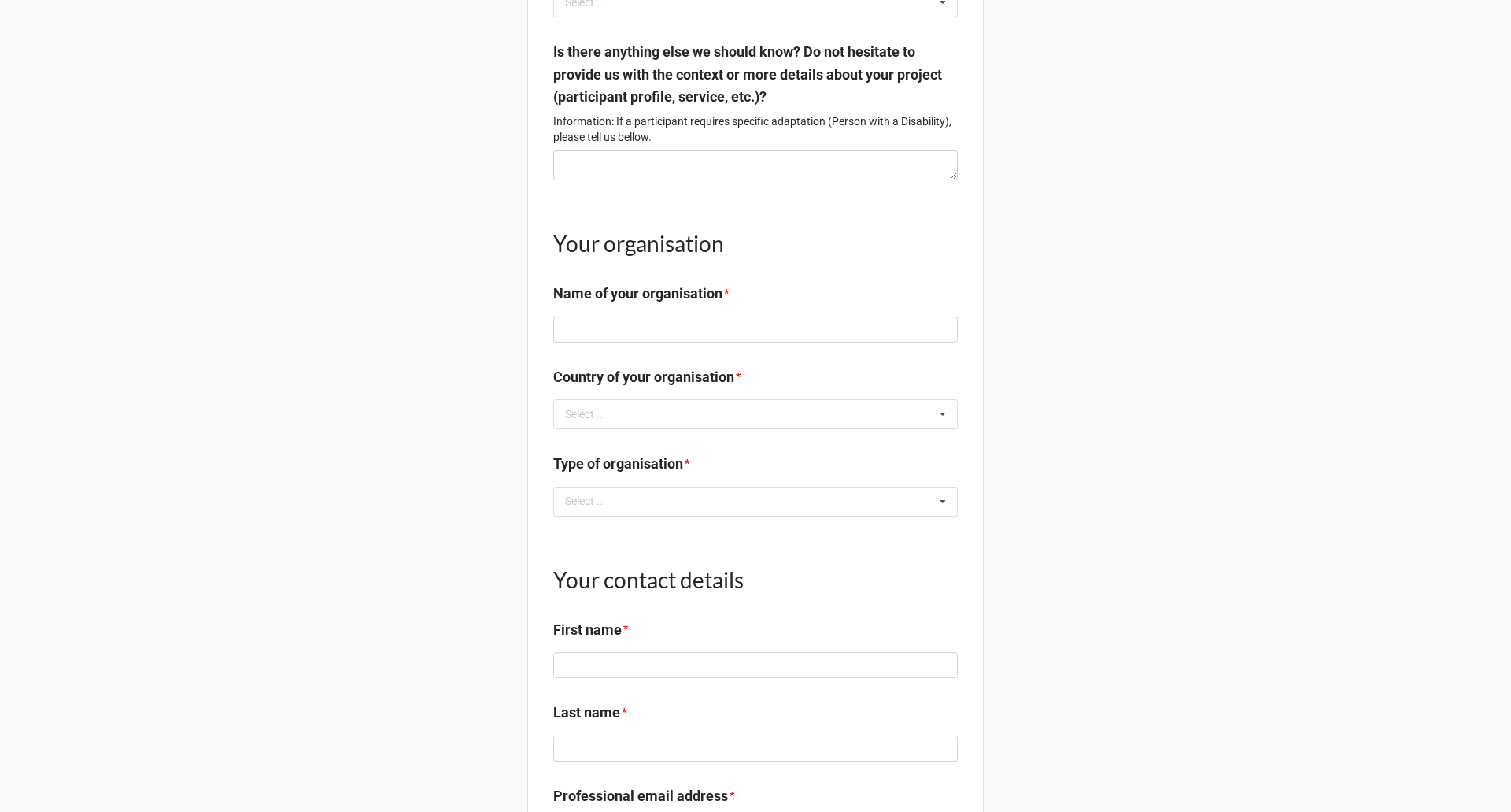
scroll to position [1417, 0]
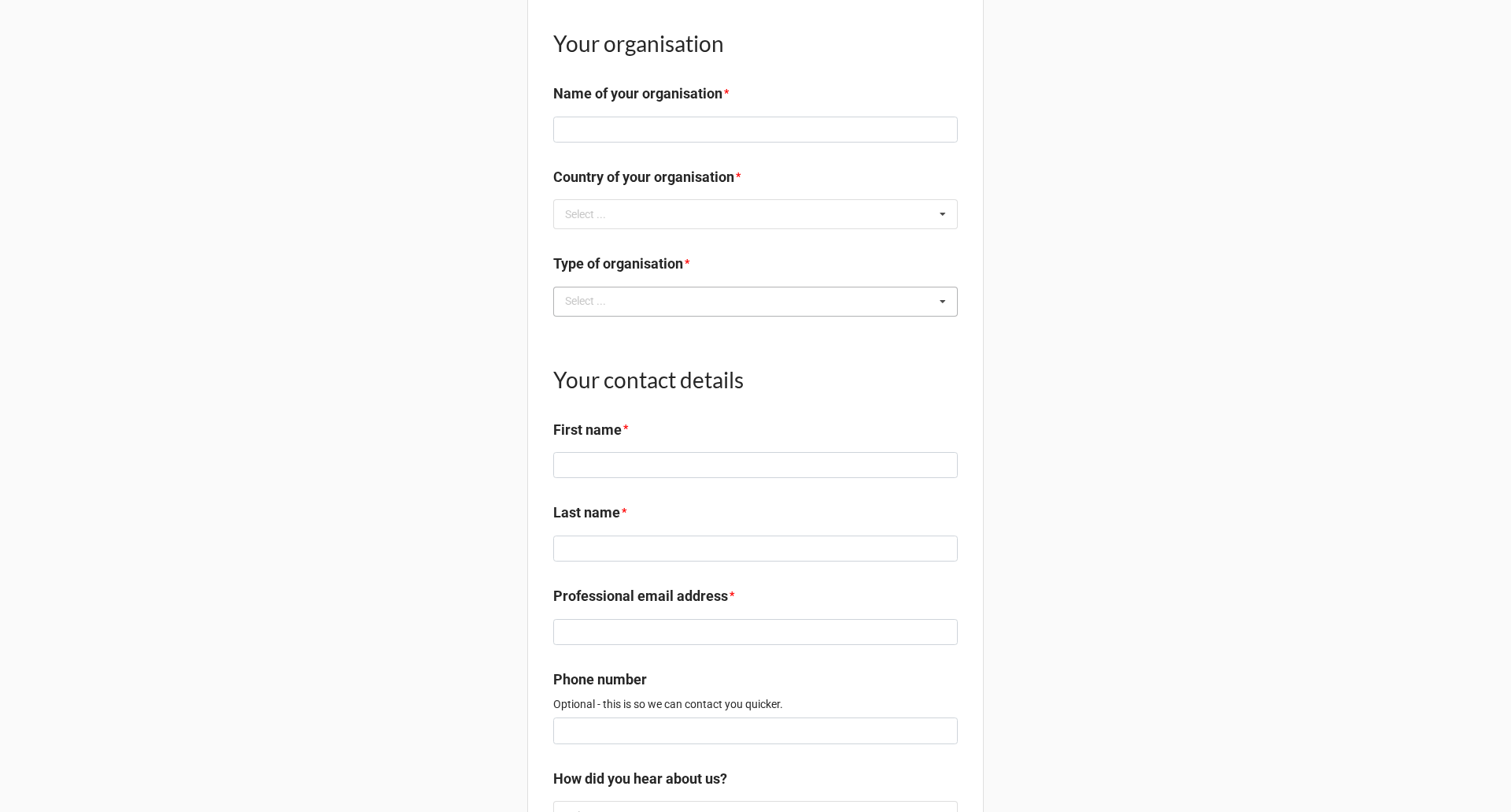
click at [825, 317] on div "Select ... No results found." at bounding box center [756, 301] width 404 height 30
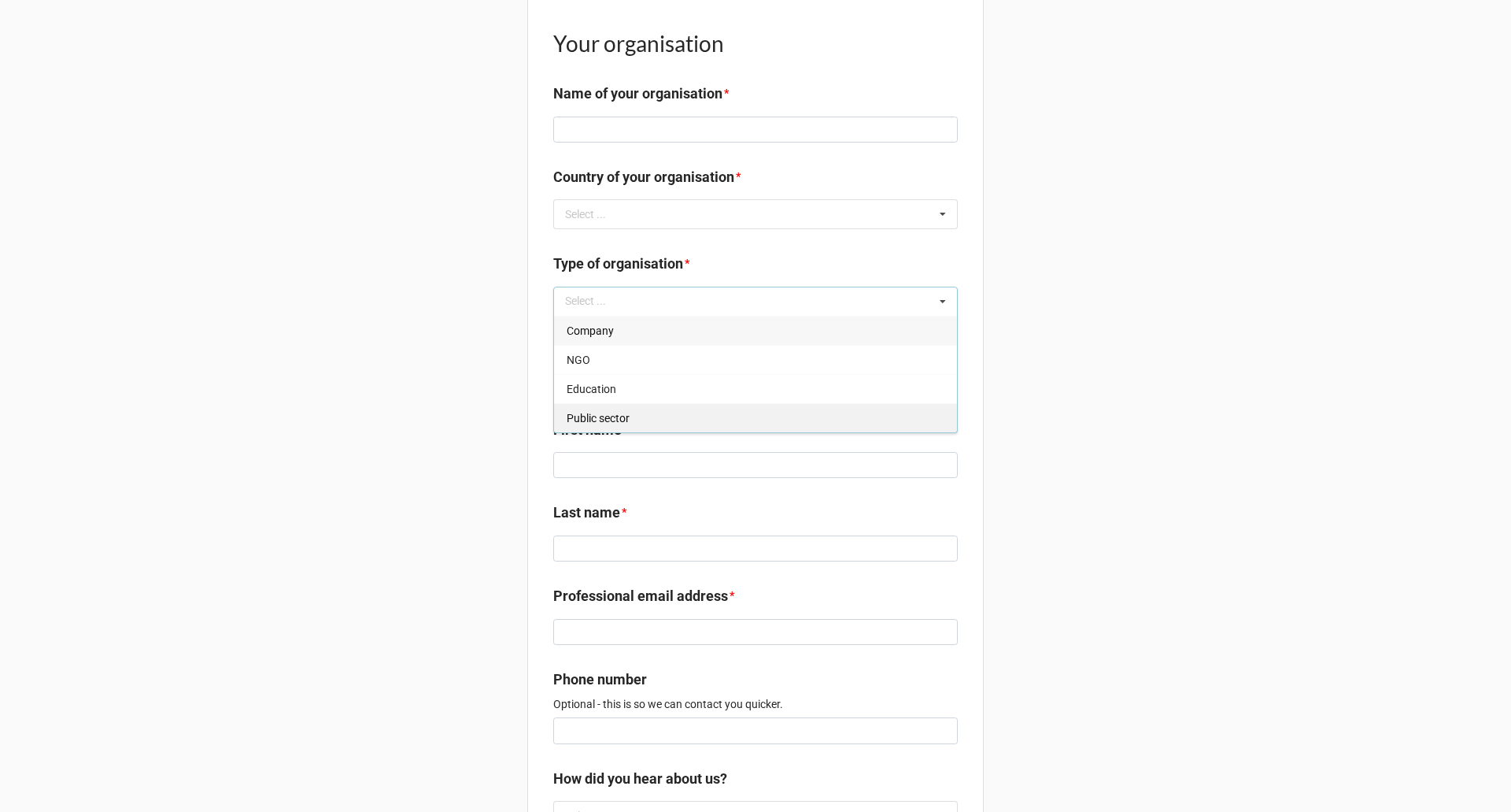
click at [674, 426] on div "Public sector" at bounding box center [755, 418] width 403 height 29
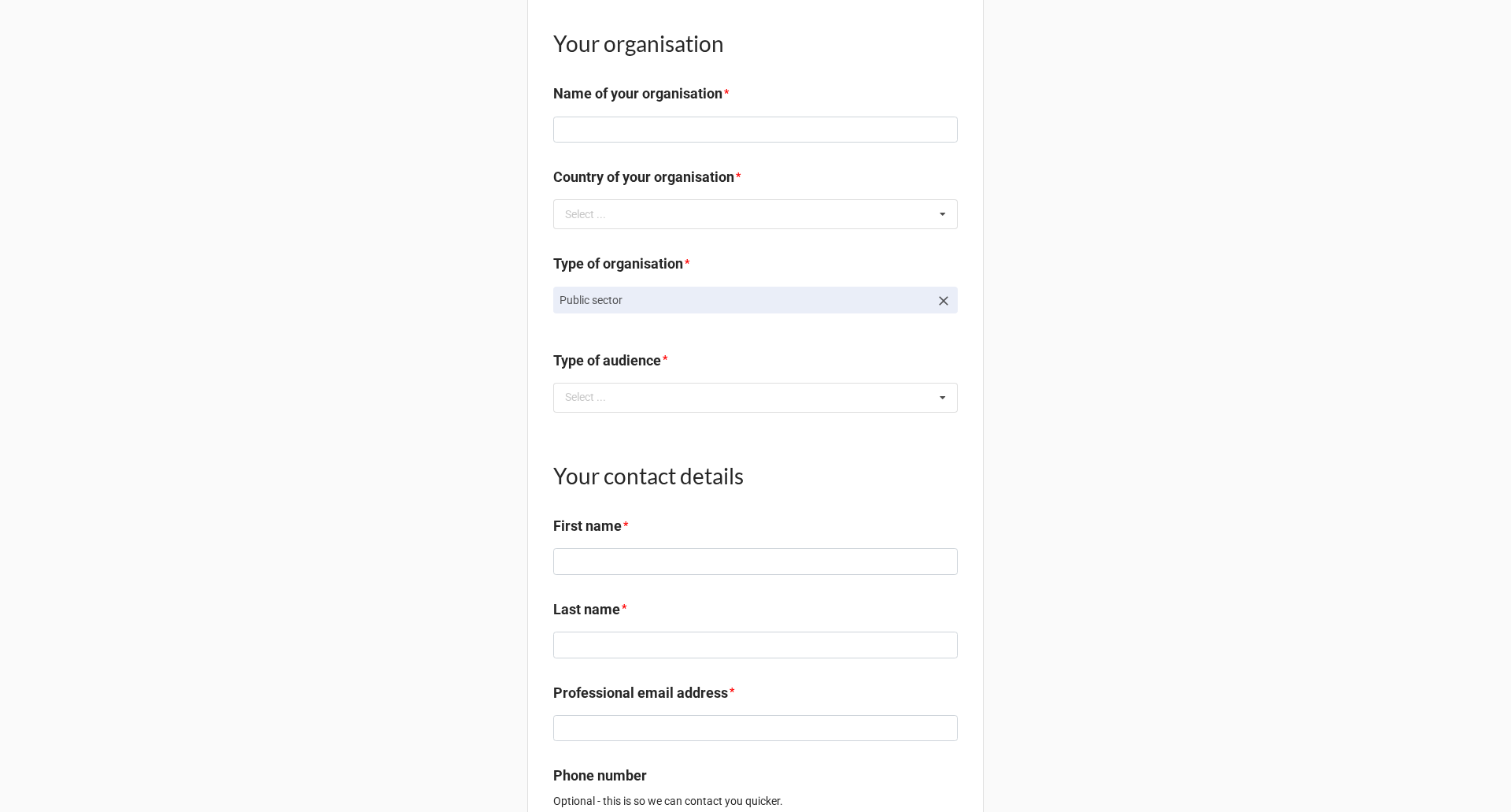
click at [626, 371] on label "Type of audience" at bounding box center [607, 360] width 108 height 22
copy label "Type of audience"
click at [683, 307] on p "Public sector" at bounding box center [745, 300] width 370 height 16
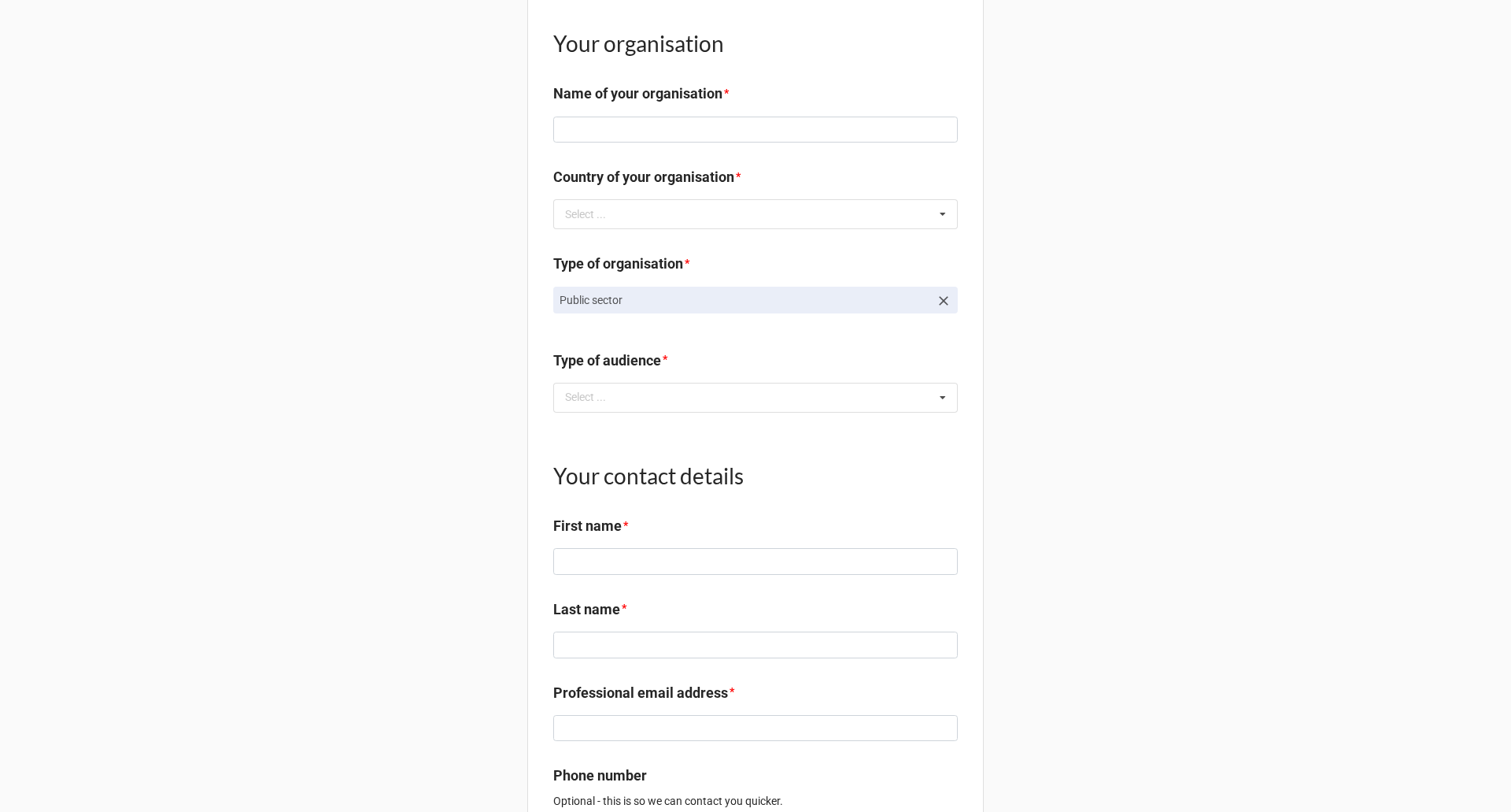
click at [714, 326] on div "Public sector" at bounding box center [756, 306] width 404 height 39
click at [718, 307] on p "Public sector" at bounding box center [745, 300] width 370 height 16
click at [941, 308] on icon at bounding box center [944, 301] width 16 height 16
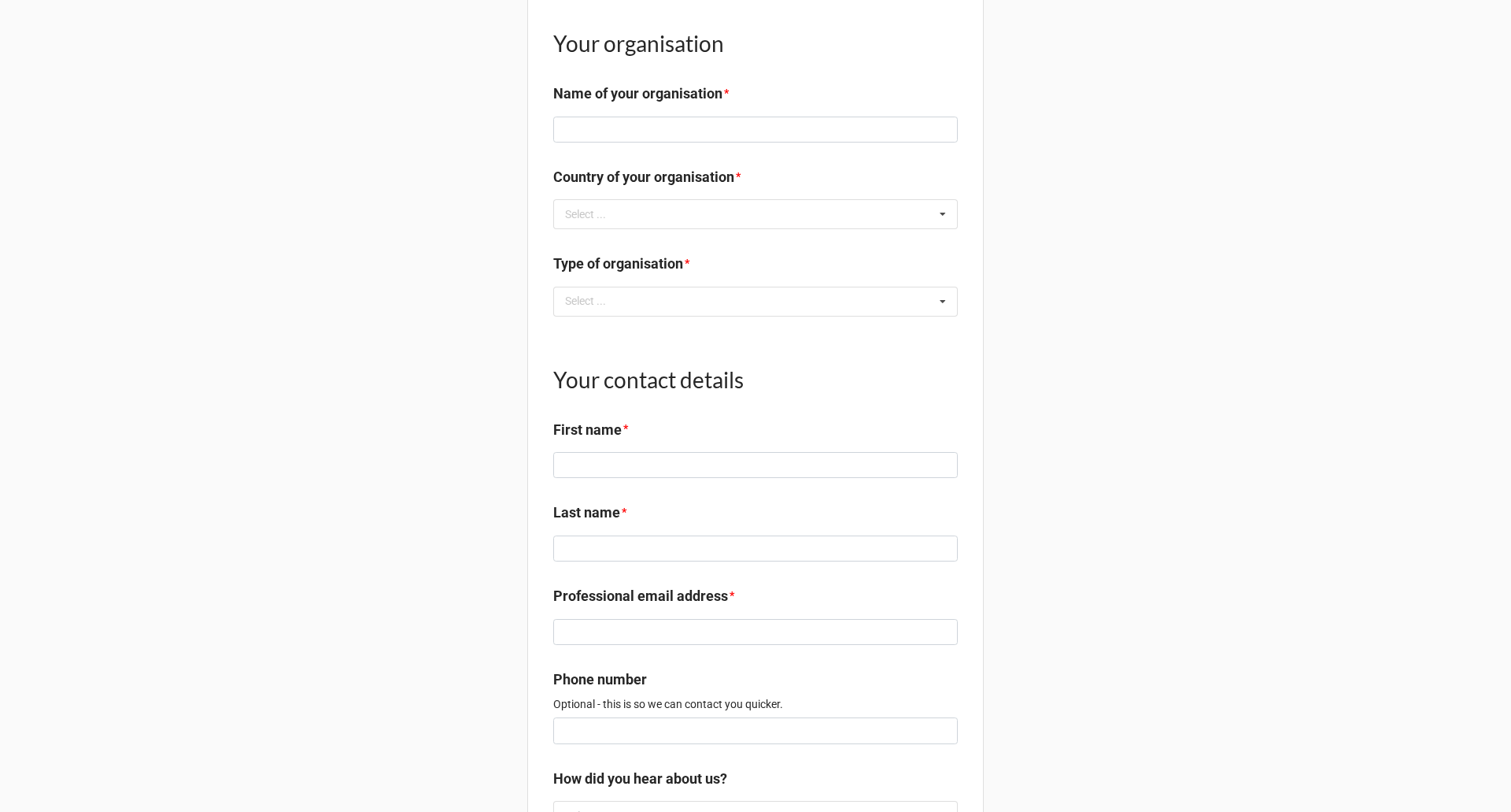
click at [865, 313] on div "Select ... Company NGO Education Public sector" at bounding box center [756, 301] width 404 height 30
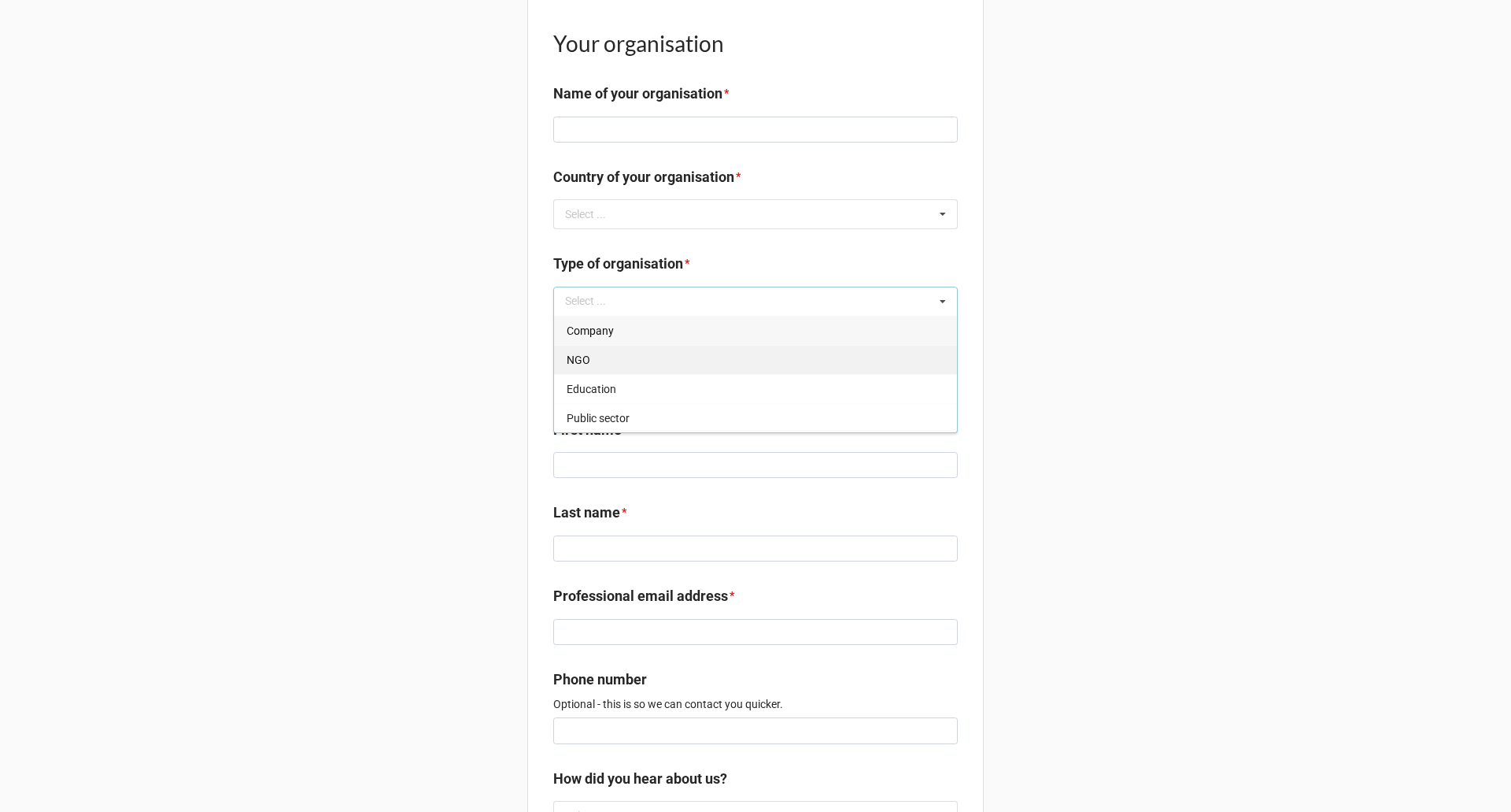
click at [583, 374] on div "NGO" at bounding box center [755, 359] width 403 height 29
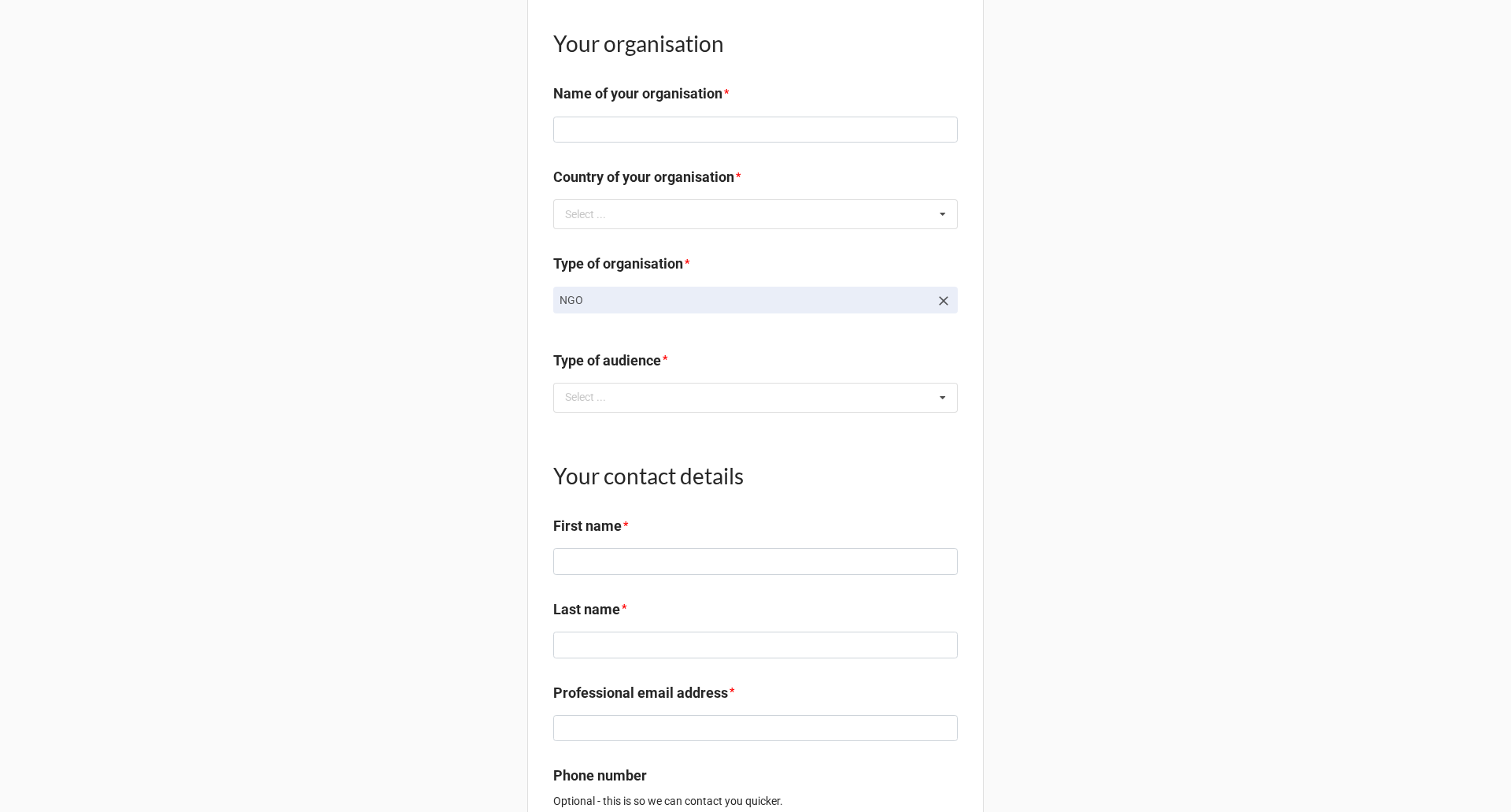
click at [936, 308] on icon at bounding box center [944, 301] width 16 height 16
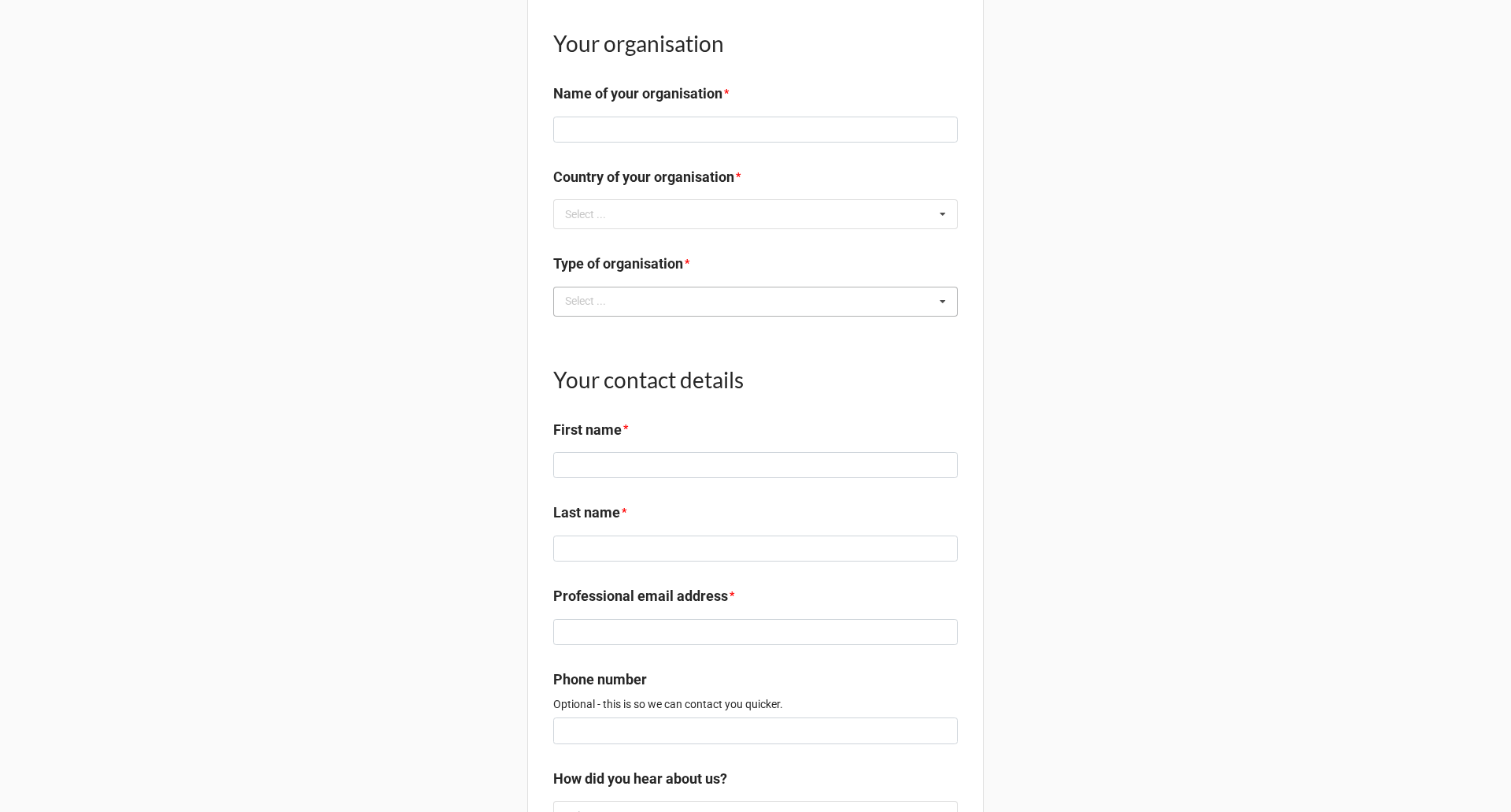
click at [832, 317] on div "Select ... Company NGO Education Public sector" at bounding box center [756, 301] width 404 height 30
click at [632, 403] on div "Education" at bounding box center [755, 388] width 403 height 29
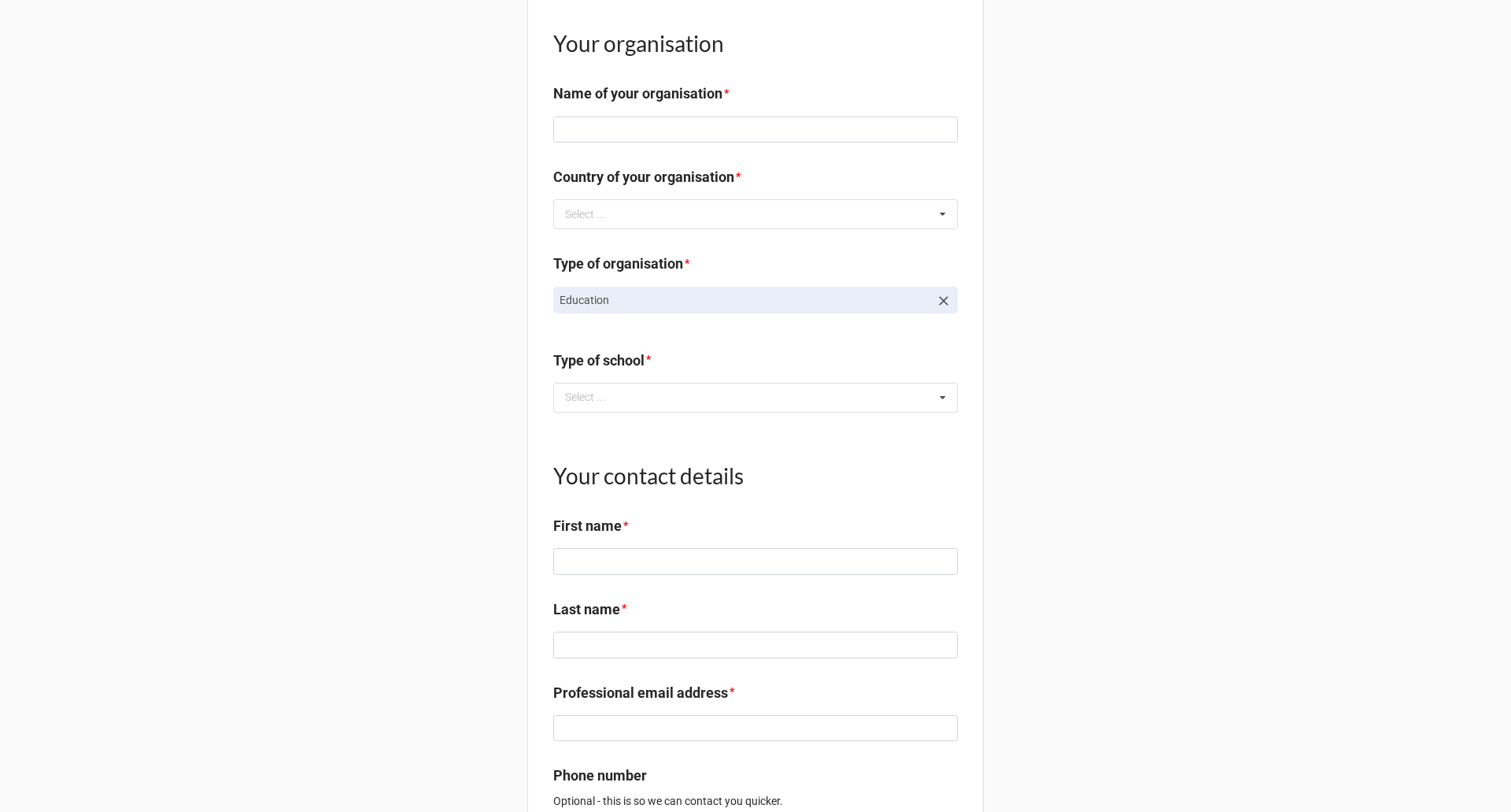
click at [773, 307] on p "Education" at bounding box center [745, 300] width 370 height 16
click at [941, 308] on icon at bounding box center [944, 301] width 16 height 16
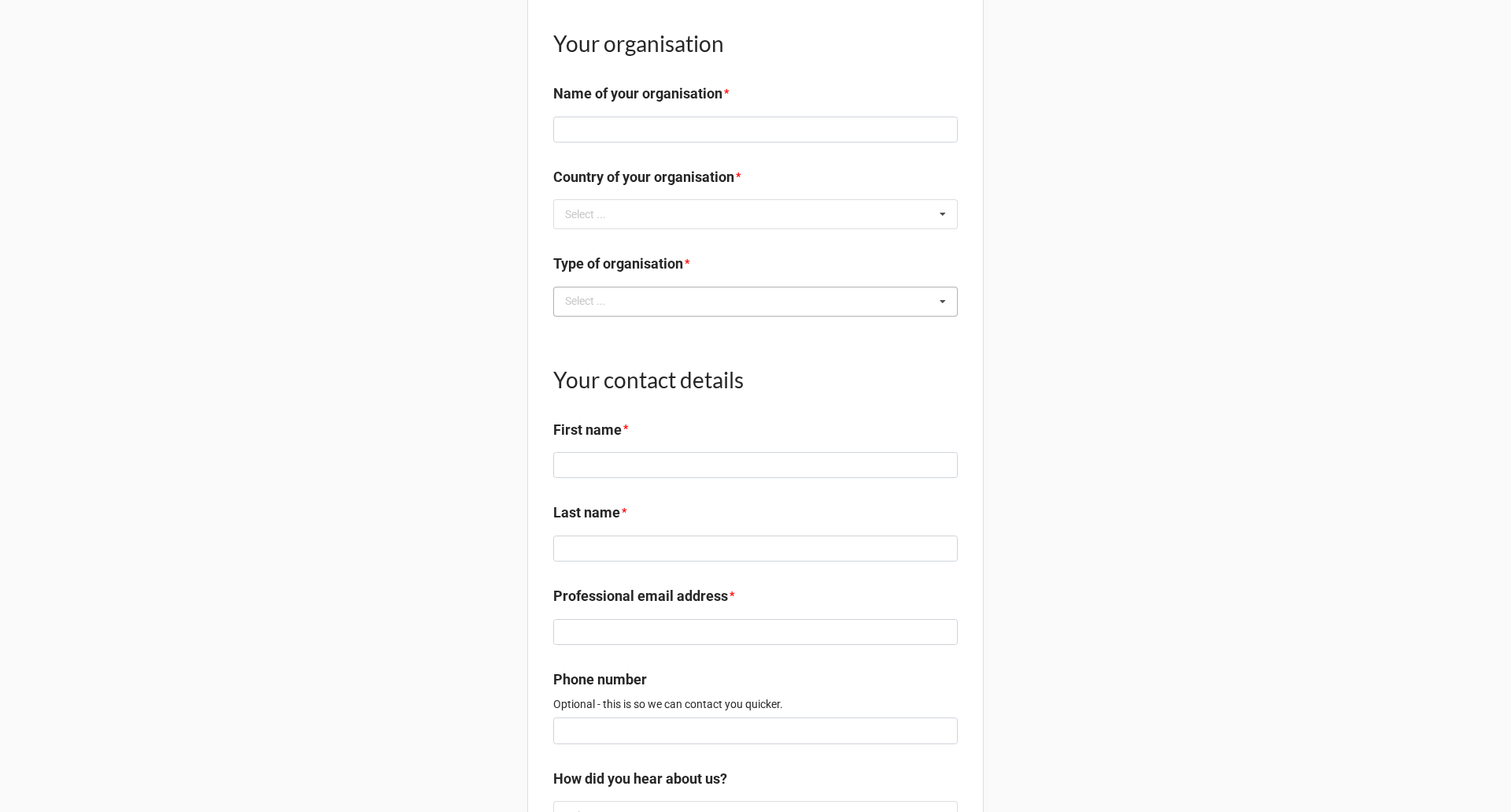
click at [903, 317] on div "Select ... Company NGO Education Public sector" at bounding box center [756, 301] width 404 height 30
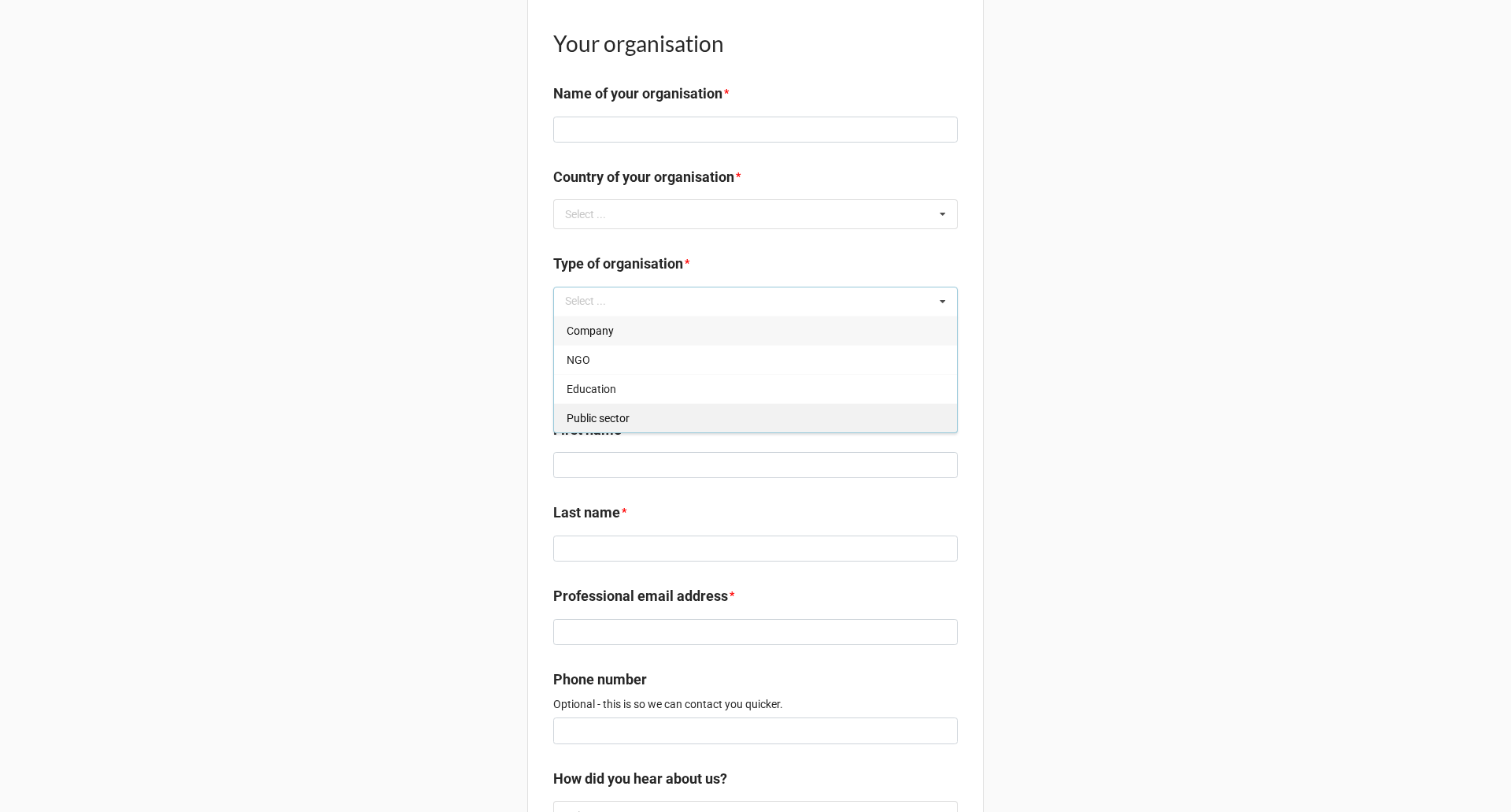
click at [716, 424] on div "Public sector" at bounding box center [755, 418] width 403 height 29
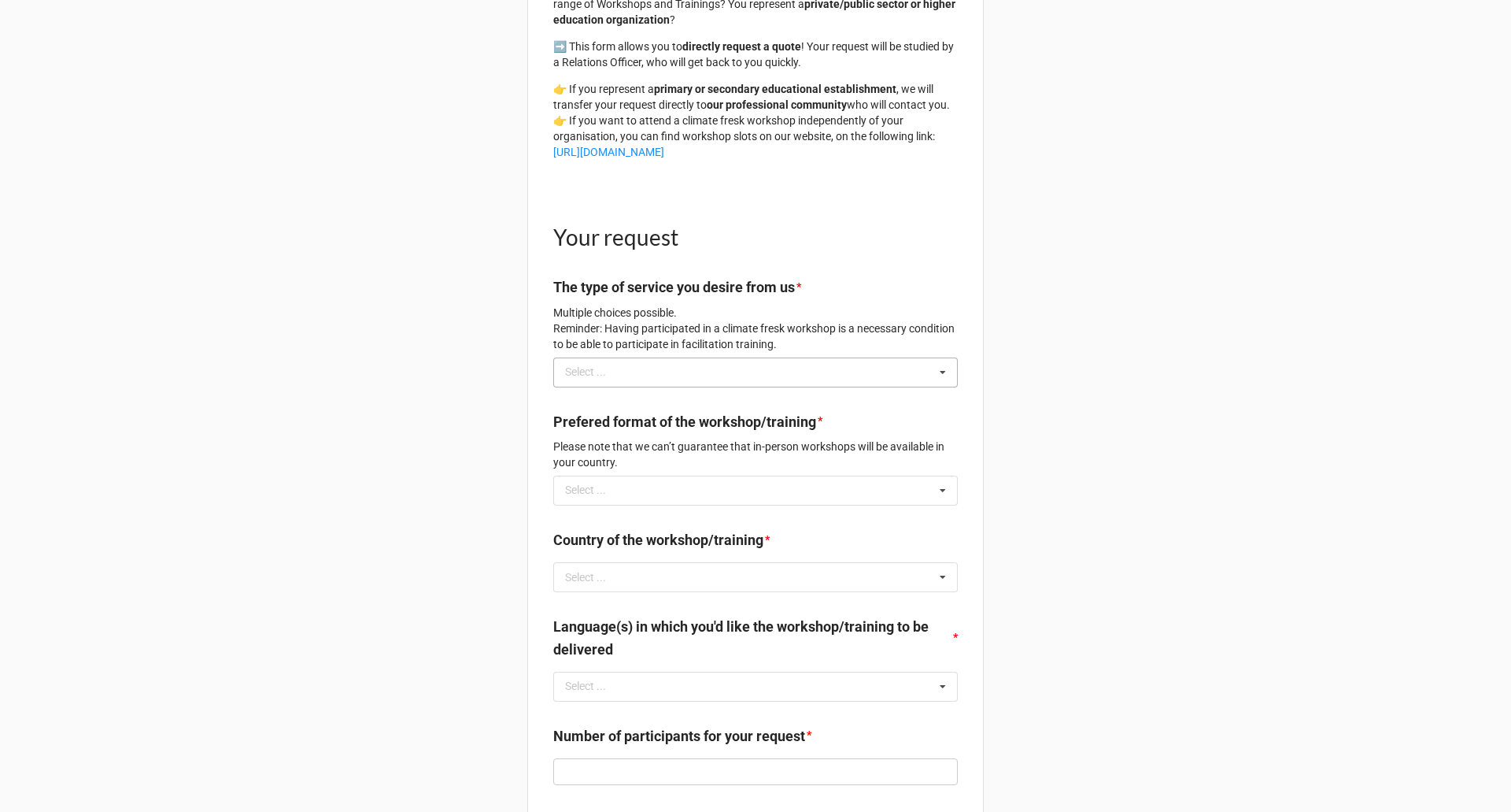
scroll to position [315, 0]
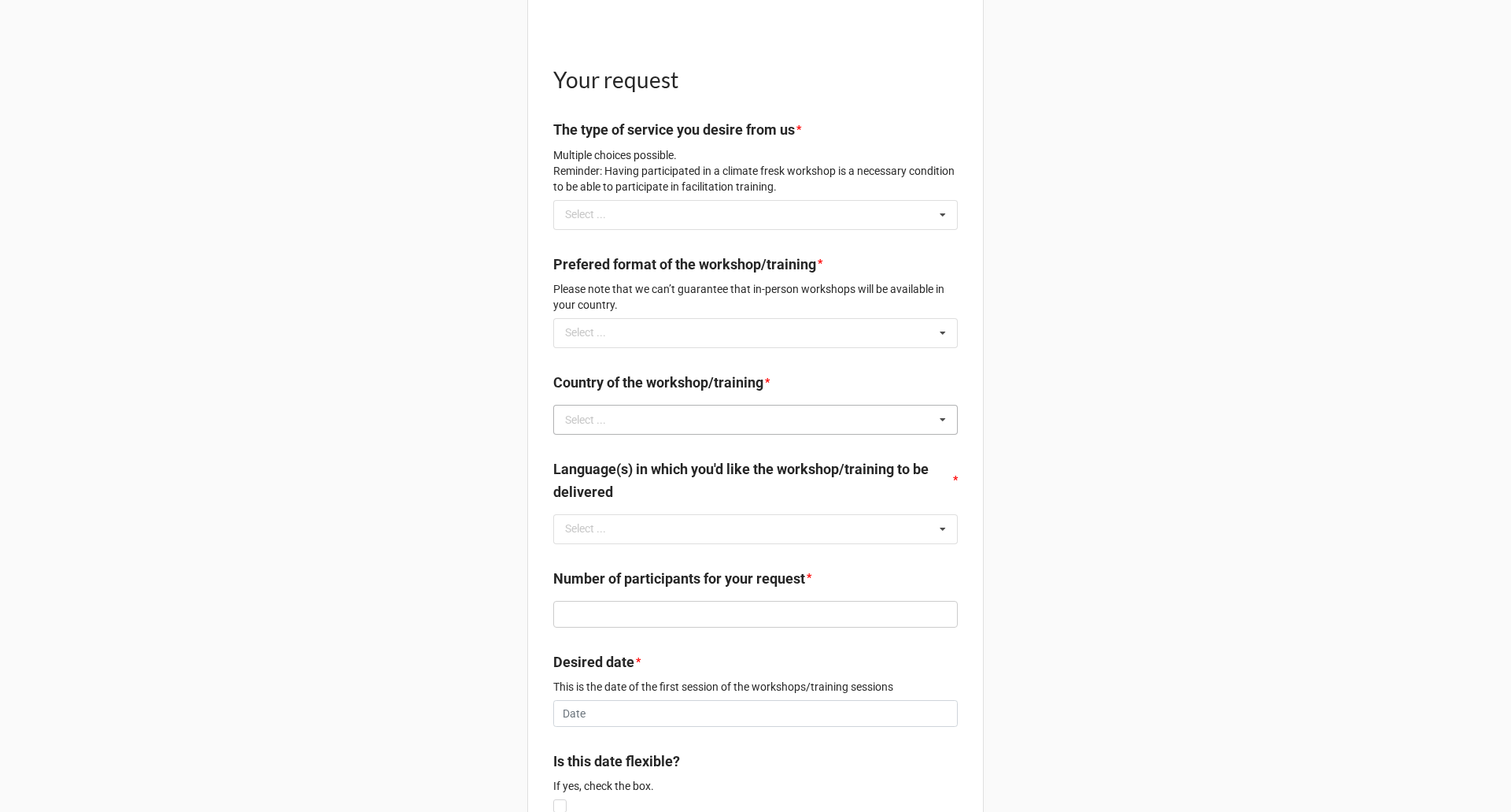
click at [739, 435] on div "Select ... No results found." at bounding box center [756, 419] width 404 height 30
type input "fran"
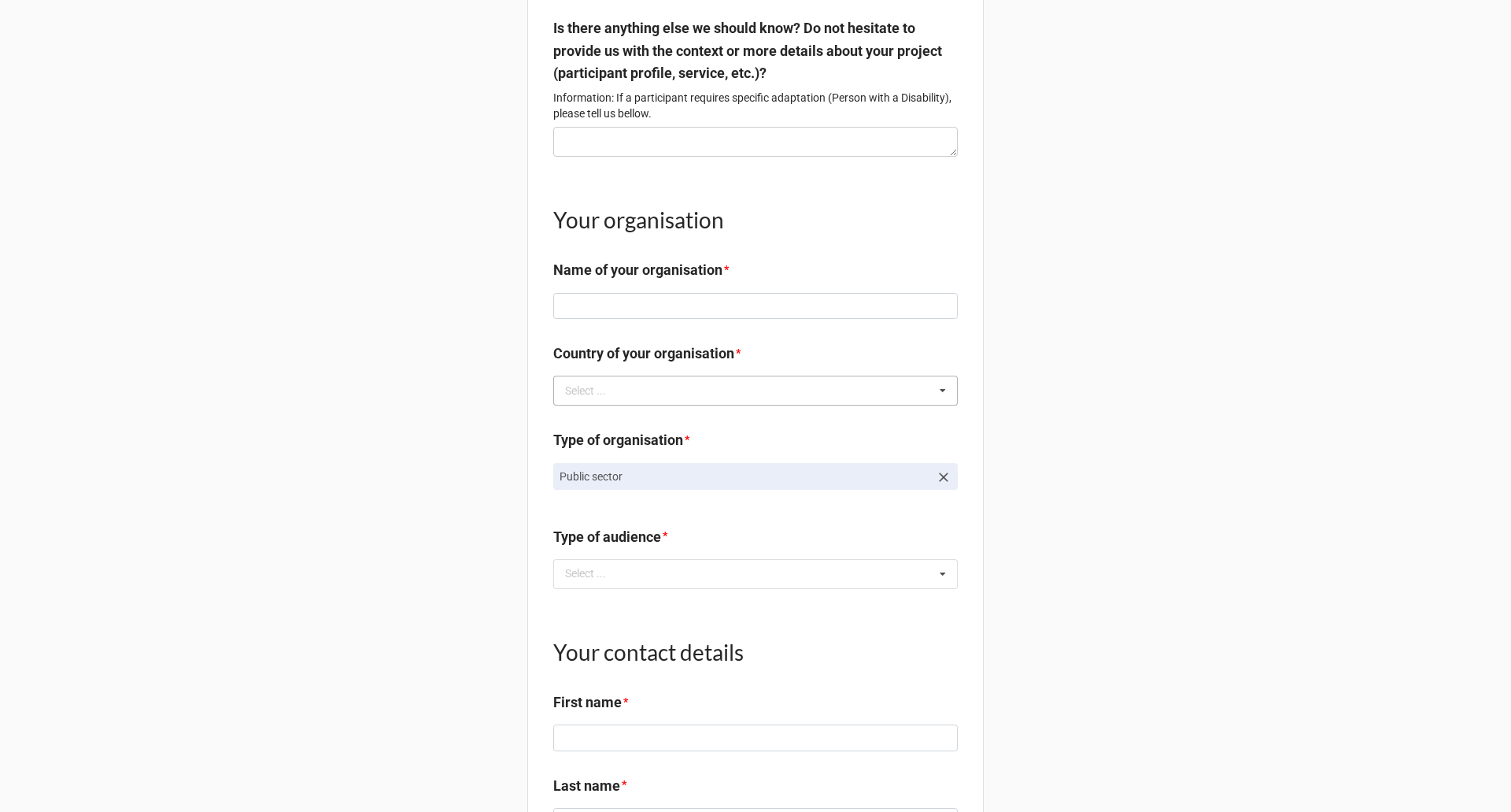
scroll to position [1417, 0]
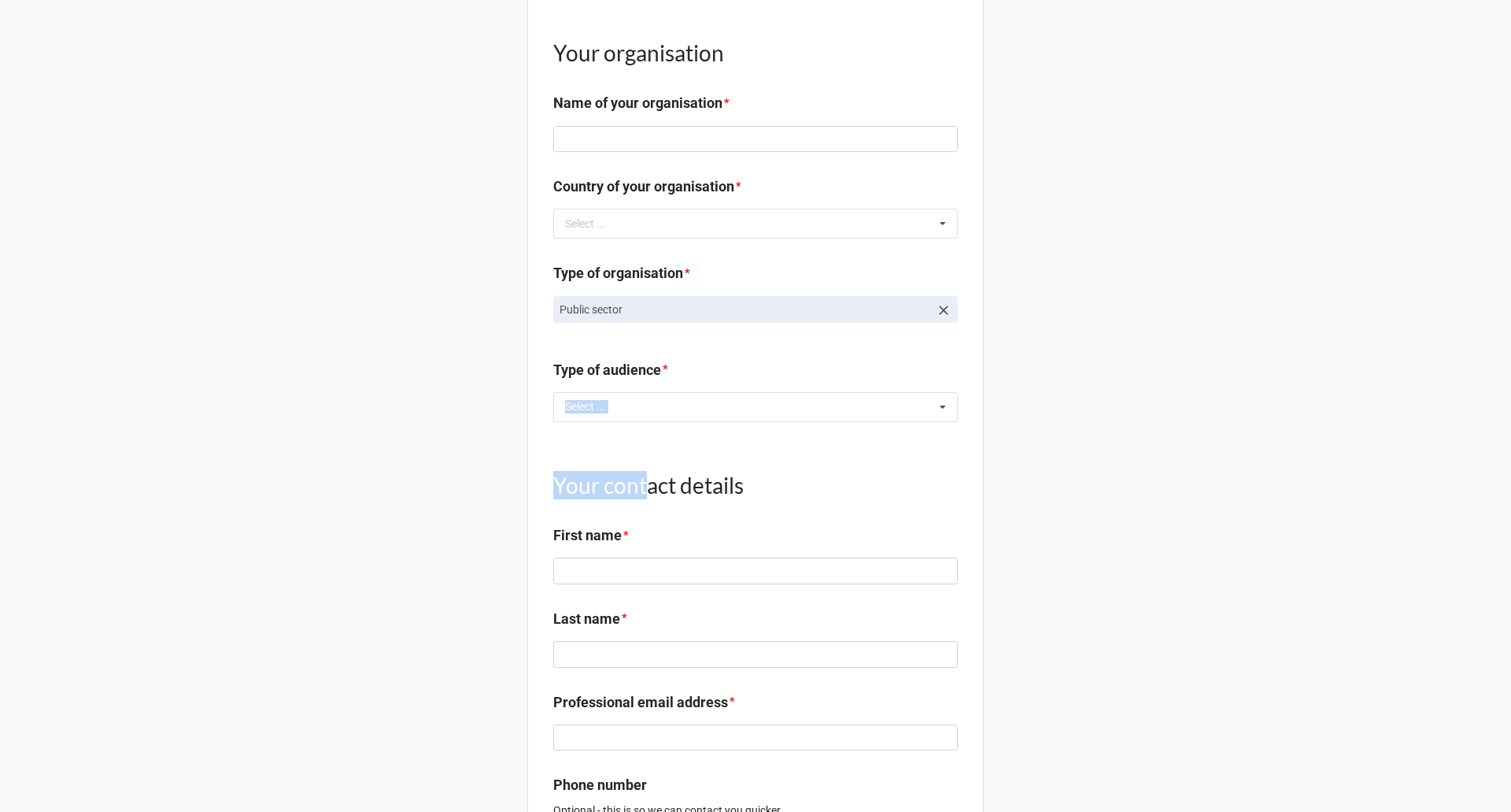
drag, startPoint x: 551, startPoint y: 448, endPoint x: 642, endPoint y: 470, distance: 93.6
click at [857, 209] on div "Country of your organisation *" at bounding box center [756, 192] width 404 height 33
click at [879, 239] on div "Select ... No results found." at bounding box center [756, 223] width 404 height 30
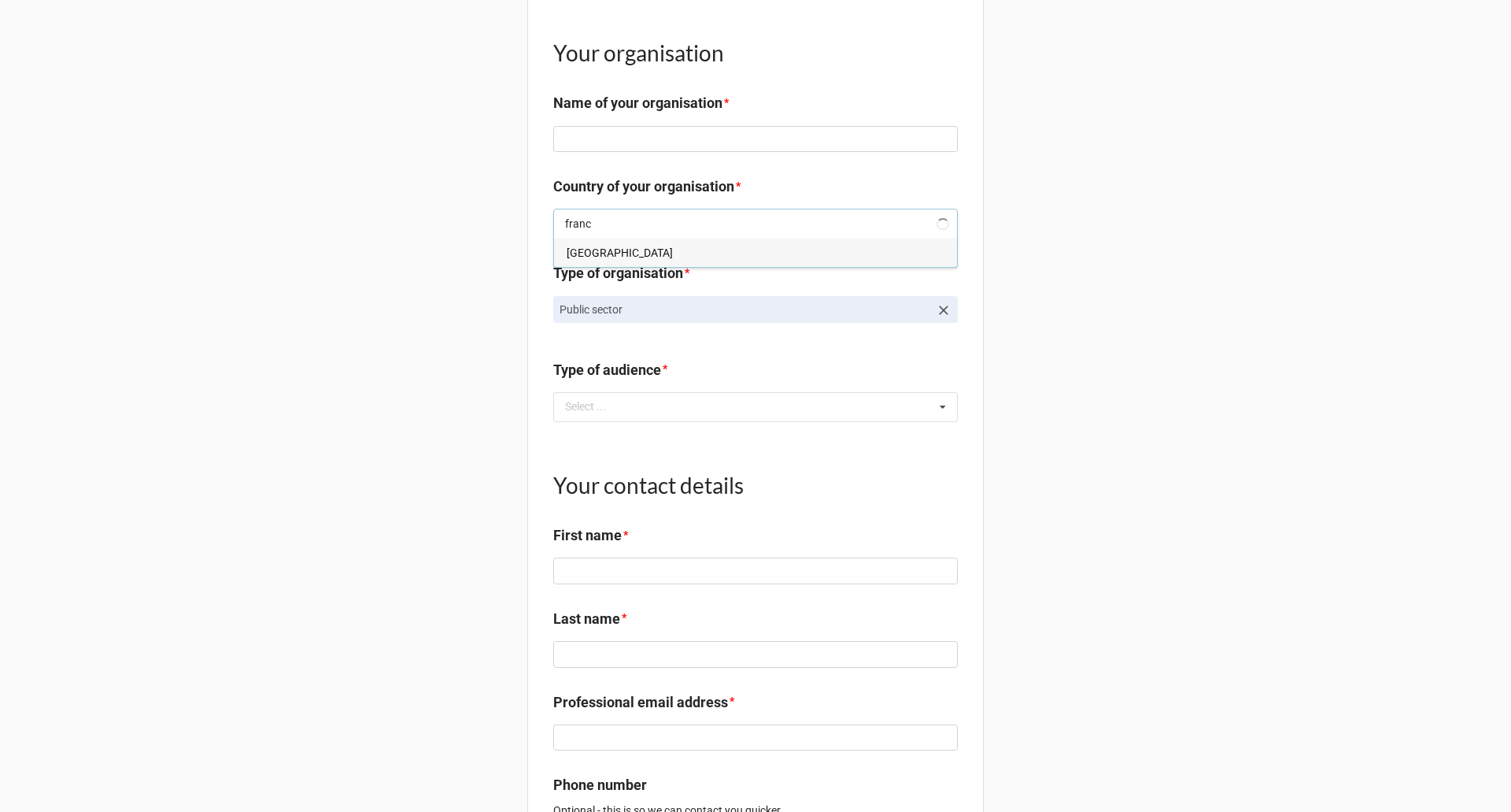
type input "france"
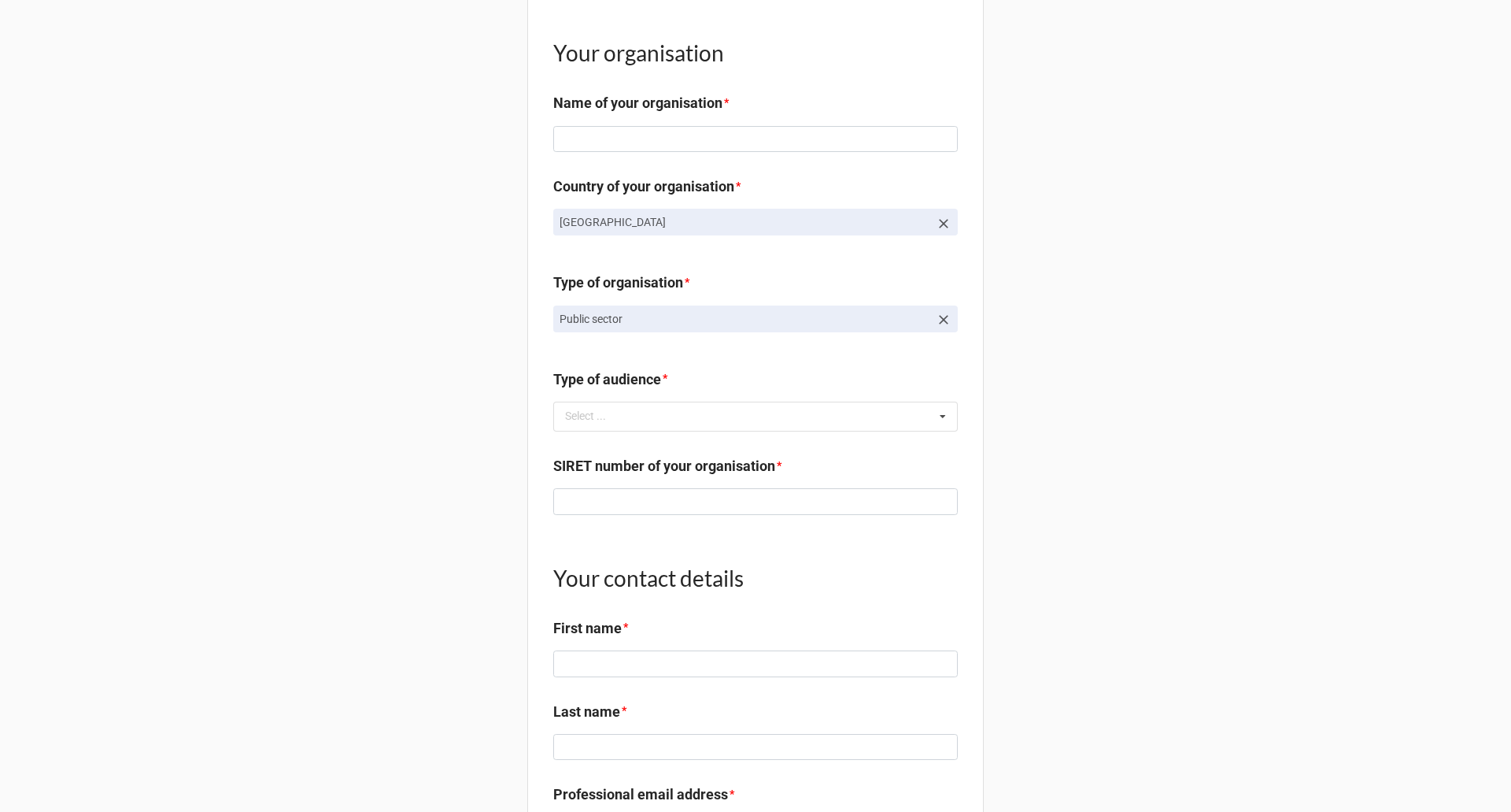
click at [699, 477] on label "SIRET number of your organisation" at bounding box center [664, 466] width 222 height 22
copy label "SIRET number of your organisation"
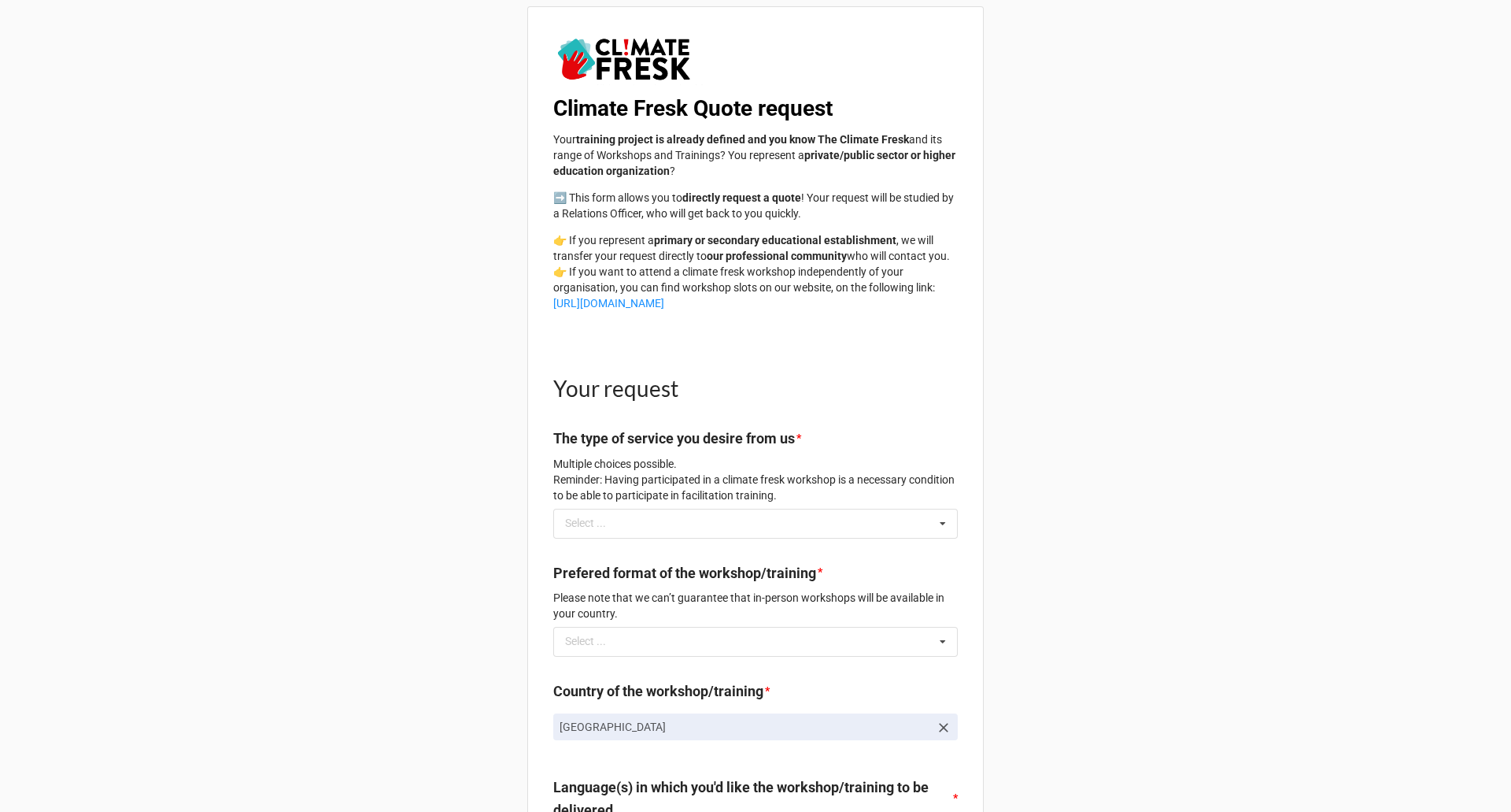
scroll to position [0, 0]
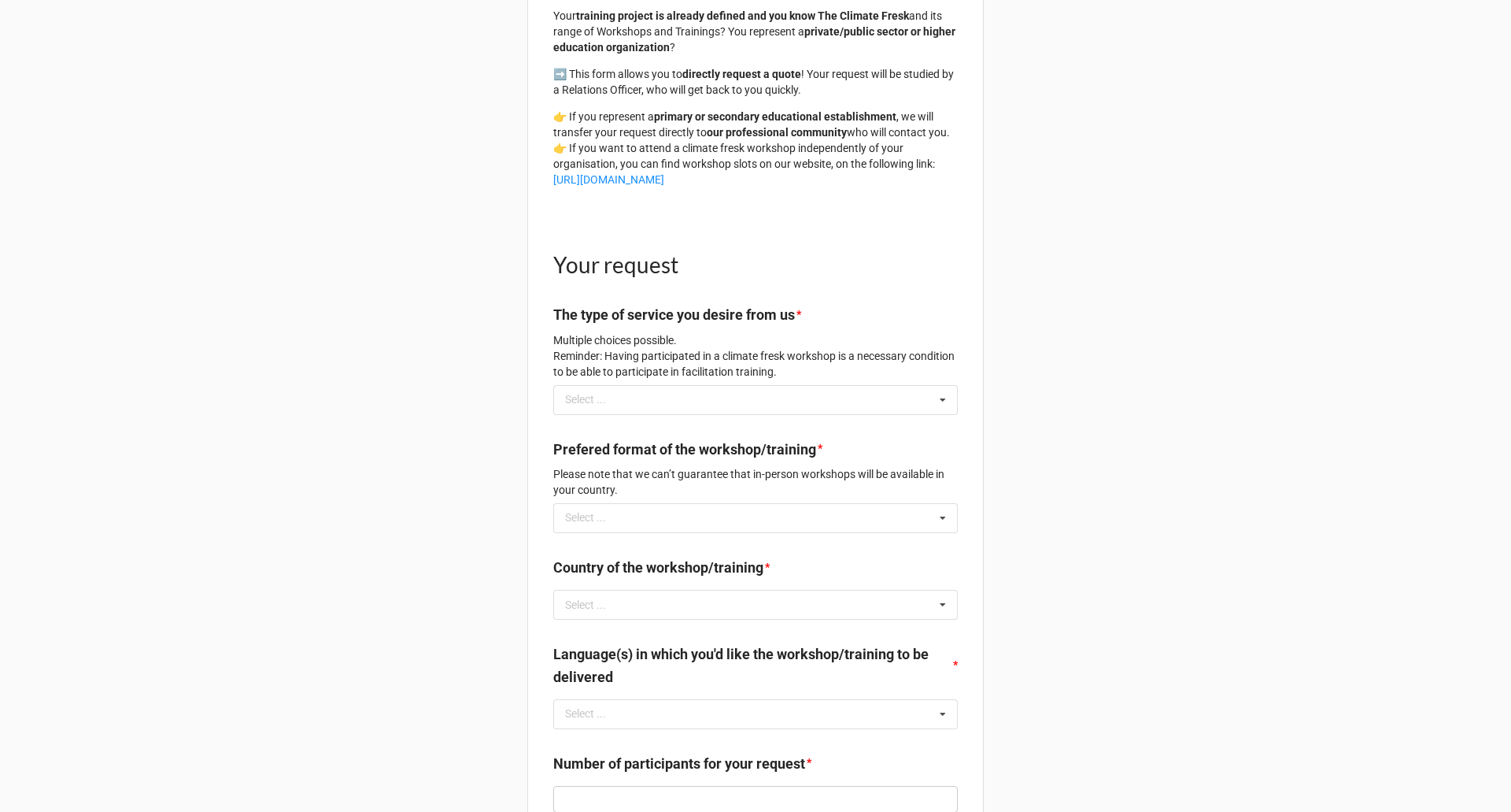
scroll to position [157, 0]
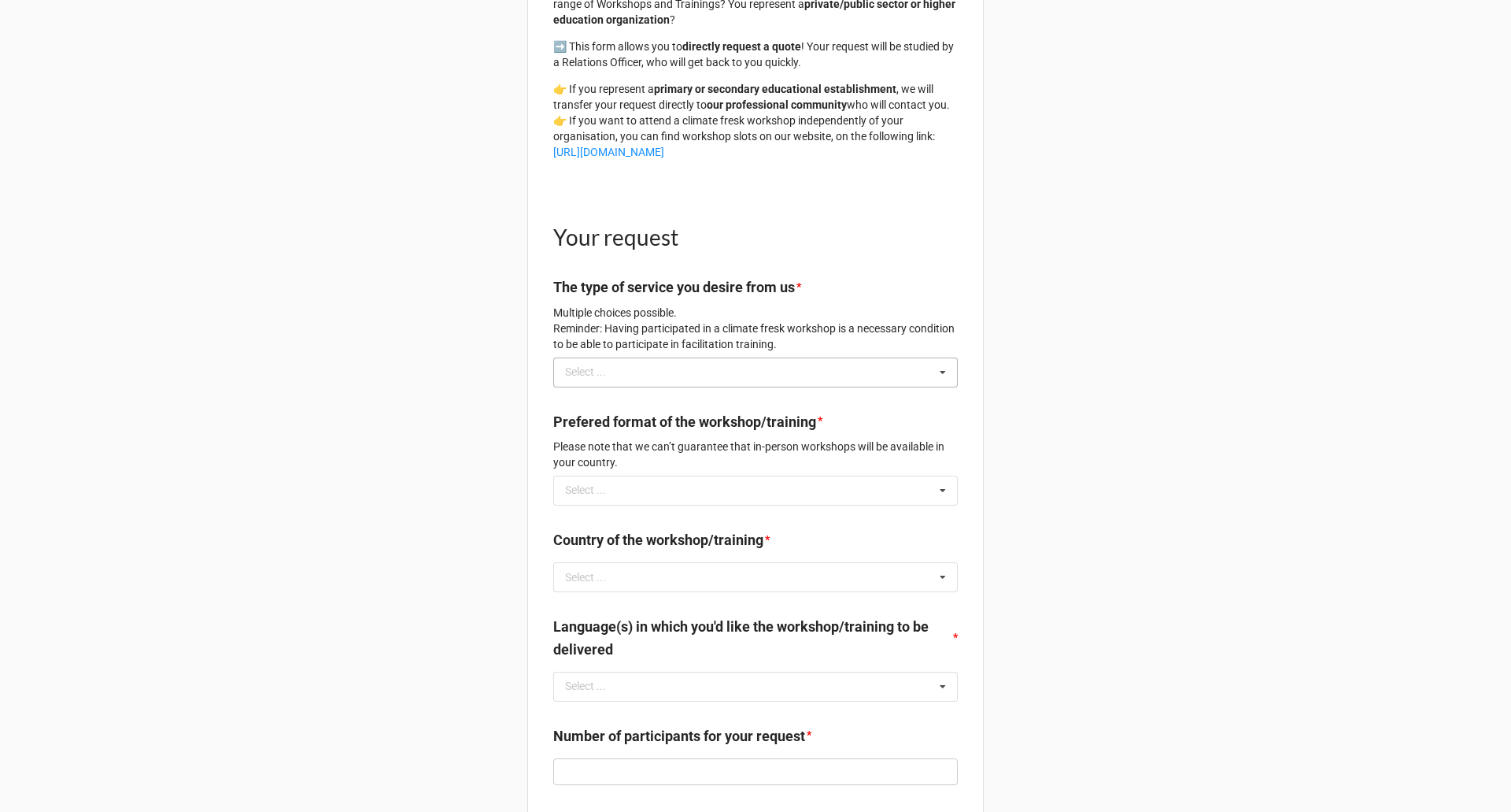
click at [849, 382] on div "Select ... No results found." at bounding box center [756, 372] width 404 height 30
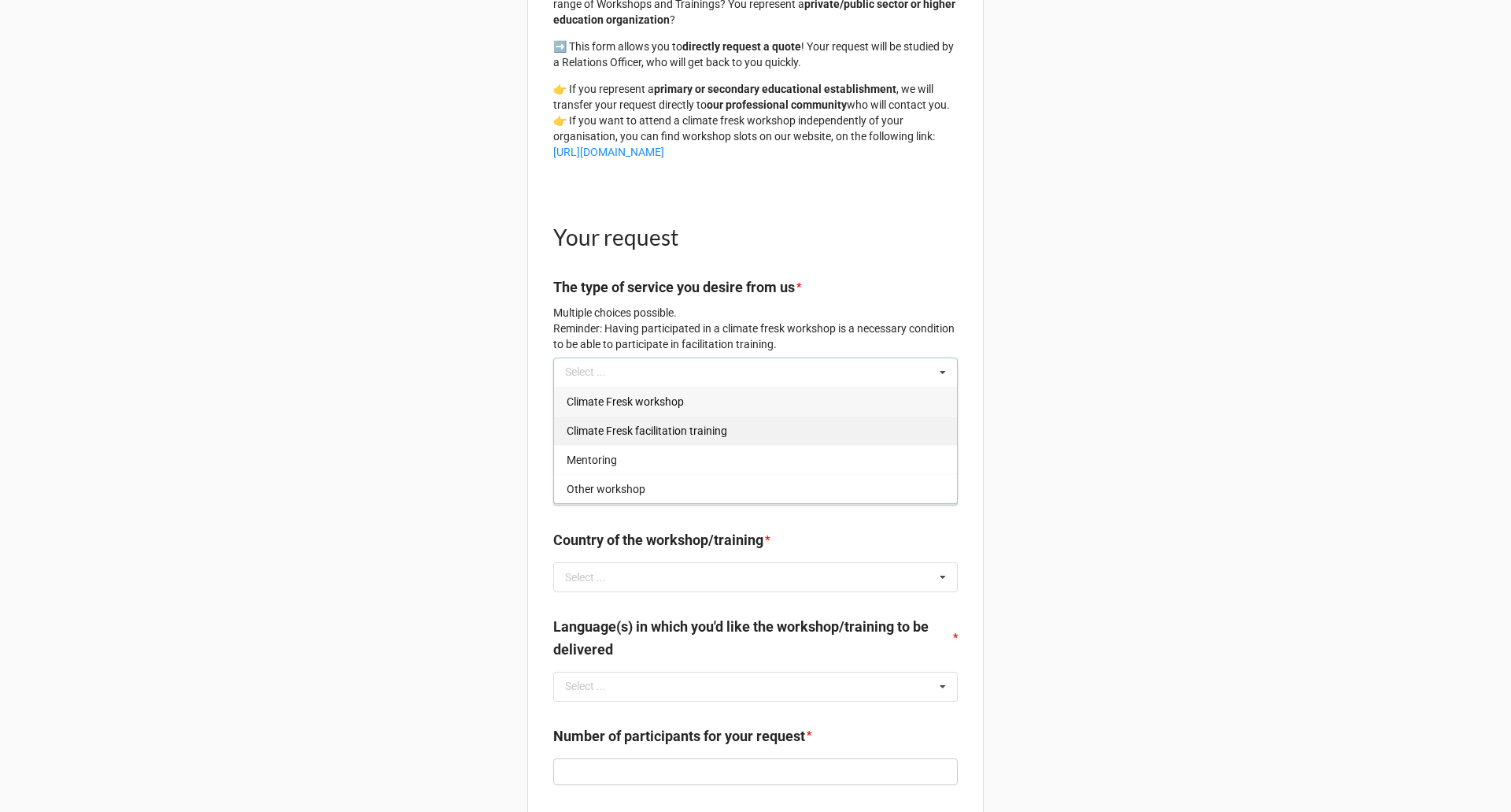
drag, startPoint x: 792, startPoint y: 438, endPoint x: 794, endPoint y: 410, distance: 28.1
click at [792, 438] on div "Climate Fresk facilitation training" at bounding box center [755, 430] width 403 height 29
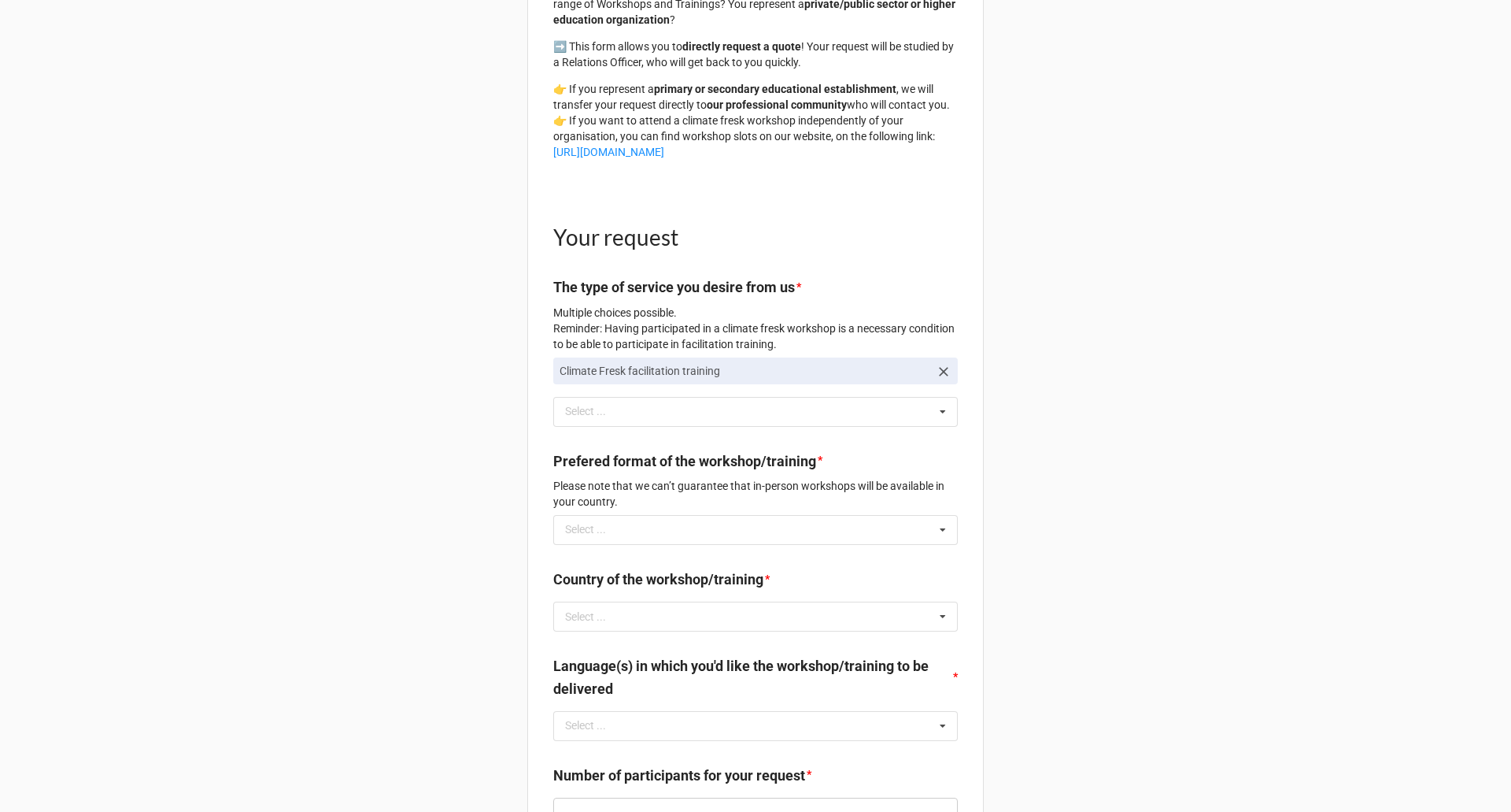
click at [849, 304] on b "The type of service you desire from us *" at bounding box center [756, 290] width 404 height 27
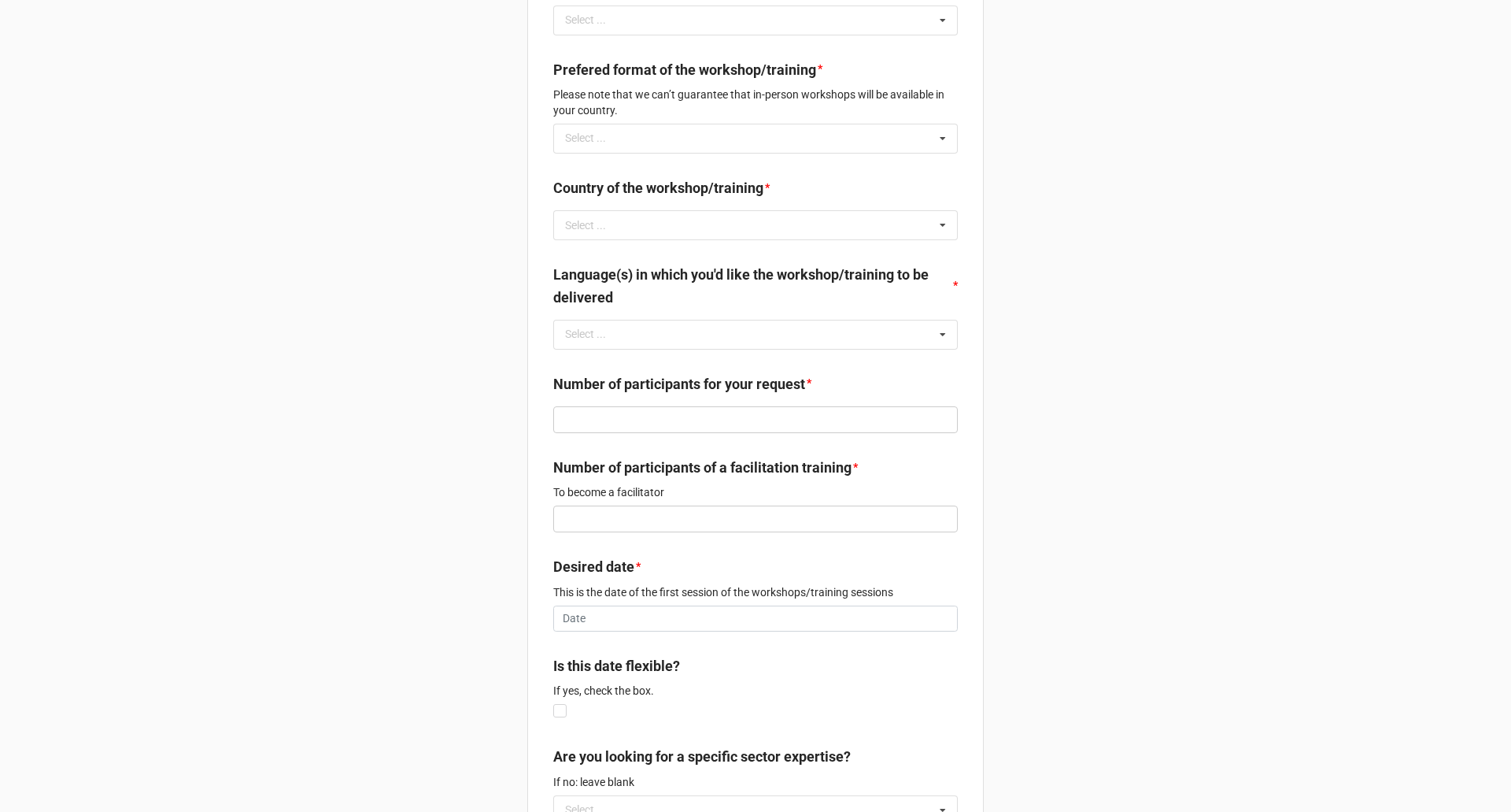
scroll to position [551, 0]
click at [640, 482] on b "Number of participants of a facilitation training *" at bounding box center [756, 468] width 404 height 27
click at [642, 498] on p "To become a facilitator" at bounding box center [756, 489] width 404 height 16
click at [643, 498] on p "To become a facilitator" at bounding box center [756, 489] width 404 height 16
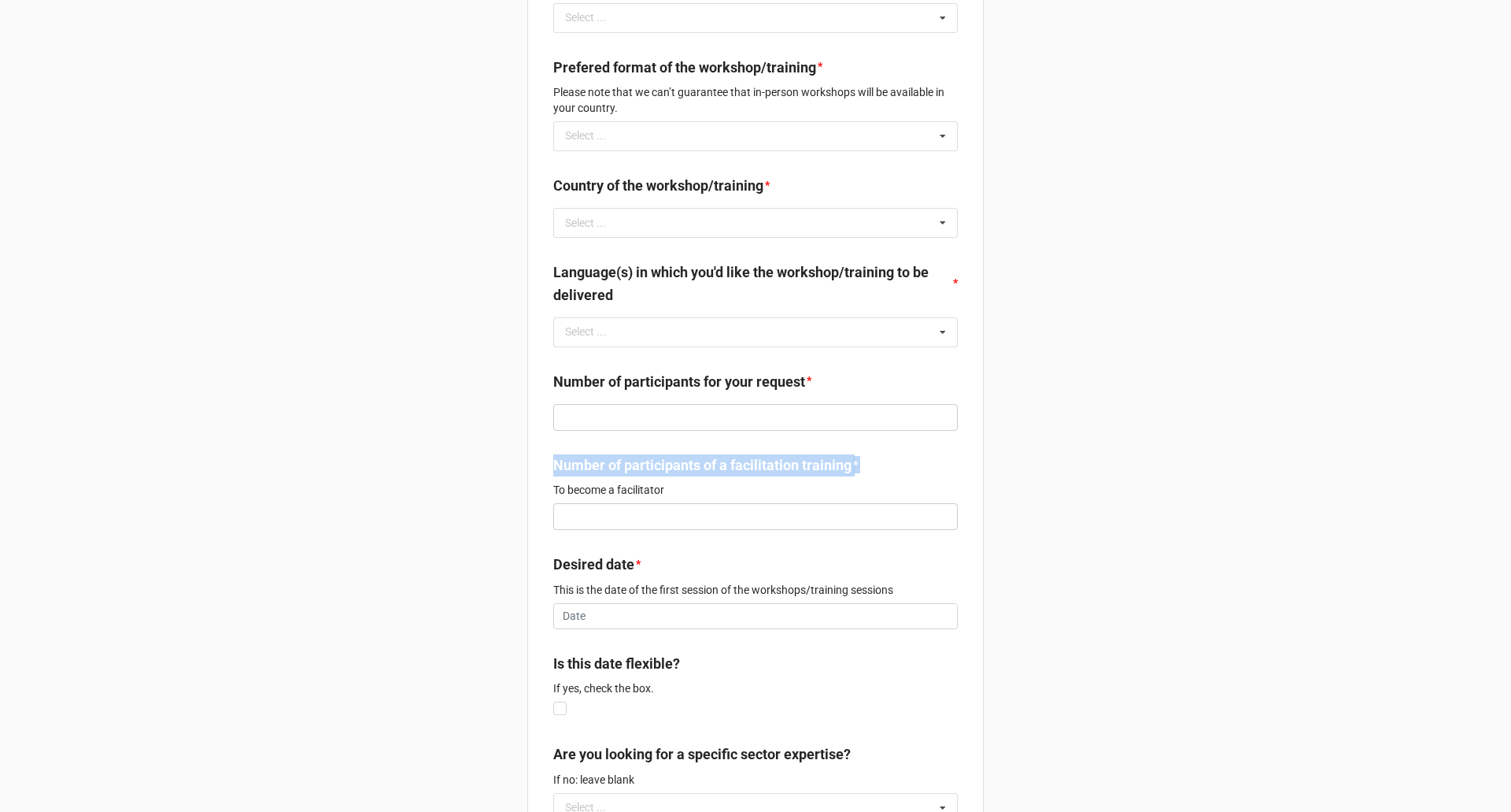
copy label "Number of participants of a facilitation training *"
click at [739, 476] on label "Number of participants of a facilitation training" at bounding box center [702, 465] width 298 height 22
copy label "Number of participants of a facilitation training"
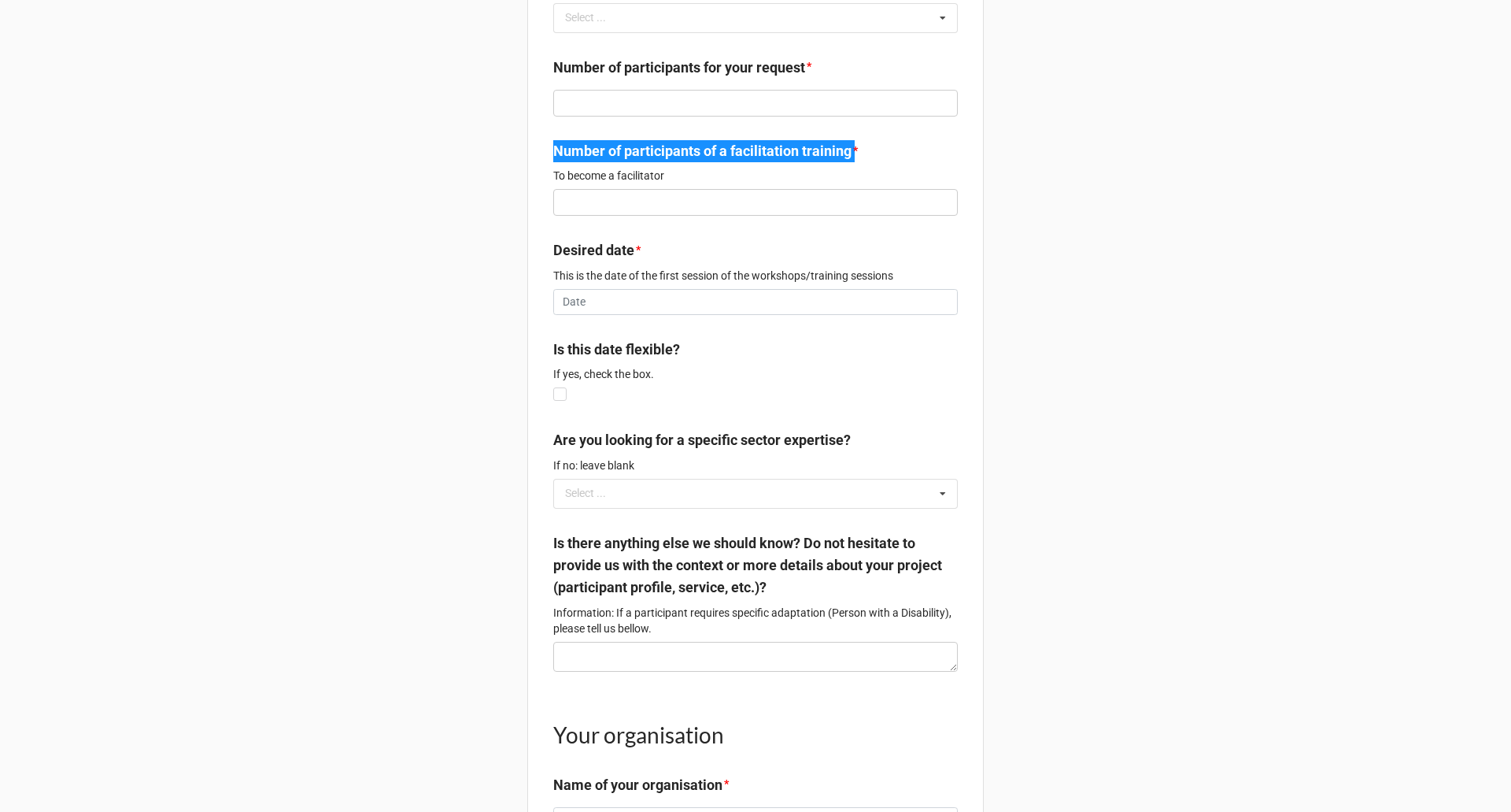
scroll to position [866, 0]
click at [809, 508] on div "Select ... No results found." at bounding box center [756, 493] width 404 height 30
drag, startPoint x: 918, startPoint y: 438, endPoint x: 1358, endPoint y: 576, distance: 461.1
click at [919, 438] on div "Climate Fresk Quote request Your training project is already defined and you kn…" at bounding box center [756, 411] width 457 height 2530
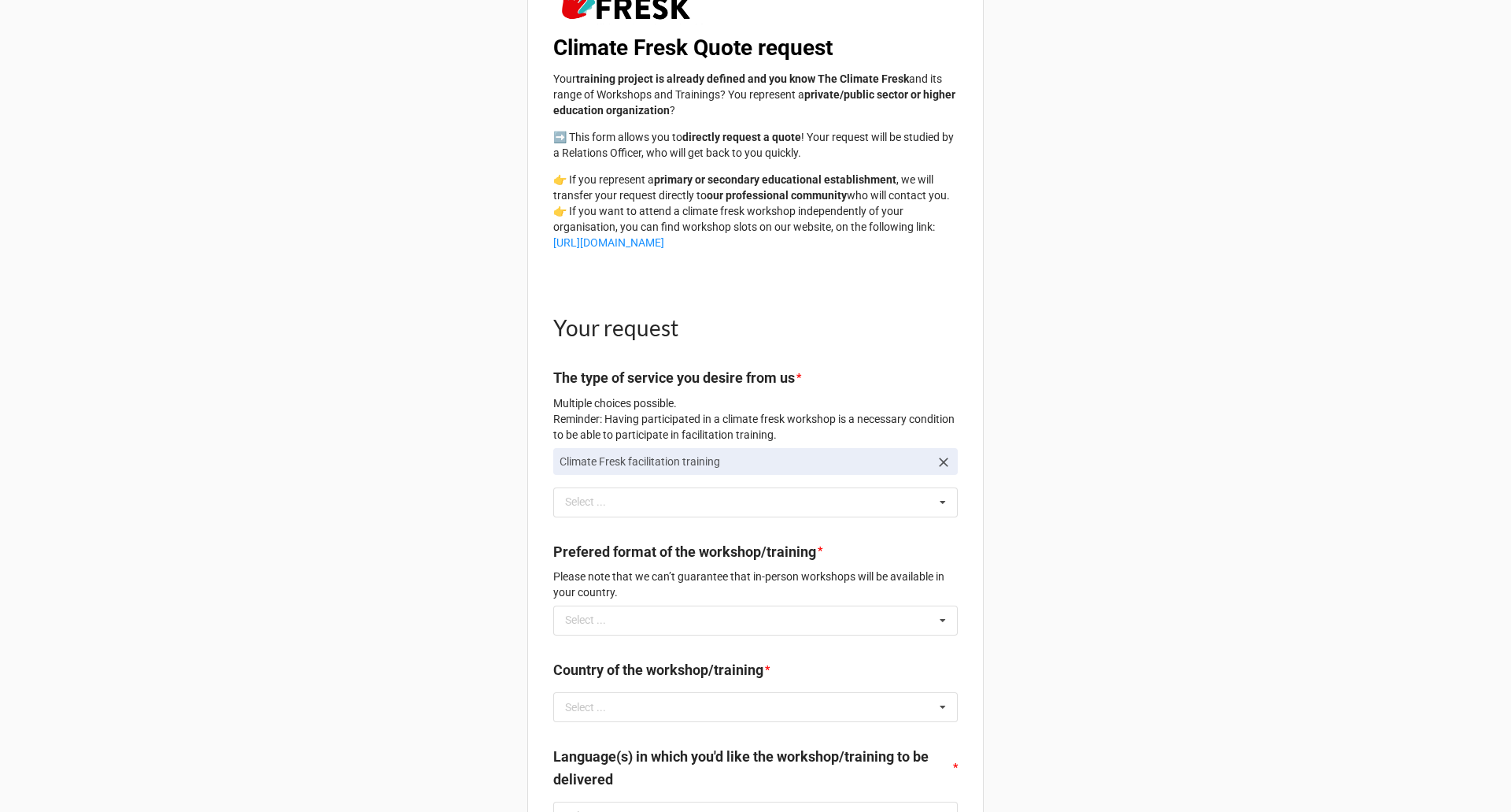
scroll to position [0, 0]
